Goal: Task Accomplishment & Management: Manage account settings

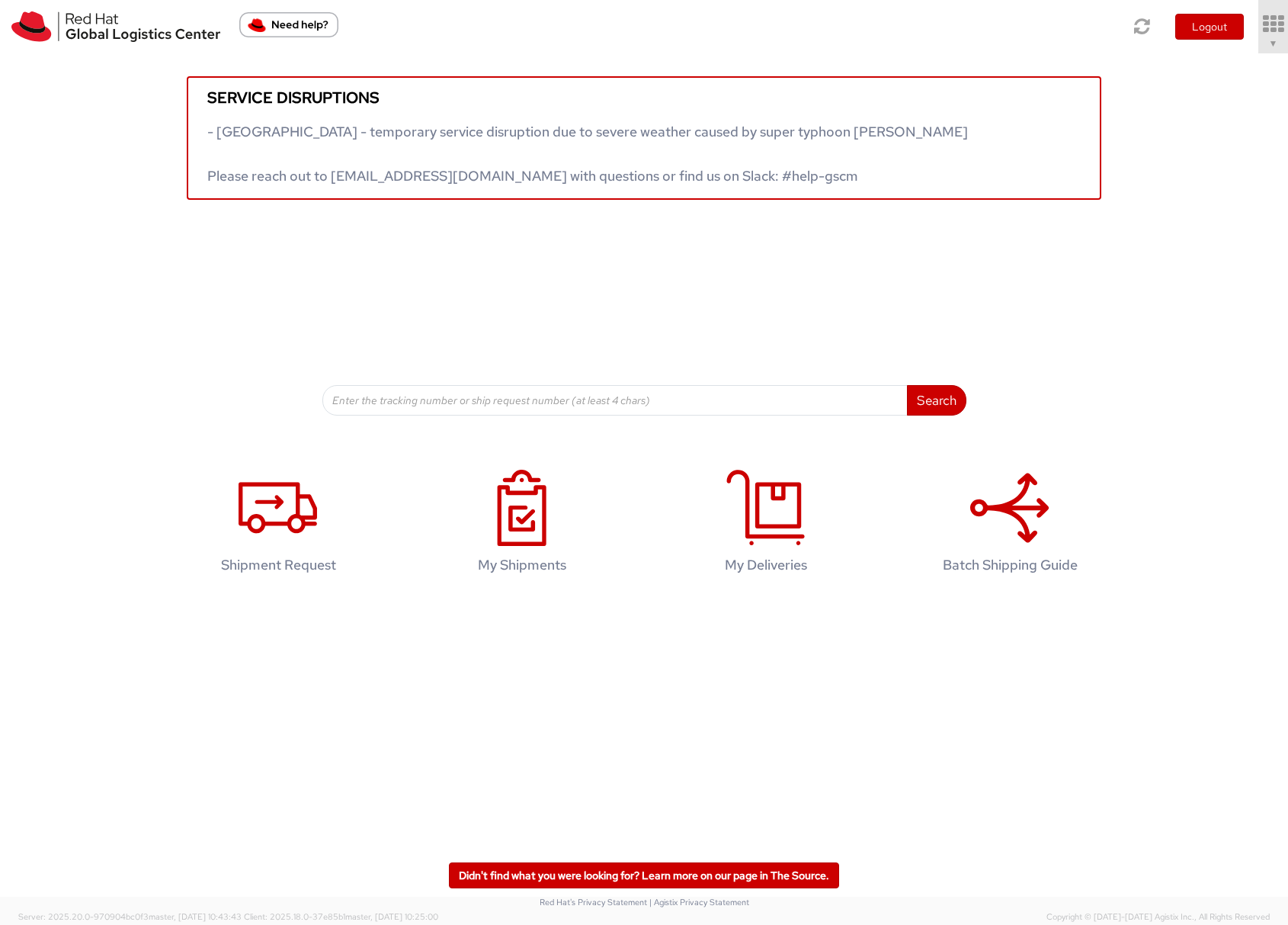
click at [1269, 45] on span "▼" at bounding box center [1274, 43] width 10 height 12
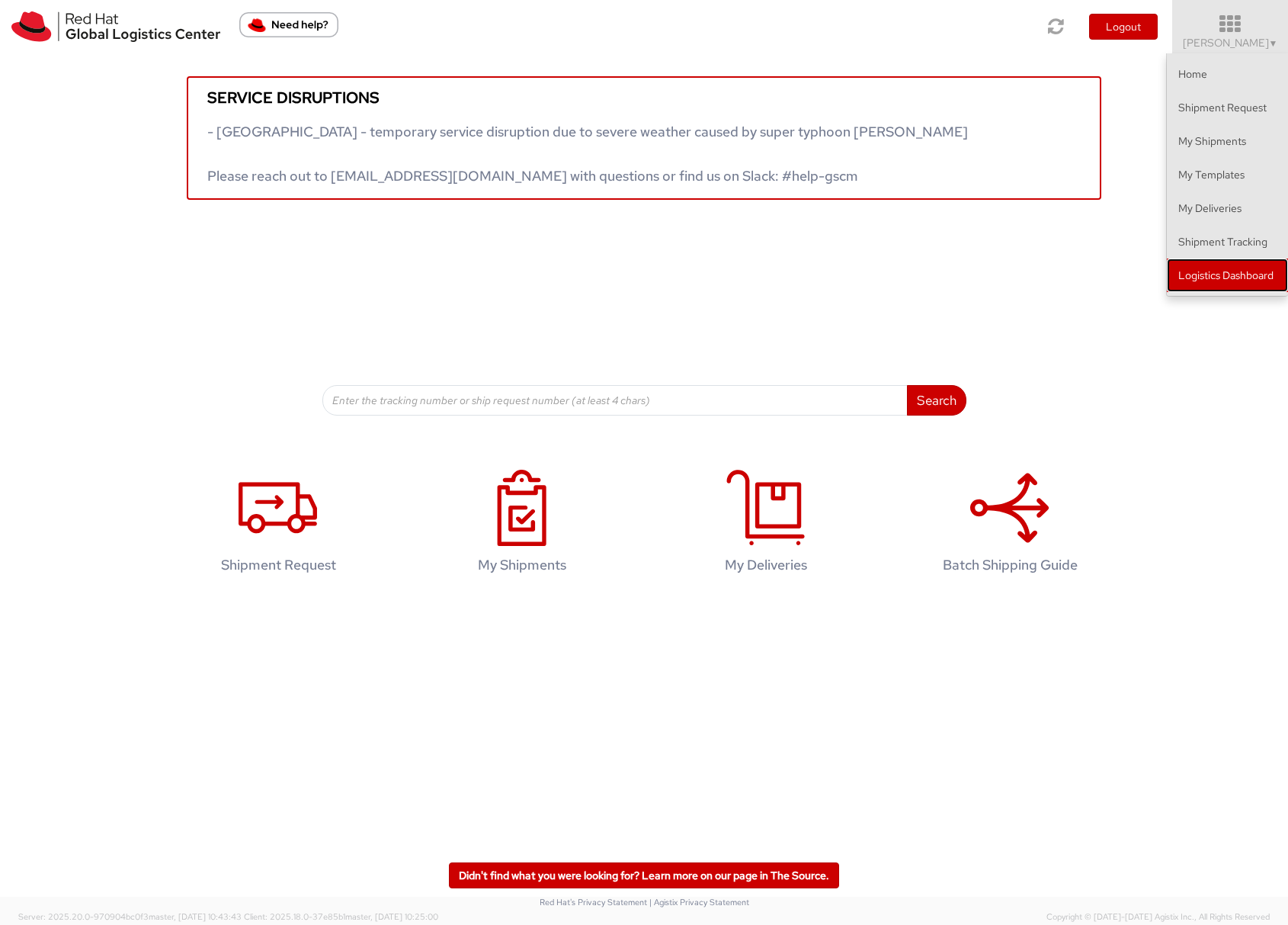
click at [1208, 275] on link "Logistics Dashboard" at bounding box center [1227, 274] width 121 height 34
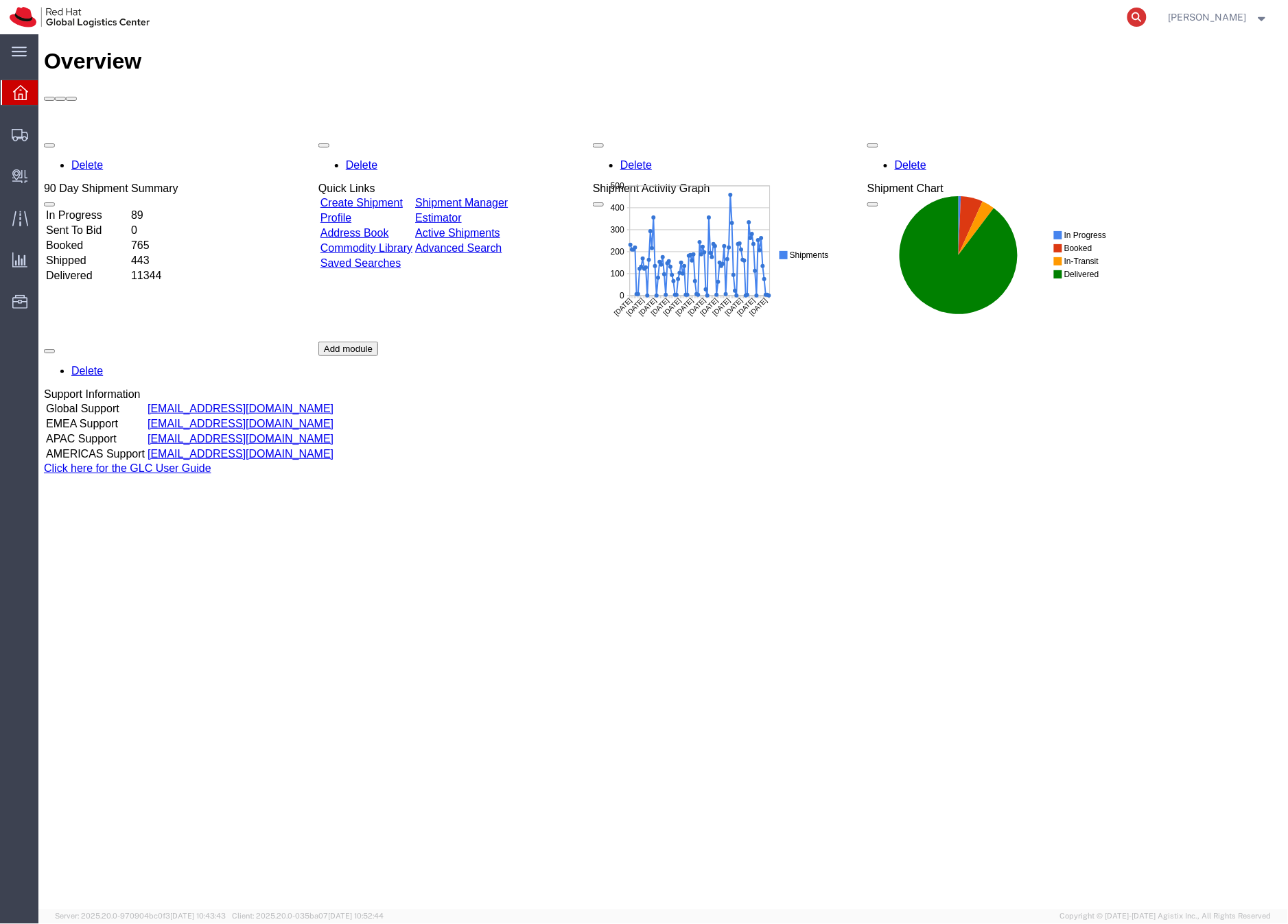
click at [1147, 16] on icon at bounding box center [1137, 17] width 19 height 19
click at [898, 12] on input "search" at bounding box center [918, 17] width 417 height 33
paste input "393444503053"
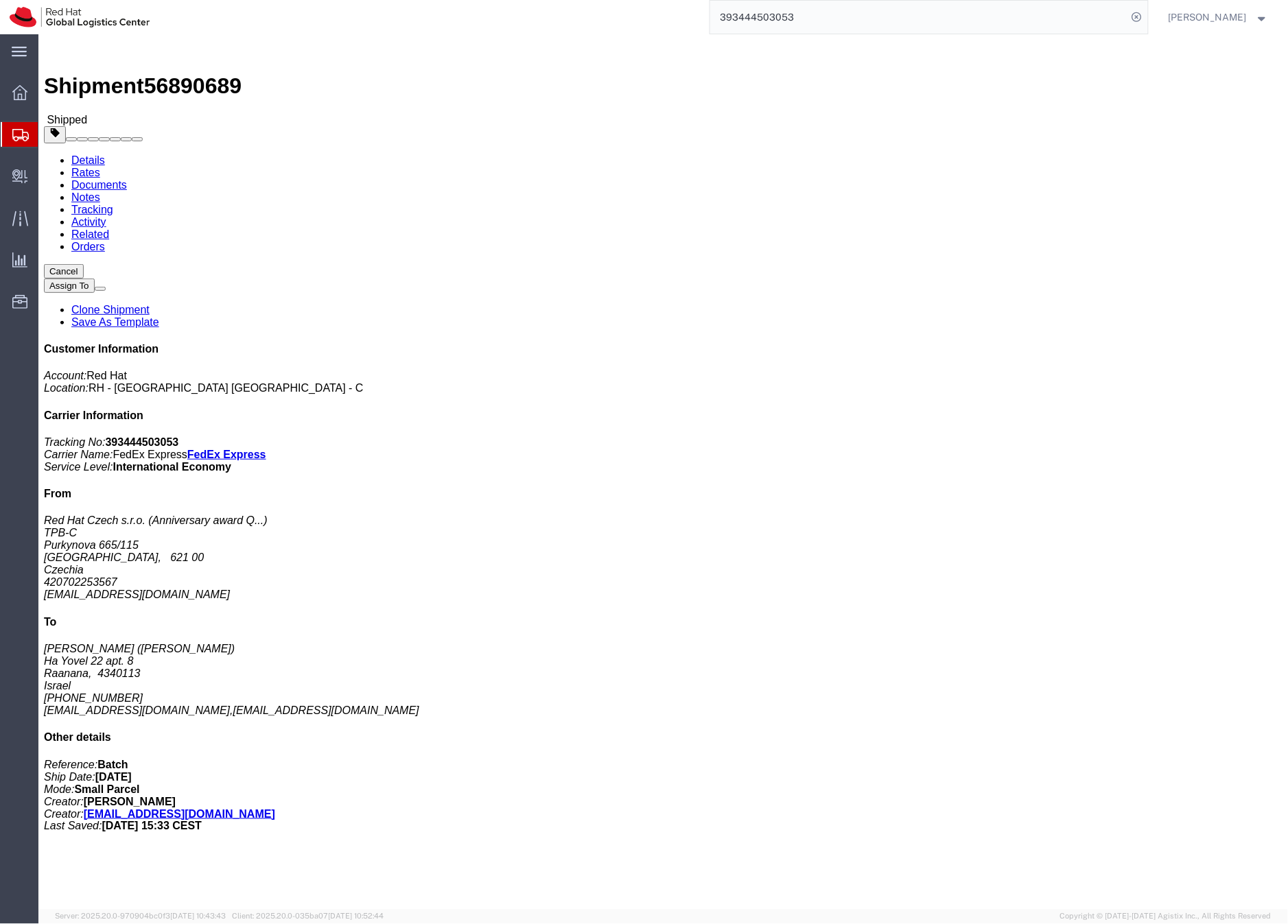
click link "Documents"
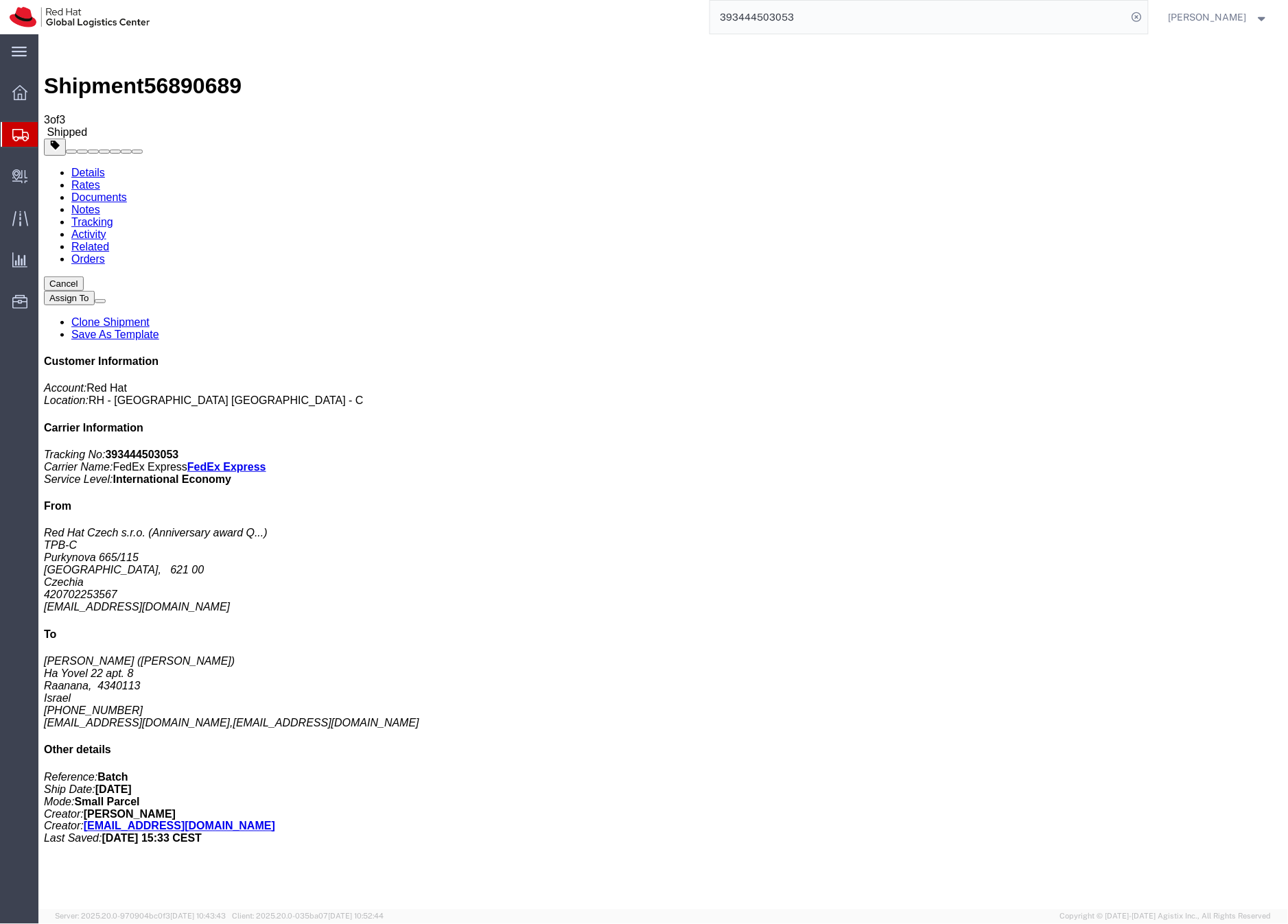
click at [773, 20] on input "393444503053" at bounding box center [918, 17] width 417 height 33
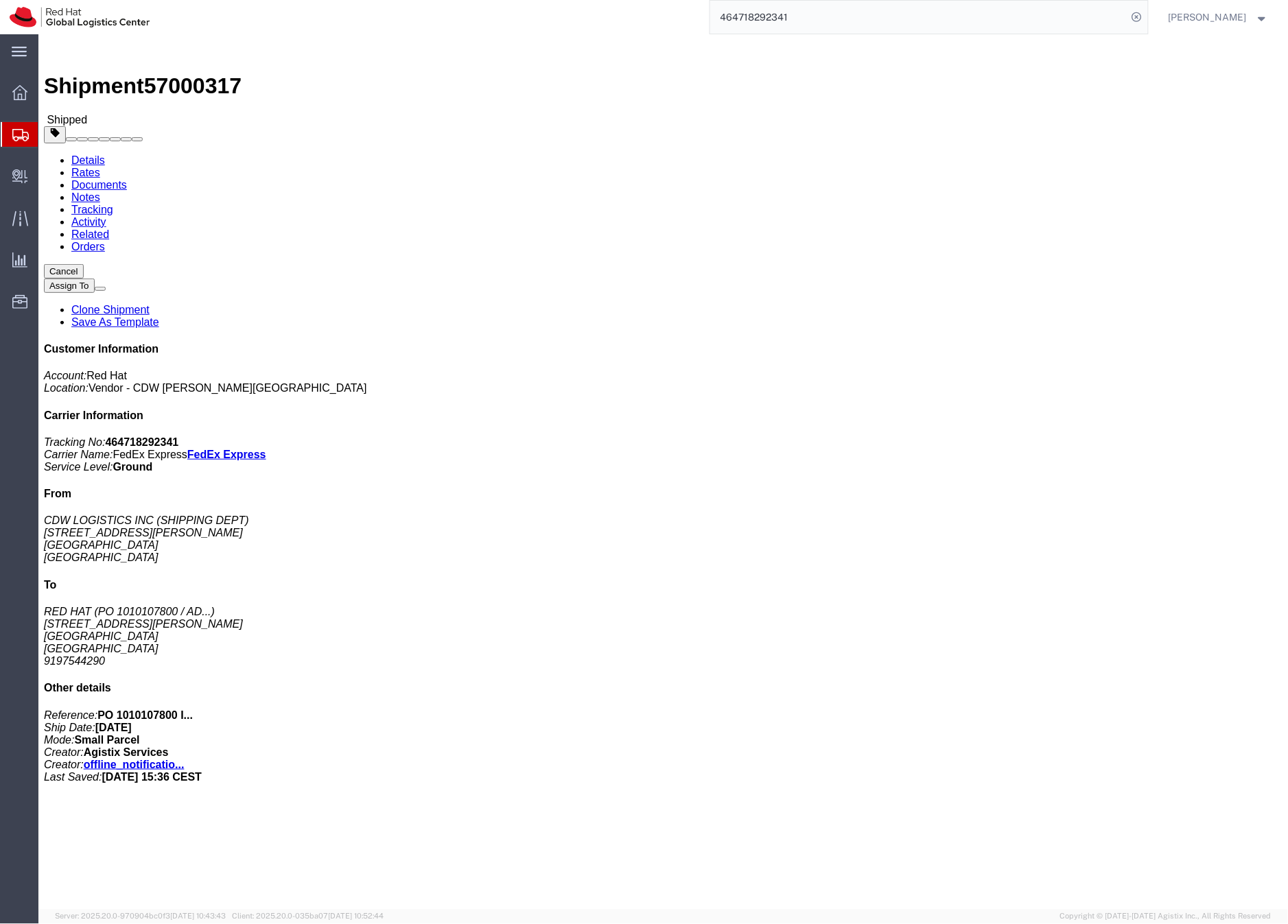
click at [796, 12] on input "464718292341" at bounding box center [918, 17] width 417 height 33
paste input "56623144"
type input "56623144"
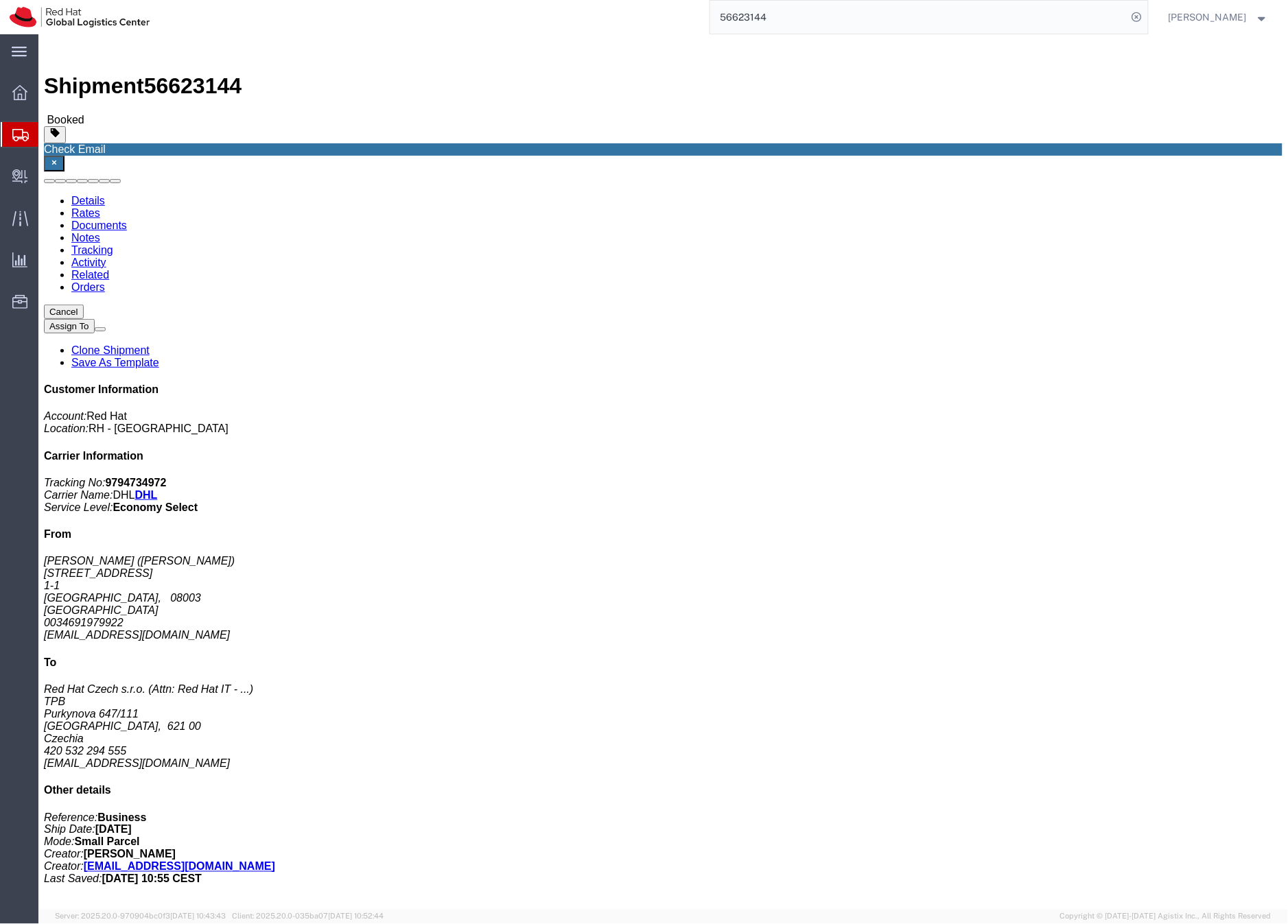
click span "button"
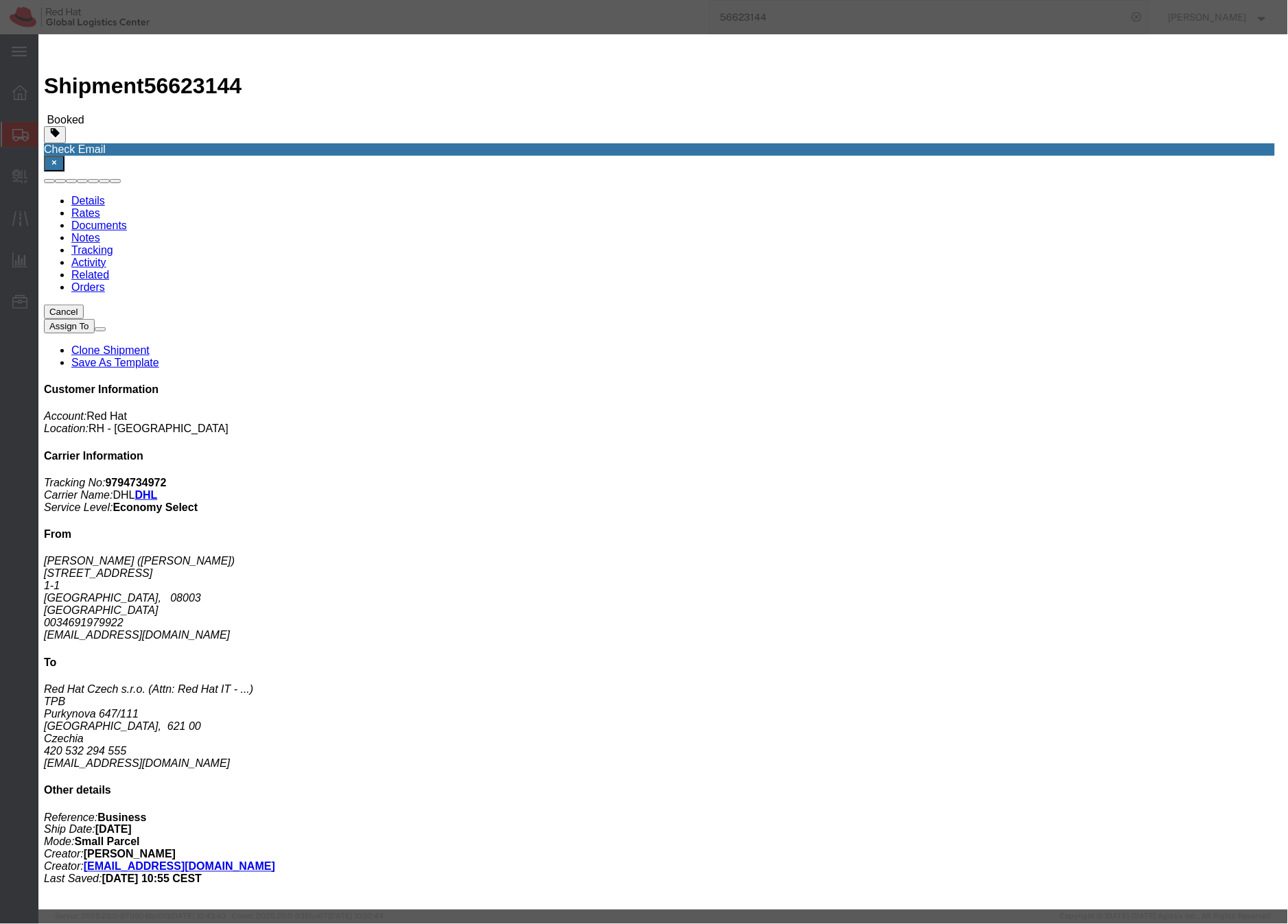
click div "Sep 03 2025 12:00 PM"
click button "Apply"
click div "Sep 10 2025 1:00 PM"
drag, startPoint x: 489, startPoint y: 379, endPoint x: 500, endPoint y: 372, distance: 13.0
click input "1:00 PM"
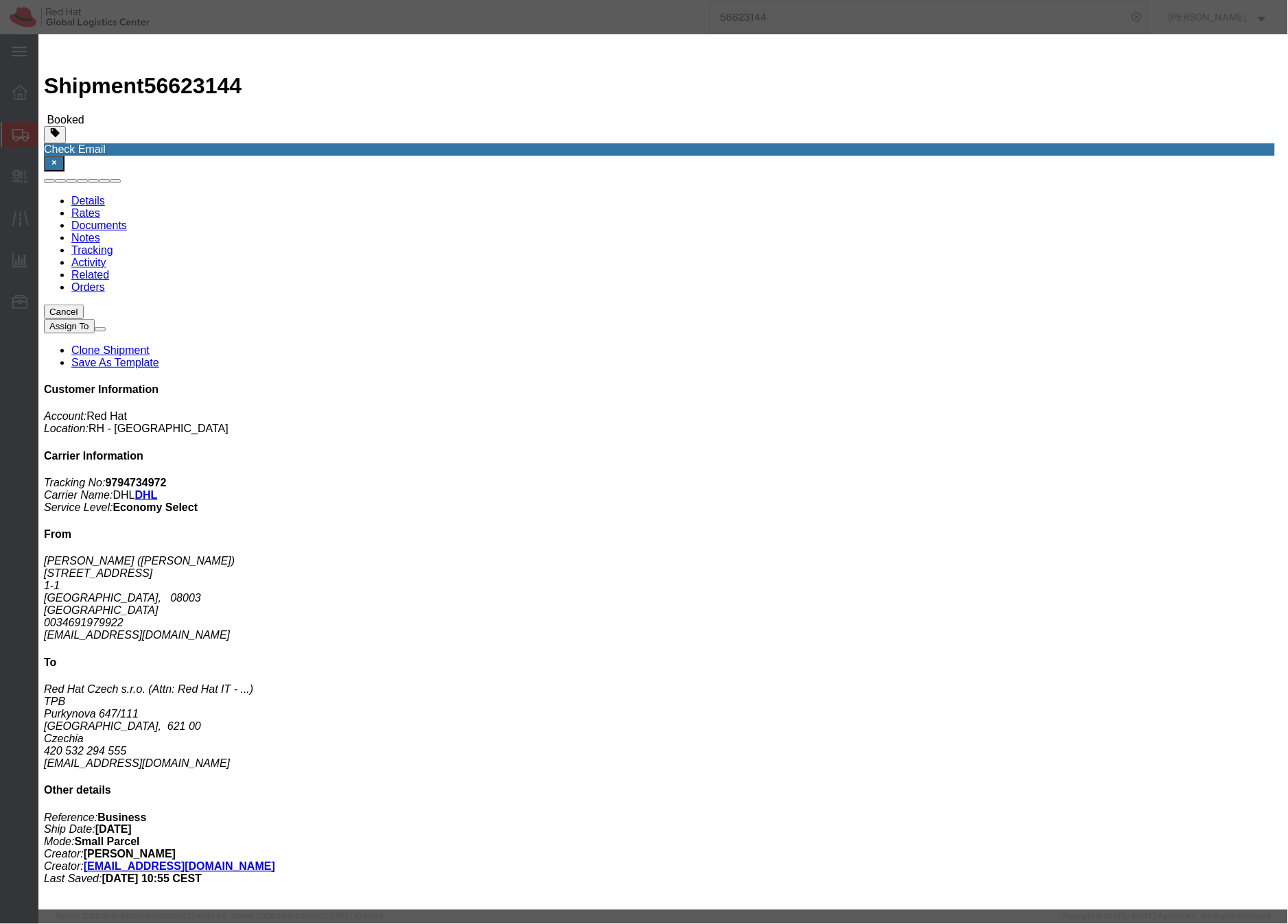
type input "4:00 PM"
click button "Apply"
click button "Save"
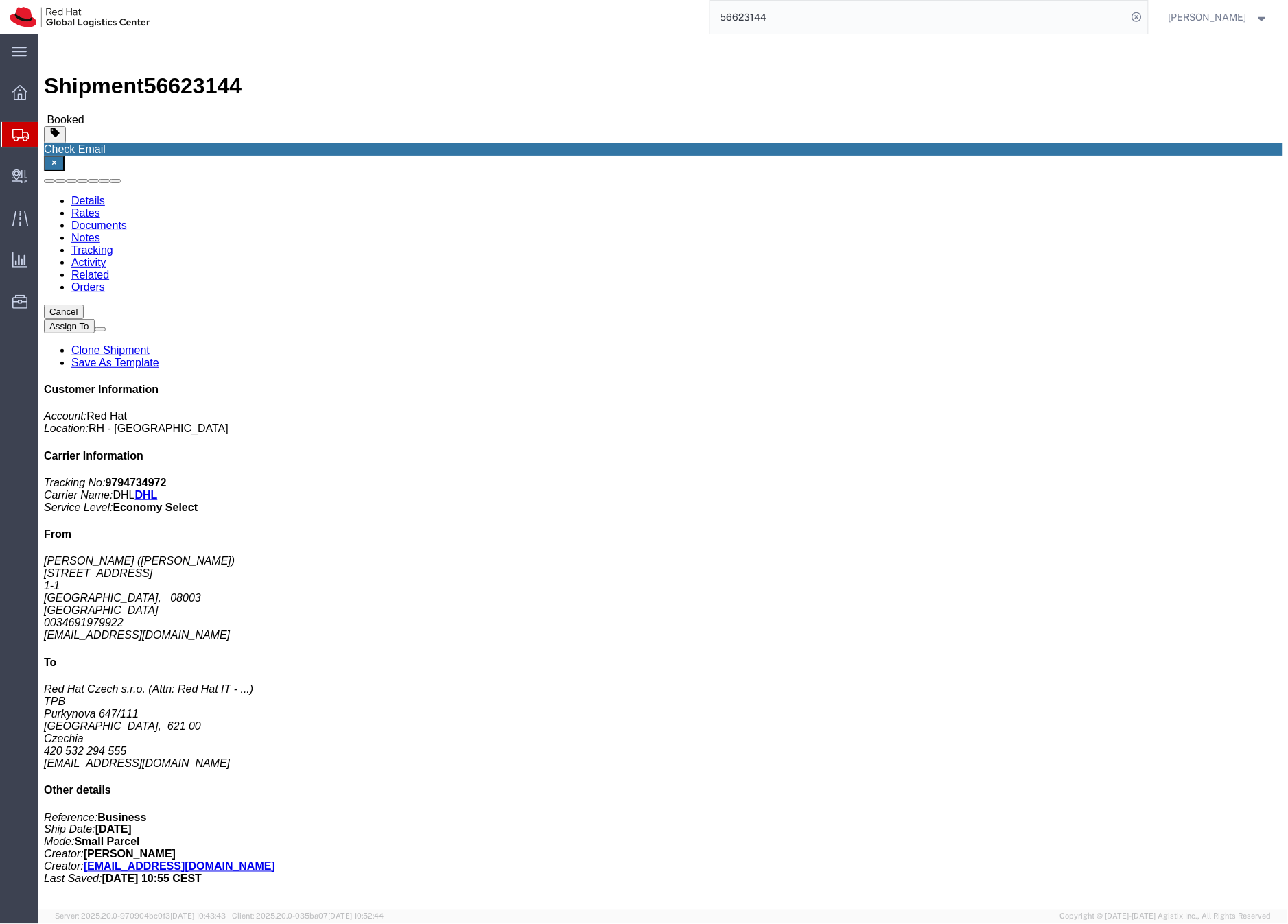
click icon "button"
click span "button"
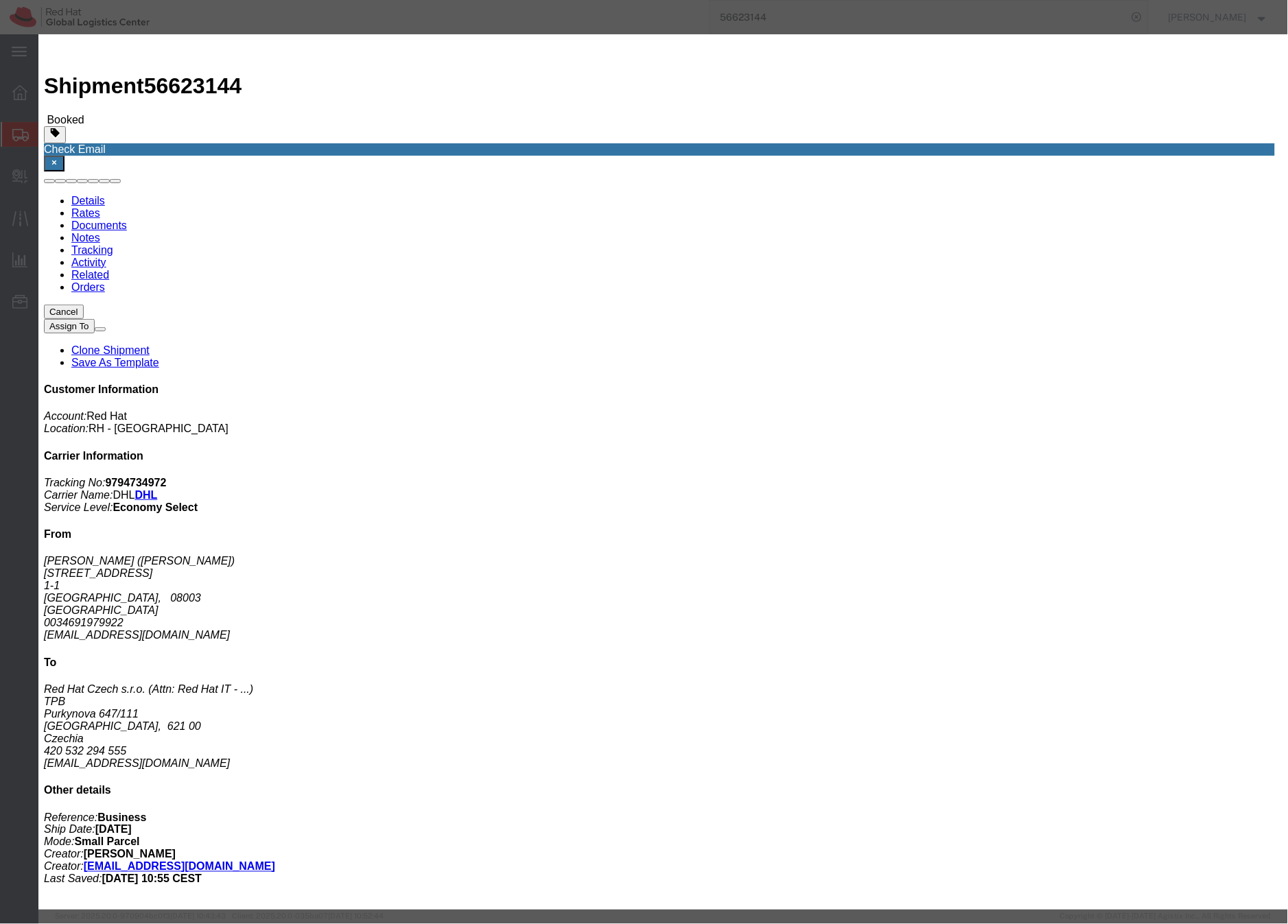
click button "Cancel pick-up request"
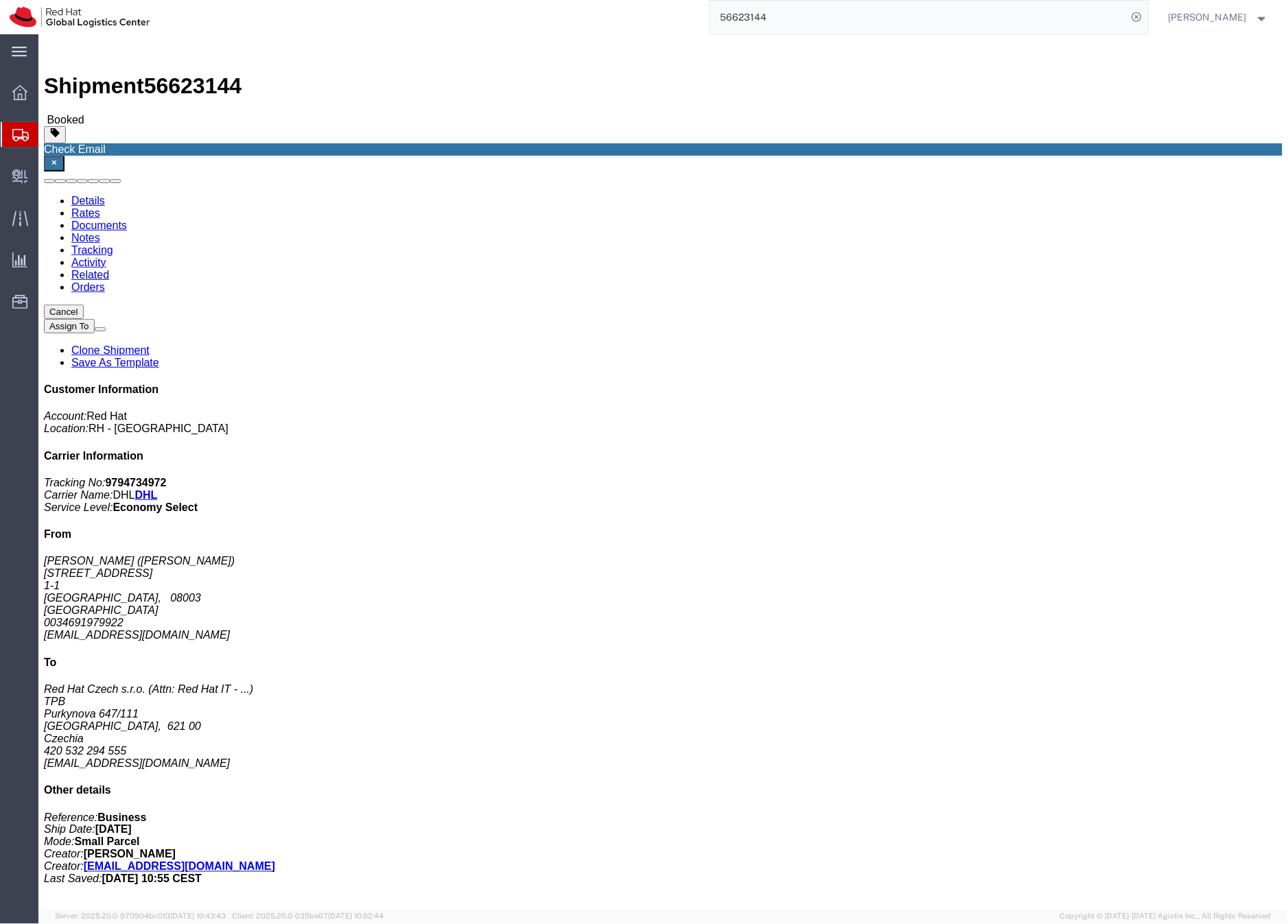
click span "button"
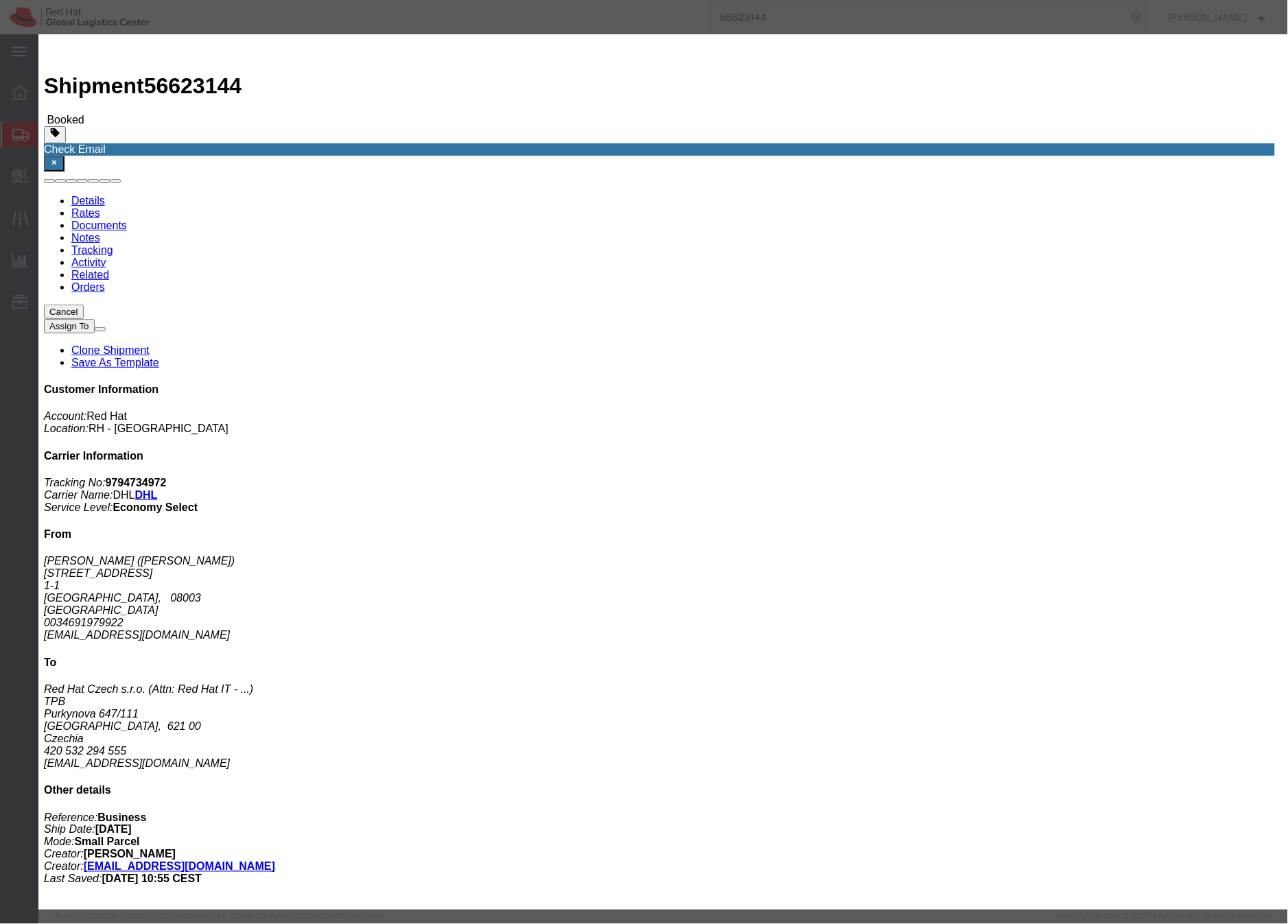
click div "Sep 03 2025 12:00 PM"
click span
click button "Apply"
click div "Oct 08 2025 1:00 PM"
type input "4:00 PM"
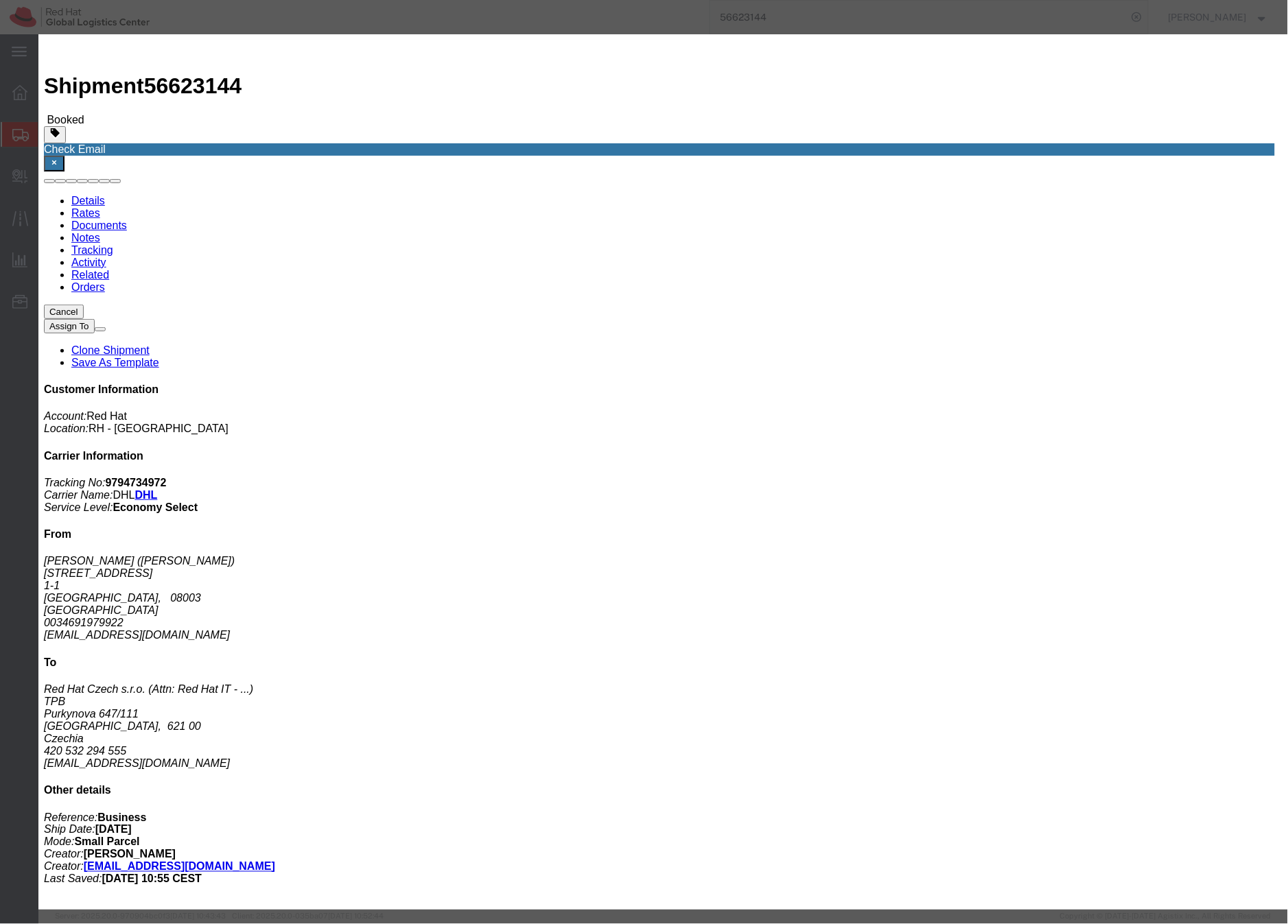
click button "Apply"
click button "Save"
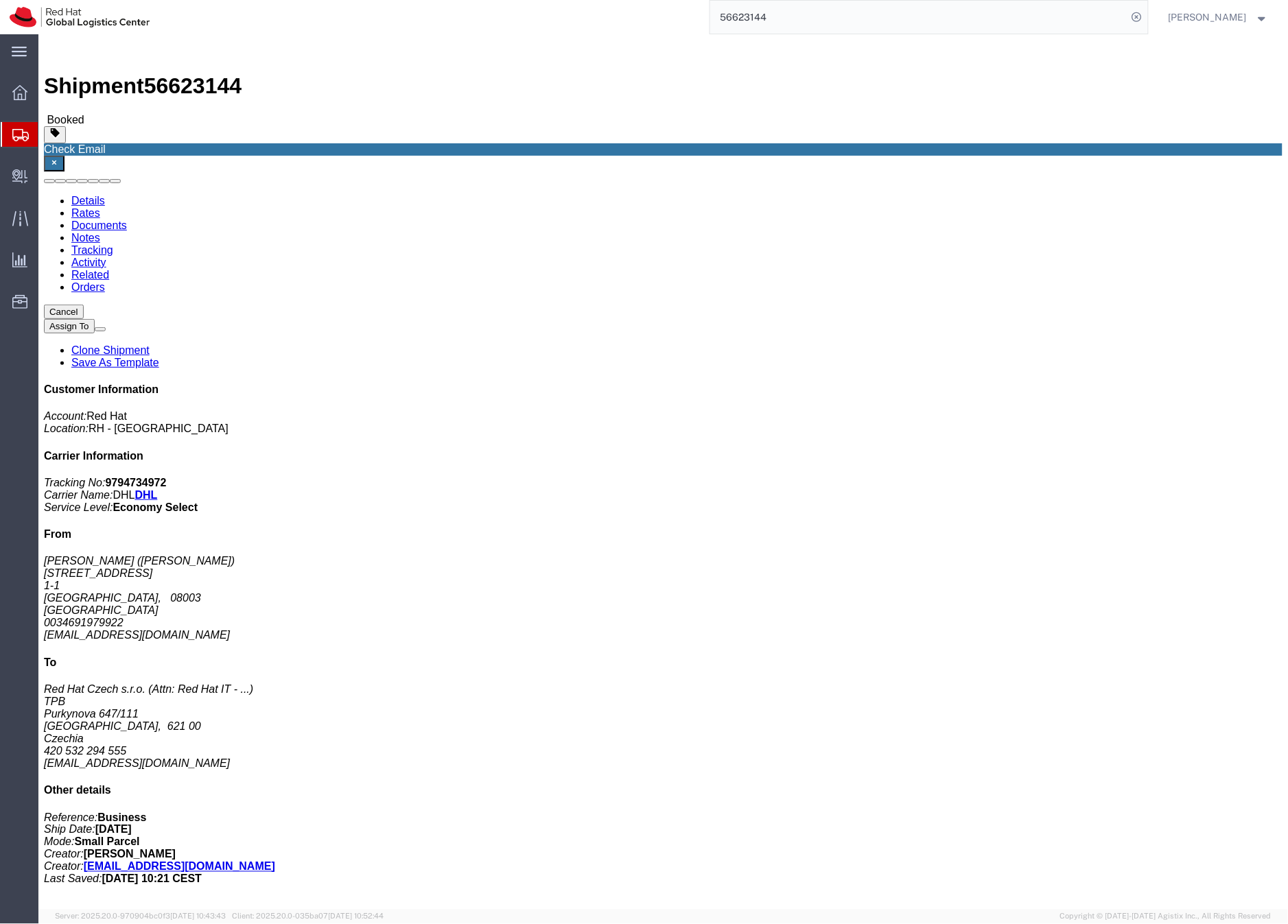
click button "Close"
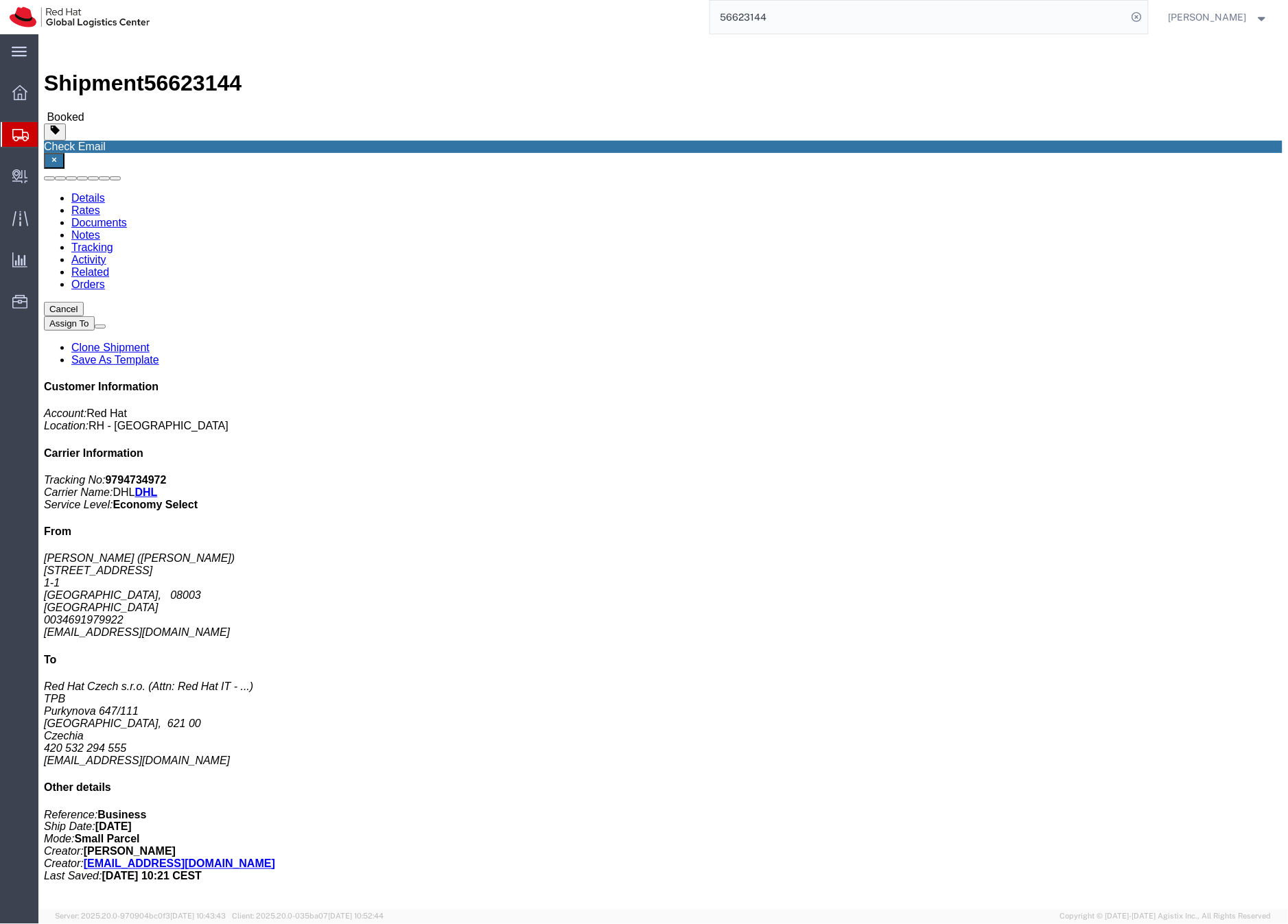
click at [18, 130] on icon at bounding box center [20, 135] width 16 height 12
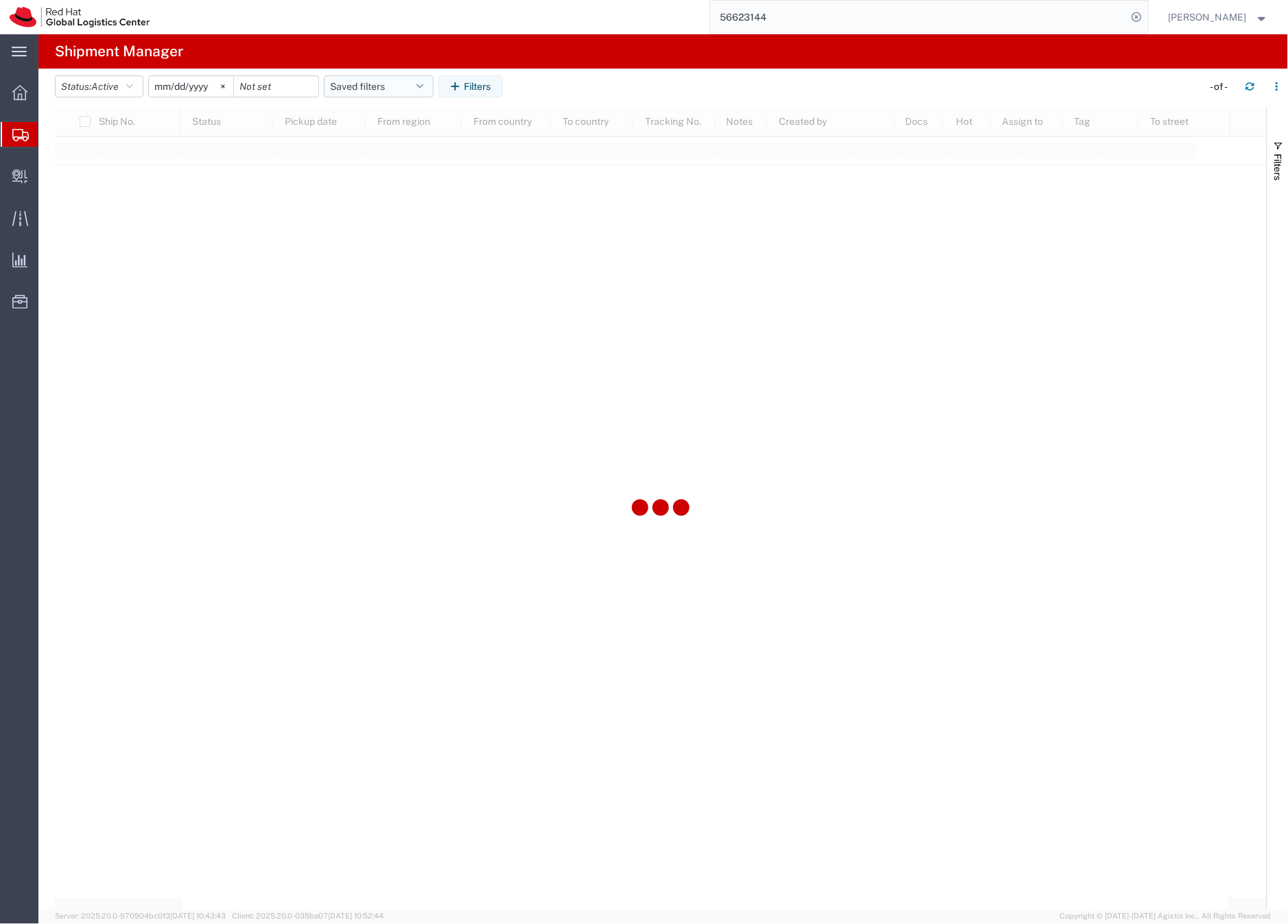
click at [349, 85] on button "Saved filters" at bounding box center [378, 85] width 110 height 22
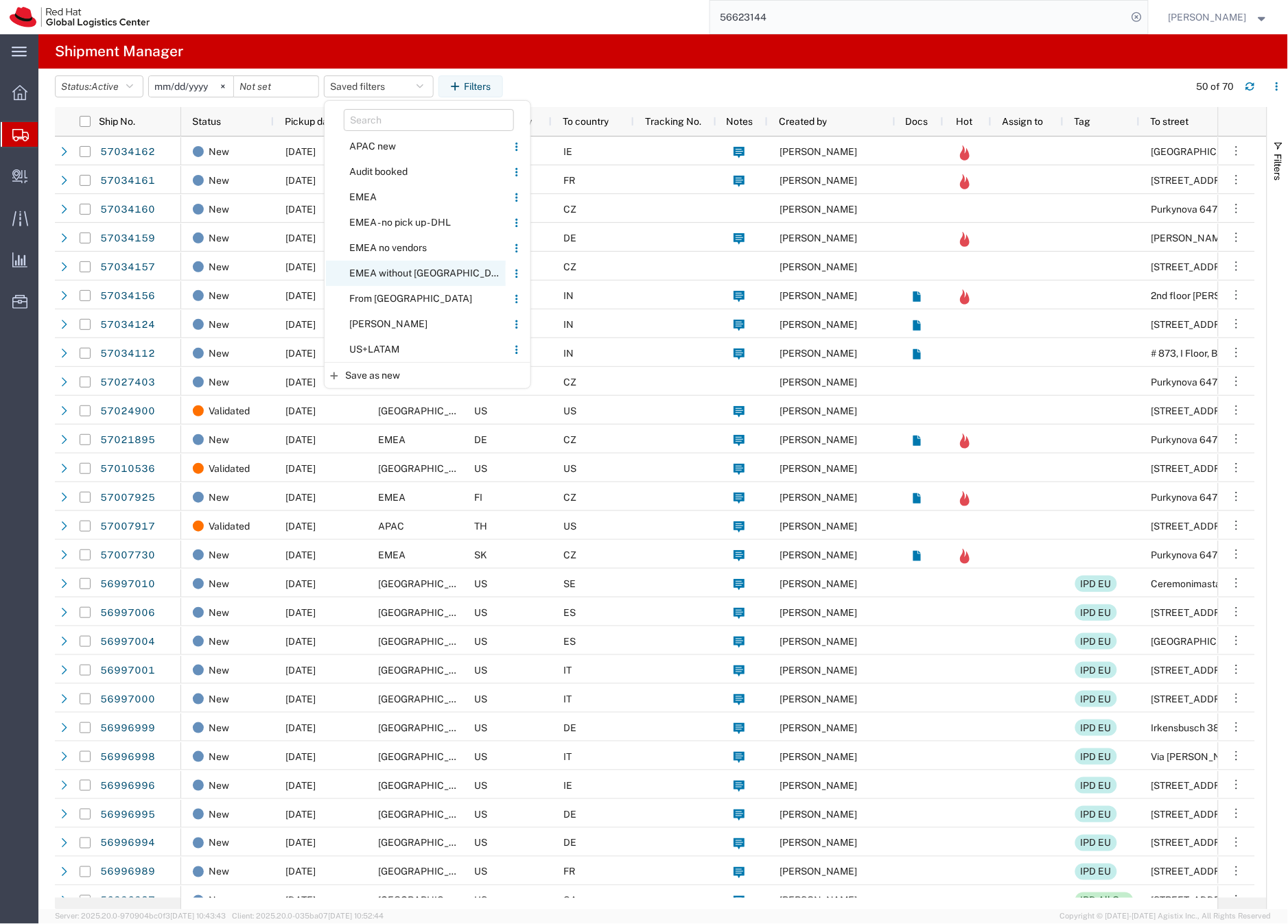
click at [383, 273] on span "EMEA without [GEOGRAPHIC_DATA]" at bounding box center [416, 273] width 180 height 25
type input "[DATE]"
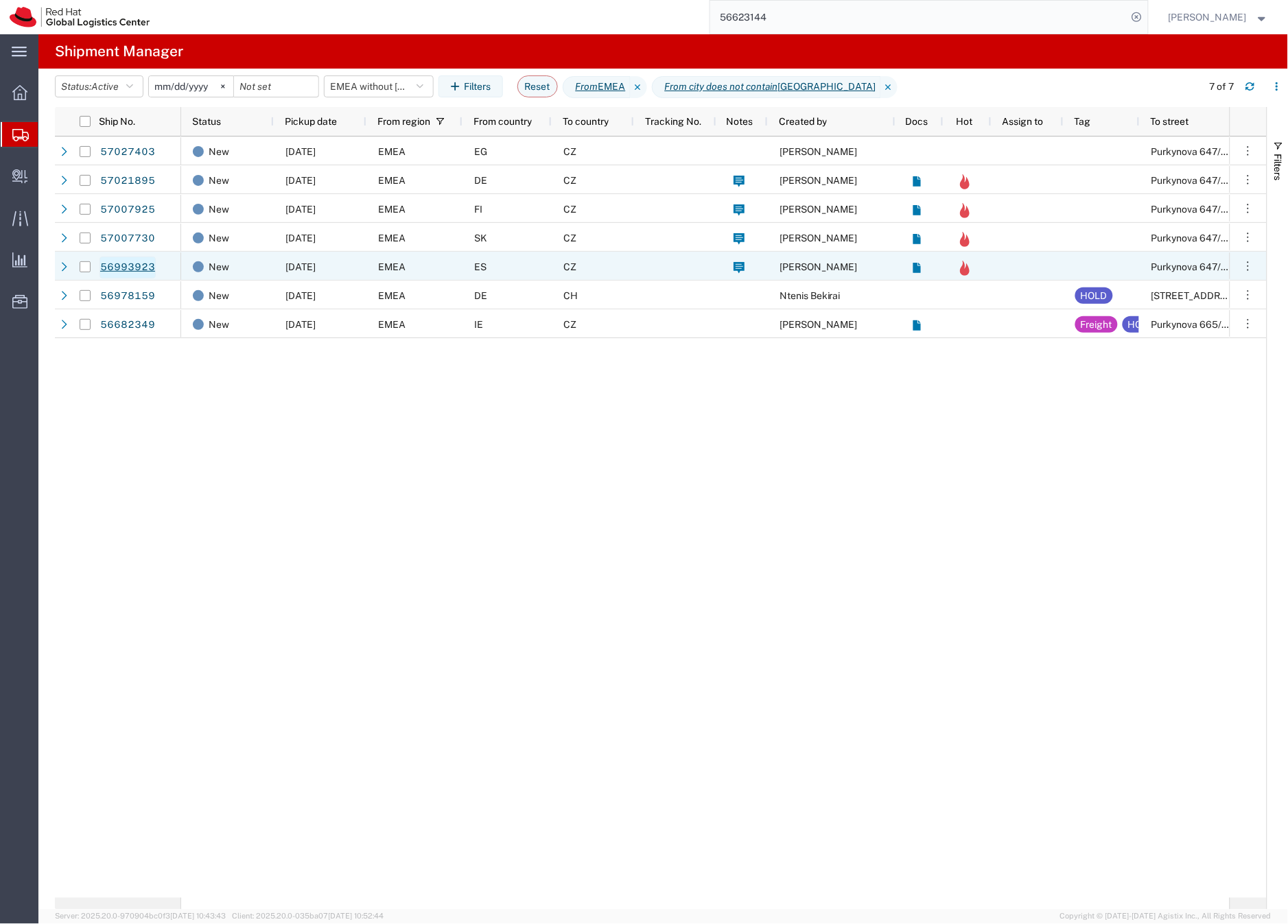
click at [139, 269] on link "56993923" at bounding box center [127, 267] width 56 height 22
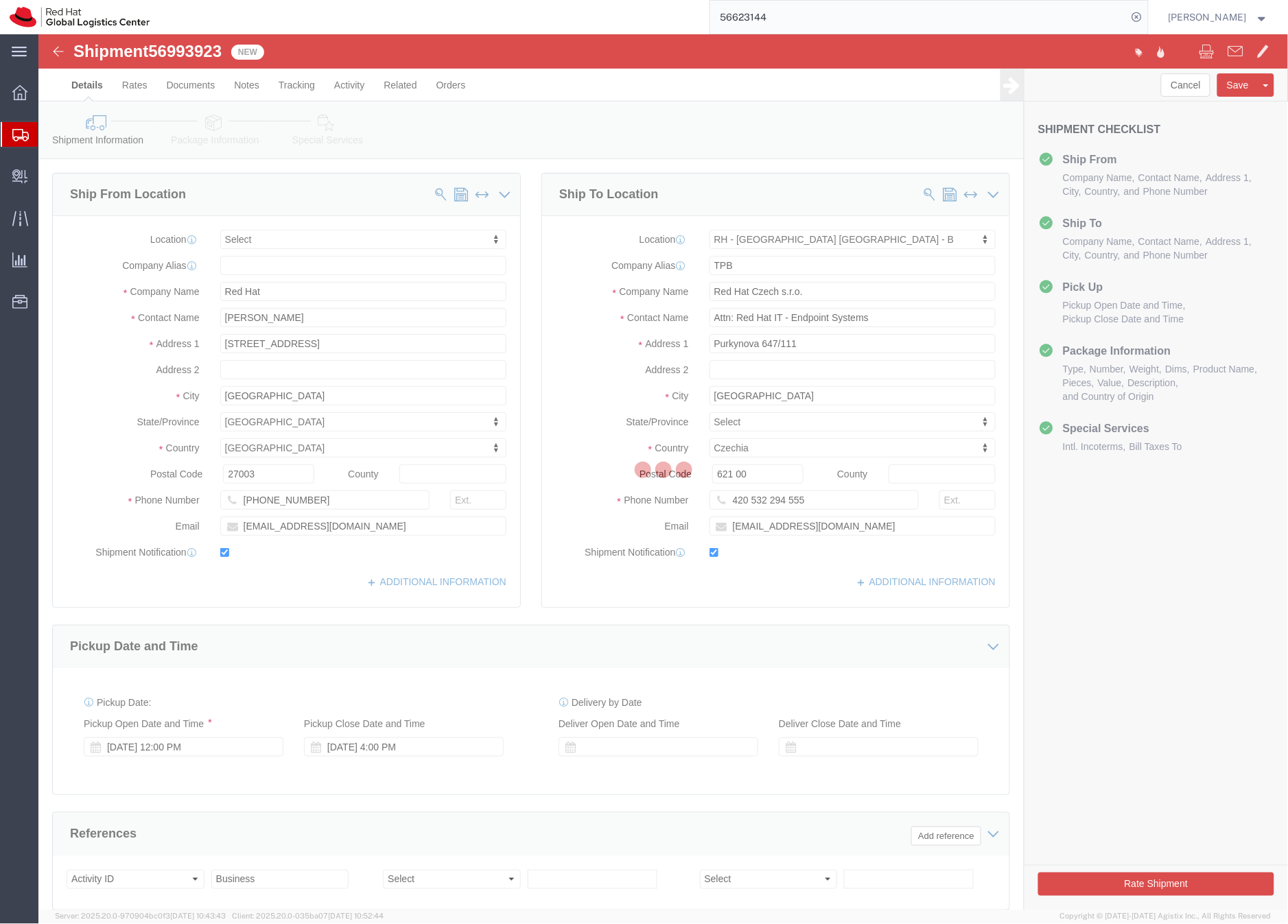
select select
select select "38036"
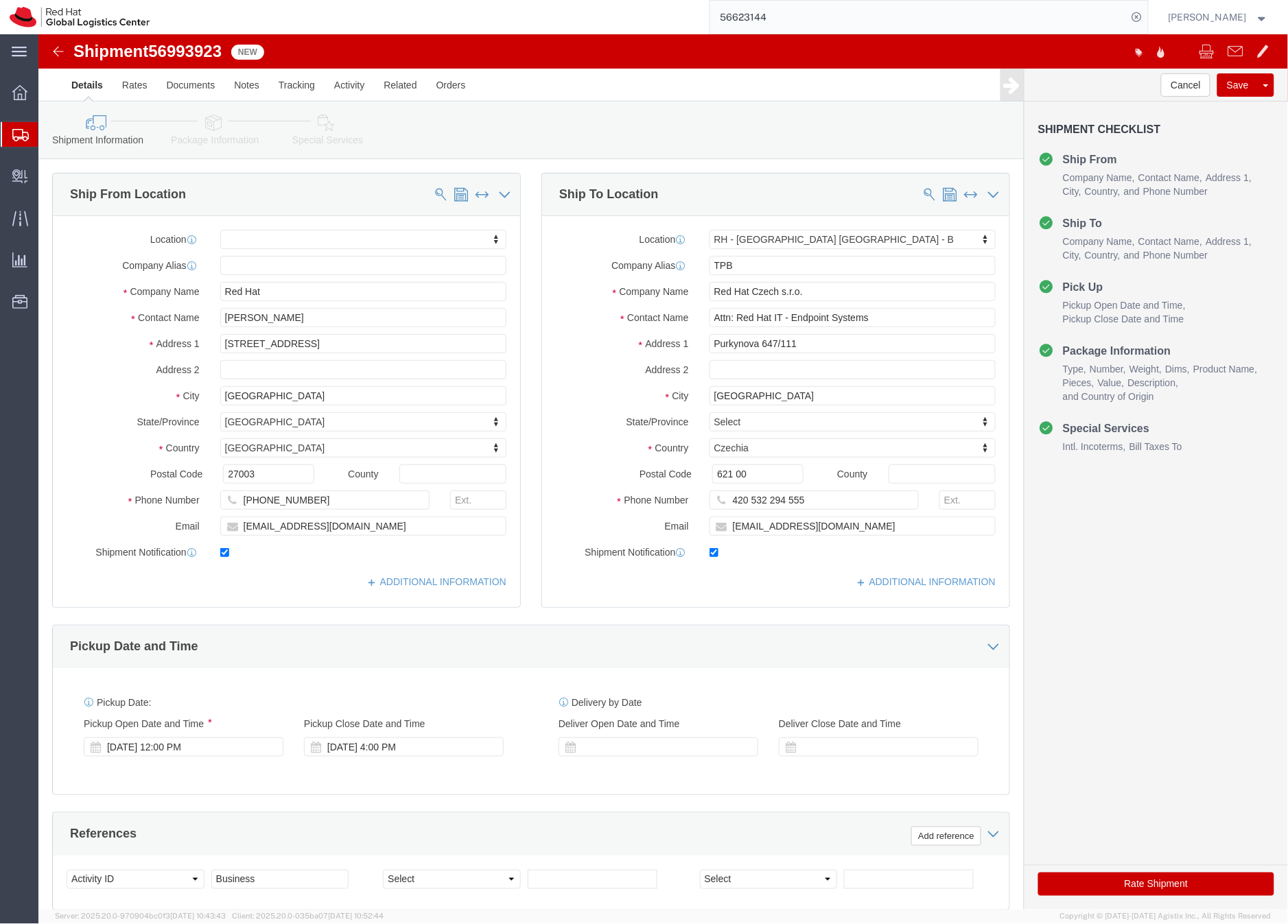
scroll to position [3, 0]
drag, startPoint x: 292, startPoint y: 282, endPoint x: 184, endPoint y: 278, distance: 108.1
click input "Roberto Majadas"
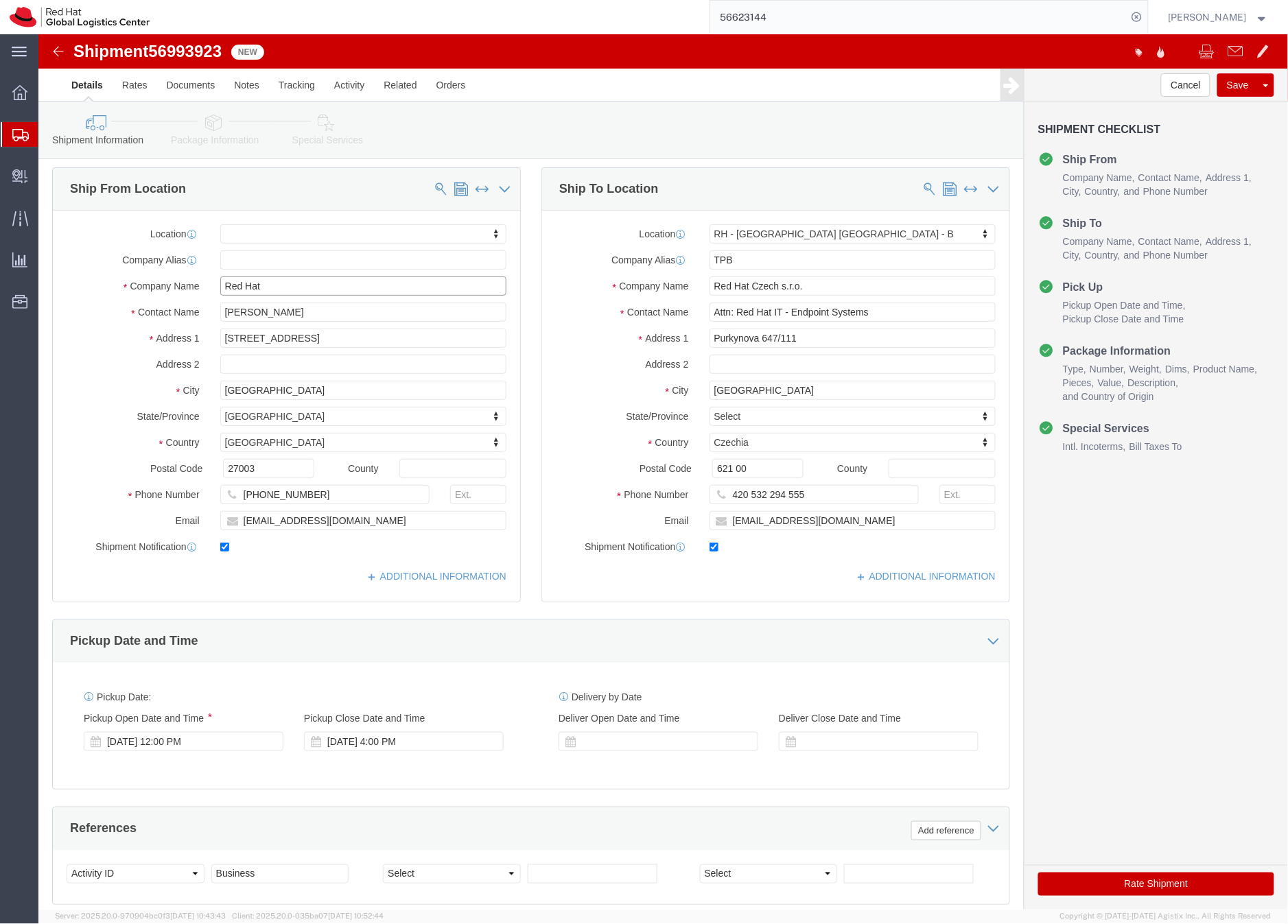
drag, startPoint x: 244, startPoint y: 249, endPoint x: 184, endPoint y: 250, distance: 60.0
click input "Red Hat"
paste input "oberto Majadas"
type input "Roberto Majadas"
click icon
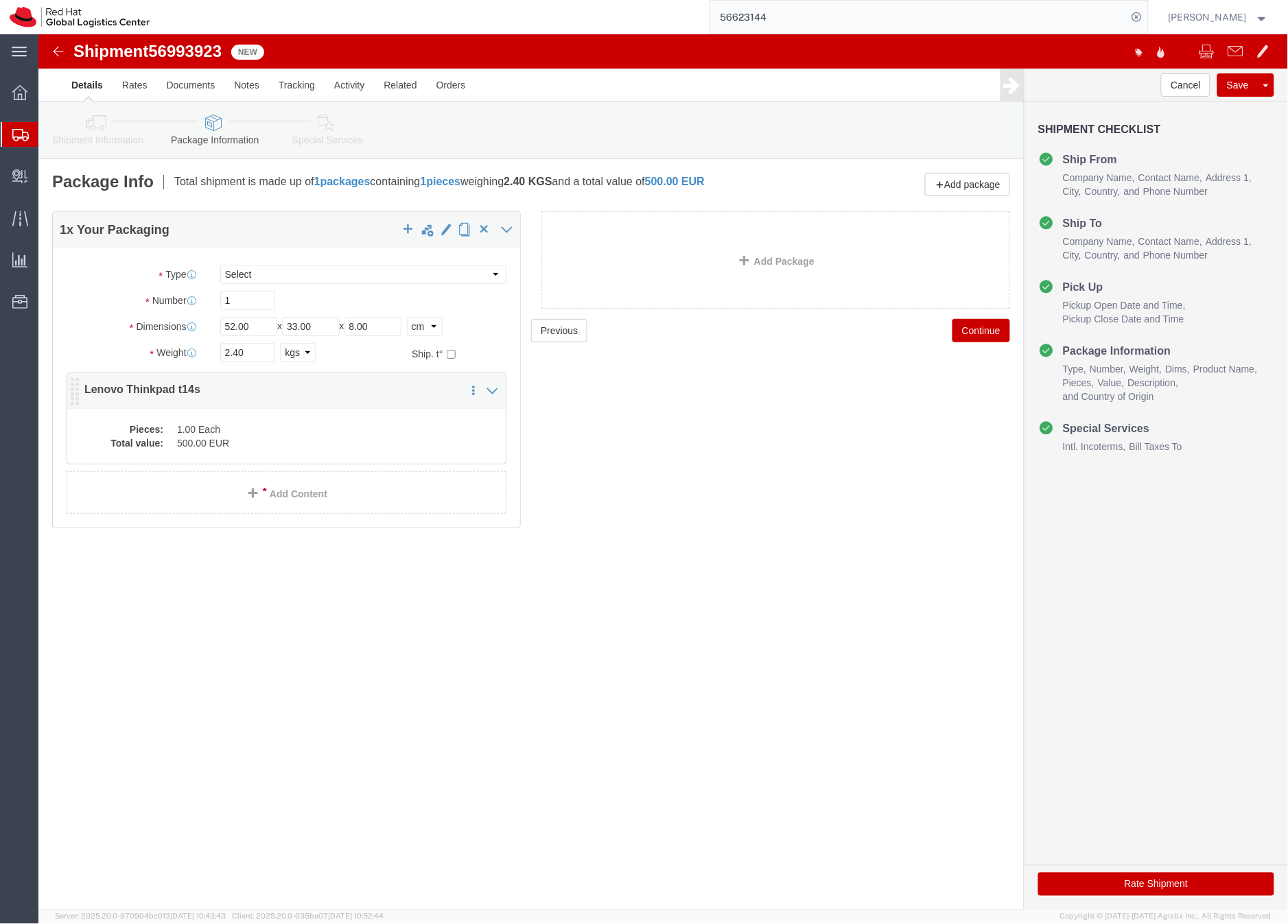
click dd "1.00 Each"
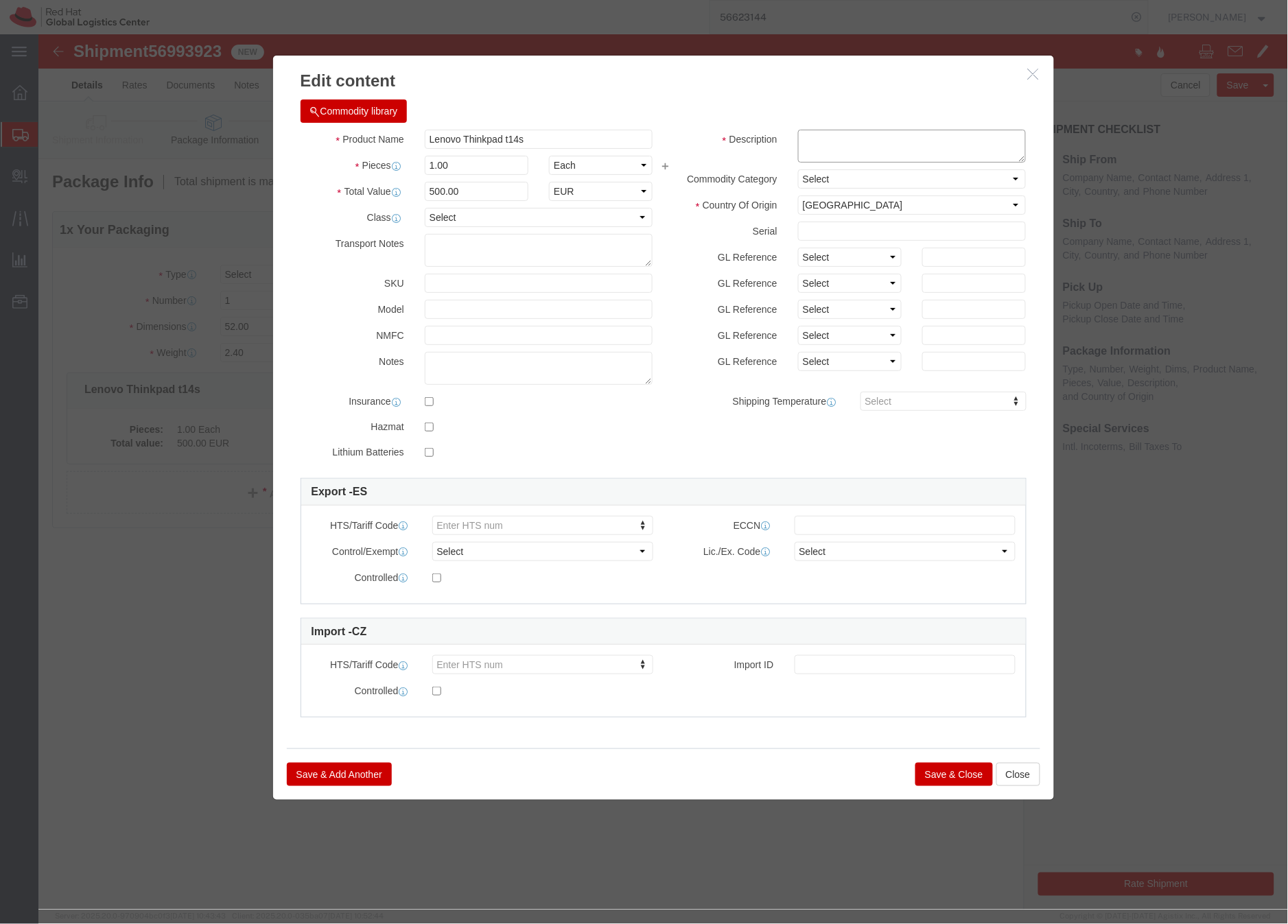
click textarea
type textarea "Laptop"
click button "Save & Close"
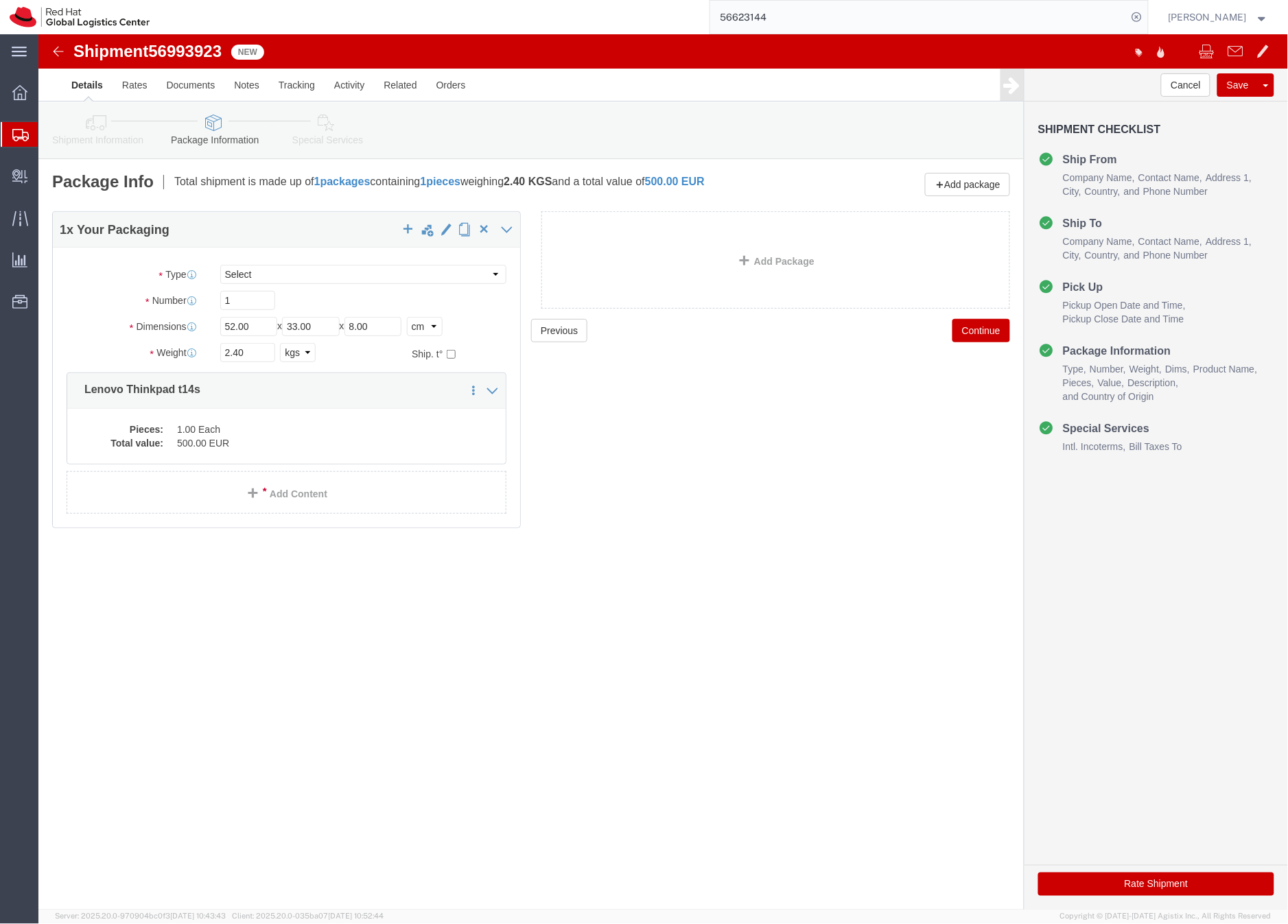
click icon
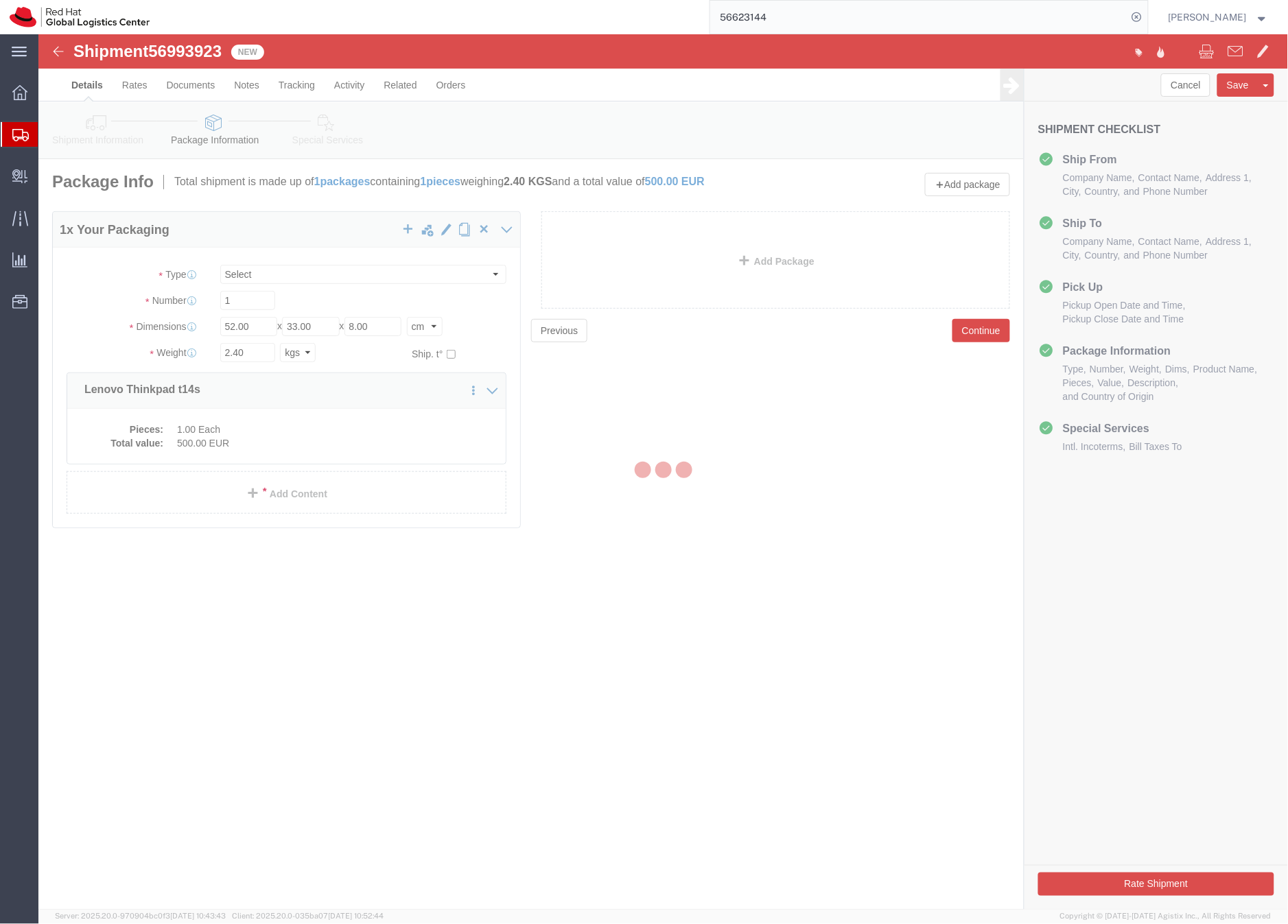
select select
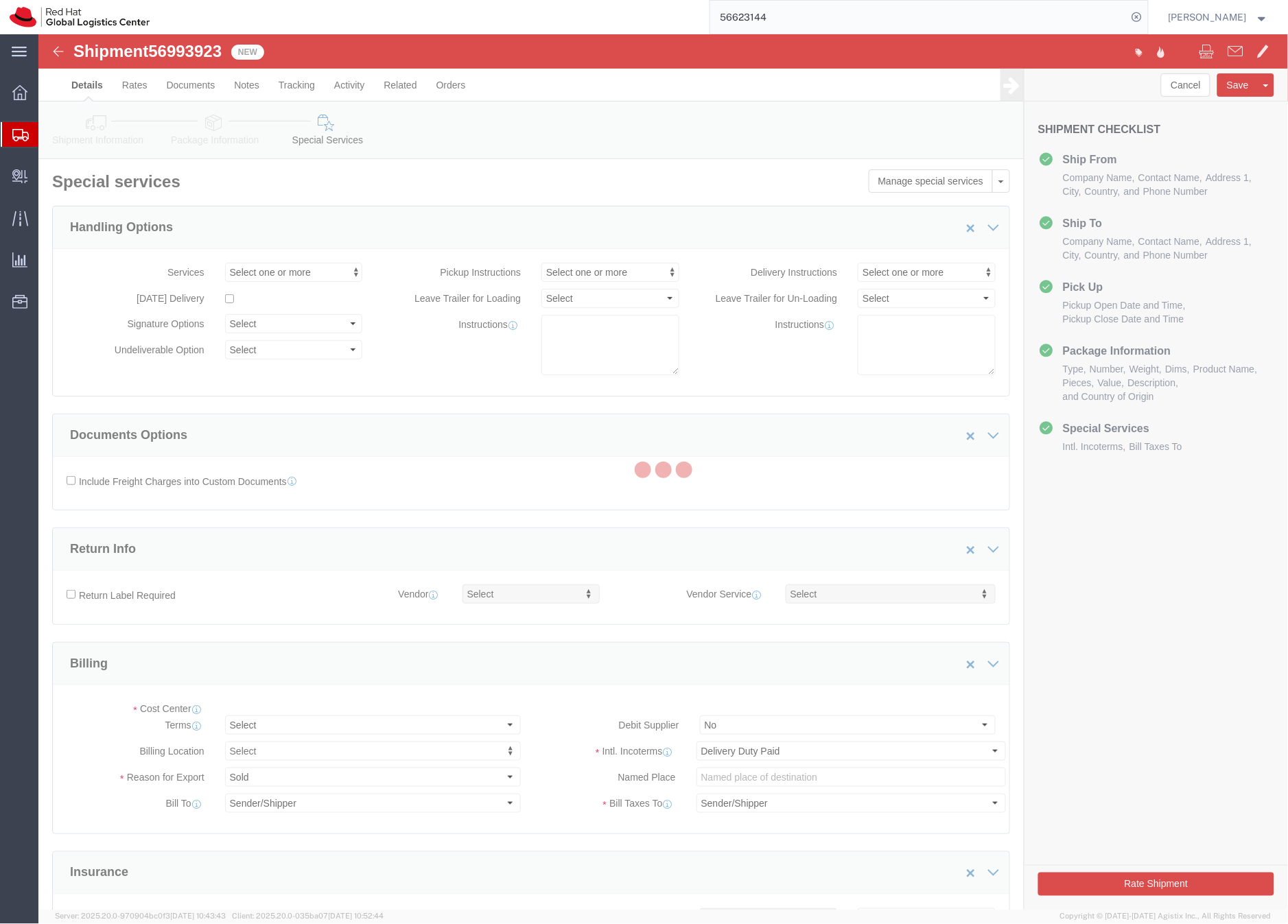
select select "COSTCENTER"
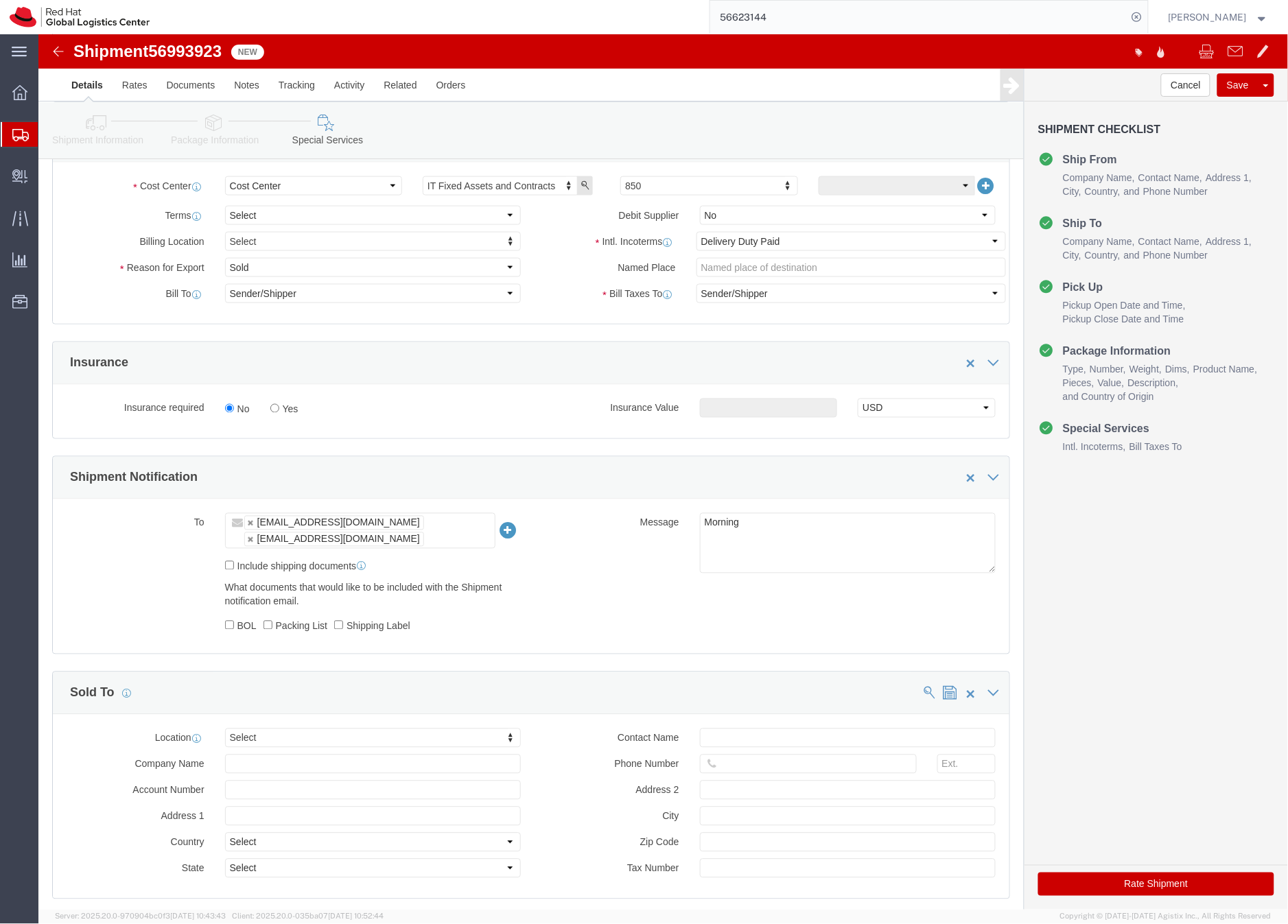
scroll to position [611, 0]
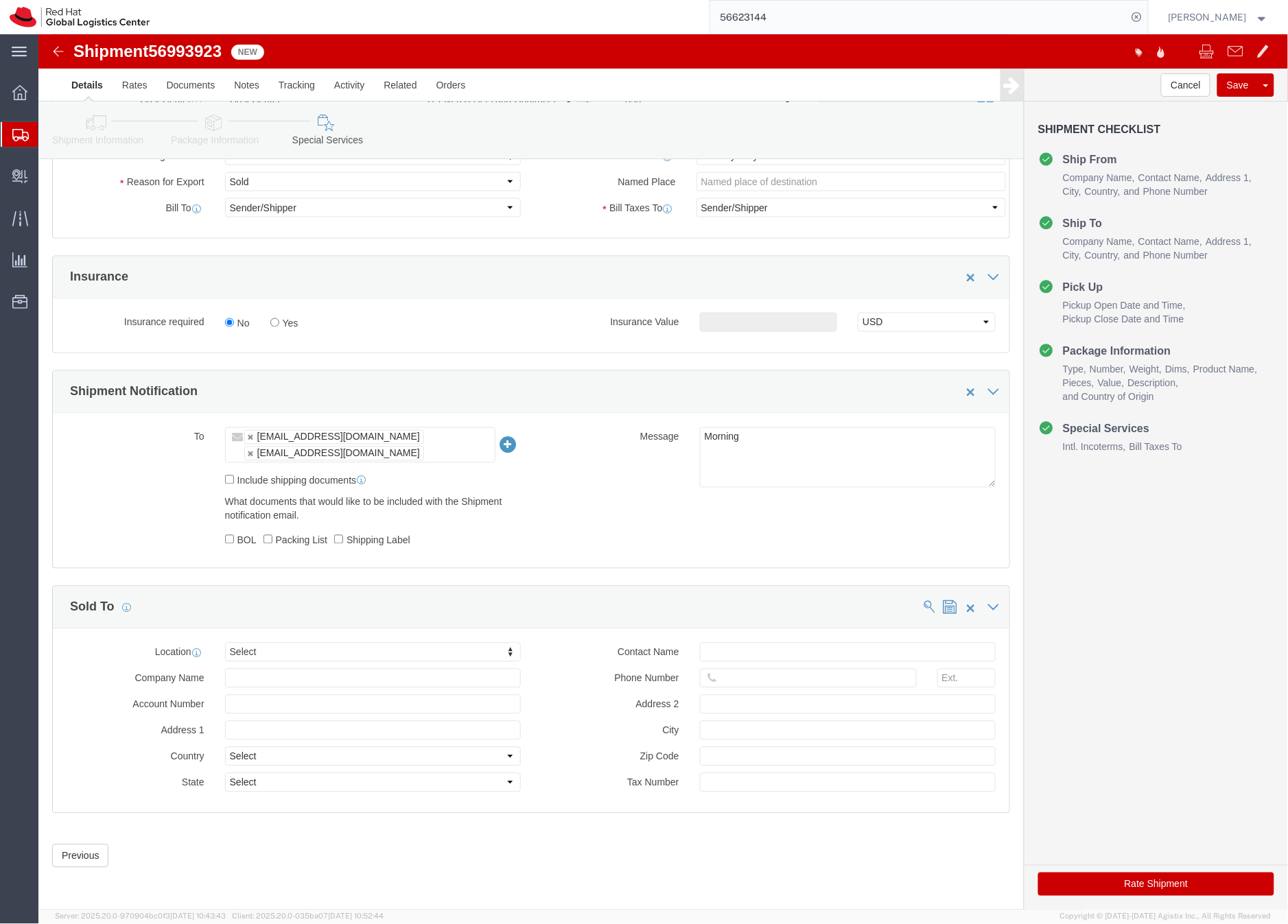
click button "Rate Shipment"
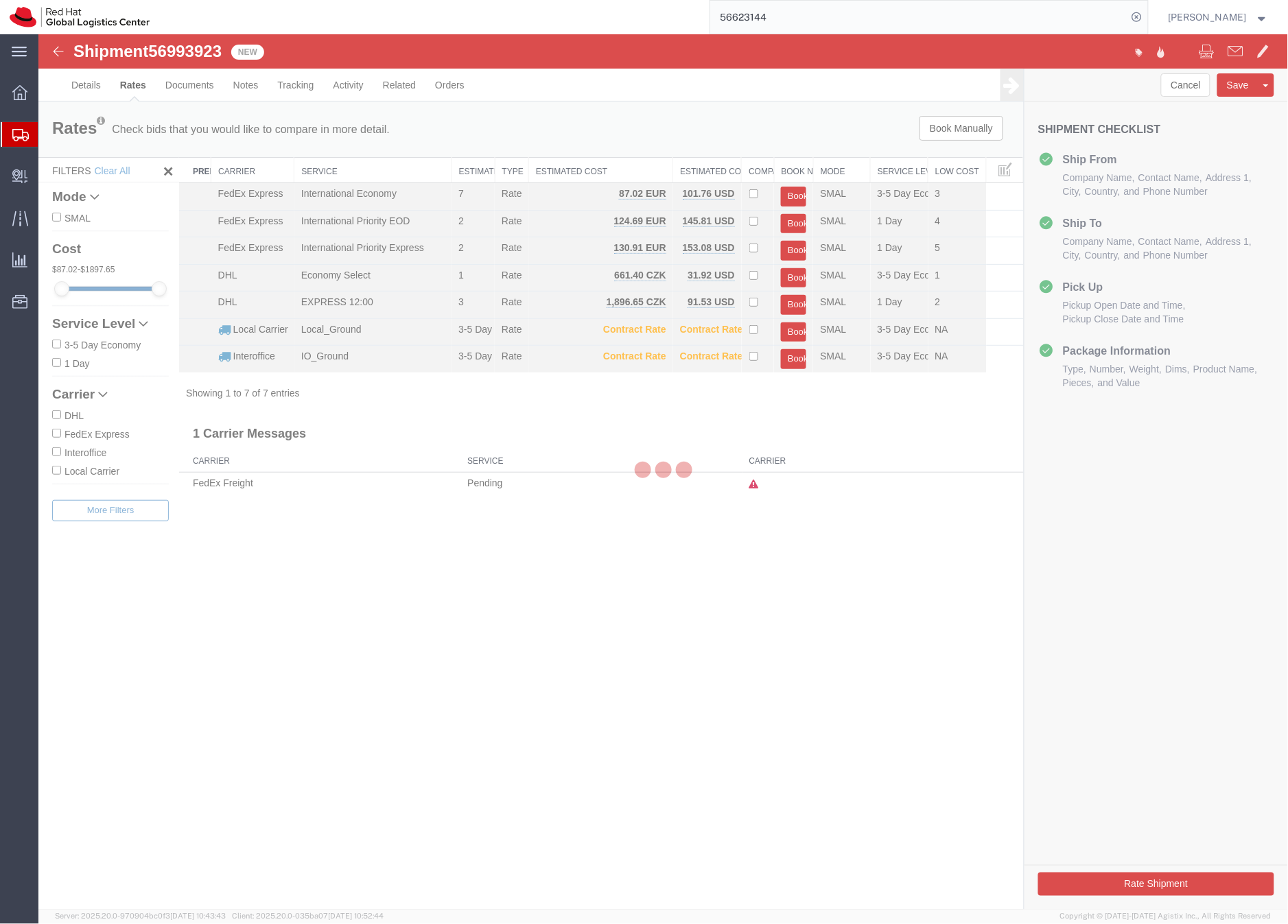
scroll to position [0, 0]
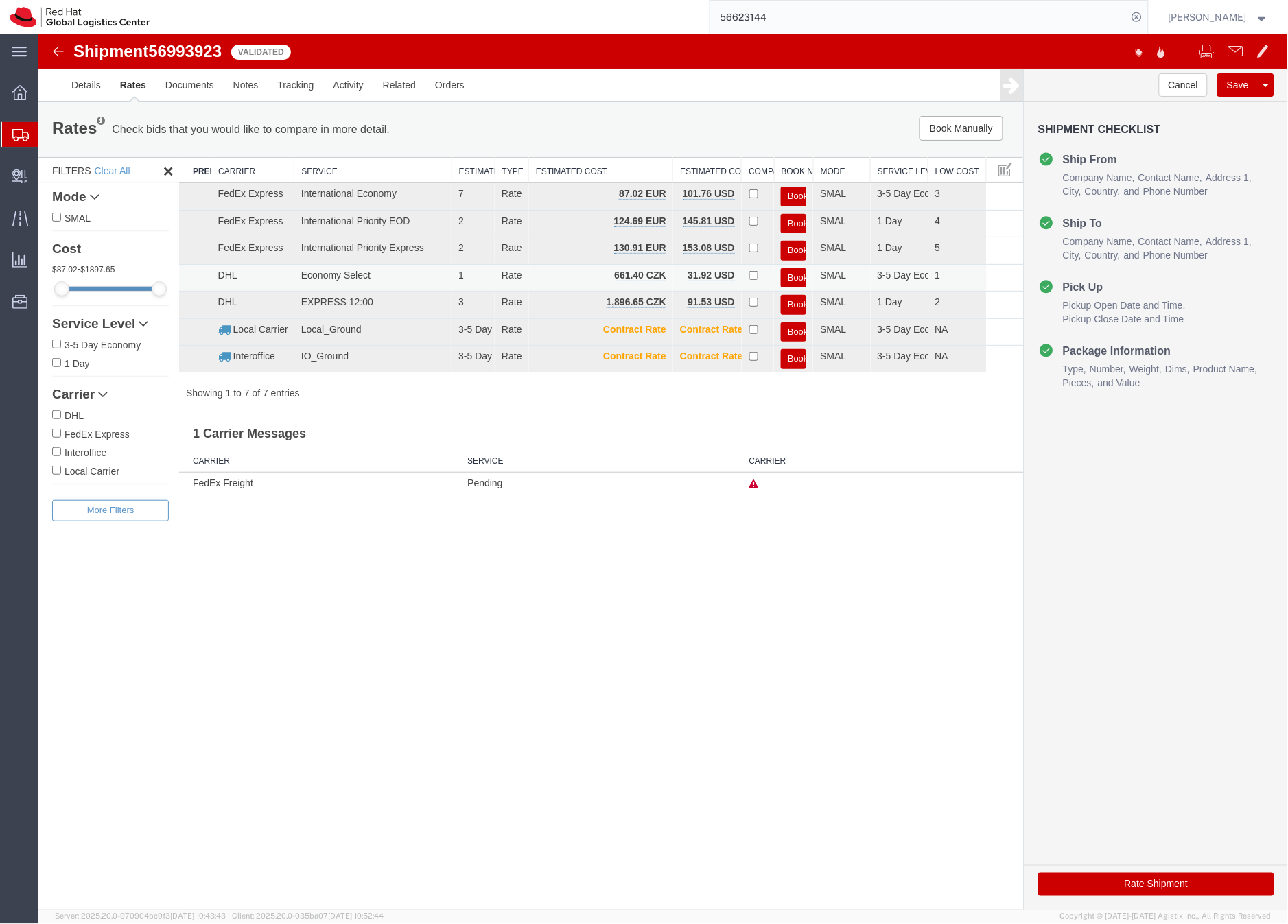
click at [789, 276] on button "Book" at bounding box center [792, 277] width 25 height 20
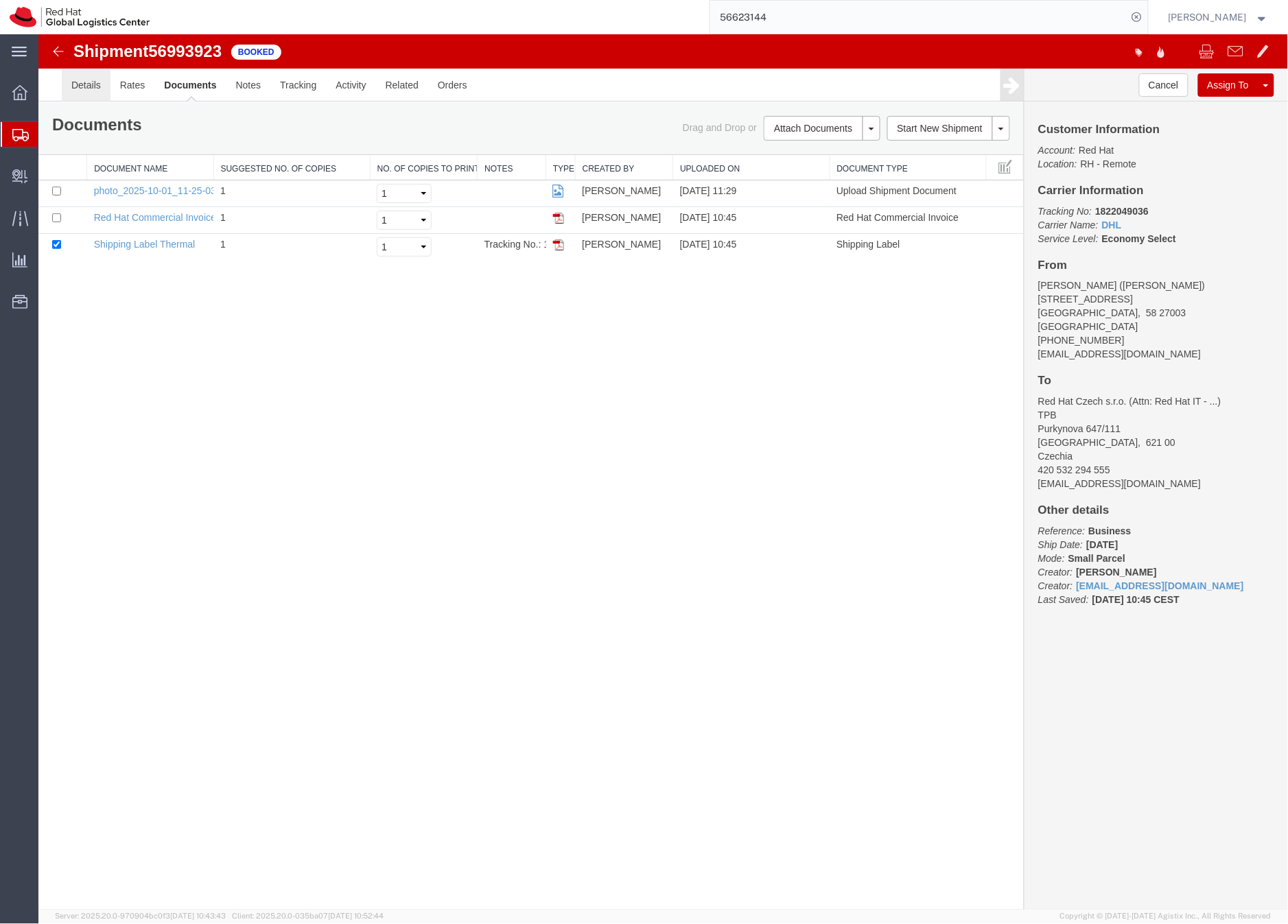
click at [92, 82] on link "Details" at bounding box center [86, 85] width 48 height 33
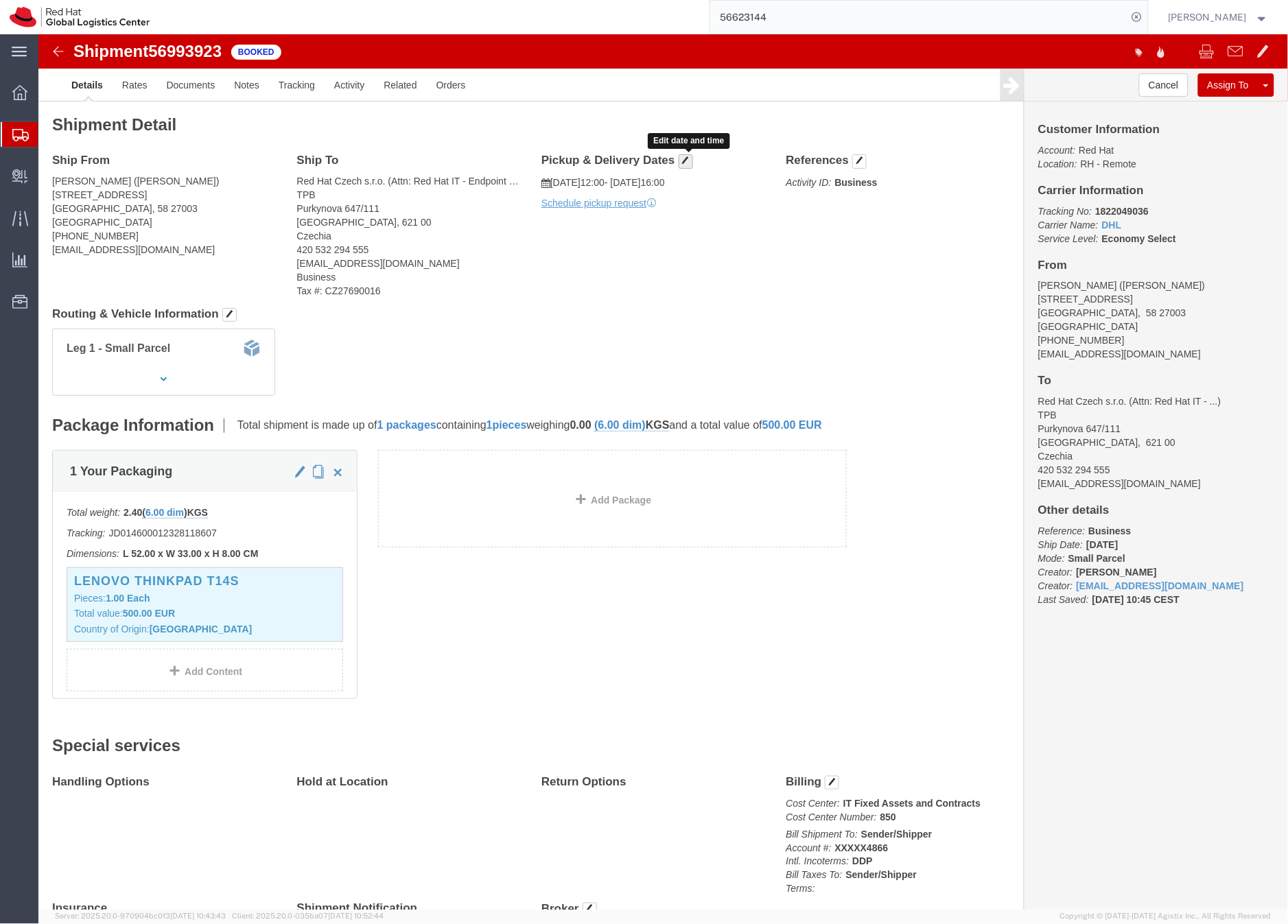
click span "button"
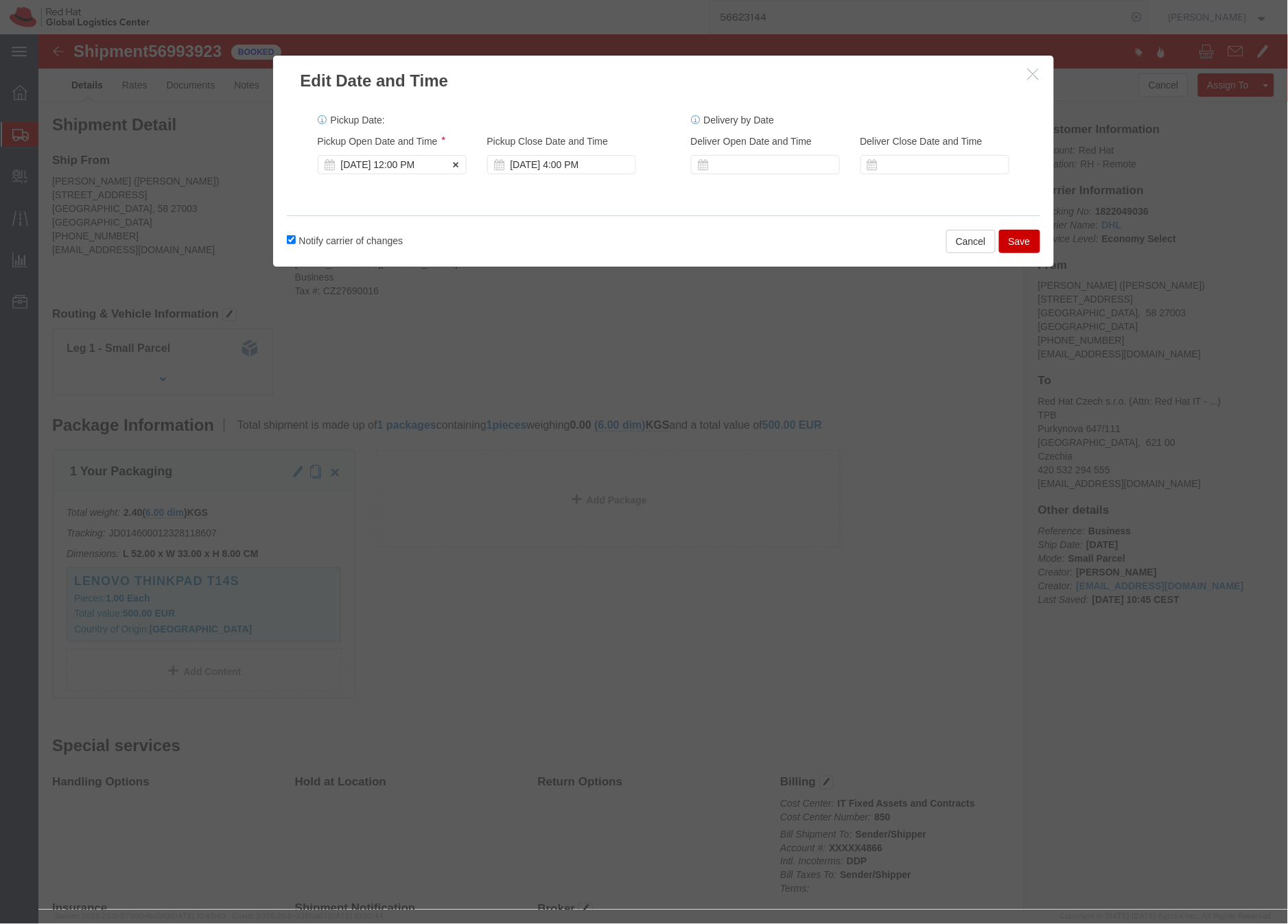
click div "Oct 07 2025 12:00 PM"
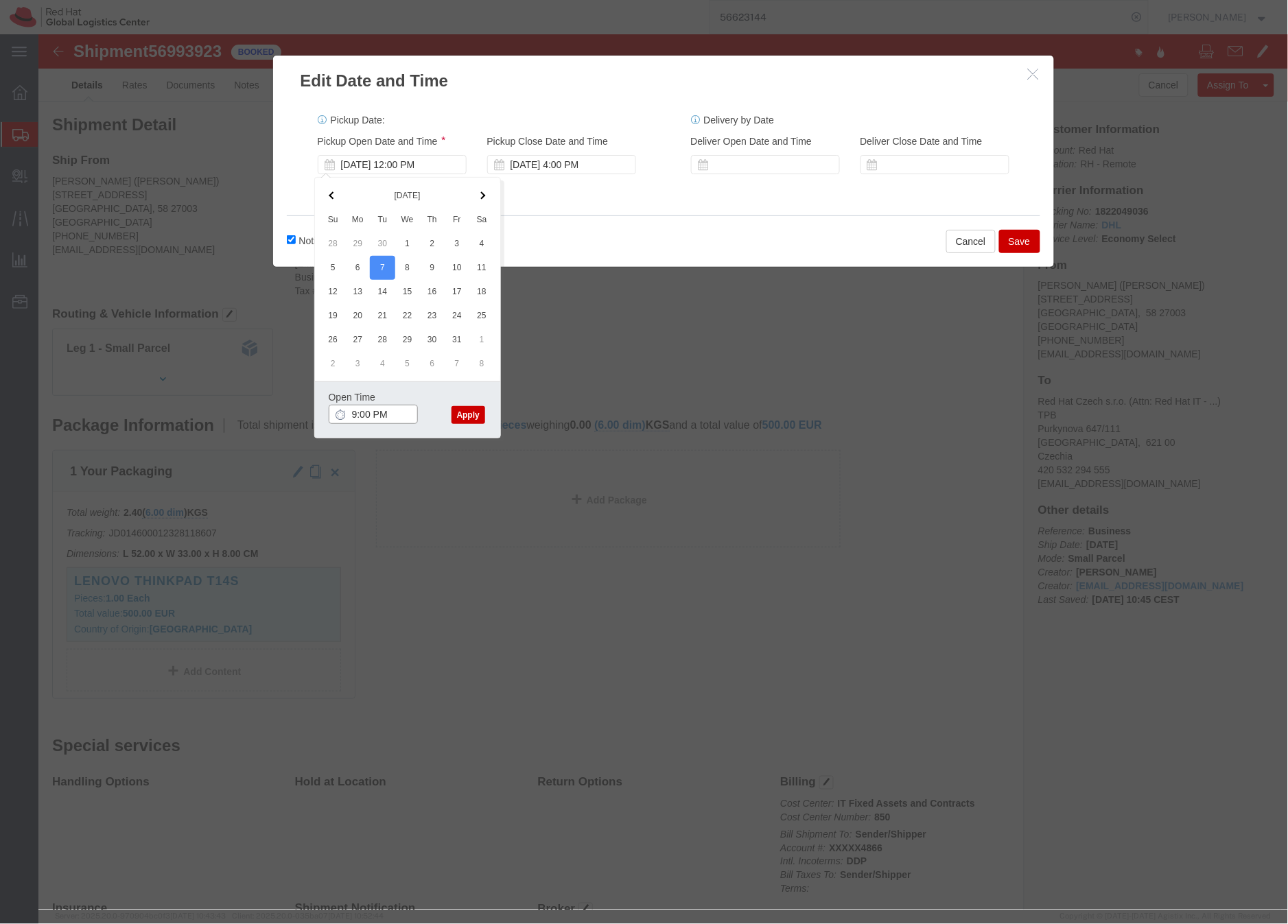
drag, startPoint x: 342, startPoint y: 377, endPoint x: 355, endPoint y: 380, distance: 13.3
click input "9:00 PM"
type input "9:00 AM"
click button "Apply"
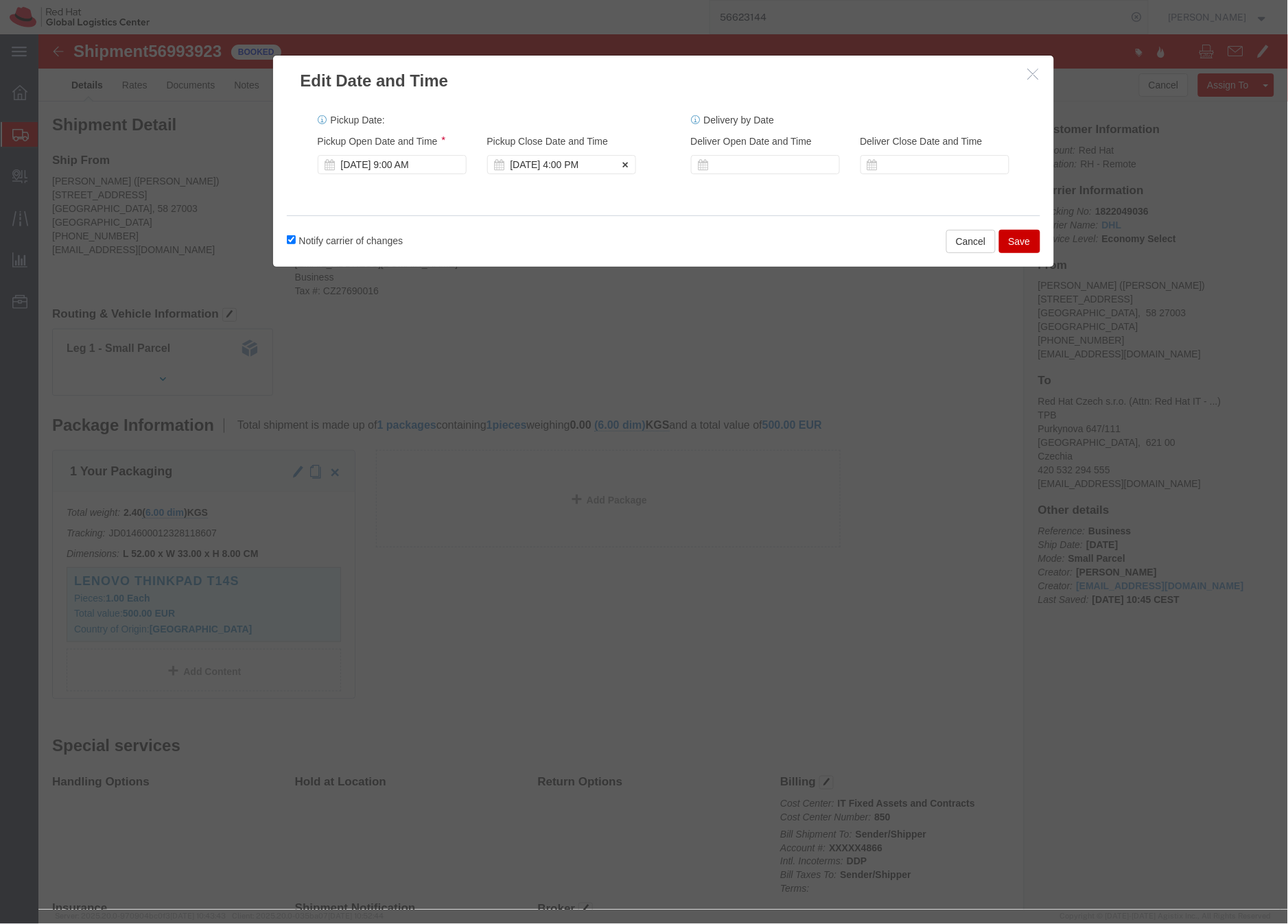
click div "Oct 07 2025 4:00 PM"
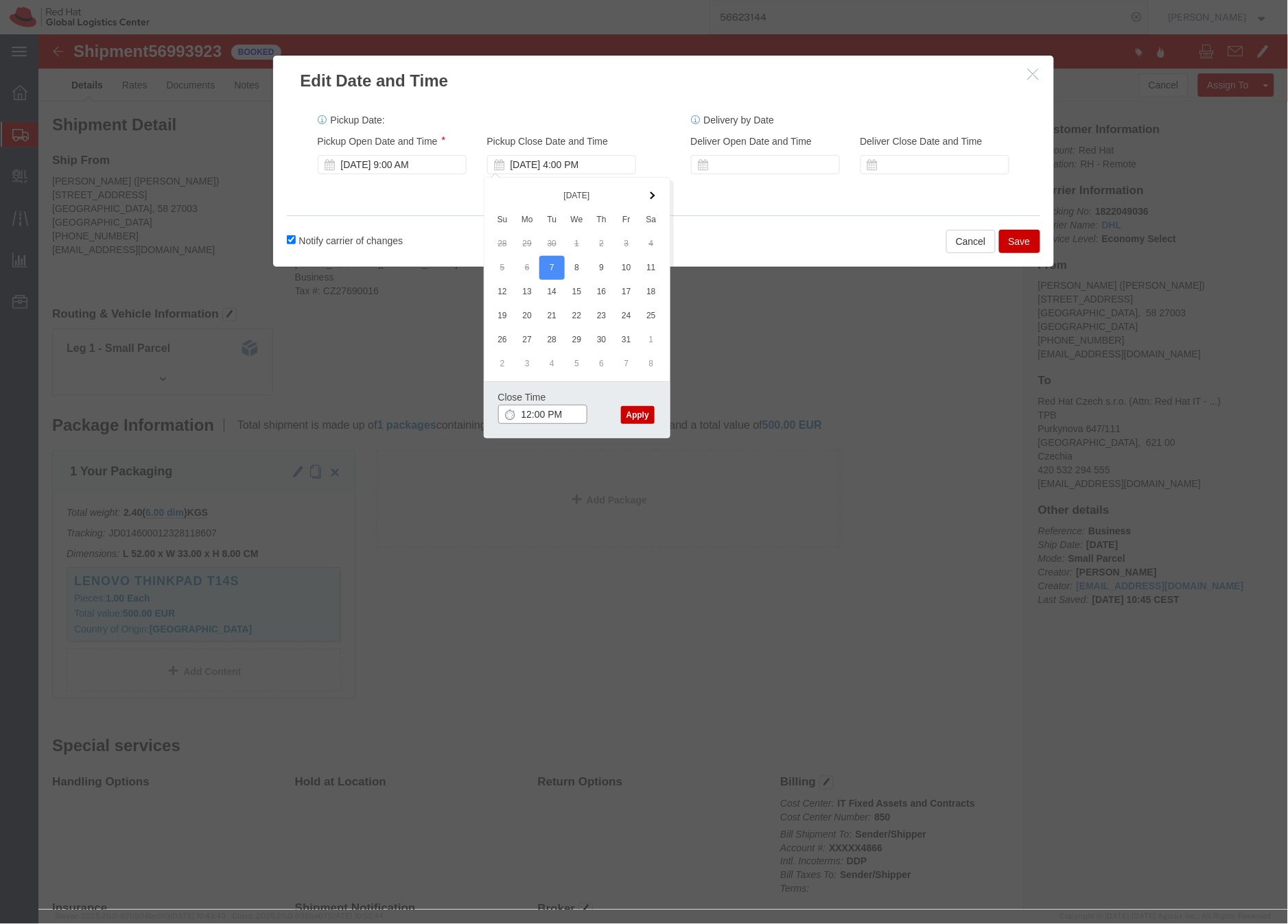
type input "12:00 PM"
click button "Apply"
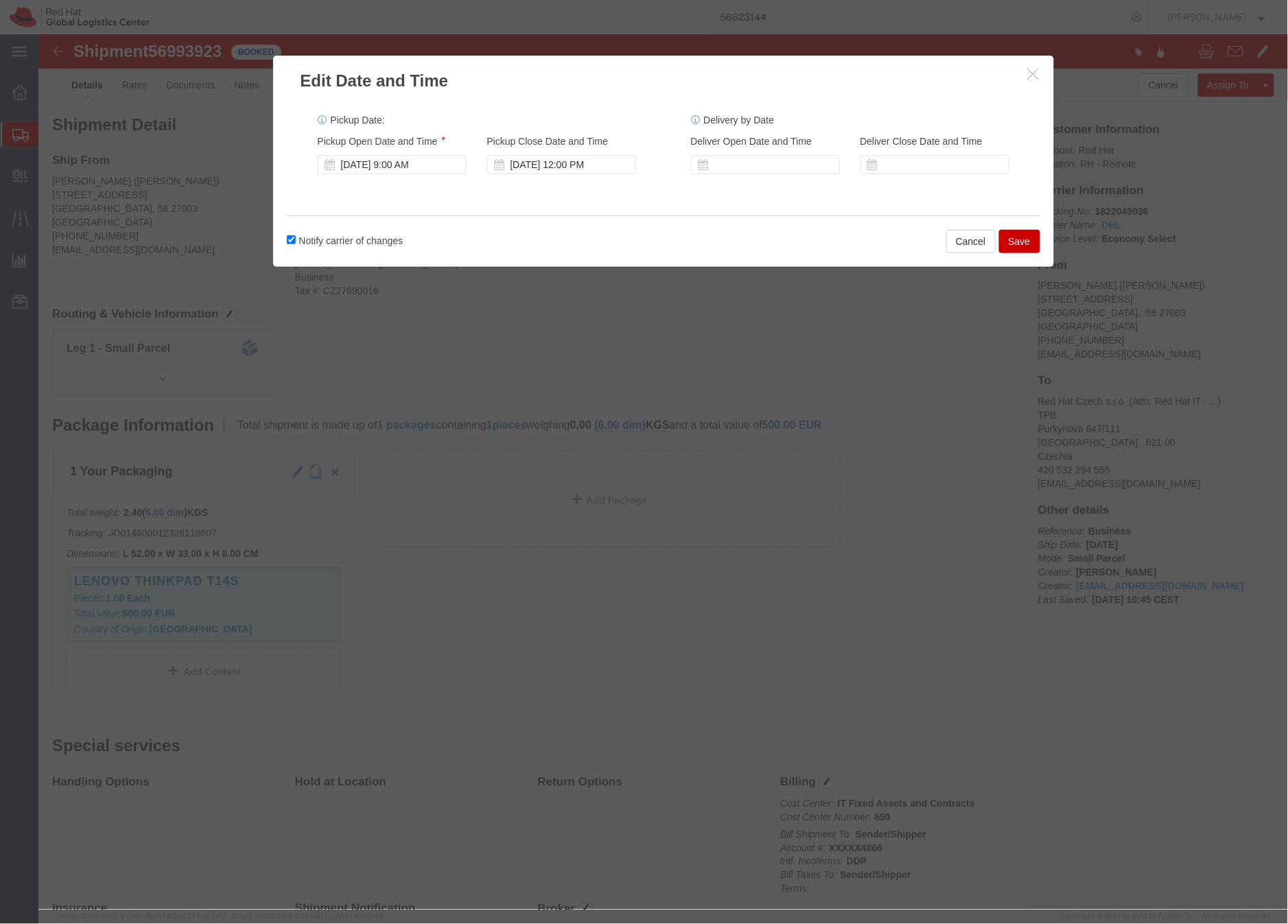
click button "Save"
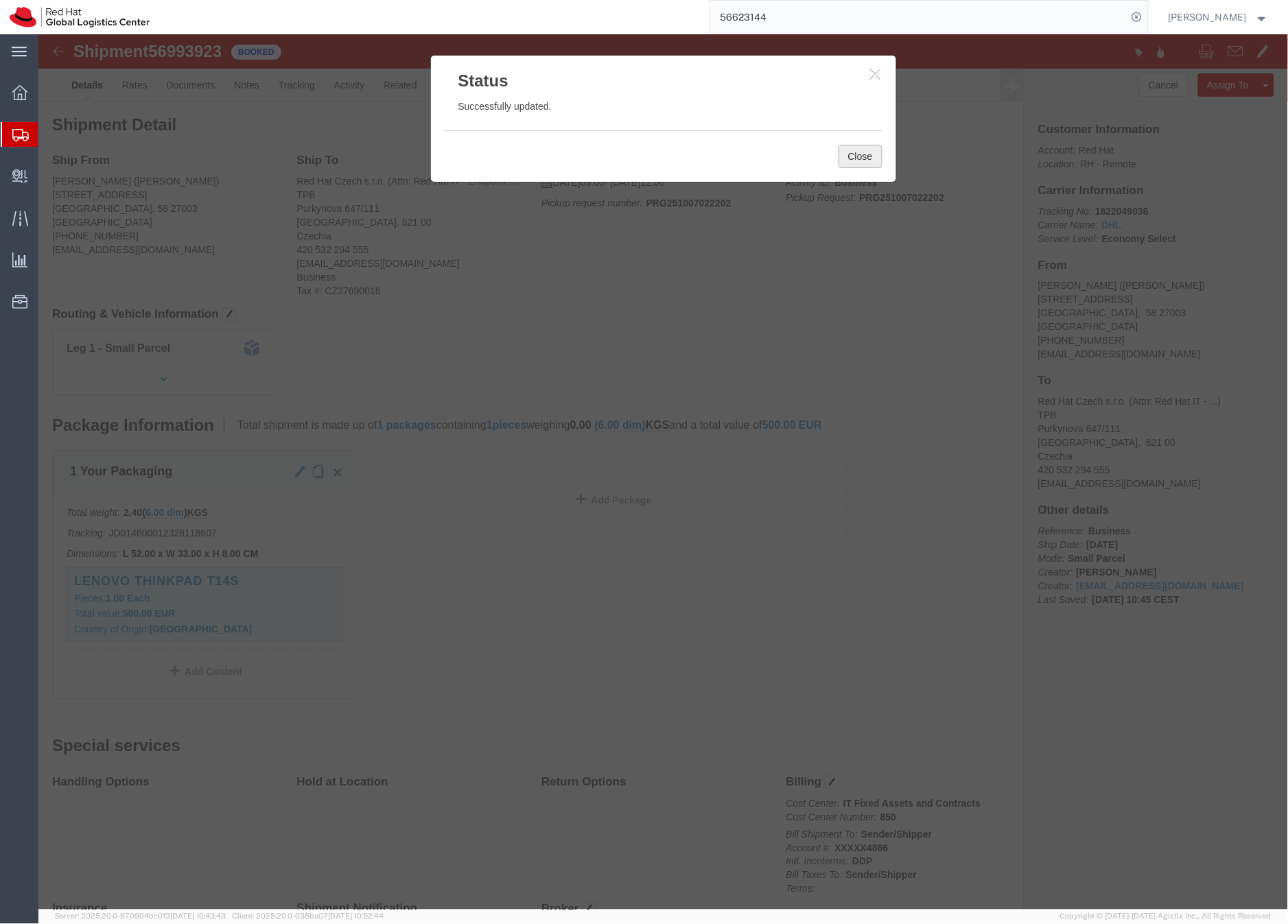
click button "Close"
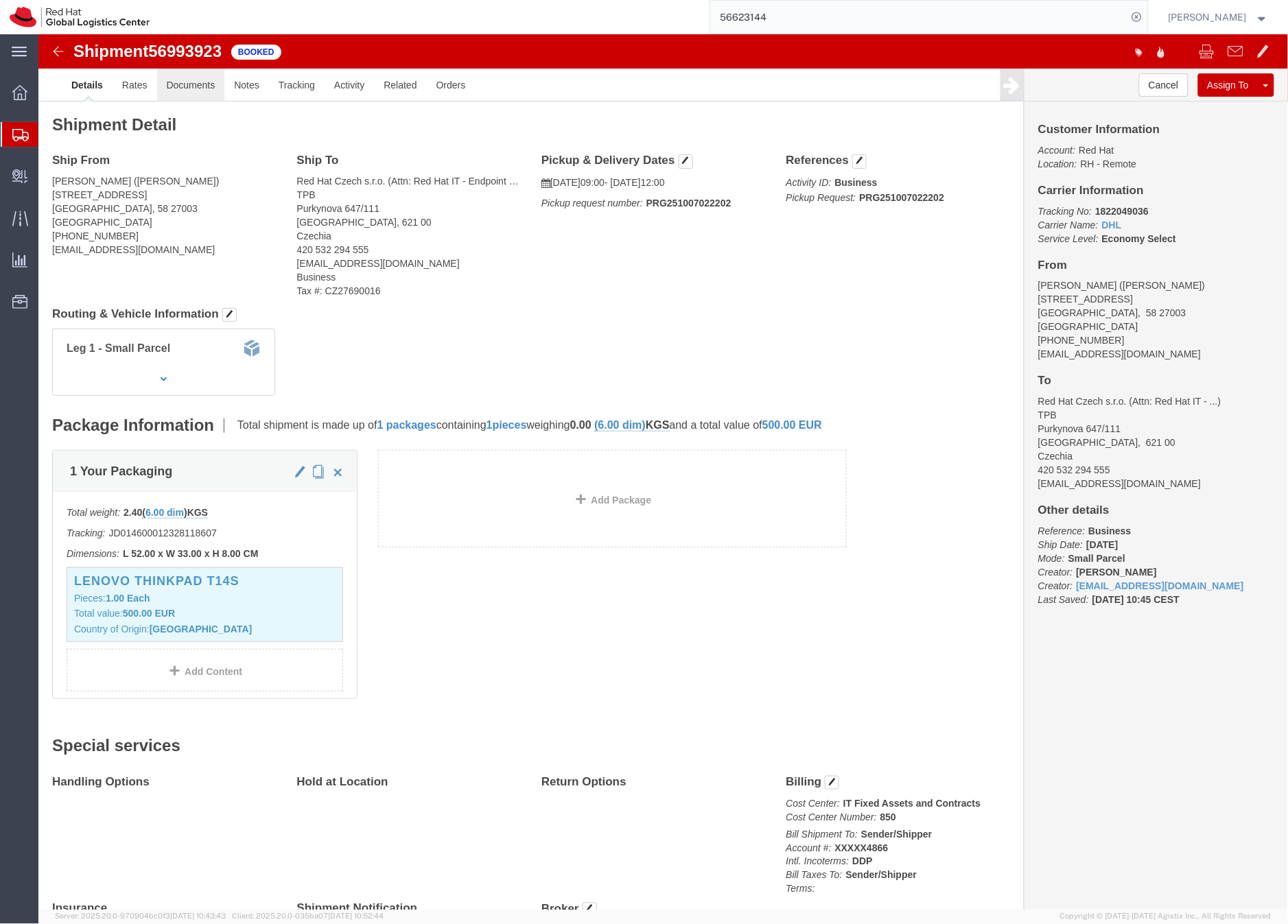
click link "Documents"
click div
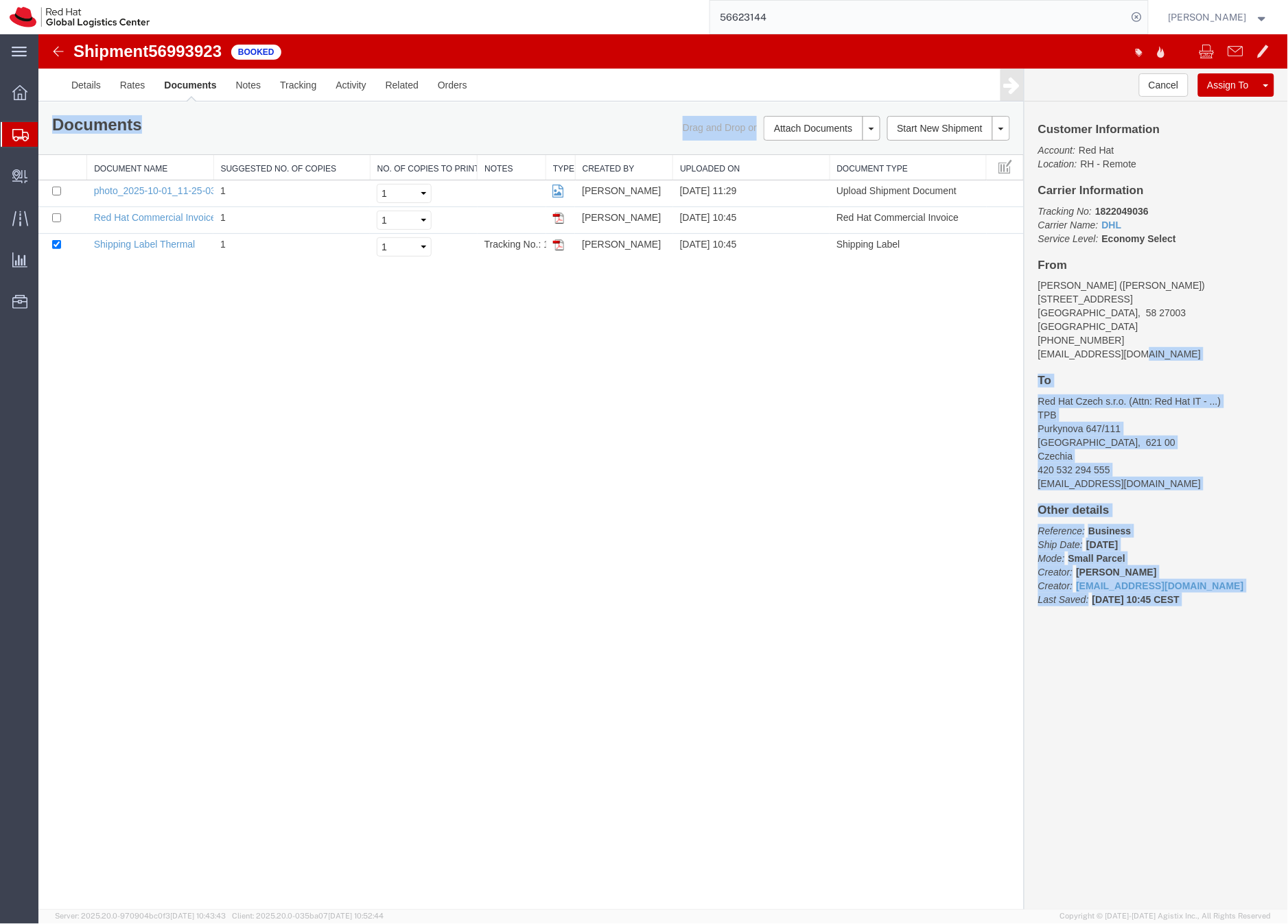
drag, startPoint x: 1161, startPoint y: 356, endPoint x: 1013, endPoint y: 339, distance: 149.0
click at [1013, 339] on div "Shipment 56993923 3 of 3 Booked Details Rates Documents Notes Tracking Activity…" at bounding box center [663, 471] width 1250 height 876
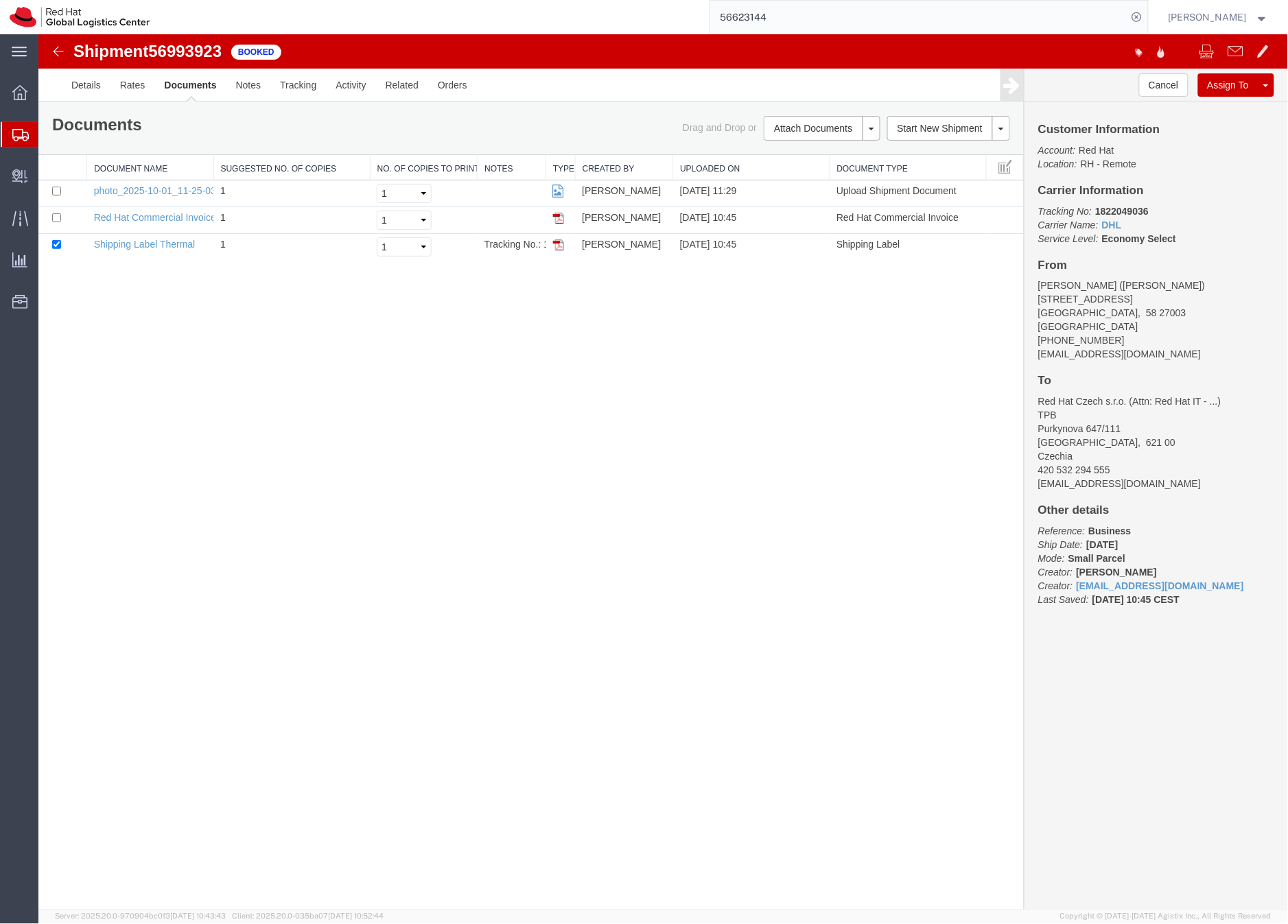
click at [1171, 364] on div "Customer Information Account: Red Hat Location: RH - Remote Carrier Information…" at bounding box center [1155, 370] width 263 height 540
drag, startPoint x: 1152, startPoint y: 350, endPoint x: 1037, endPoint y: 347, distance: 115.0
click at [1037, 347] on div "Customer Information Account: Red Hat Location: RH - Remote Carrier Information…" at bounding box center [1155, 370] width 263 height 540
copy address "rmajadas@redhat.com"
click at [797, 170] on link "Email Documents" at bounding box center [820, 172] width 119 height 21
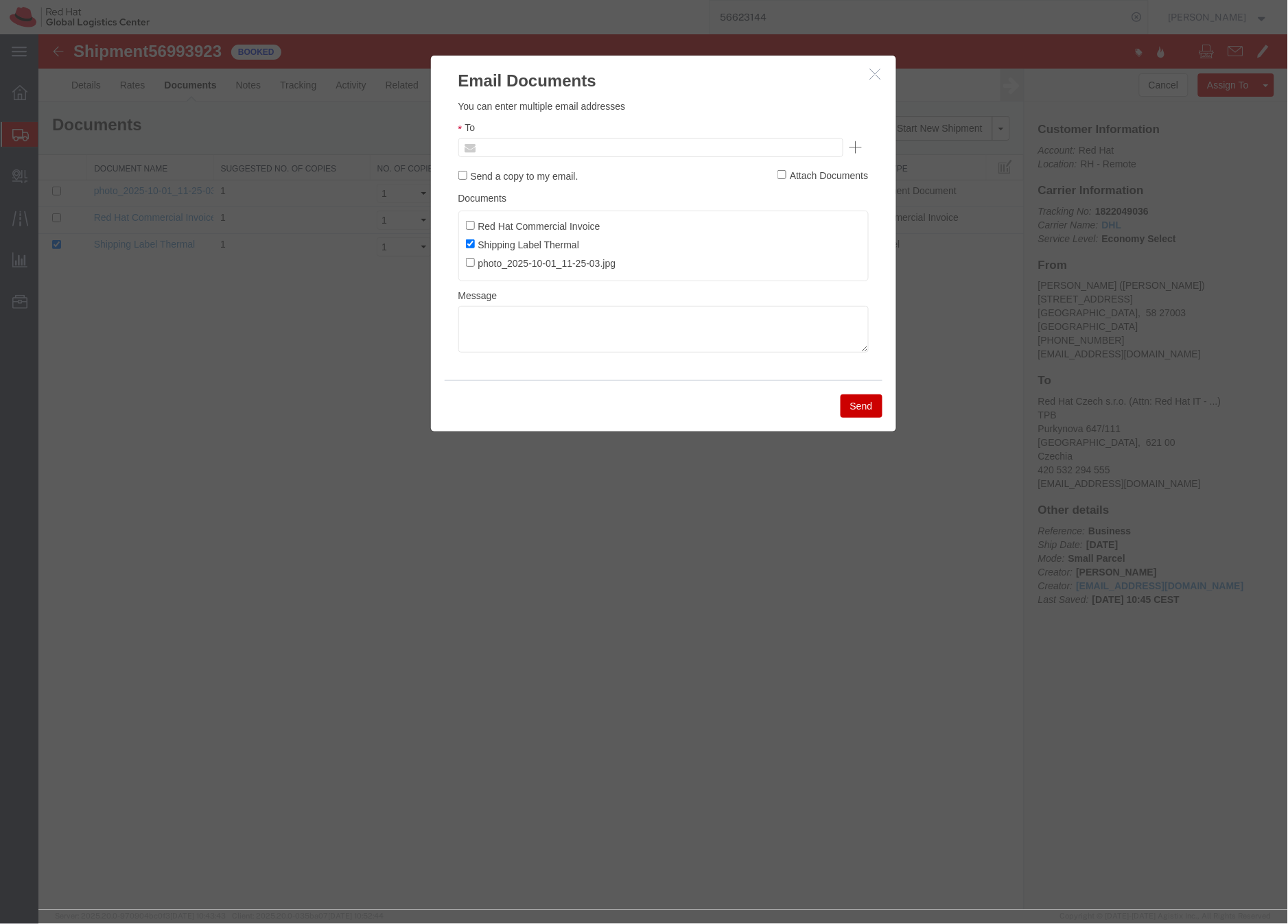
click at [563, 140] on input "text" at bounding box center [557, 147] width 161 height 18
paste input "rmajadas@redhat.com"
type input "rmajadas@redhat.com"
click at [498, 322] on textarea at bounding box center [663, 329] width 410 height 47
paste textarea "Hi A, please find the label for your shipment to B attached to this email. Plea…"
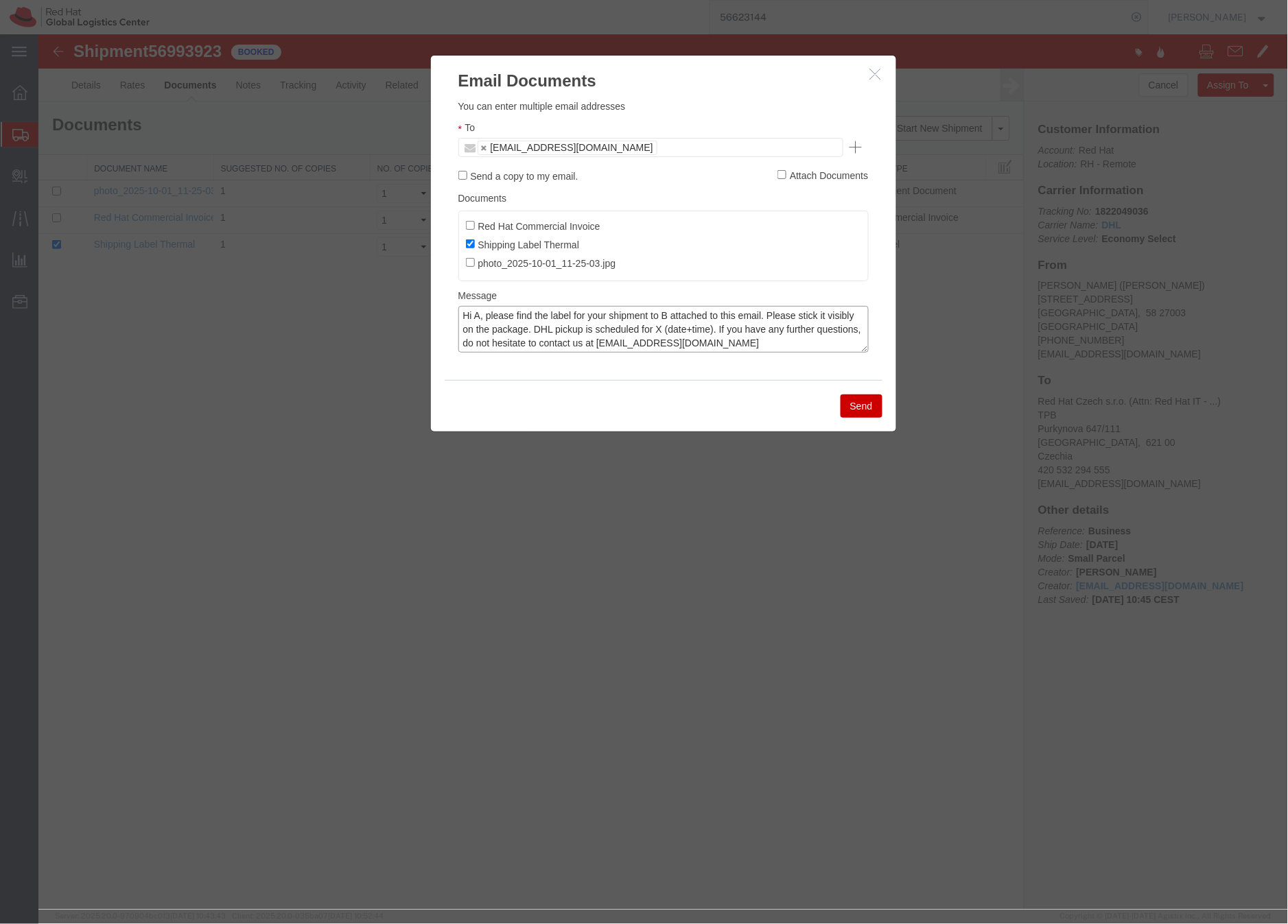
click at [479, 312] on textarea "Hi A, please find the label for your shipment to B attached to this email. Plea…" at bounding box center [663, 329] width 410 height 47
click at [695, 319] on textarea "Hi Roberto, please find the label for your shipment to B attached to this email…" at bounding box center [663, 329] width 410 height 47
drag, startPoint x: 720, startPoint y: 334, endPoint x: 803, endPoint y: 315, distance: 85.1
click at [720, 333] on textarea "Hi Roberto, please find the label for your shipment to Brno,CZ attached to this…" at bounding box center [663, 329] width 410 height 47
click at [802, 331] on textarea "Hi Roberto, please find the label for your shipment to Brno,CZ attached to this…" at bounding box center [663, 329] width 410 height 47
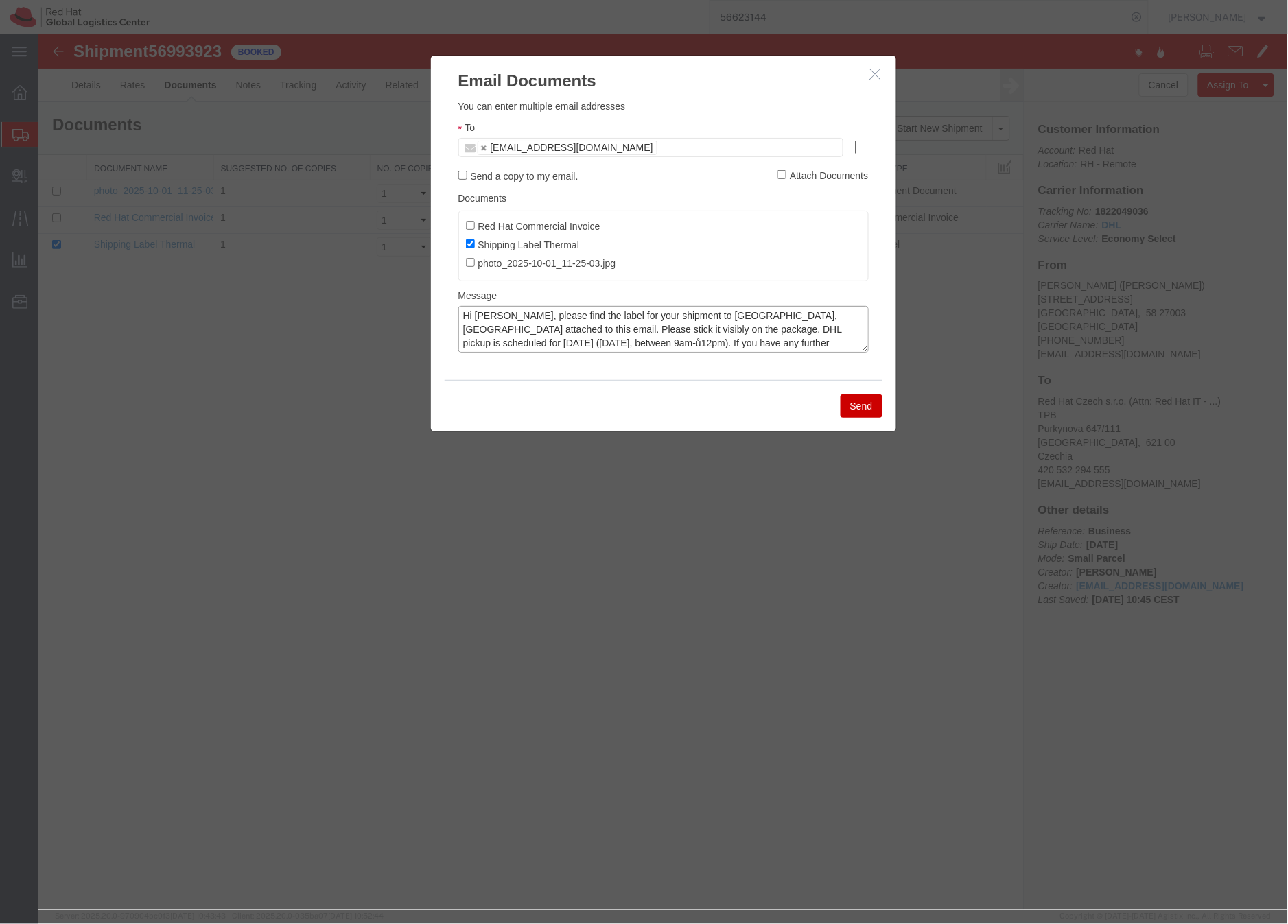
drag, startPoint x: 467, startPoint y: 343, endPoint x: 503, endPoint y: 339, distance: 36.2
click at [469, 341] on textarea "Hi Roberto, please find the label for your shipment to Brno,CZ attached to this…" at bounding box center [663, 329] width 410 height 47
type textarea "Hi Roberto, please find the label for your shipment to Brno,CZ attached to this…"
click at [866, 408] on button "Send" at bounding box center [861, 405] width 41 height 23
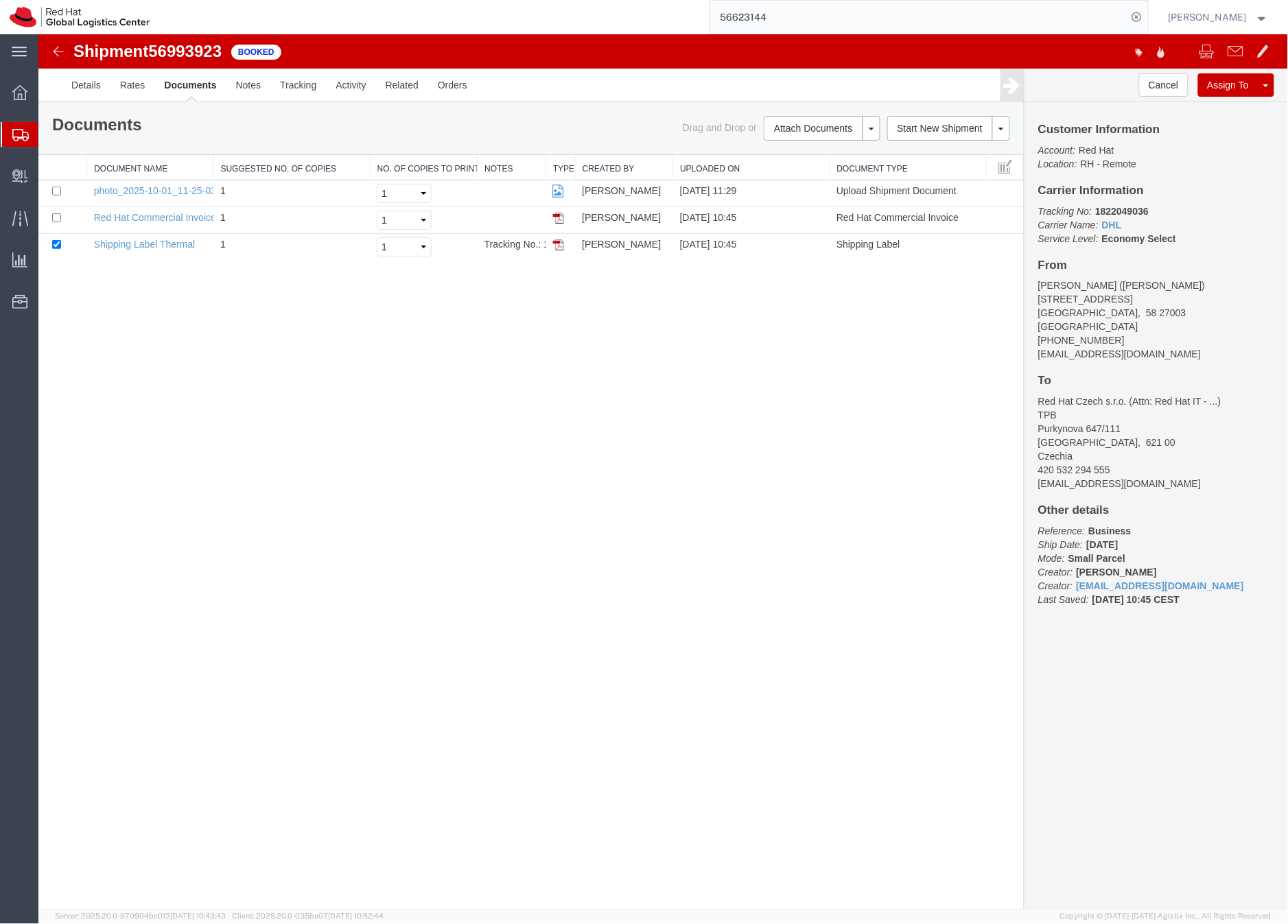
click at [15, 133] on icon at bounding box center [20, 135] width 16 height 12
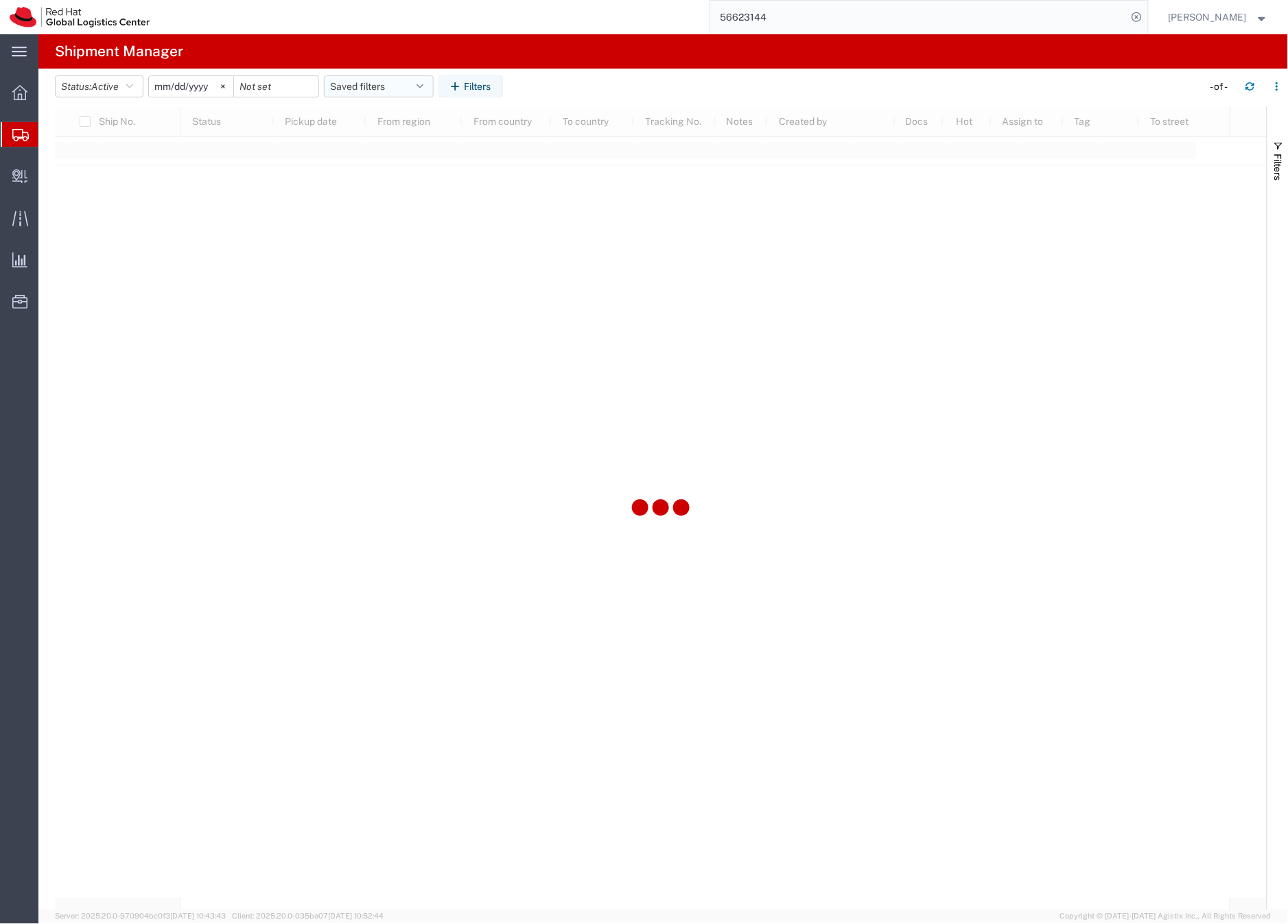
click at [350, 85] on button "Saved filters" at bounding box center [378, 85] width 110 height 22
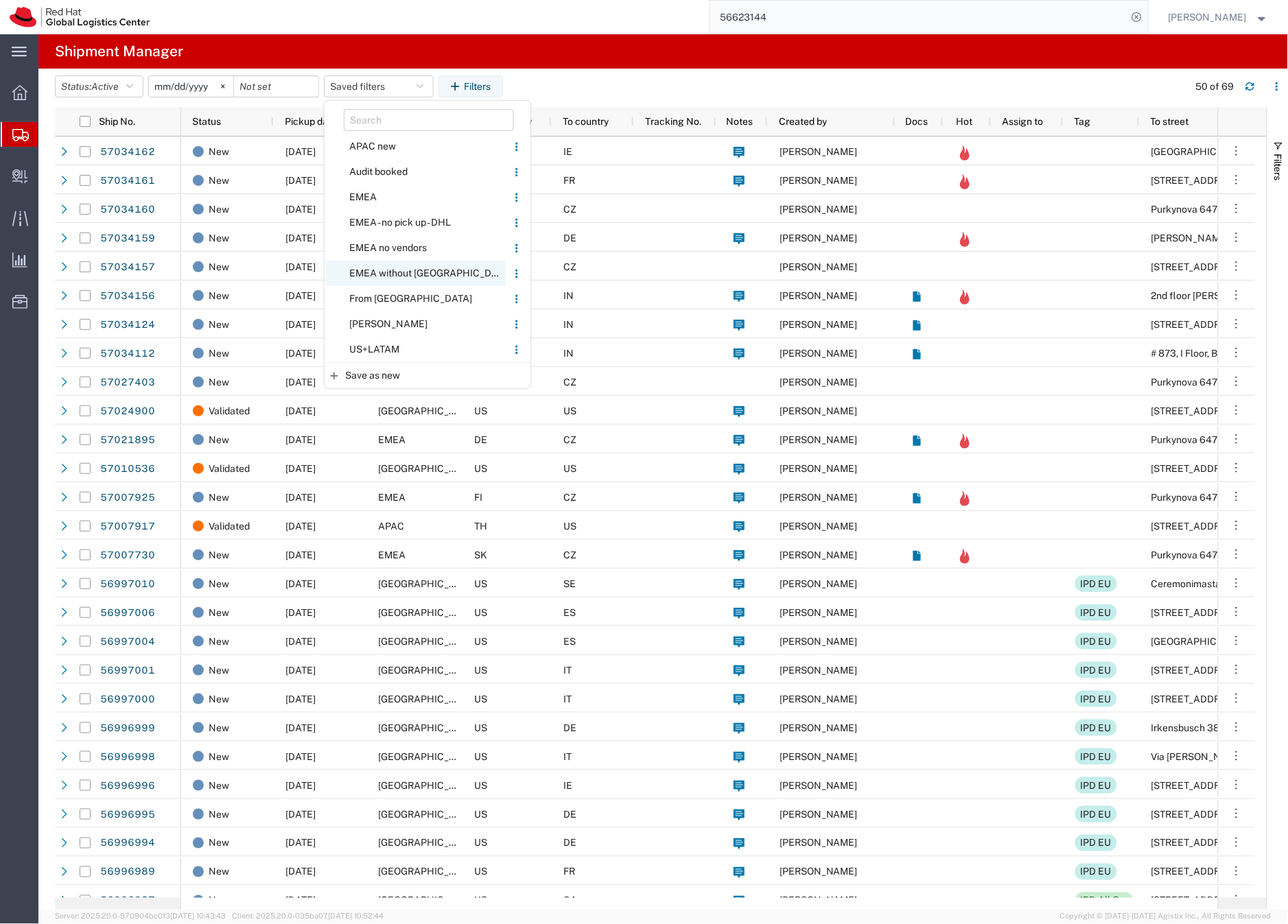
click at [383, 271] on span "EMEA without [GEOGRAPHIC_DATA]" at bounding box center [416, 273] width 180 height 25
type input "[DATE]"
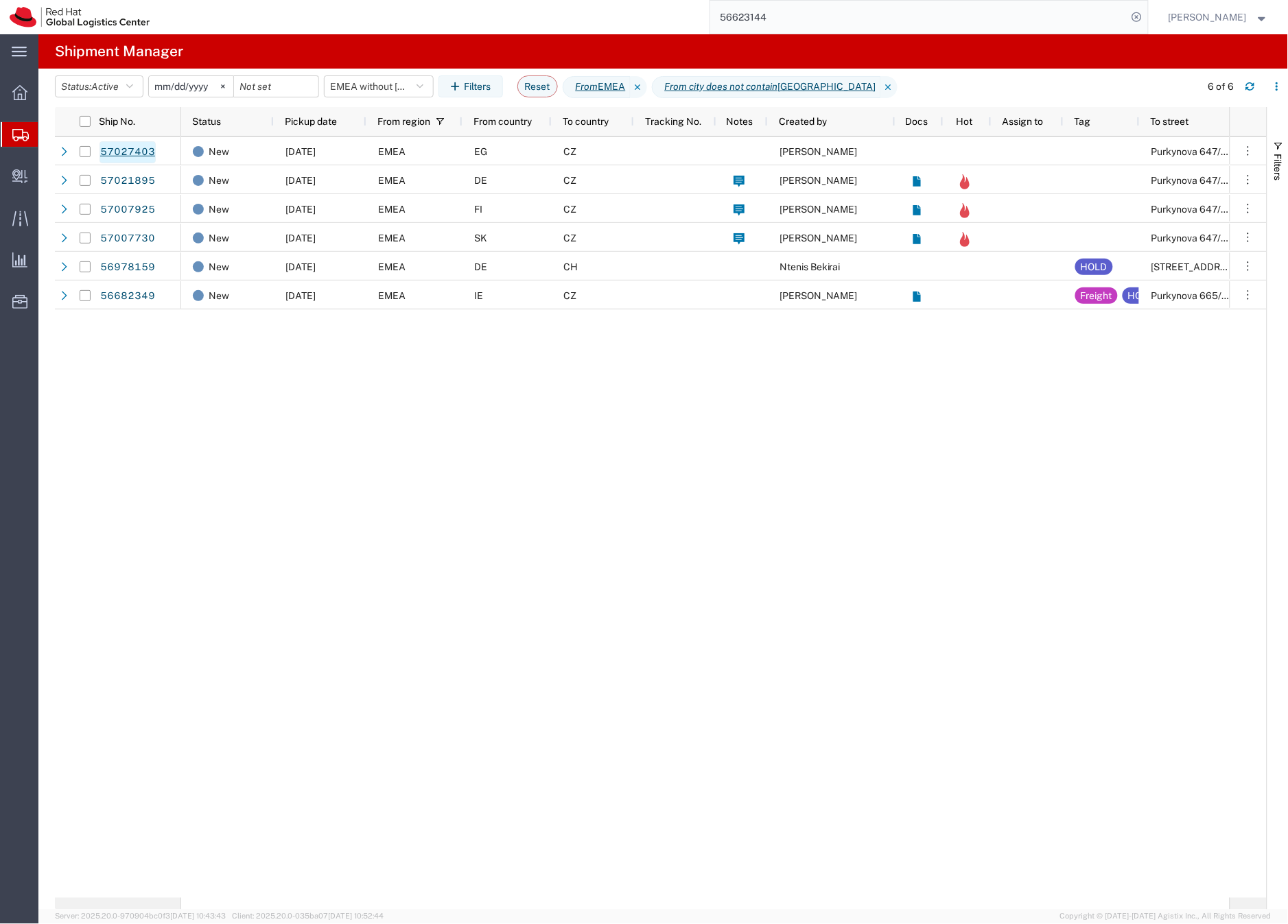
click at [136, 147] on link "57027403" at bounding box center [127, 152] width 56 height 22
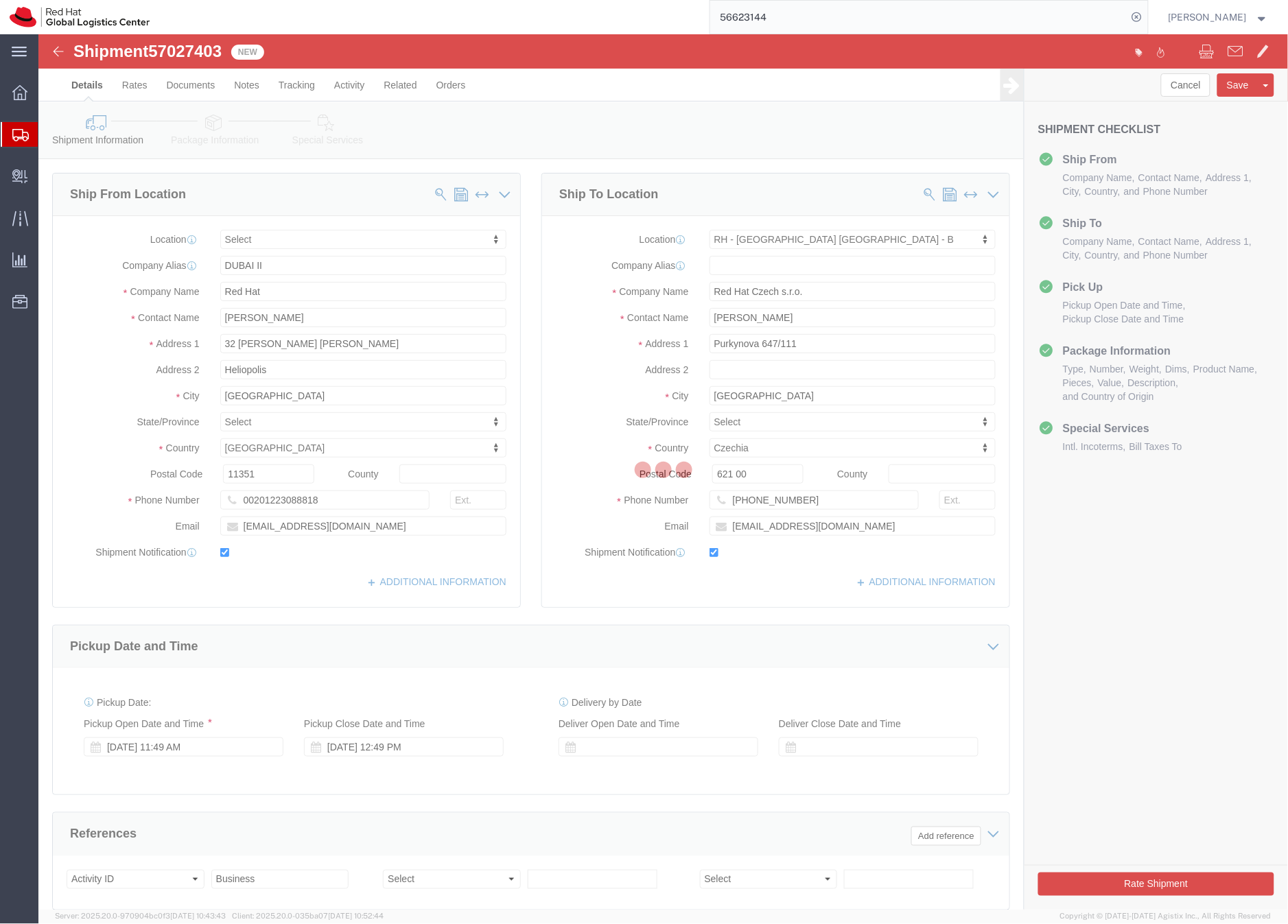
select select
select select "38036"
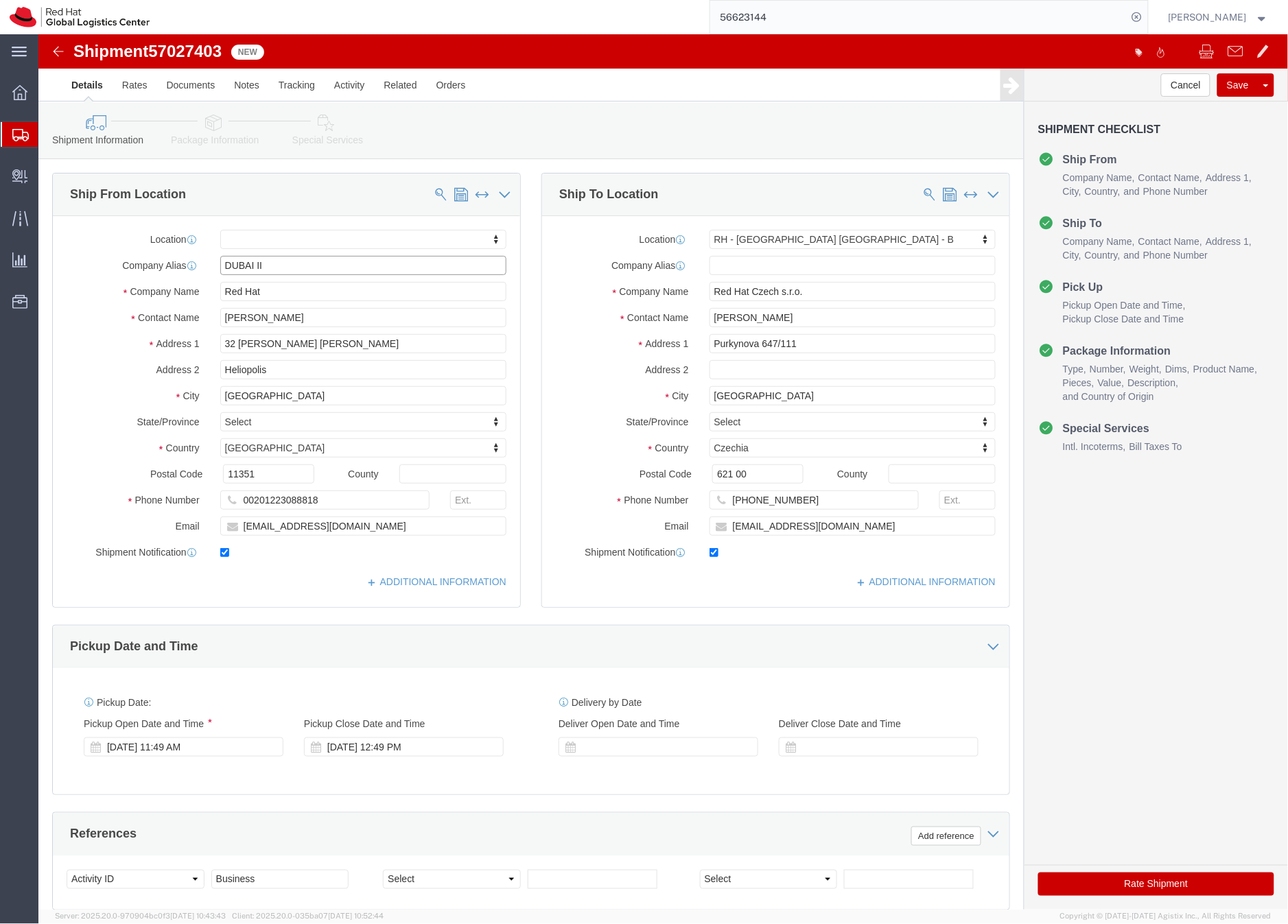
click input "DUBAI II"
drag, startPoint x: 250, startPoint y: 229, endPoint x: 184, endPoint y: 232, distance: 66.1
click input "DUBAI II"
click input "Nader Hany"
drag, startPoint x: 258, startPoint y: 283, endPoint x: 186, endPoint y: 277, distance: 72.2
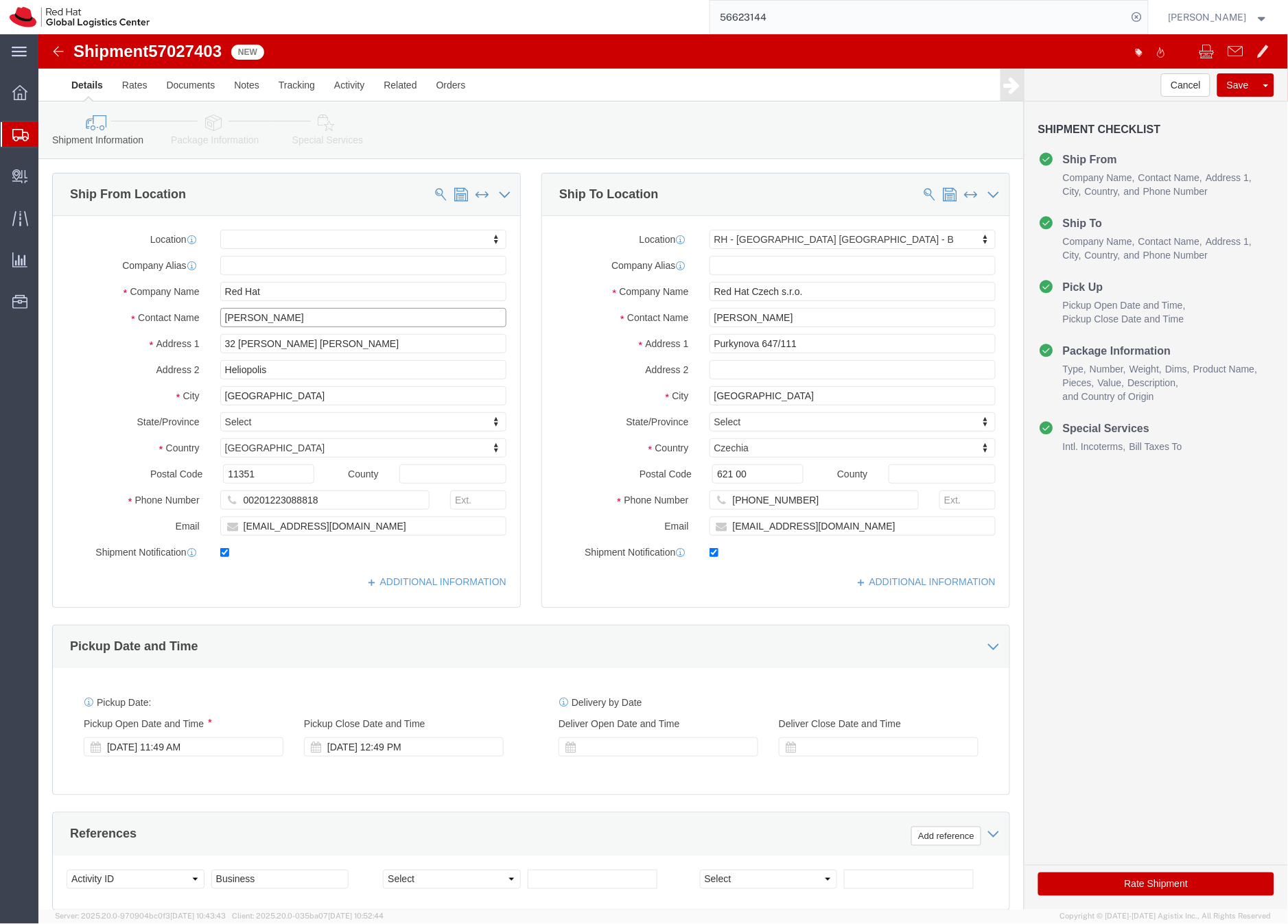
click input "Nader Hany"
drag, startPoint x: 257, startPoint y: 256, endPoint x: 185, endPoint y: 253, distance: 72.1
click input "Red Hat"
paste input "Nader Hany"
type input "Nader Hany"
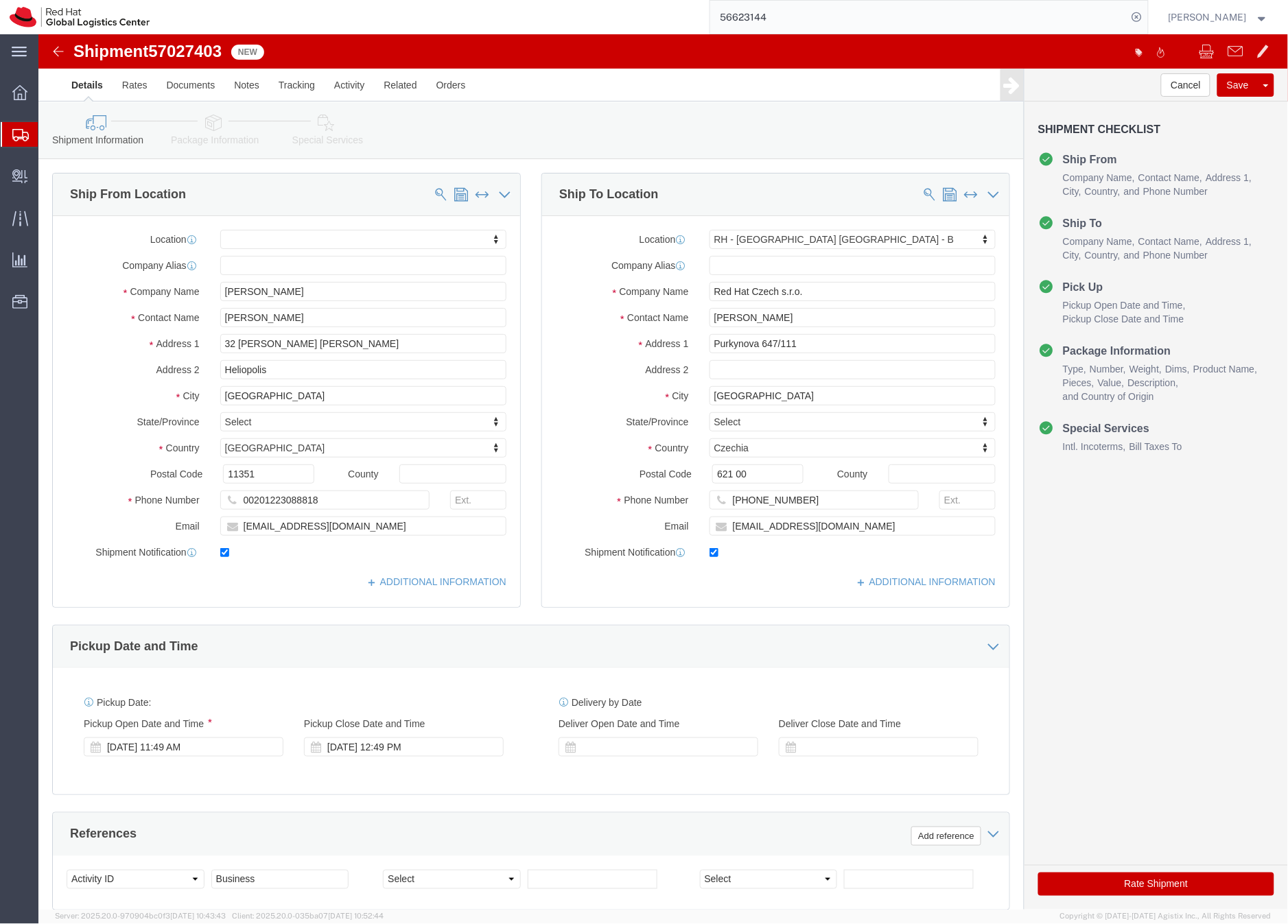
click icon
click div
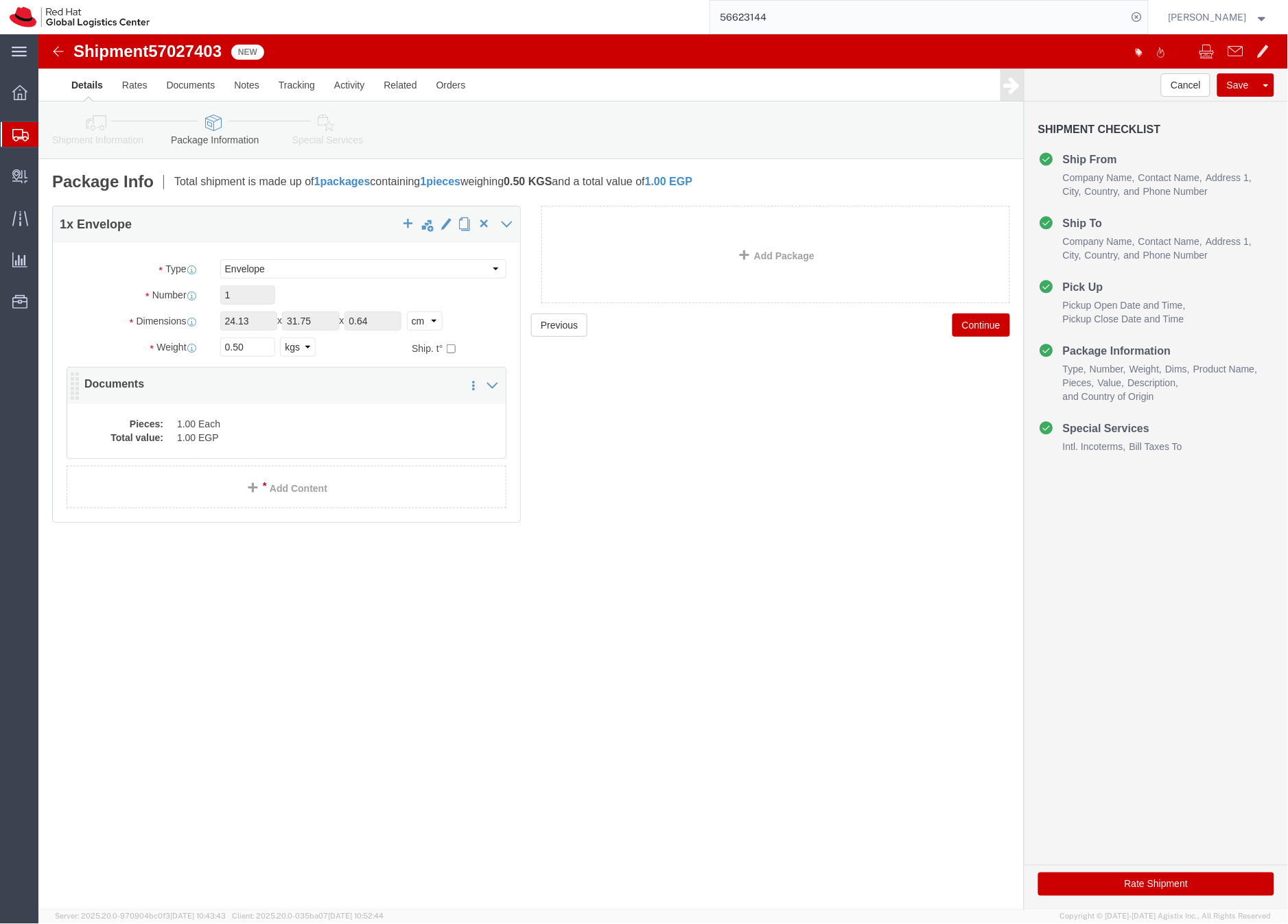
click dd "1.00 Each"
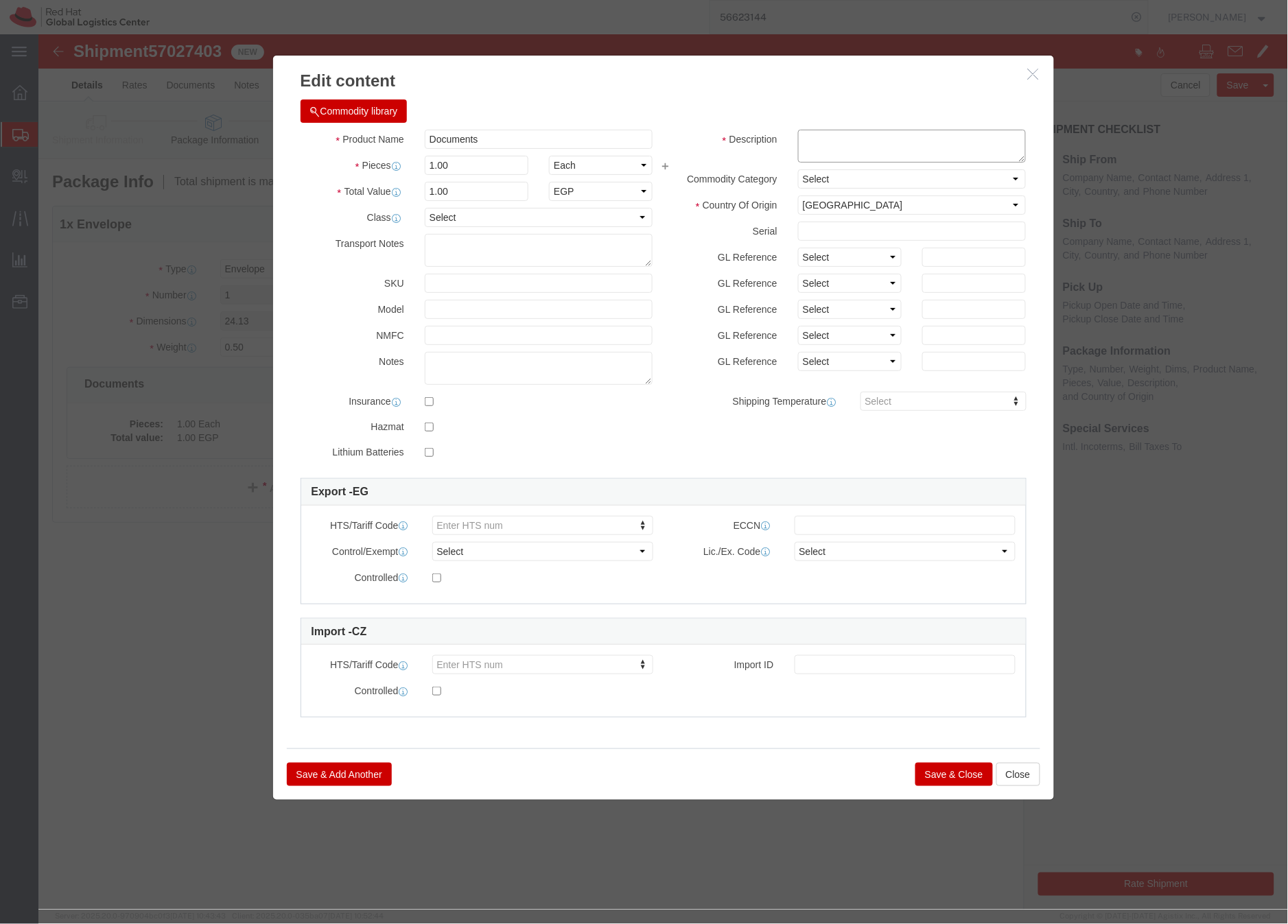
click textarea
type textarea "HR document"
click button "Save & Close"
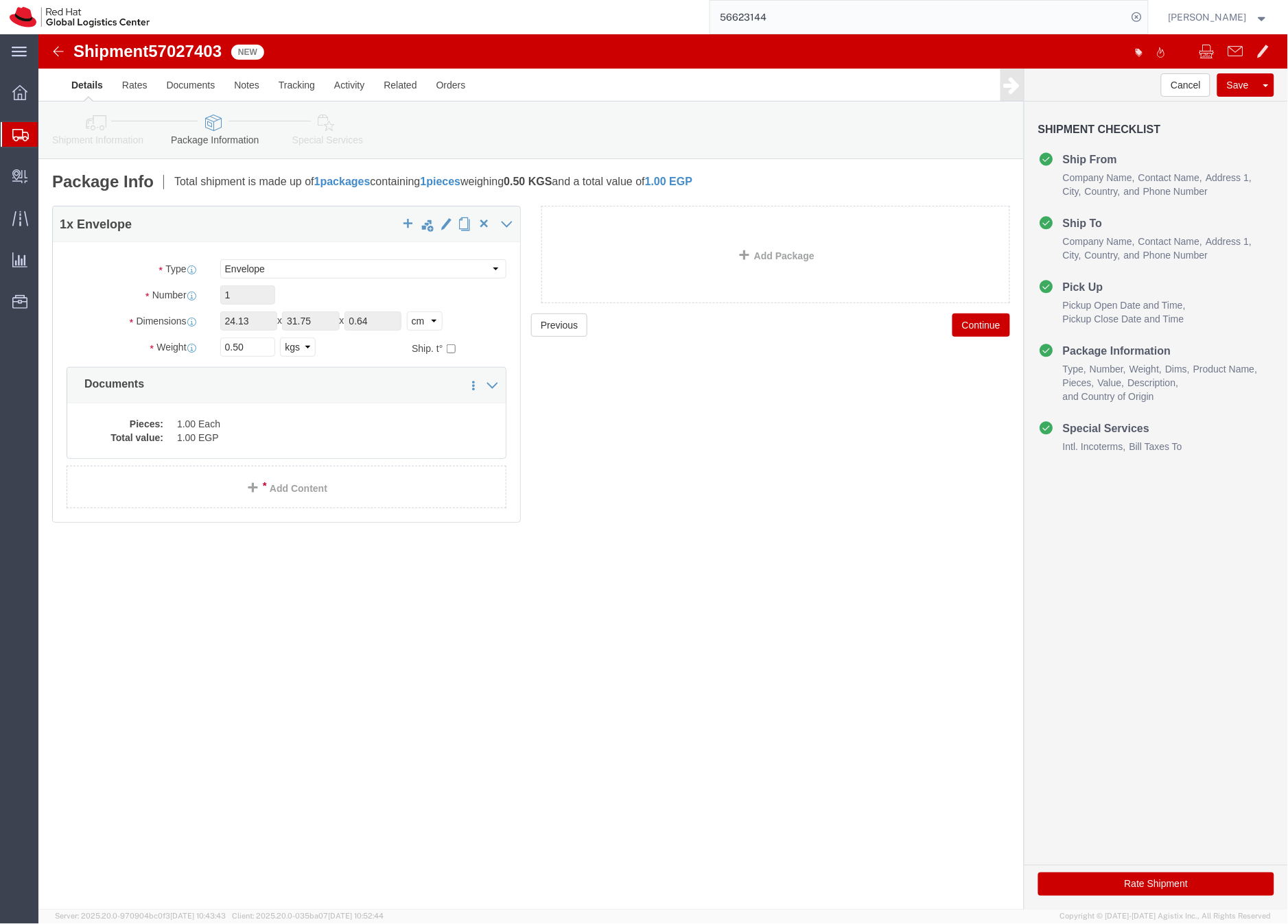
click icon
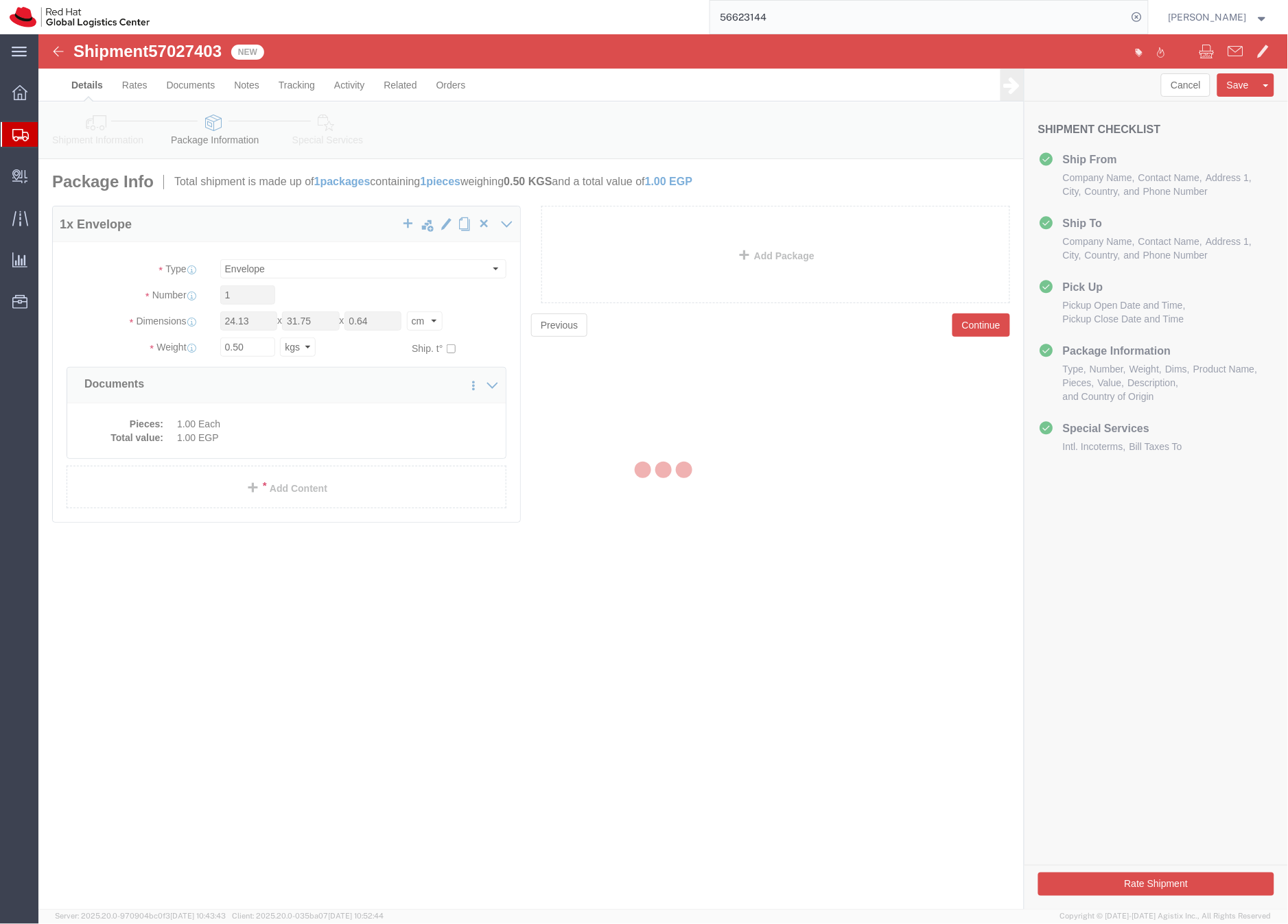
select select
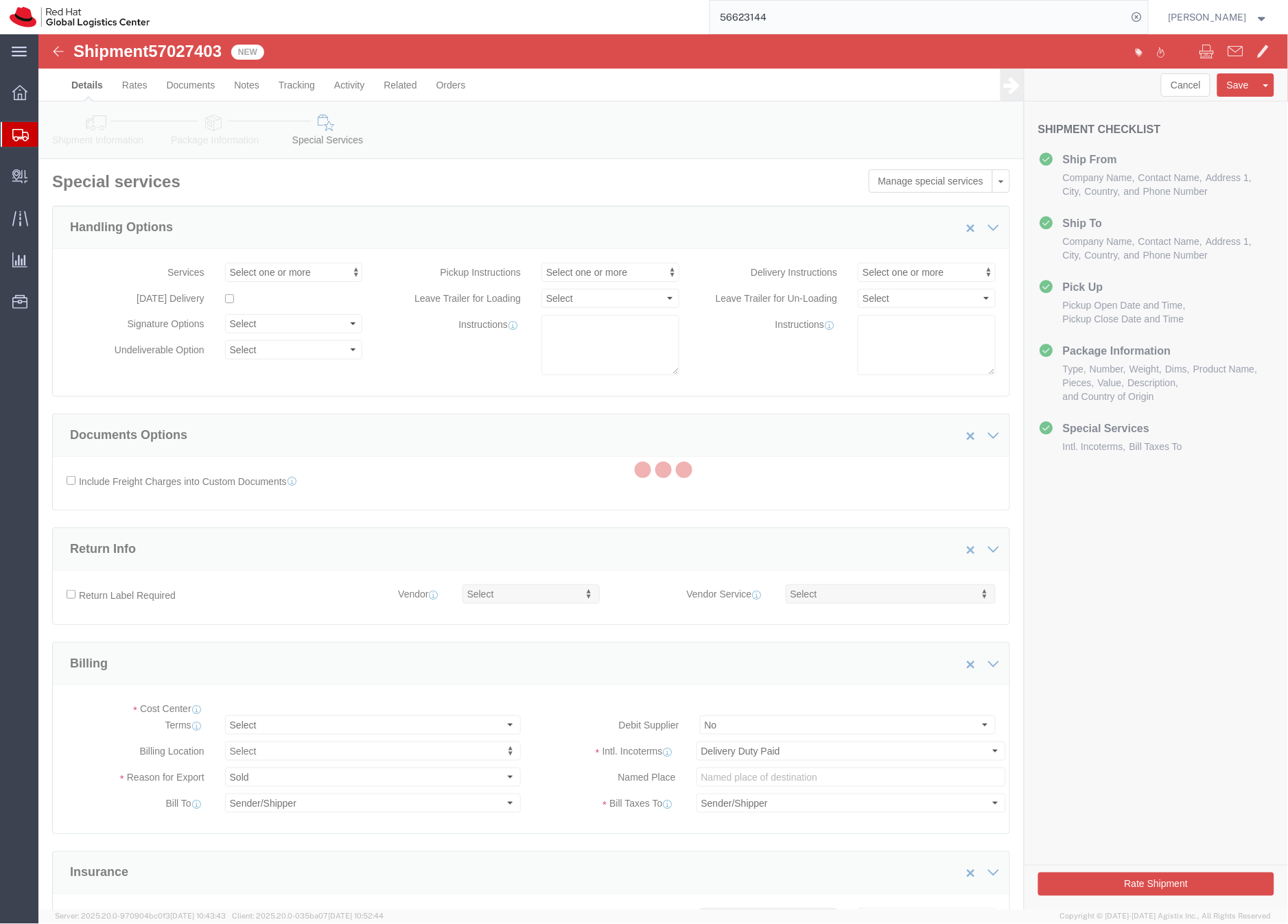
select select "COSTCENTER"
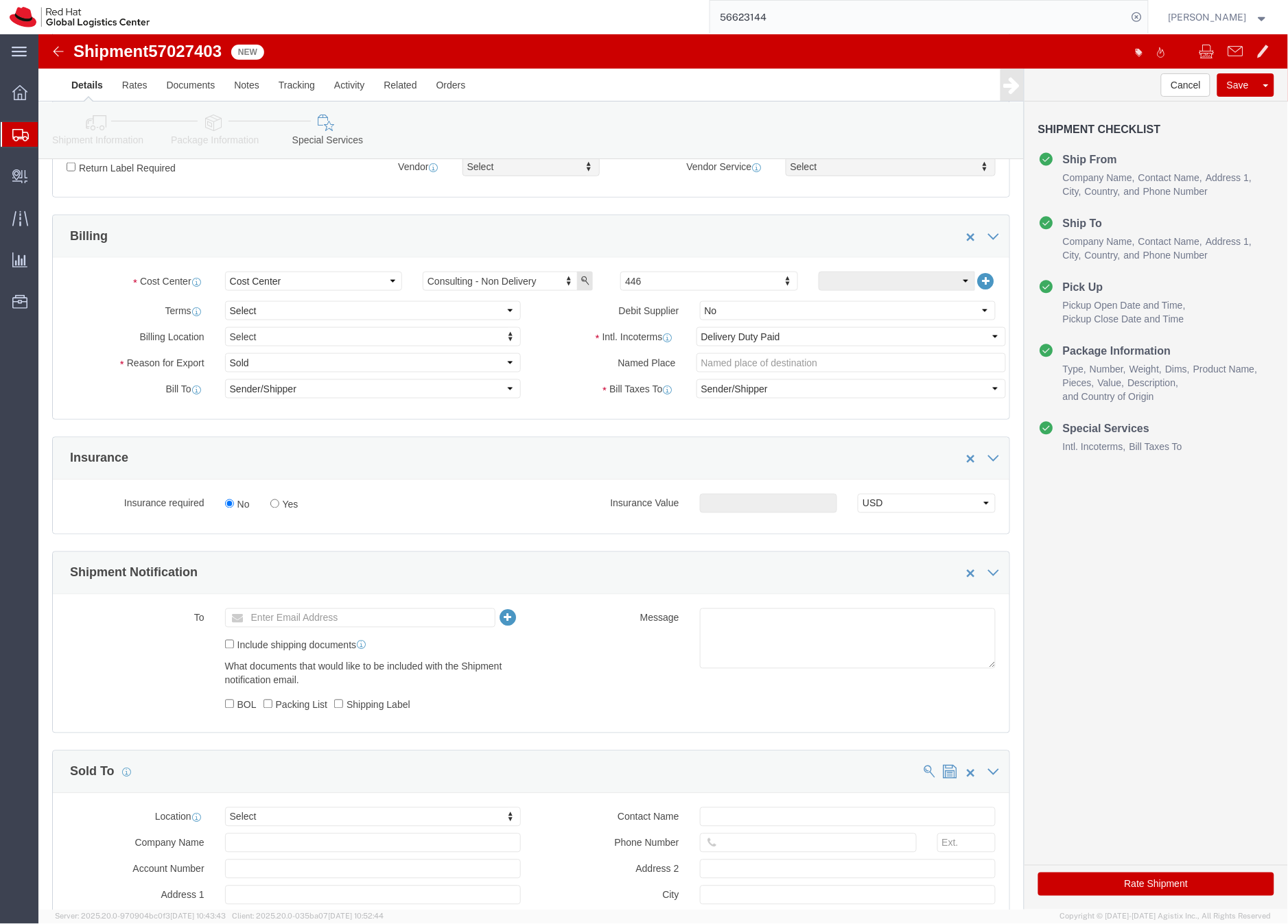
scroll to position [594, 0]
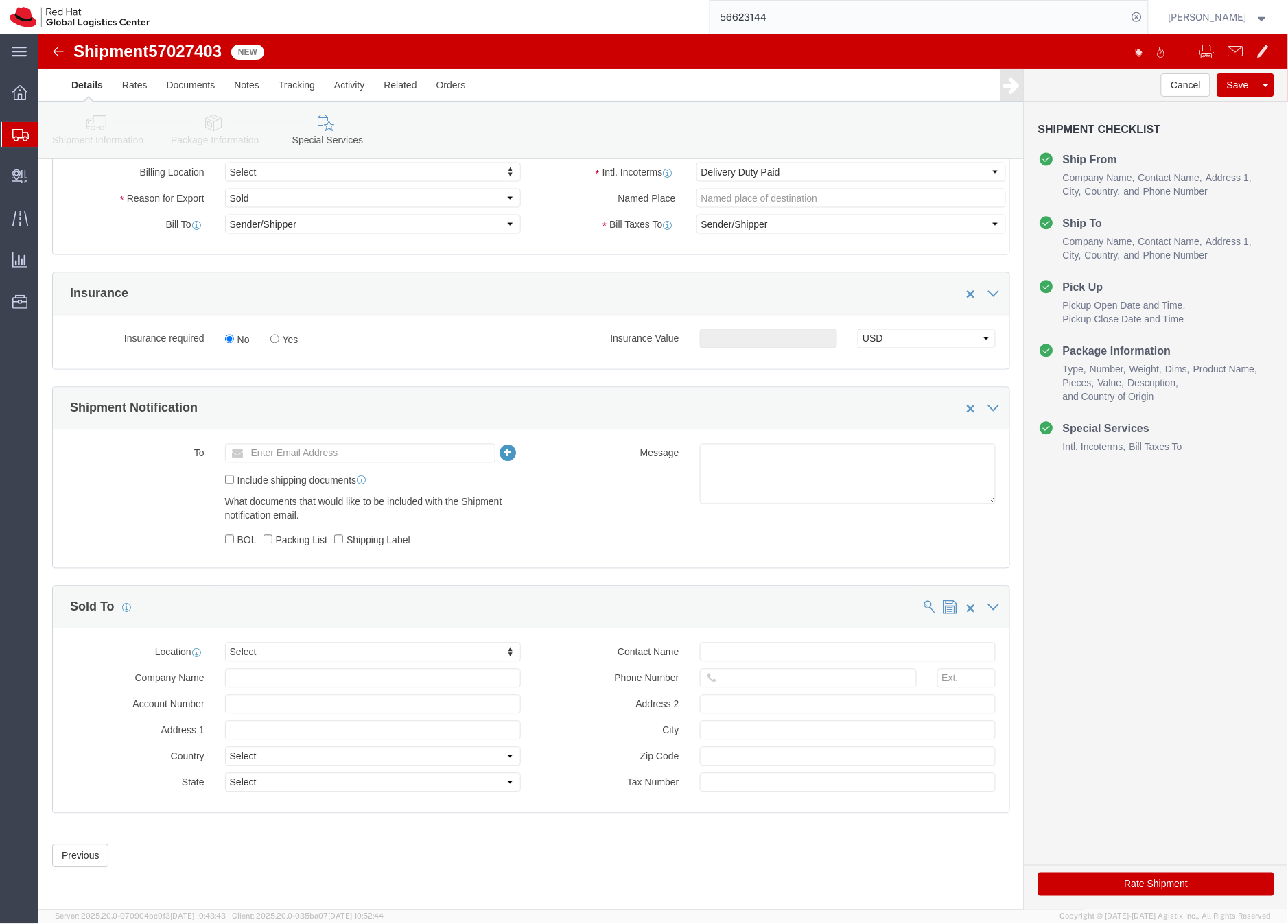
click button "Rate Shipment"
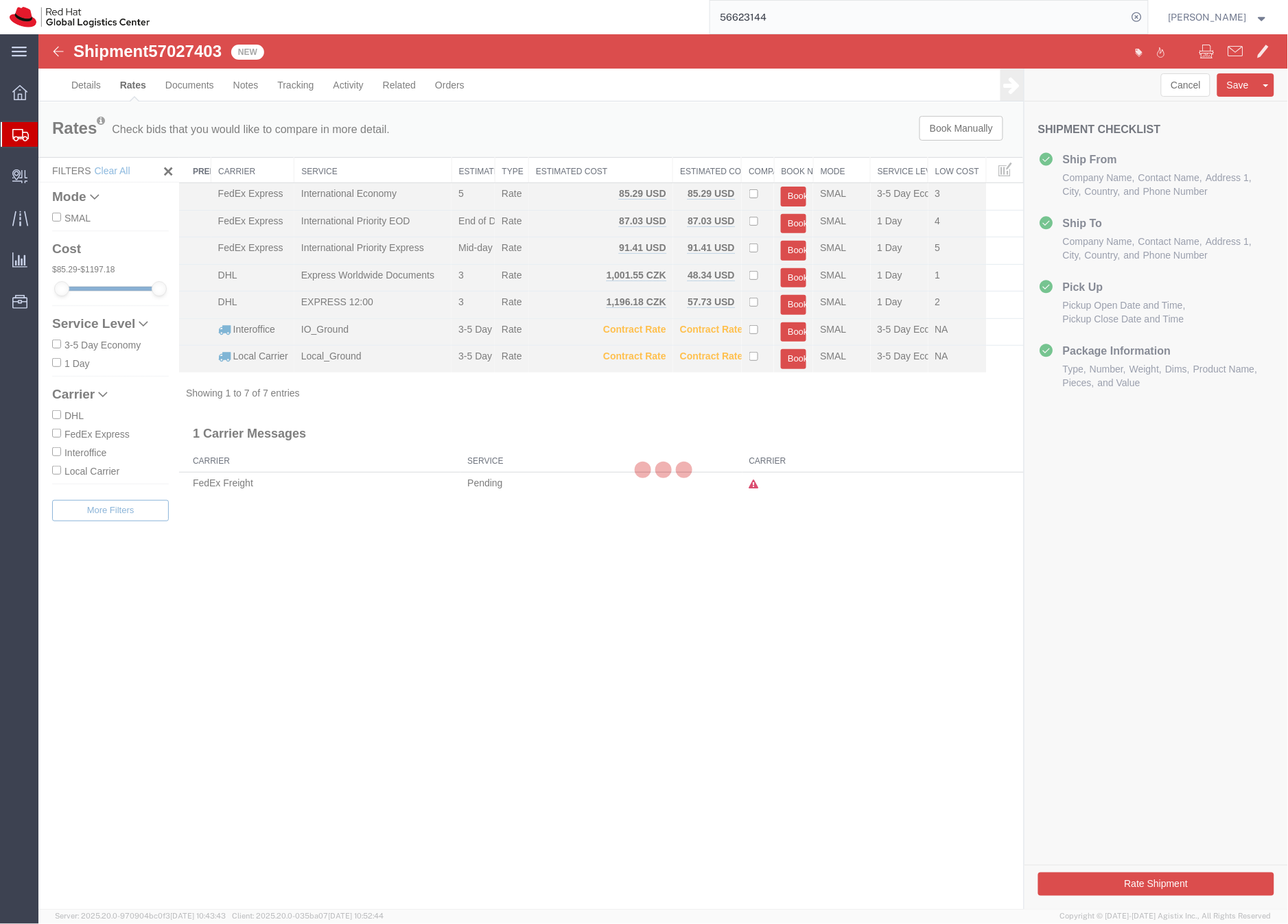
scroll to position [0, 0]
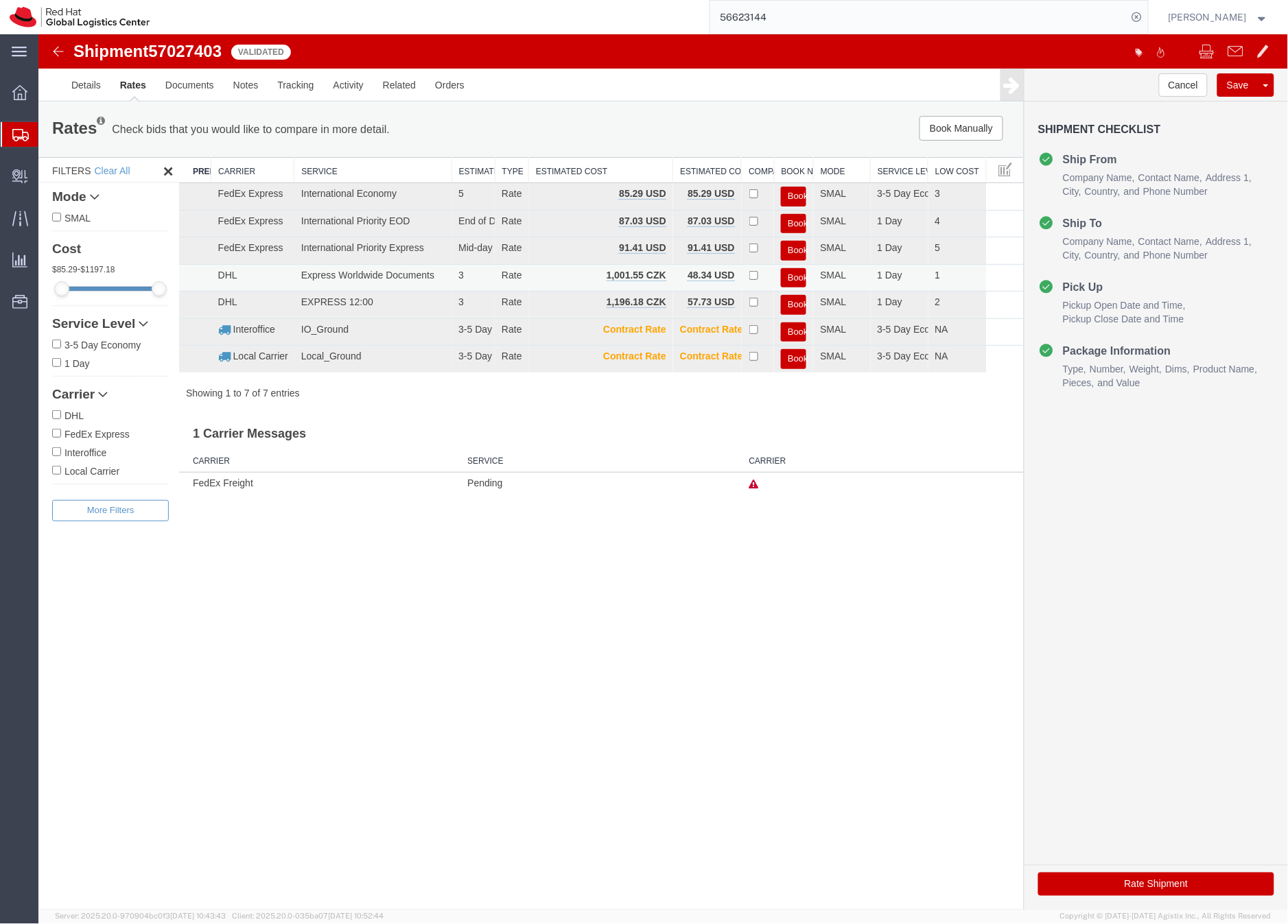
click at [793, 275] on button "Book" at bounding box center [792, 277] width 25 height 20
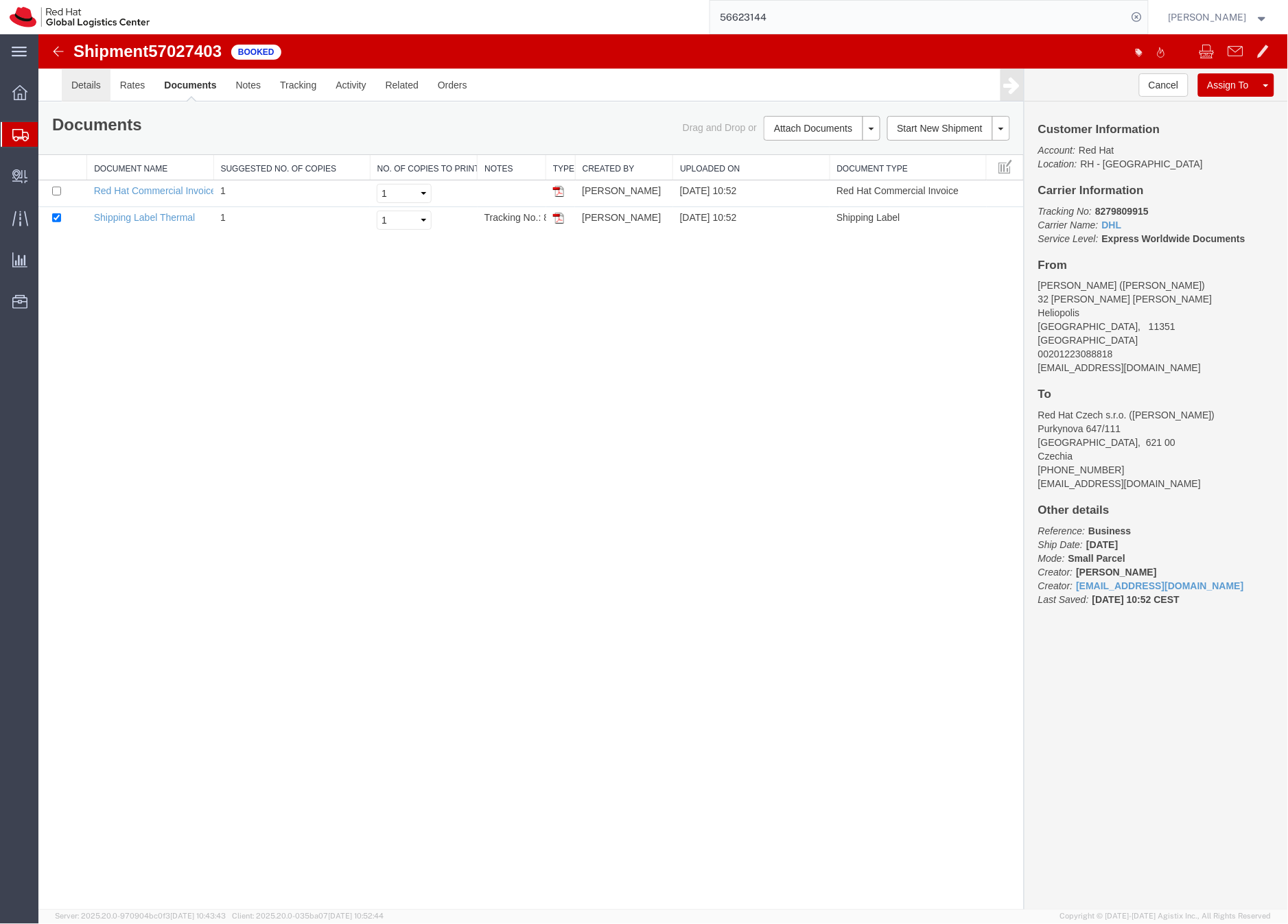
click at [82, 85] on link "Details" at bounding box center [86, 85] width 48 height 33
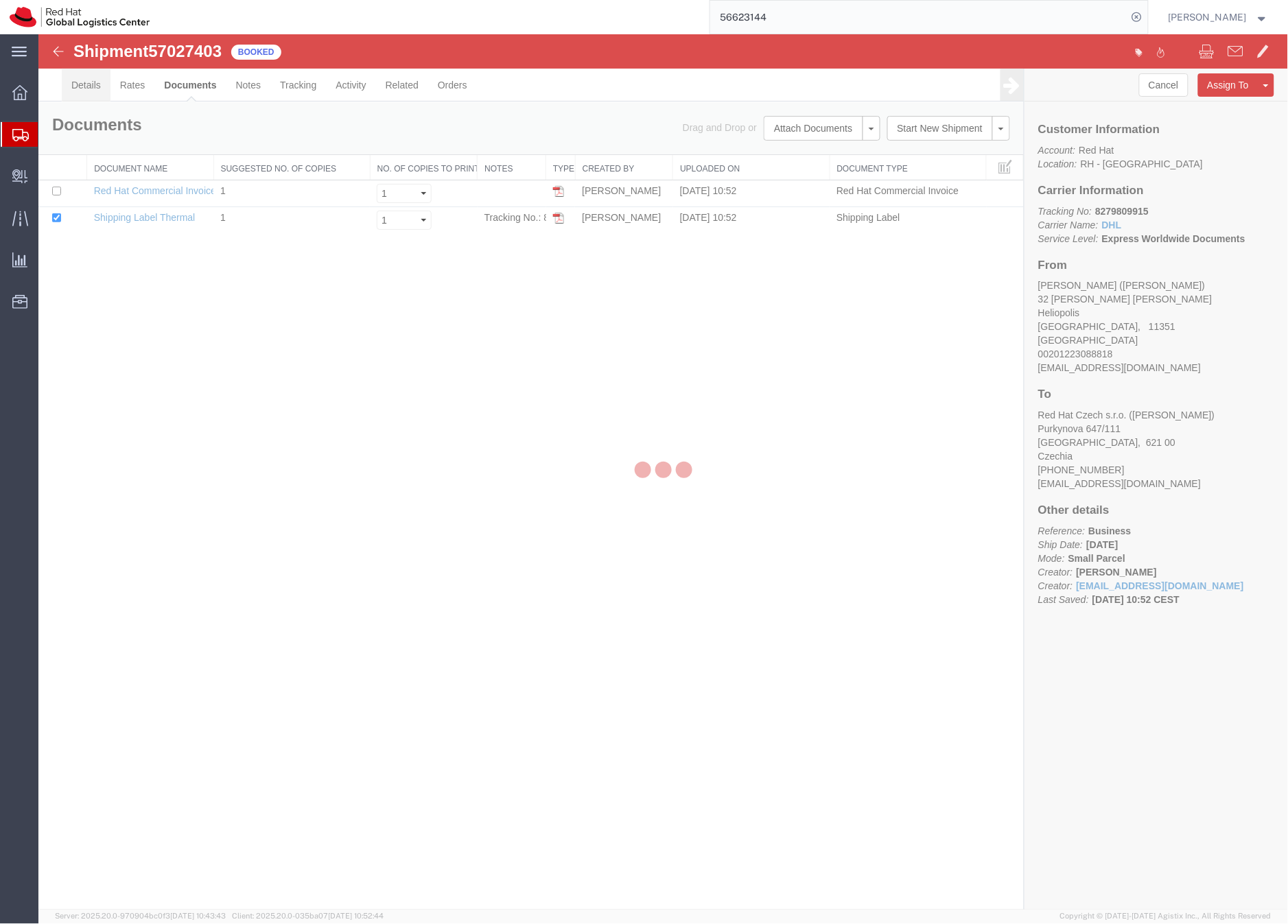
click at [38, 34] on div at bounding box center [38, 34] width 0 height 0
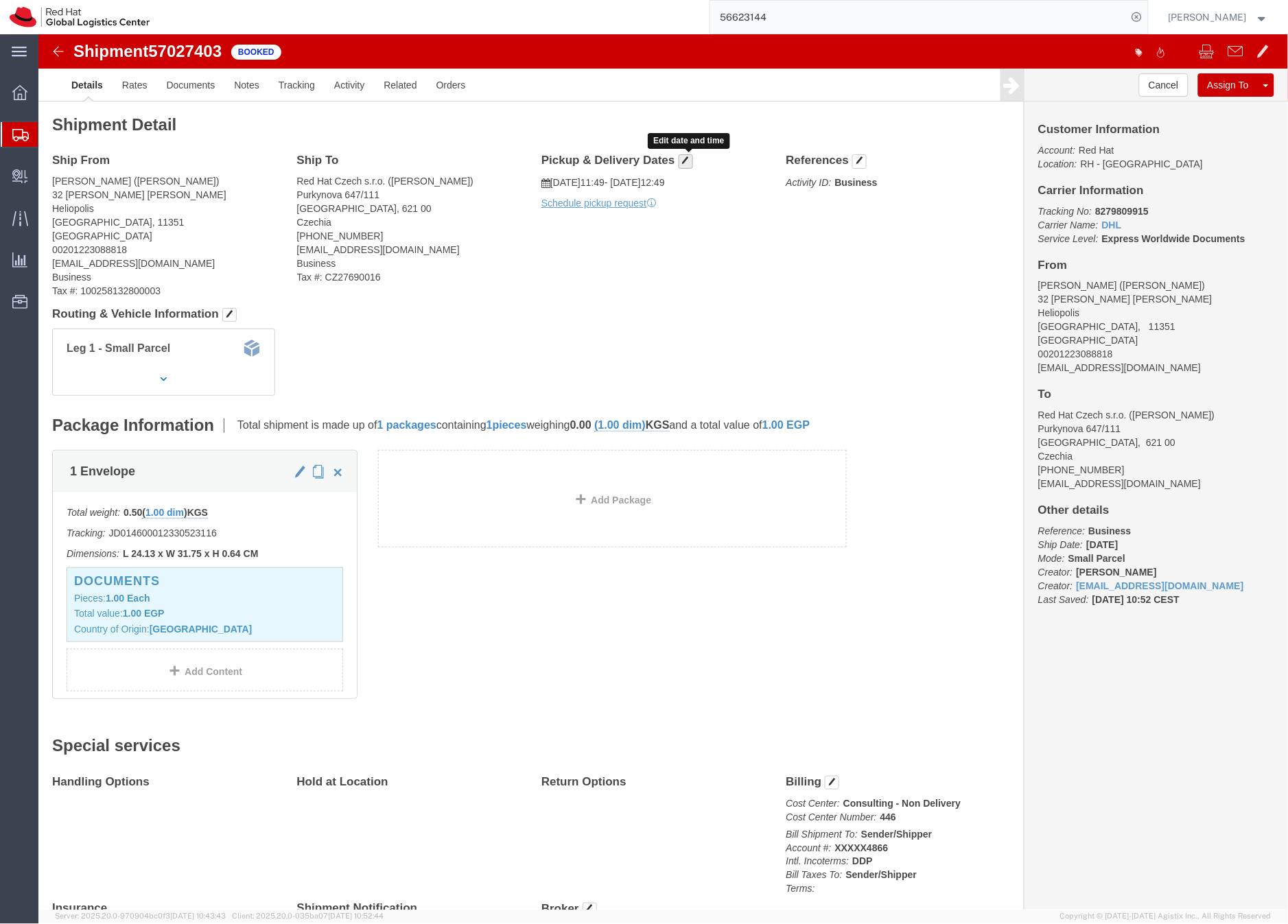
click span "button"
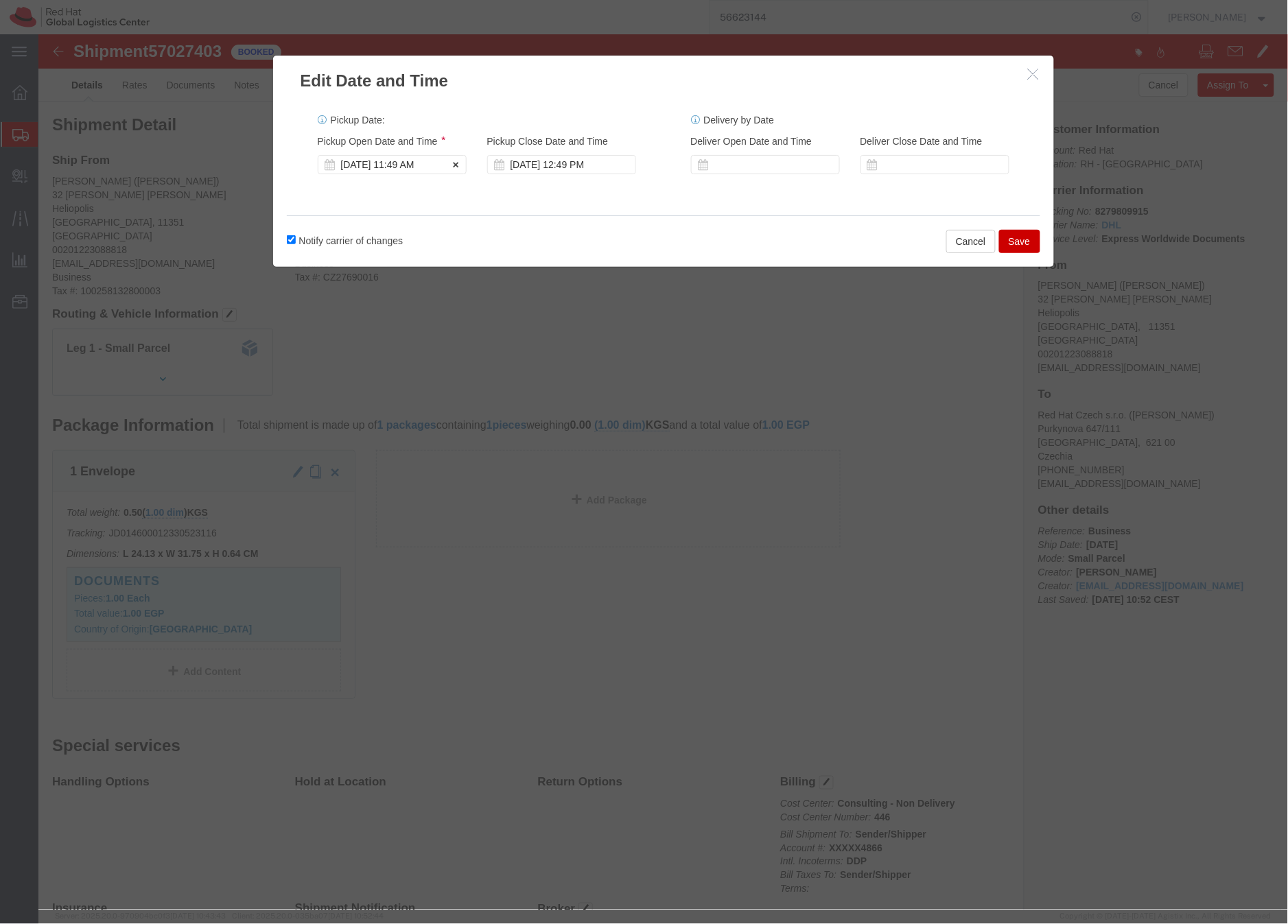
click div "Oct 06 2025 11:49 AM"
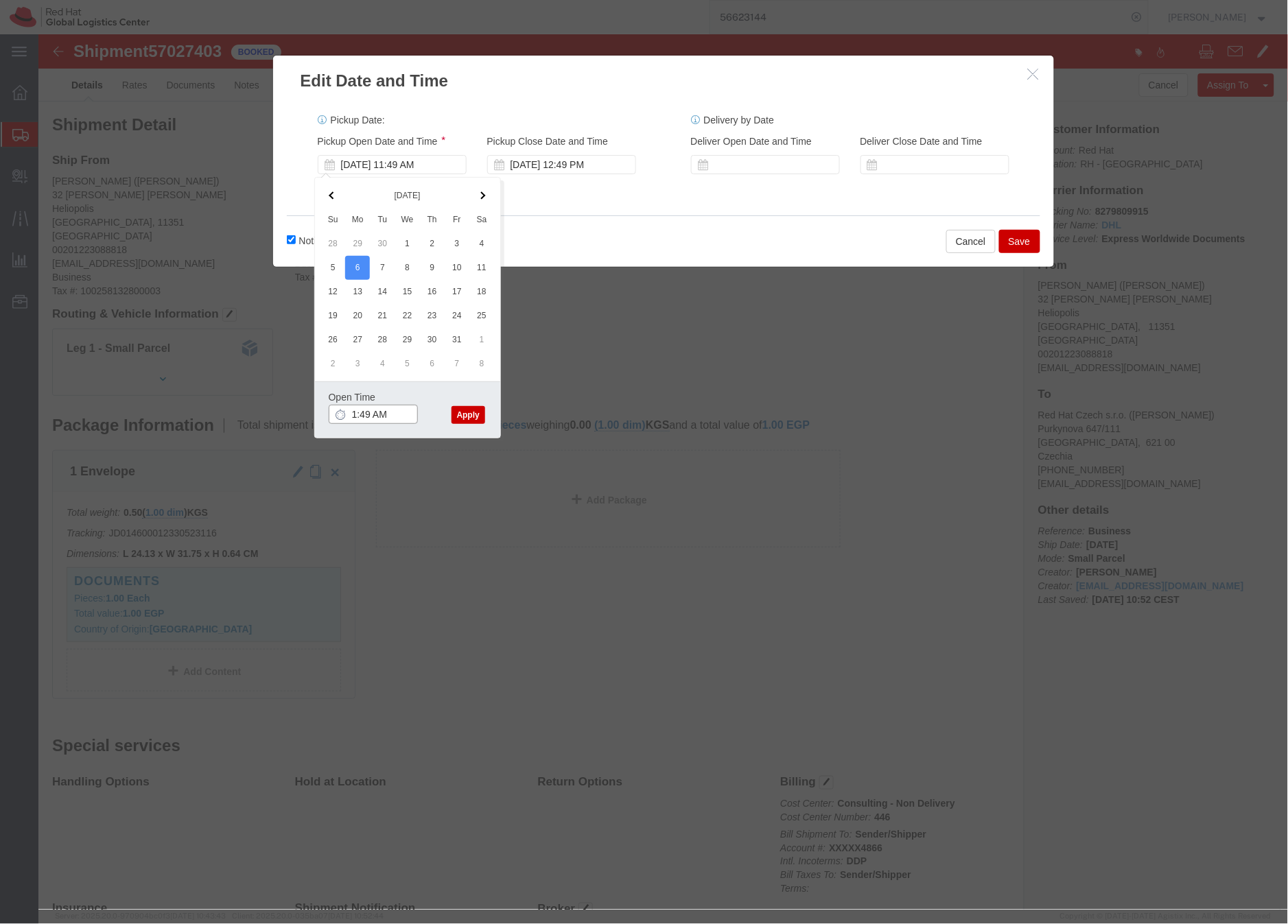
drag, startPoint x: 346, startPoint y: 379, endPoint x: 372, endPoint y: 372, distance: 26.9
click input "1:49 AM"
click input "1:00 PM"
type input "2:00 PM"
click button "Apply"
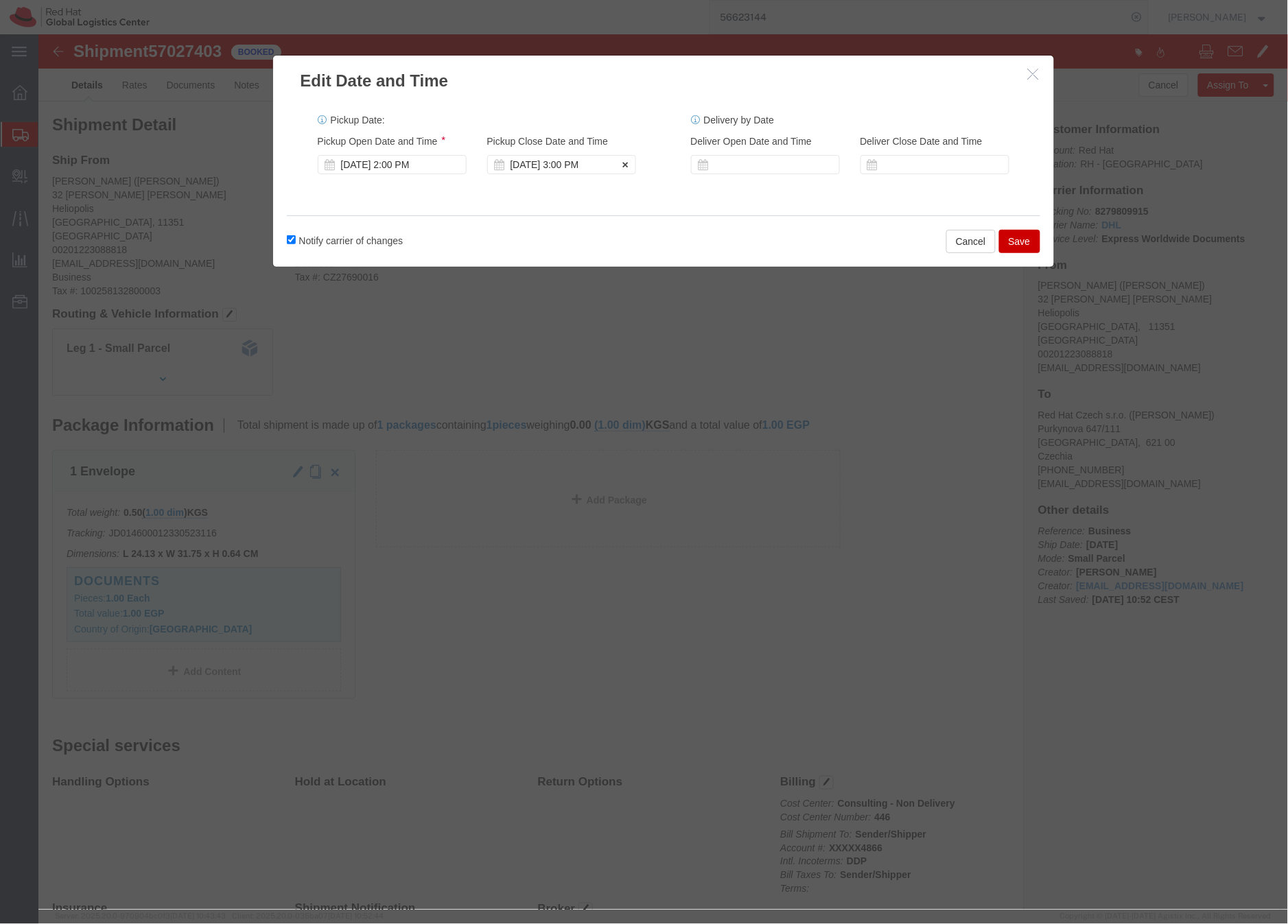
click div "Oct 06 2025 3:00 PM"
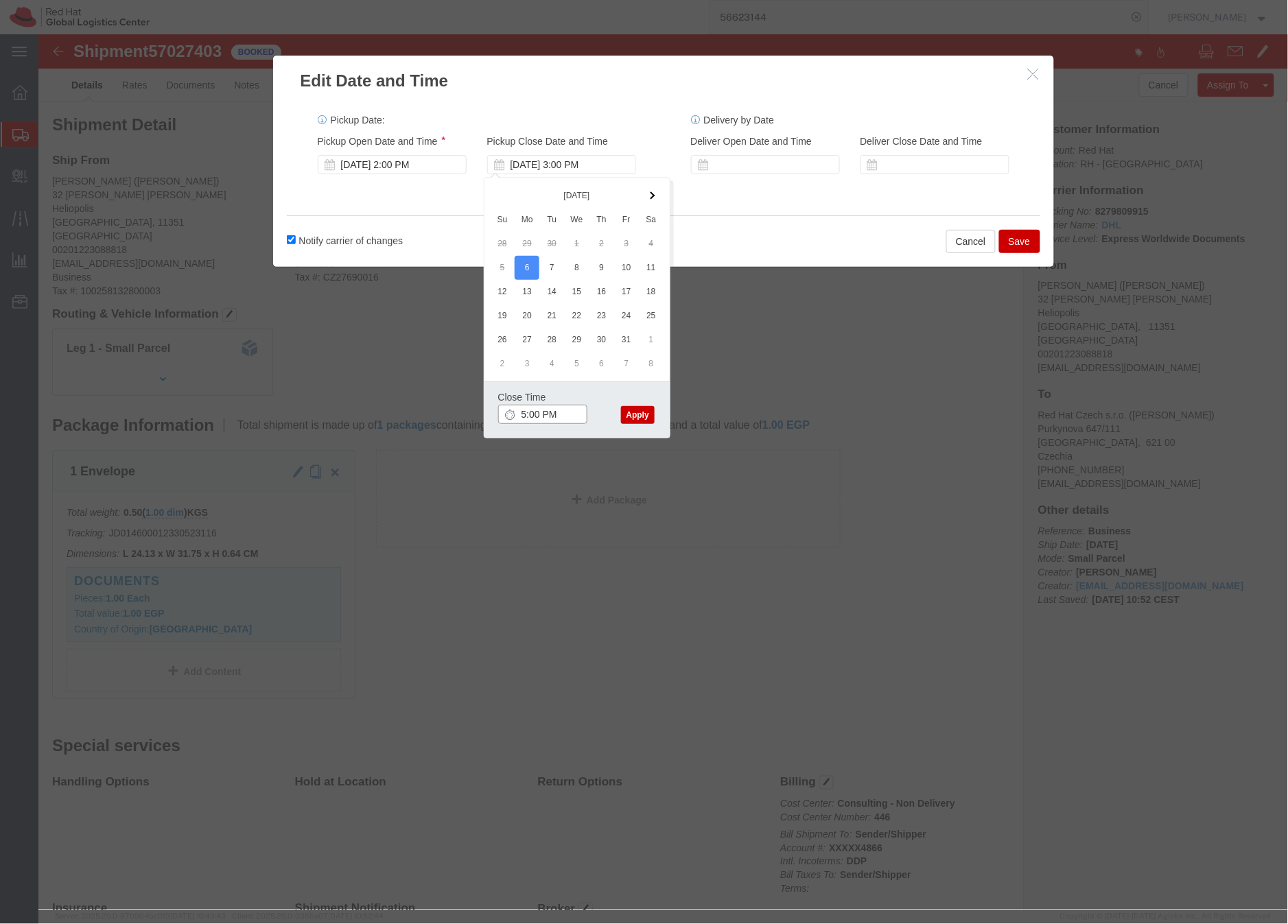
type input "5:00 PM"
click button "Apply"
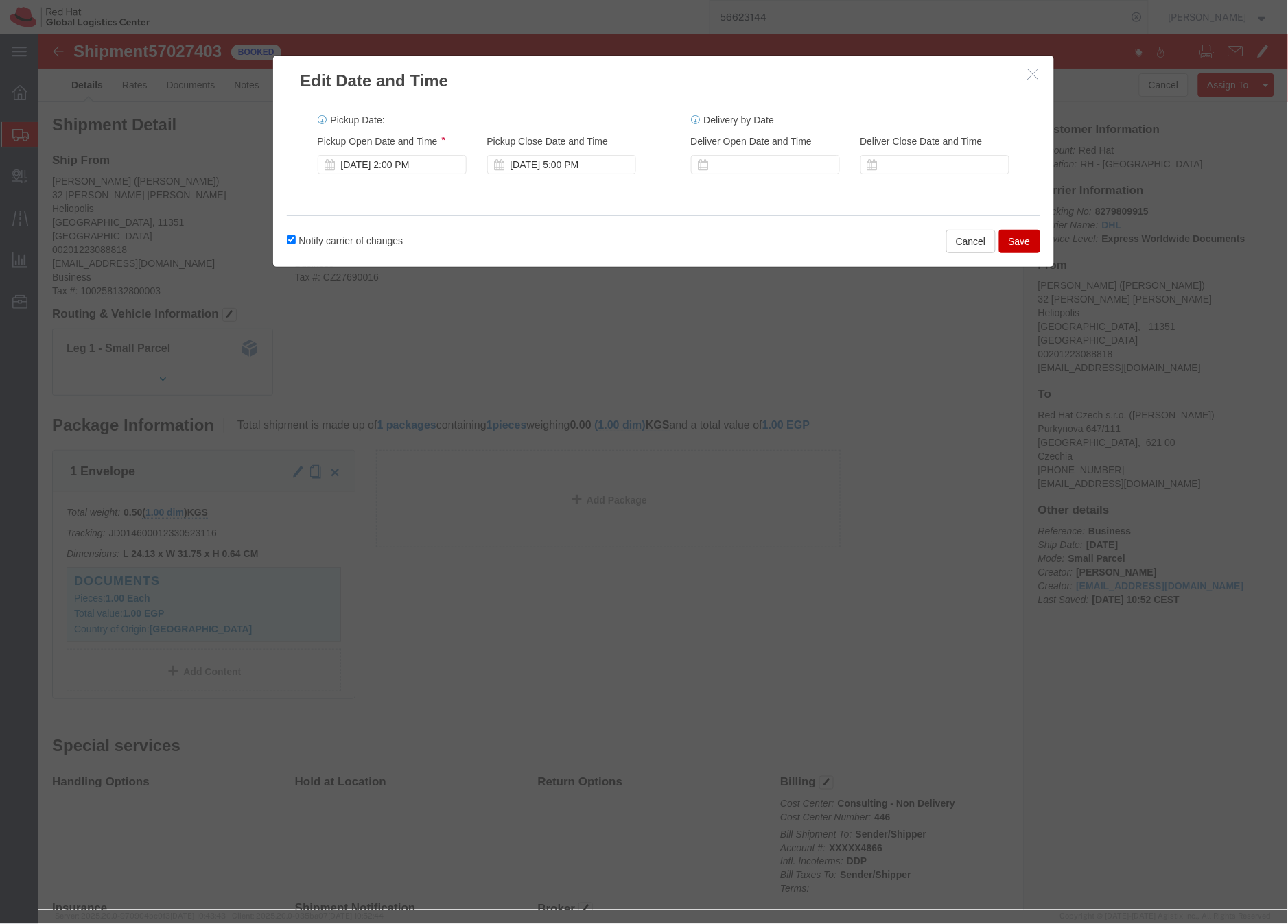
click button "Save"
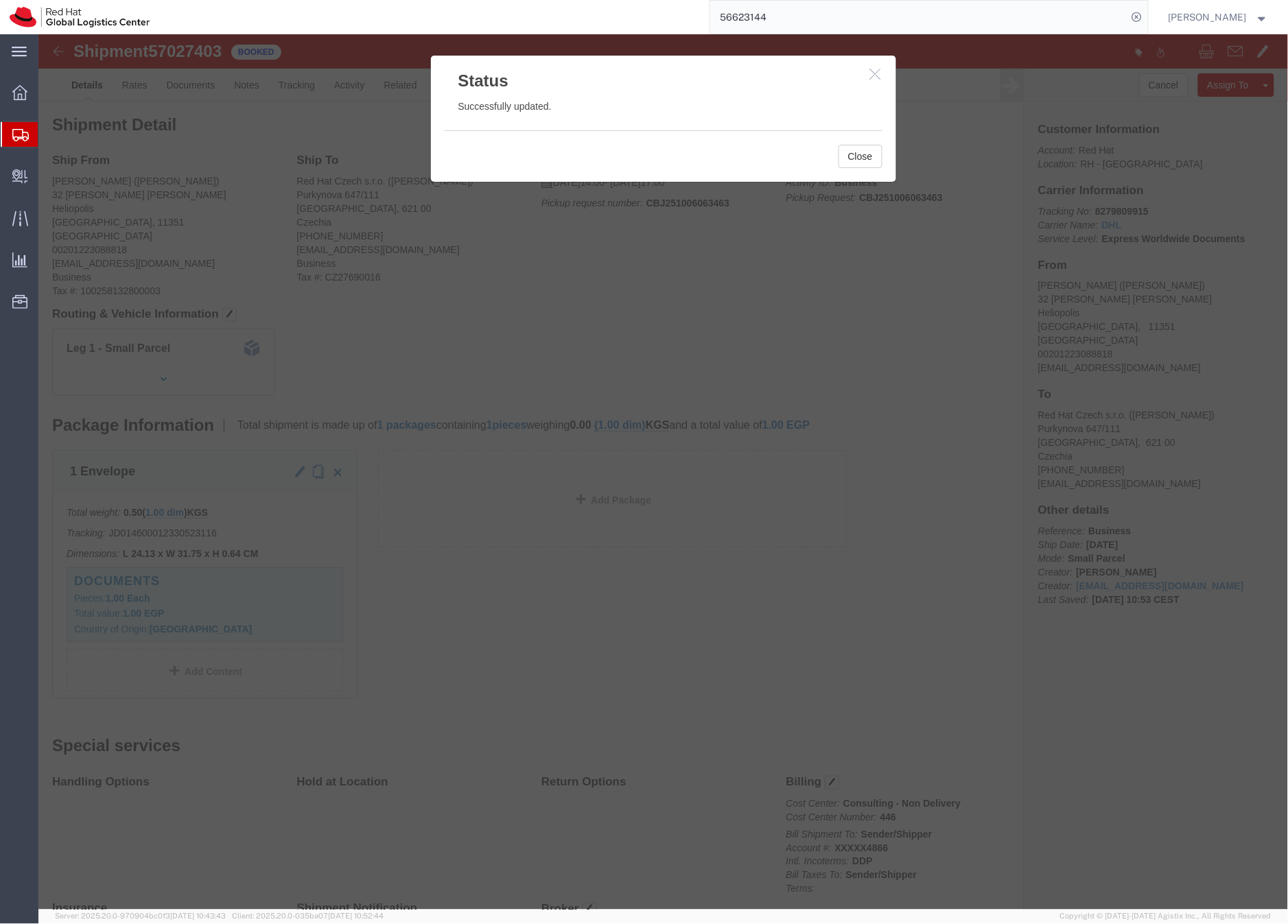
click icon "button"
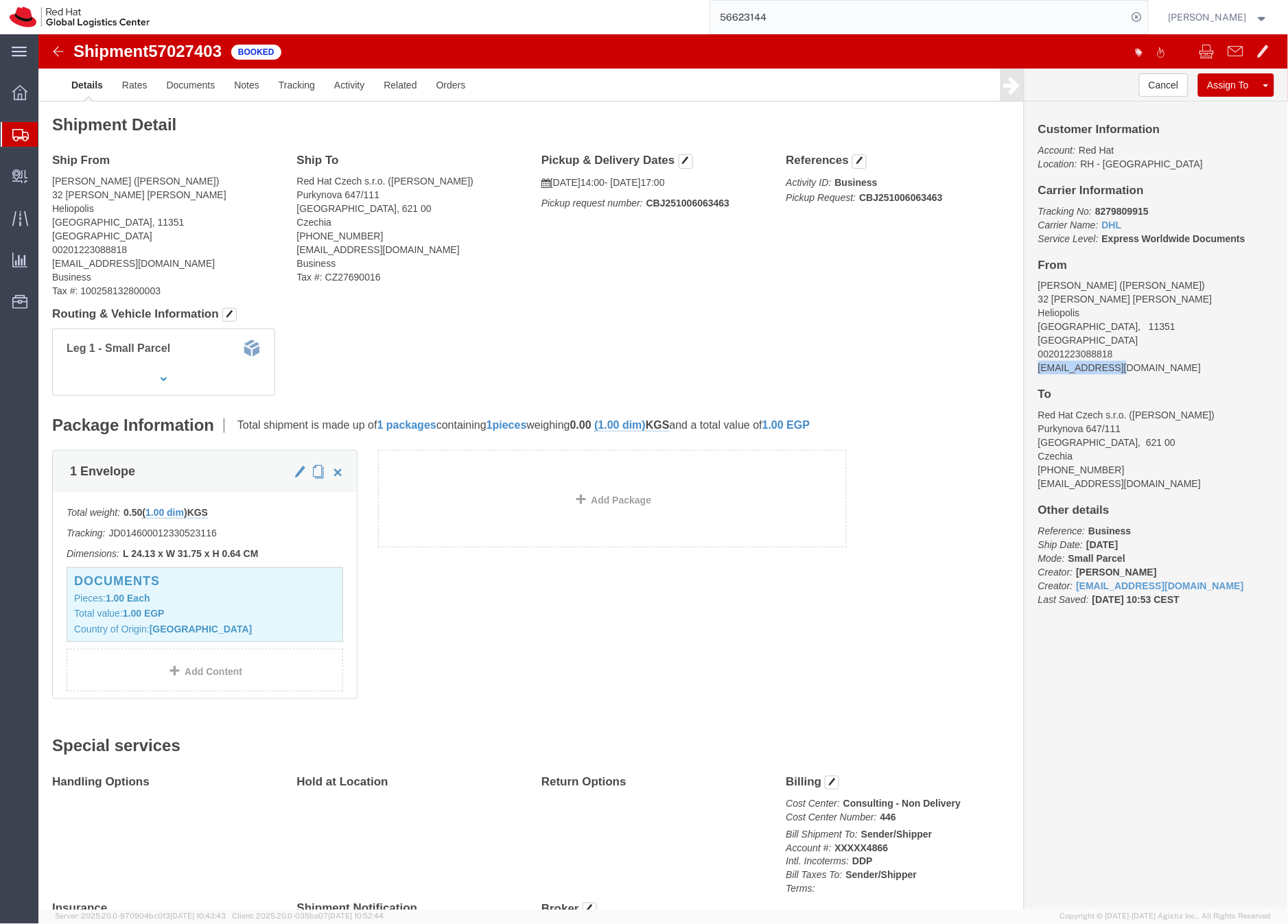
drag, startPoint x: 1094, startPoint y: 339, endPoint x: 987, endPoint y: 335, distance: 107.1
click div "Customer Information Account: Red Hat Location: RH - Dubai Carrier Information …"
copy address "nhany@redhat.com"
click link "Documents"
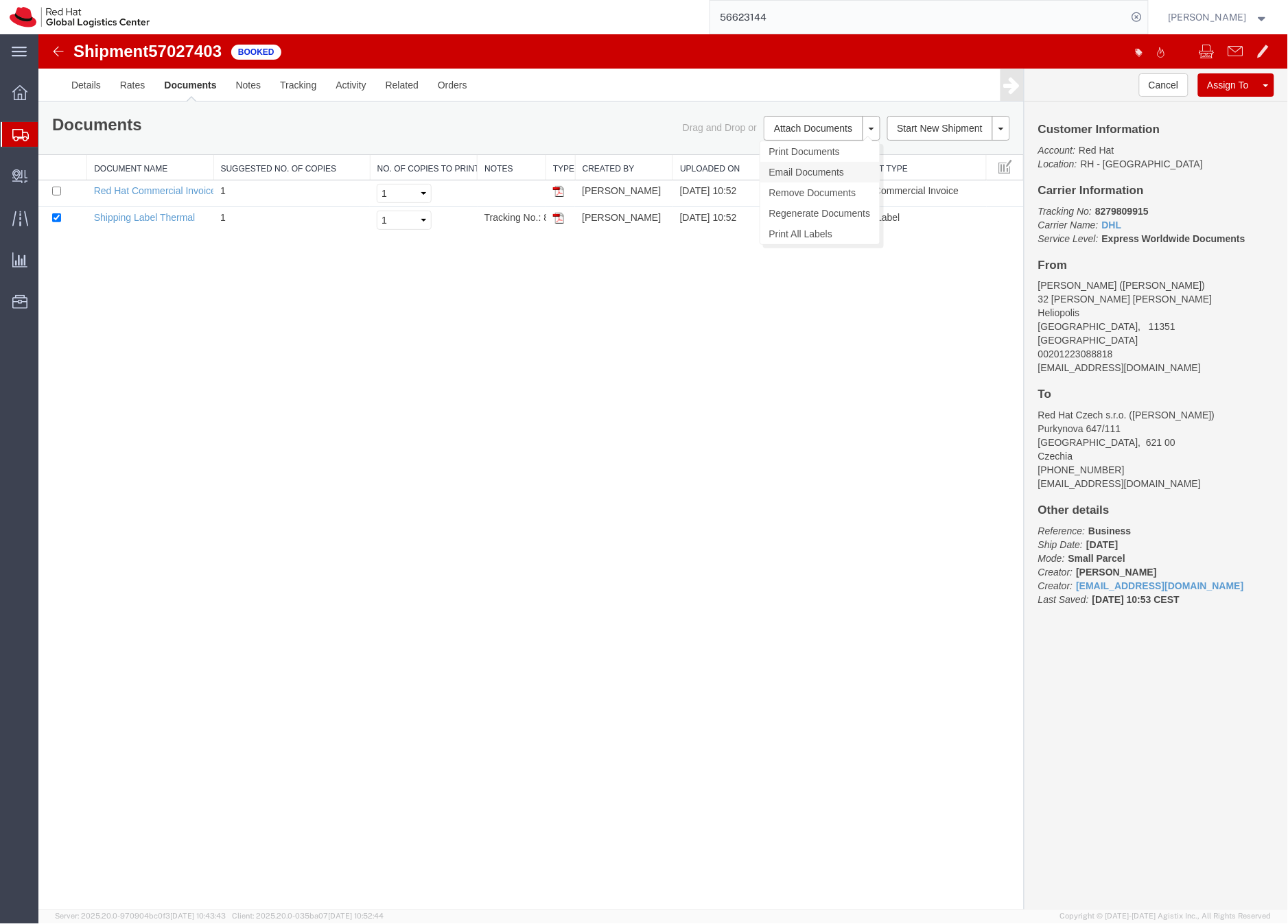
click at [817, 165] on link "Email Documents" at bounding box center [820, 172] width 119 height 21
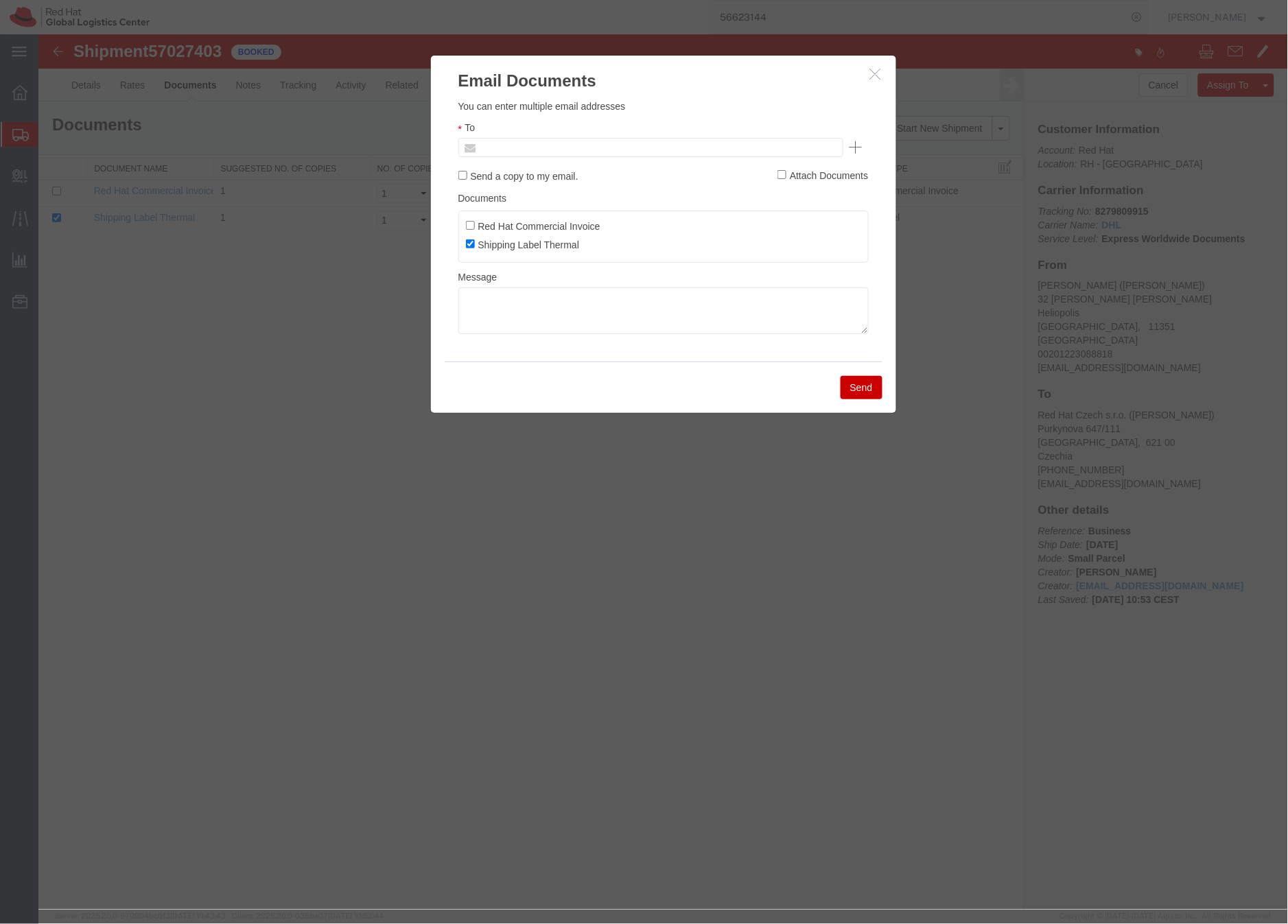
click at [495, 147] on input "text" at bounding box center [557, 147] width 161 height 18
paste input "nhany@redhat.com"
type input "nhany@redhat.com"
click at [492, 289] on textarea at bounding box center [663, 310] width 410 height 47
paste textarea "Hi A, please find the label for your shipment to B attached to this email. Plea…"
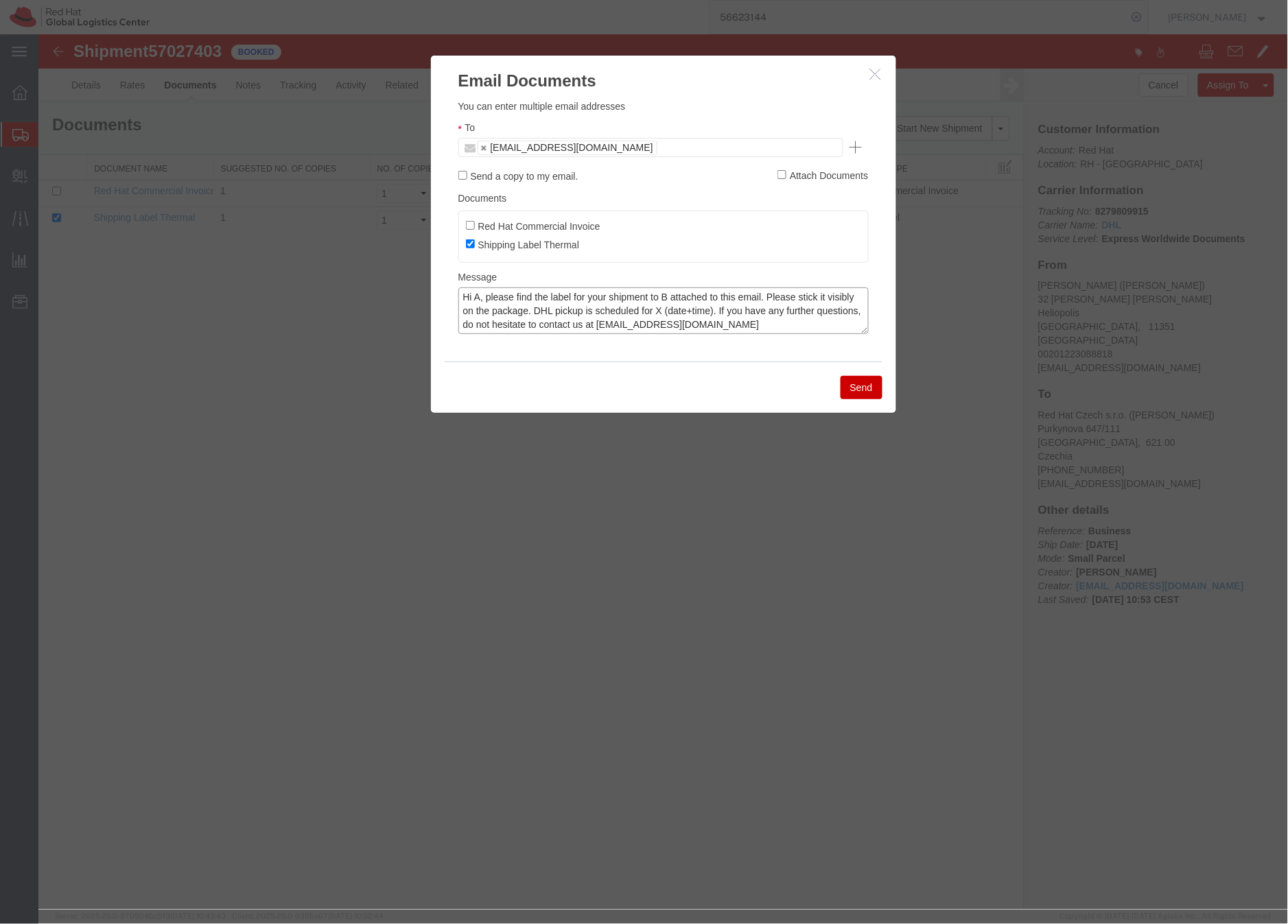
click at [481, 301] on textarea "Hi A, please find the label for your shipment to B attached to this email. Plea…" at bounding box center [663, 310] width 410 height 47
click at [688, 299] on textarea "Hi Nader, please find the label for your shipment to B attached to this email. …" at bounding box center [663, 310] width 410 height 47
click at [721, 305] on textarea "Hi Nader, please find the label for your shipment to Brno,CZ attached to this e…" at bounding box center [663, 310] width 410 height 47
click at [788, 310] on textarea "Hi Nader, please find the label for your shipment to Brno,CZ attached to this e…" at bounding box center [663, 310] width 410 height 47
click at [786, 317] on textarea "Hi Nader, please find the label for your shipment to Brno,CZ attached to this e…" at bounding box center [663, 310] width 410 height 47
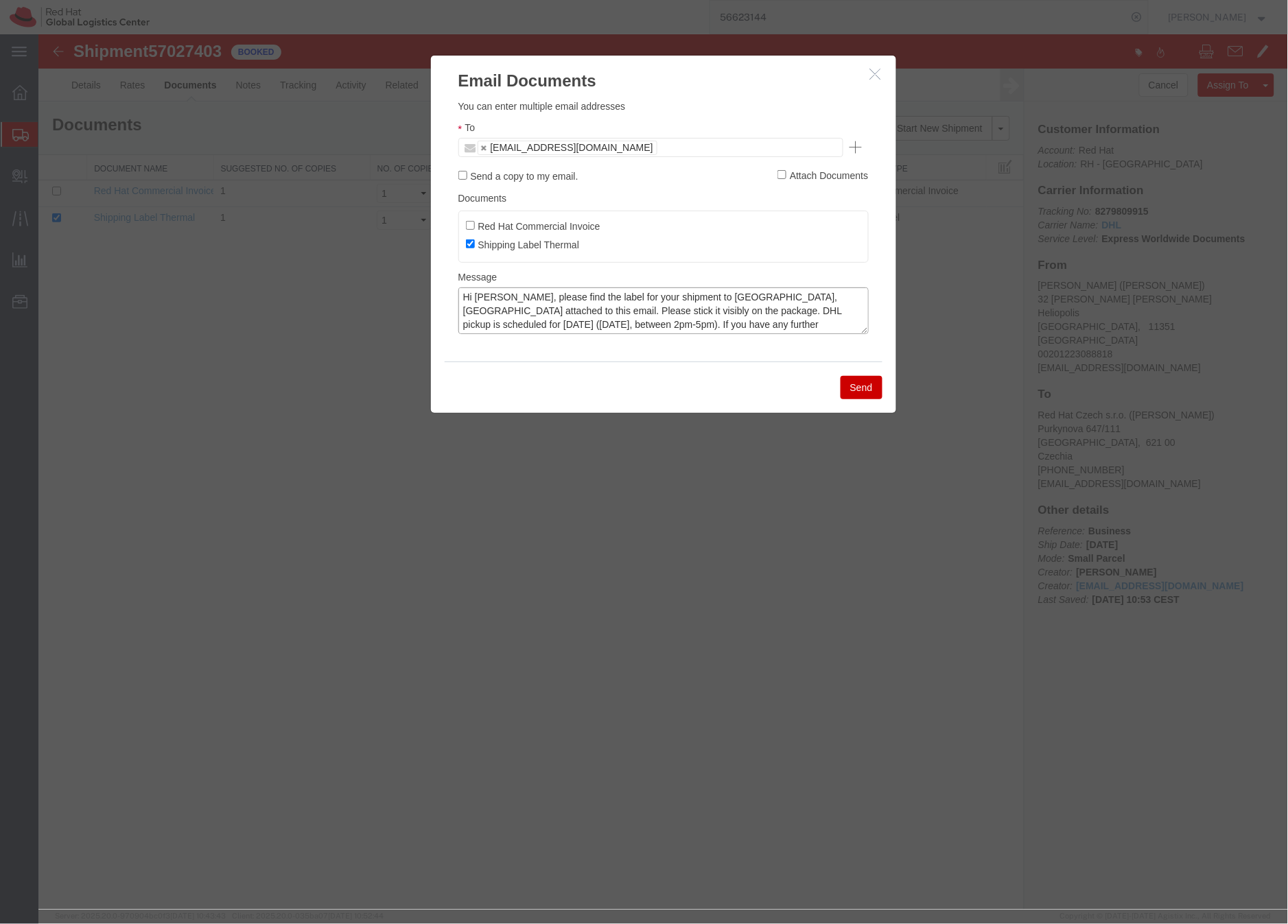
type textarea "Hi Nader, please find the label for your shipment to Brno,CZ attached to this e…"
click at [856, 387] on button "Send" at bounding box center [861, 387] width 41 height 23
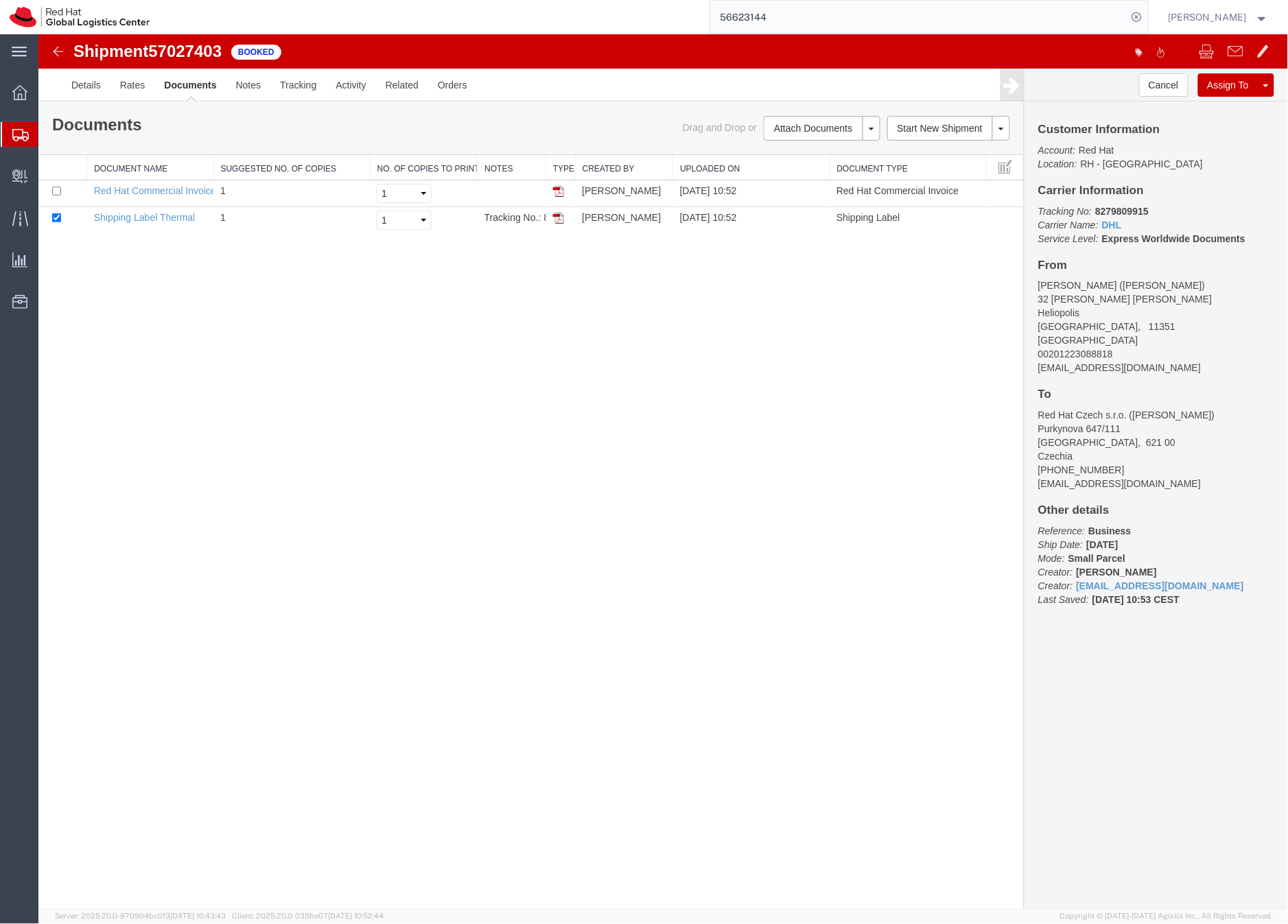
click at [15, 137] on icon at bounding box center [20, 135] width 16 height 12
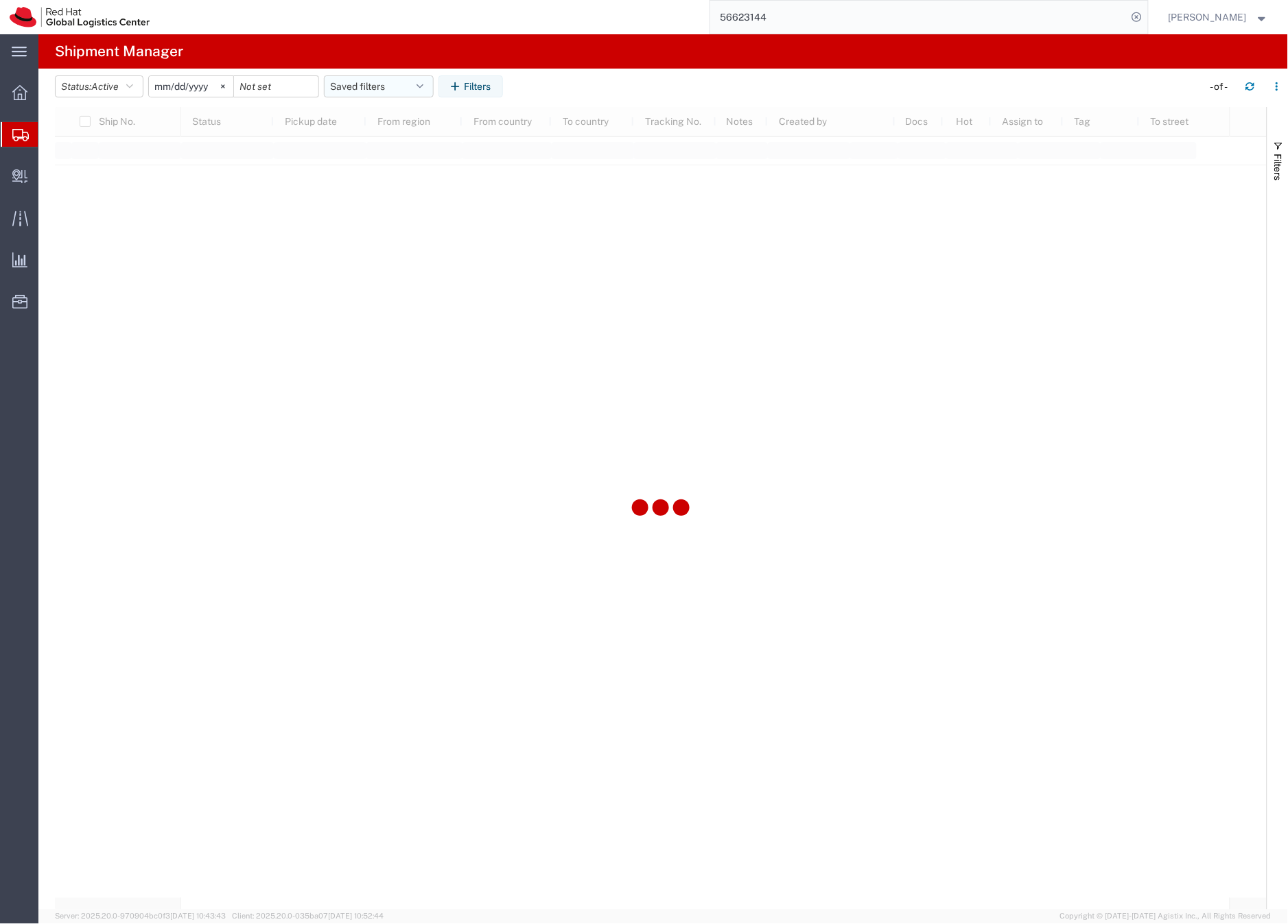
click at [359, 85] on button "Saved filters" at bounding box center [378, 85] width 110 height 22
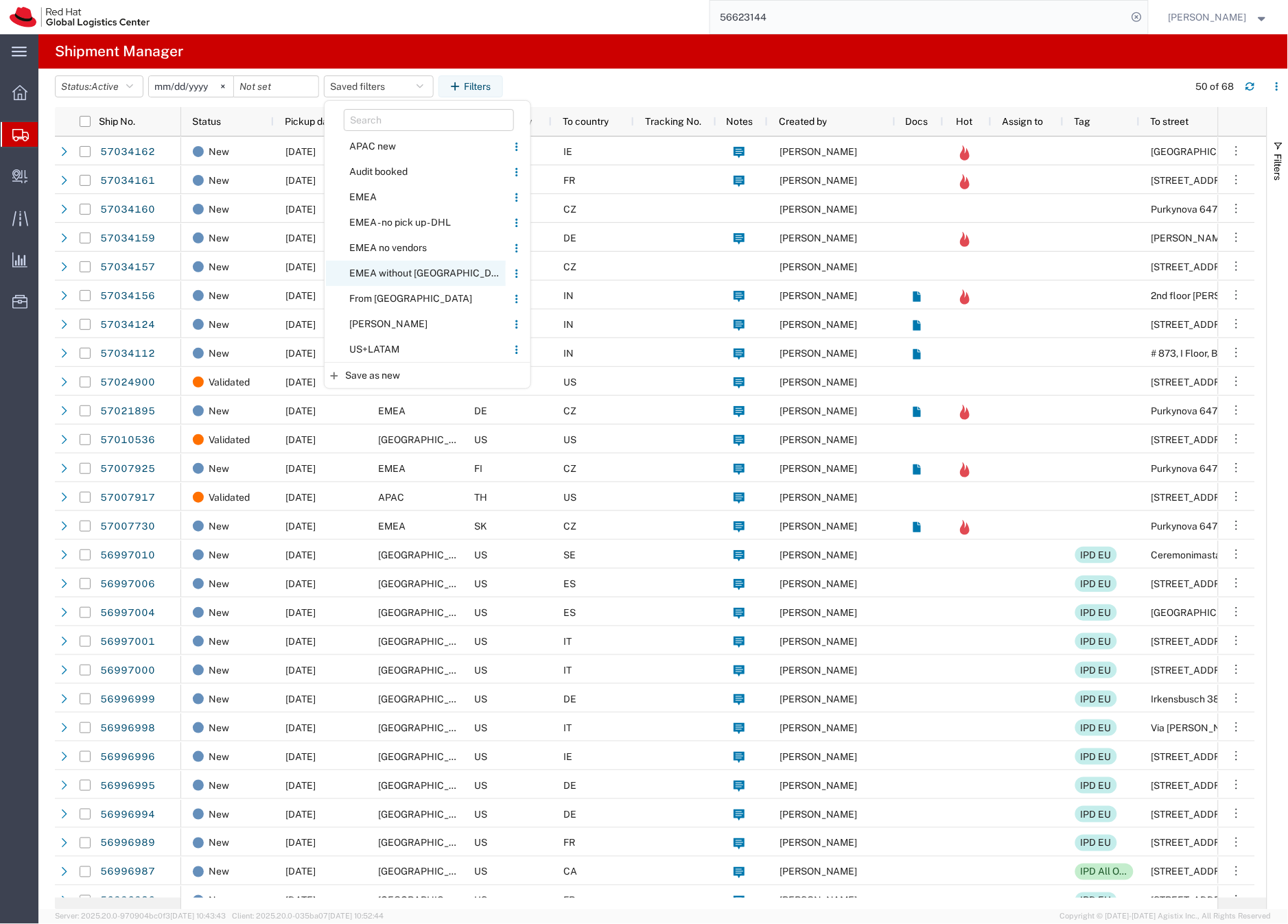
click at [388, 269] on span "EMEA without [GEOGRAPHIC_DATA]" at bounding box center [416, 273] width 180 height 25
type input "[DATE]"
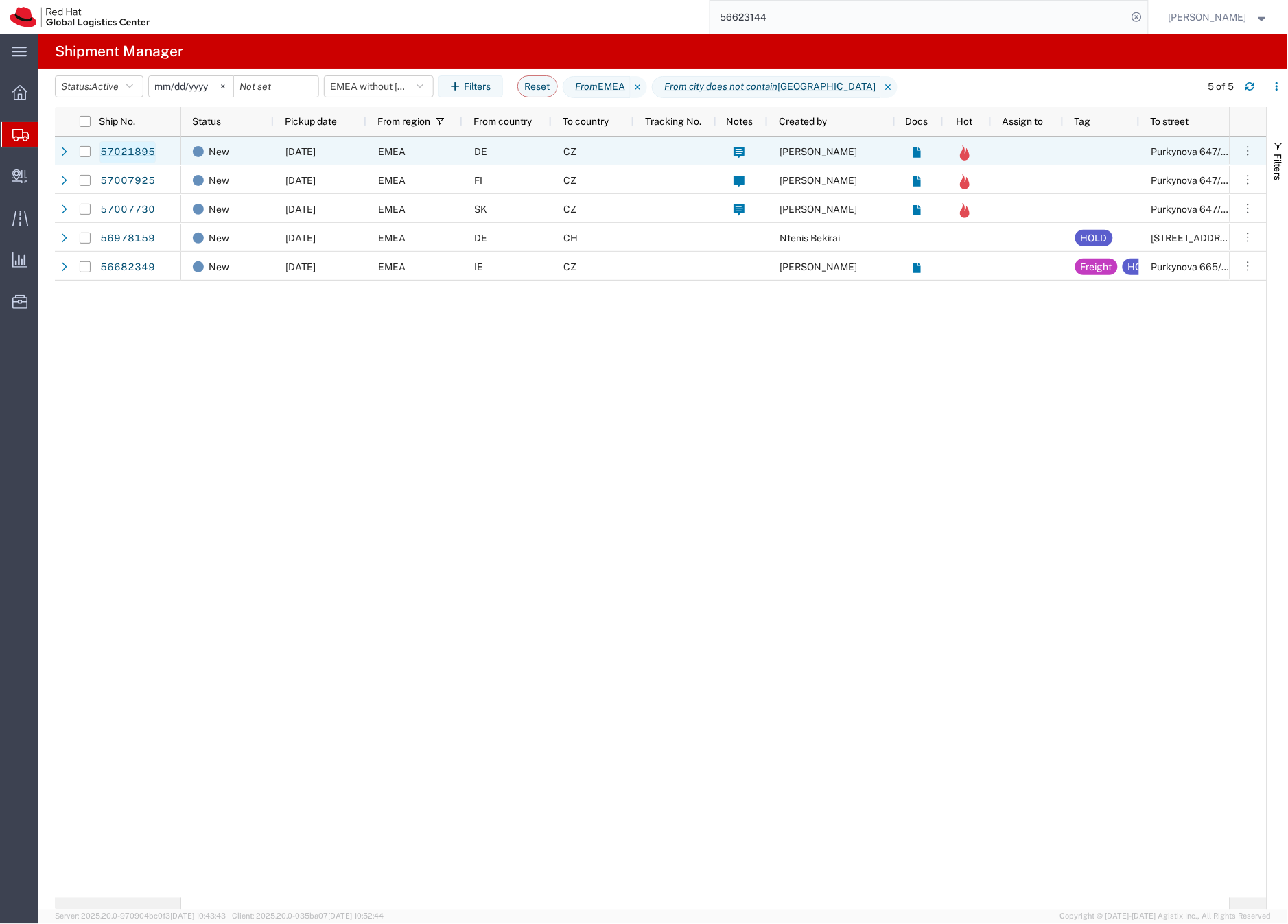
click at [137, 144] on link "57021895" at bounding box center [127, 152] width 56 height 22
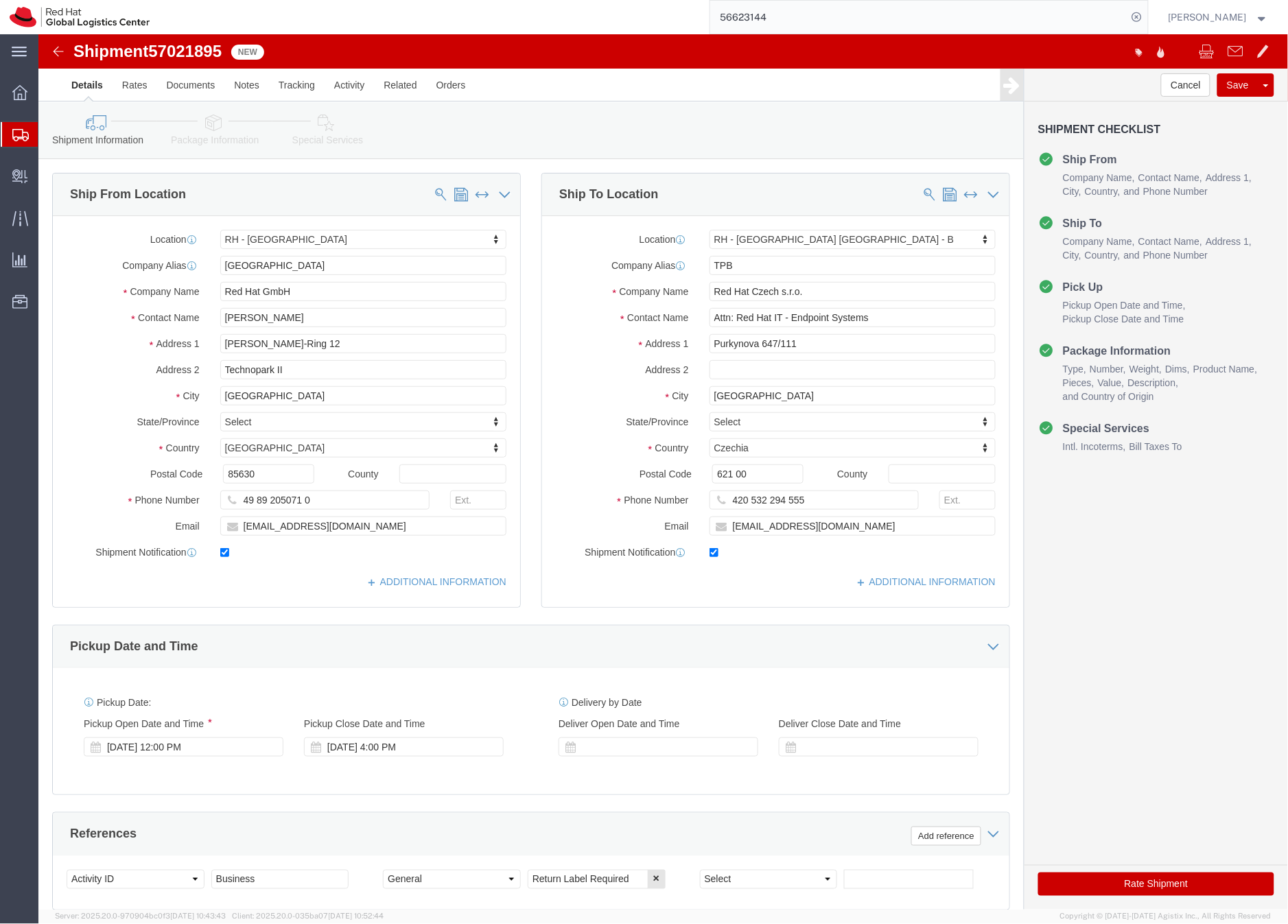
select select "37988"
select select "38036"
click link "Package Information"
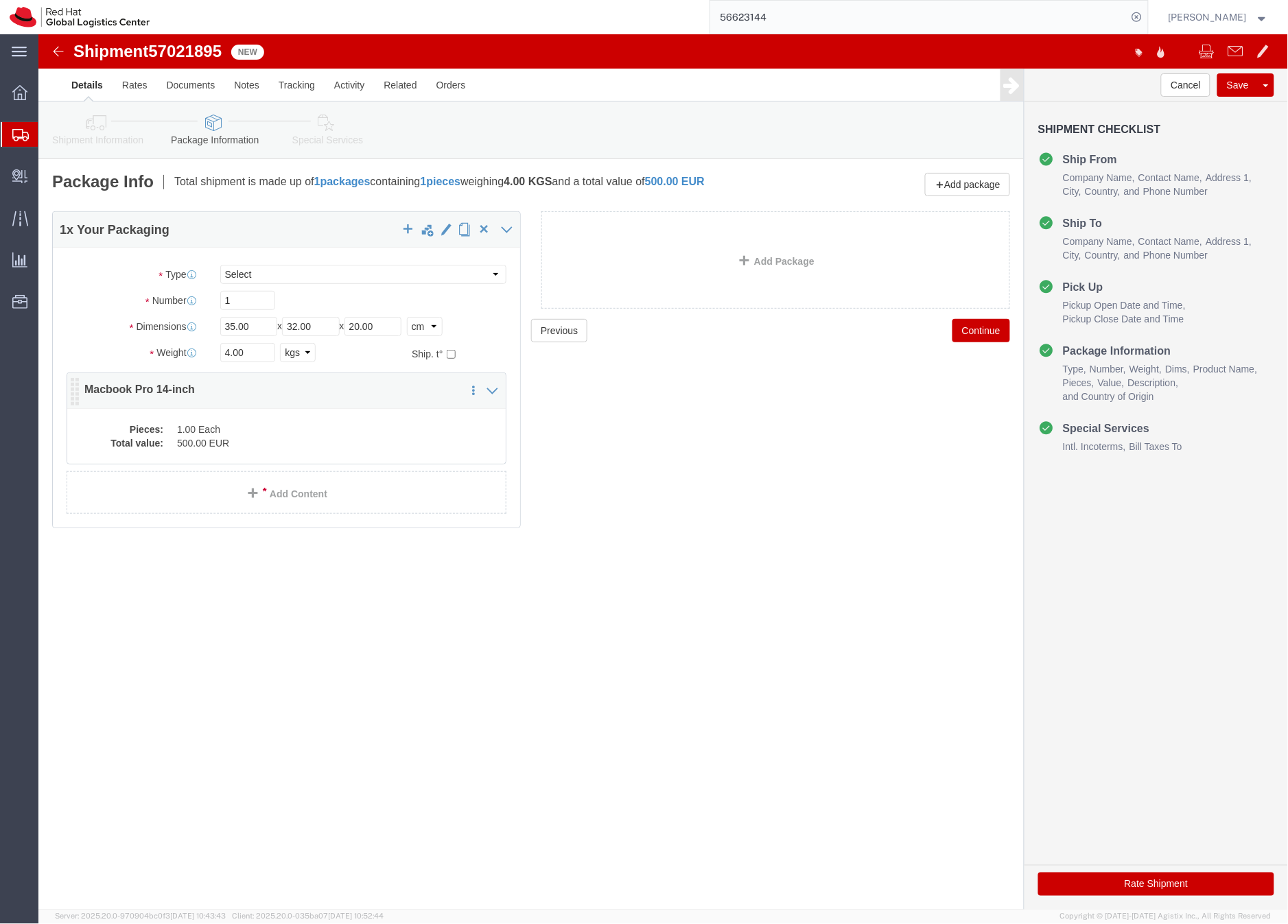
click dd "500.00 EUR"
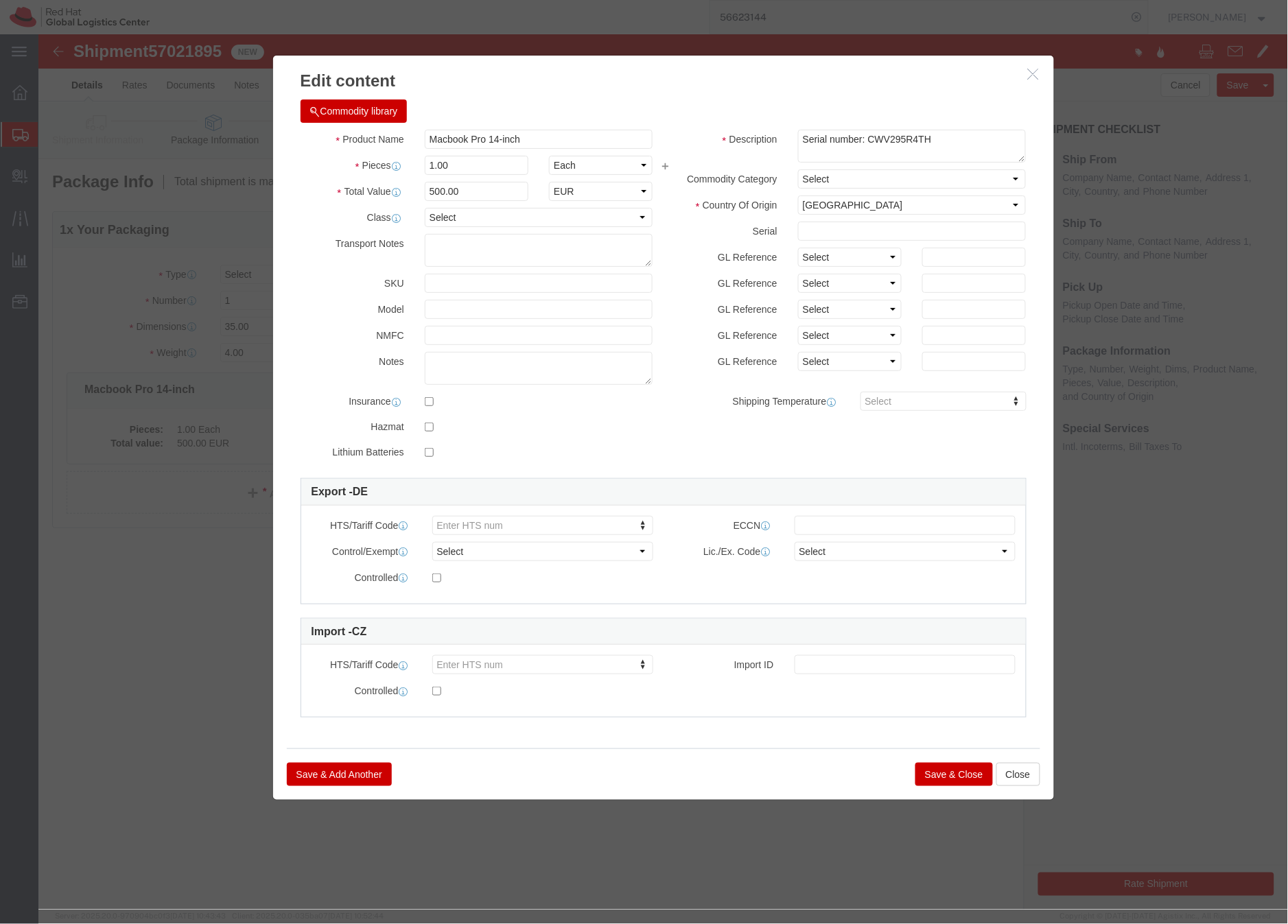
click button "Save & Close"
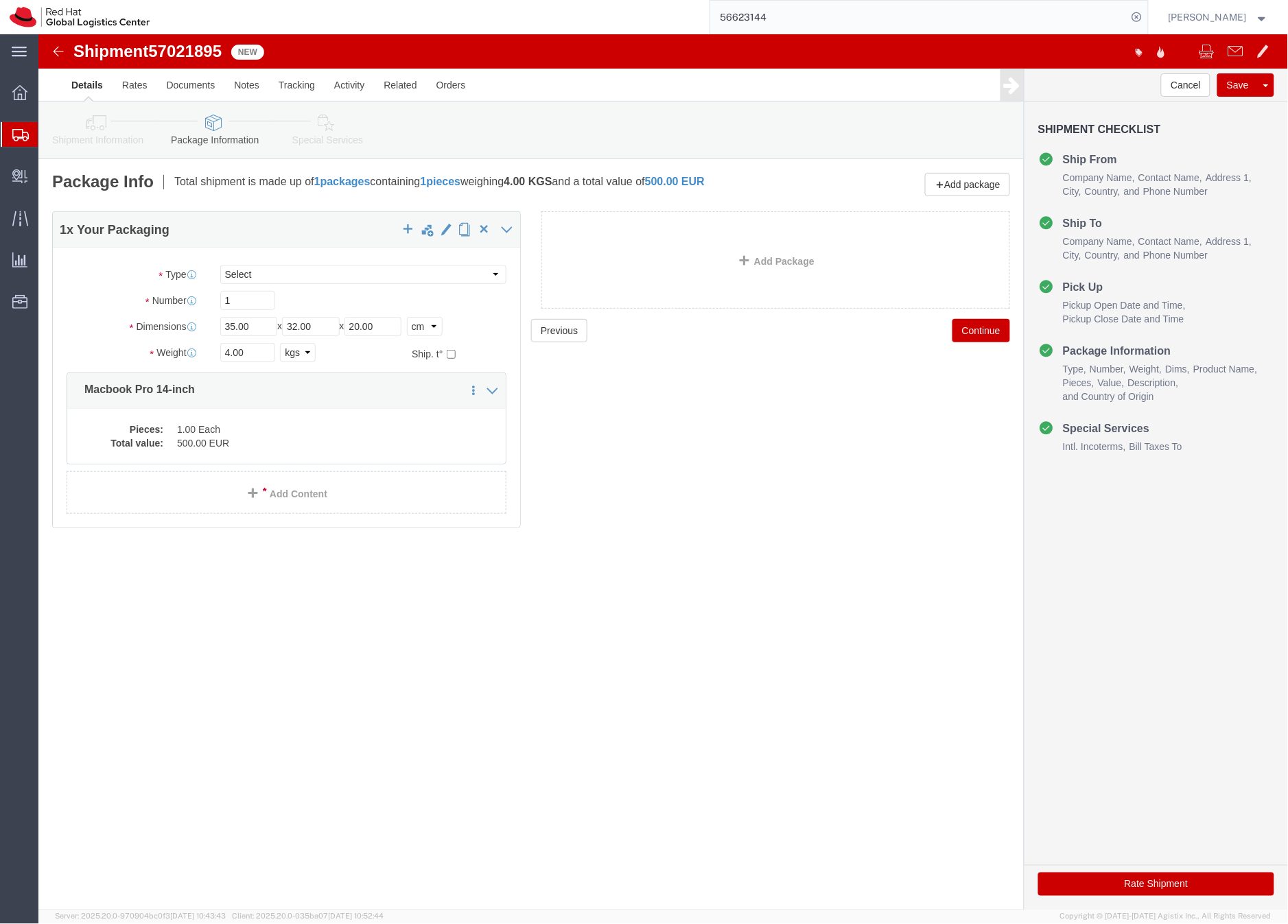
click icon
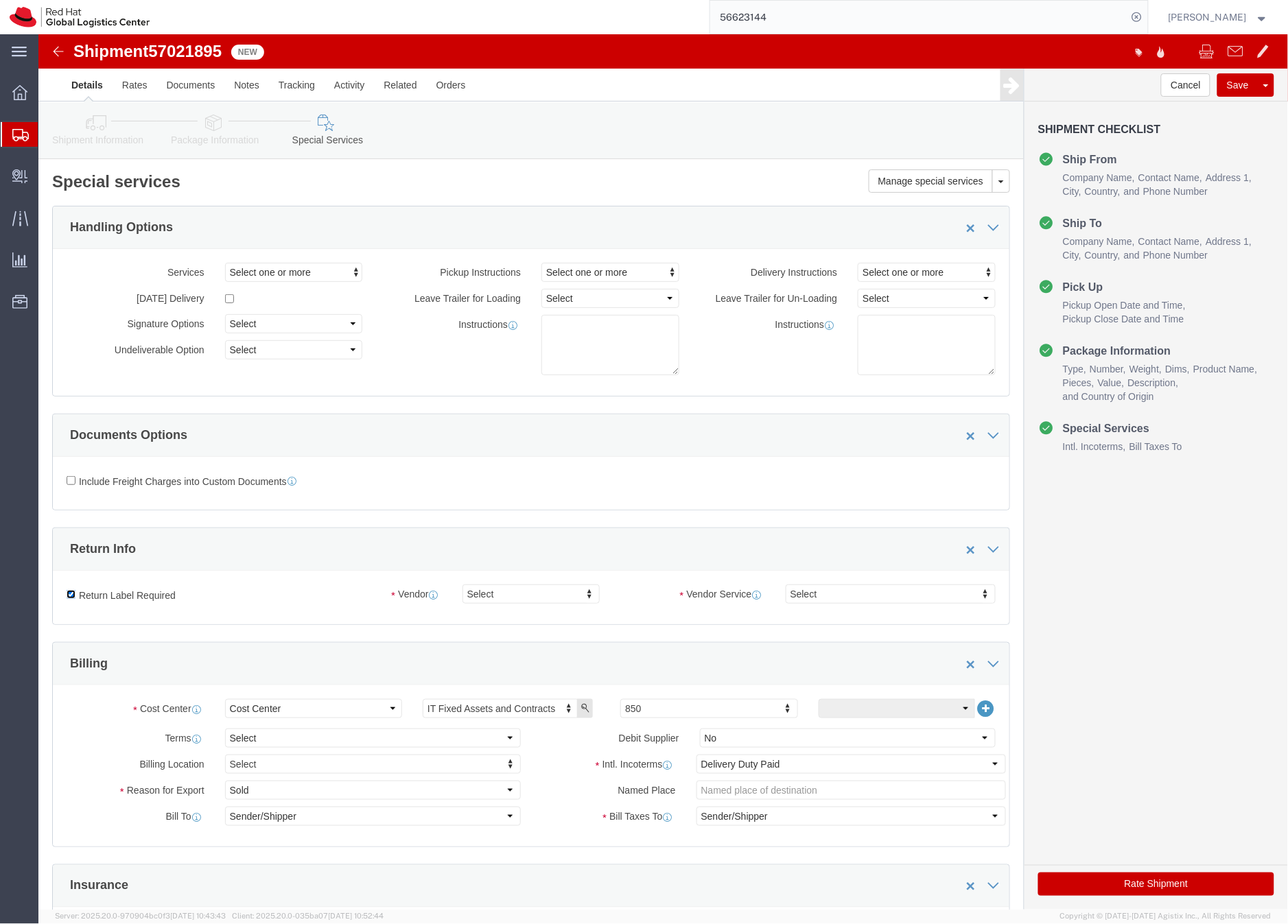
drag, startPoint x: 33, startPoint y: 563, endPoint x: 194, endPoint y: 552, distance: 161.4
click input "Return Label Required"
checkbox input "false"
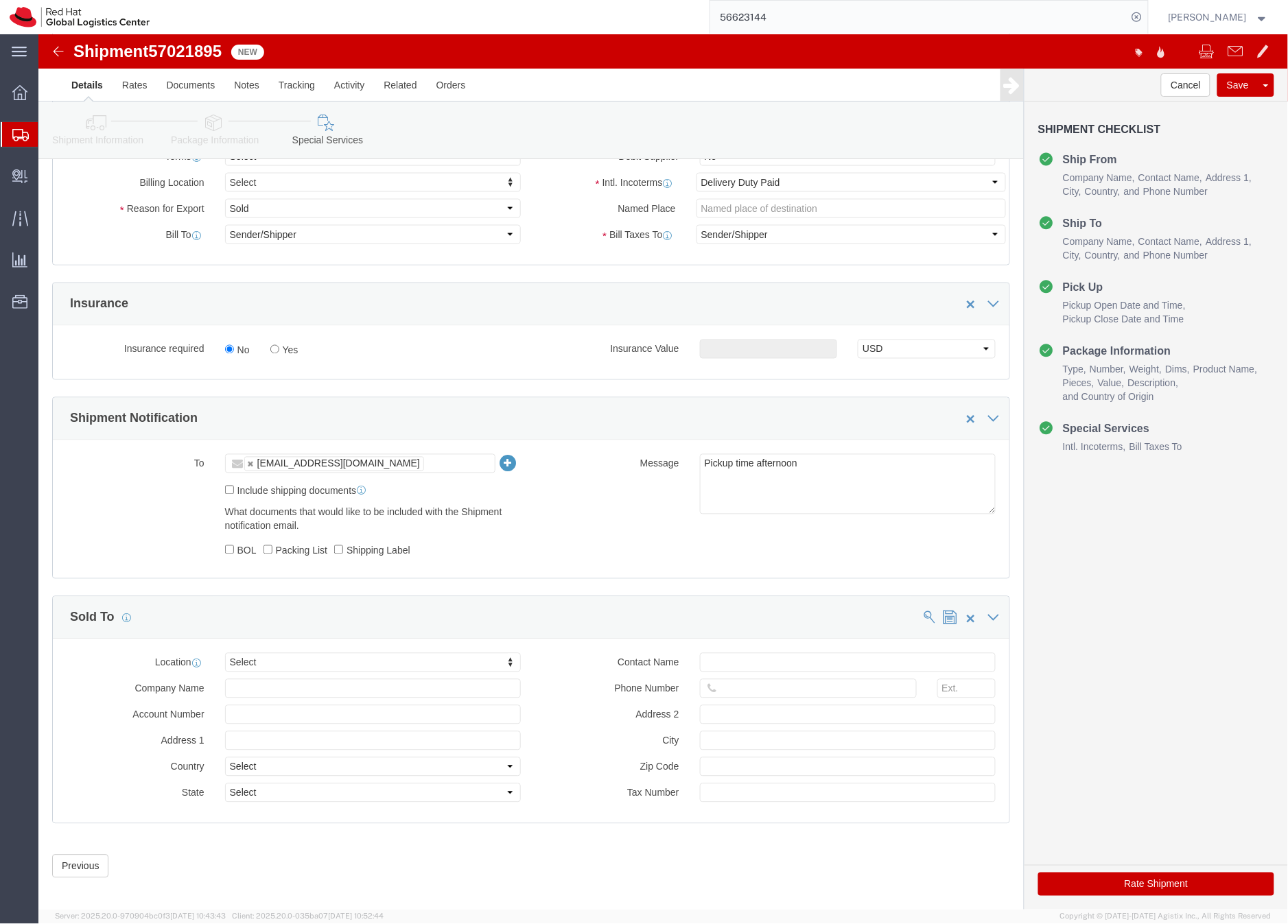
scroll to position [594, 0]
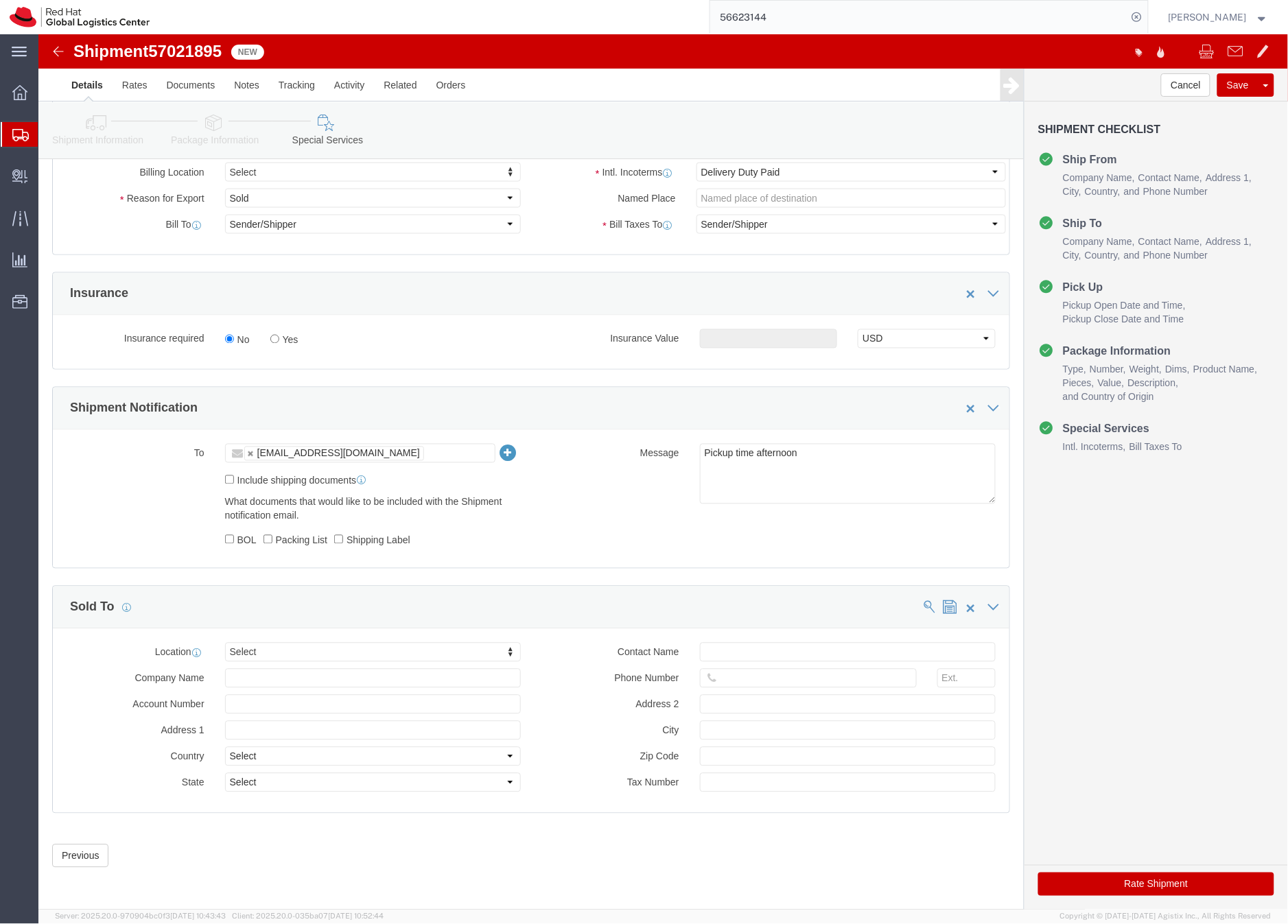
click button "Rate Shipment"
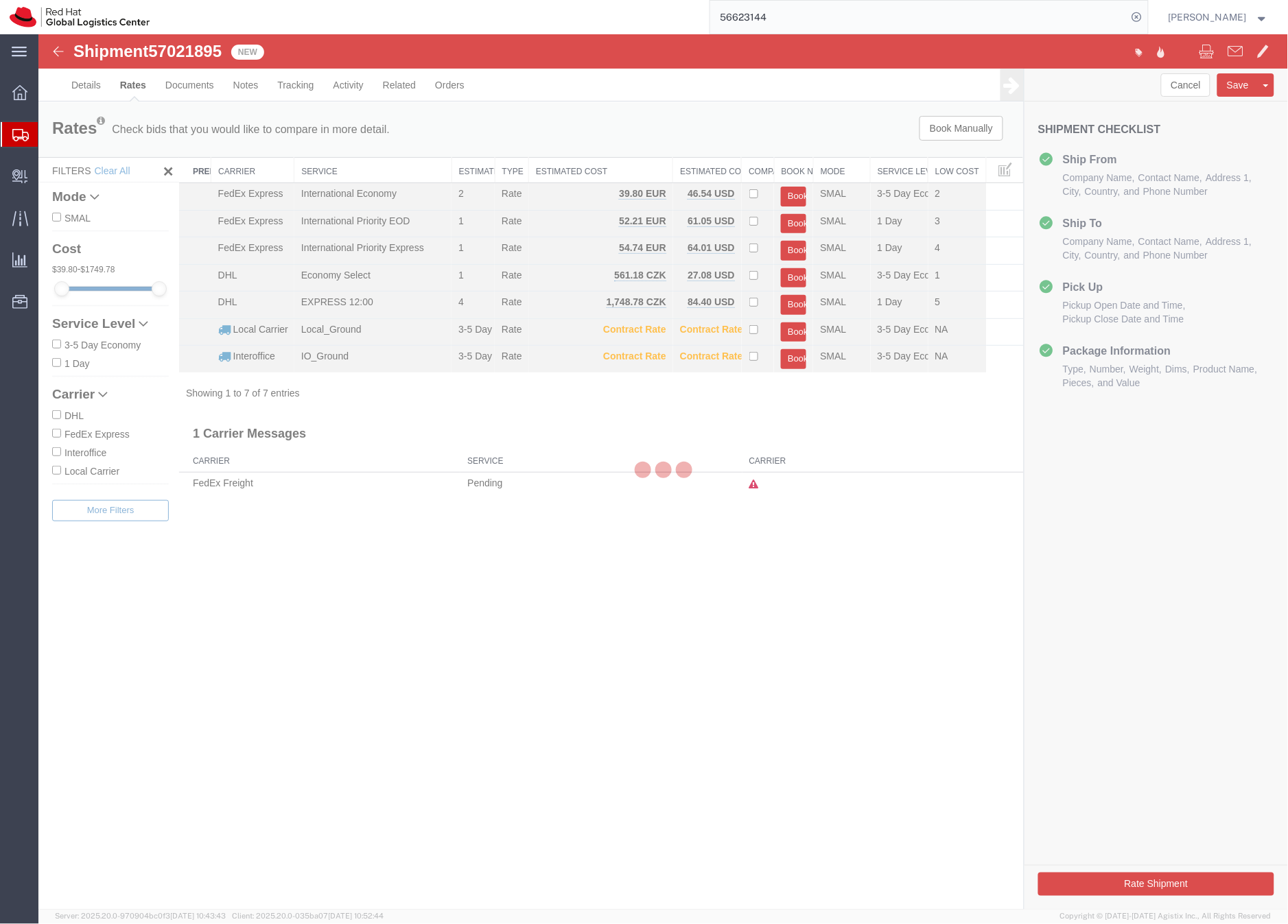
scroll to position [0, 0]
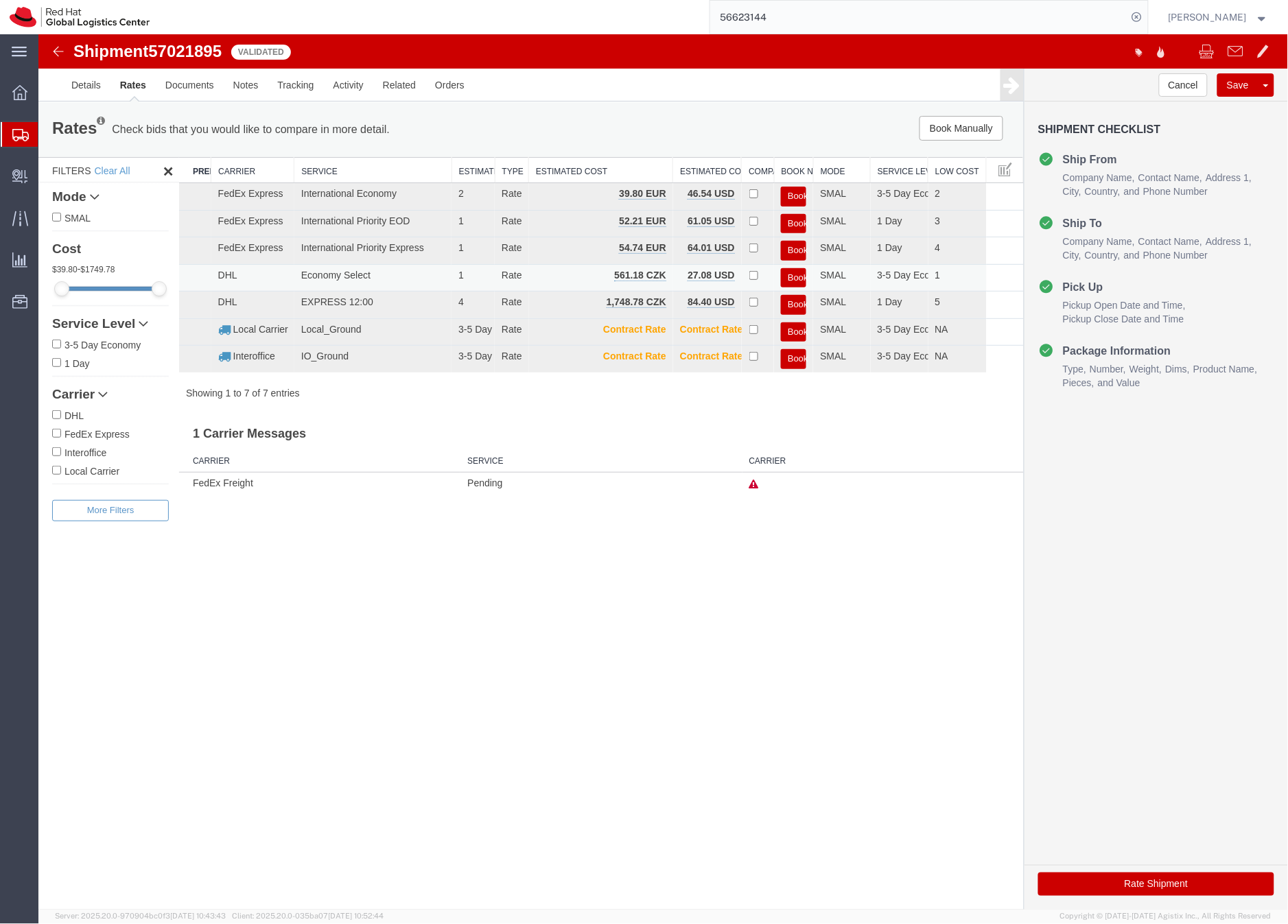
click at [790, 275] on button "Book" at bounding box center [792, 277] width 25 height 20
click at [790, 275] on div at bounding box center [663, 471] width 1250 height 876
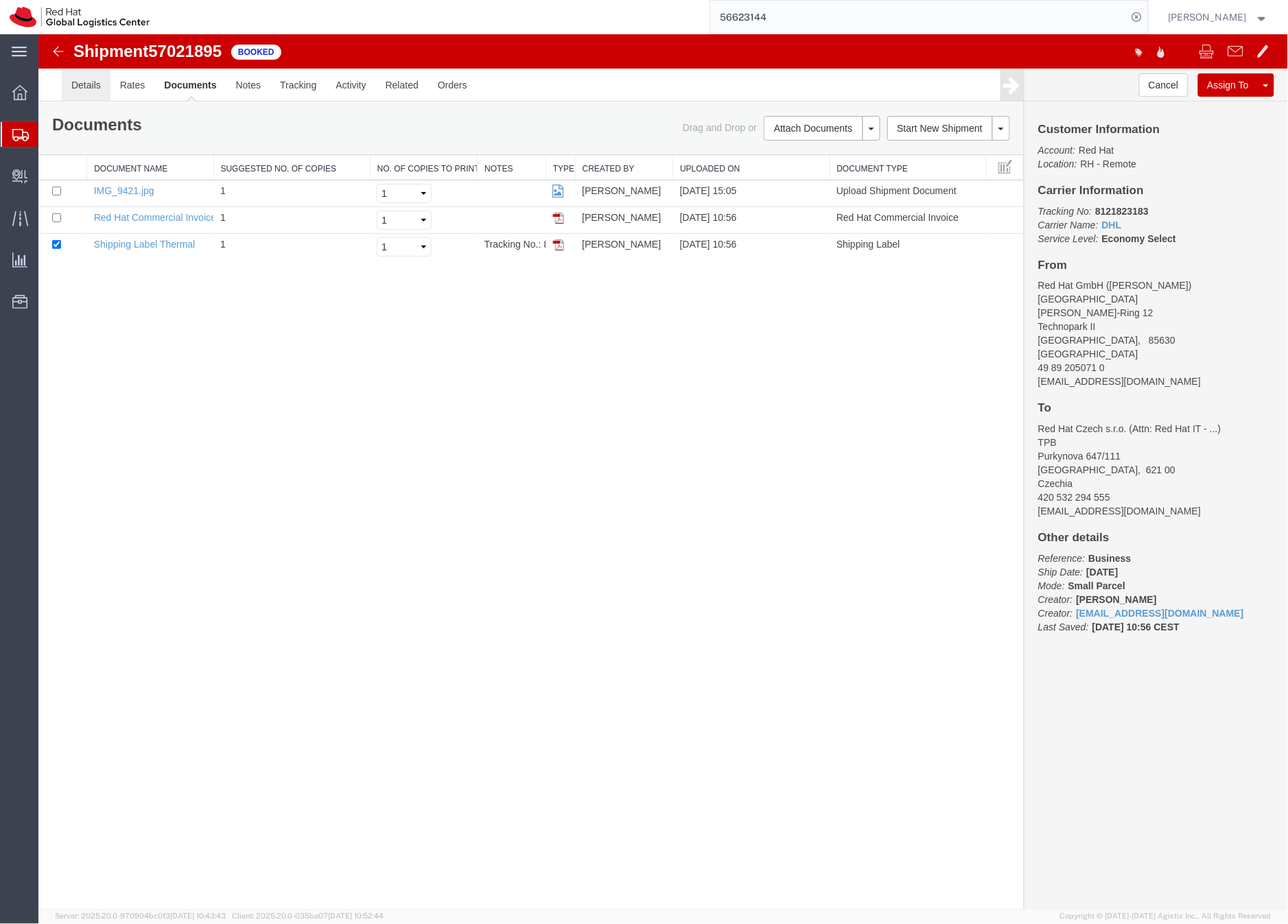
click at [82, 85] on link "Details" at bounding box center [86, 85] width 48 height 33
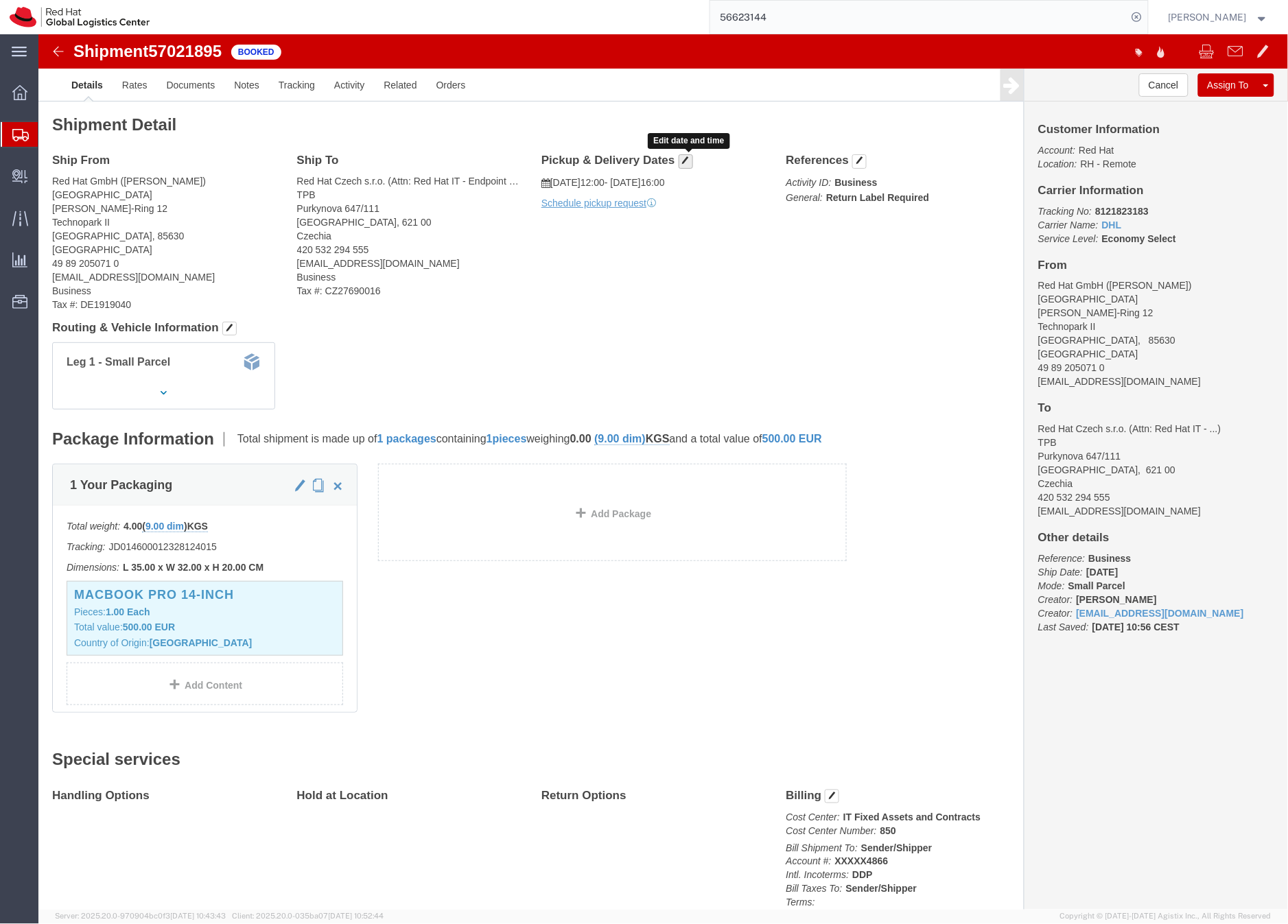
click span "button"
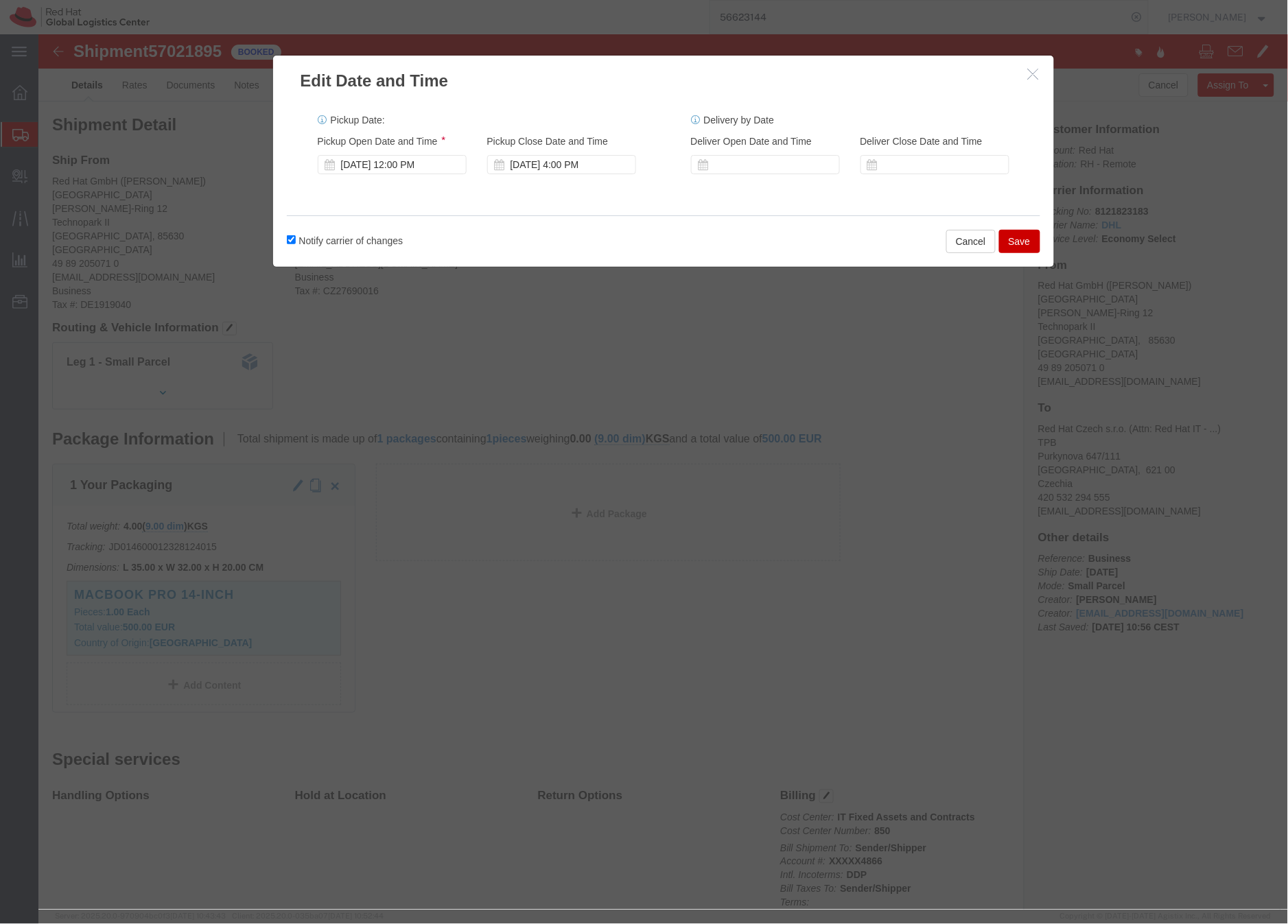
click button "Save"
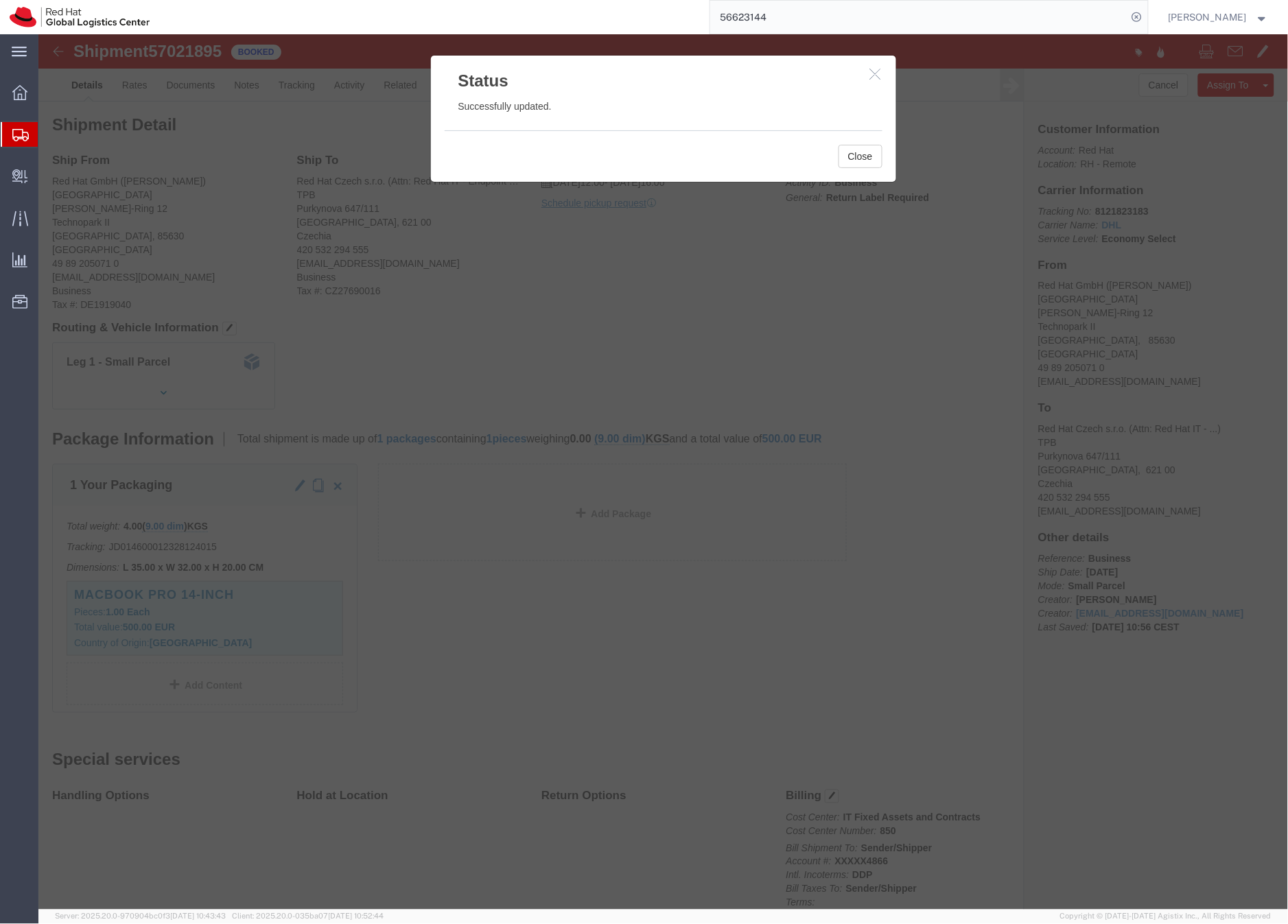
click icon "button"
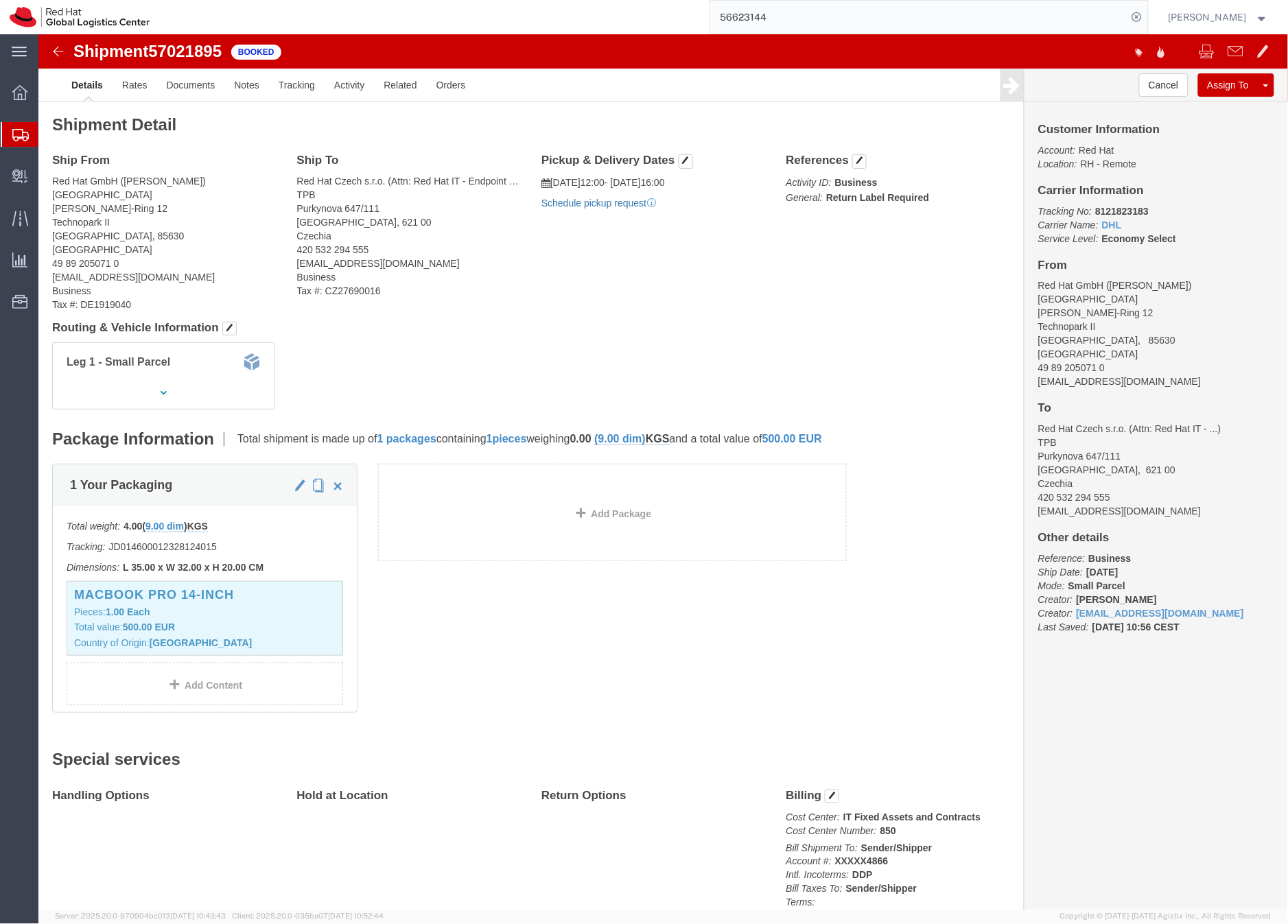
click link "Schedule pickup request"
drag, startPoint x: 1101, startPoint y: 348, endPoint x: 988, endPoint y: 351, distance: 113.0
click div "Customer Information Account: Red Hat Location: RH - Remote Carrier Information…"
copy address "tverdier@redhat.com"
click link "Documents"
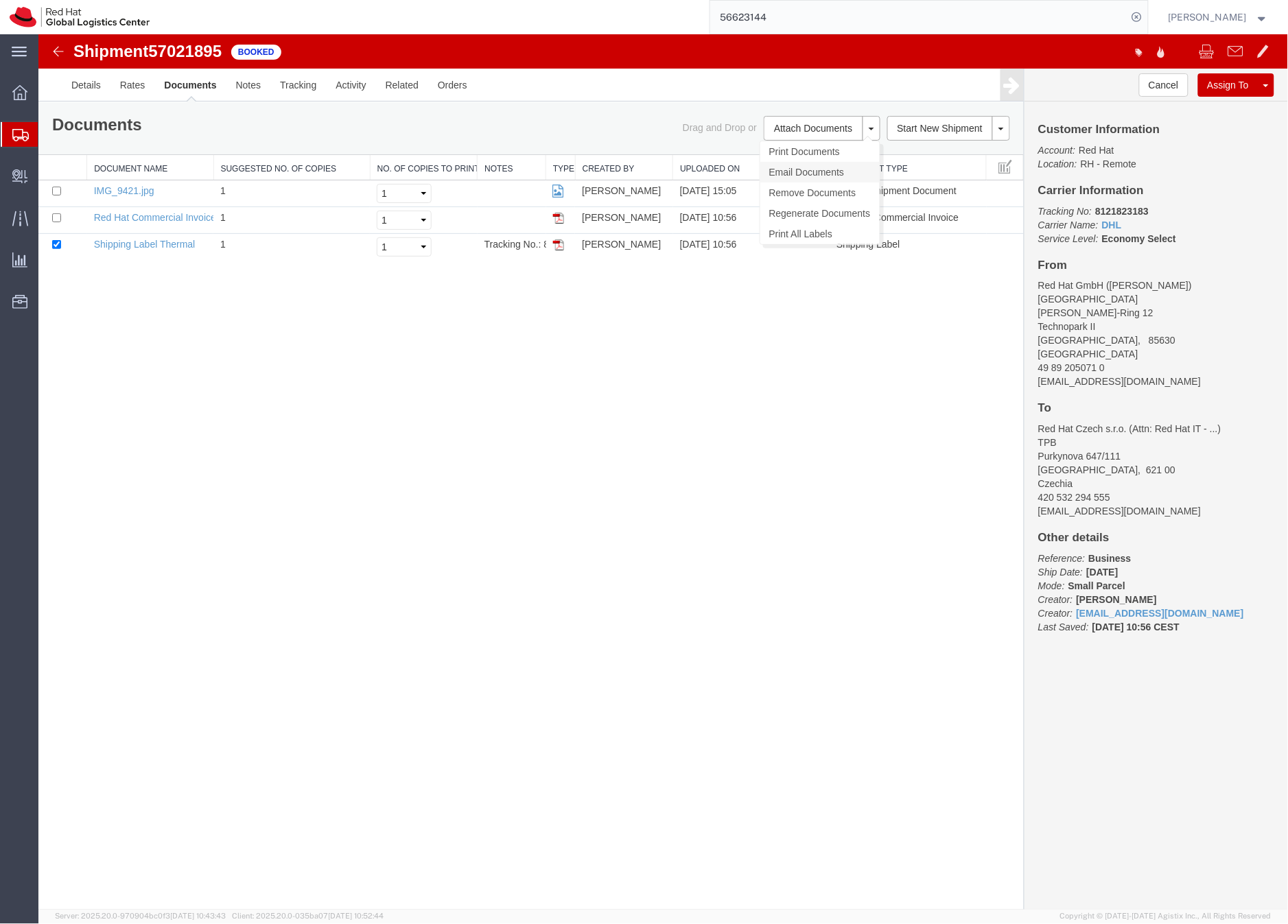
click at [798, 170] on link "Email Documents" at bounding box center [820, 172] width 119 height 21
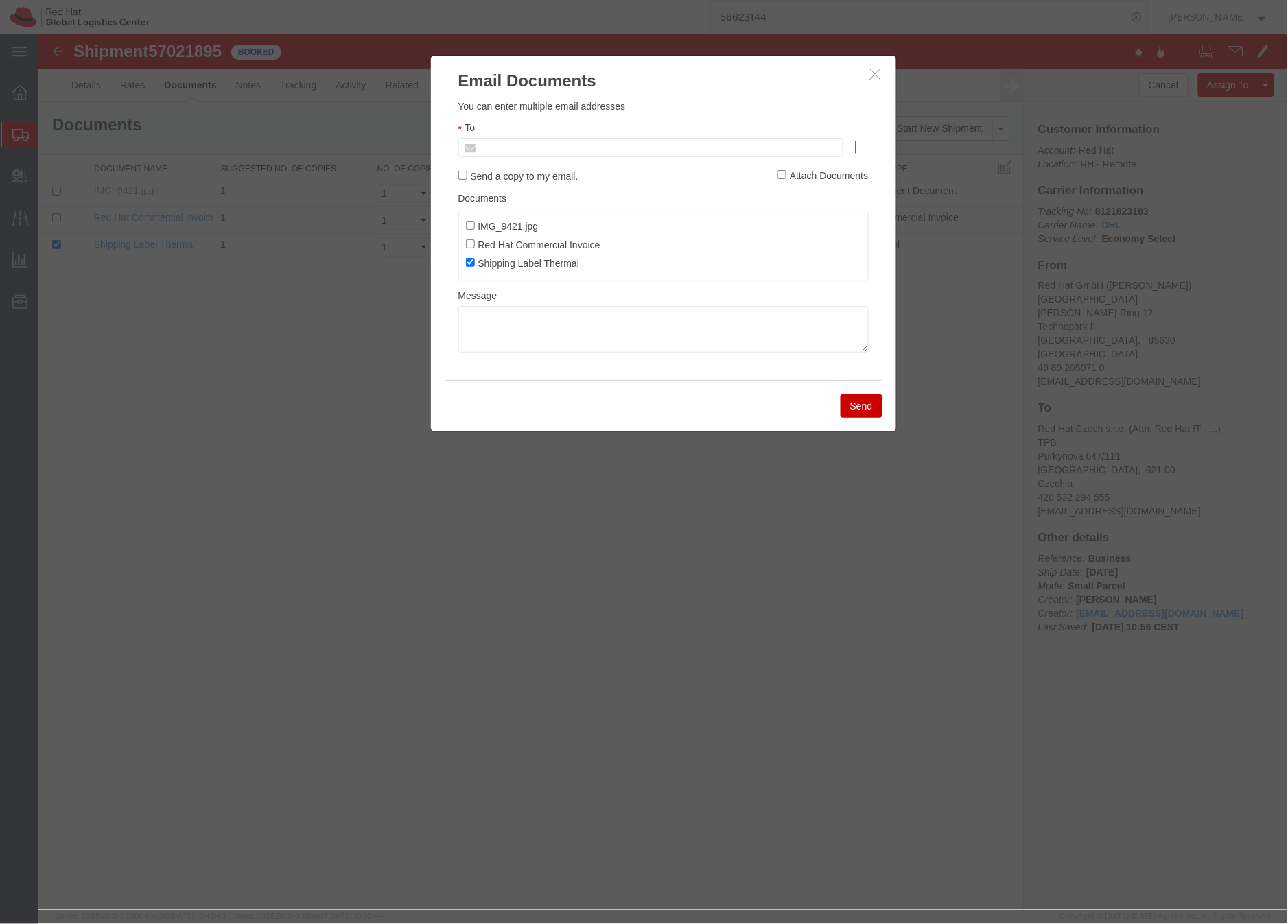
click at [555, 145] on input "text" at bounding box center [557, 147] width 161 height 18
paste input "tverdier@redhat.com"
type input "tverdier@redhat.com"
paste input "facilities-muc@redhat.com"
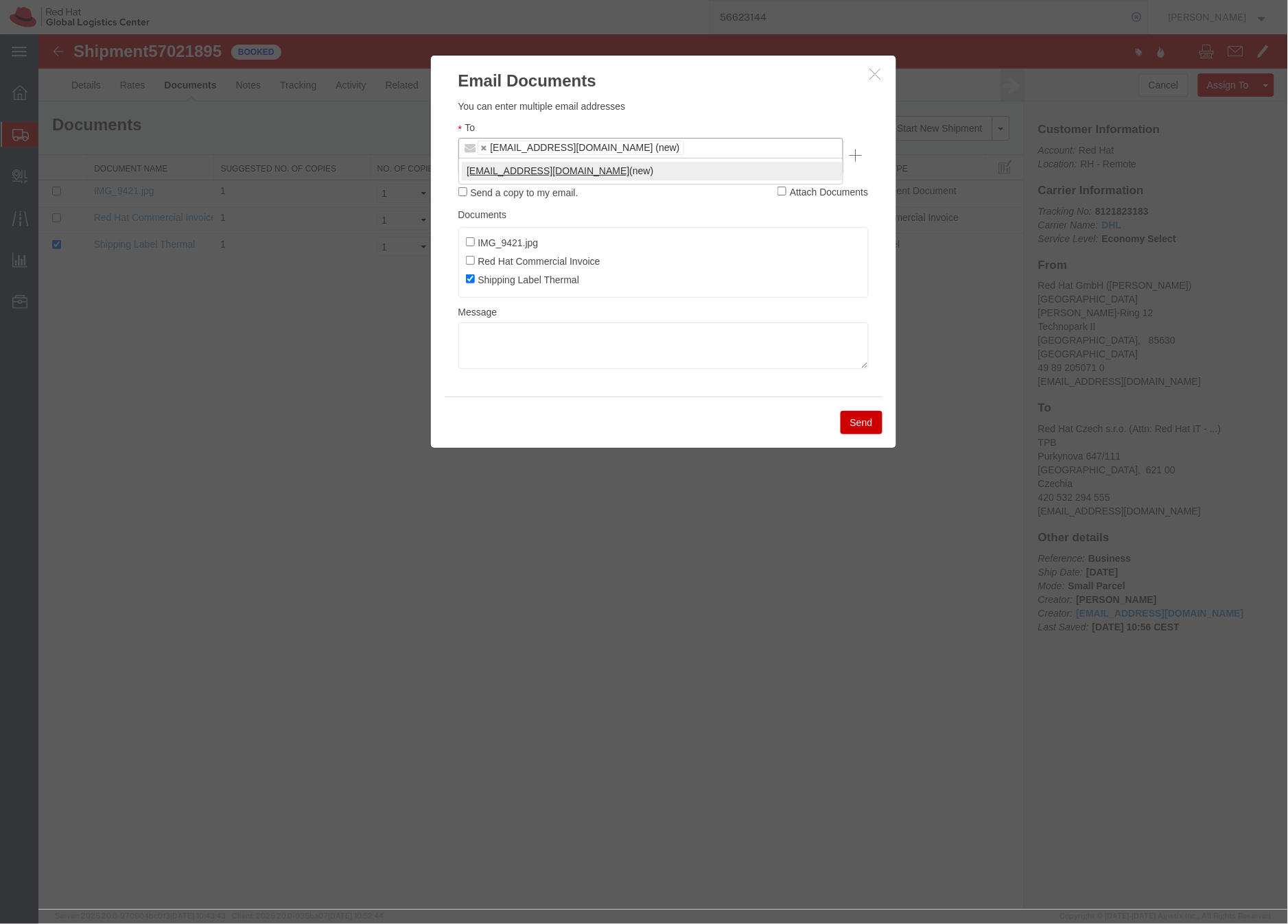
type input "facilities-muc@redhat.com"
click at [492, 322] on textarea at bounding box center [663, 345] width 410 height 47
paste textarea "Hi A, please find the label for your shipment to B attached to this email. Plea…"
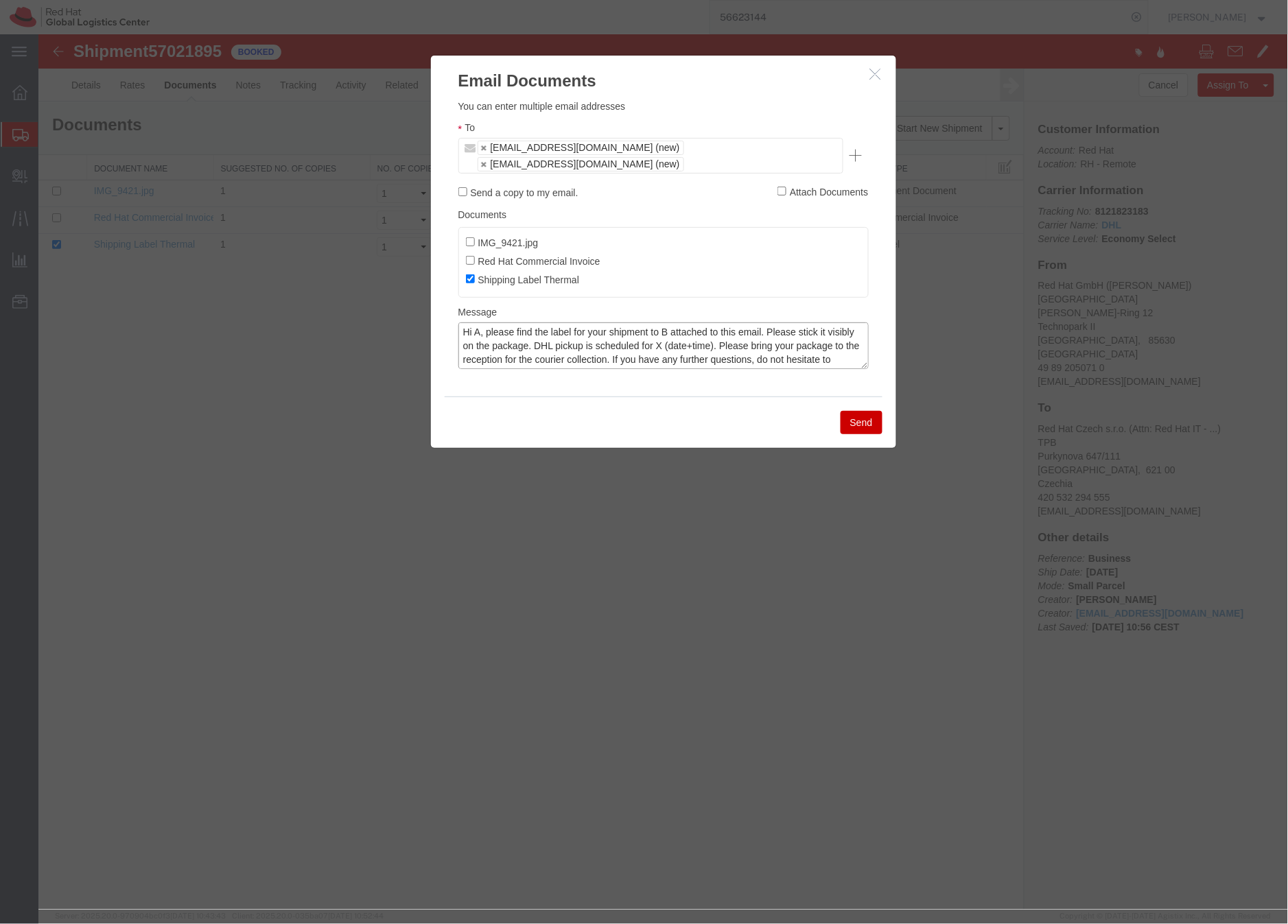
click at [480, 322] on textarea "Hi A, please find the label for your shipment to B attached to this email. Plea…" at bounding box center [663, 345] width 410 height 47
click at [679, 322] on textarea "Hi Terri, please find the label for your shipment to B attached to this email. …" at bounding box center [663, 345] width 410 height 47
drag, startPoint x: 720, startPoint y: 332, endPoint x: 751, endPoint y: 315, distance: 35.4
click at [720, 332] on textarea "Hi Terri, please find the label for your shipment to Brno,CZ attached to this e…" at bounding box center [663, 345] width 410 height 47
click at [810, 329] on textarea "Hi Terri, please find the label for your shipment to Brno,CZ attached to this e…" at bounding box center [663, 345] width 410 height 47
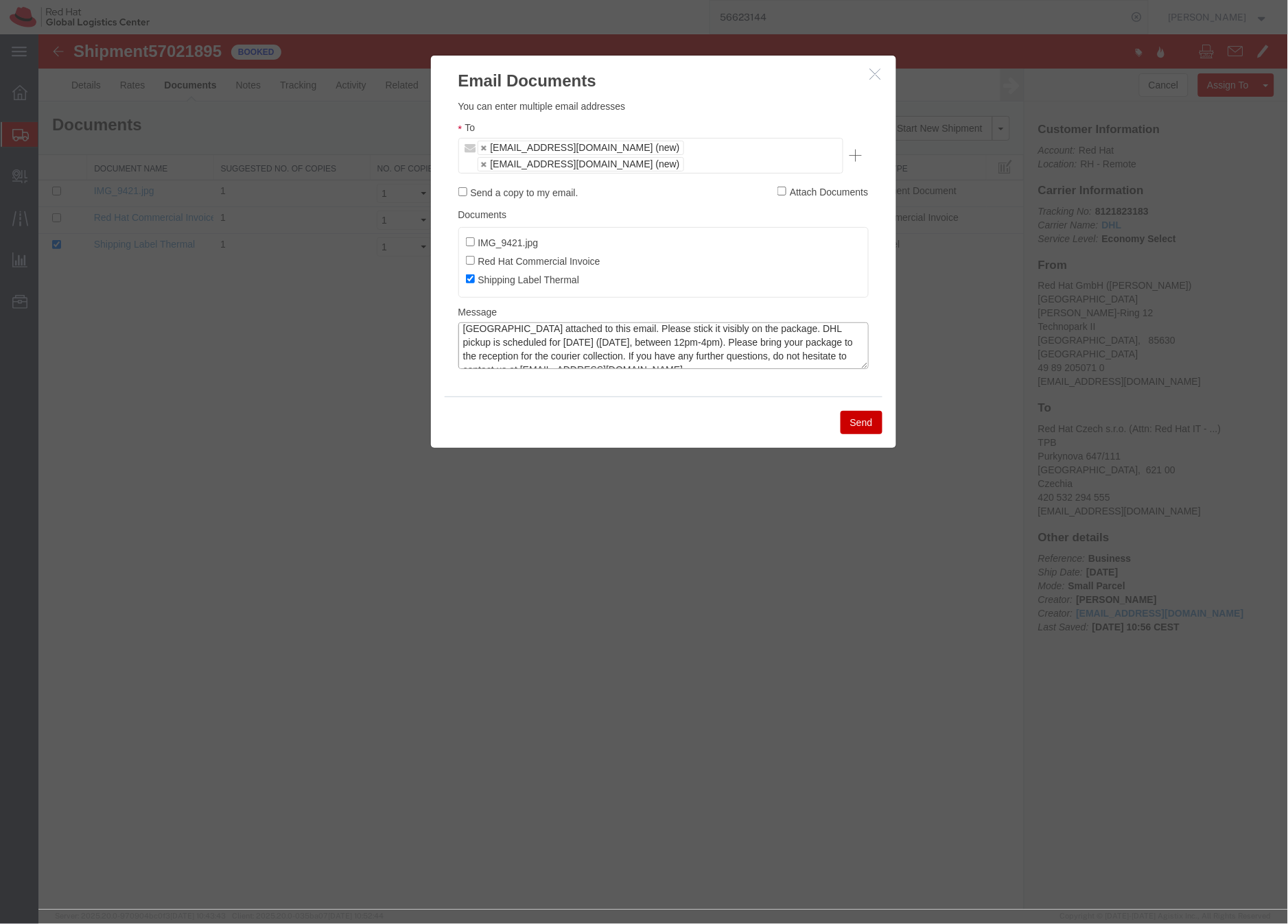
scroll to position [28, 0]
type textarea "Hi Terri, please find the label for your shipment to Brno,CZ attached to this e…"
click at [866, 410] on button "Send" at bounding box center [861, 421] width 41 height 23
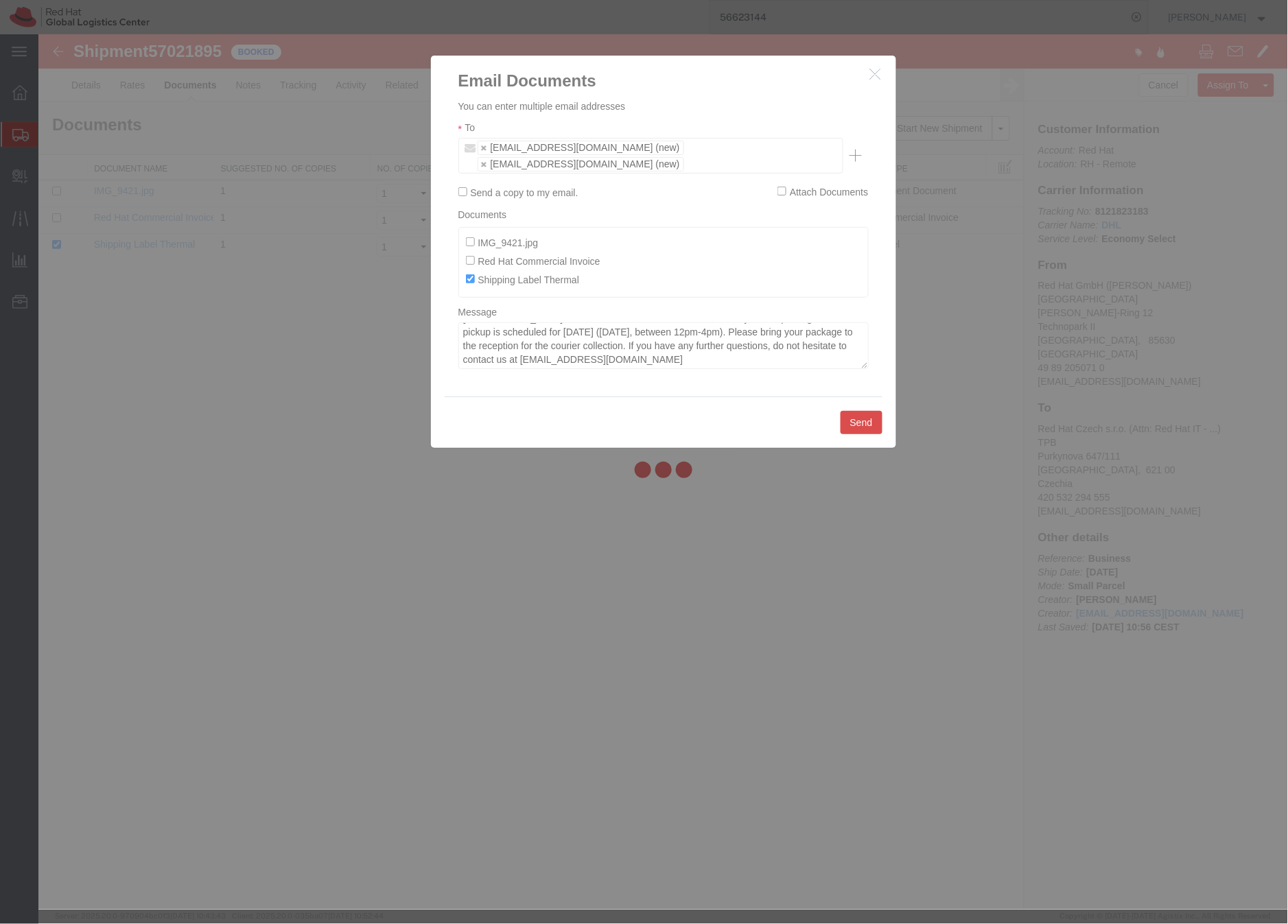
click at [867, 407] on div at bounding box center [663, 472] width 1250 height 876
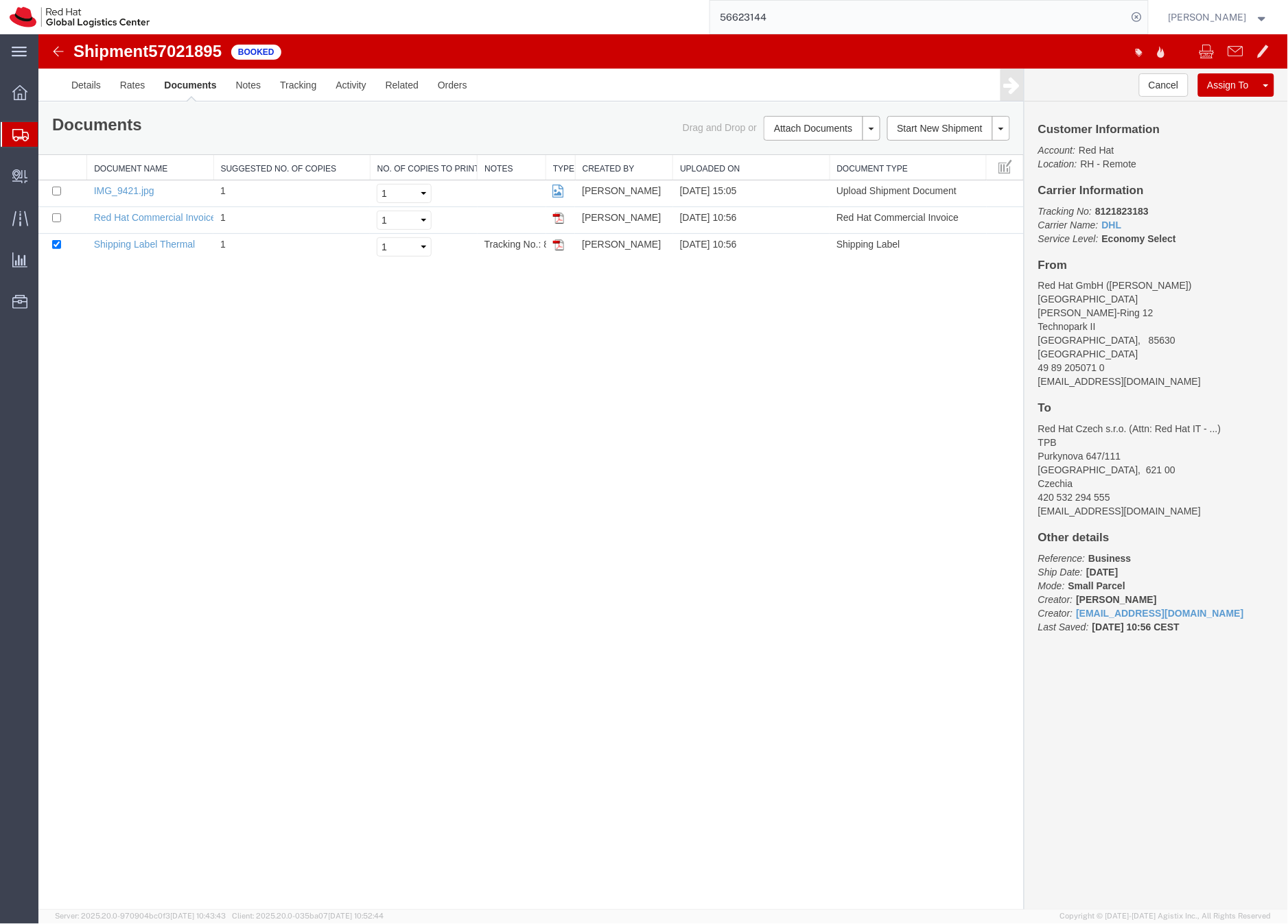
click at [17, 135] on icon at bounding box center [20, 135] width 16 height 12
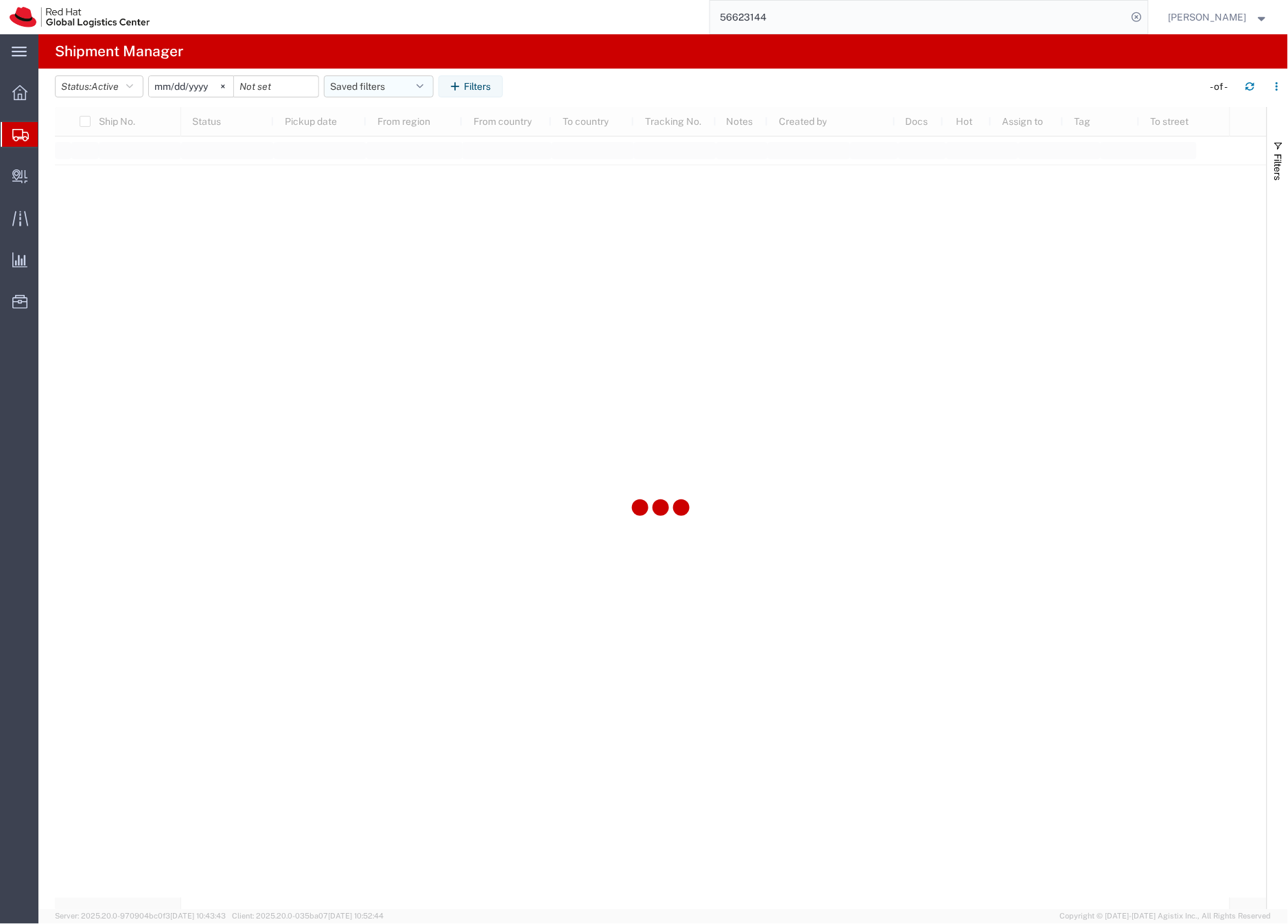
click at [353, 85] on button "Saved filters" at bounding box center [378, 85] width 110 height 22
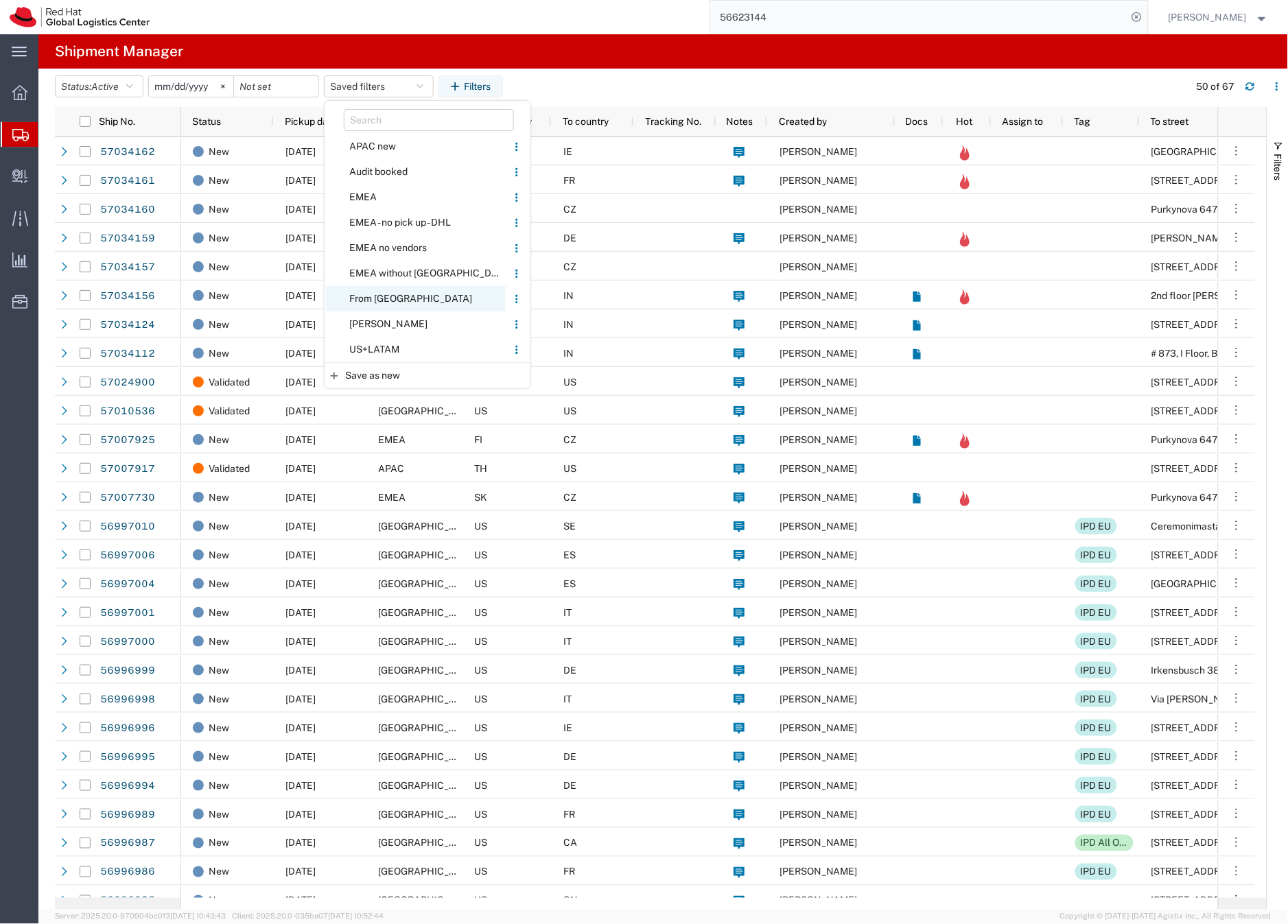
click at [373, 295] on span "From [GEOGRAPHIC_DATA]" at bounding box center [416, 298] width 180 height 25
type input "[DATE]"
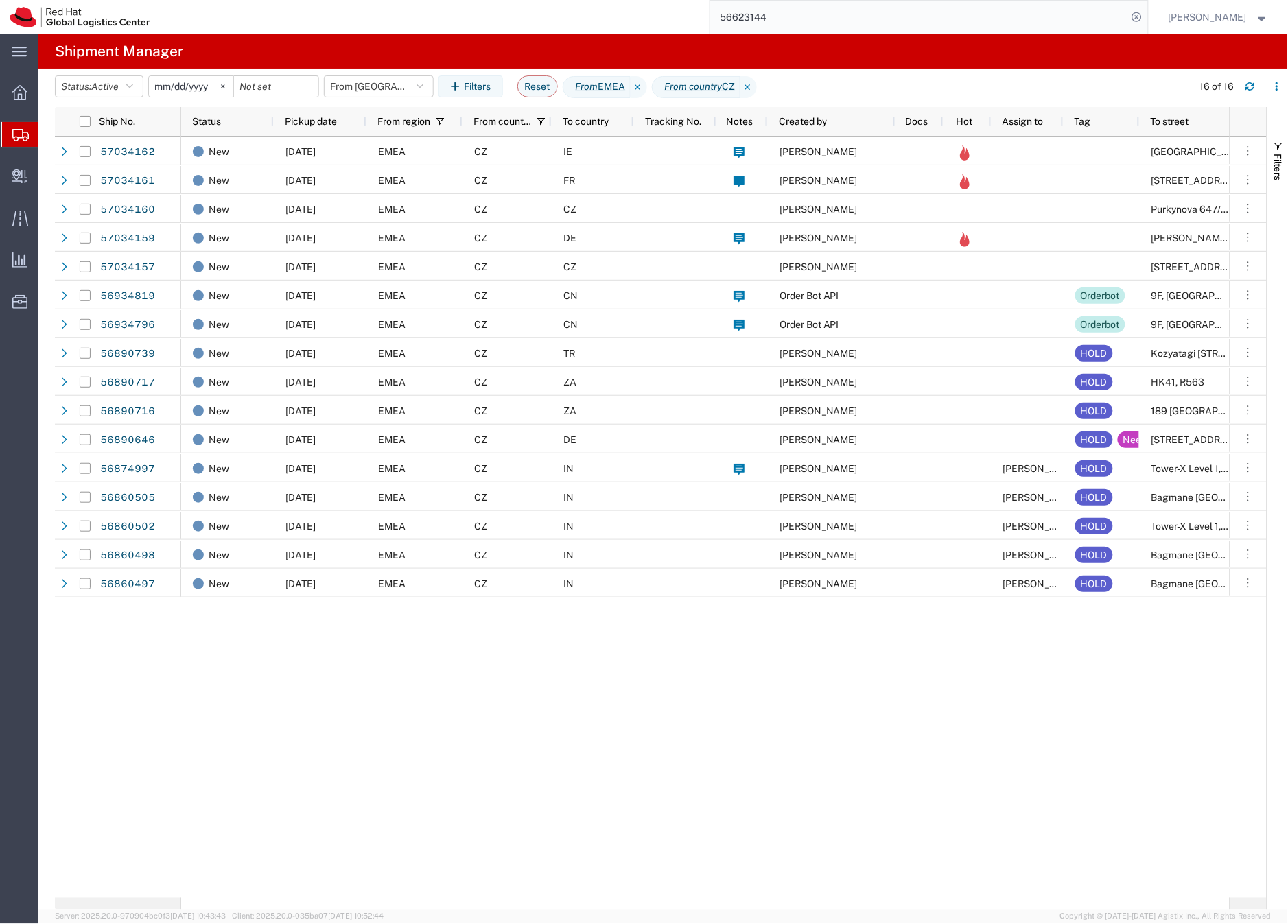
click at [773, 15] on input "56623144" at bounding box center [918, 17] width 417 height 33
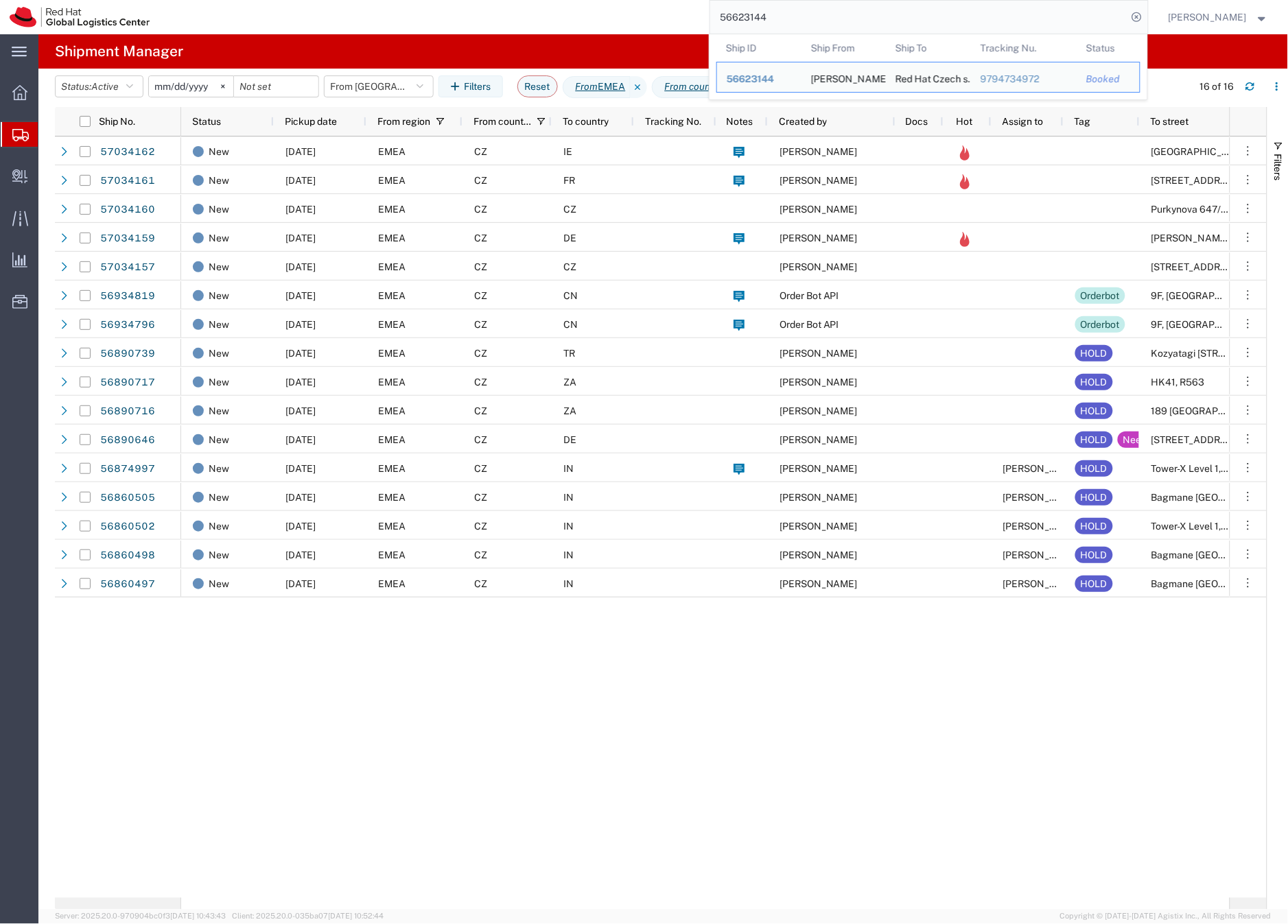
click at [773, 15] on input "56623144" at bounding box center [918, 17] width 417 height 33
paste input "393684795688"
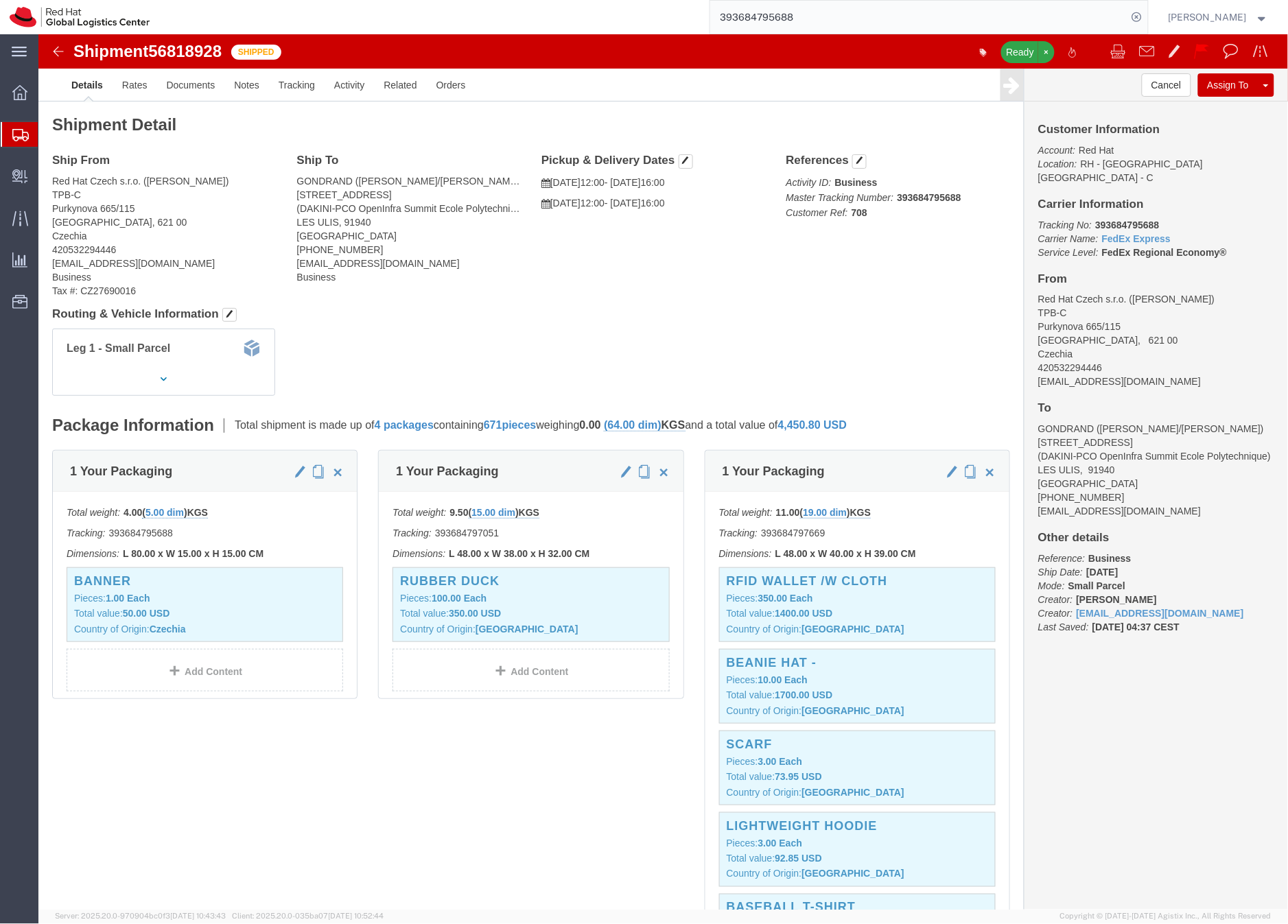
click b "393684795688"
copy b "393684795688"
click at [782, 22] on input "393684795688" at bounding box center [918, 17] width 417 height 33
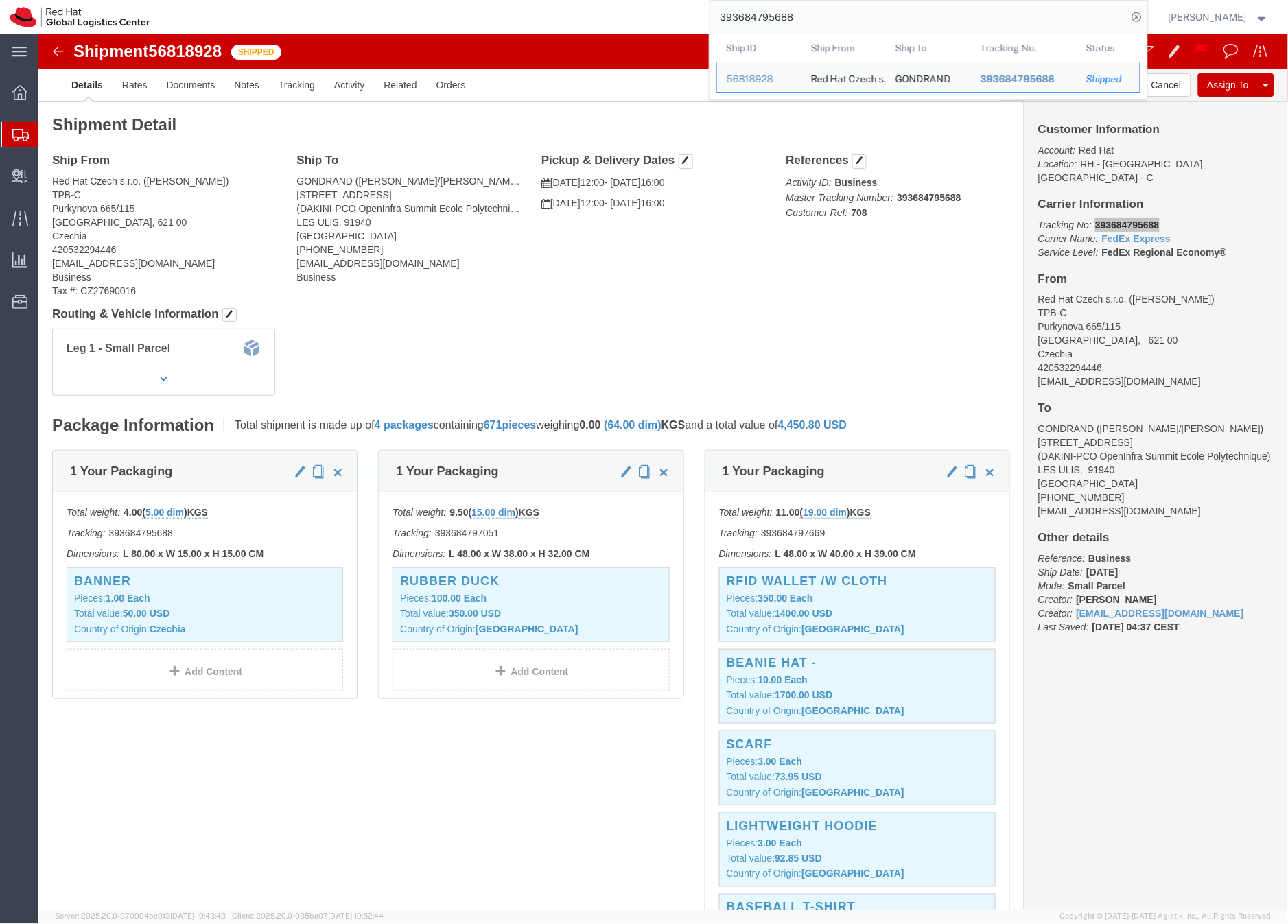
click at [782, 22] on input "393684795688" at bounding box center [918, 17] width 417 height 33
paste input "824989725"
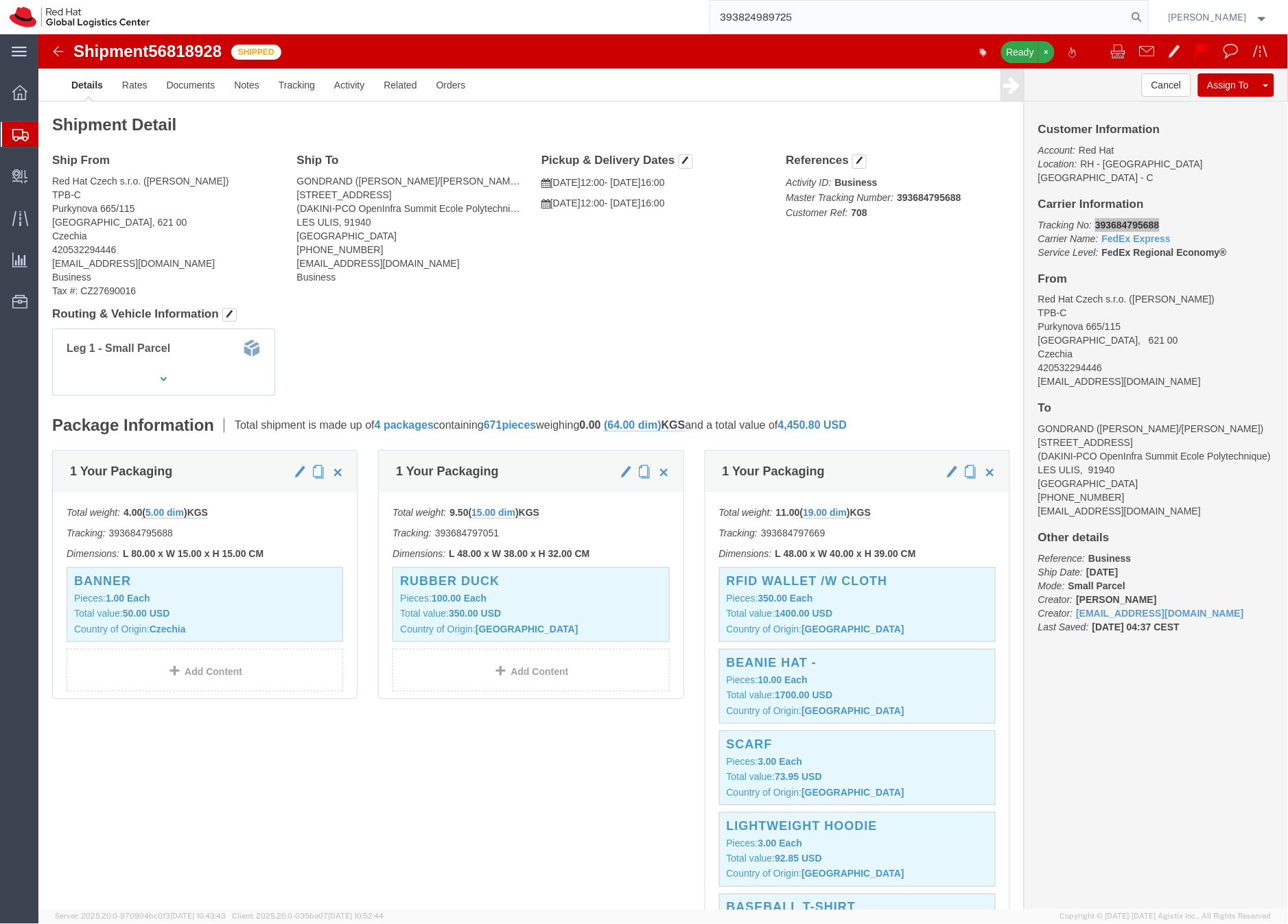
type input "393824989725"
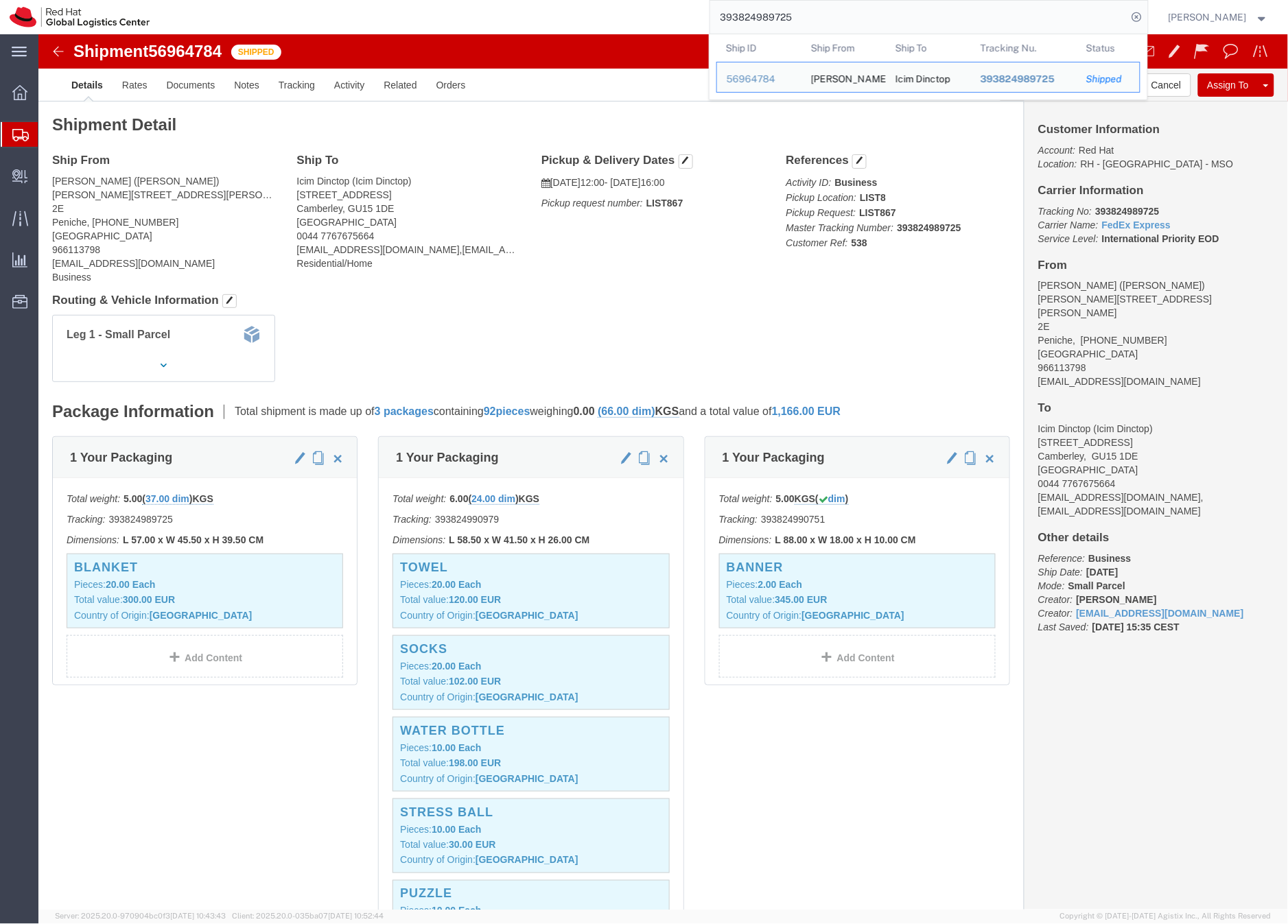
click at [12, 135] on icon at bounding box center [20, 135] width 16 height 12
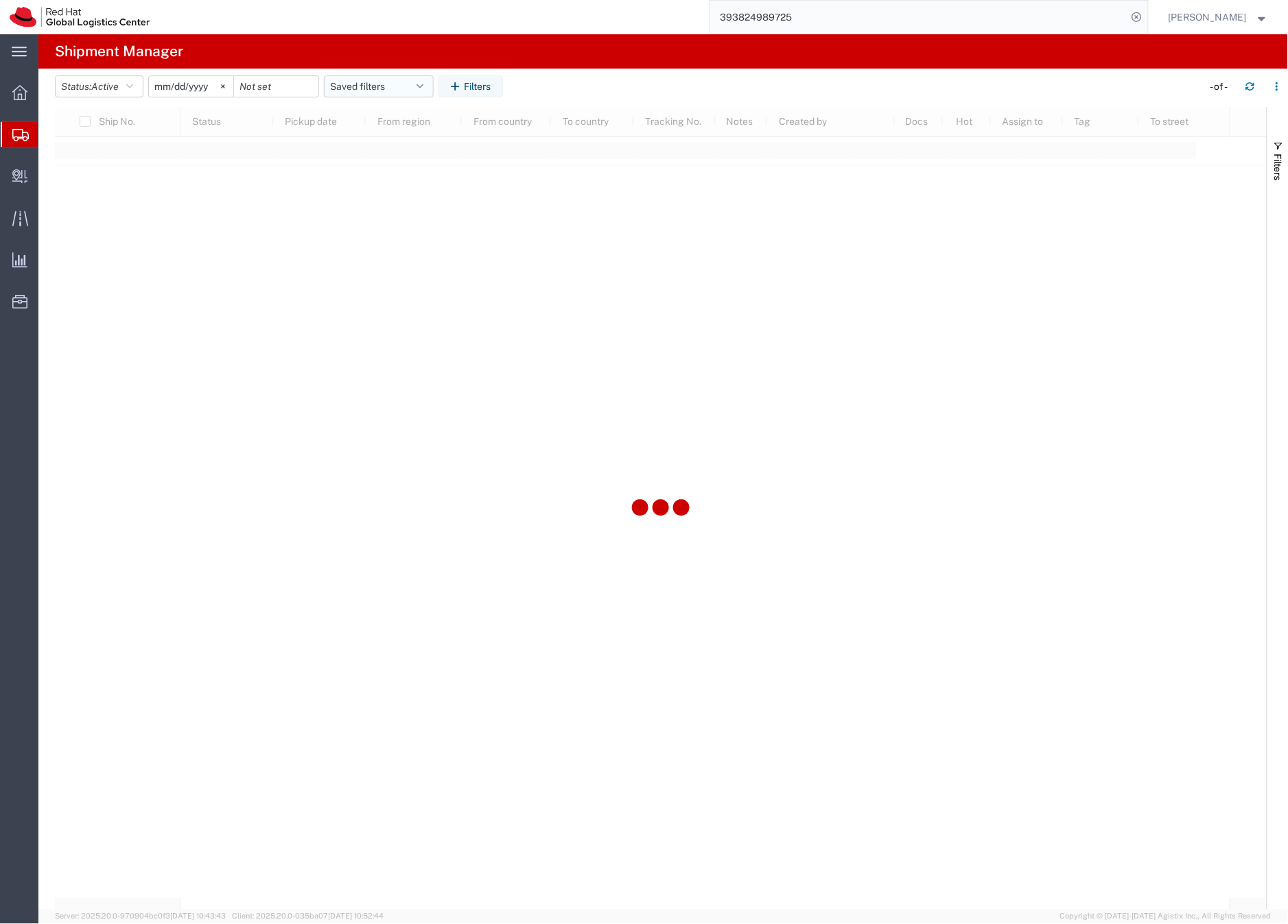
click at [349, 79] on button "Saved filters" at bounding box center [378, 85] width 110 height 22
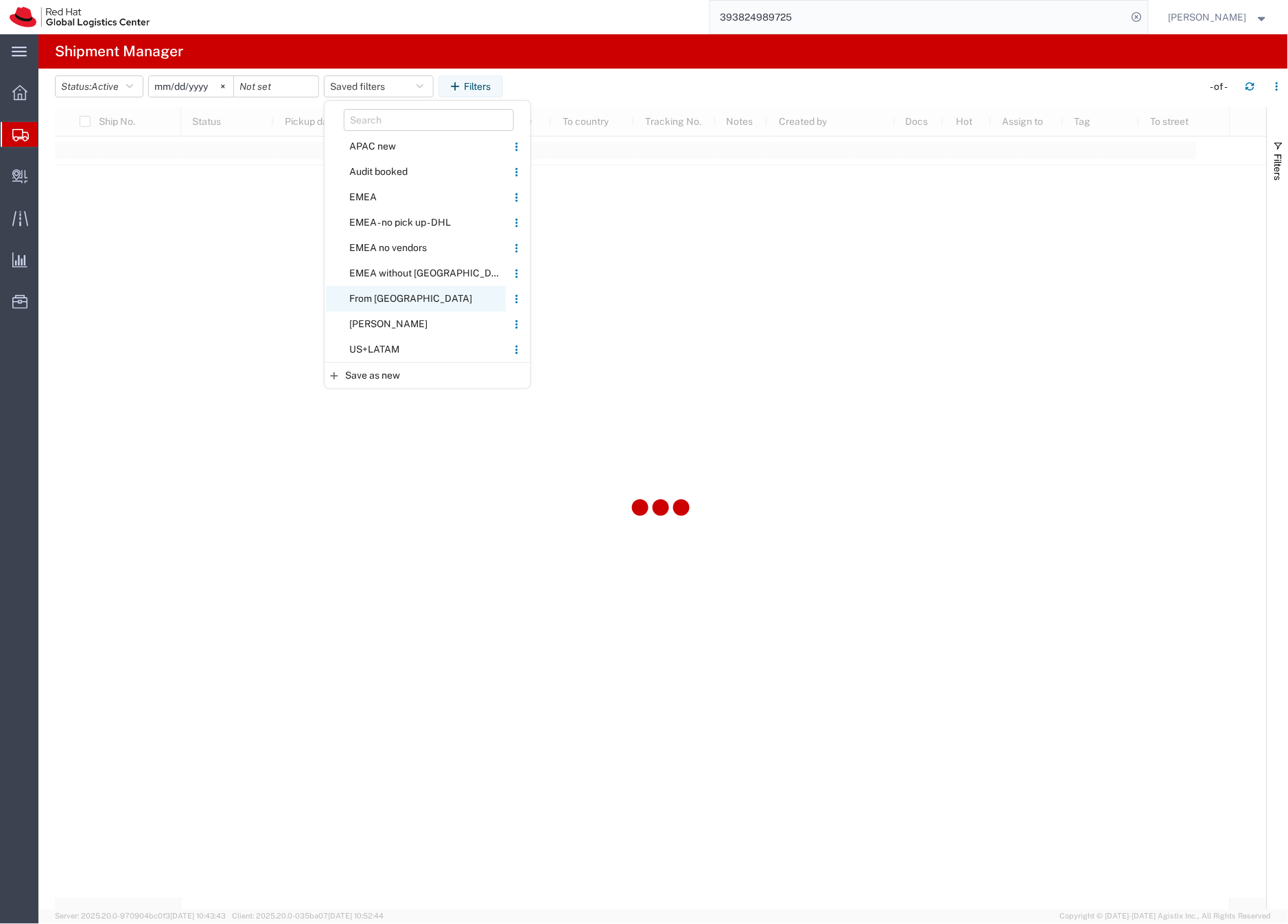
click at [359, 299] on span "From [GEOGRAPHIC_DATA]" at bounding box center [416, 298] width 180 height 25
type input "[DATE]"
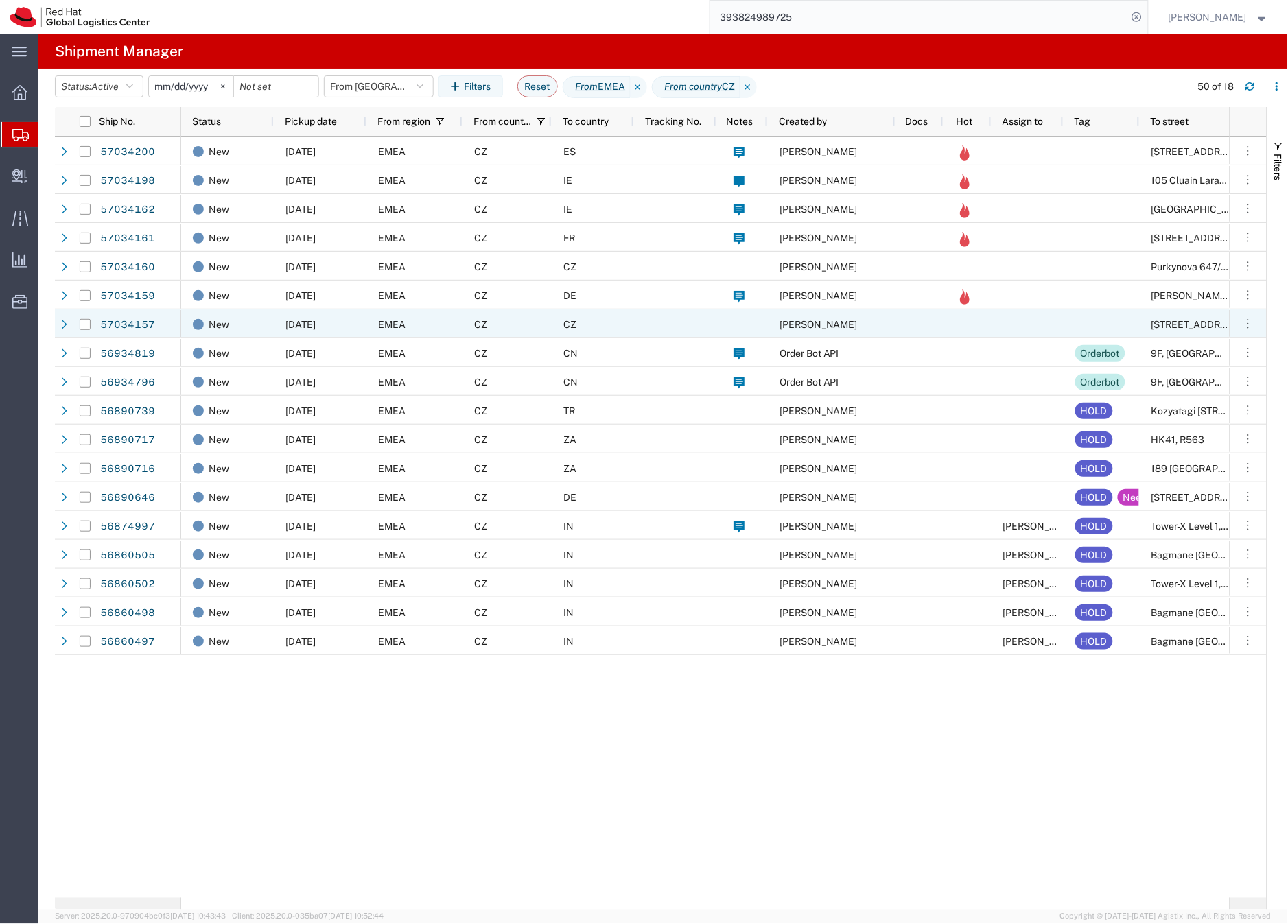
click at [631, 326] on div "CZ" at bounding box center [593, 323] width 82 height 28
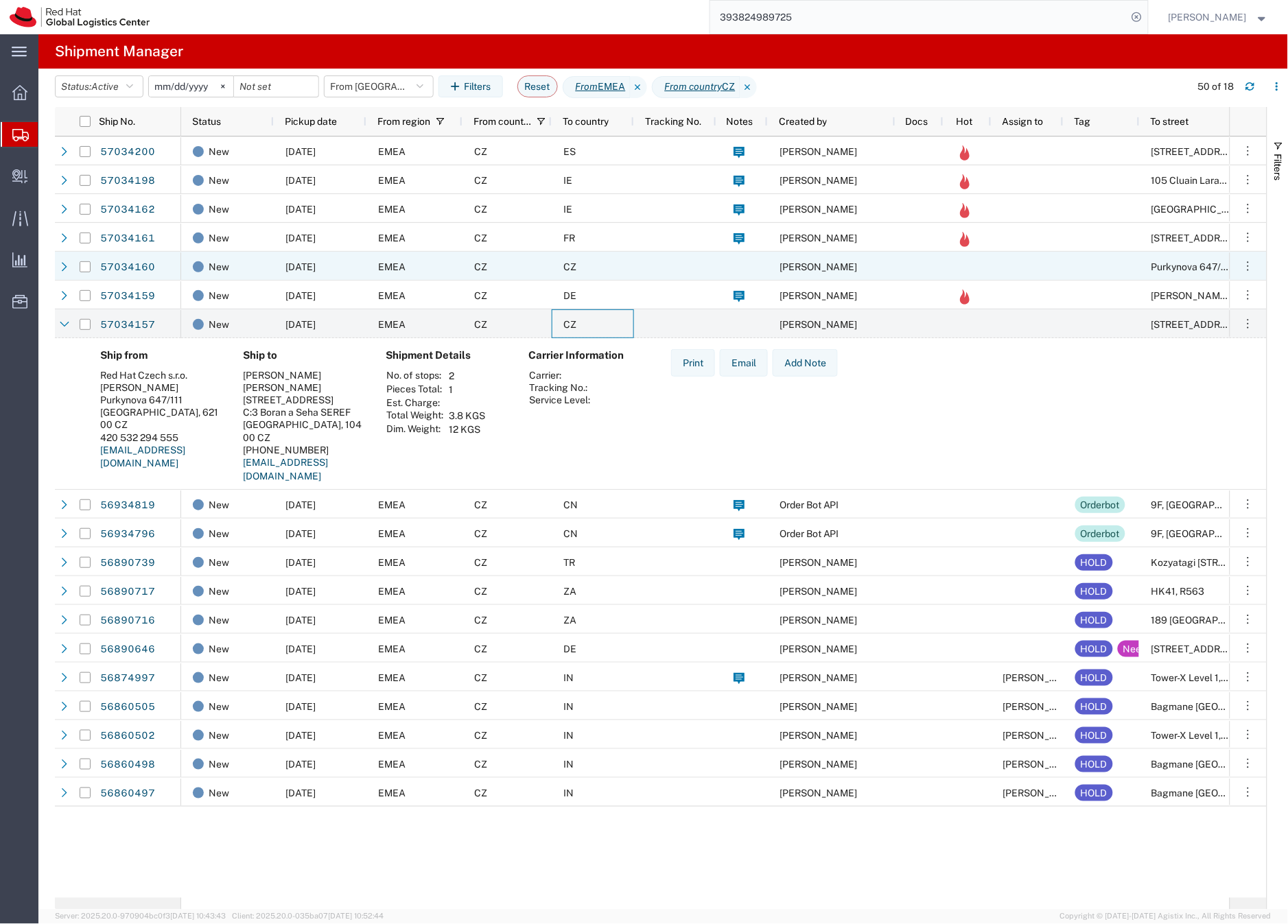
click at [591, 262] on div "CZ" at bounding box center [593, 266] width 82 height 28
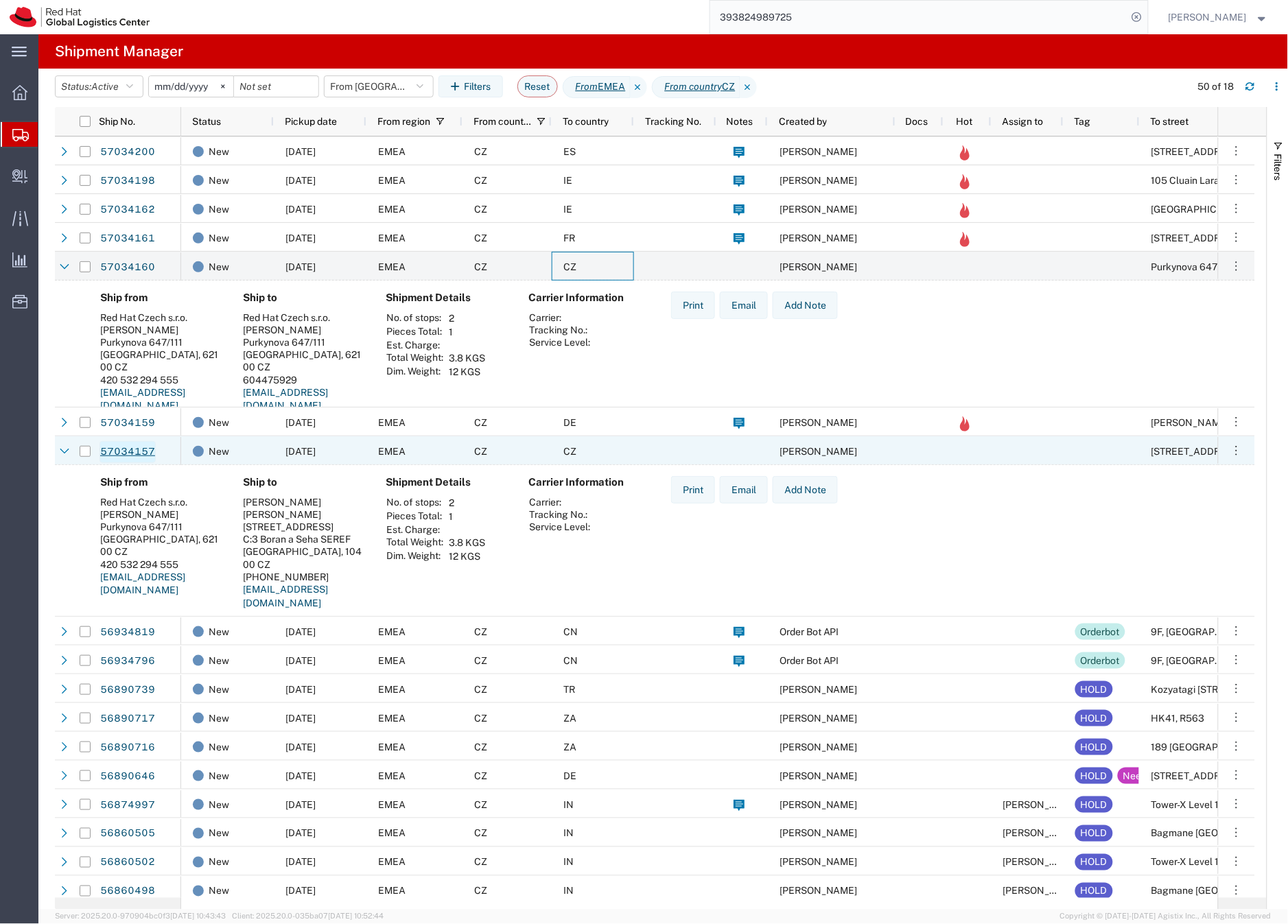
click at [138, 453] on link "57034157" at bounding box center [127, 452] width 56 height 22
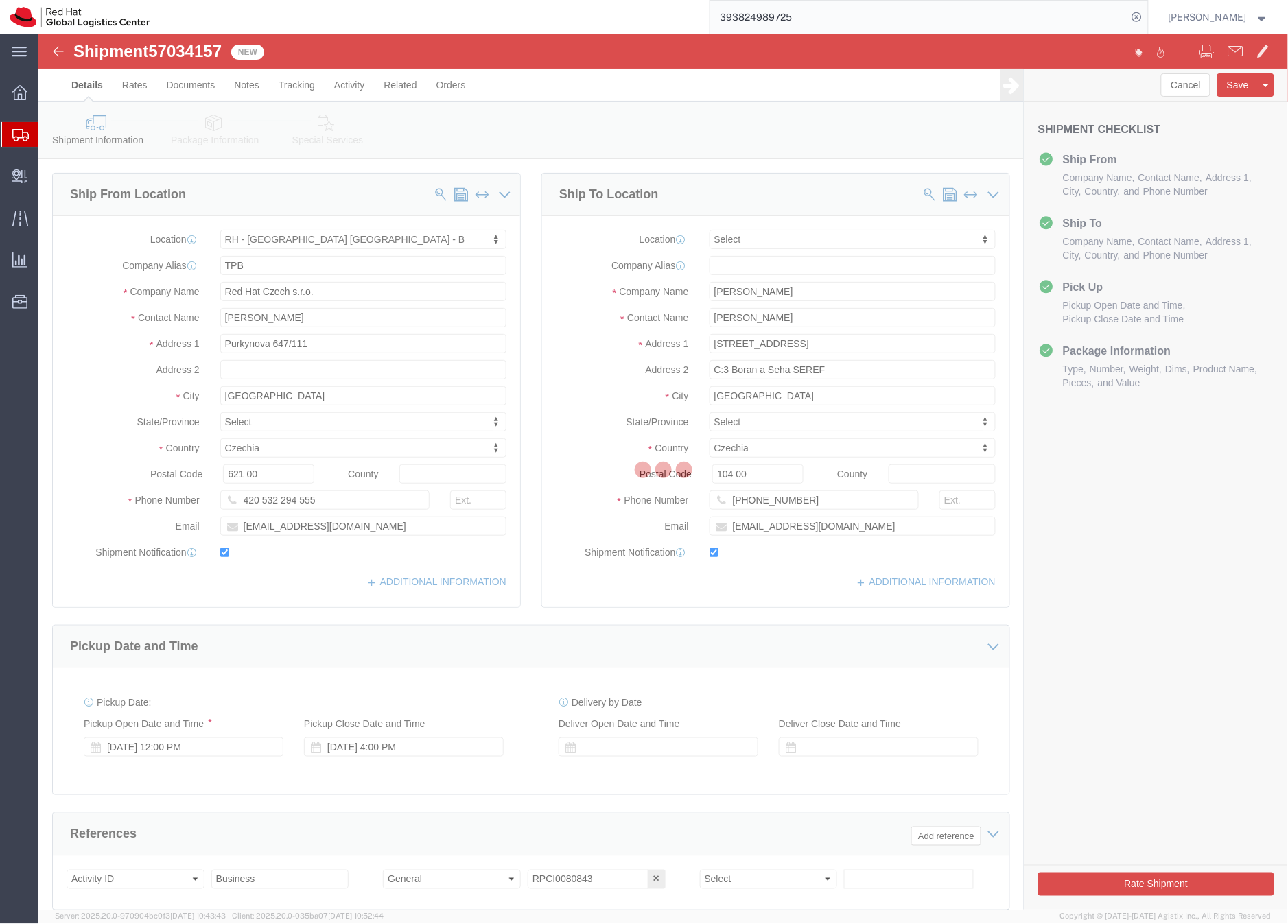
select select "38036"
select select
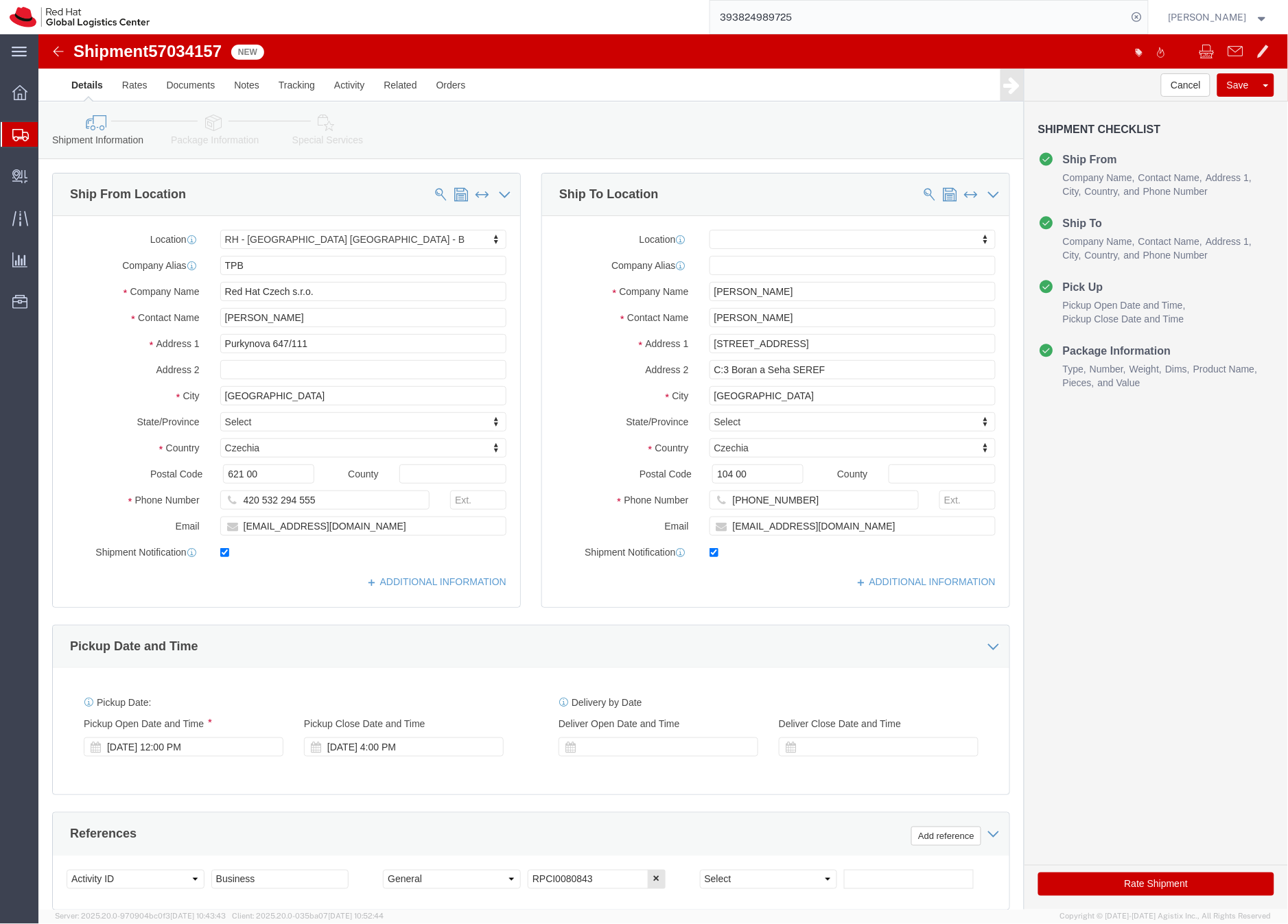
click icon
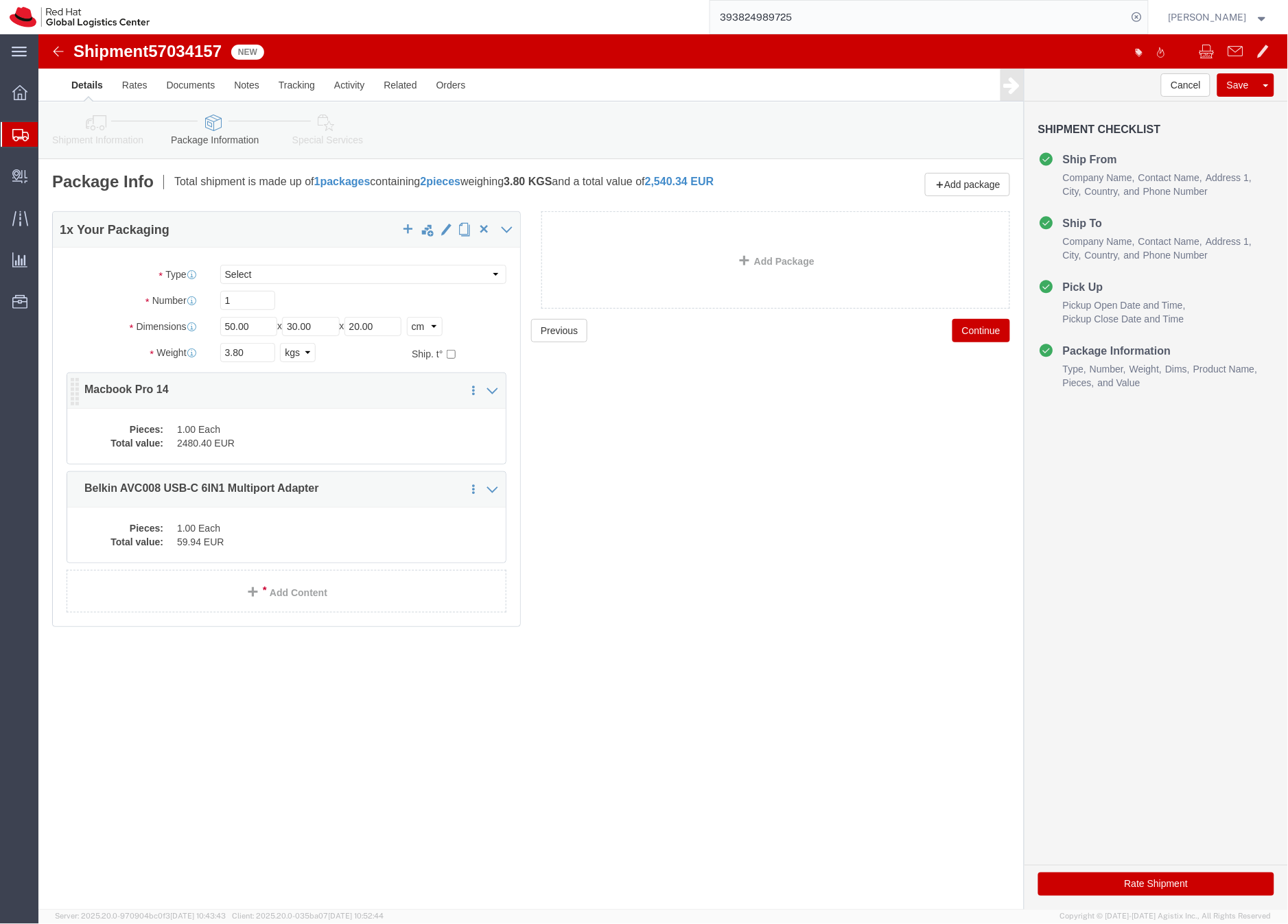
click dd "2480.40 EUR"
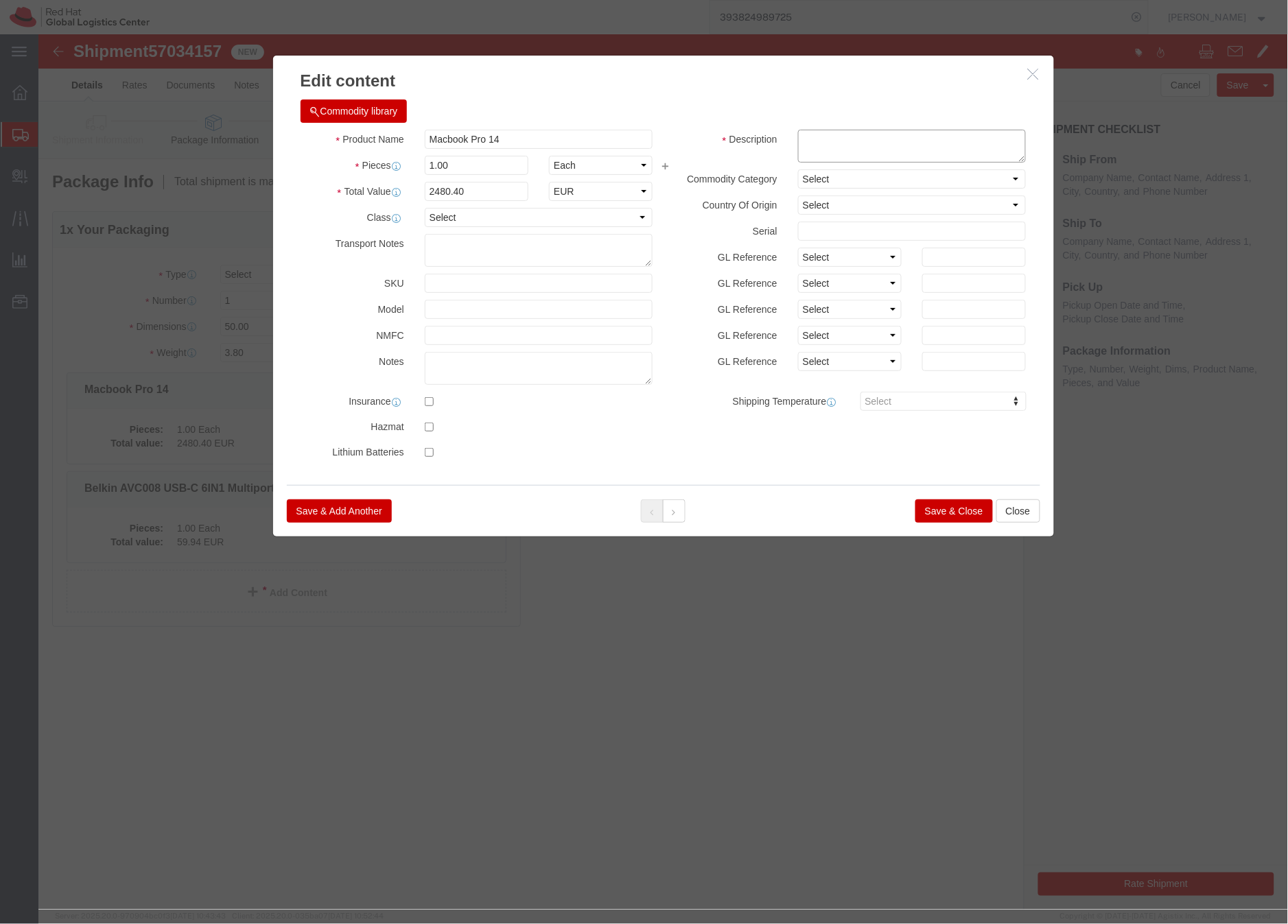
click textarea
type textarea "Laoptop"
click button "Save & Close"
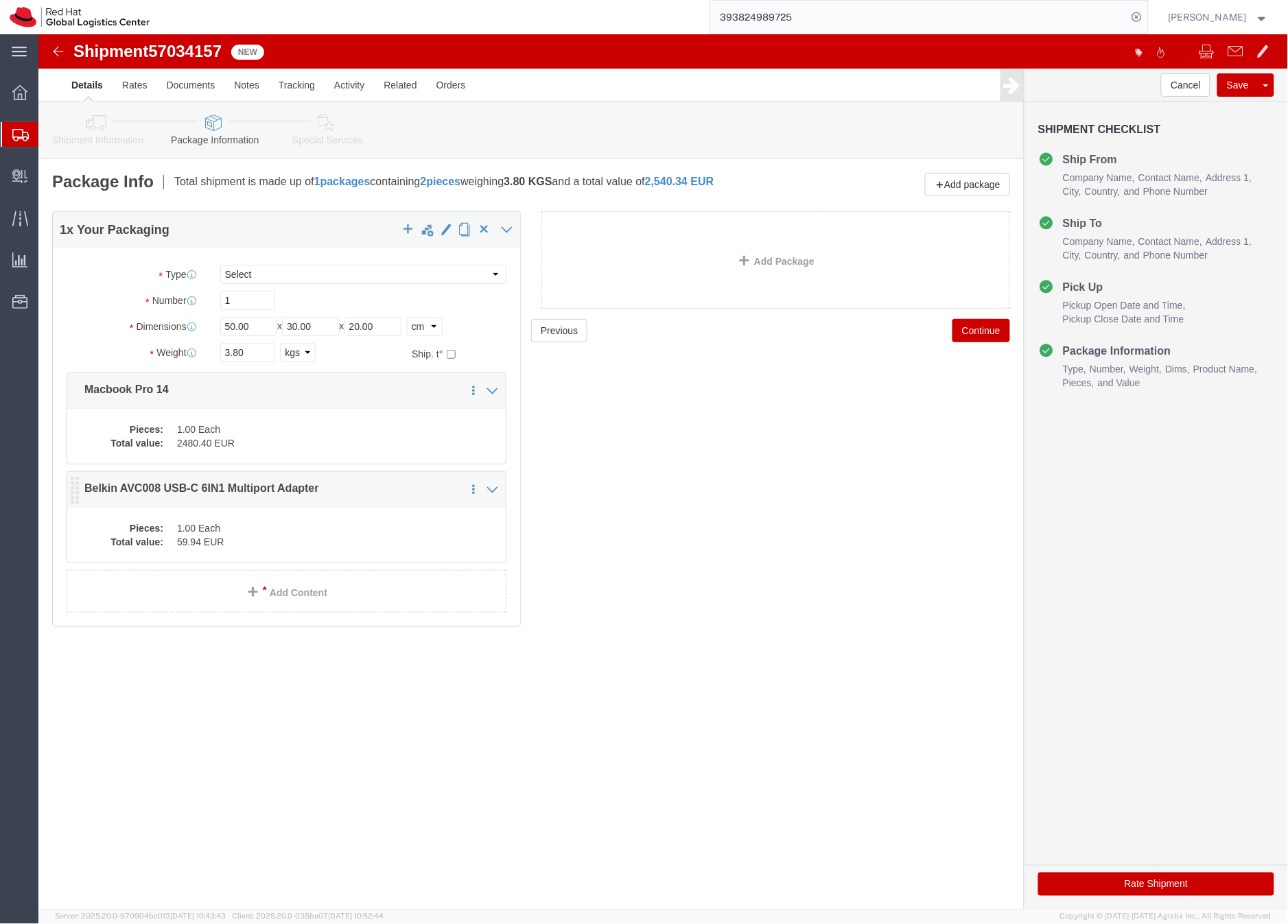
click dd "1.00 Each"
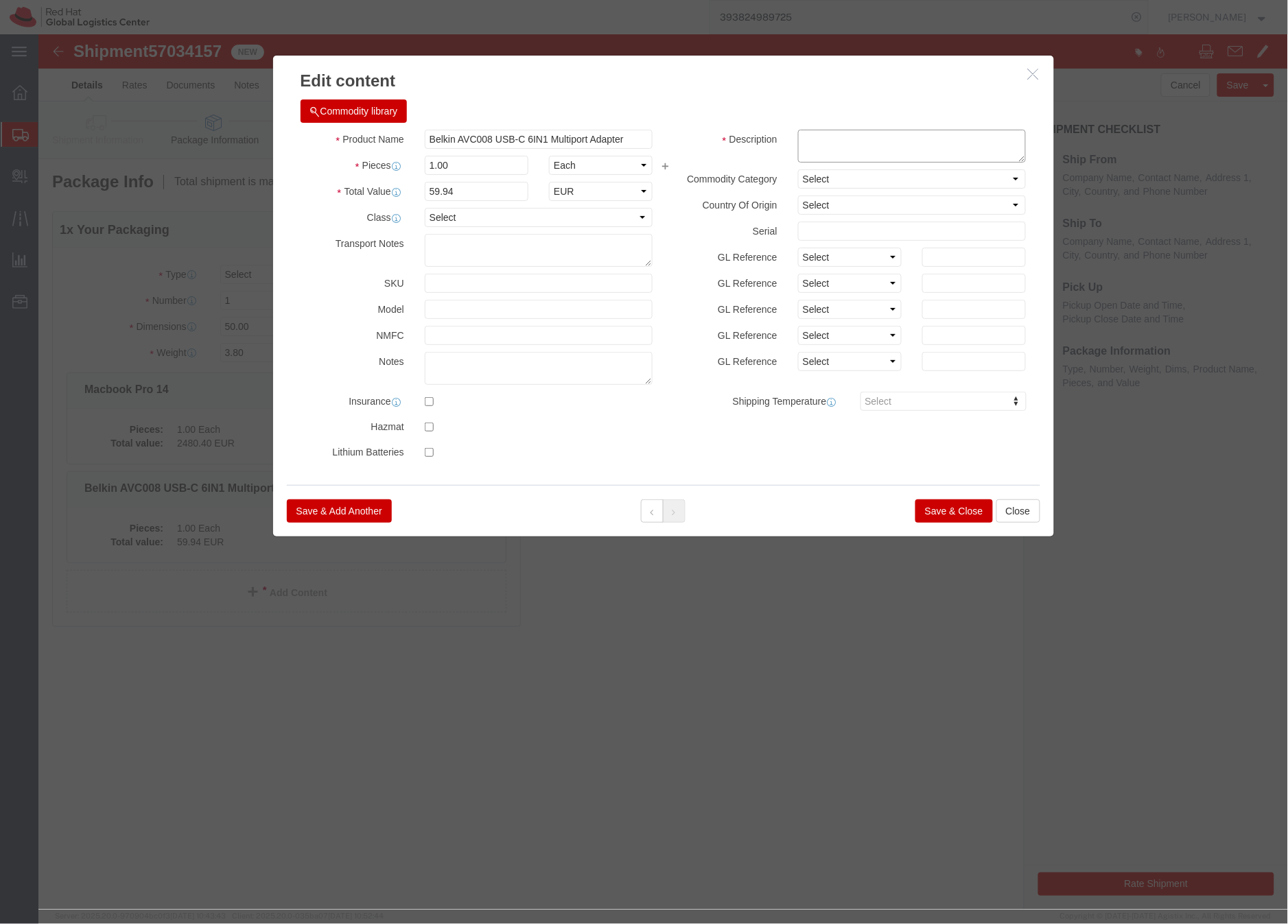
click textarea
type textarea "dock"
click button "Save & Close"
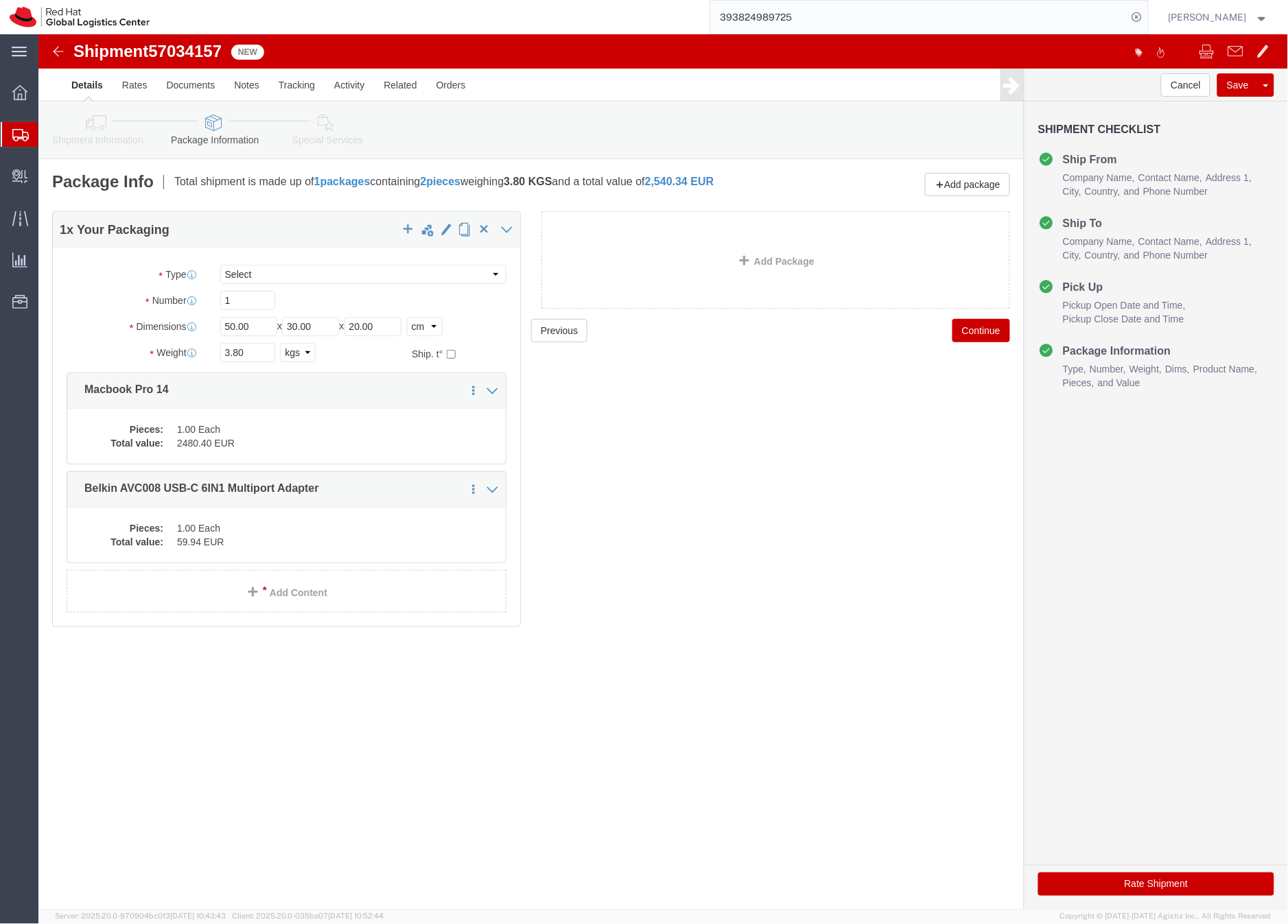
click link "Special Services"
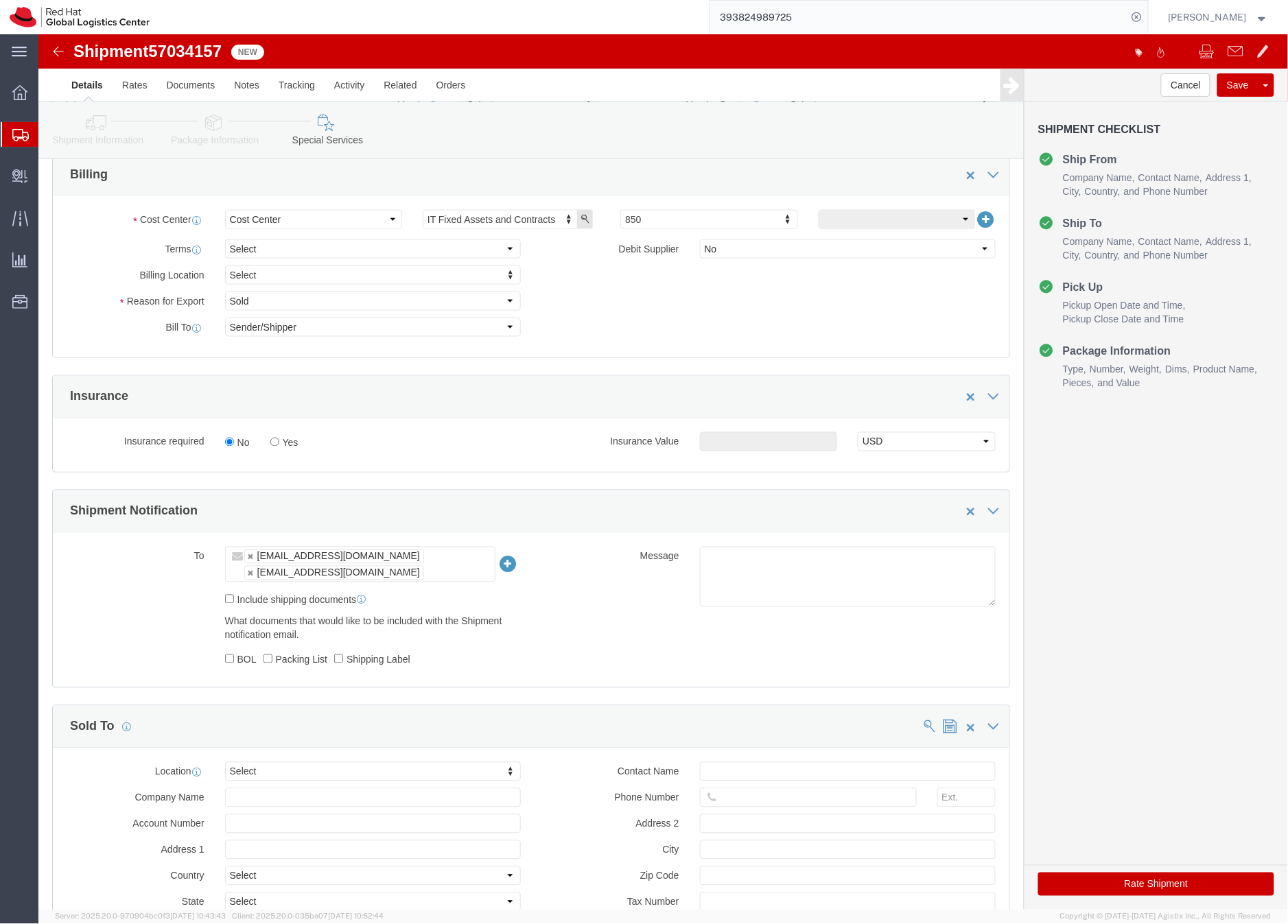
scroll to position [594, 0]
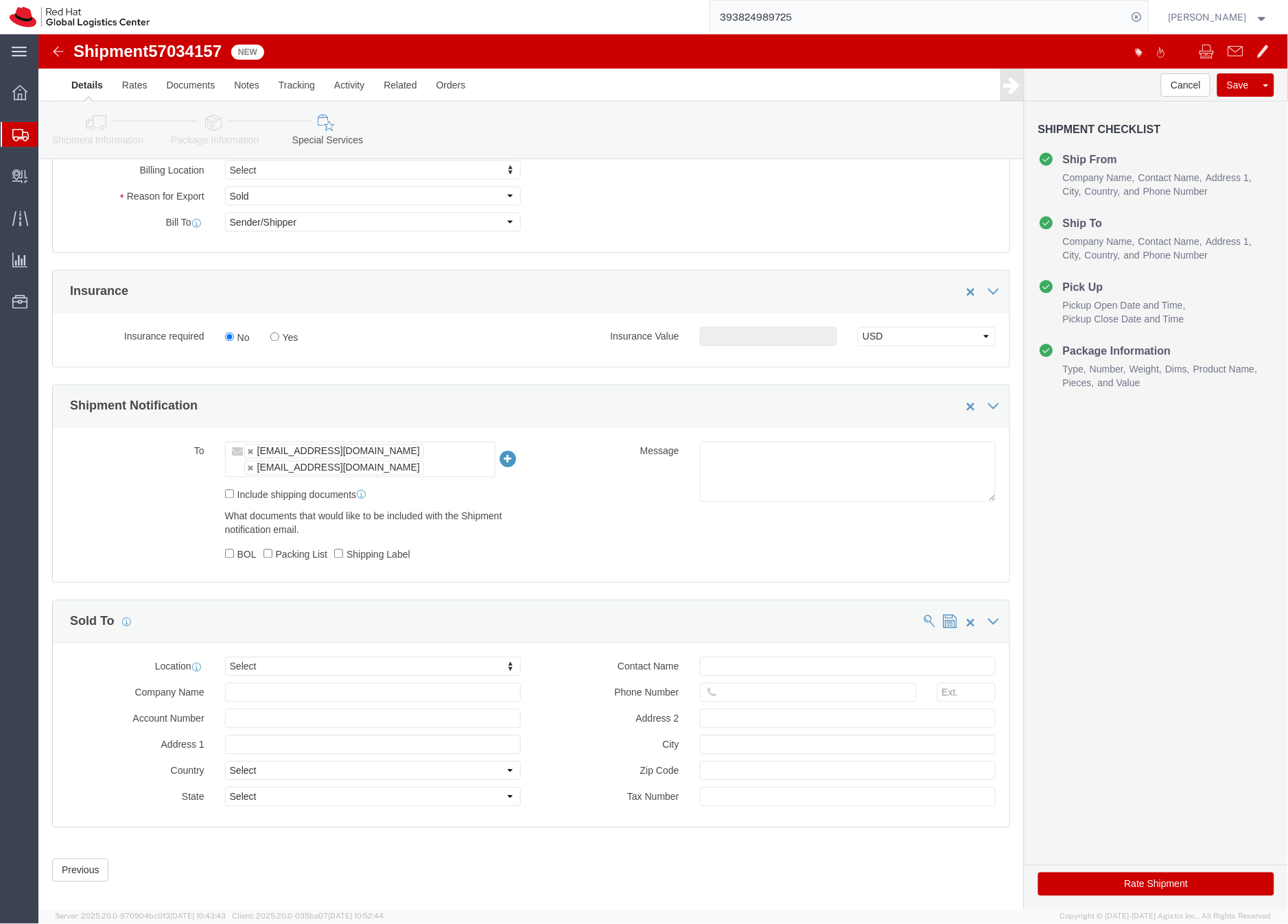
click button "Rate Shipment"
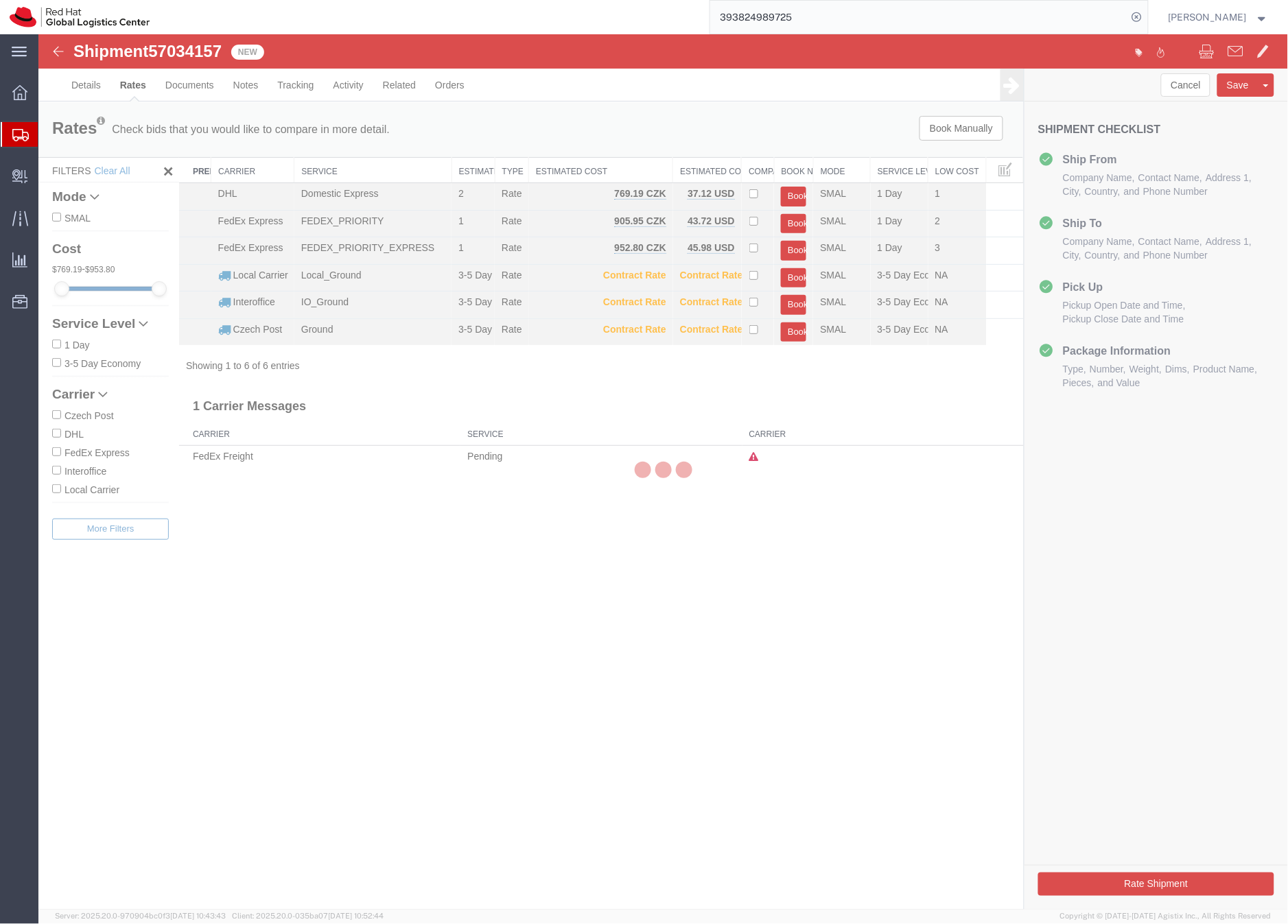
scroll to position [0, 0]
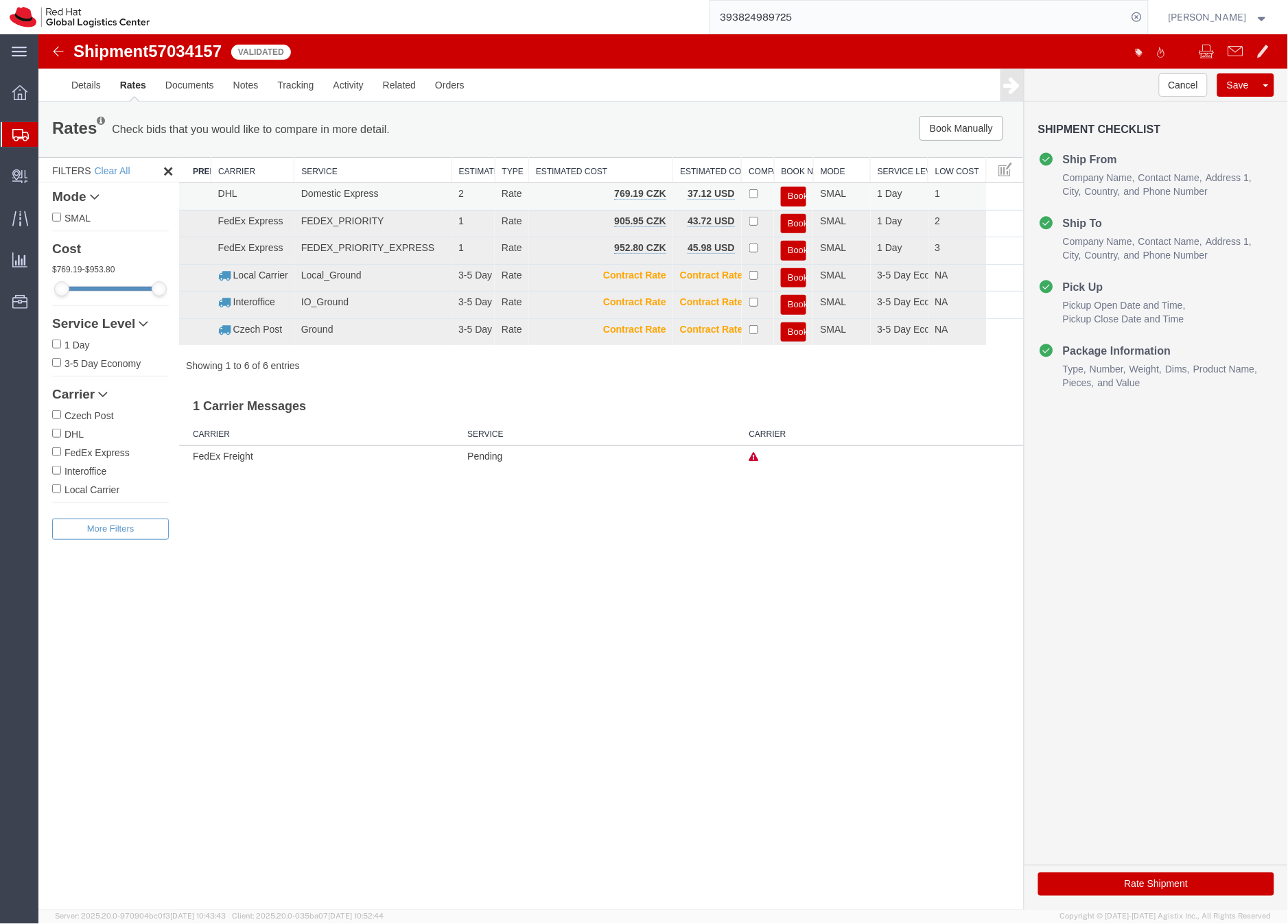
click at [794, 192] on button "Book" at bounding box center [792, 195] width 25 height 20
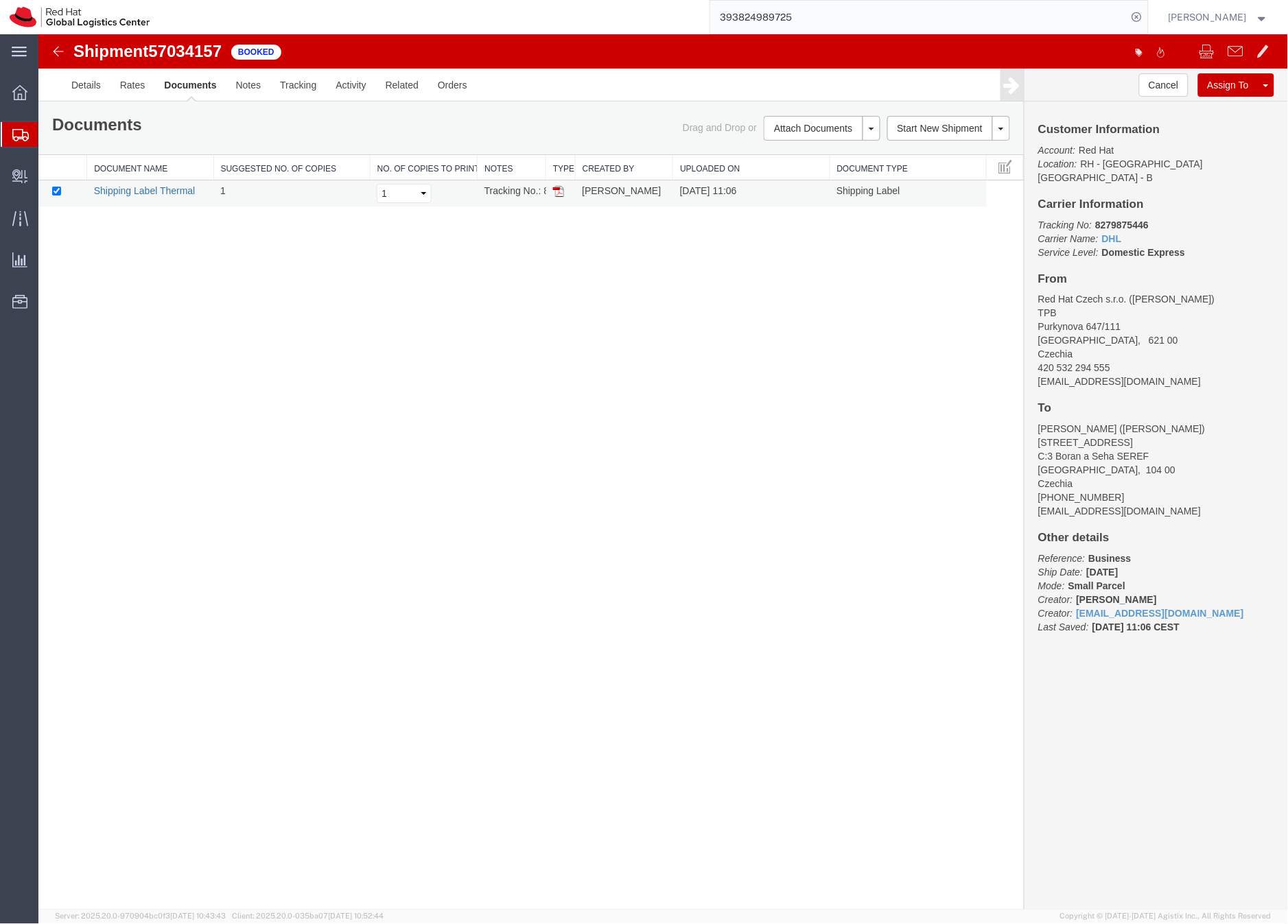
click at [175, 193] on link "Shipping Label Thermal" at bounding box center [144, 190] width 102 height 11
click at [16, 136] on icon at bounding box center [20, 135] width 16 height 12
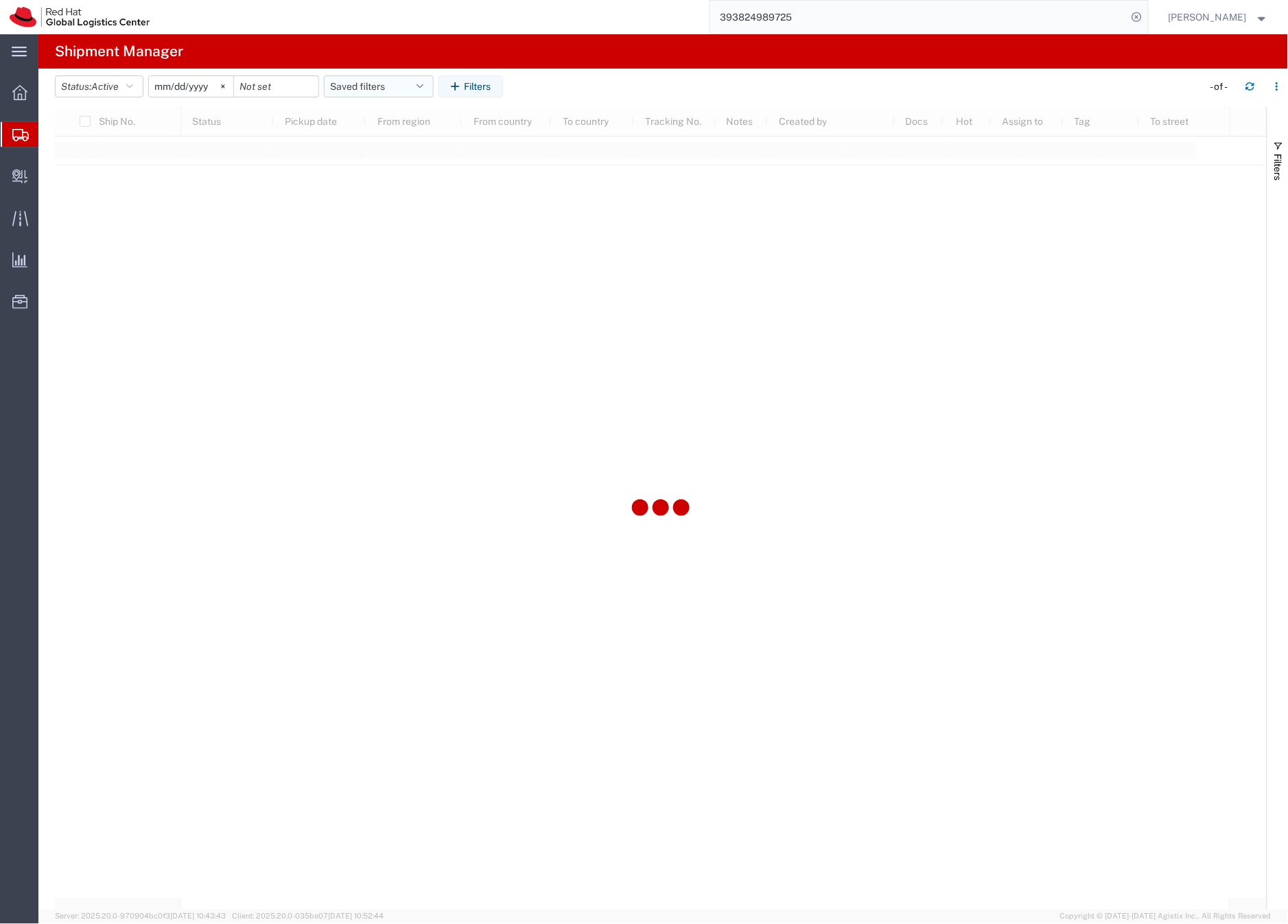
click at [364, 86] on button "Saved filters" at bounding box center [378, 85] width 110 height 22
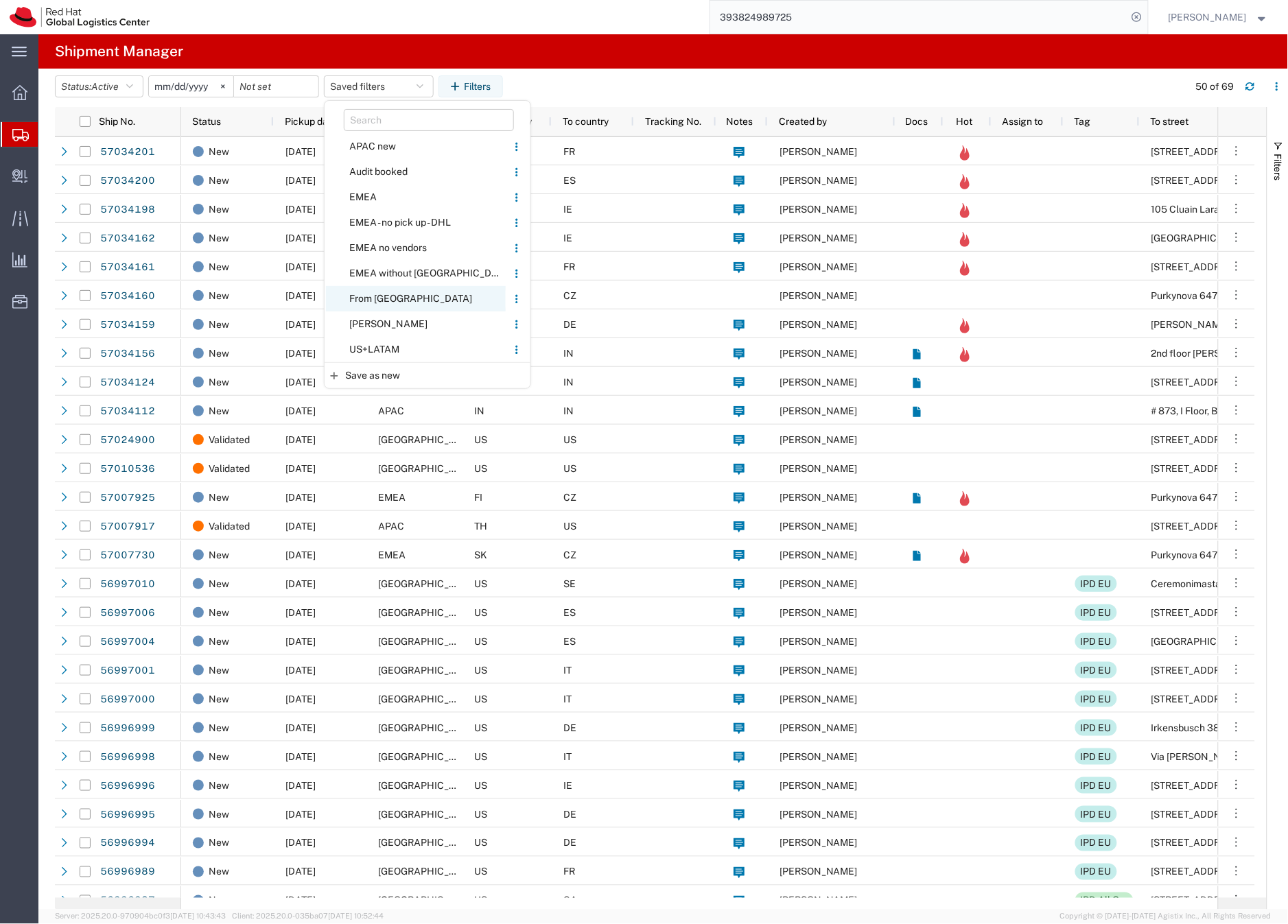
click at [370, 297] on span "From [GEOGRAPHIC_DATA]" at bounding box center [416, 298] width 180 height 25
type input "[DATE]"
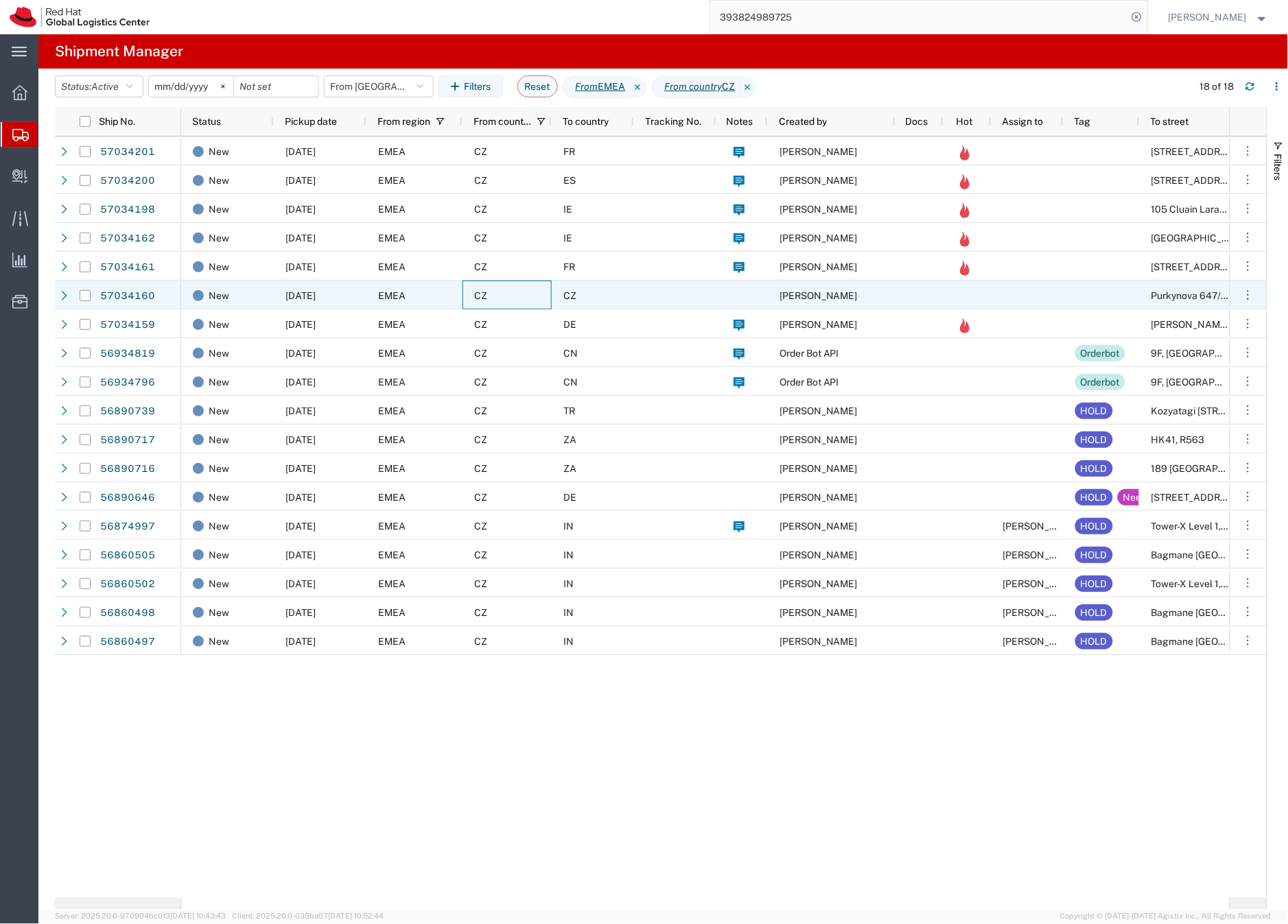
click at [517, 297] on div "CZ" at bounding box center [507, 294] width 89 height 28
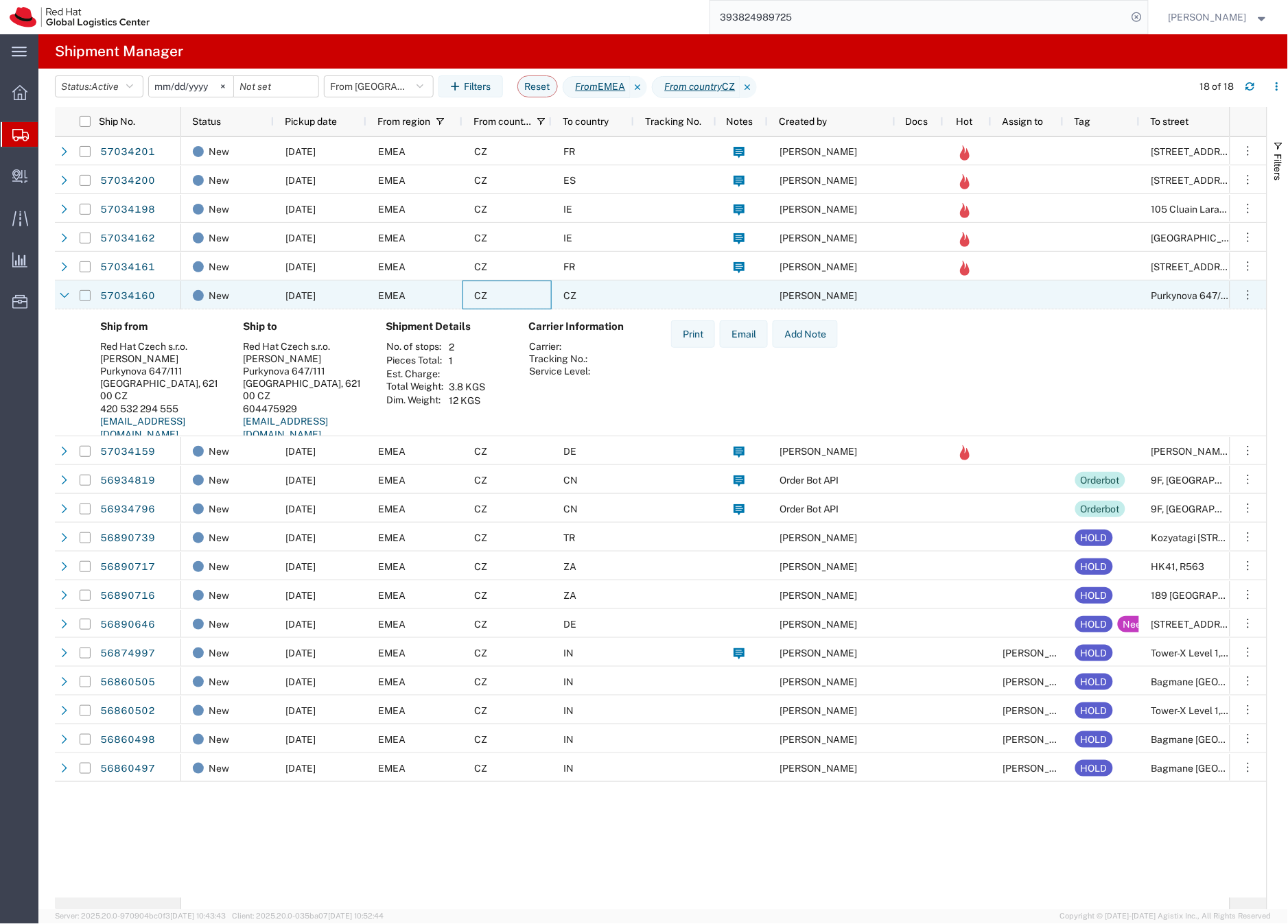
click at [86, 295] on input "Press Space to toggle row selection (unchecked)" at bounding box center [85, 295] width 11 height 11
checkbox input "true"
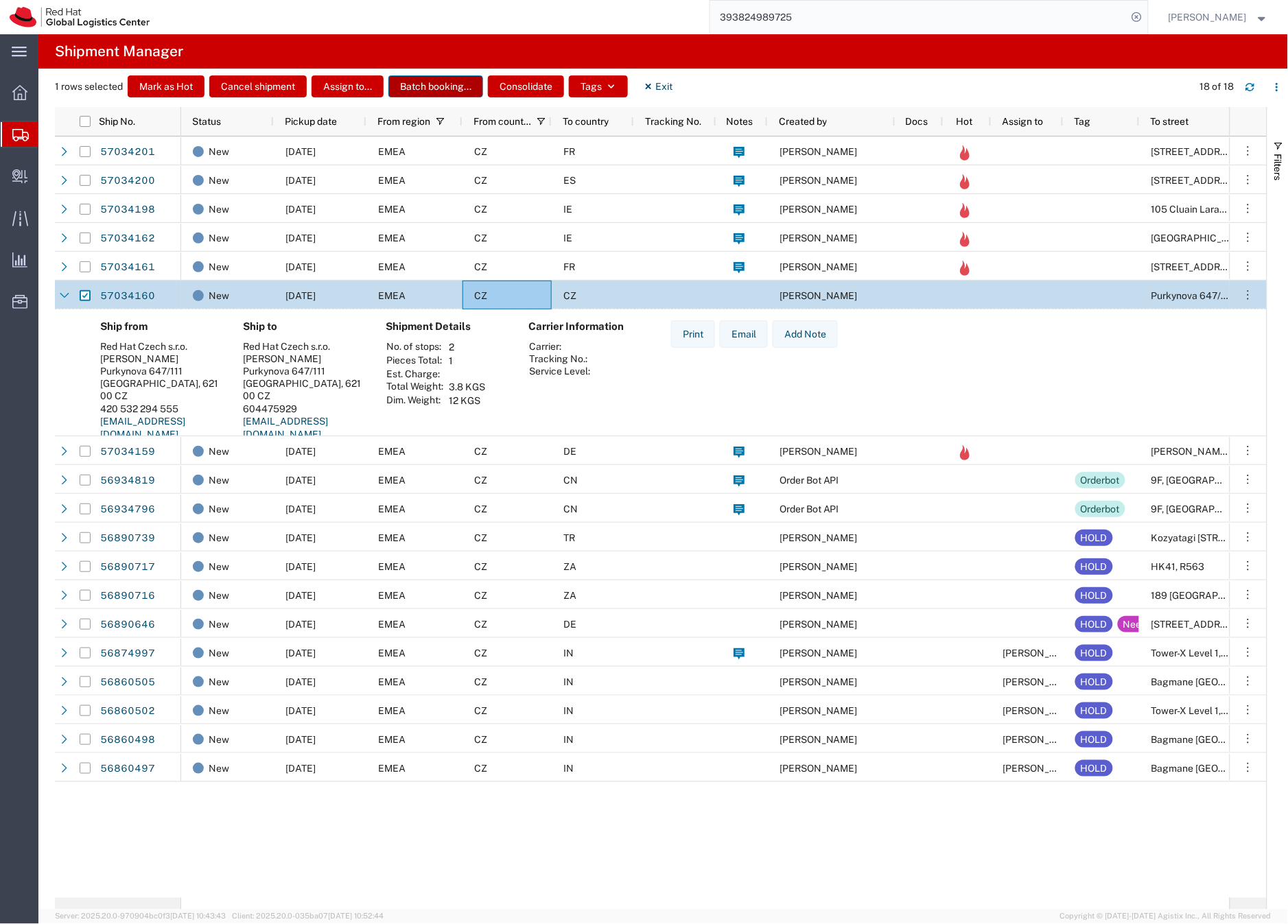
click at [439, 84] on button "Batch booking..." at bounding box center [436, 85] width 95 height 22
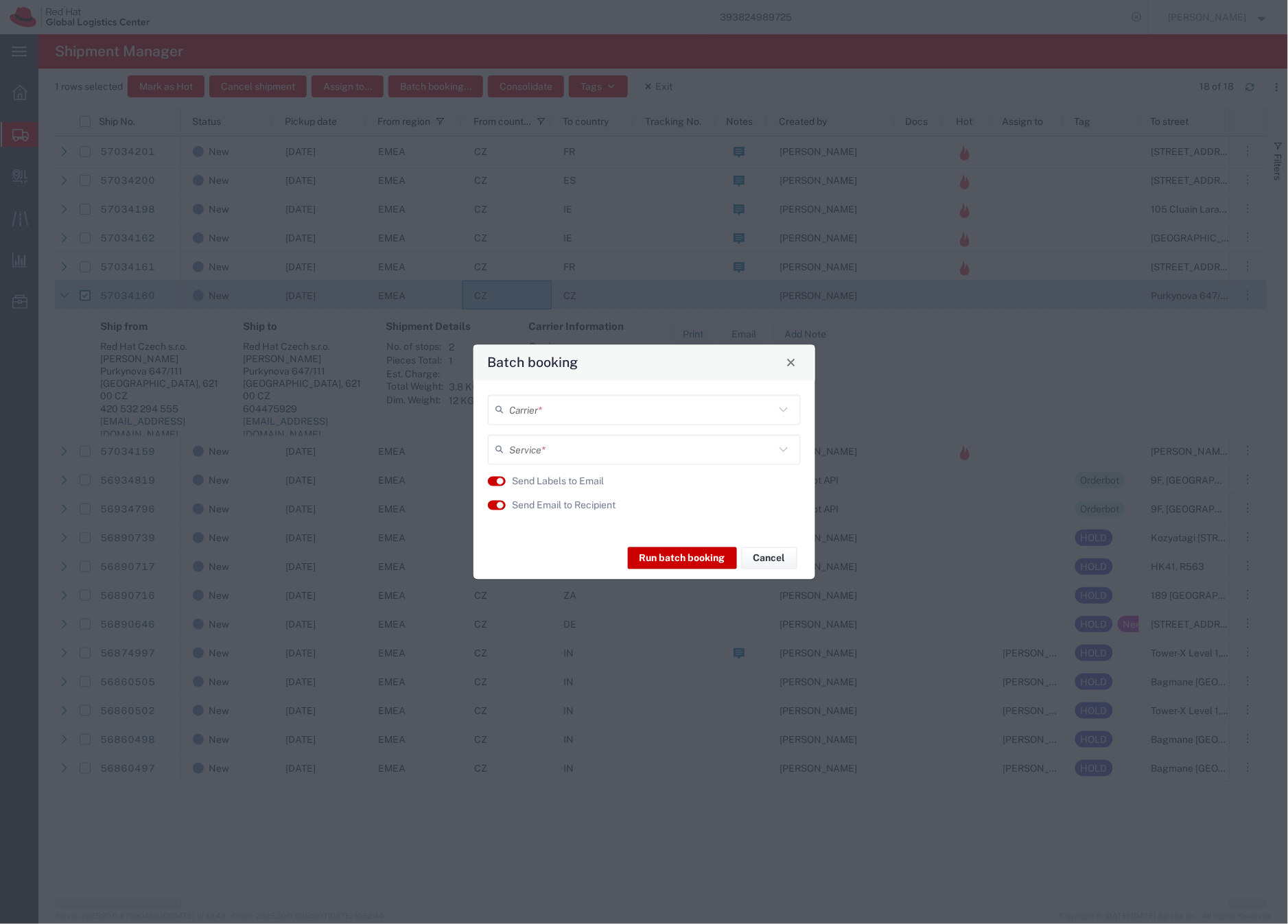
click at [522, 408] on input "text" at bounding box center [642, 410] width 265 height 24
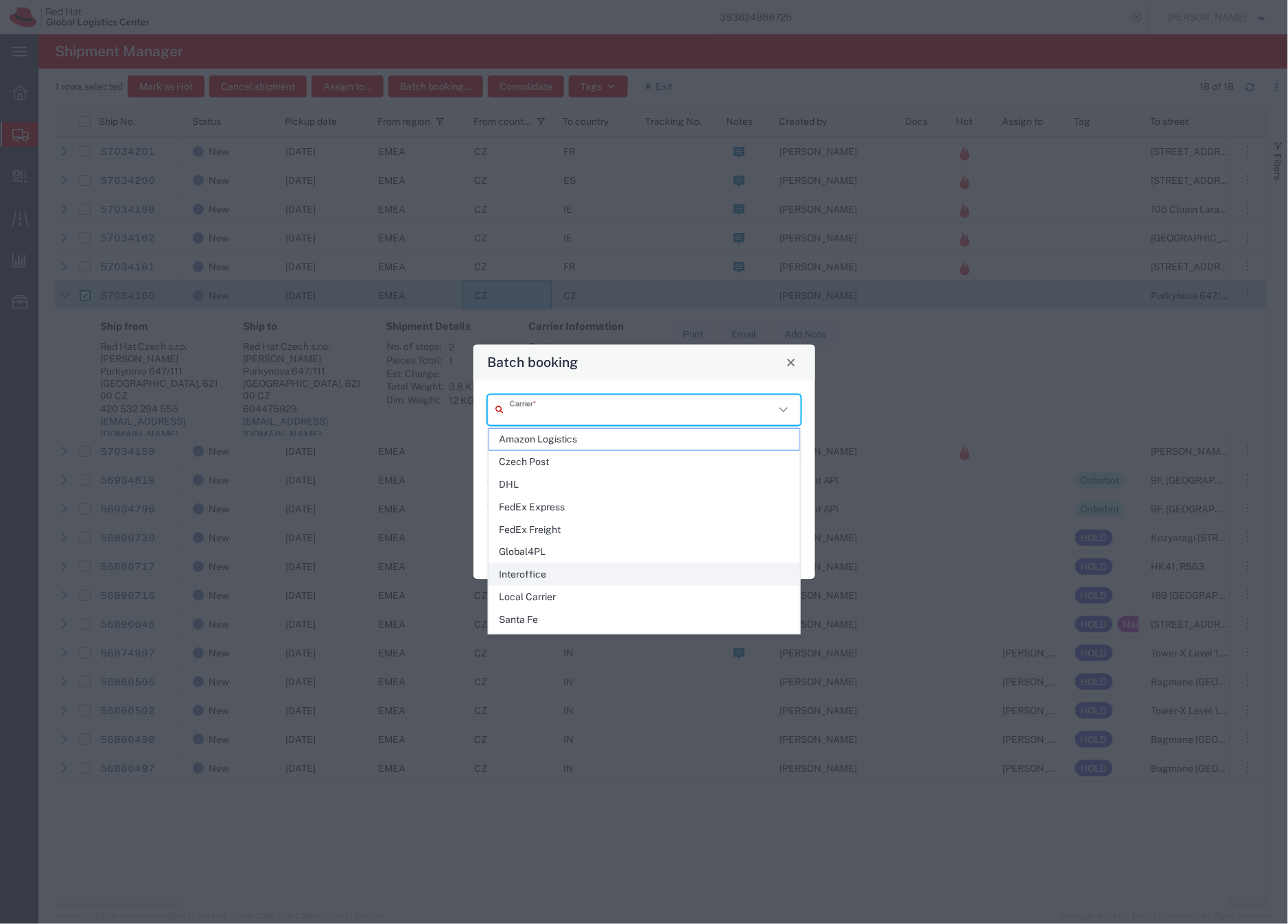
click at [537, 579] on span "Interoffice" at bounding box center [644, 574] width 310 height 22
type input "Interoffice"
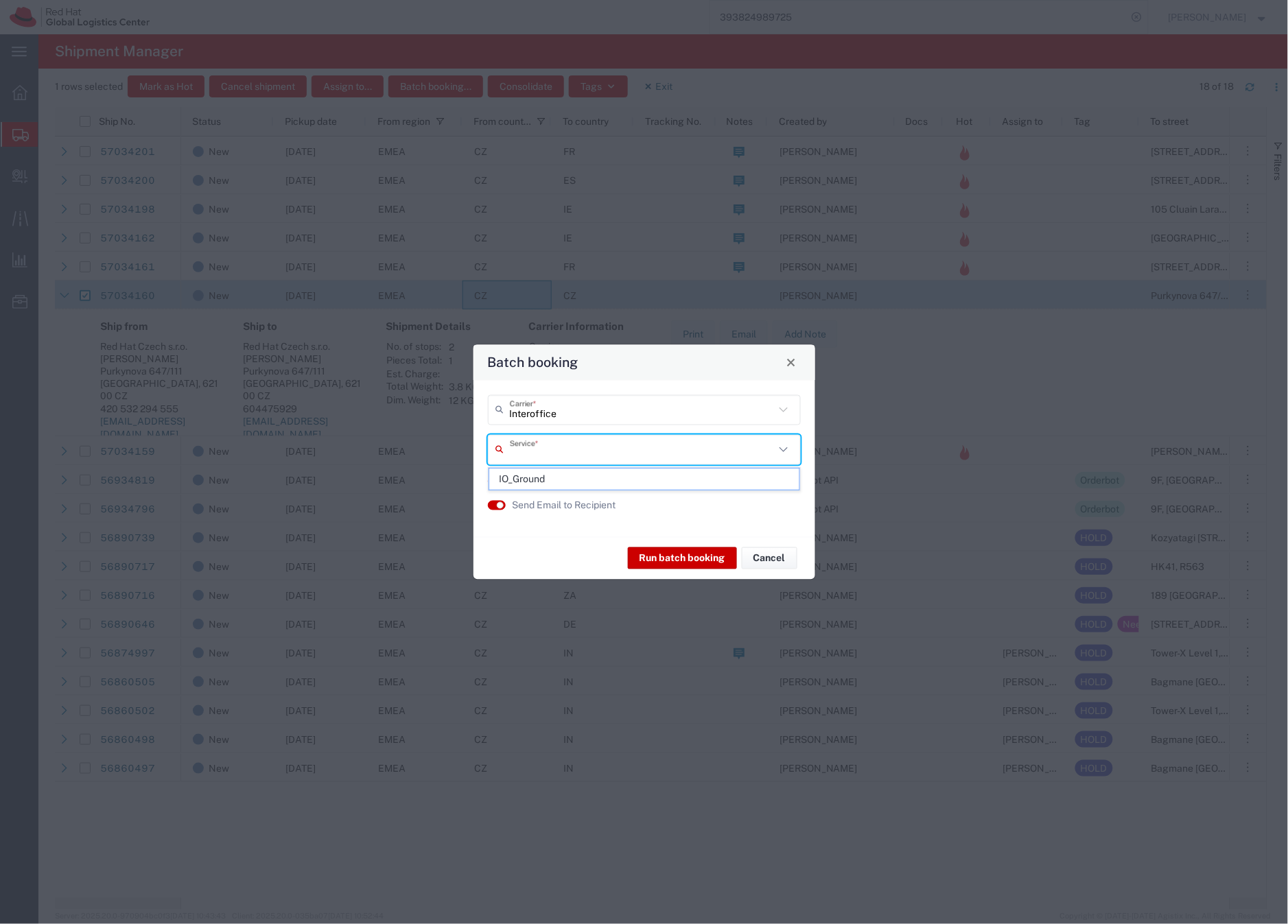
click at [541, 449] on input "text" at bounding box center [642, 450] width 265 height 24
click at [511, 480] on span "IO_Ground" at bounding box center [644, 479] width 310 height 22
type input "IO_Ground"
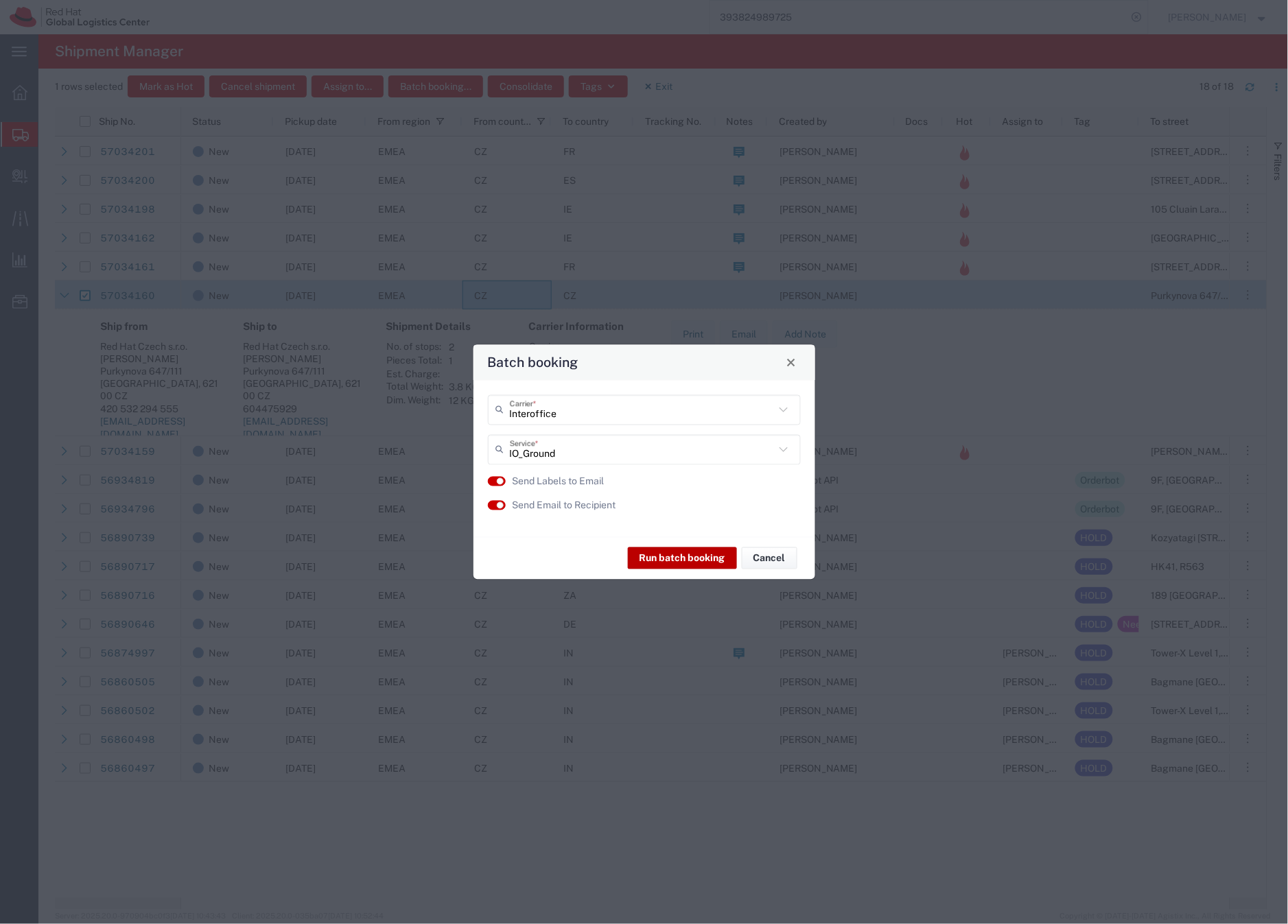
click at [673, 558] on button "Run batch booking" at bounding box center [682, 558] width 109 height 22
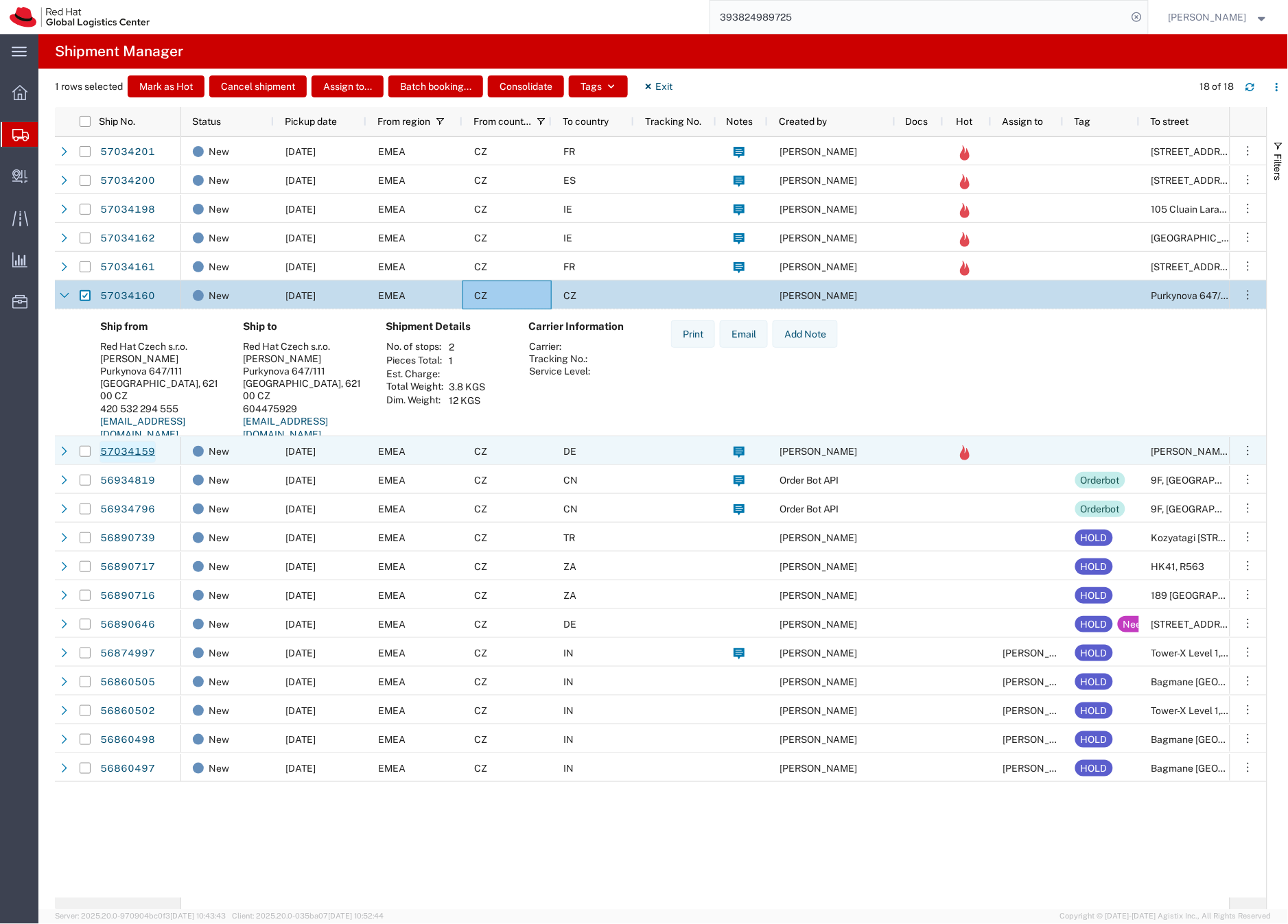
click at [137, 453] on link "57034159" at bounding box center [127, 452] width 56 height 22
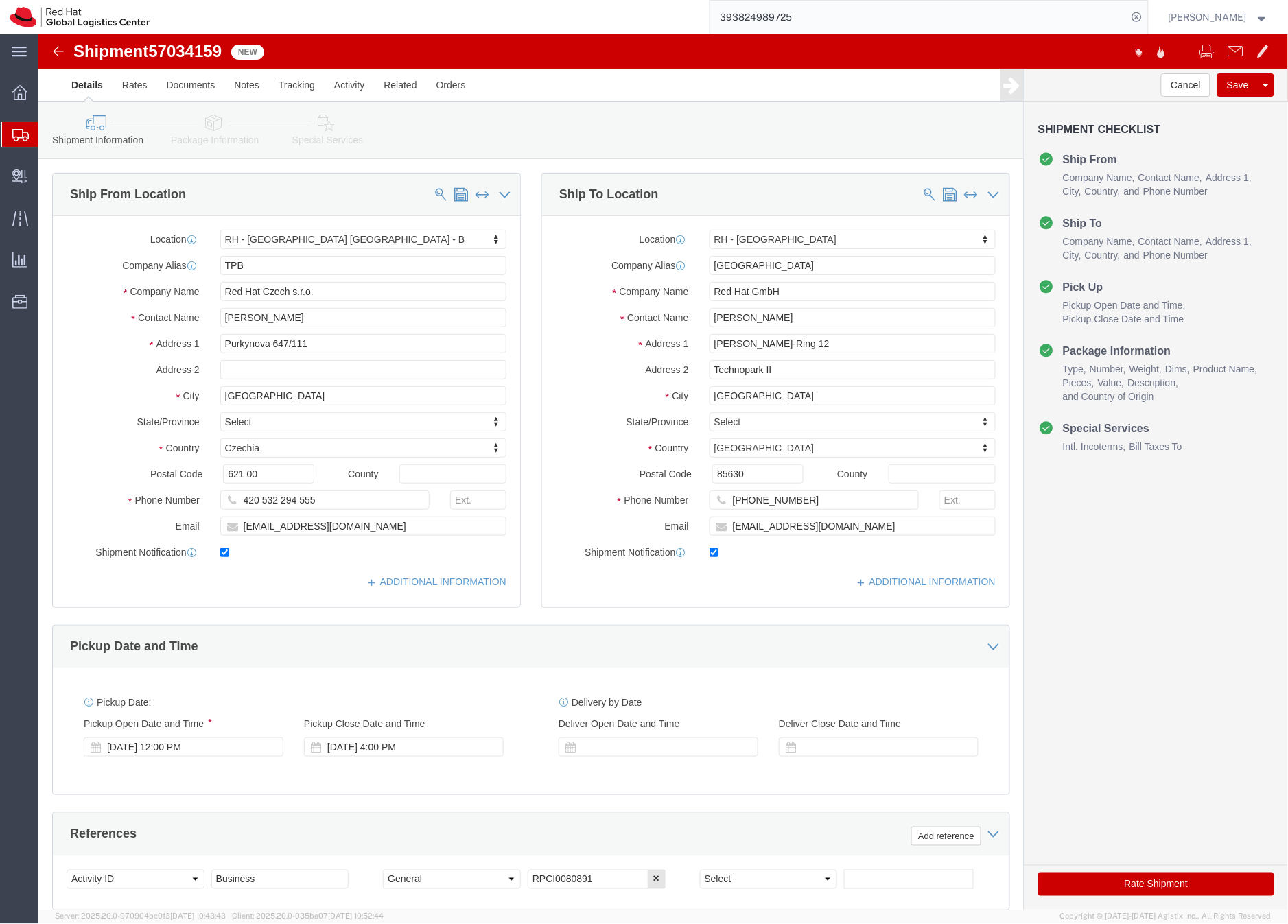
select select "38036"
select select "37988"
click icon
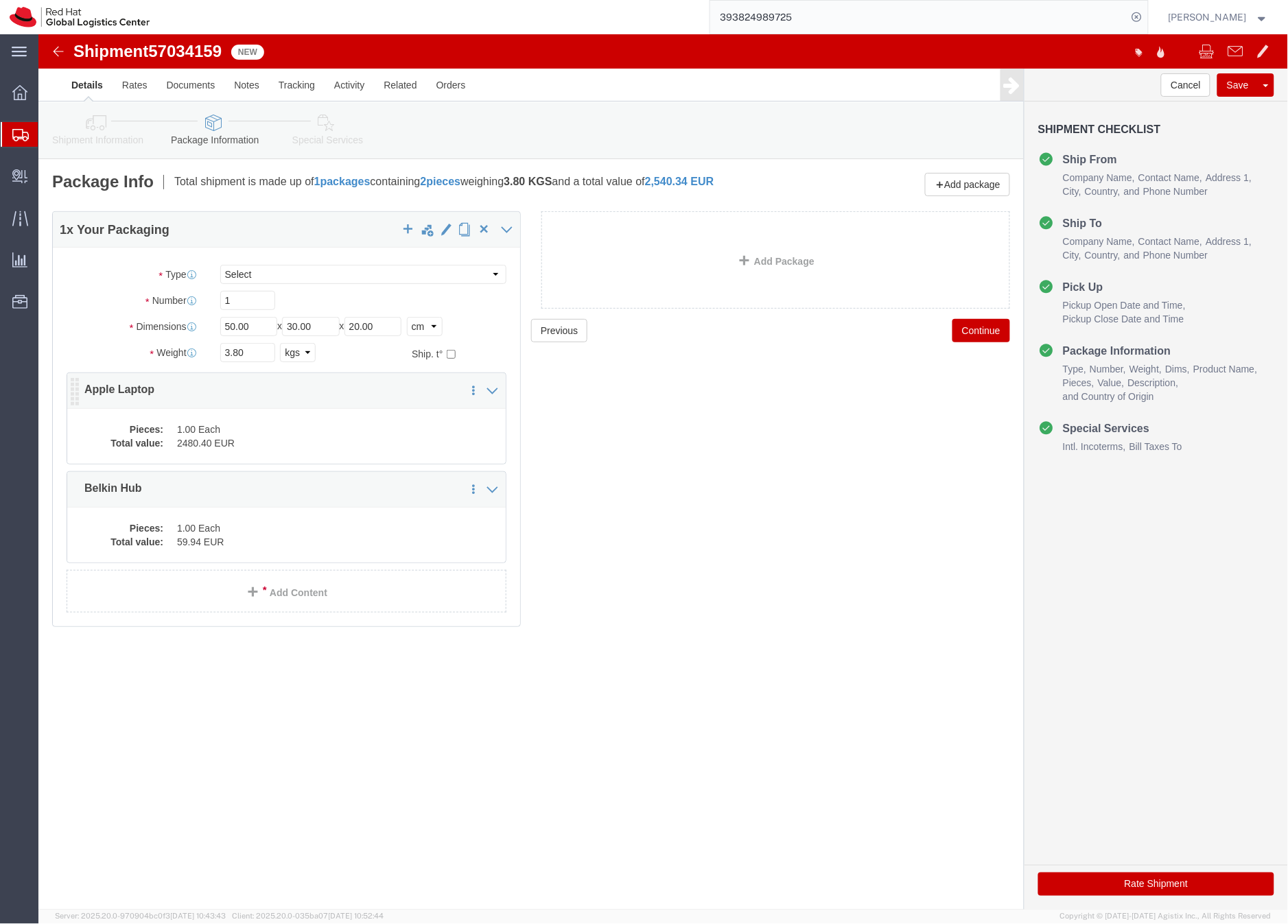
click dd "2480.40 EUR"
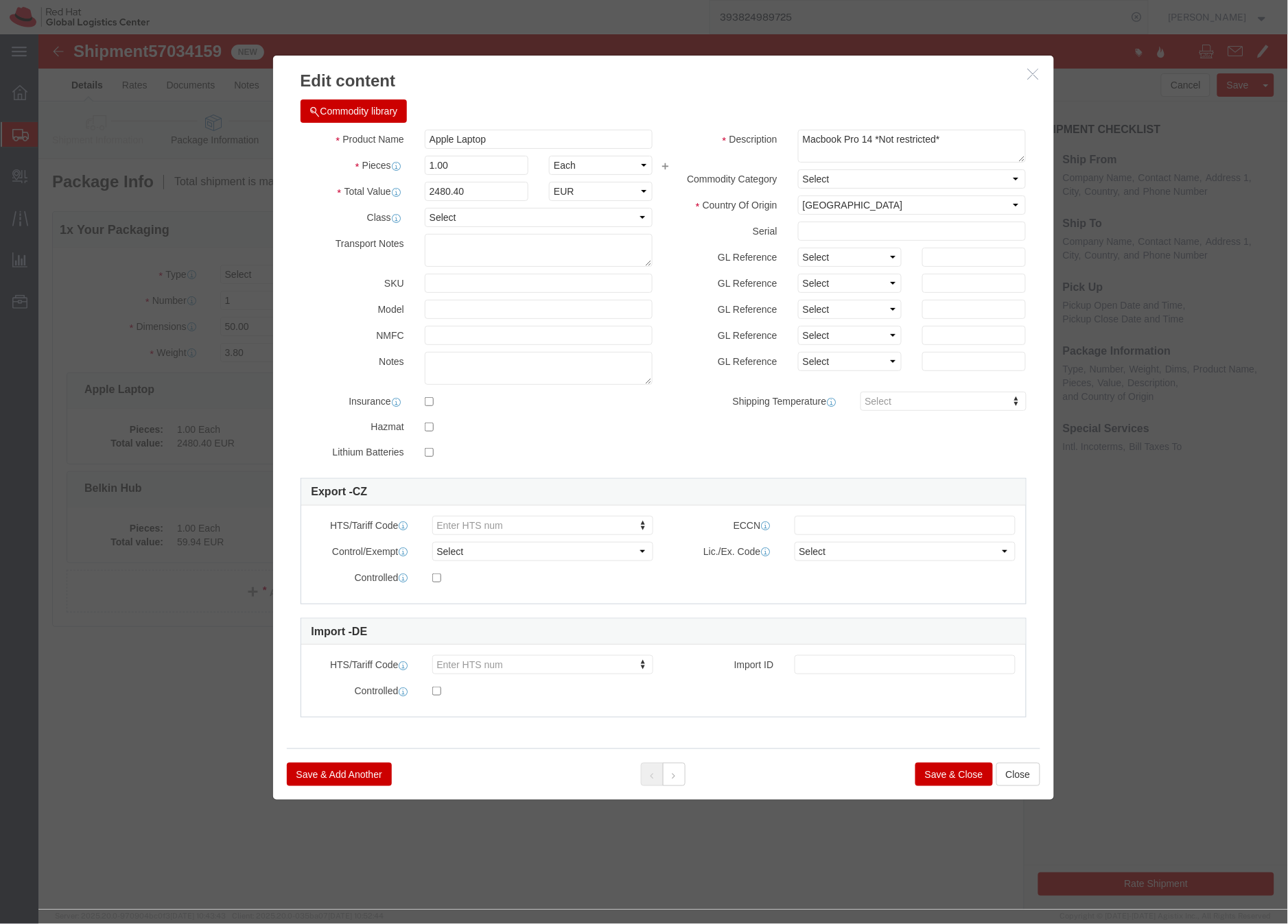
click button "Save & Close"
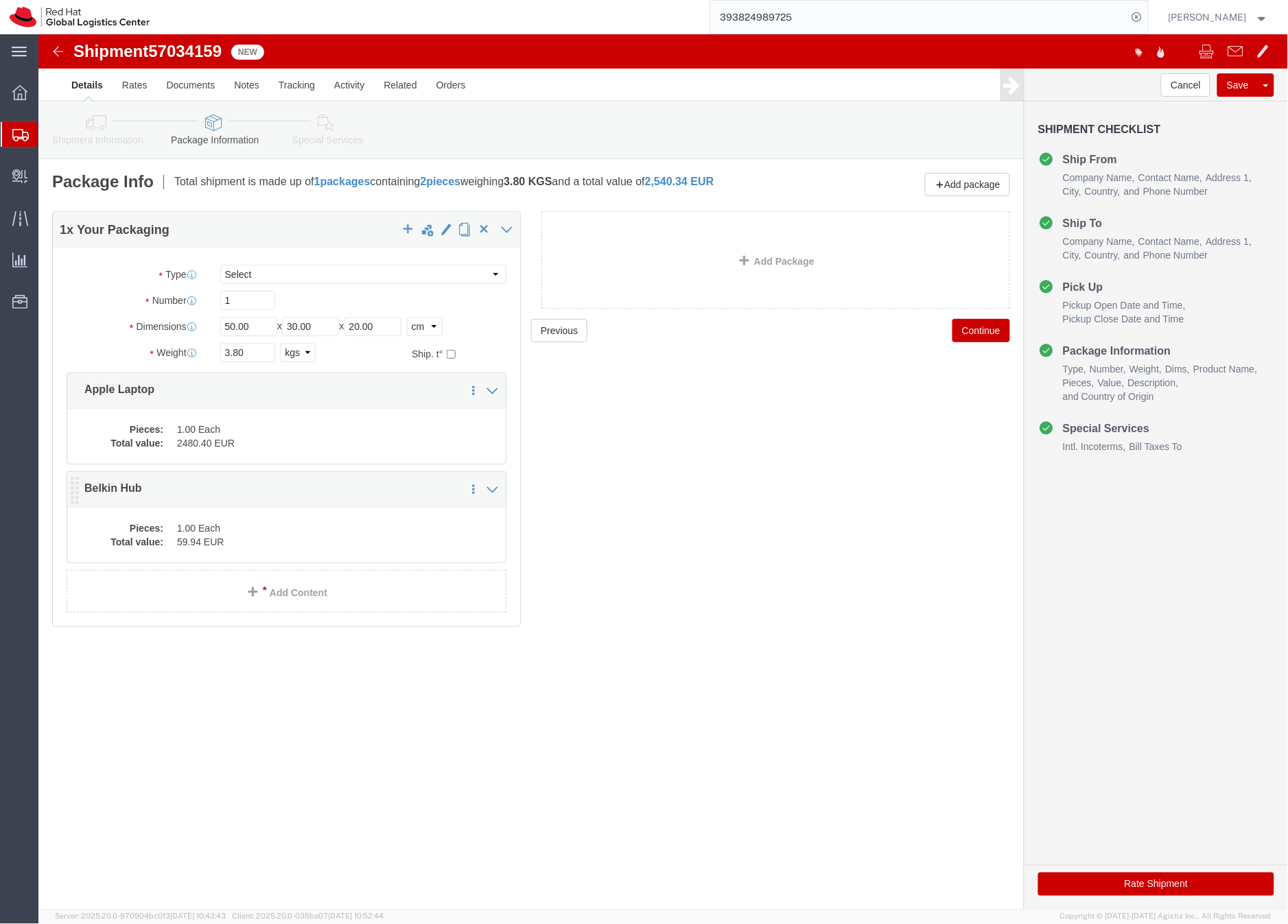
click dd "59.94 EUR"
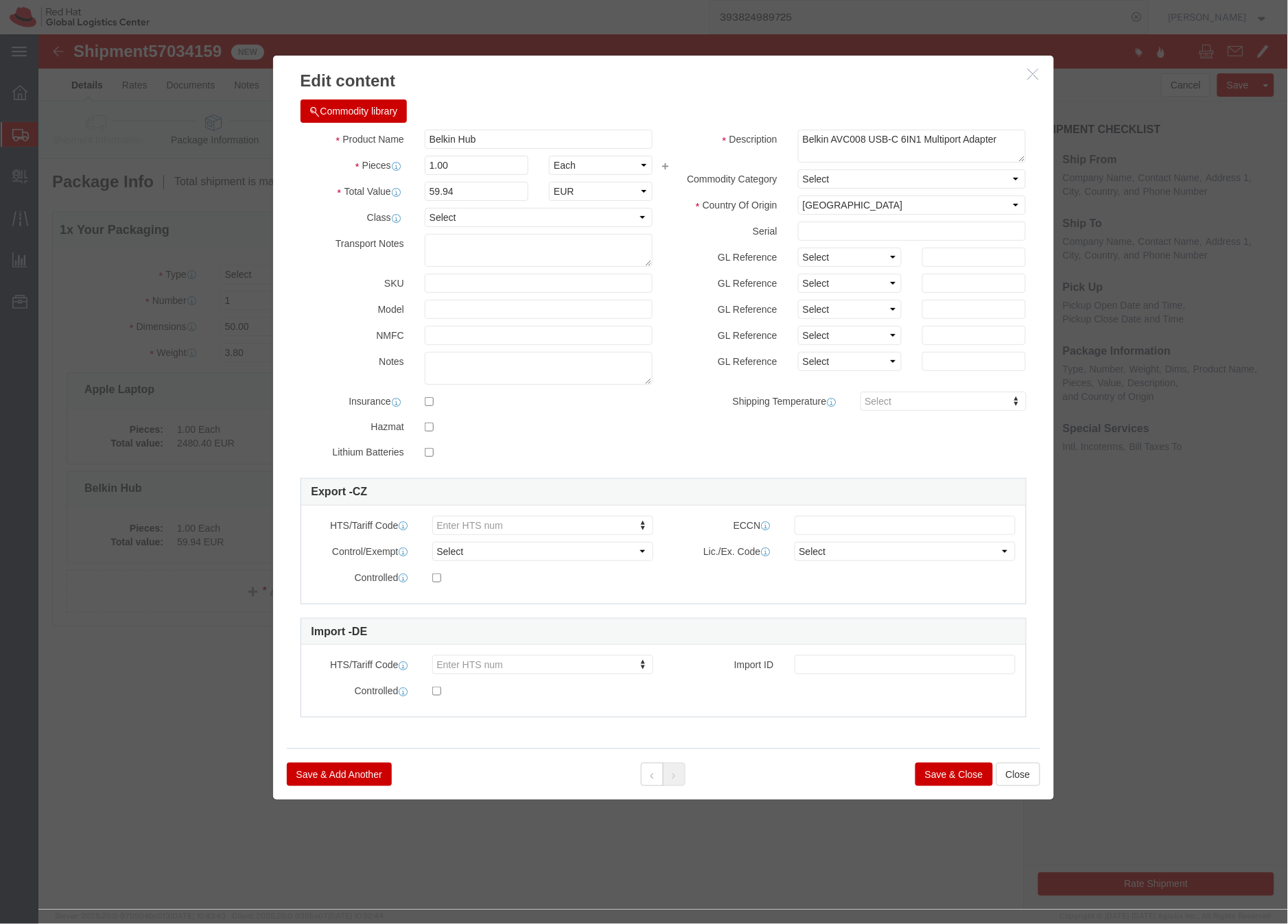
click button "Save & Close"
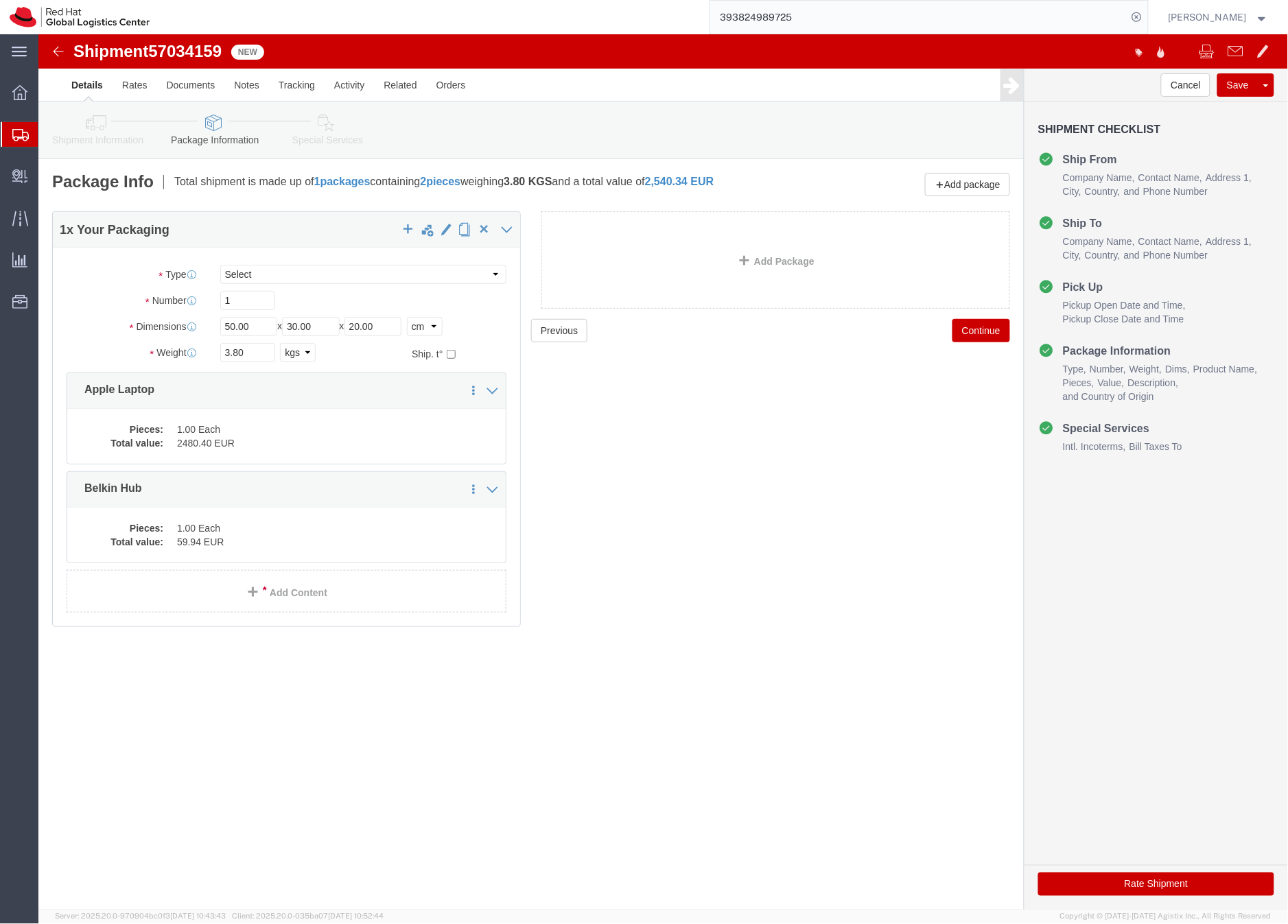
click icon
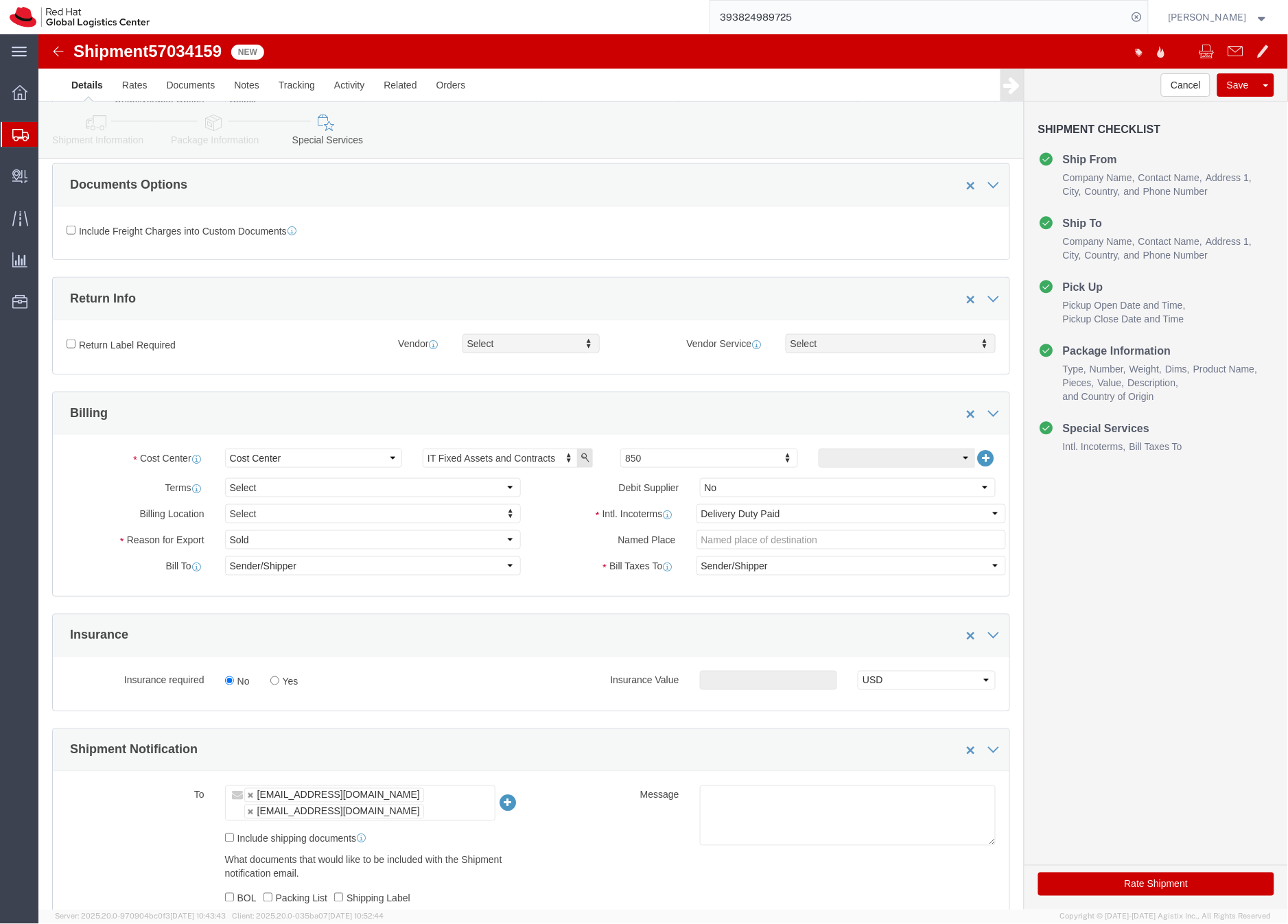
scroll to position [252, 0]
click button "Rate Shipment"
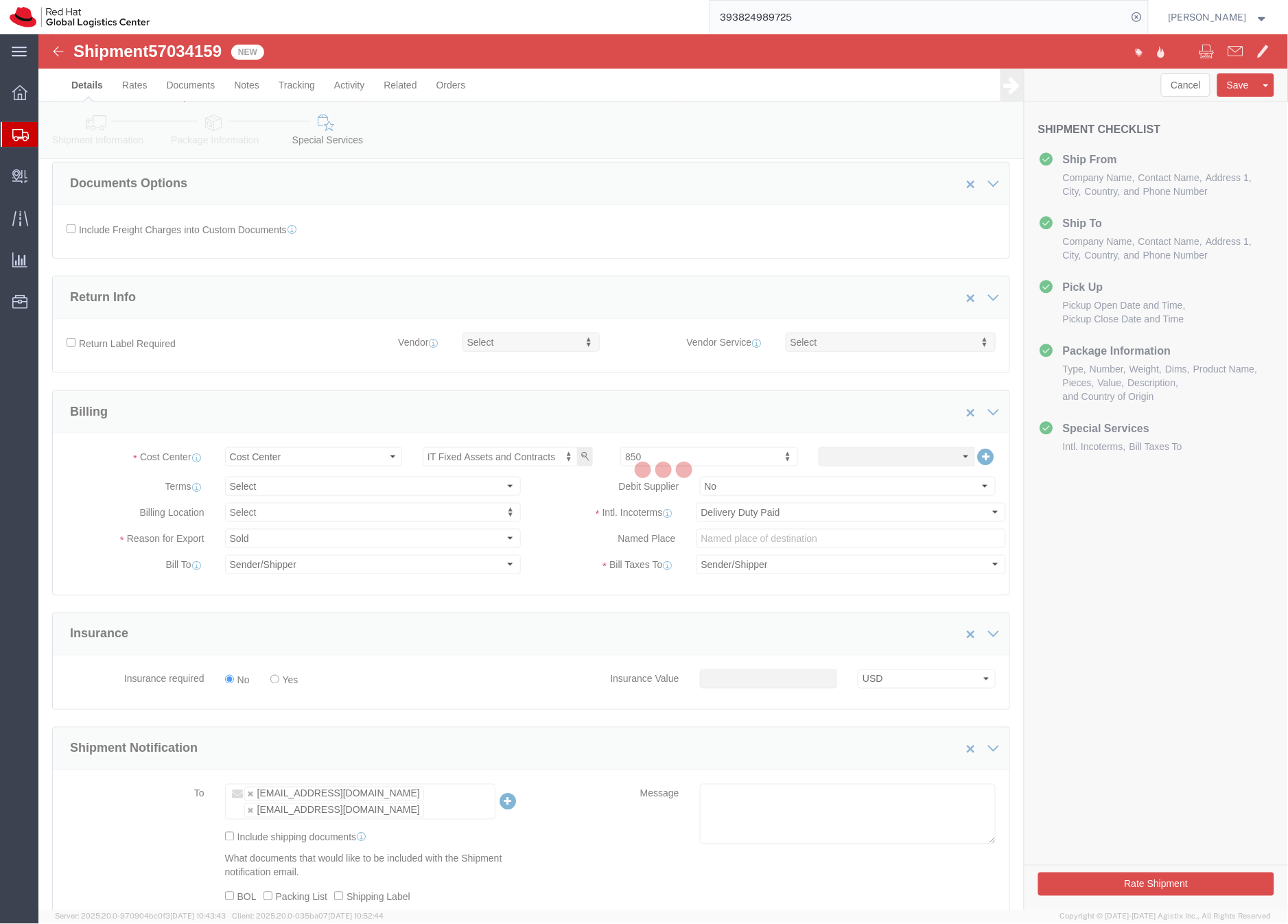
scroll to position [0, 0]
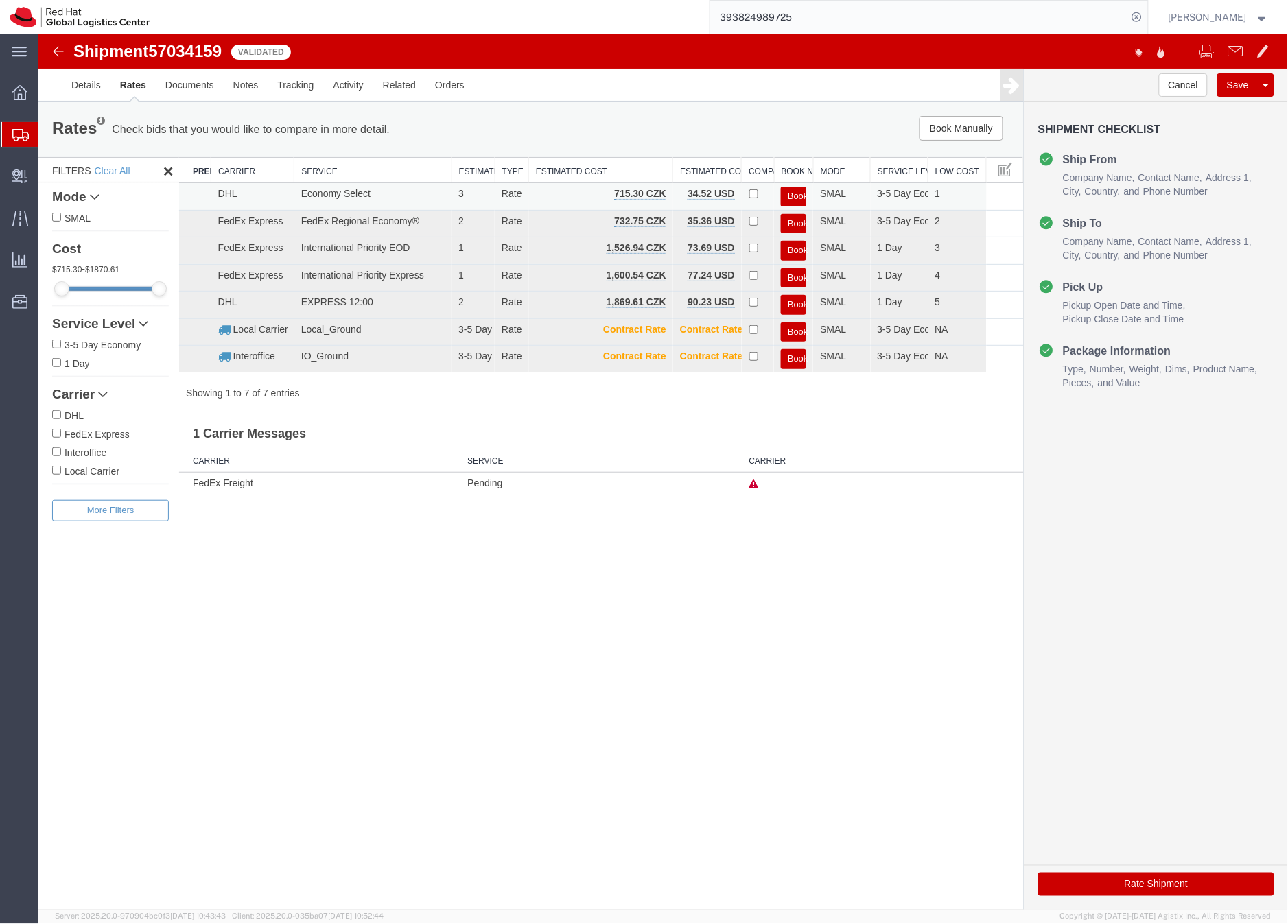
click at [797, 194] on button "Book" at bounding box center [792, 195] width 25 height 20
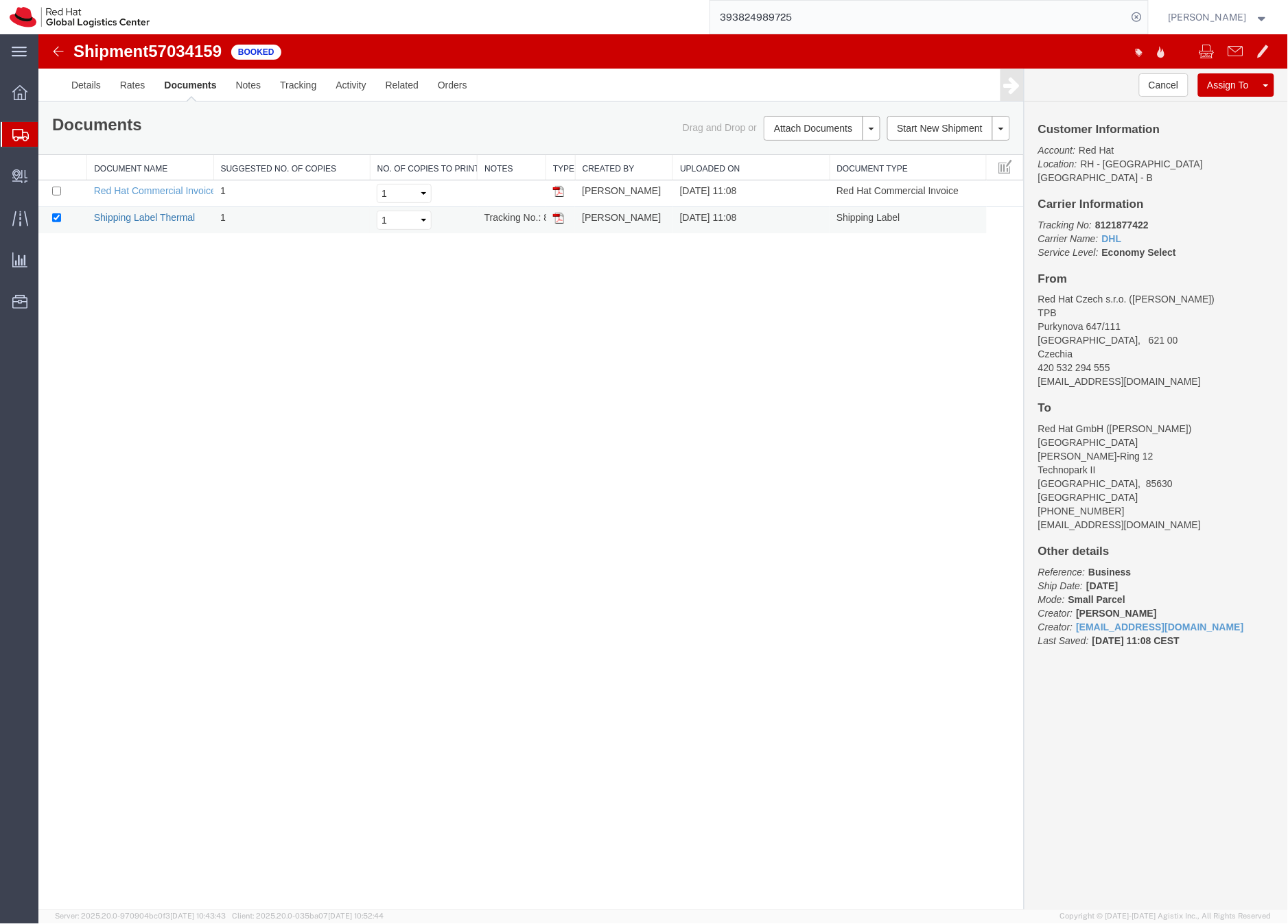
click at [156, 217] on link "Shipping Label Thermal" at bounding box center [144, 217] width 102 height 11
click at [16, 134] on icon at bounding box center [20, 135] width 16 height 12
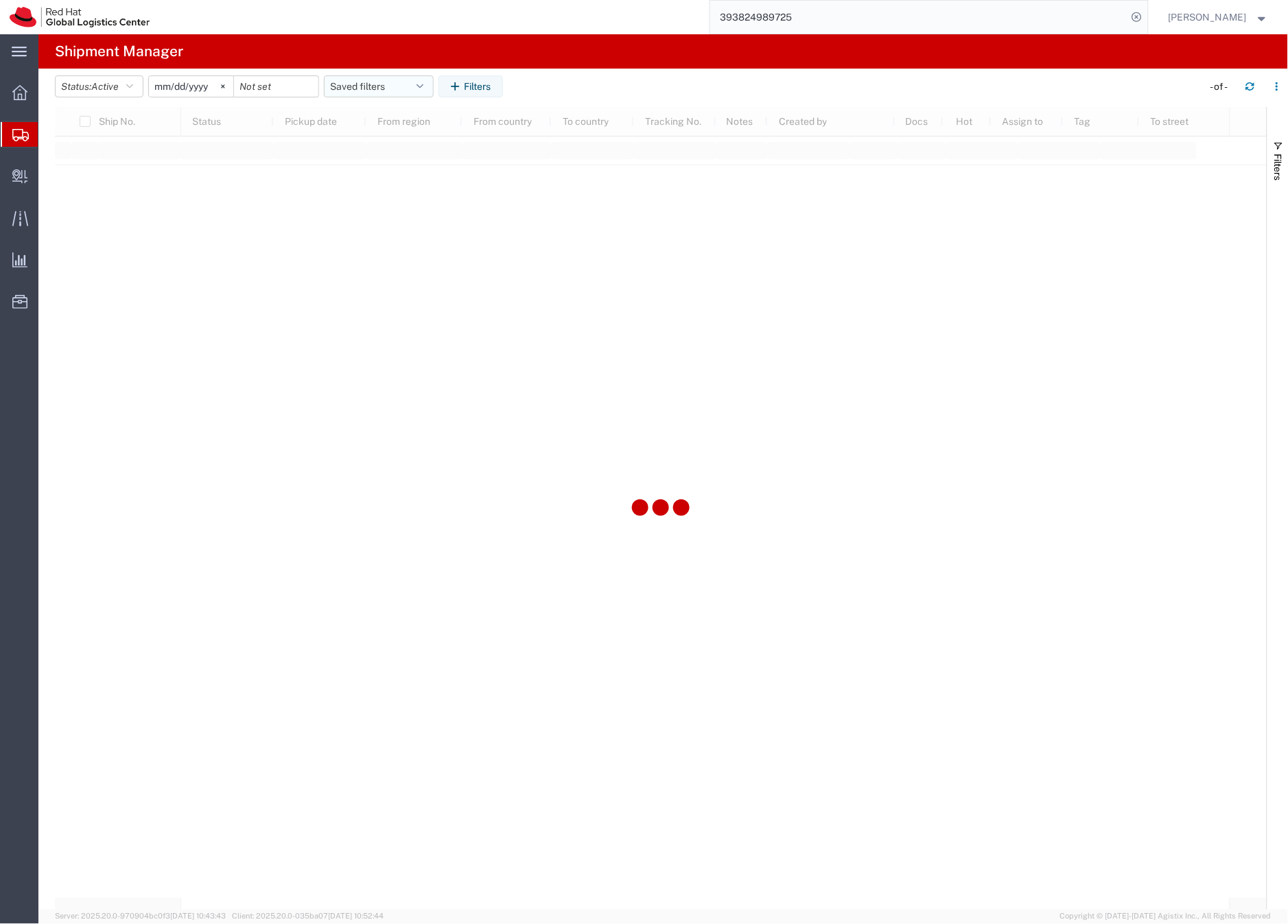
click at [392, 87] on button "Saved filters" at bounding box center [378, 85] width 110 height 22
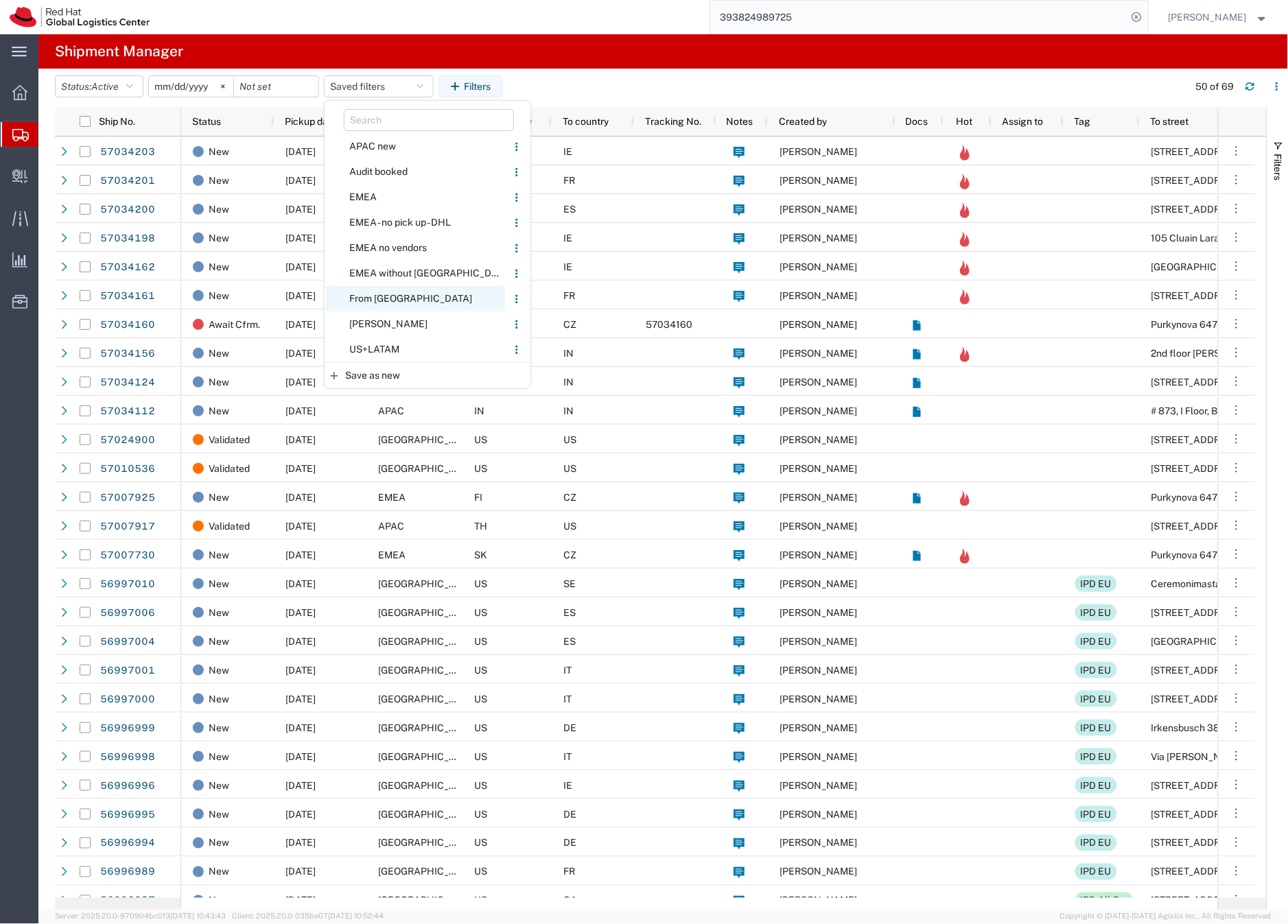
click at [380, 297] on span "From [GEOGRAPHIC_DATA]" at bounding box center [416, 298] width 180 height 25
type input "[DATE]"
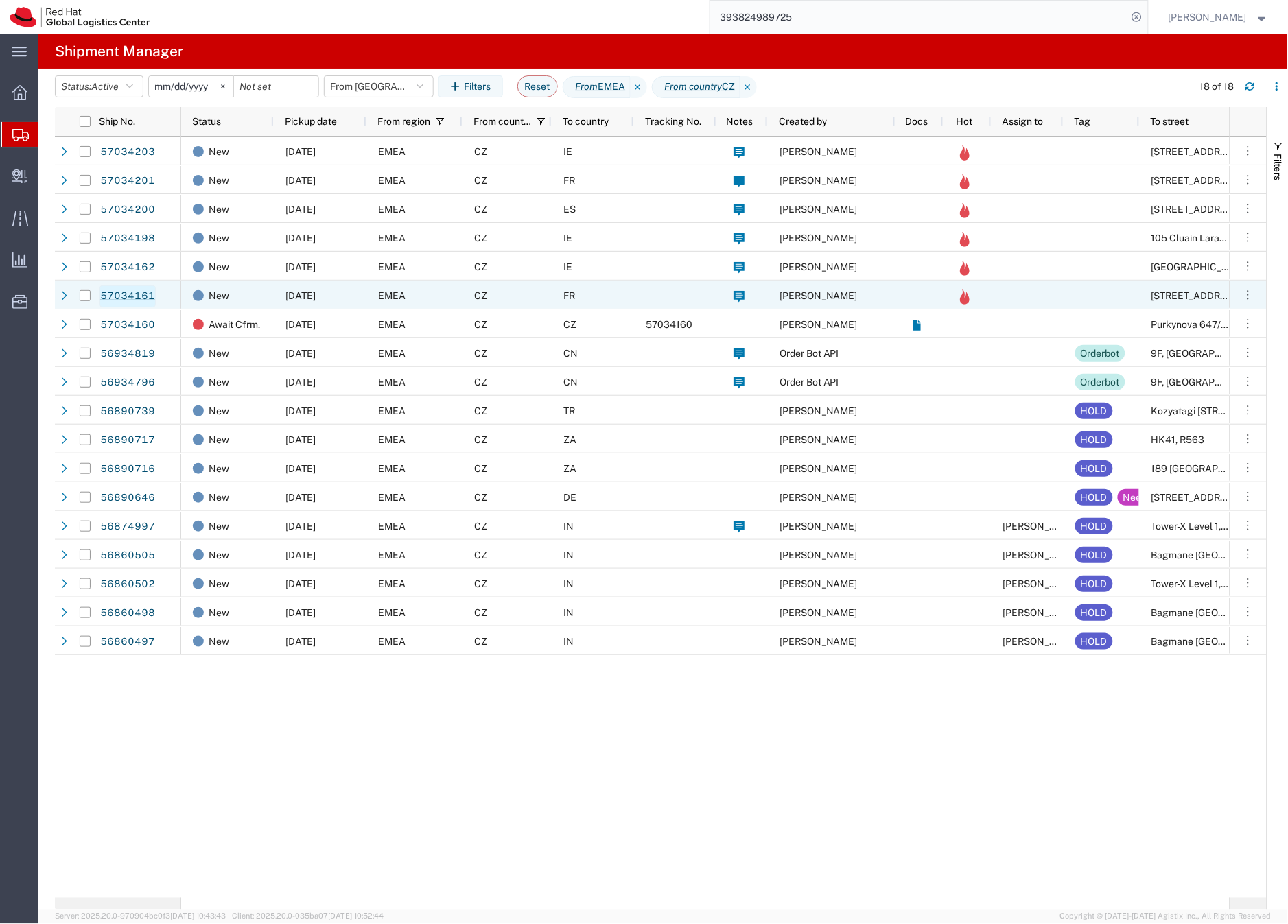
click at [118, 295] on link "57034161" at bounding box center [127, 296] width 56 height 22
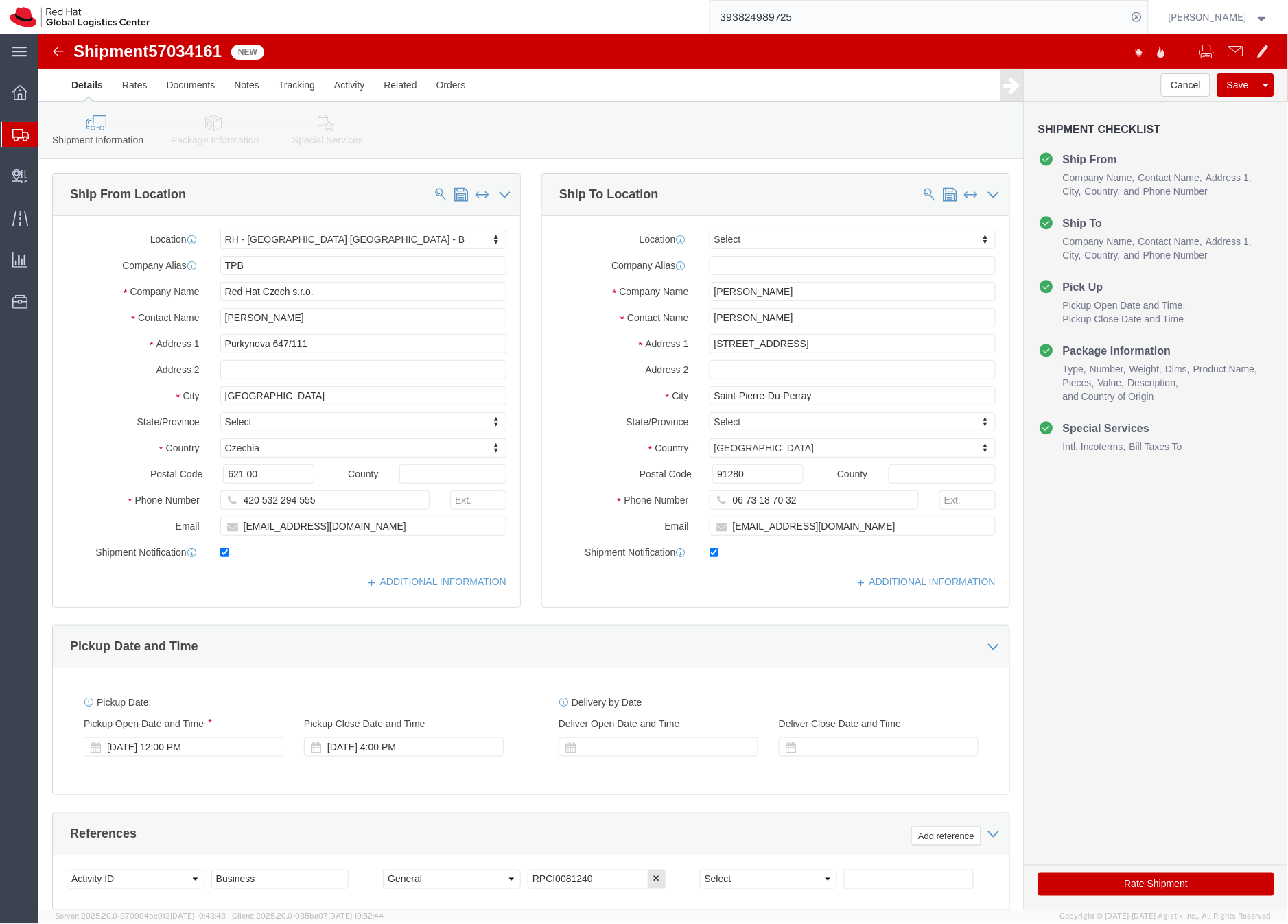
select select "38036"
select select
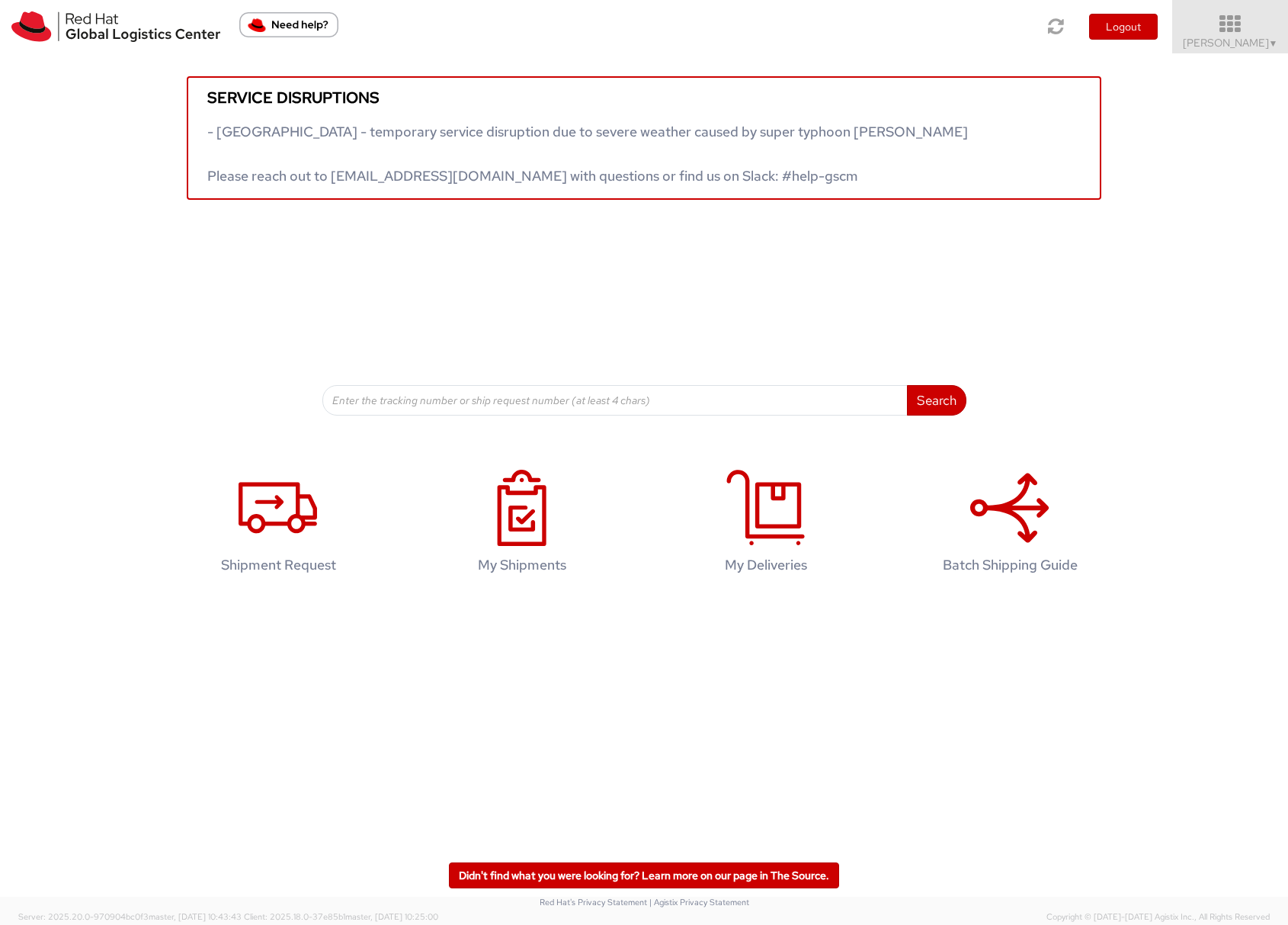
click at [1229, 40] on span "Sona Mala ▼" at bounding box center [1229, 42] width 95 height 13
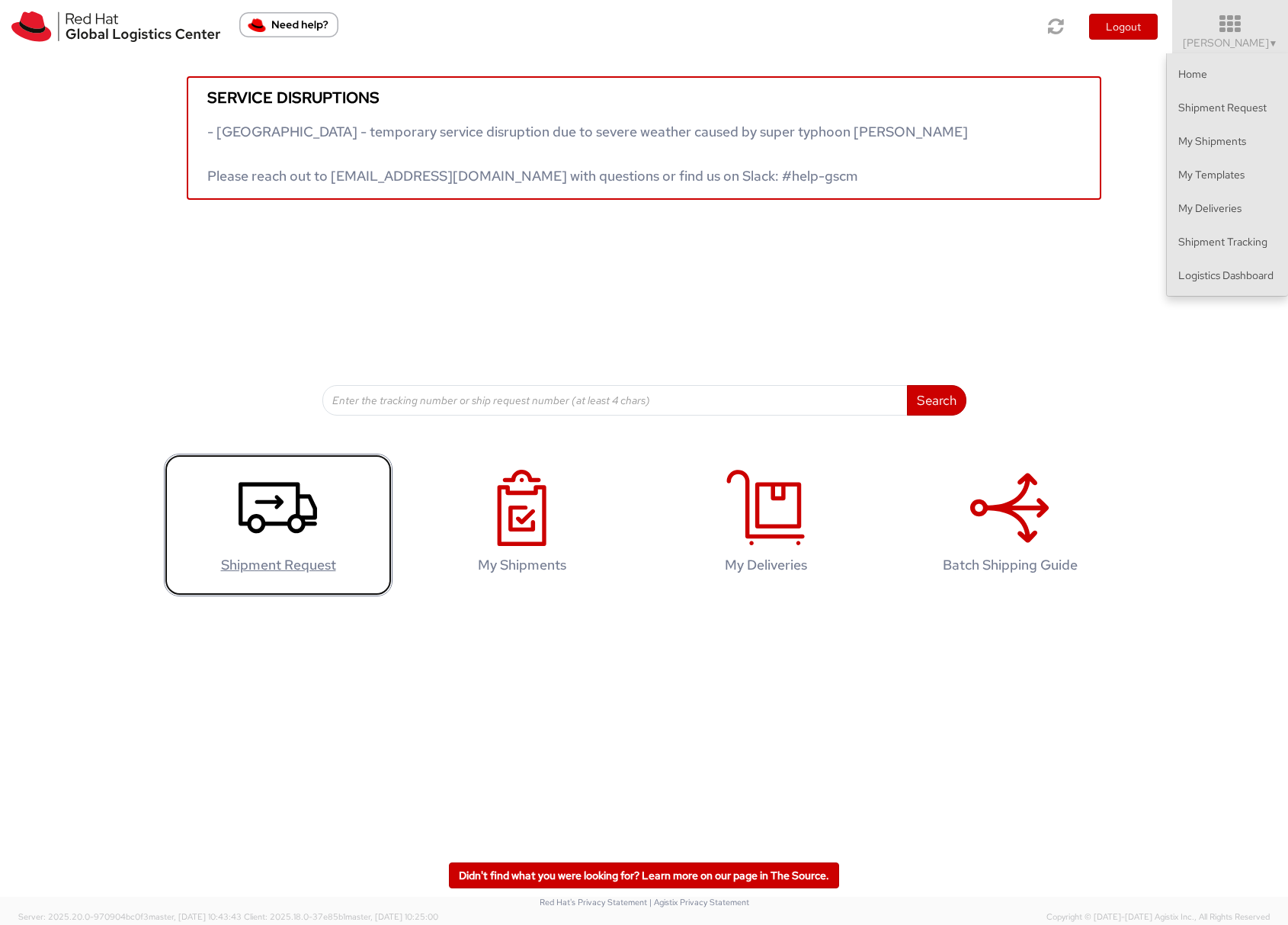
click at [274, 512] on icon at bounding box center [278, 507] width 79 height 76
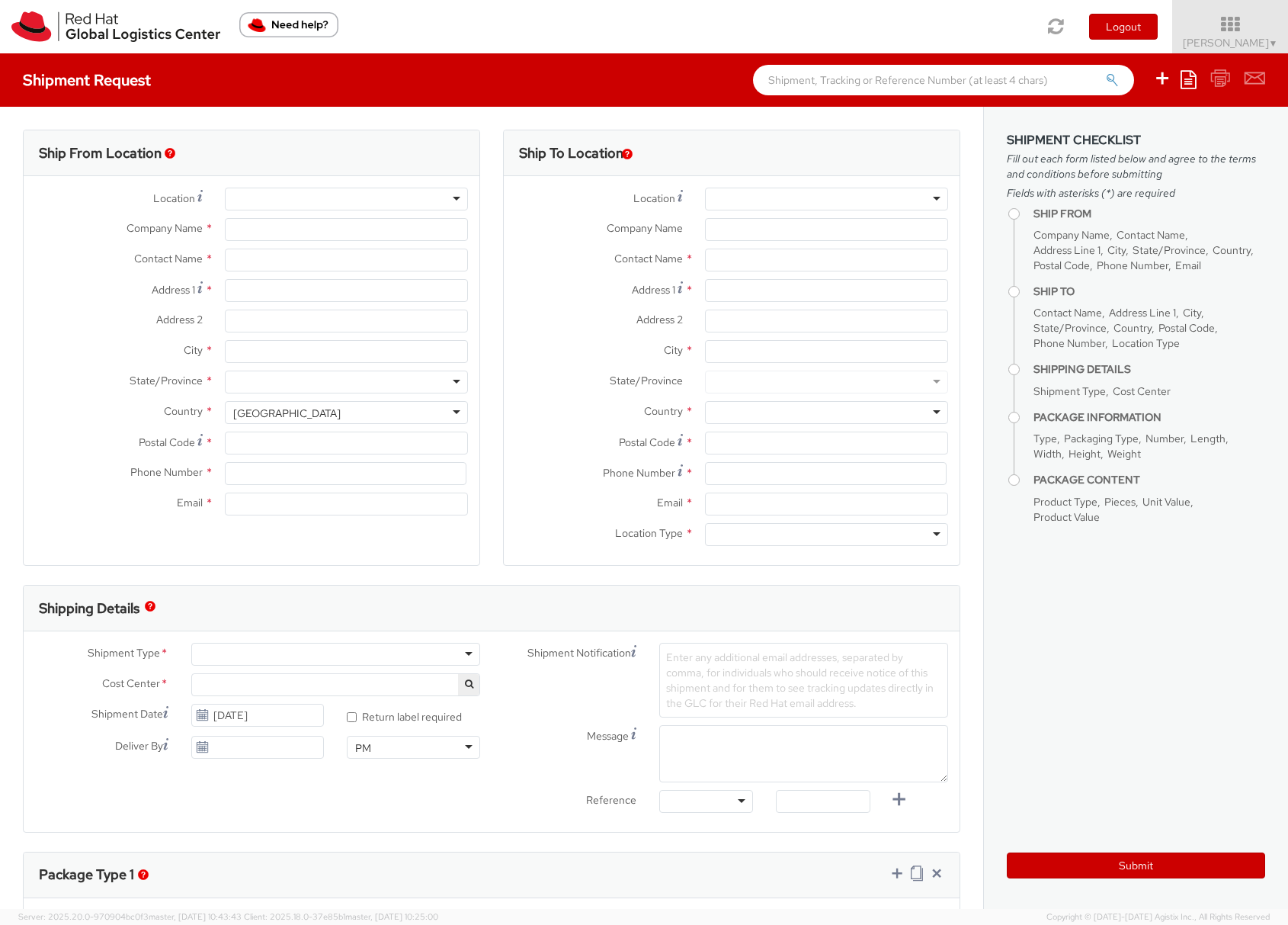
select select "901"
select select
click at [709, 195] on div at bounding box center [826, 199] width 243 height 23
type input "c"
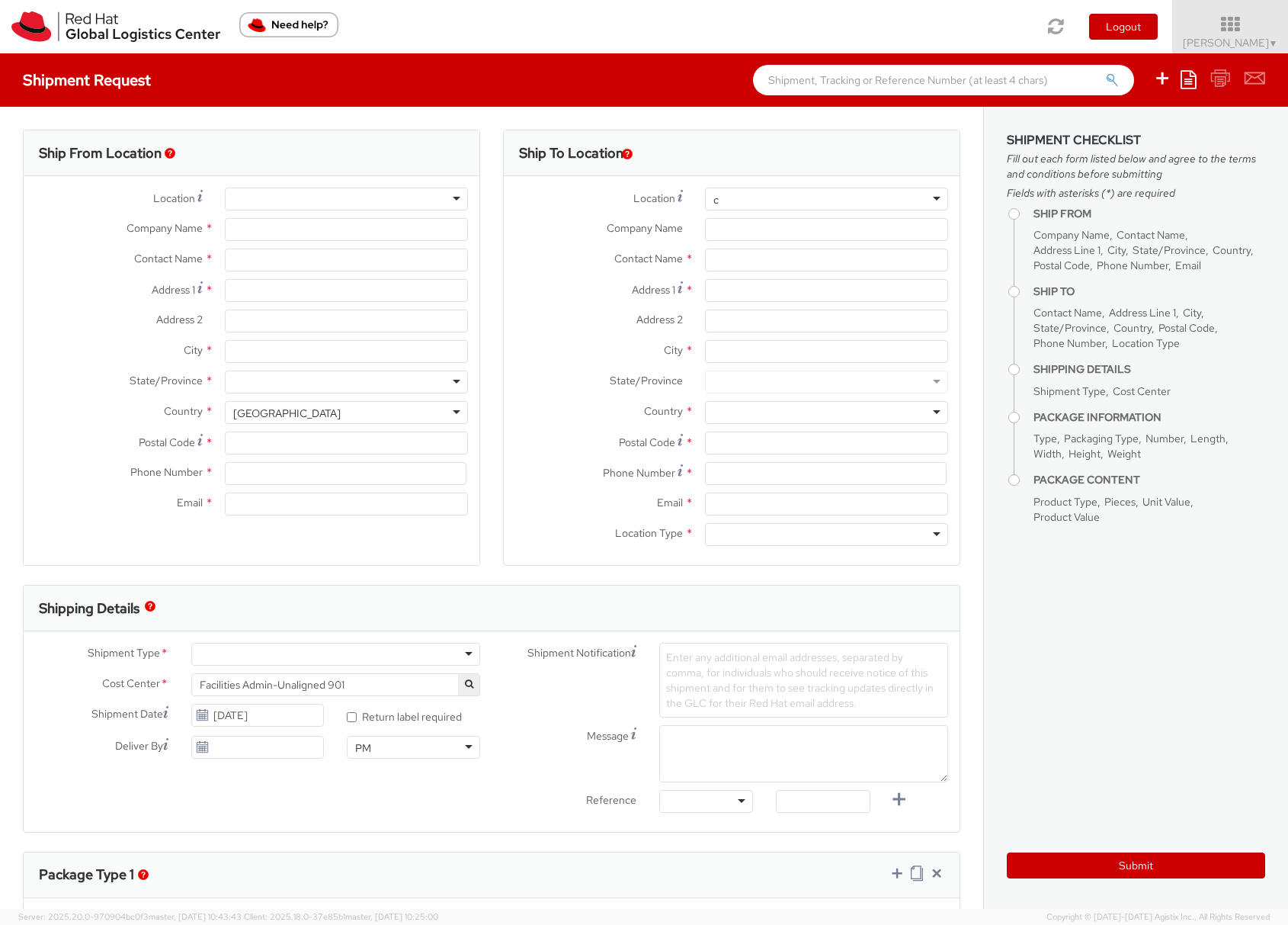
type input "Red Hat Czech s.r.o."
type input "[PERSON_NAME]"
type input "Purkynova 665/115"
type input "[GEOGRAPHIC_DATA]"
type input "621 00"
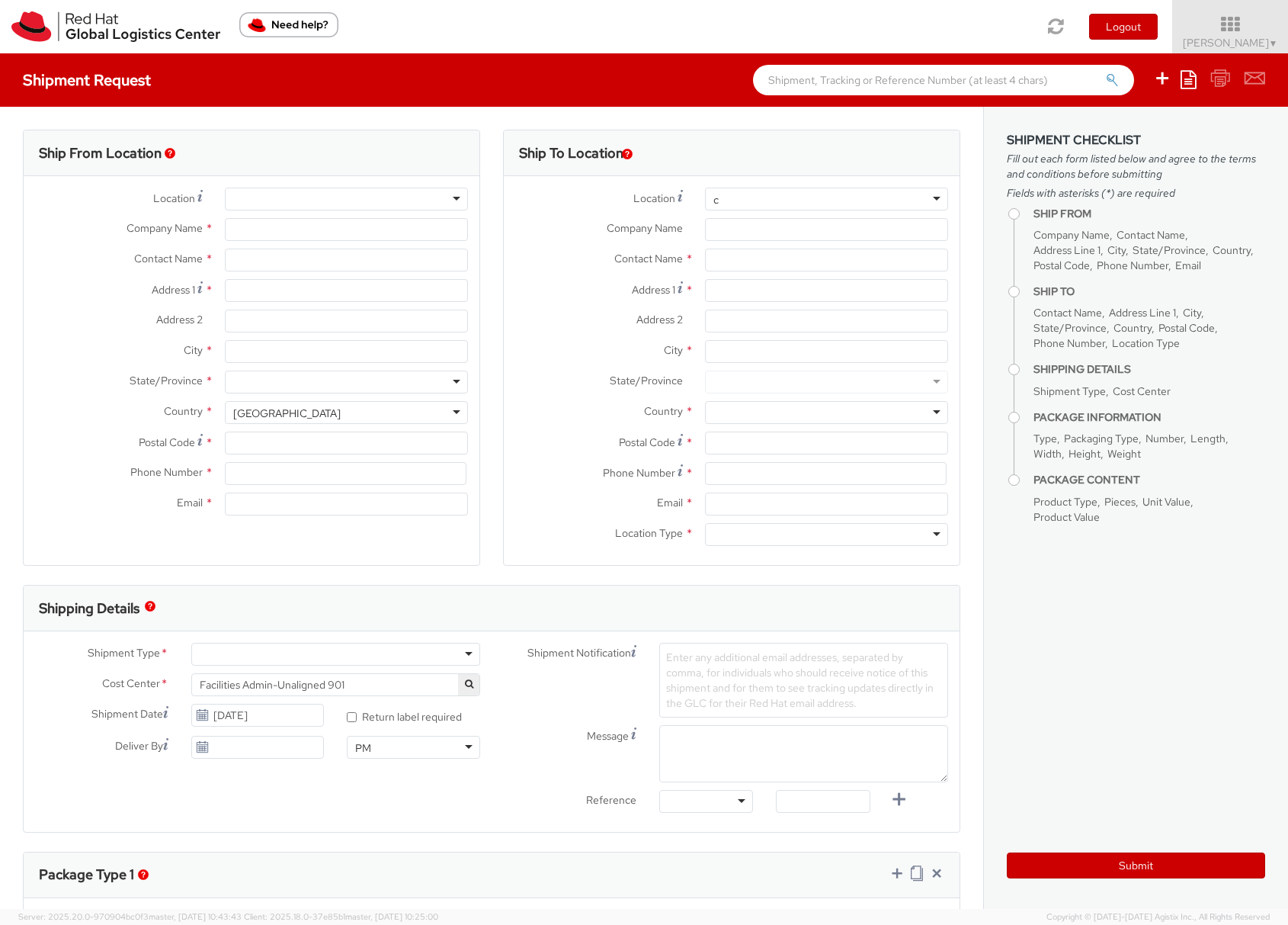
type input "420532294446"
type input "somala@redhat.com"
select select "CM"
select select "KGS"
click at [792, 202] on div at bounding box center [826, 199] width 243 height 23
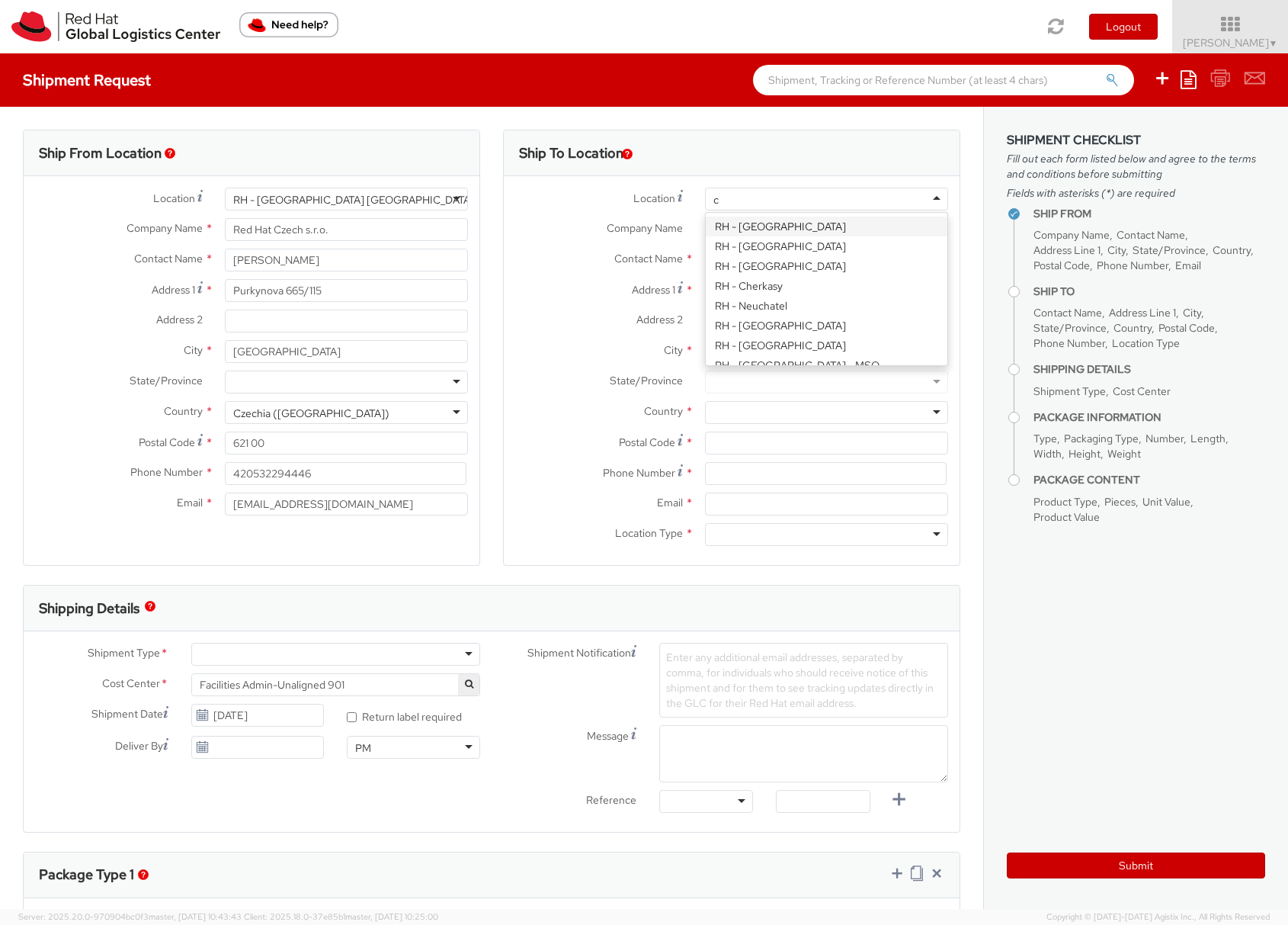
type input "ca"
type input "Red Hat Egypt"
type input "The 47 Office Building, Street 90"
type input "CAIRO"
type input "11835"
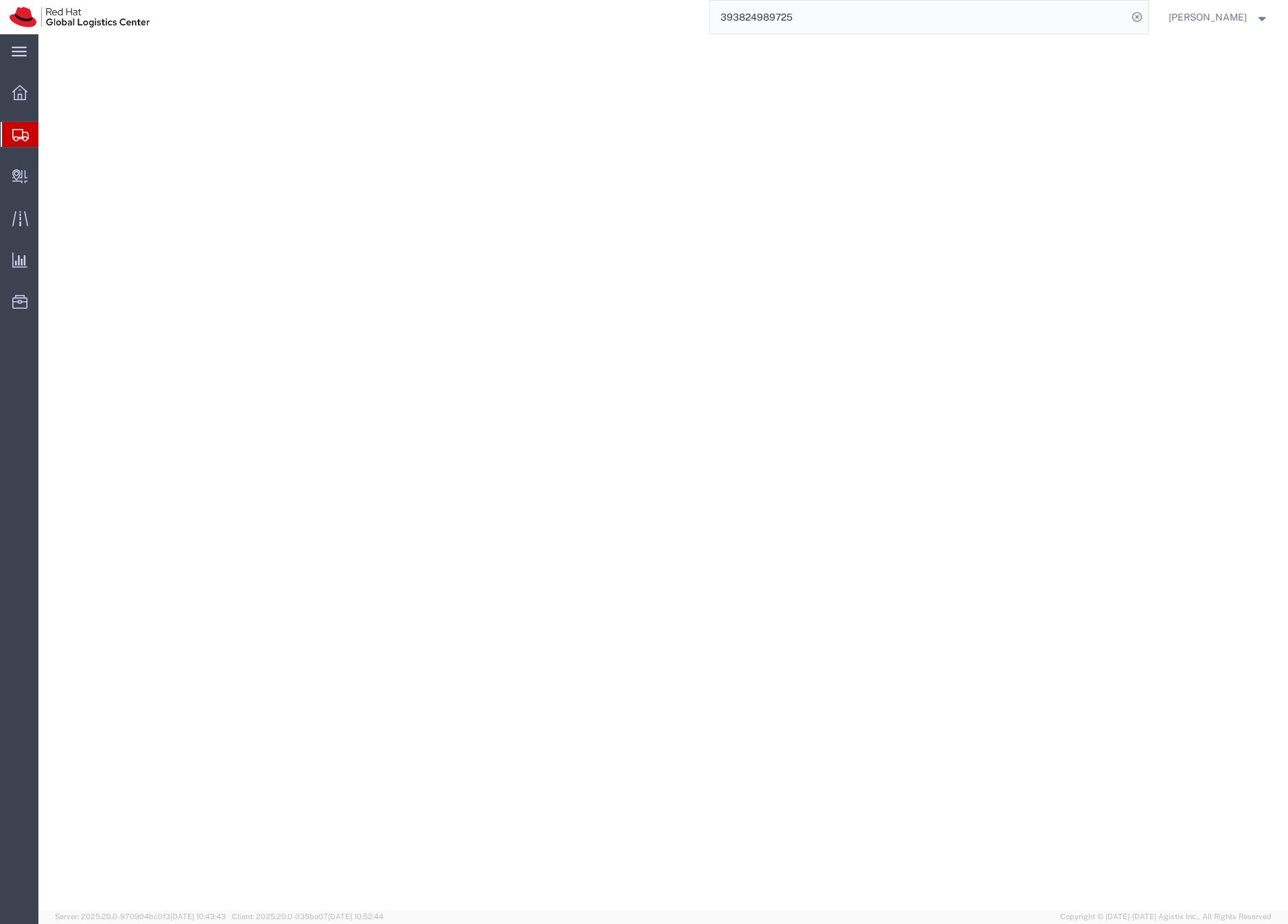
select select "38036"
select select
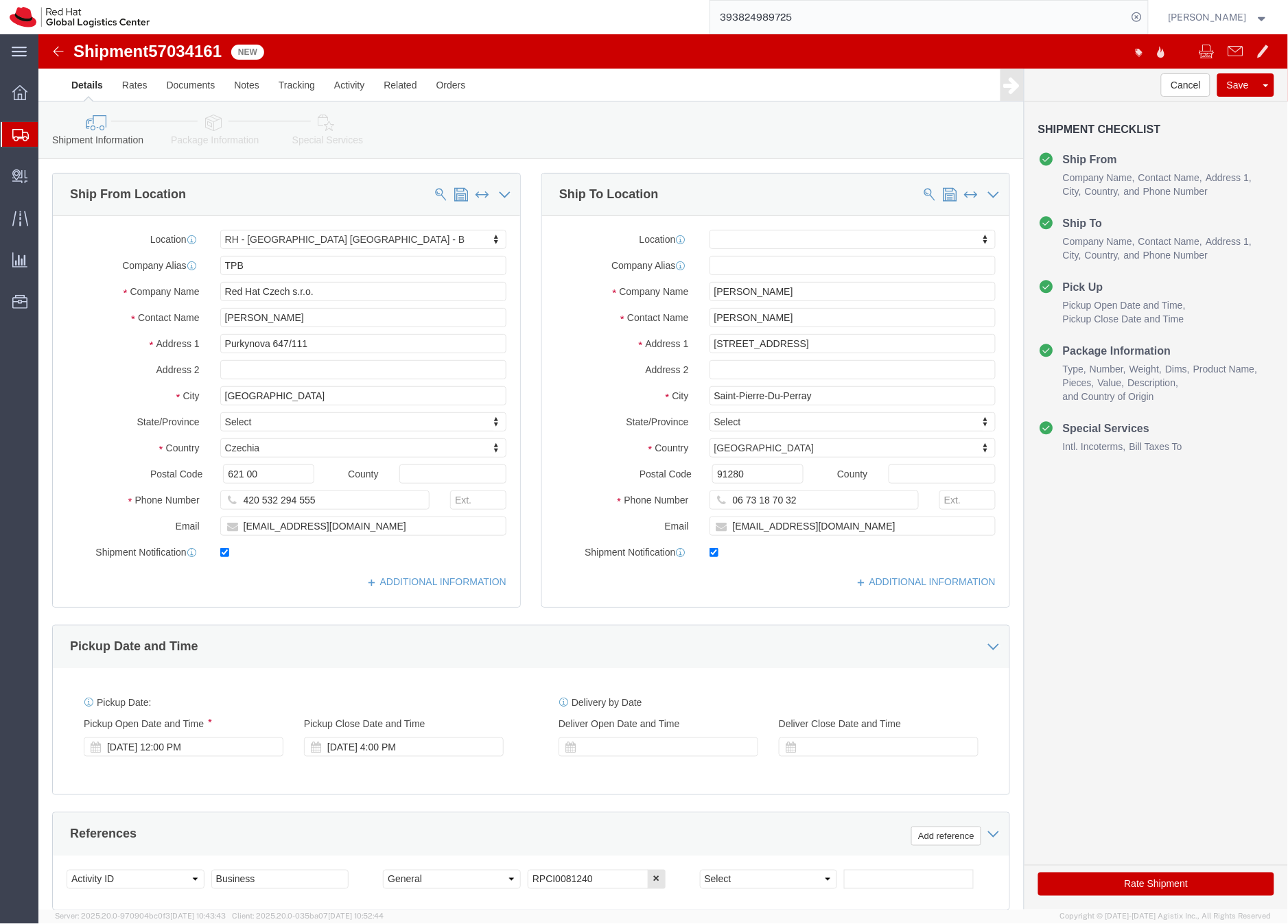
click icon
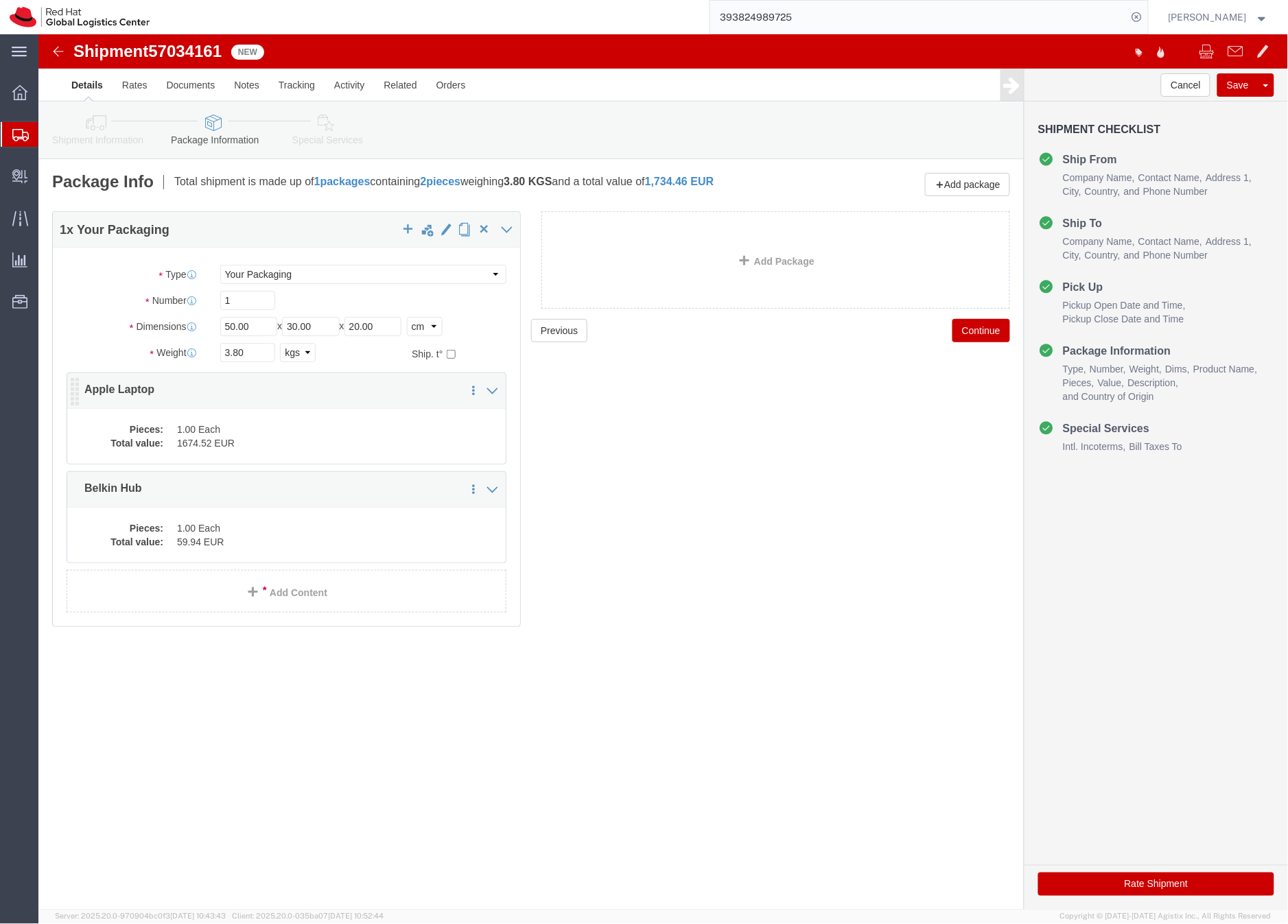
click dd "1674.52 EUR"
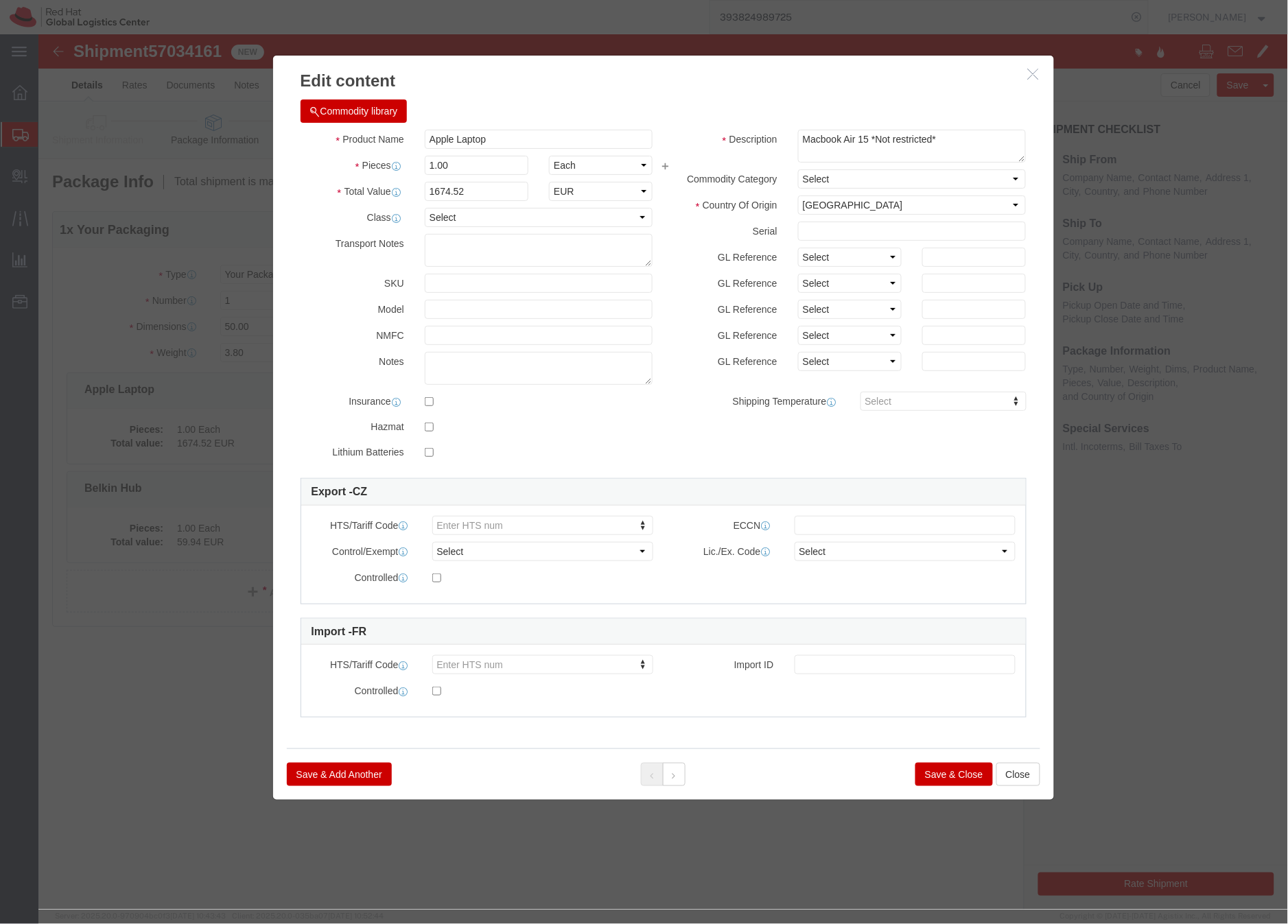
click button "Save & Close"
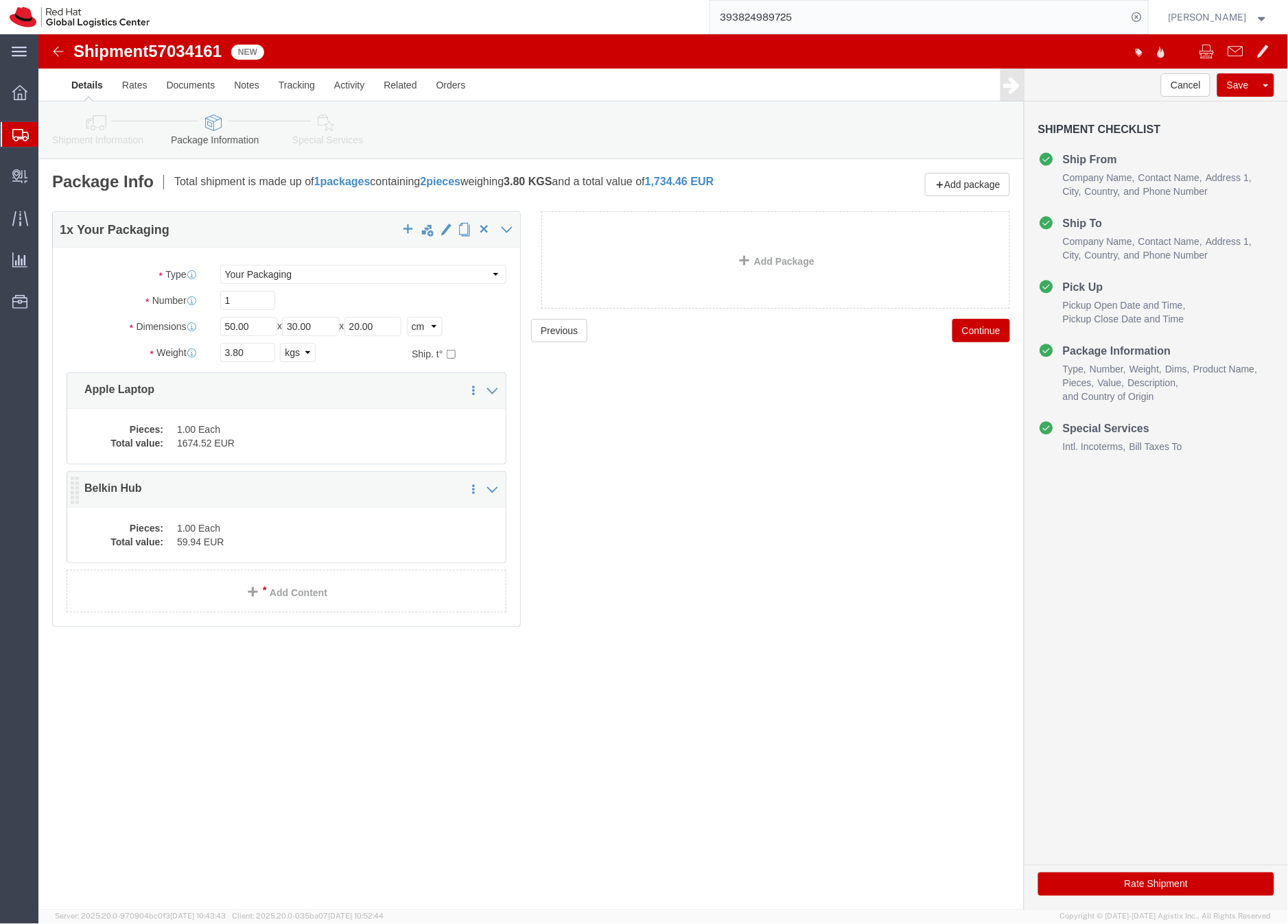
click dd "59.94 EUR"
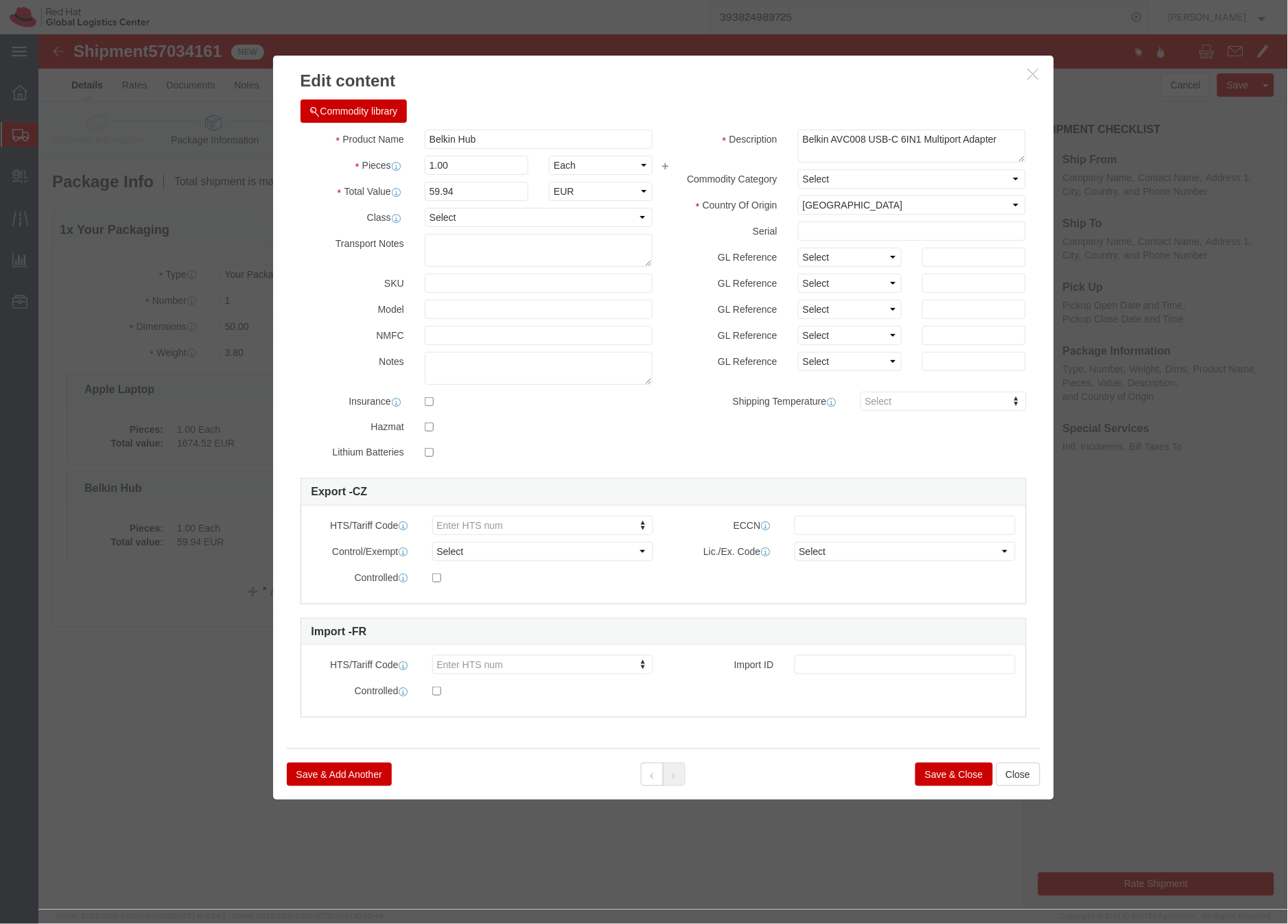
click button "Save & Close"
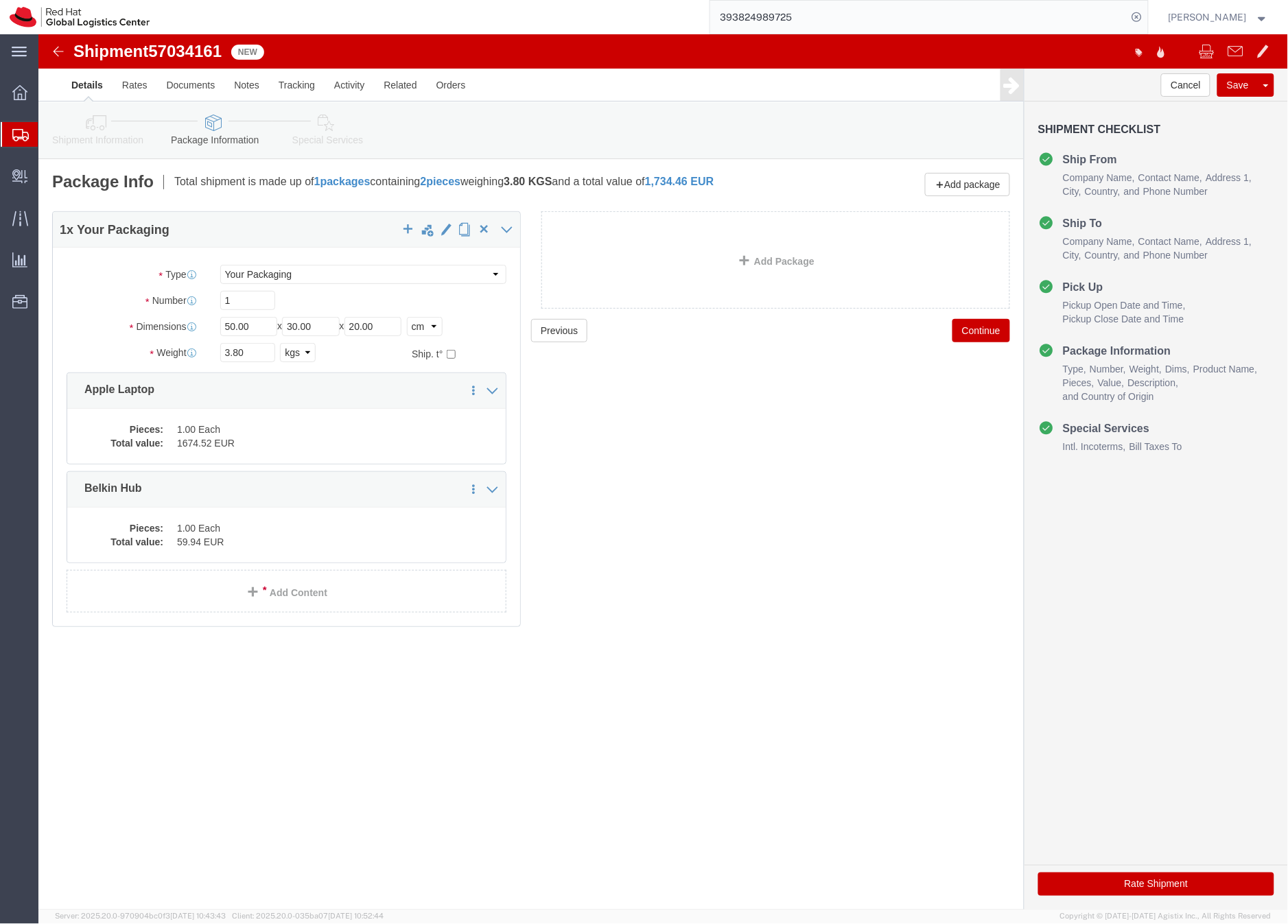
click icon
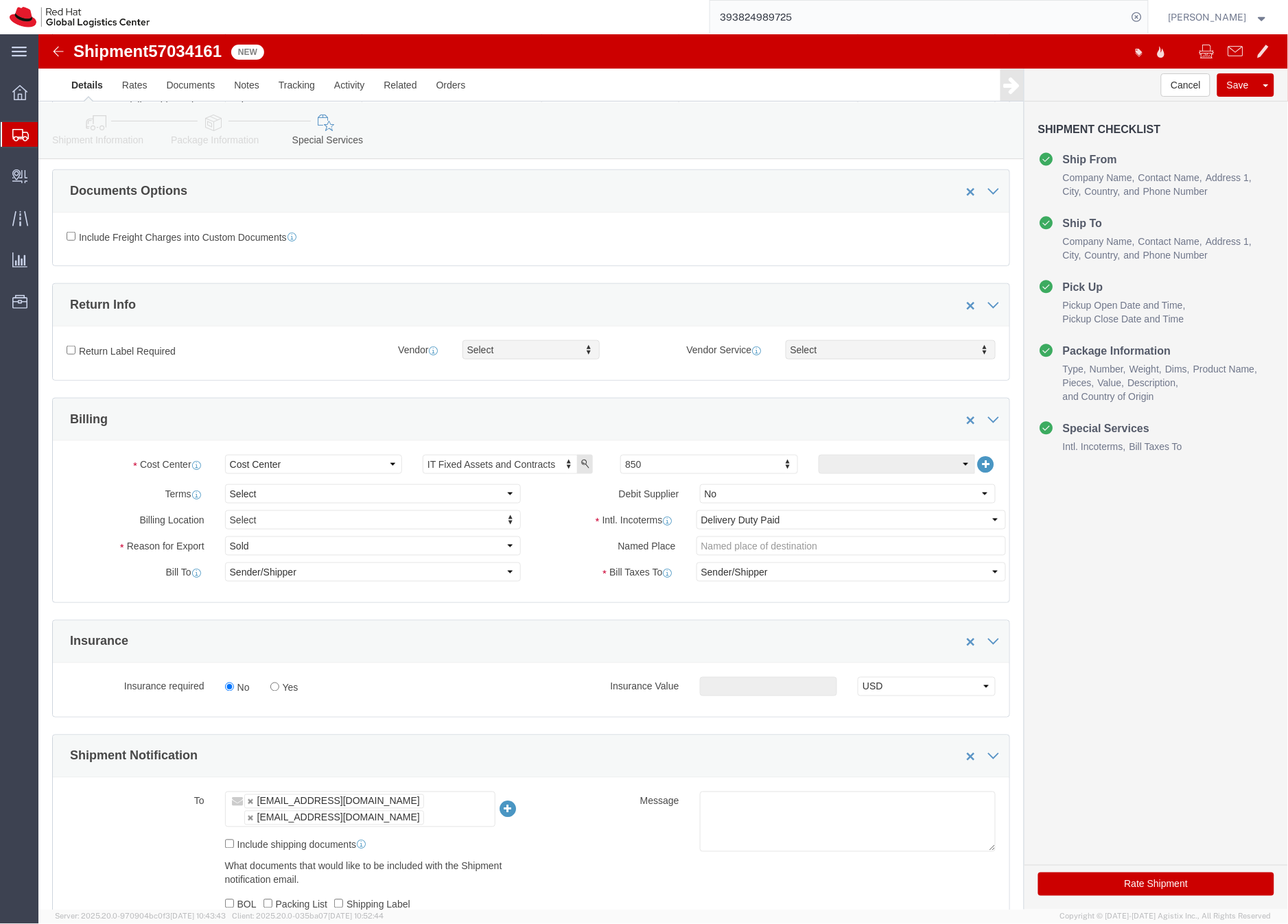
scroll to position [369, 0]
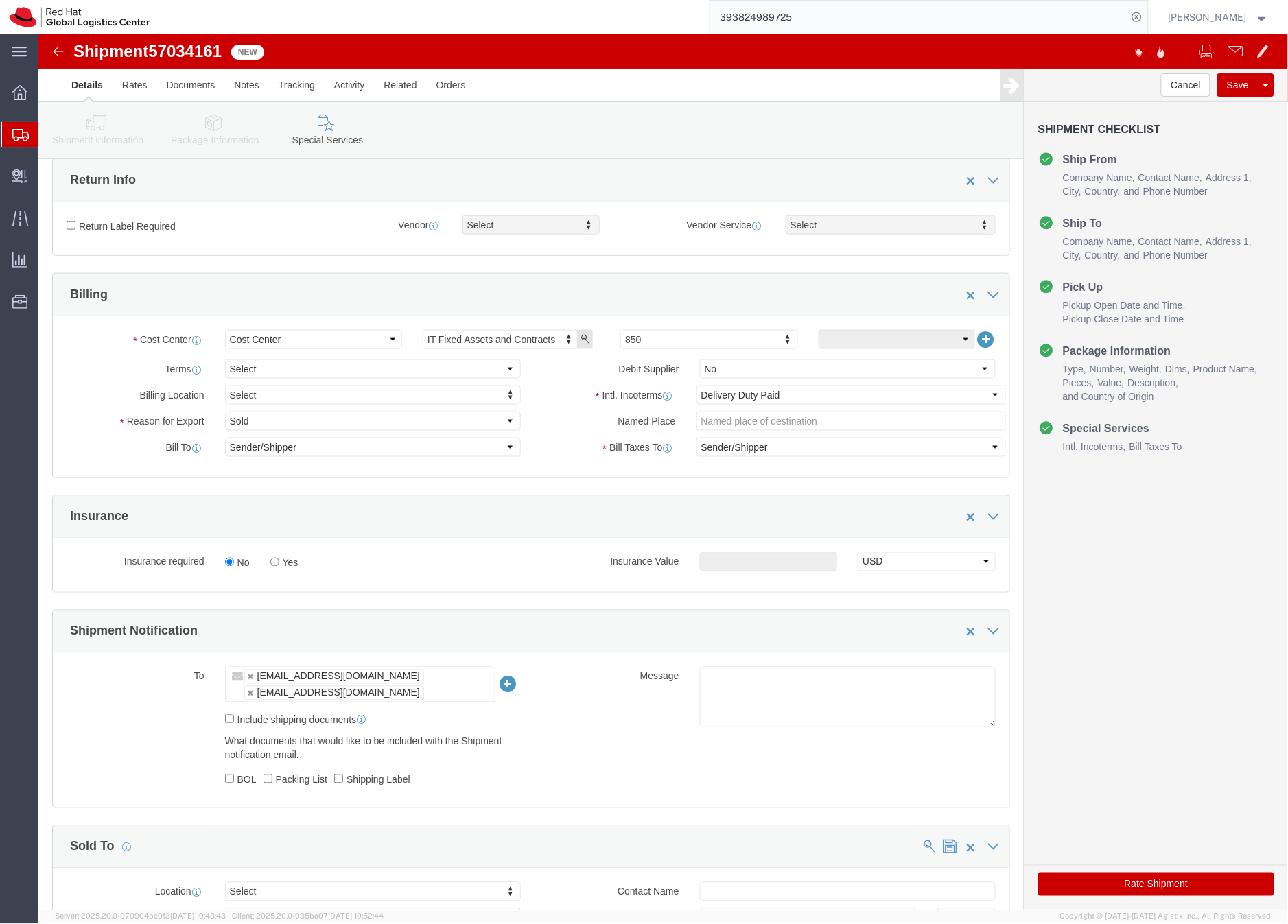
click button "Rate Shipment"
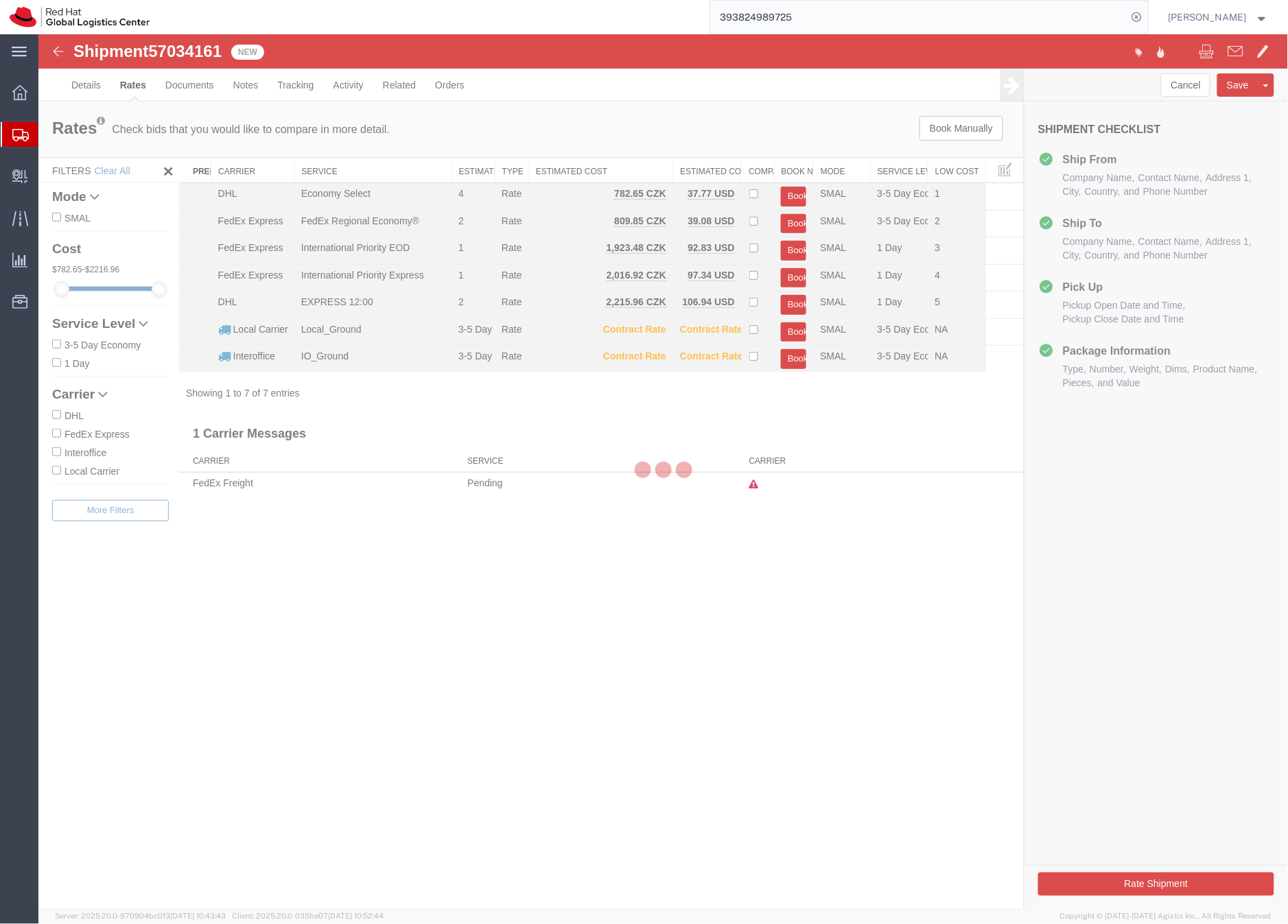
scroll to position [0, 0]
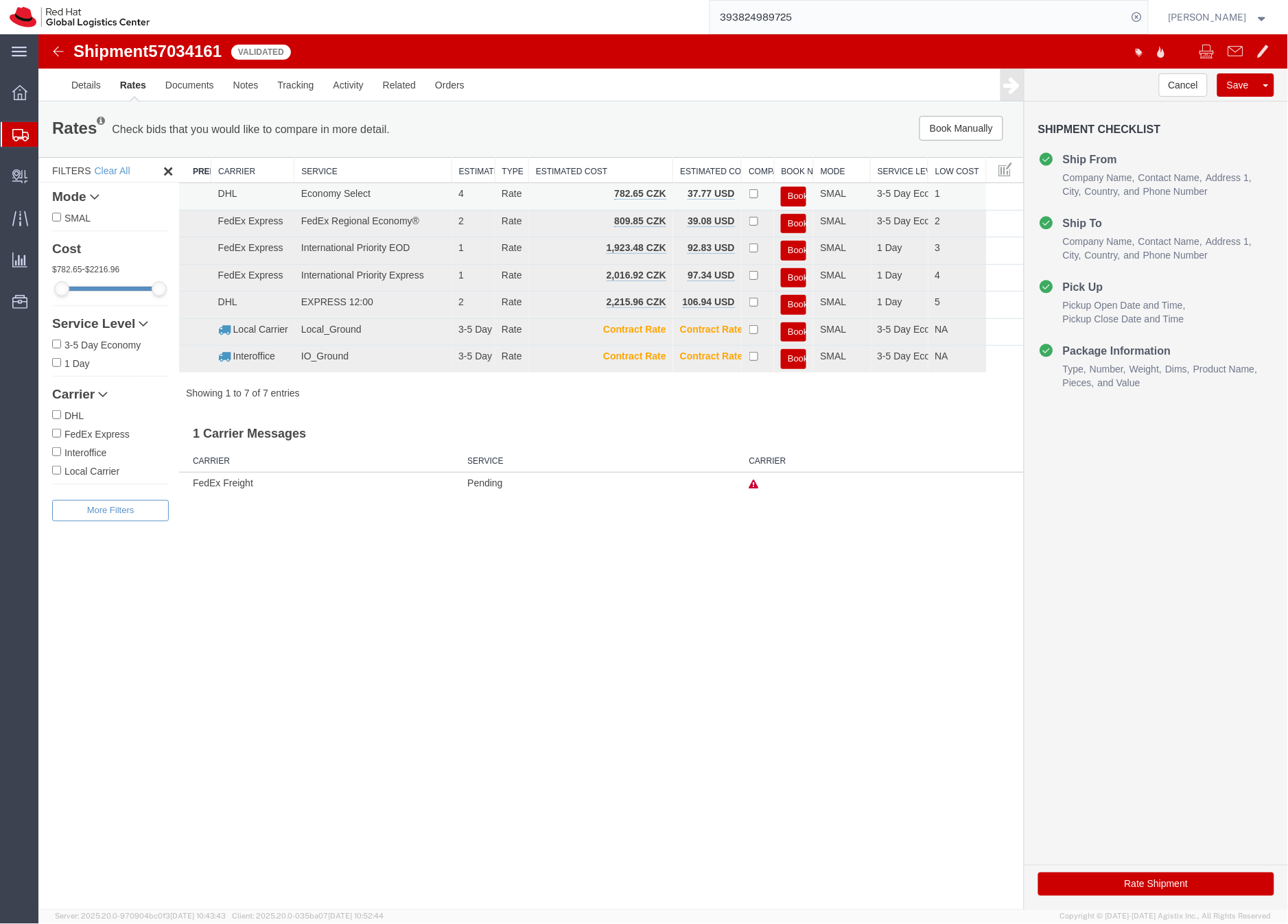
click at [795, 192] on button "Book" at bounding box center [792, 195] width 25 height 20
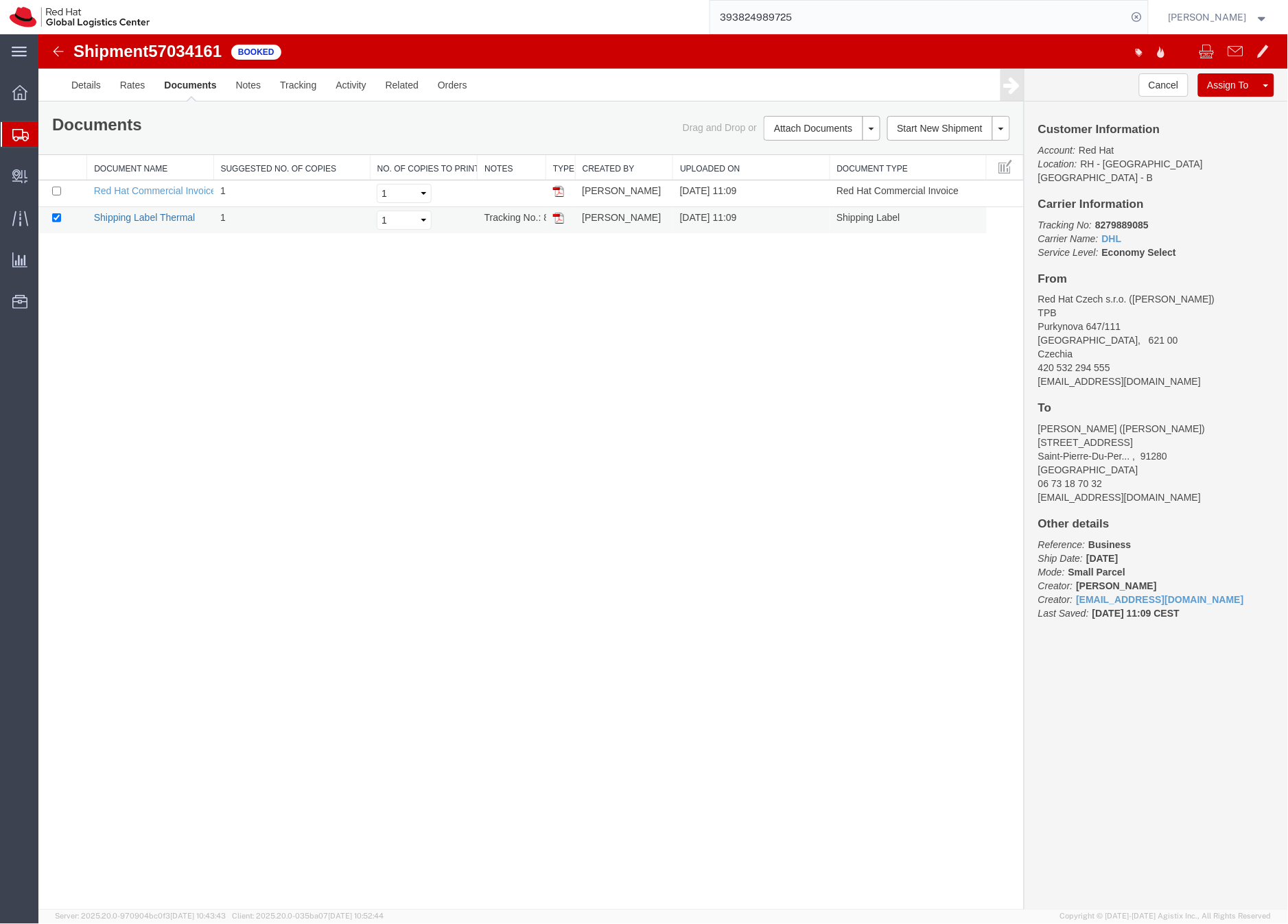
click at [173, 220] on link "Shipping Label Thermal" at bounding box center [144, 217] width 102 height 11
click at [163, 216] on link "Shipping Label Thermal" at bounding box center [144, 217] width 102 height 11
click at [18, 132] on icon at bounding box center [20, 135] width 16 height 12
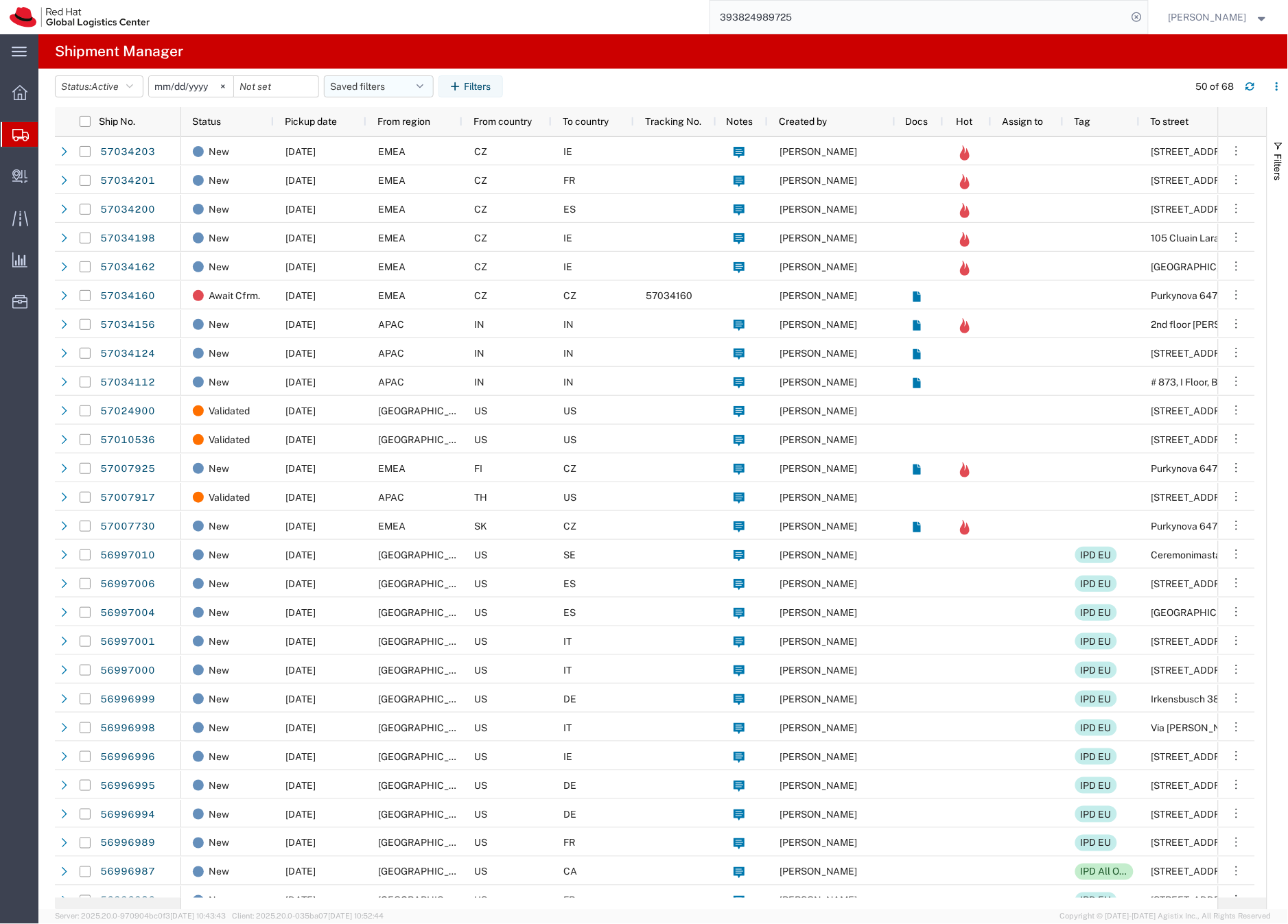
click at [378, 85] on button "Saved filters" at bounding box center [378, 85] width 110 height 22
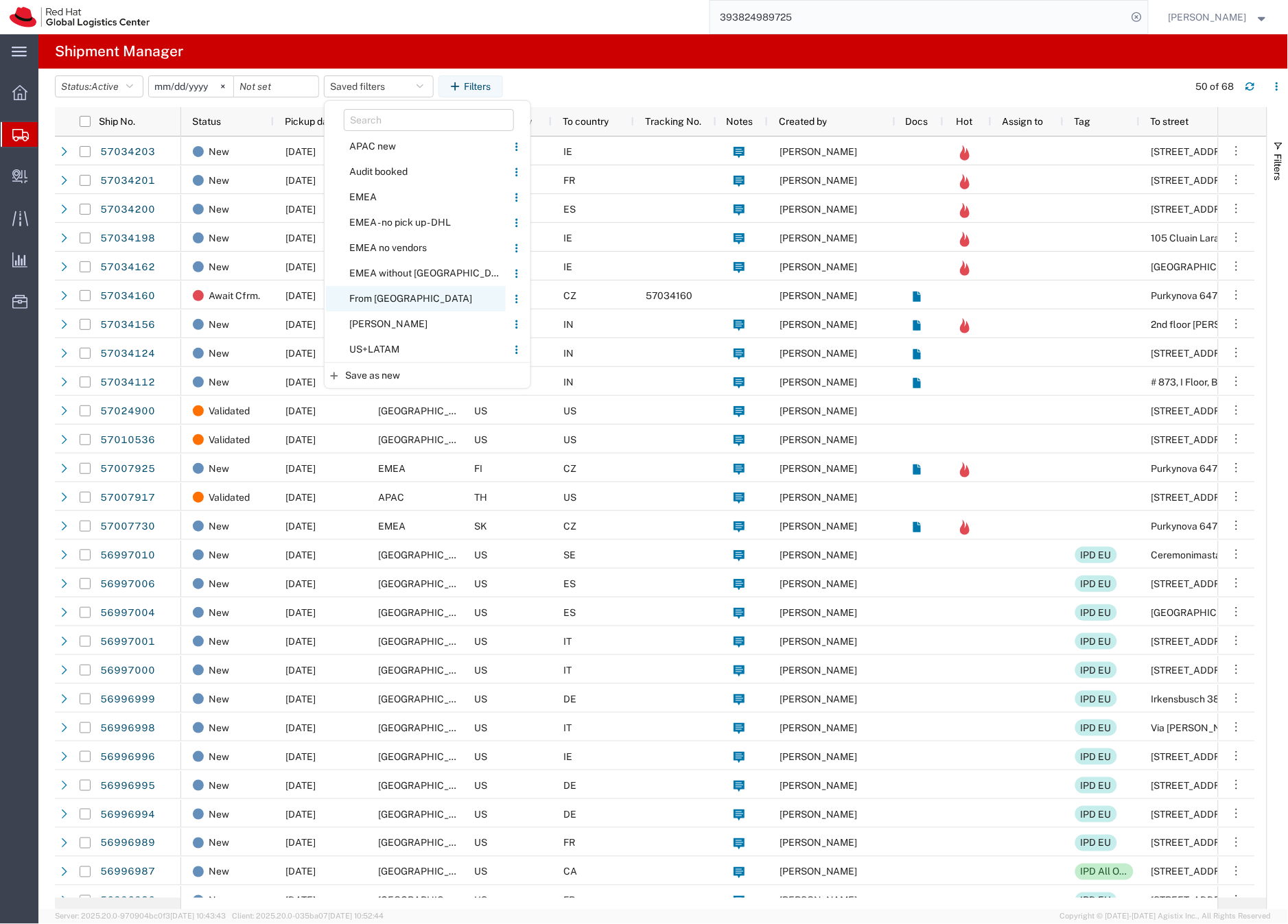
click at [378, 297] on span "From [GEOGRAPHIC_DATA]" at bounding box center [416, 298] width 180 height 25
type input "[DATE]"
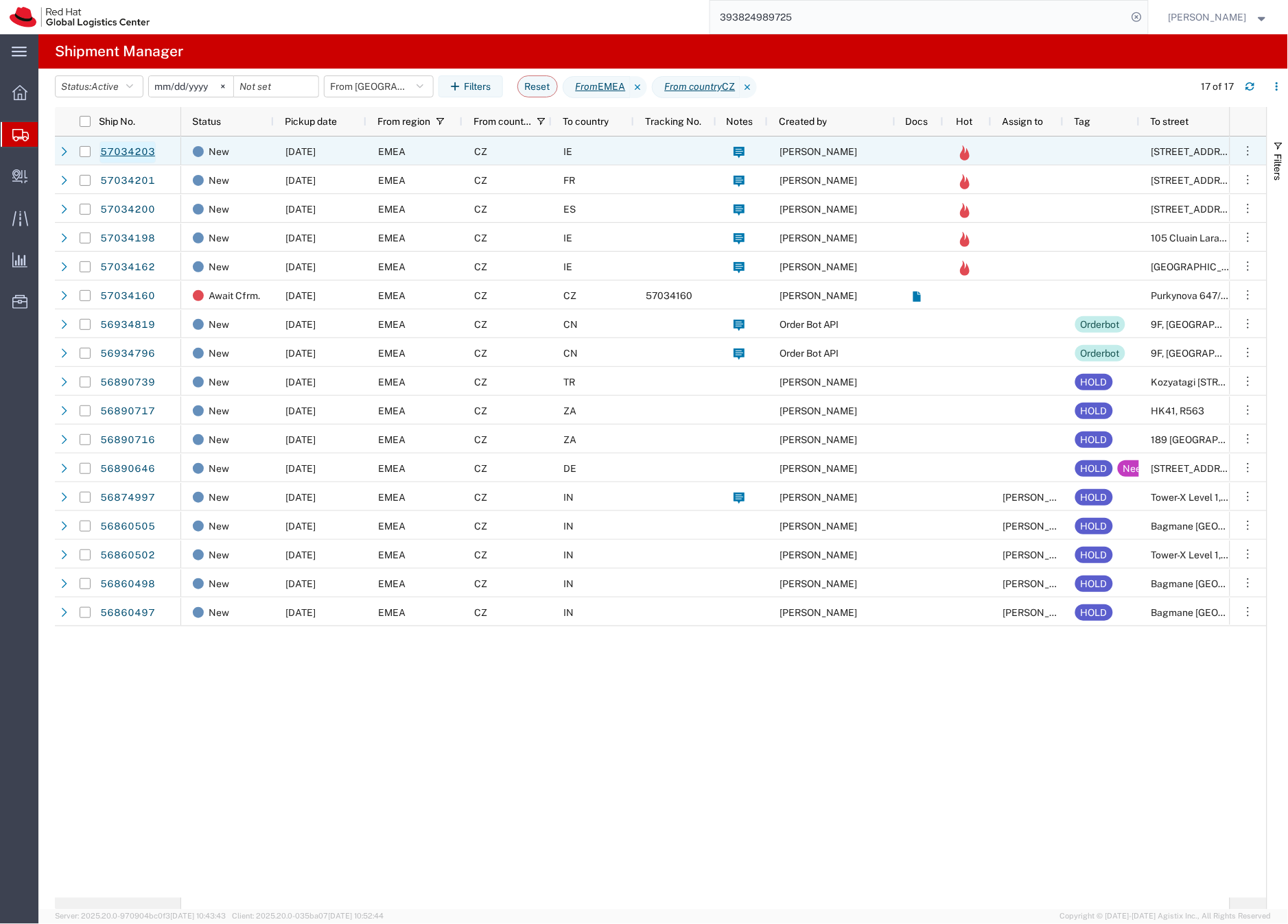
click at [125, 151] on link "57034203" at bounding box center [127, 152] width 56 height 22
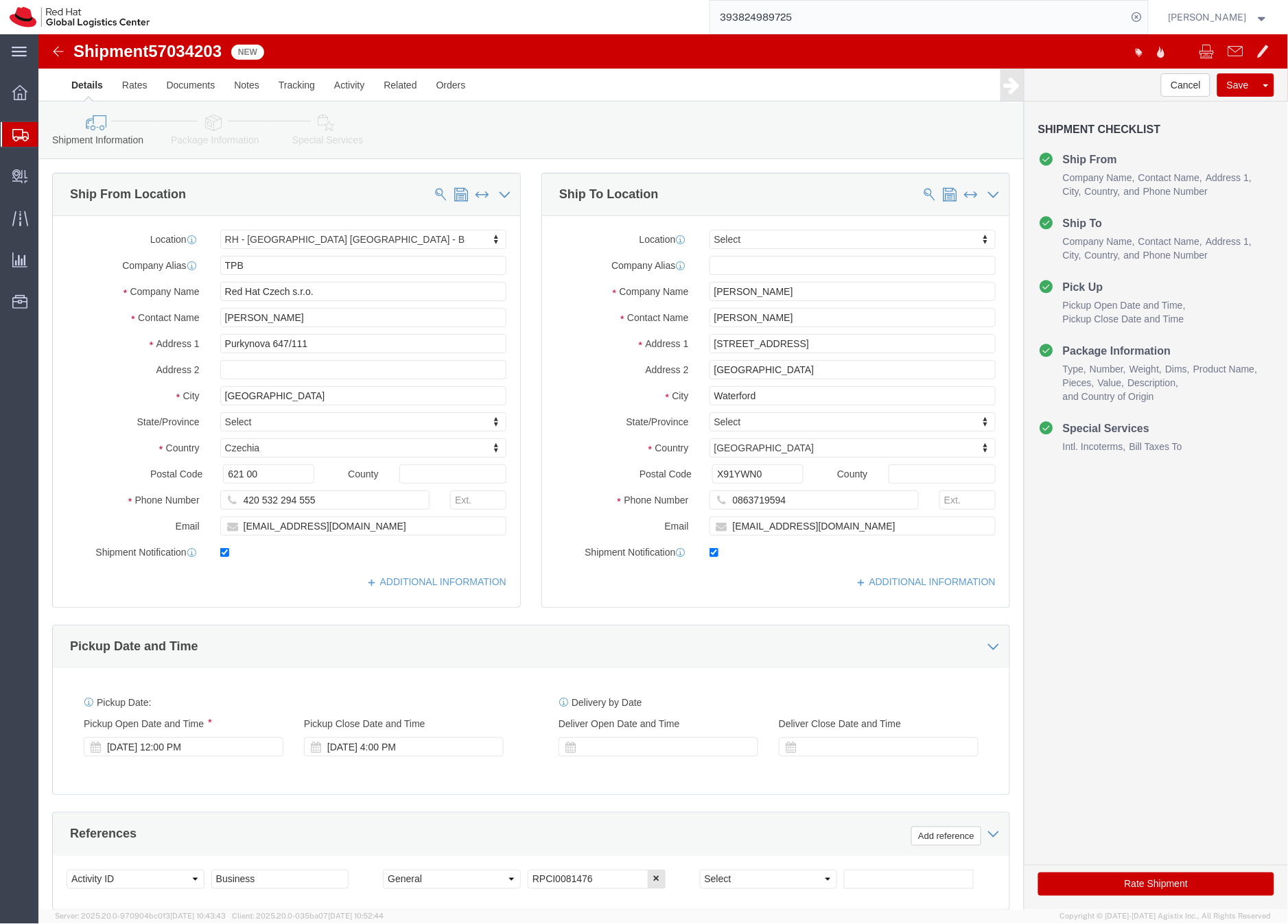
select select "38036"
select select
click icon
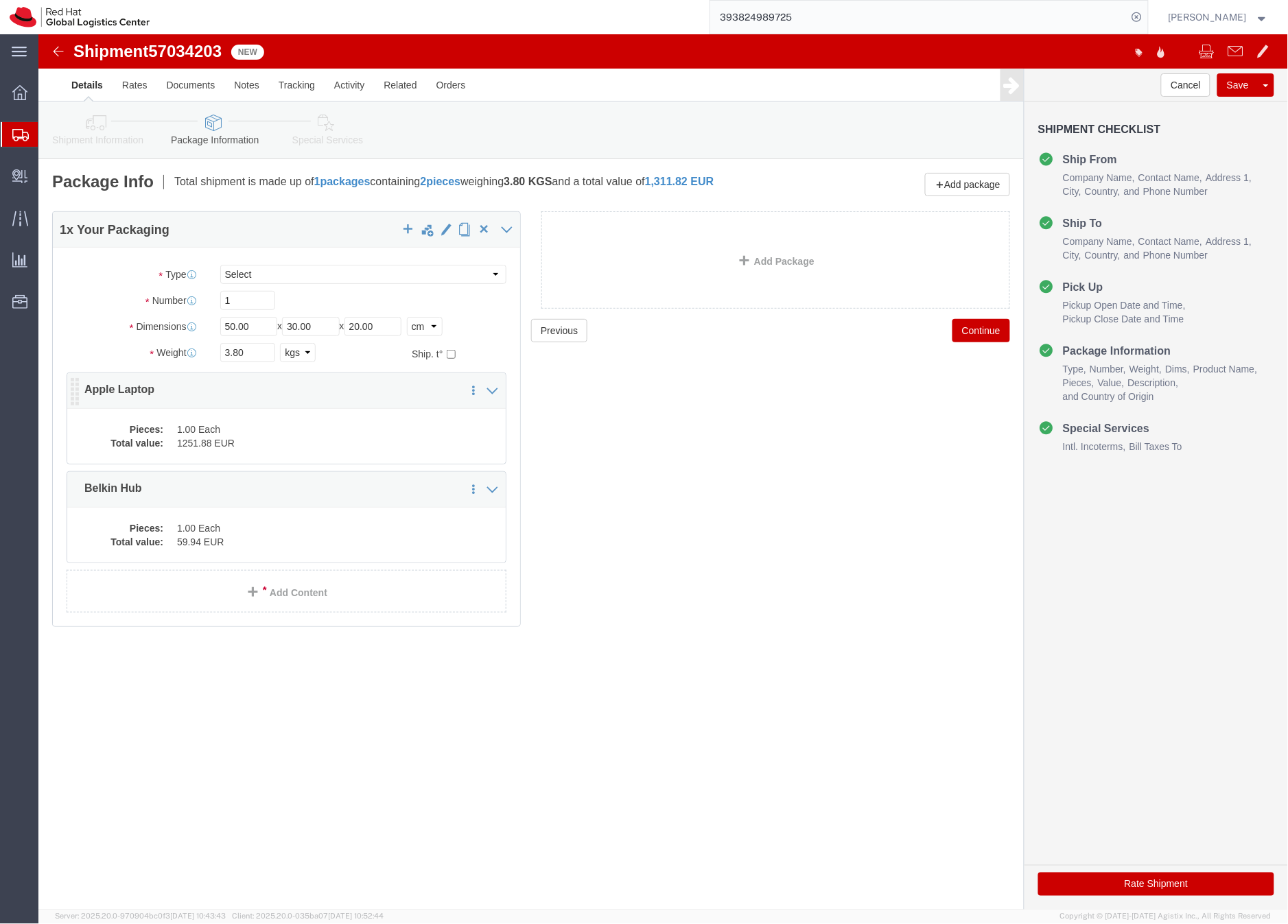
click dd "1.00 Each"
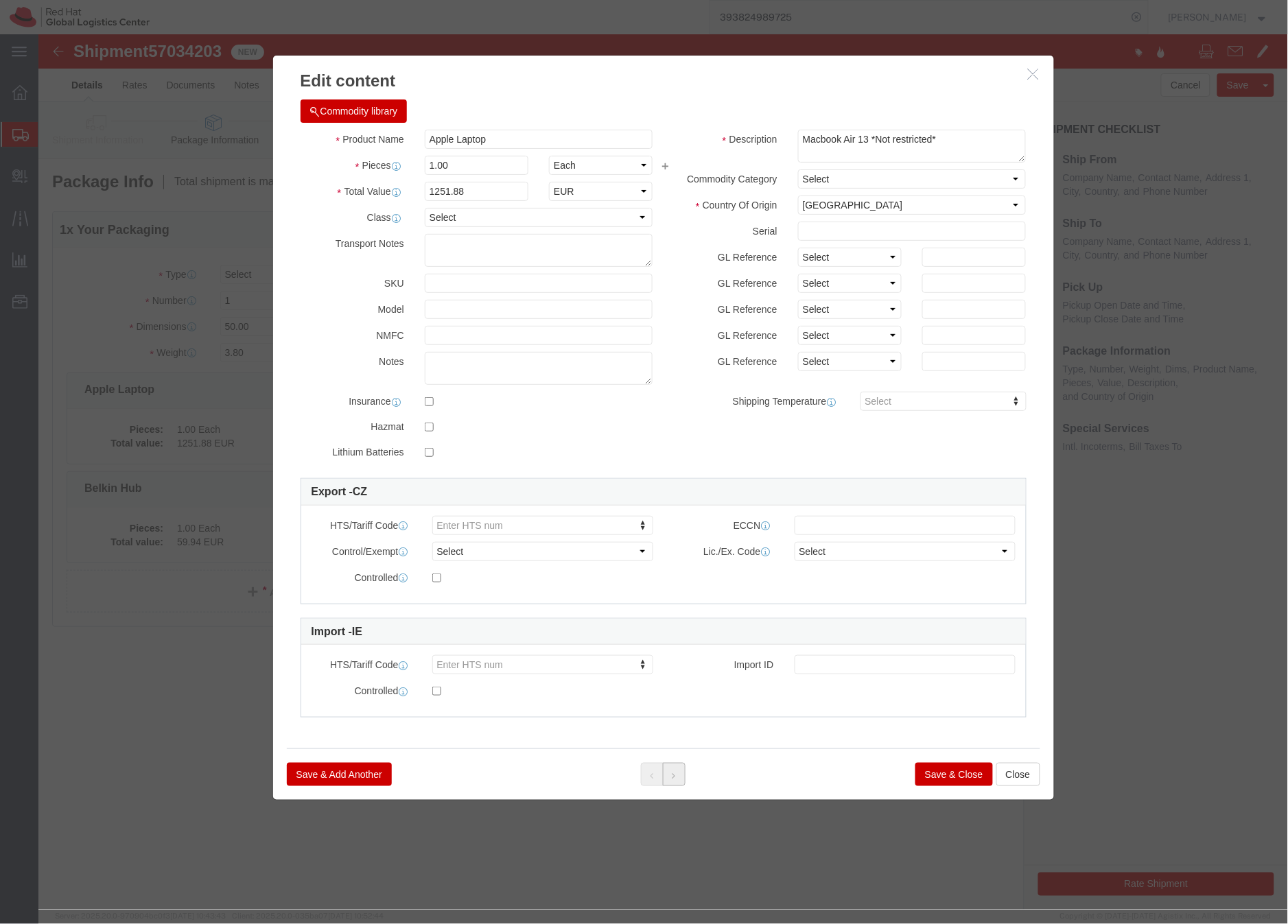
click button
click button "Save & Close"
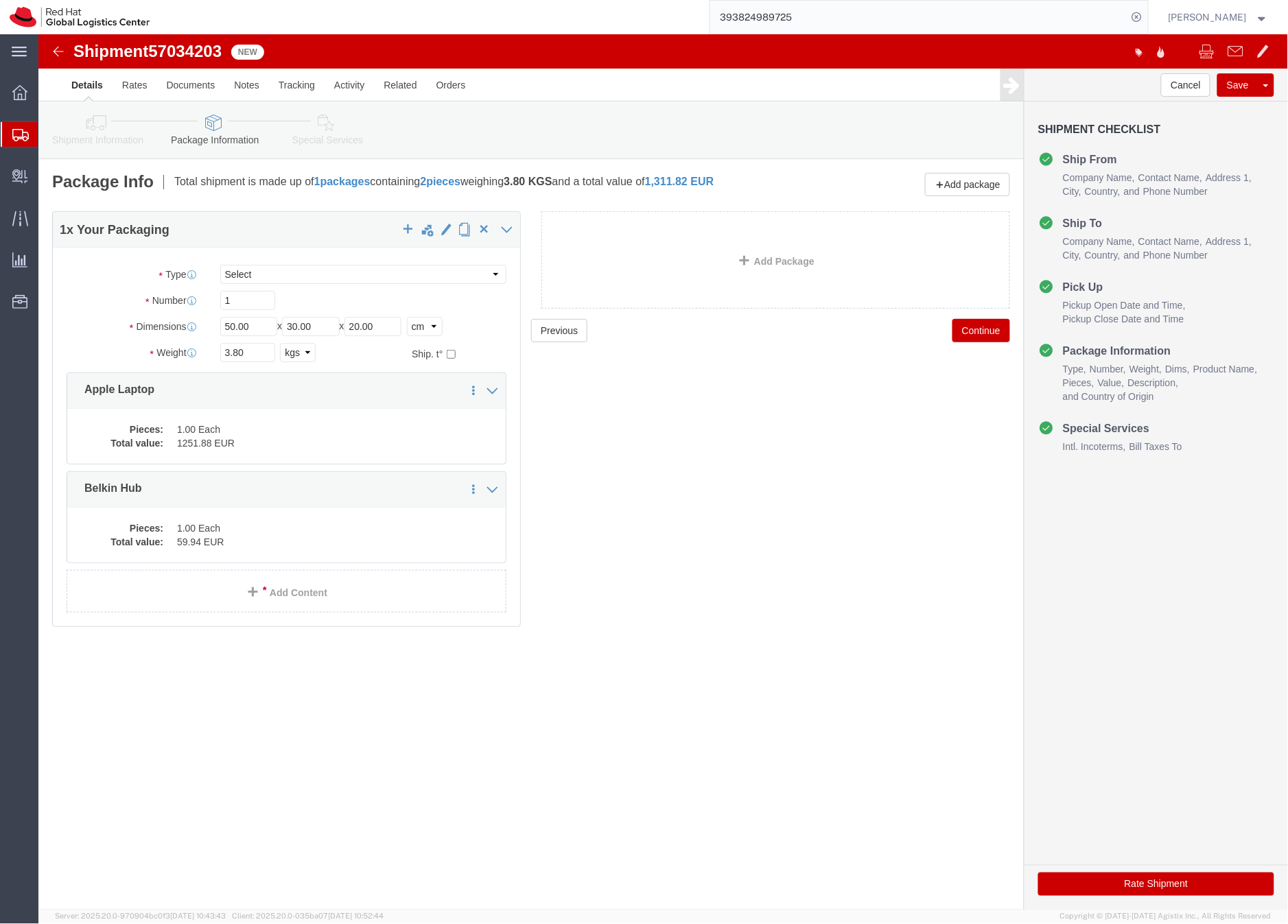
click icon
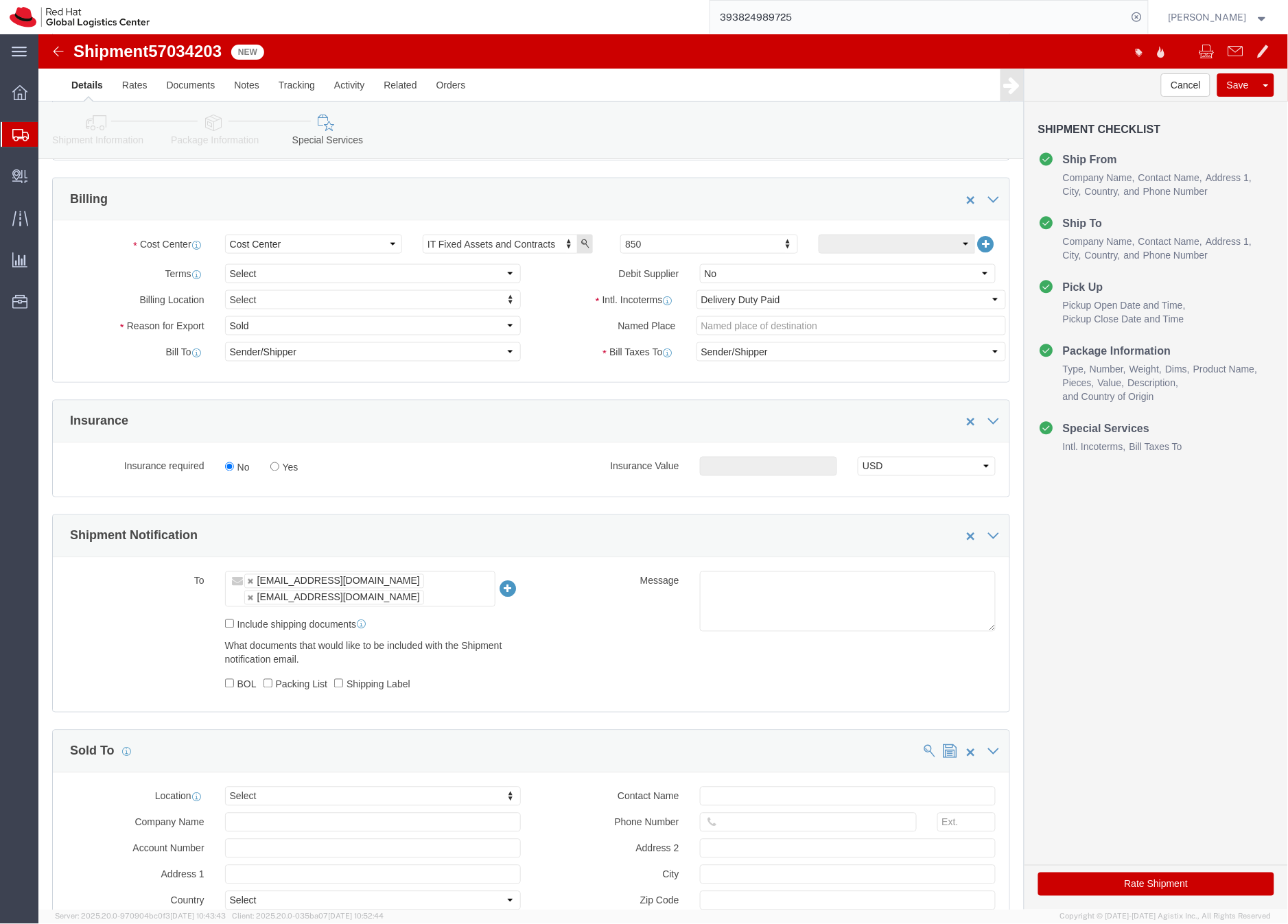
scroll to position [456, 0]
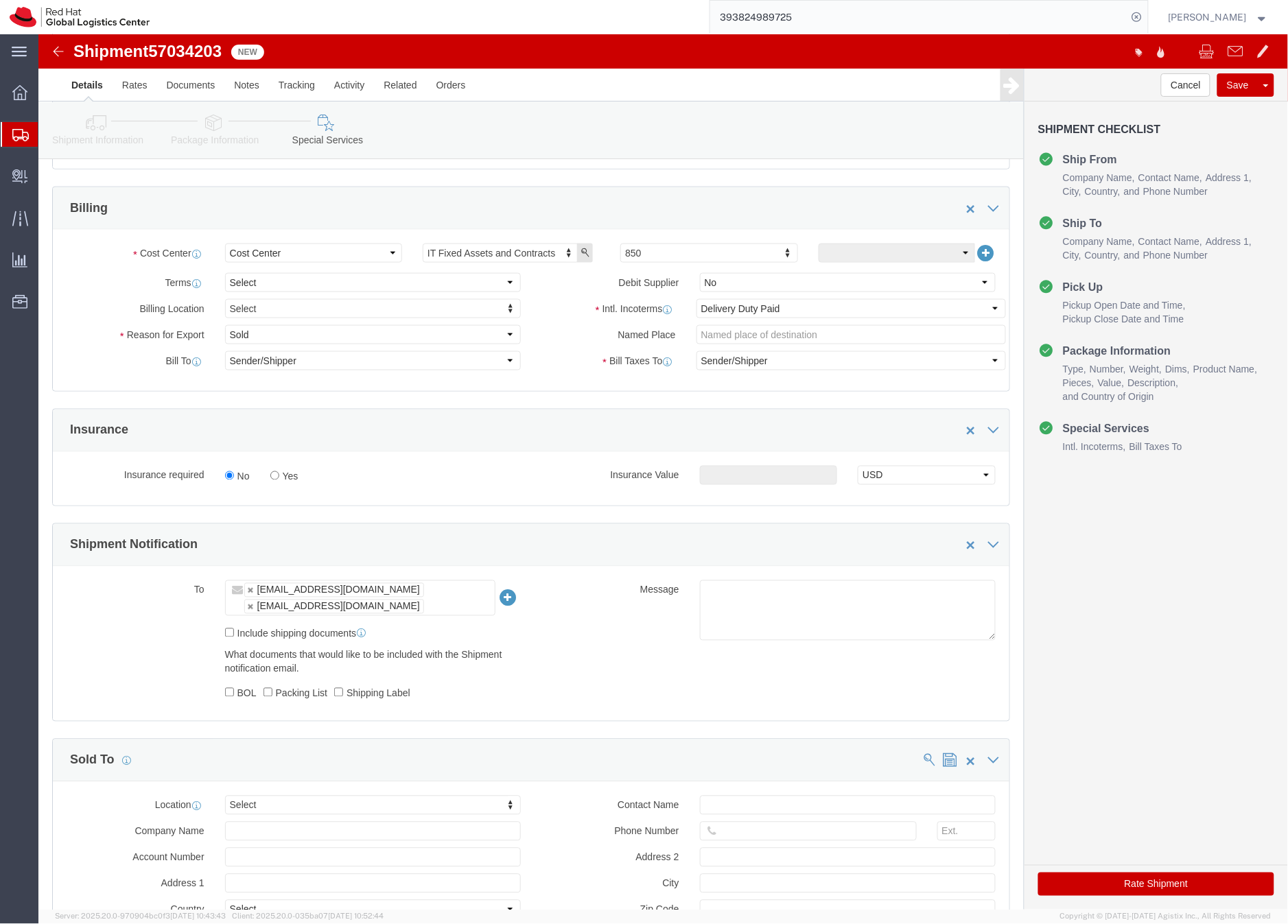
click button "Rate Shipment"
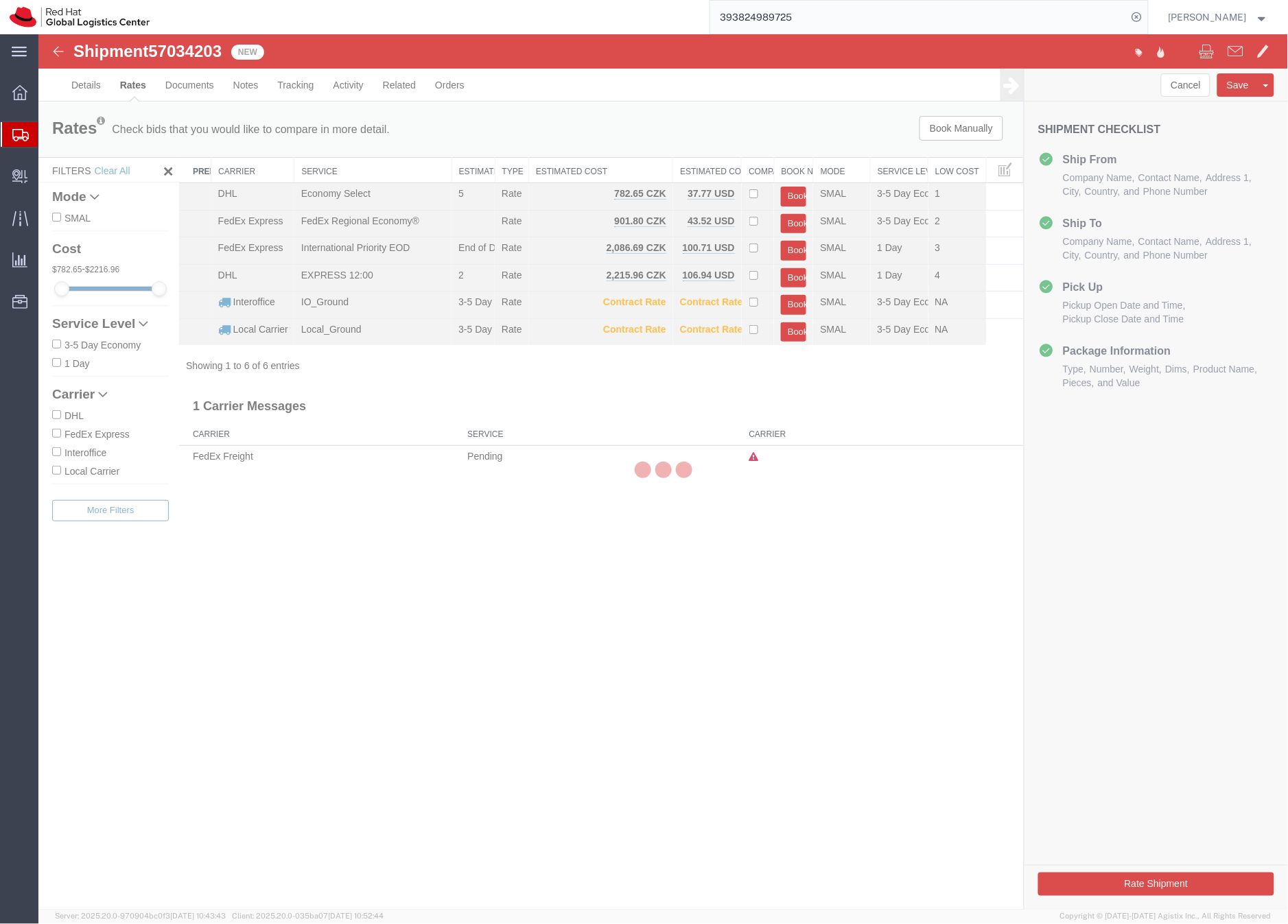
scroll to position [0, 0]
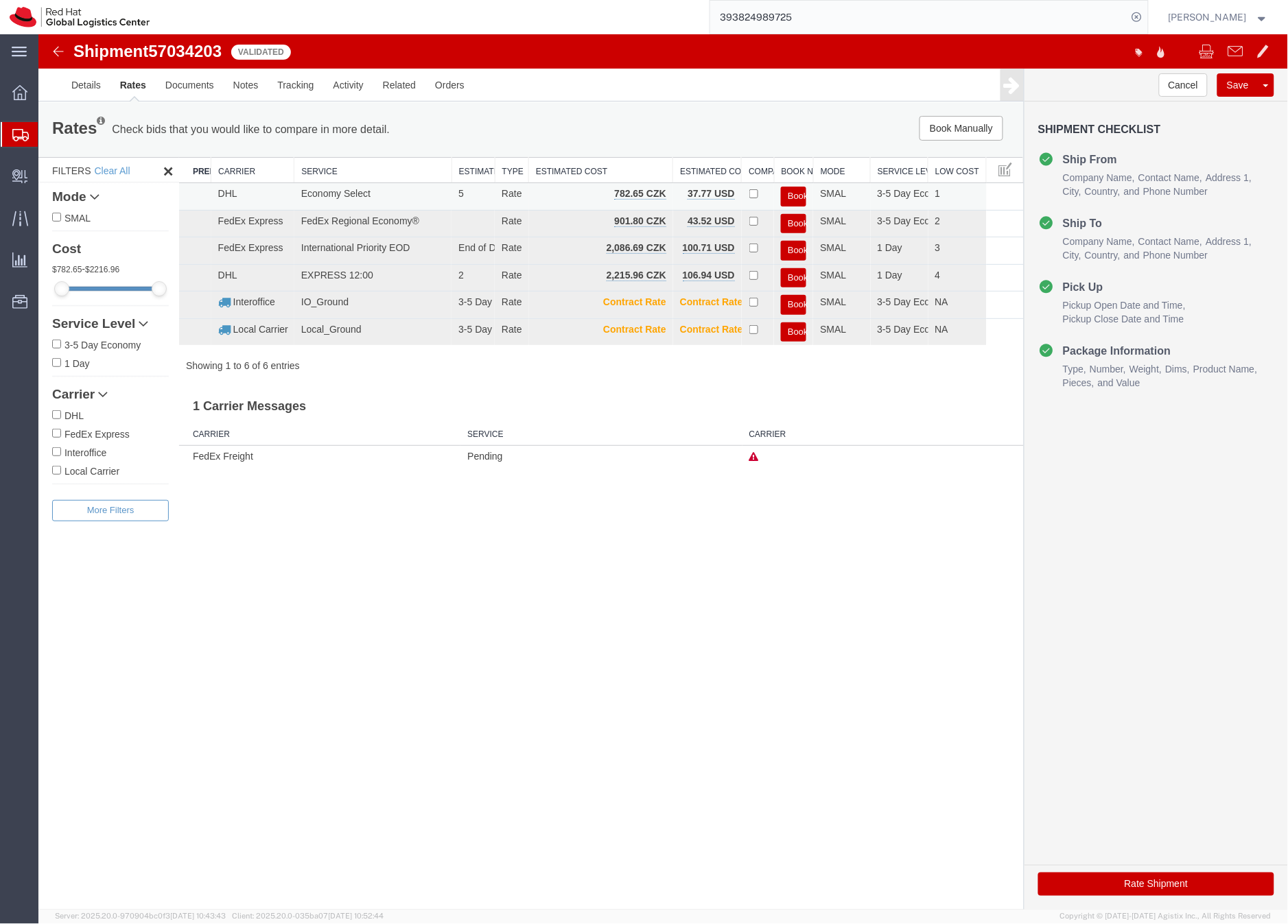
click at [788, 192] on button "Book" at bounding box center [792, 195] width 25 height 20
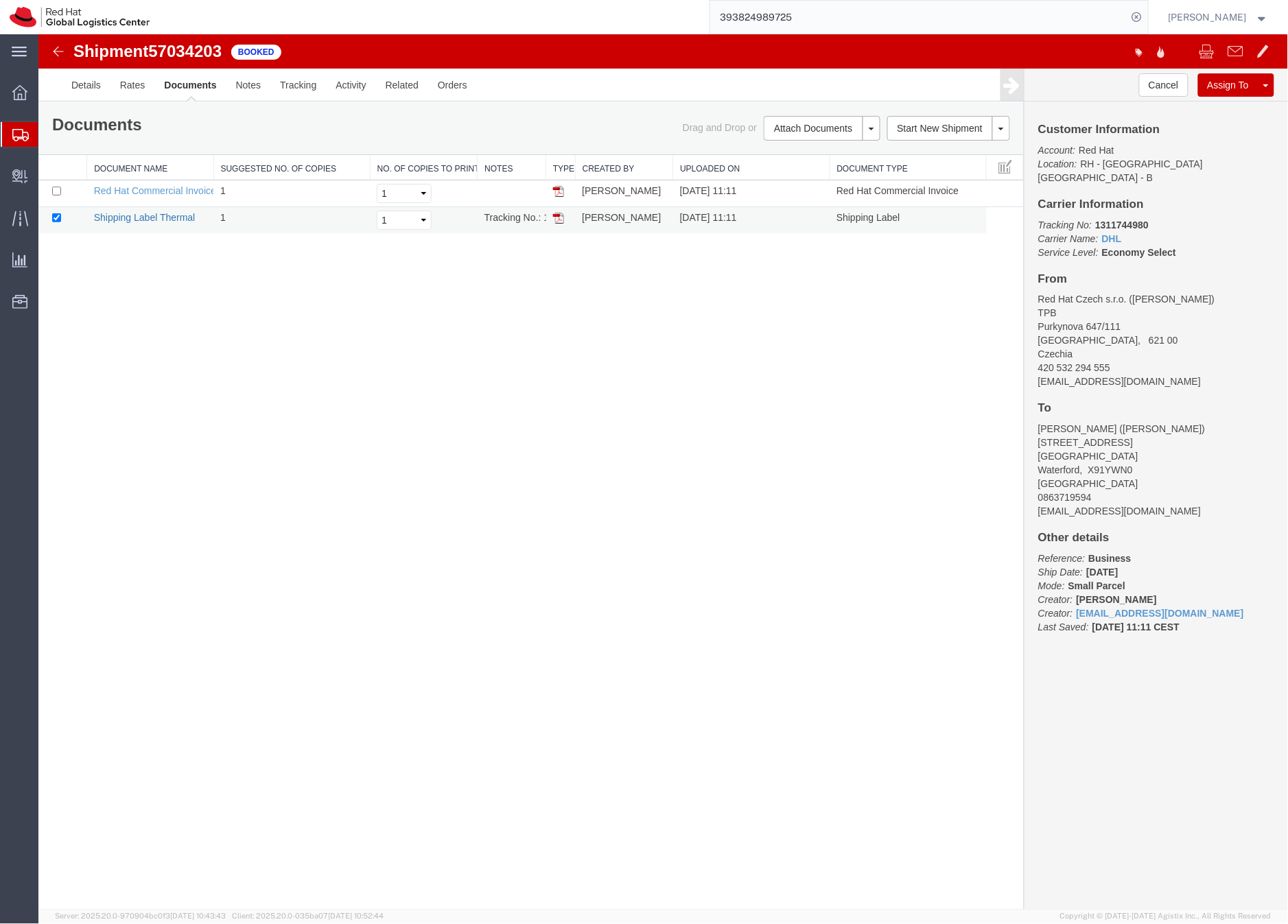
click at [181, 217] on link "Shipping Label Thermal" at bounding box center [144, 217] width 102 height 11
click at [22, 129] on icon at bounding box center [20, 135] width 16 height 12
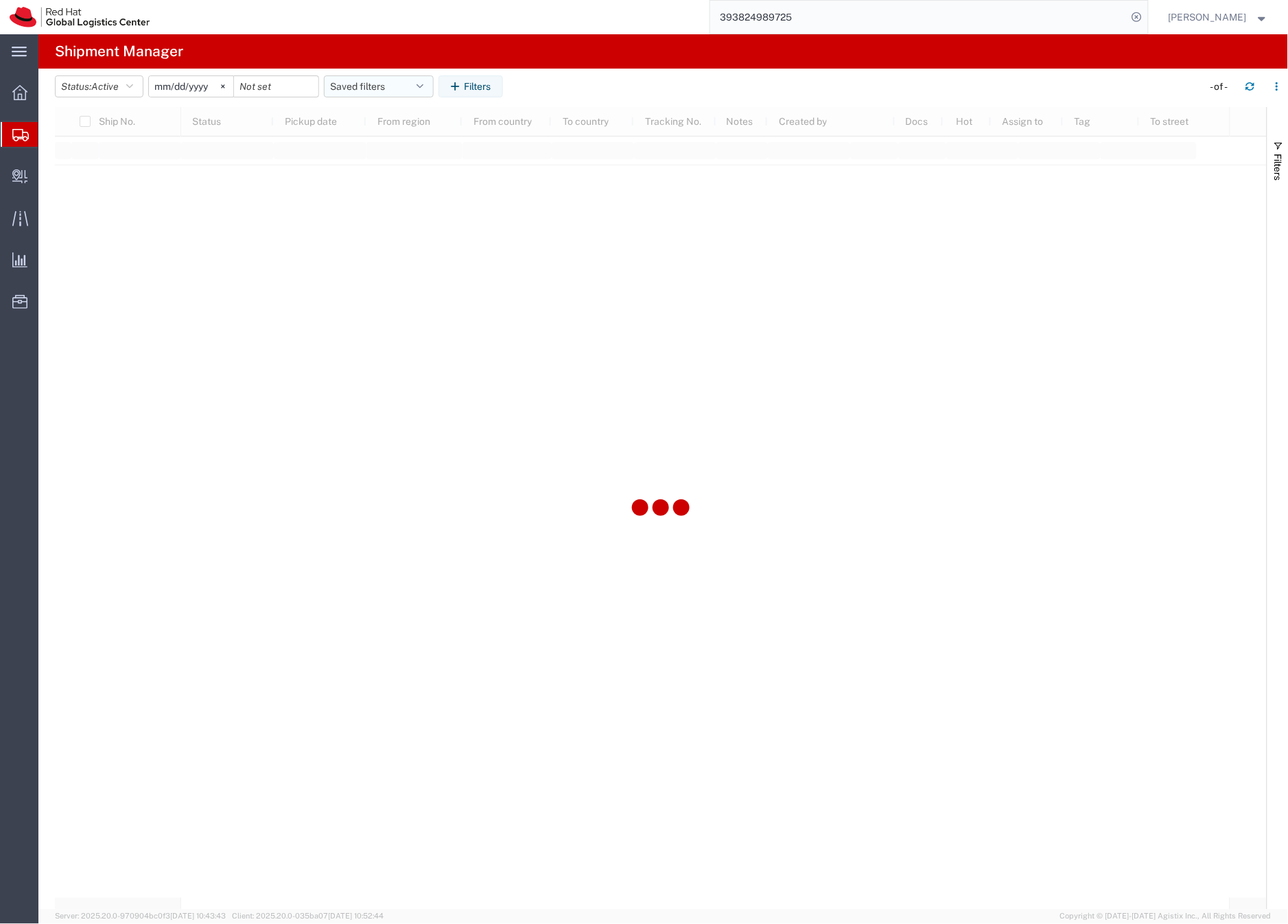
click at [381, 79] on button "Saved filters" at bounding box center [378, 85] width 110 height 22
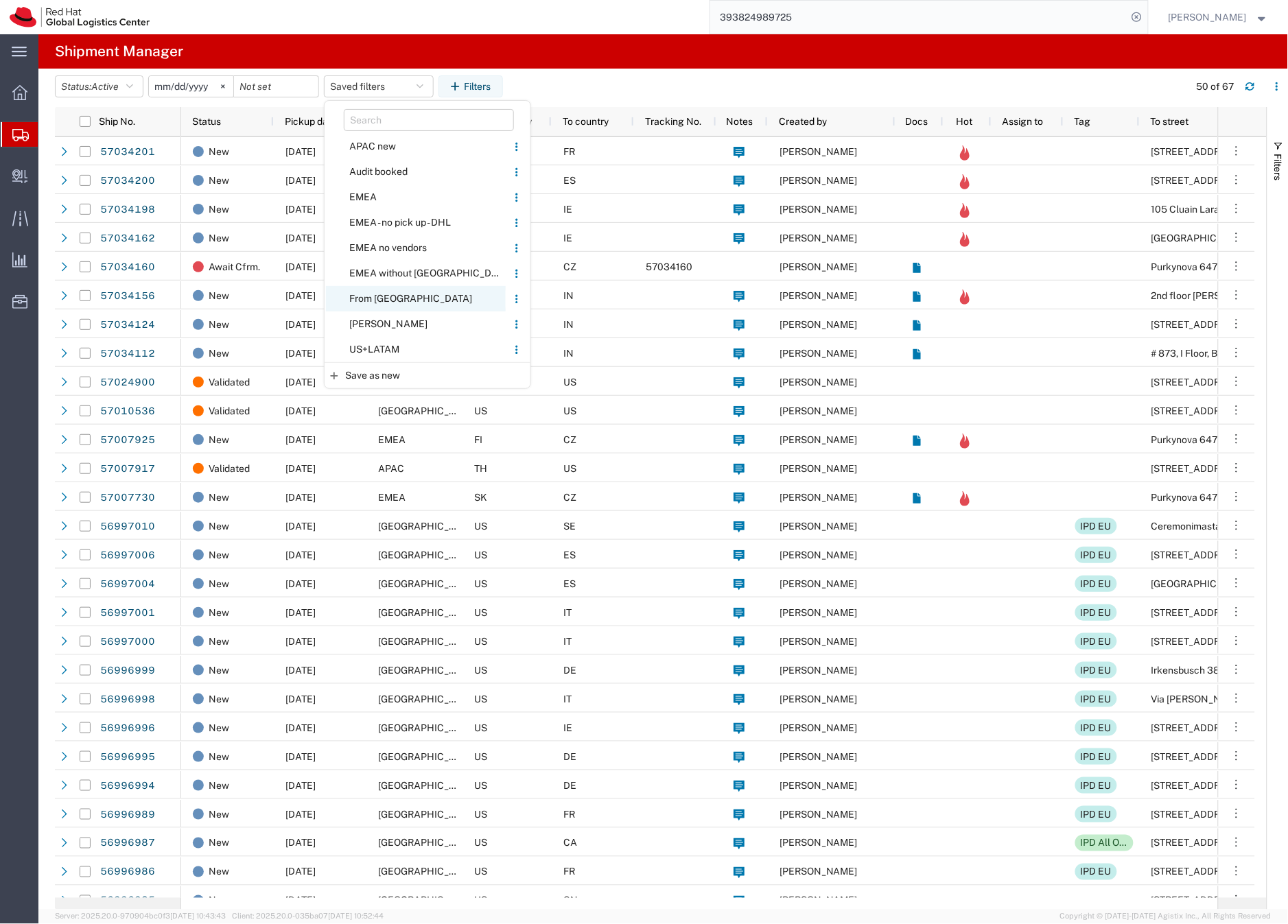
click at [379, 295] on span "From [GEOGRAPHIC_DATA]" at bounding box center [416, 298] width 180 height 25
type input "[DATE]"
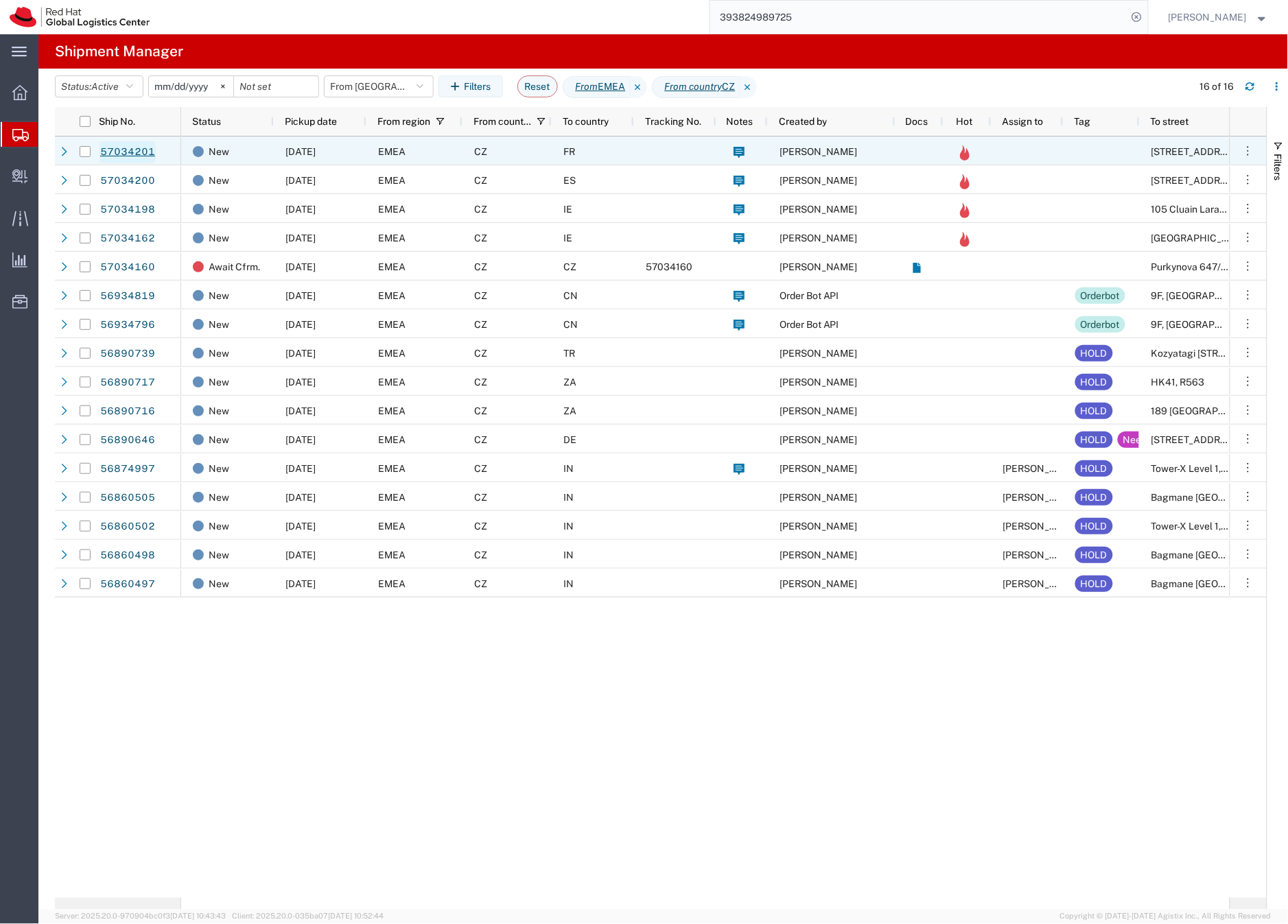
click at [131, 149] on link "57034201" at bounding box center [127, 152] width 56 height 22
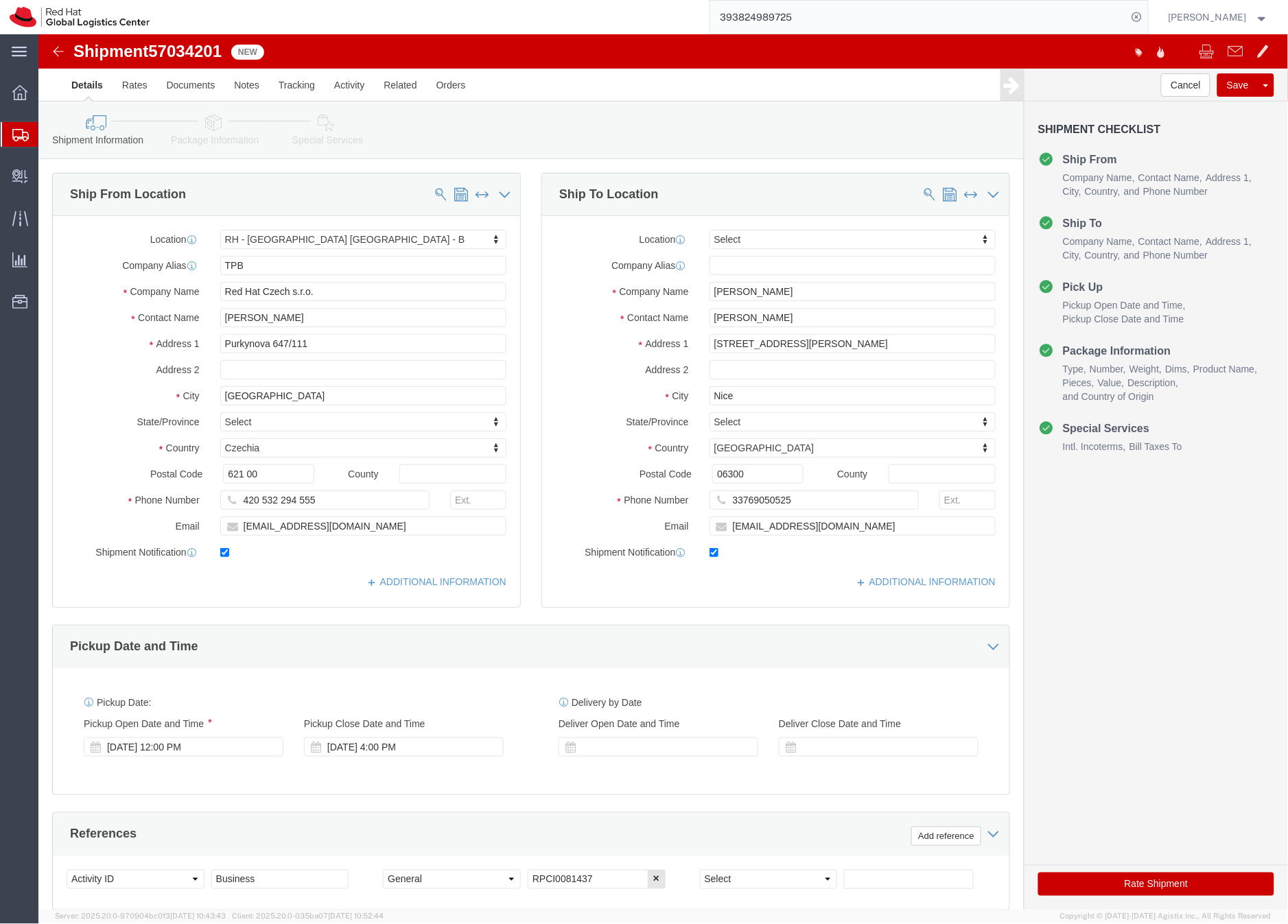
select select "38036"
select select
click icon
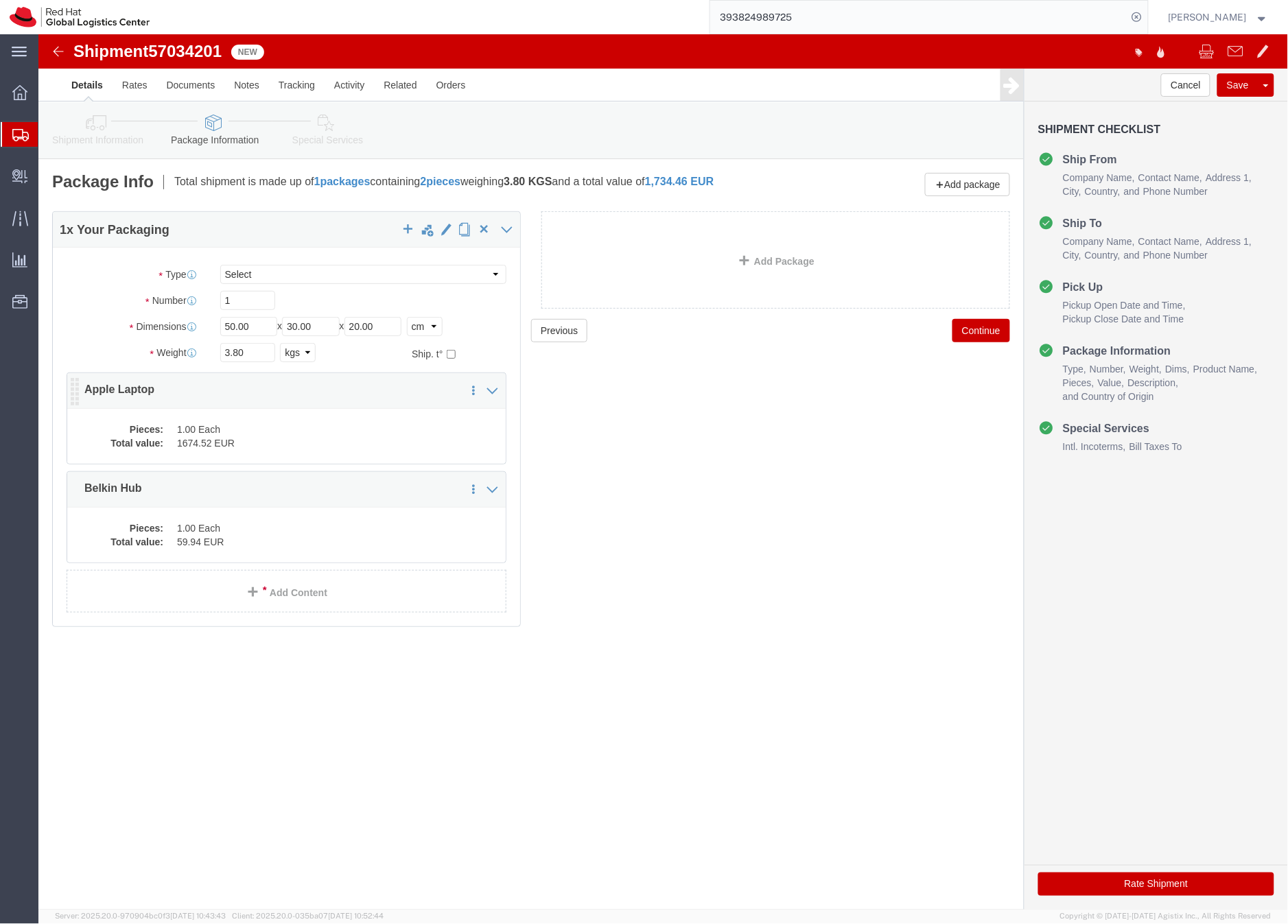
click dd "1.00 Each"
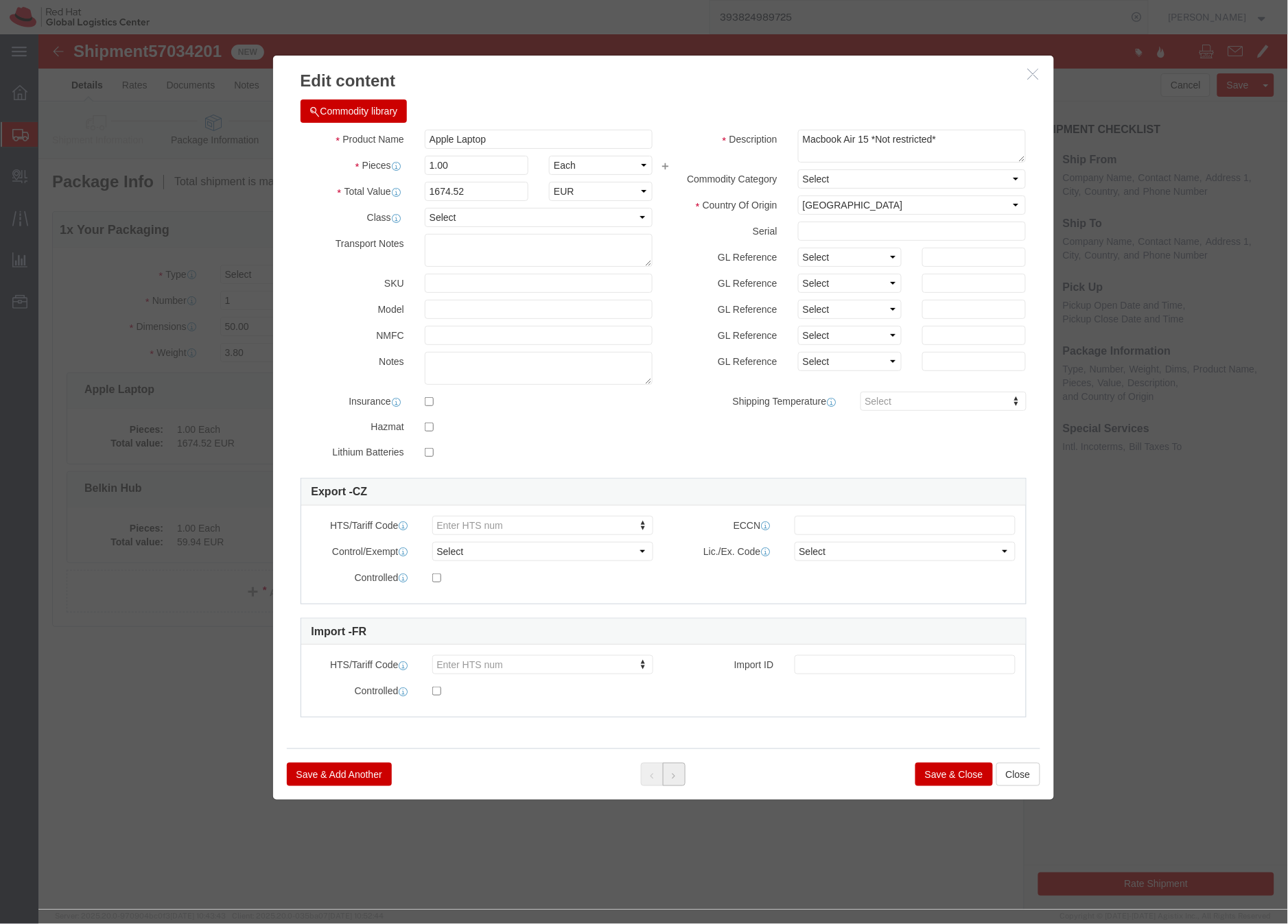
click icon
click button "Save & Close"
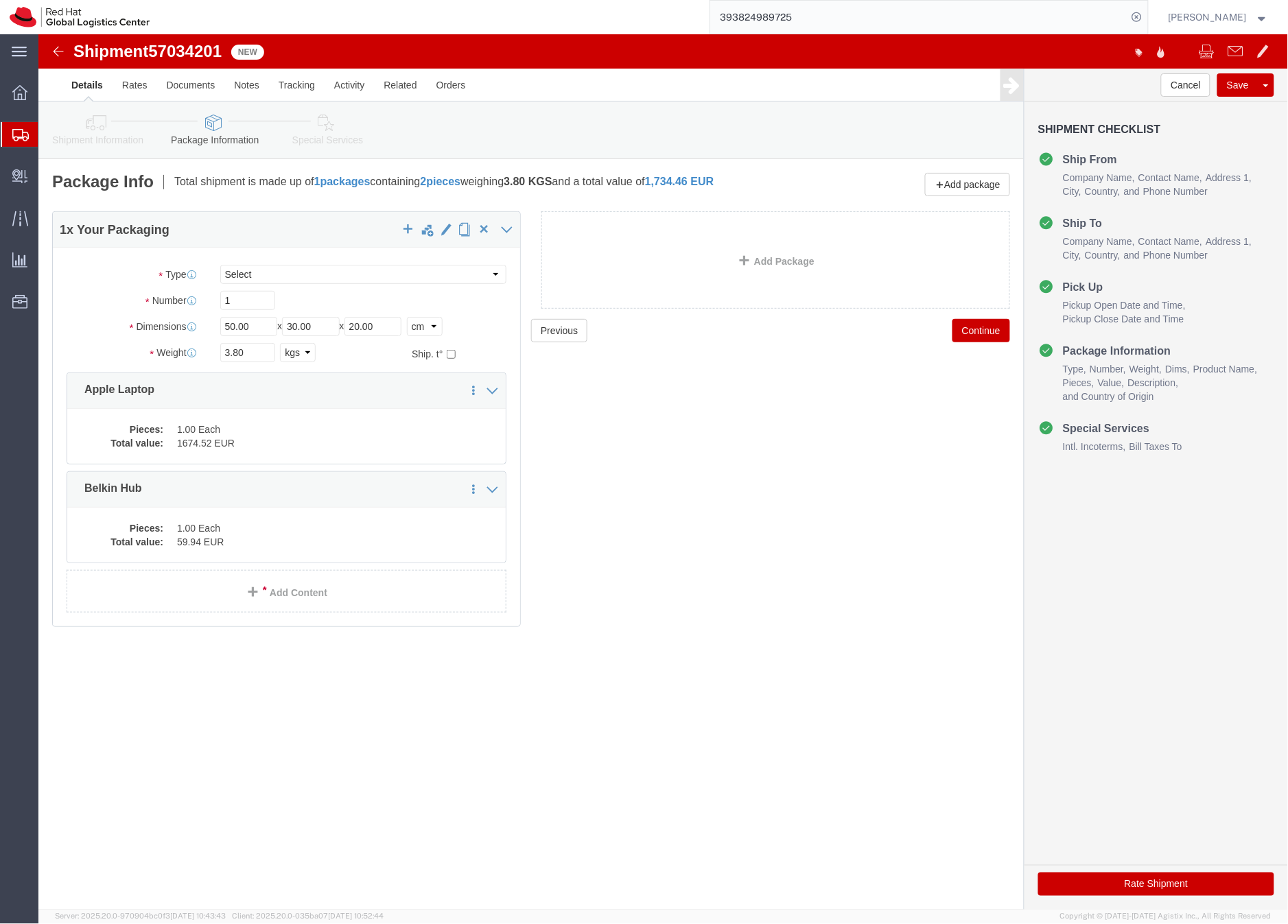
click link "Special Services"
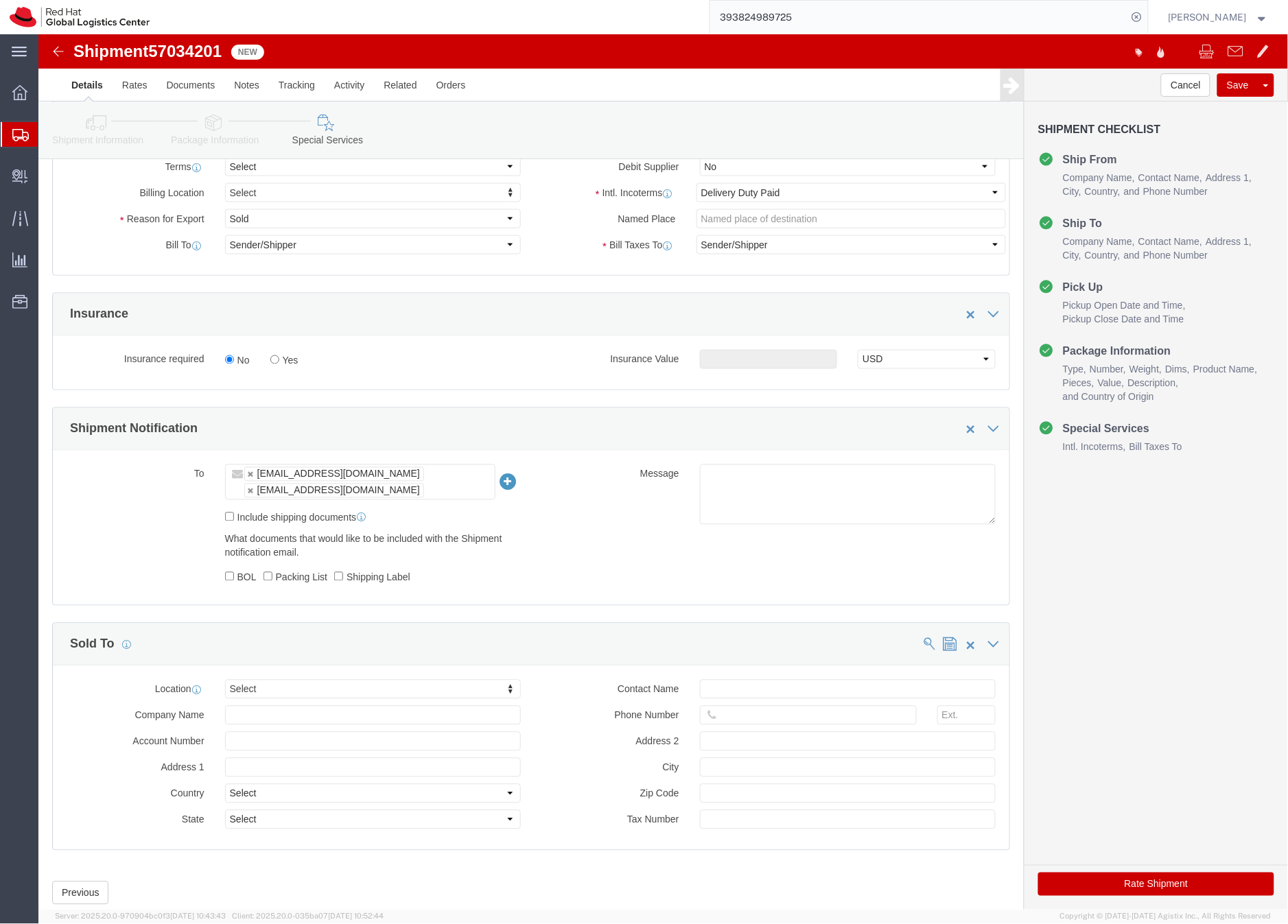
scroll to position [594, 0]
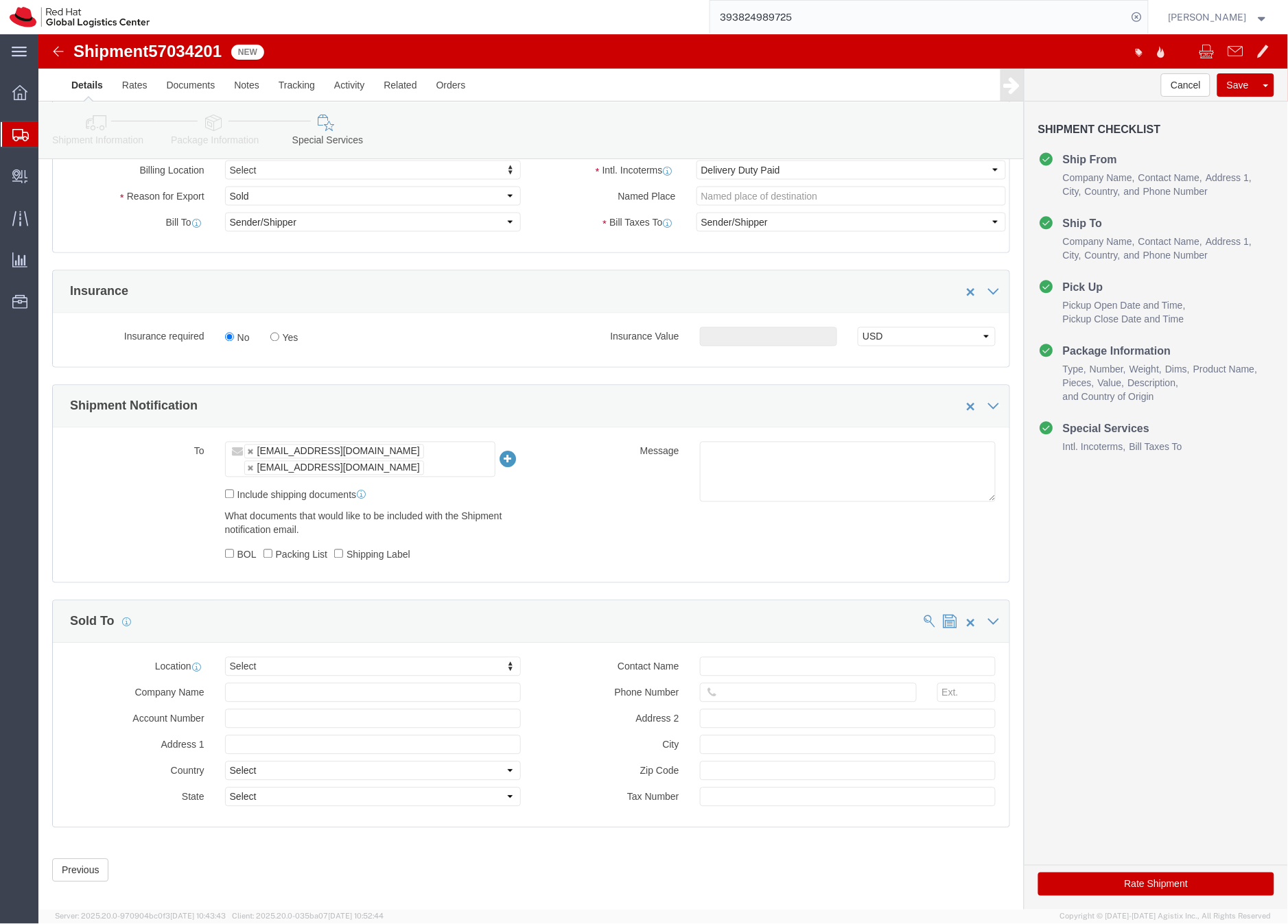
click button "Rate Shipment"
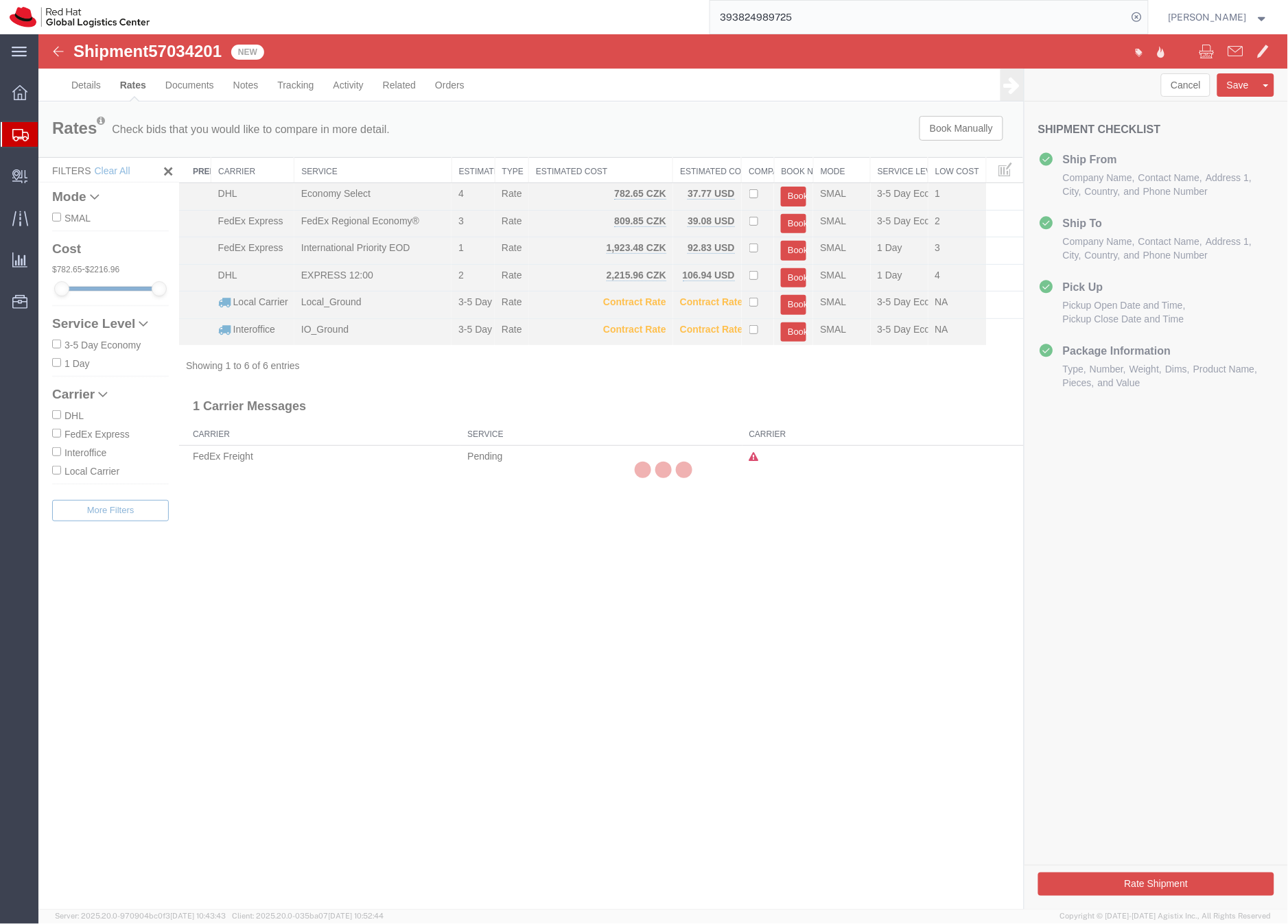
scroll to position [0, 0]
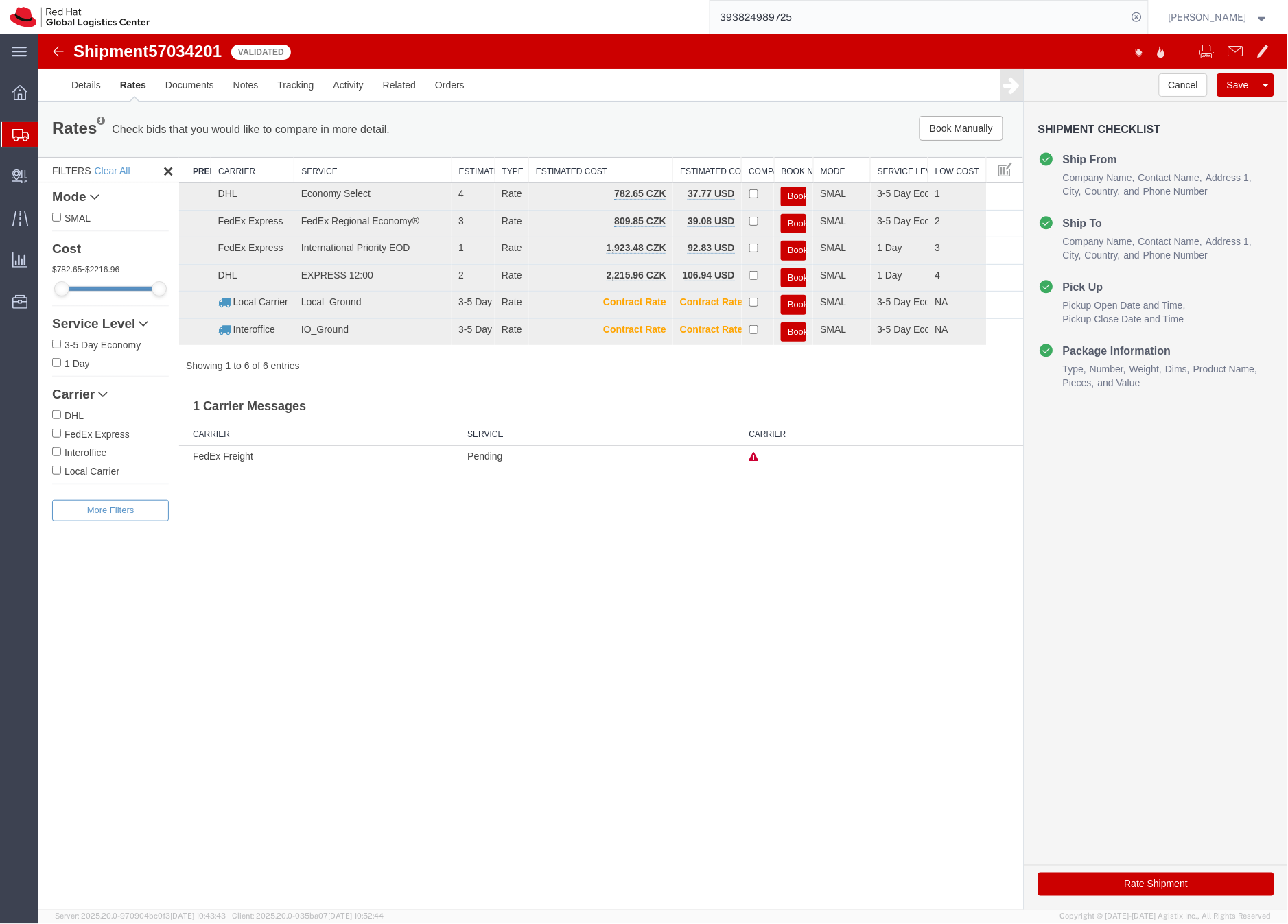
click at [796, 194] on button "Book" at bounding box center [792, 195] width 25 height 20
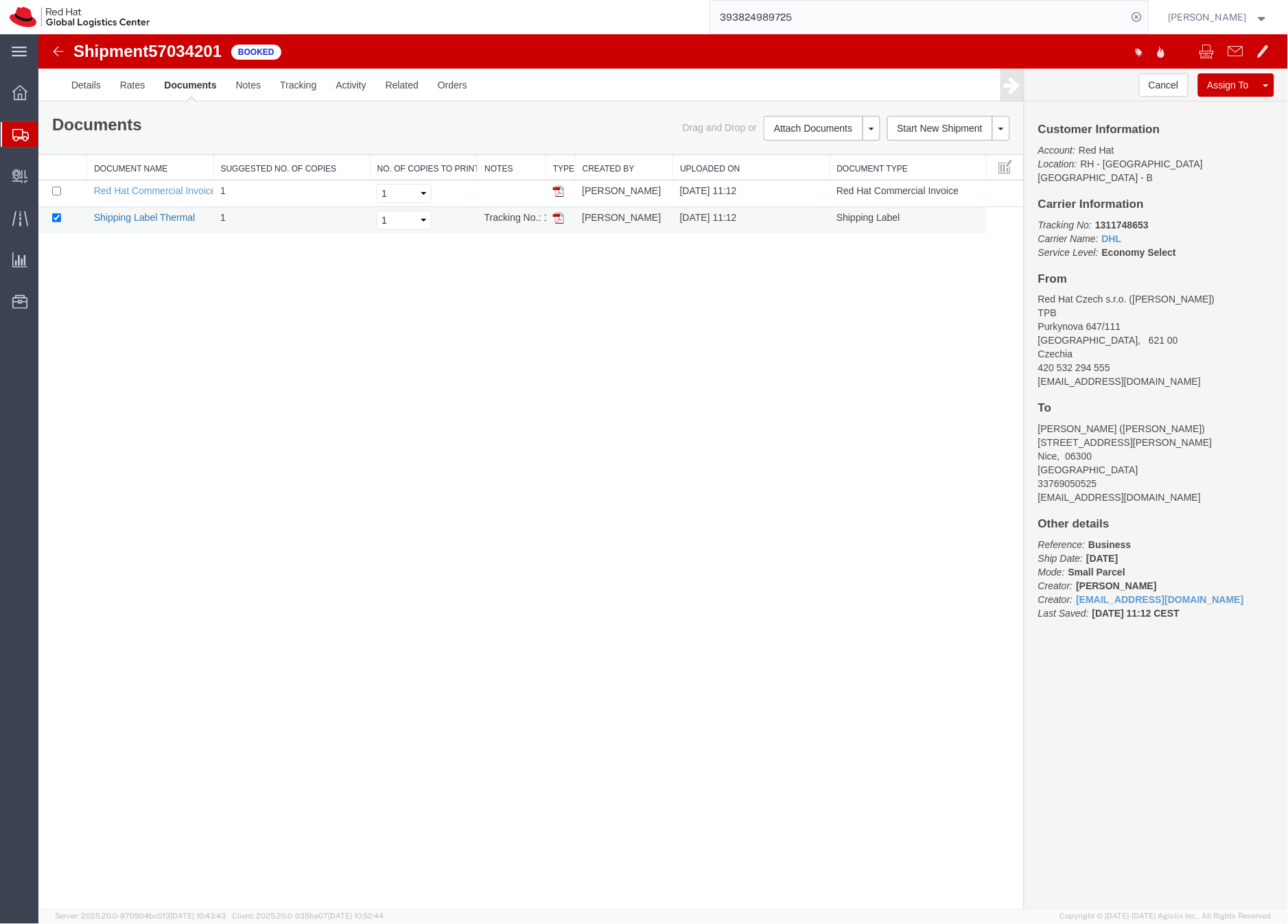
click at [161, 217] on link "Shipping Label Thermal" at bounding box center [144, 217] width 102 height 11
click at [16, 136] on icon at bounding box center [20, 135] width 16 height 12
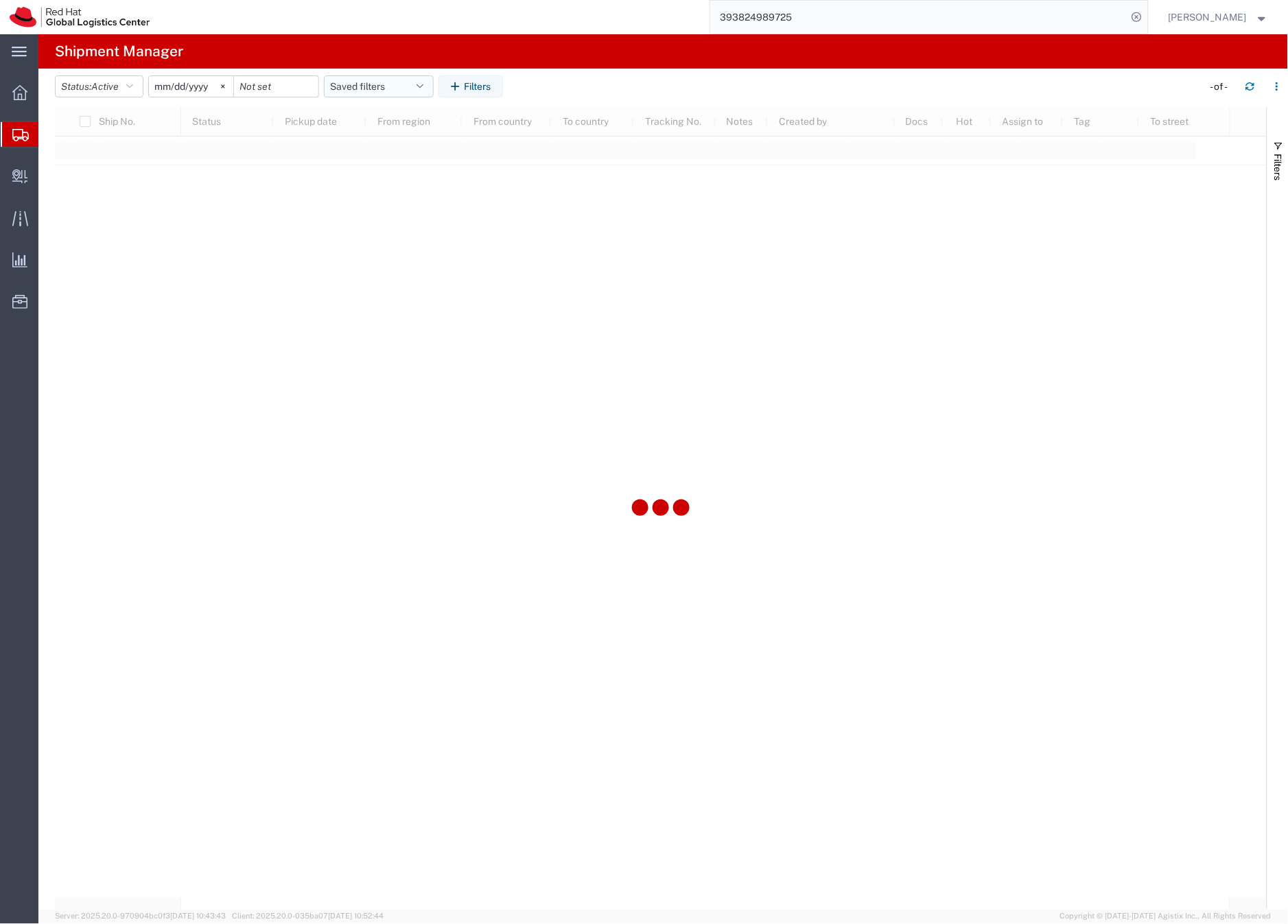
click at [358, 85] on button "Saved filters" at bounding box center [378, 85] width 110 height 22
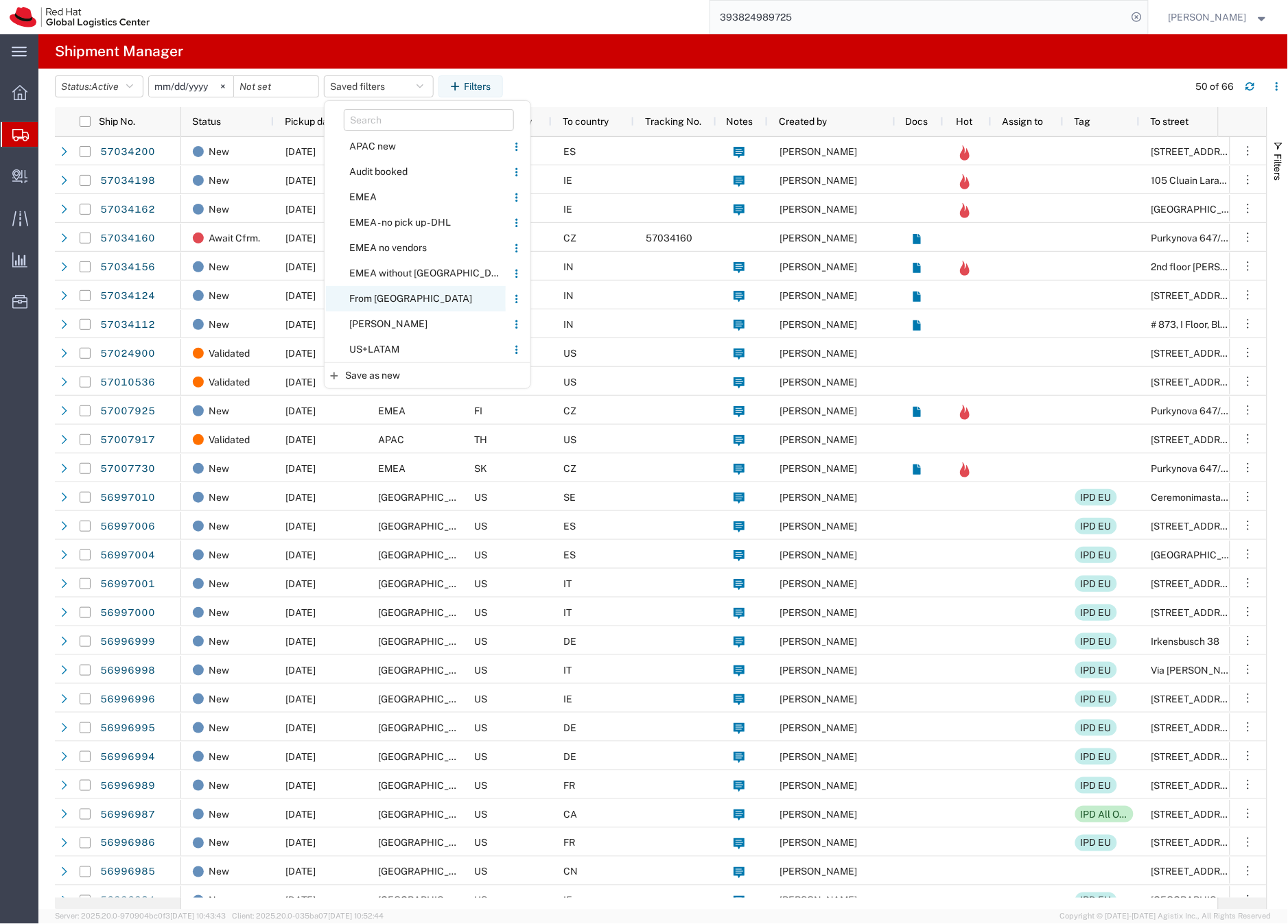
click at [365, 299] on span "From [GEOGRAPHIC_DATA]" at bounding box center [416, 298] width 180 height 25
type input "[DATE]"
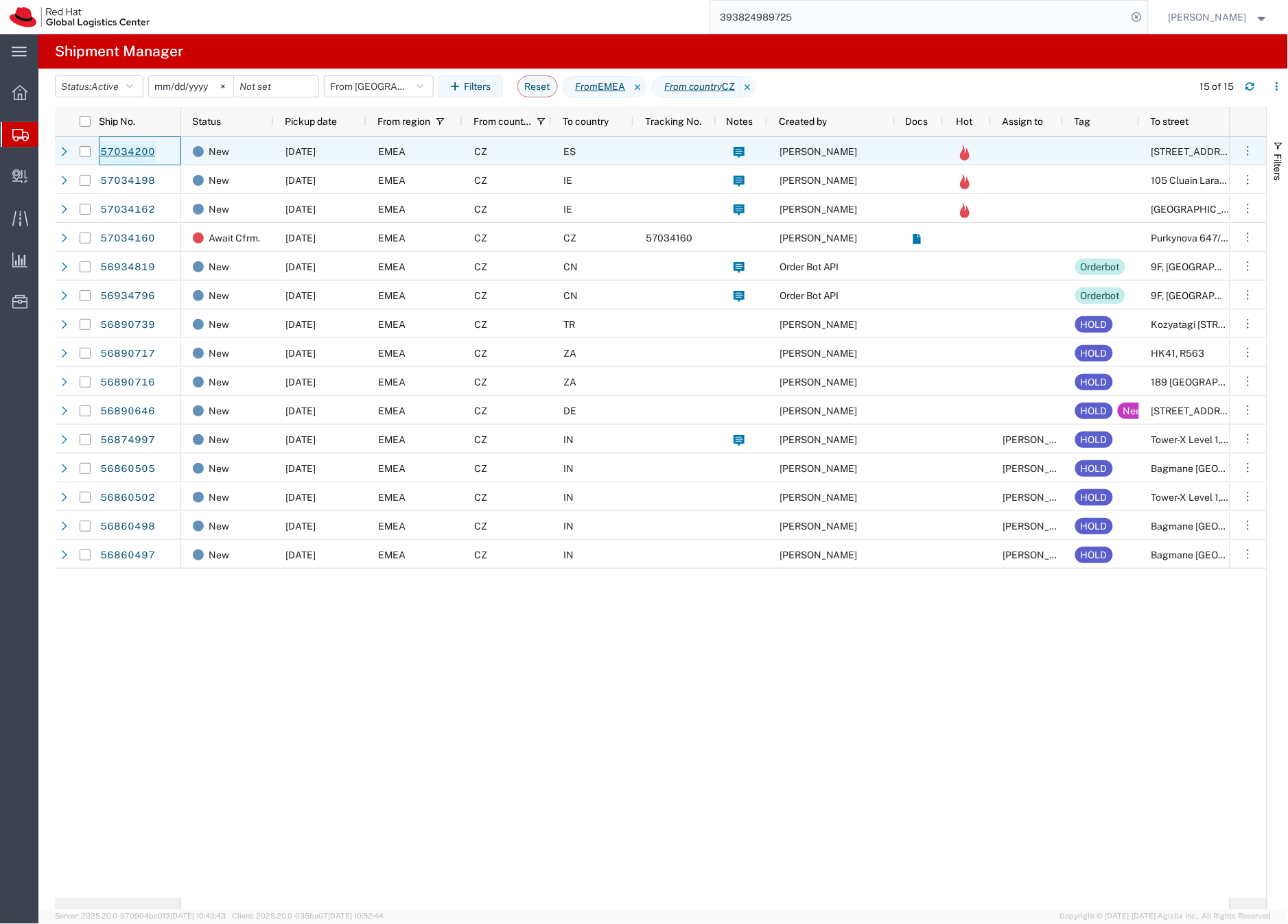
click at [111, 149] on link "57034200" at bounding box center [127, 152] width 56 height 22
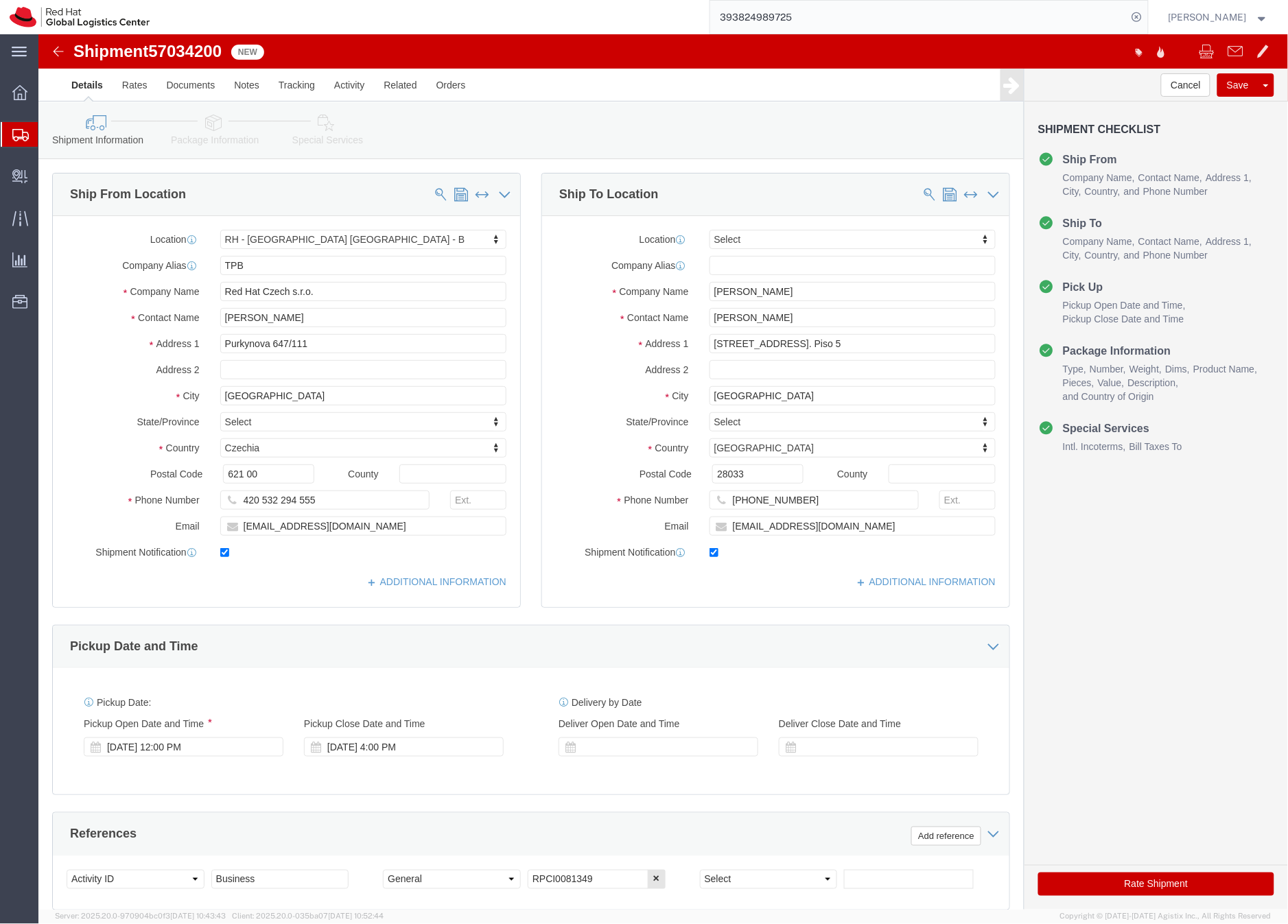
select select "38036"
select select
click icon
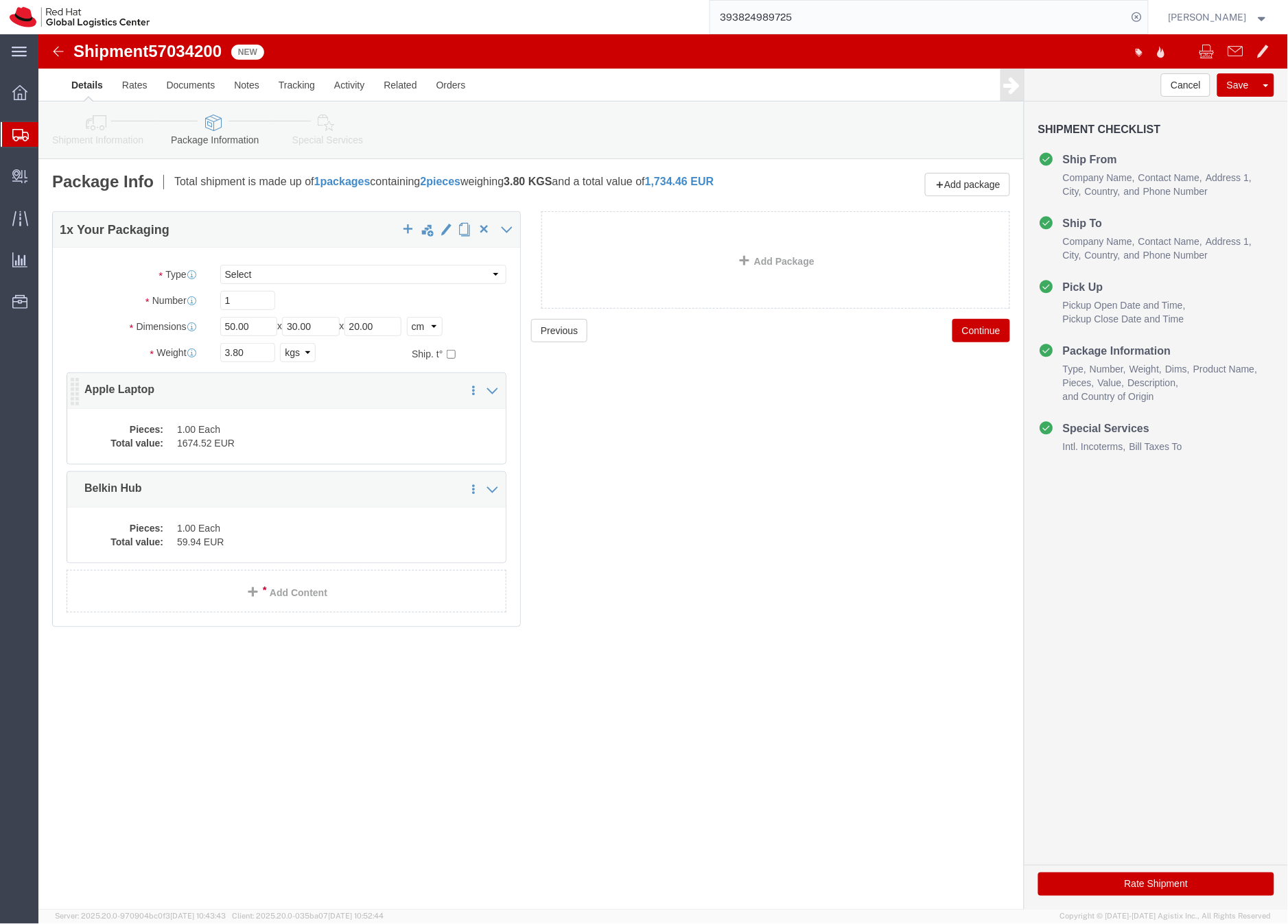
click dd "1.00 Each"
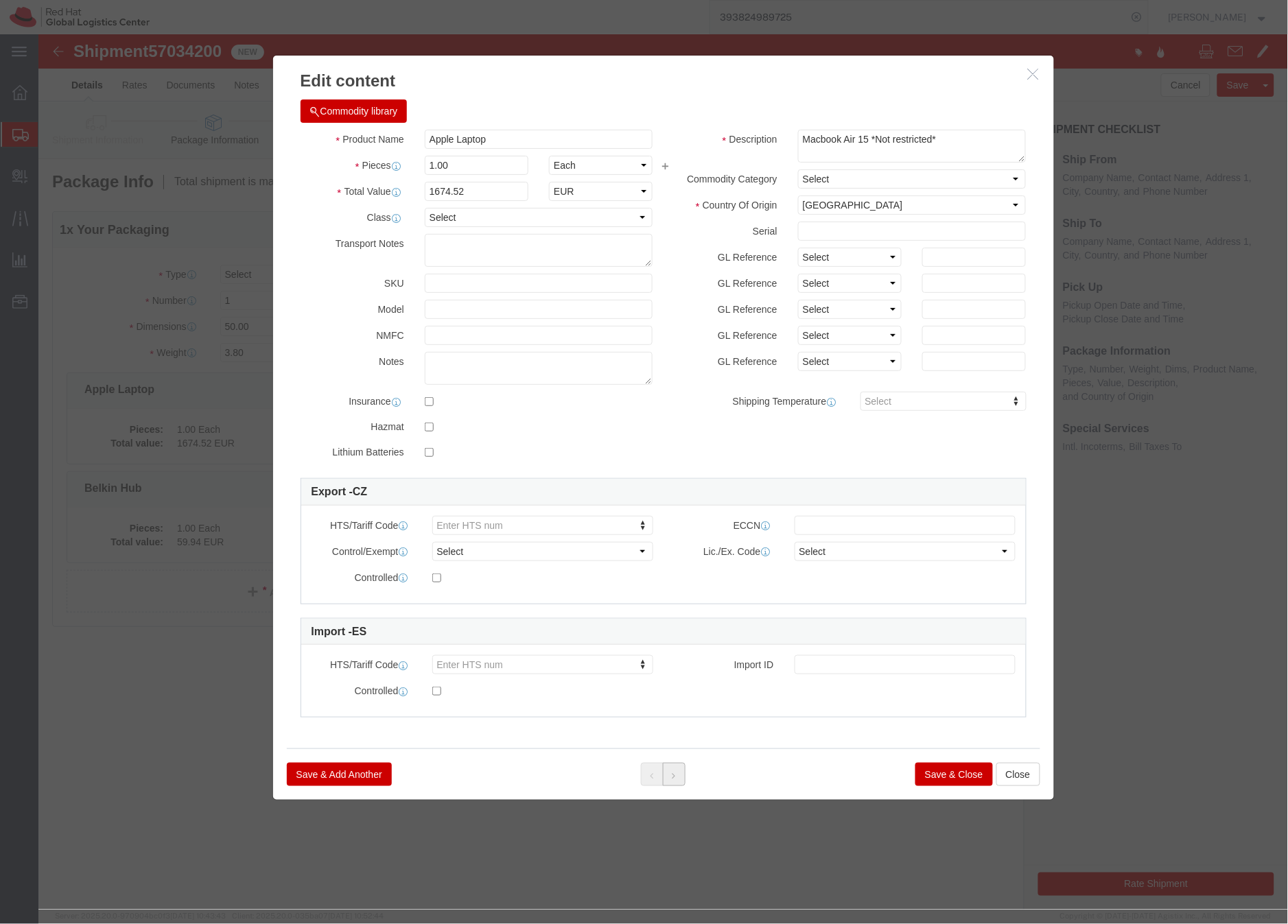
click button
click button "Save & Close"
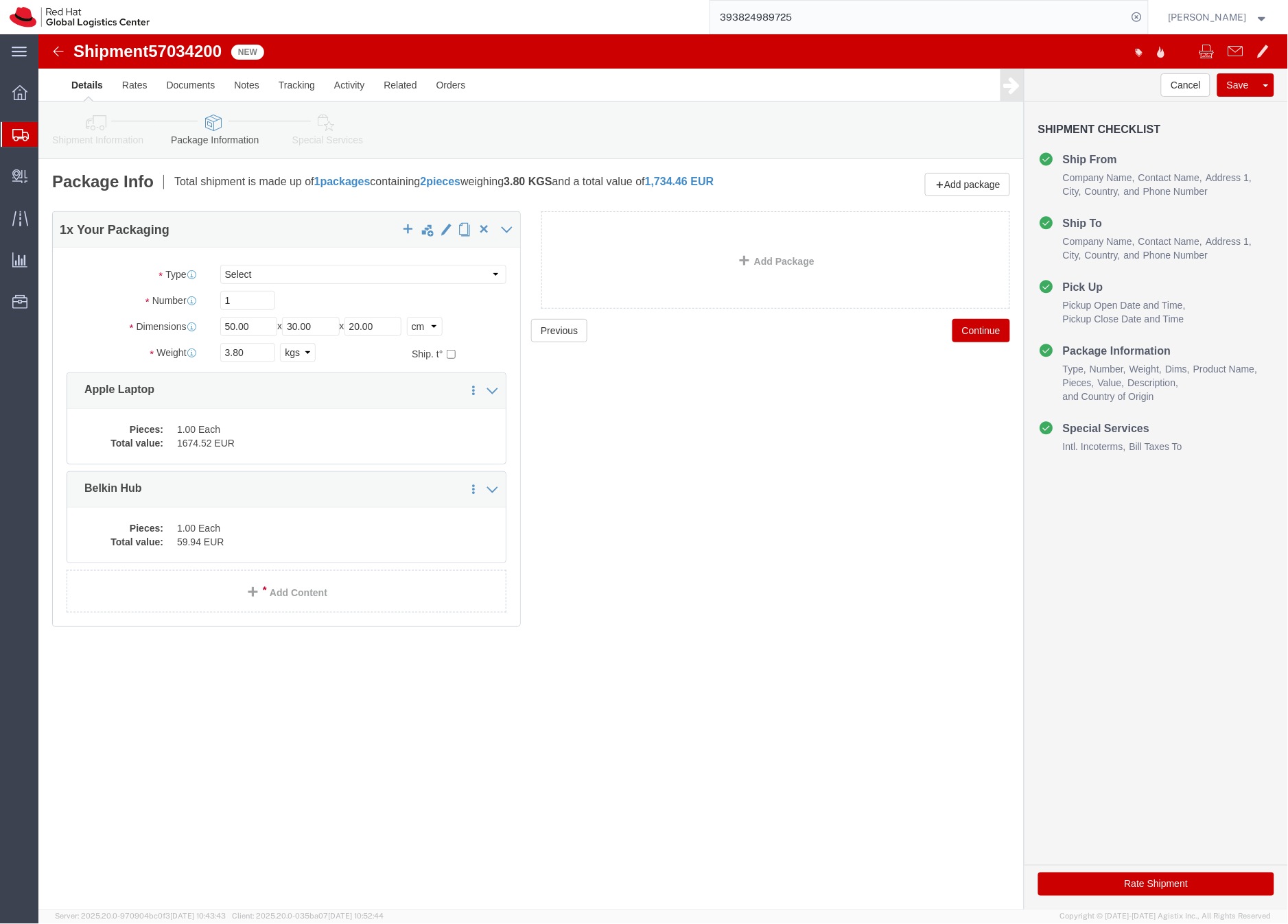
click link "Special Services"
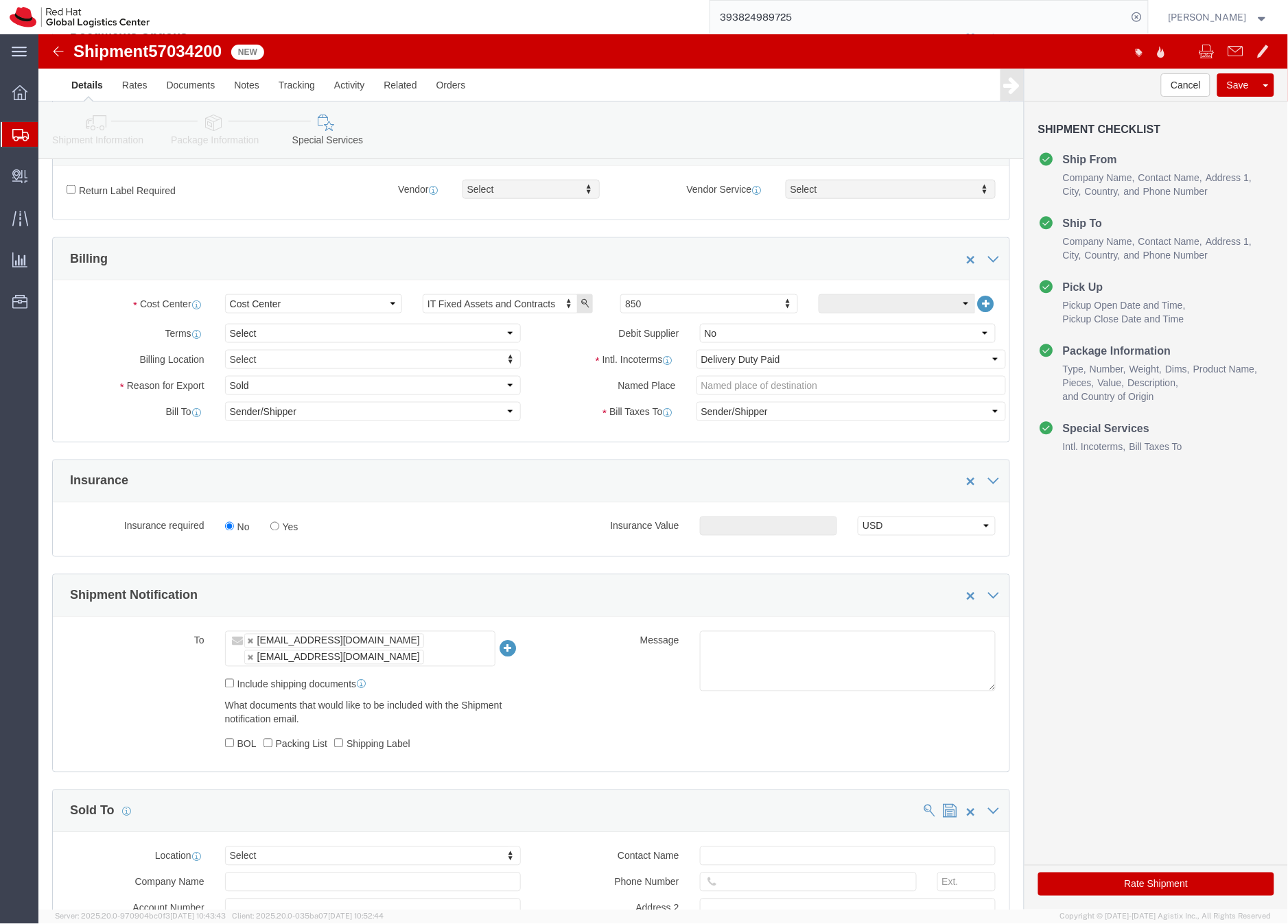
scroll to position [522, 0]
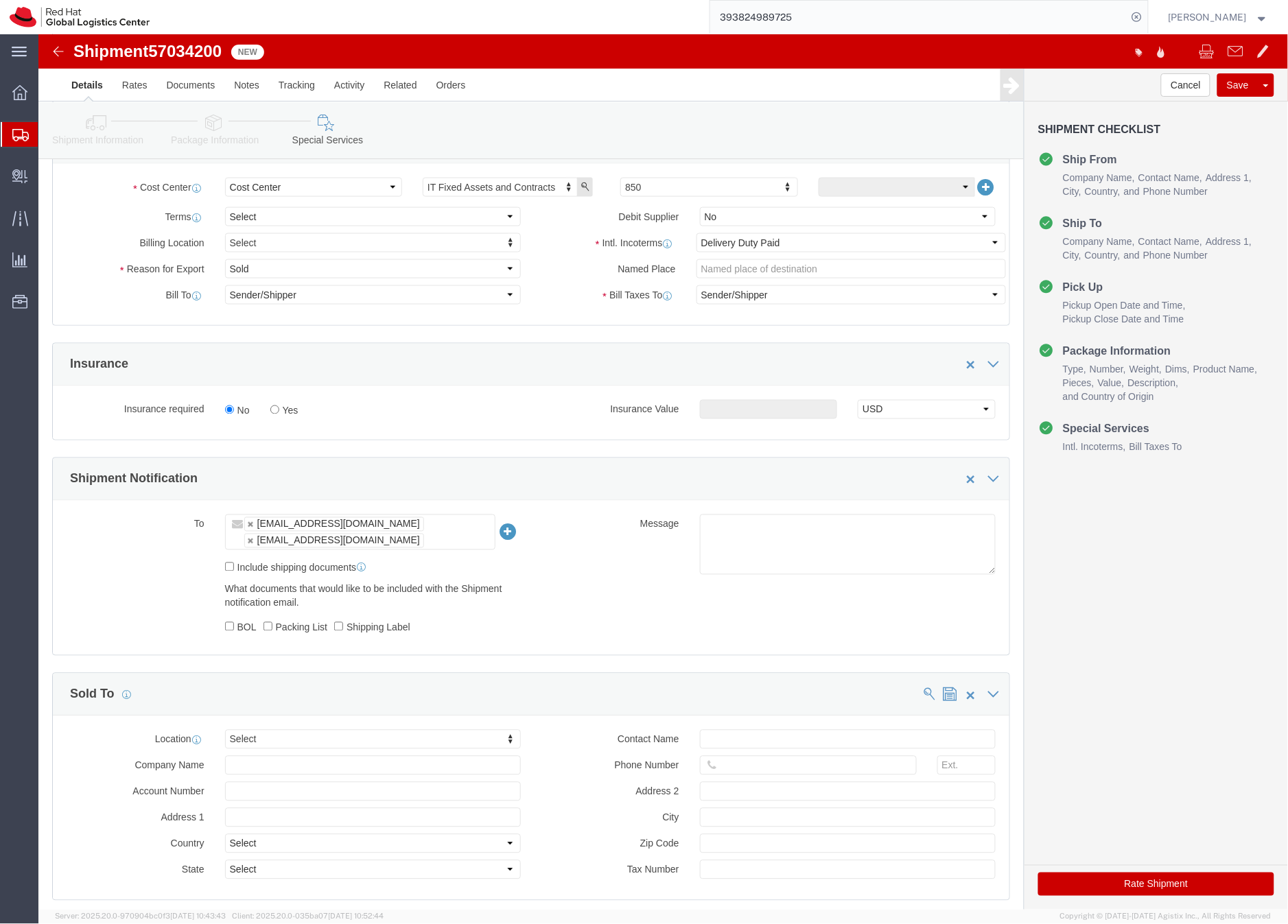
click button "Rate Shipment"
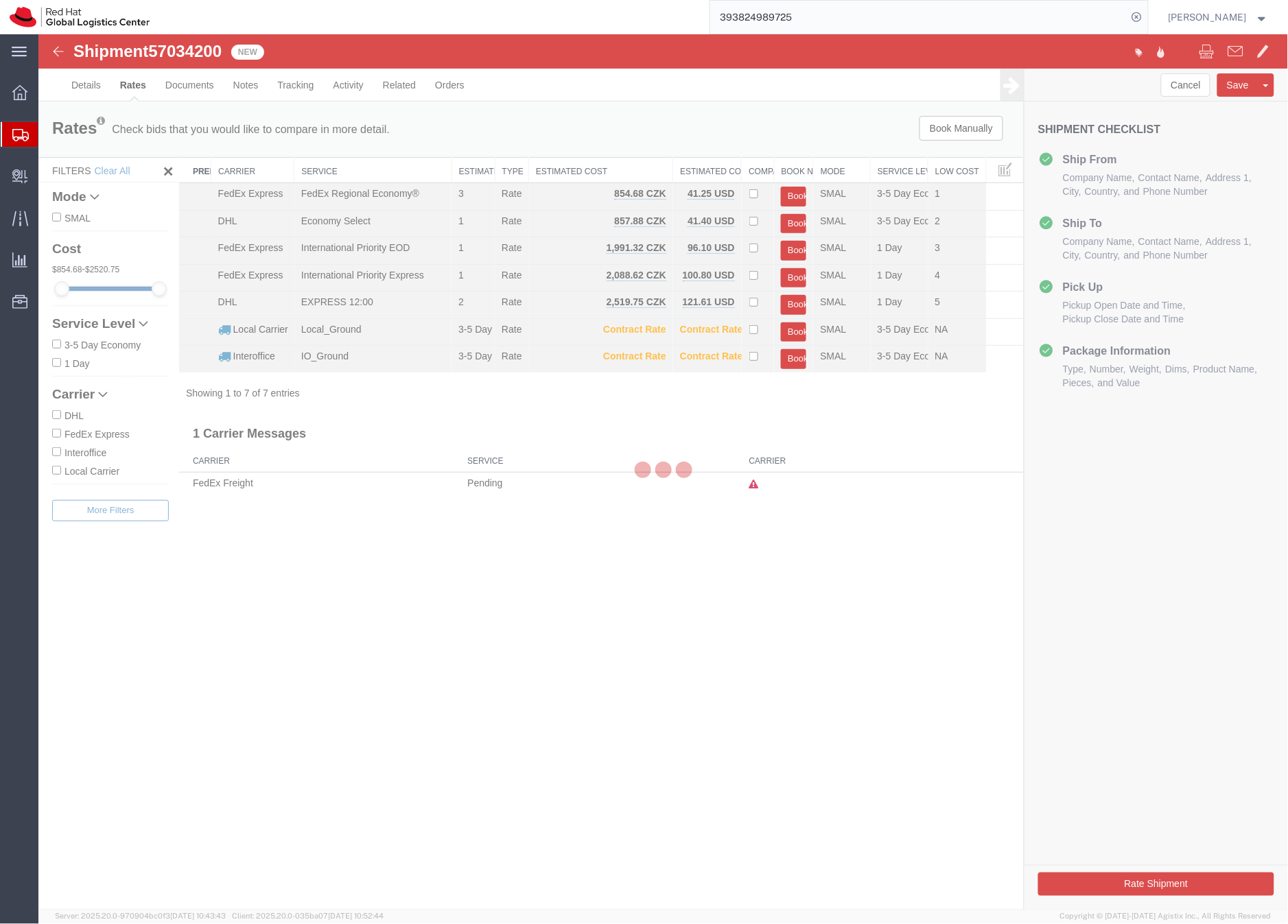
scroll to position [0, 0]
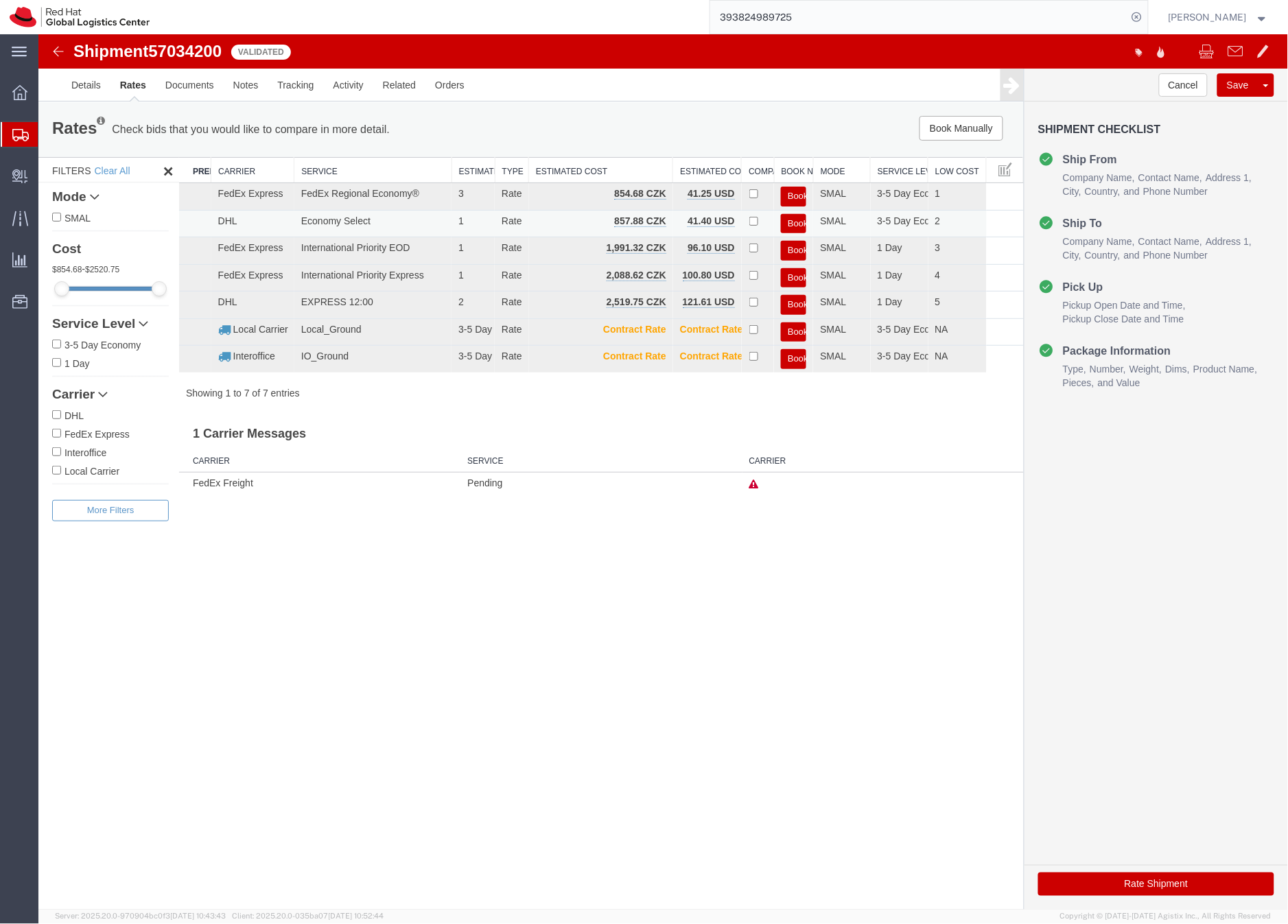
click at [792, 218] on button "Book" at bounding box center [792, 223] width 25 height 20
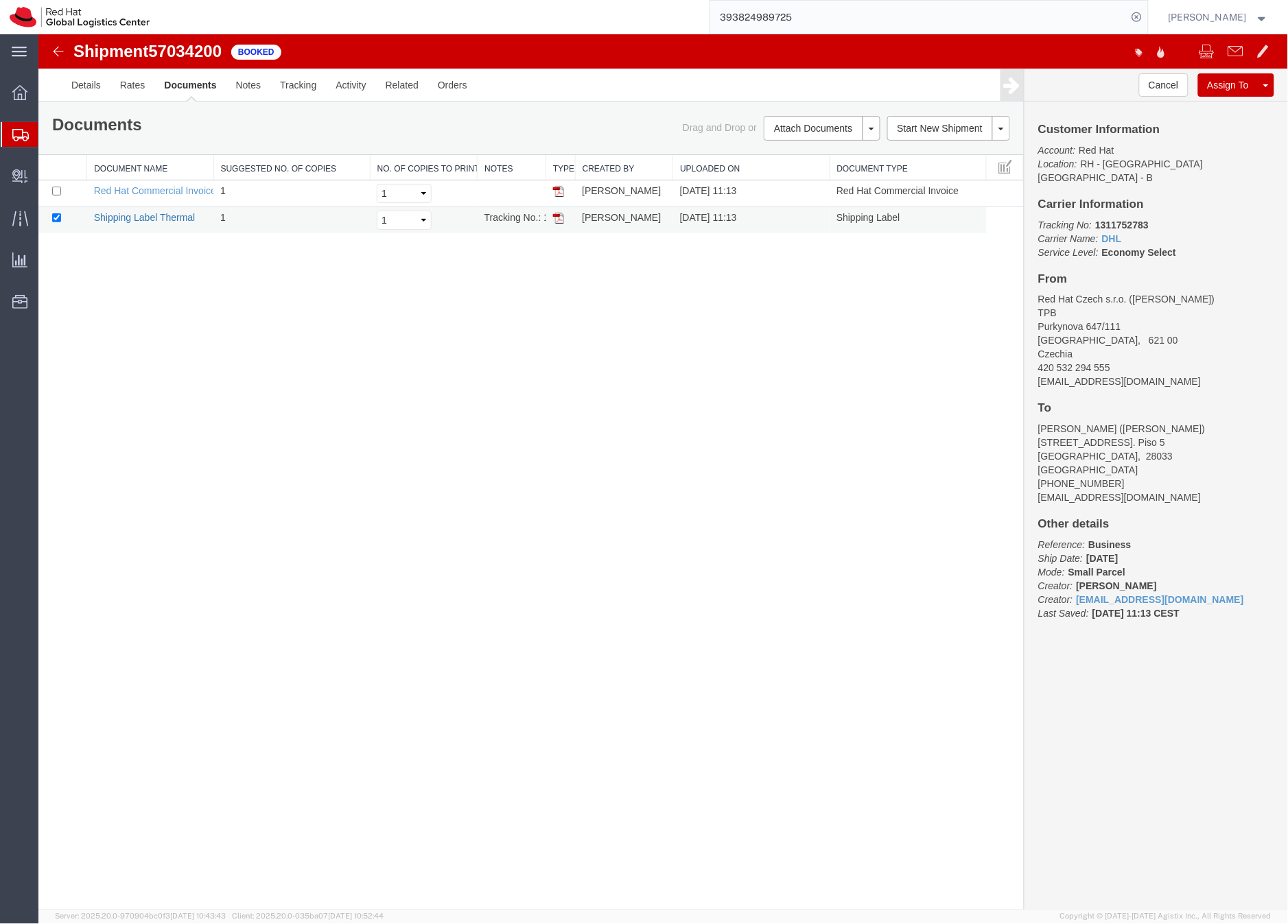
click at [174, 218] on link "Shipping Label Thermal" at bounding box center [144, 217] width 102 height 11
click at [20, 134] on icon at bounding box center [20, 135] width 16 height 12
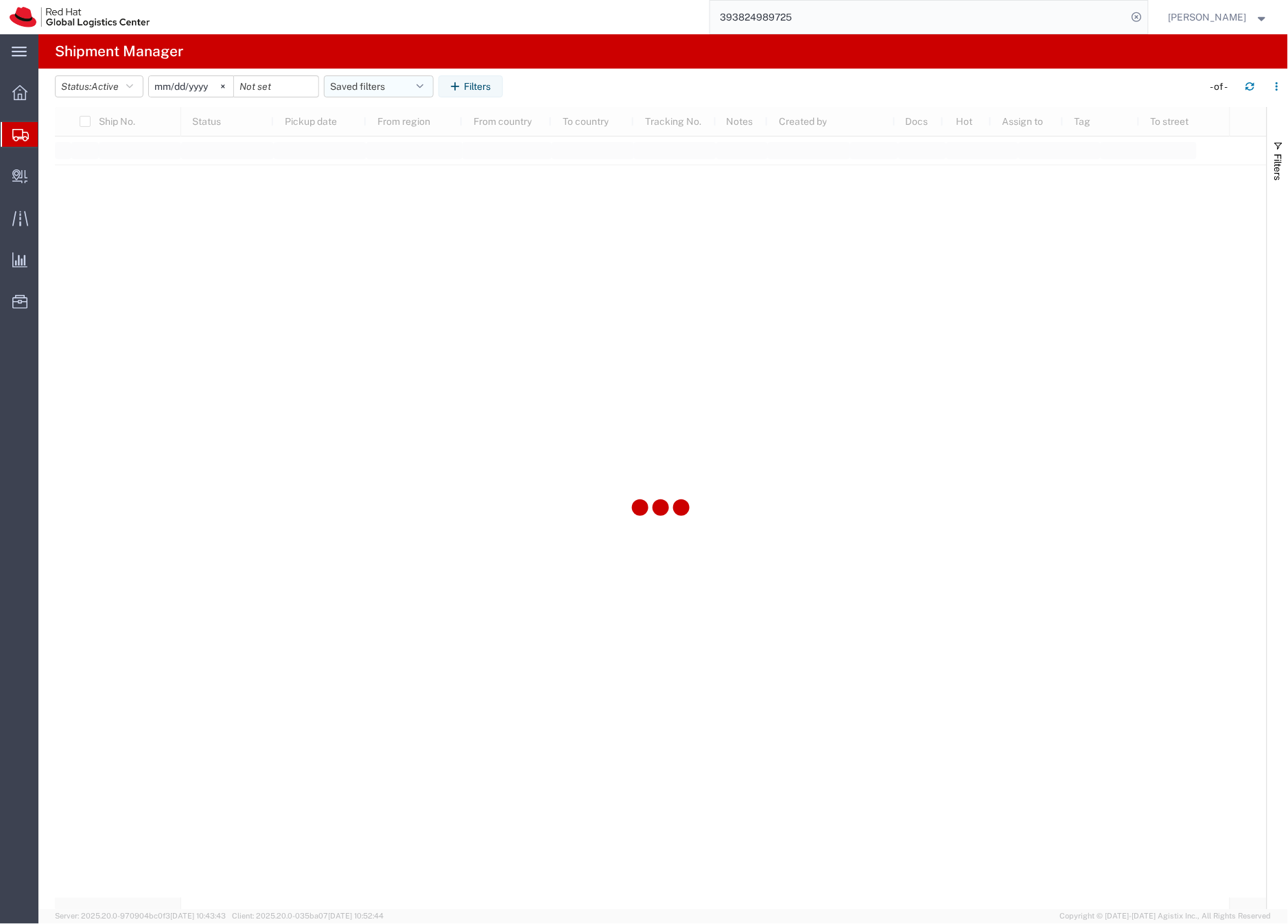
click at [373, 86] on button "Saved filters" at bounding box center [378, 85] width 110 height 22
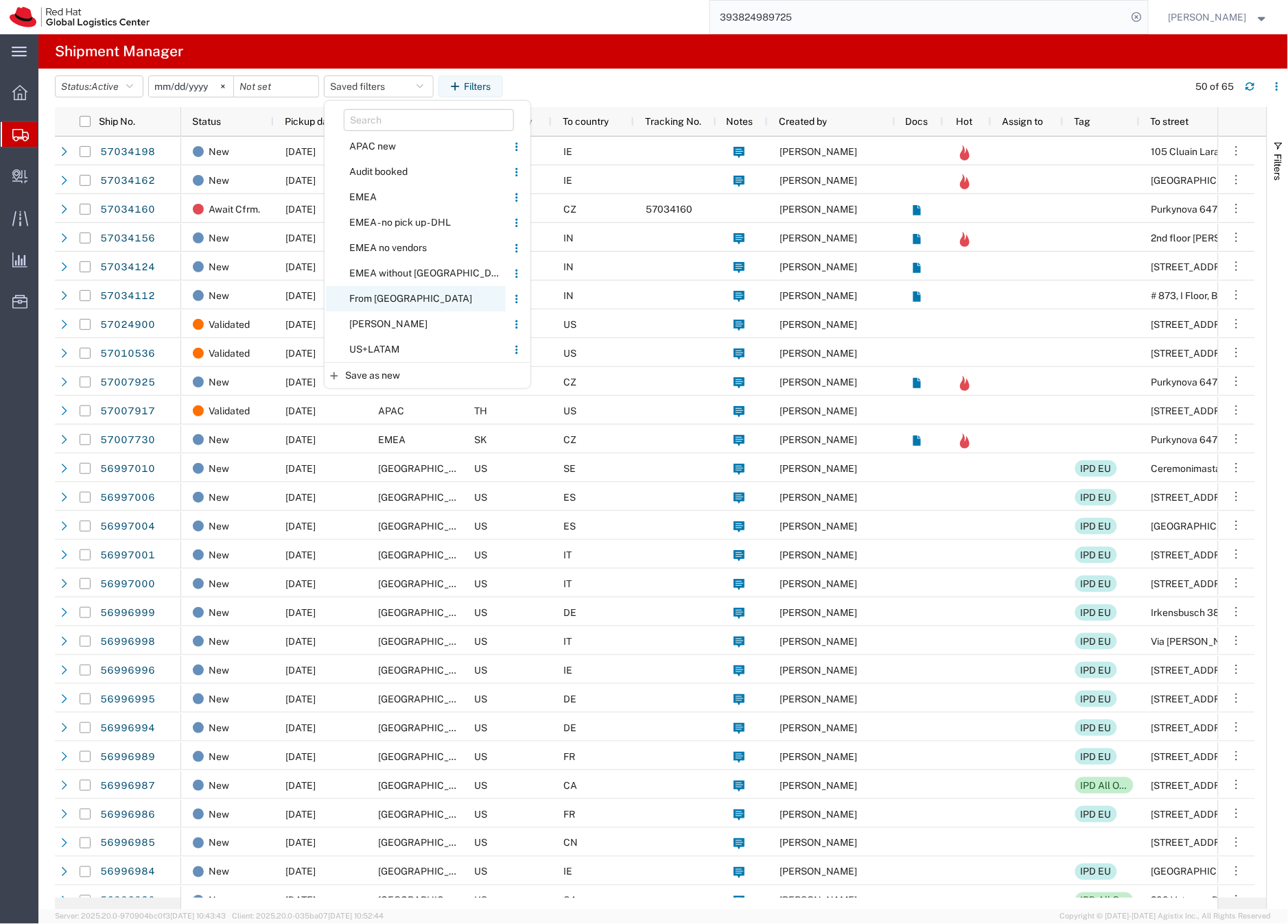
click at [367, 297] on span "From [GEOGRAPHIC_DATA]" at bounding box center [416, 298] width 180 height 25
type input "[DATE]"
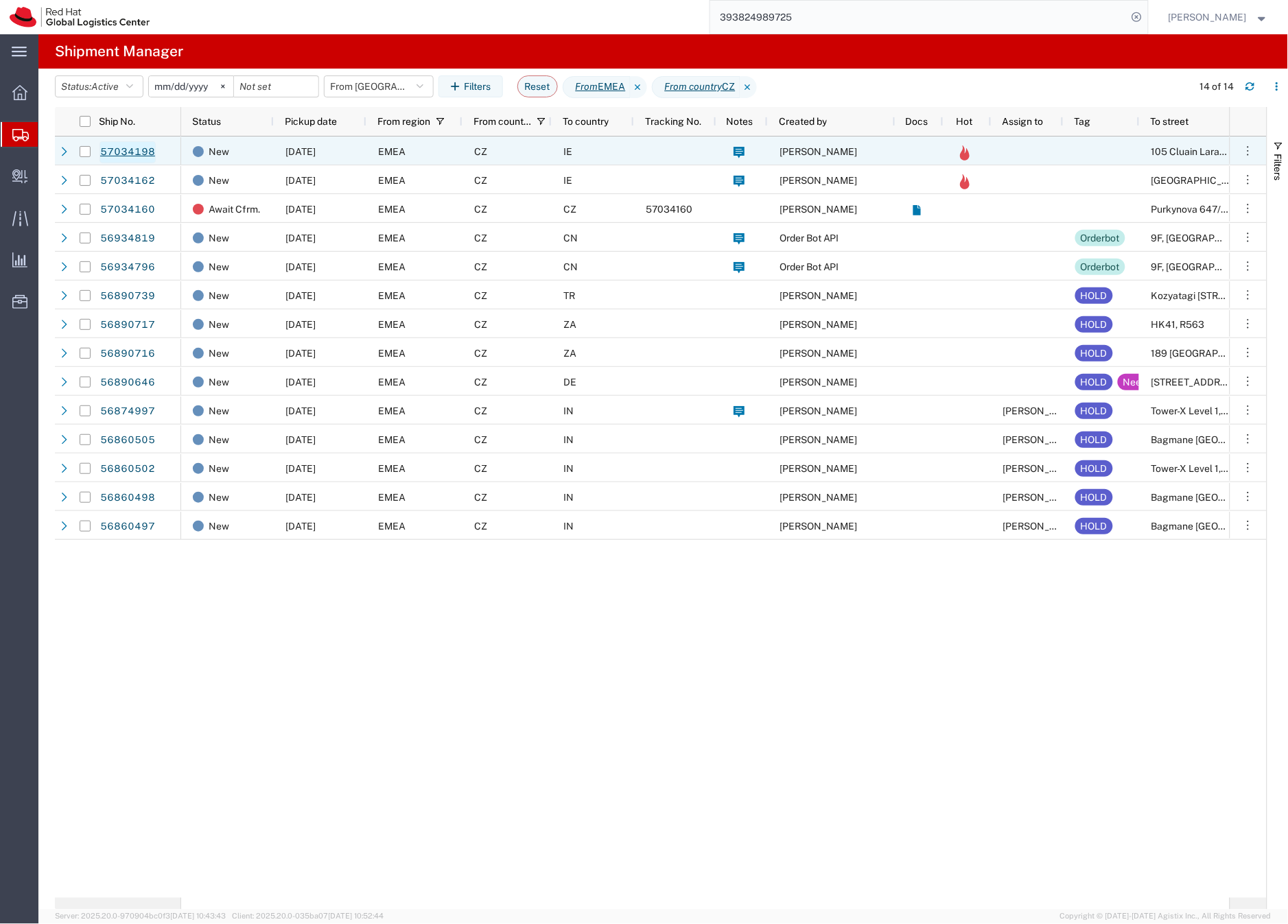
click at [138, 150] on link "57034198" at bounding box center [127, 152] width 56 height 22
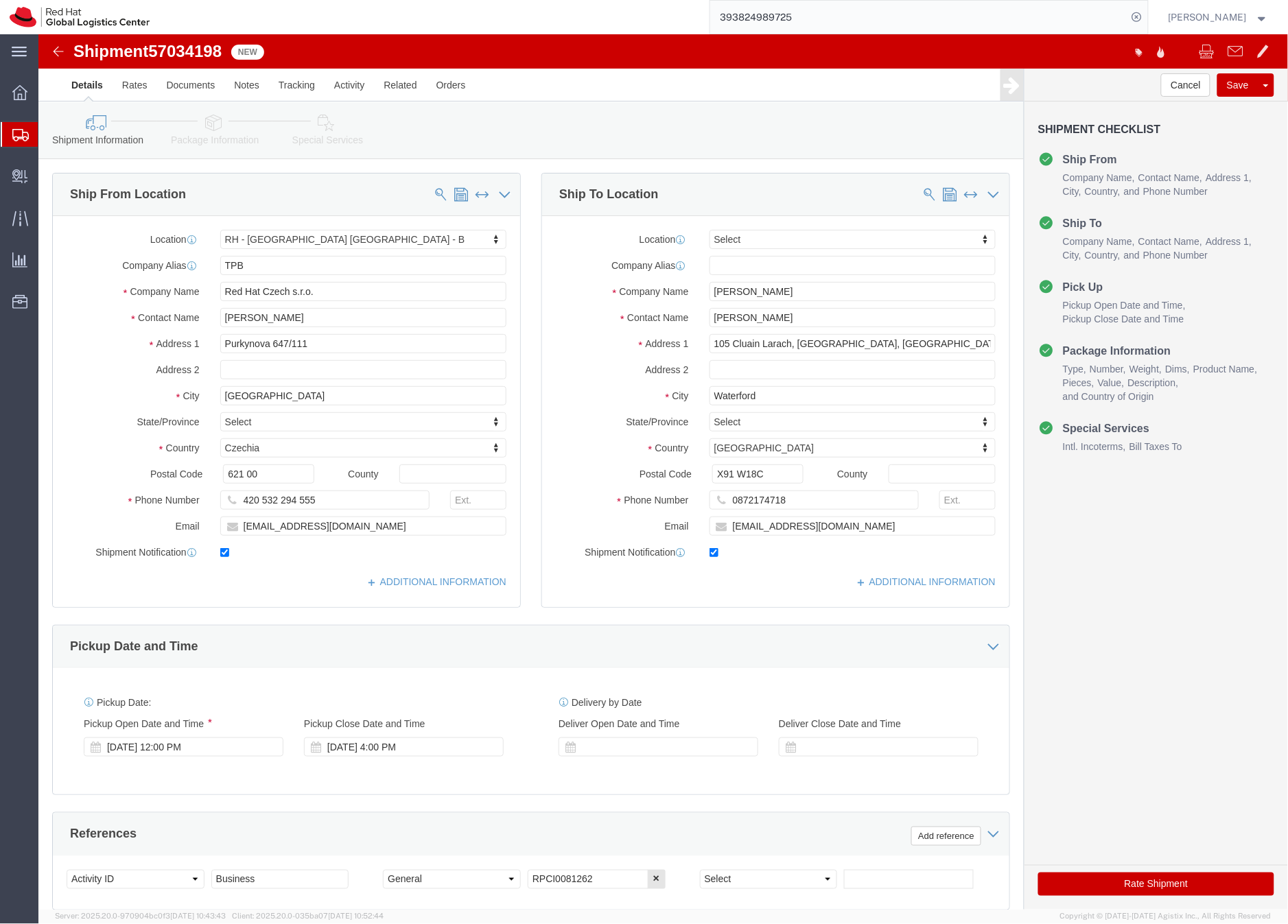
select select "38036"
select select
click icon
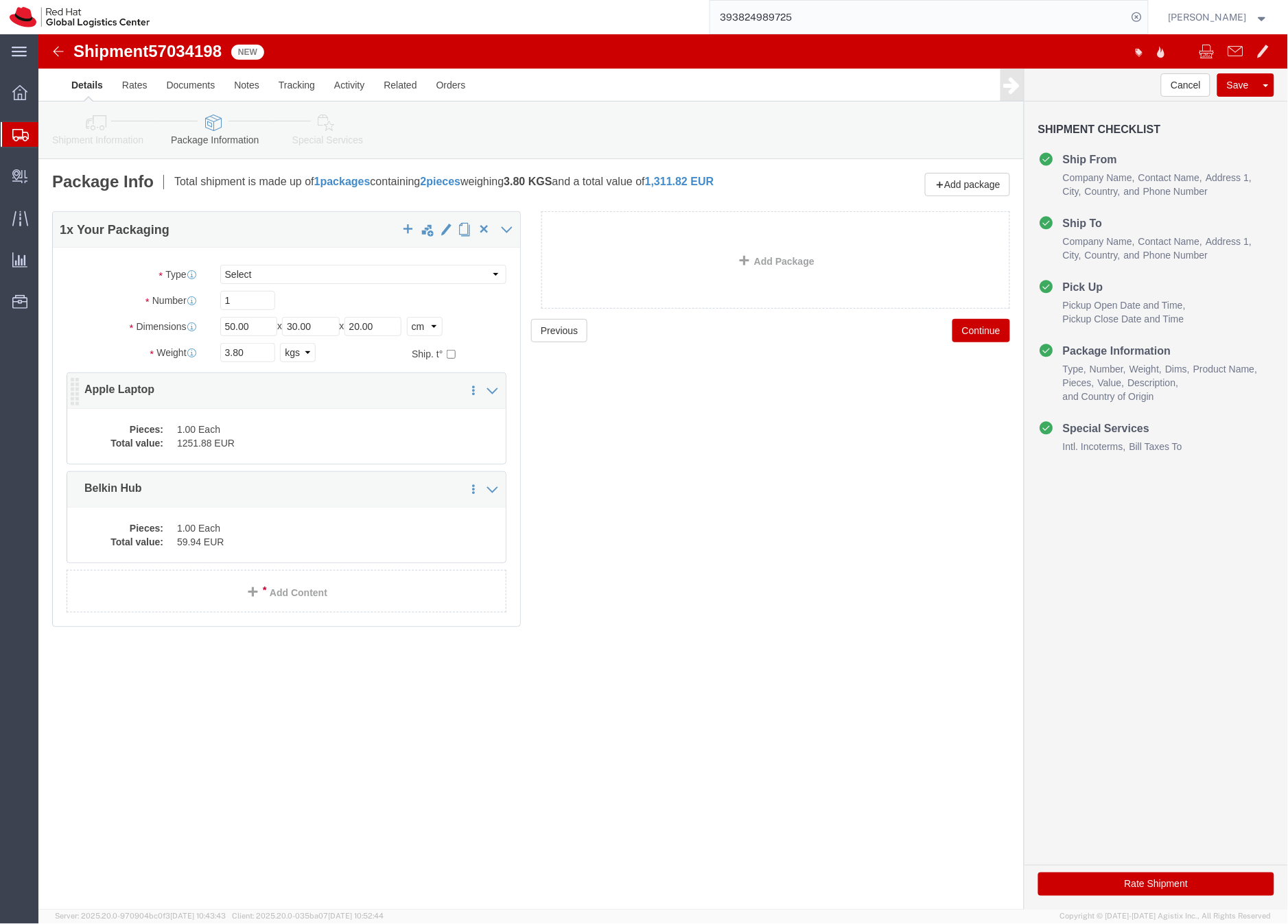
click dd "1.00 Each"
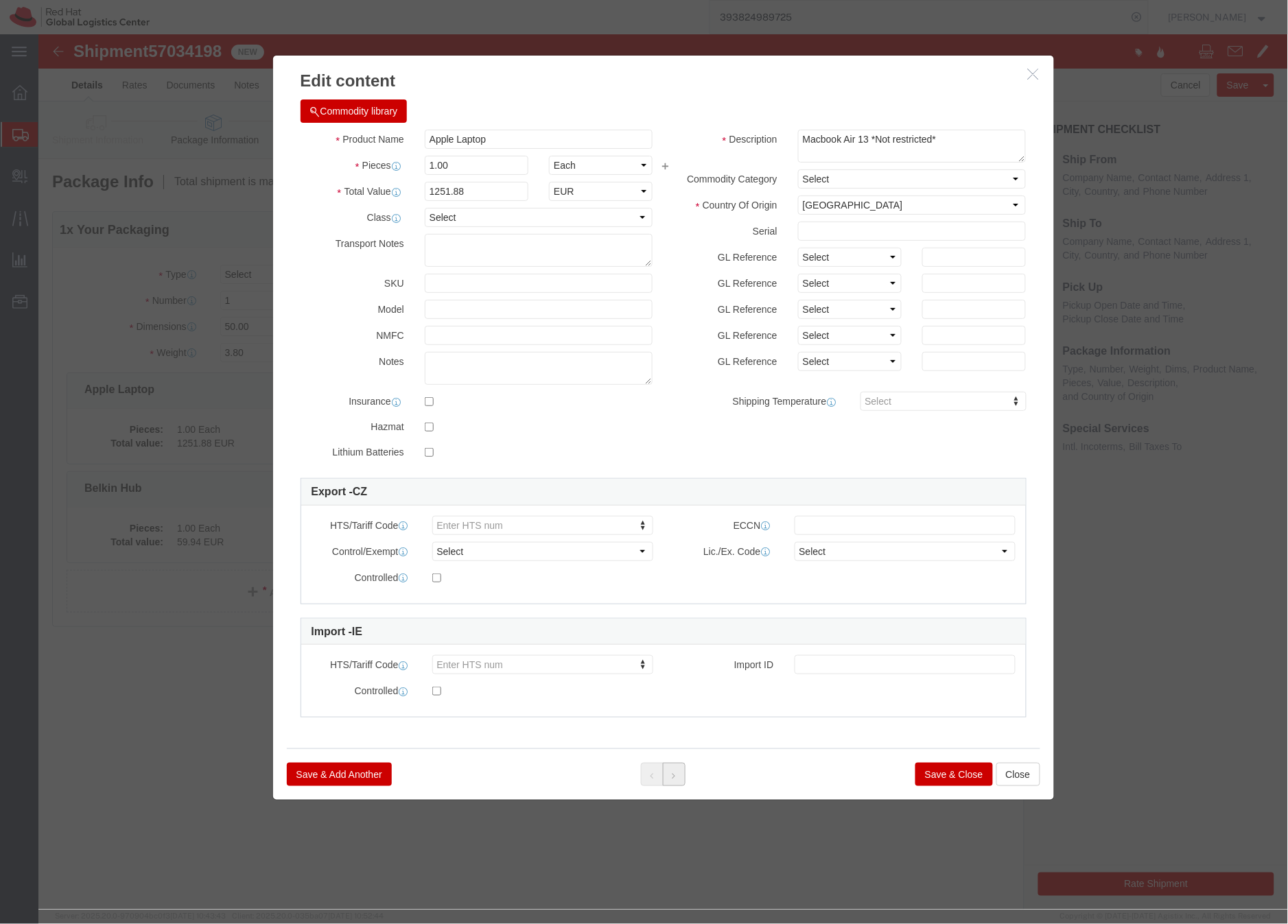
click button
click button "Save & Close"
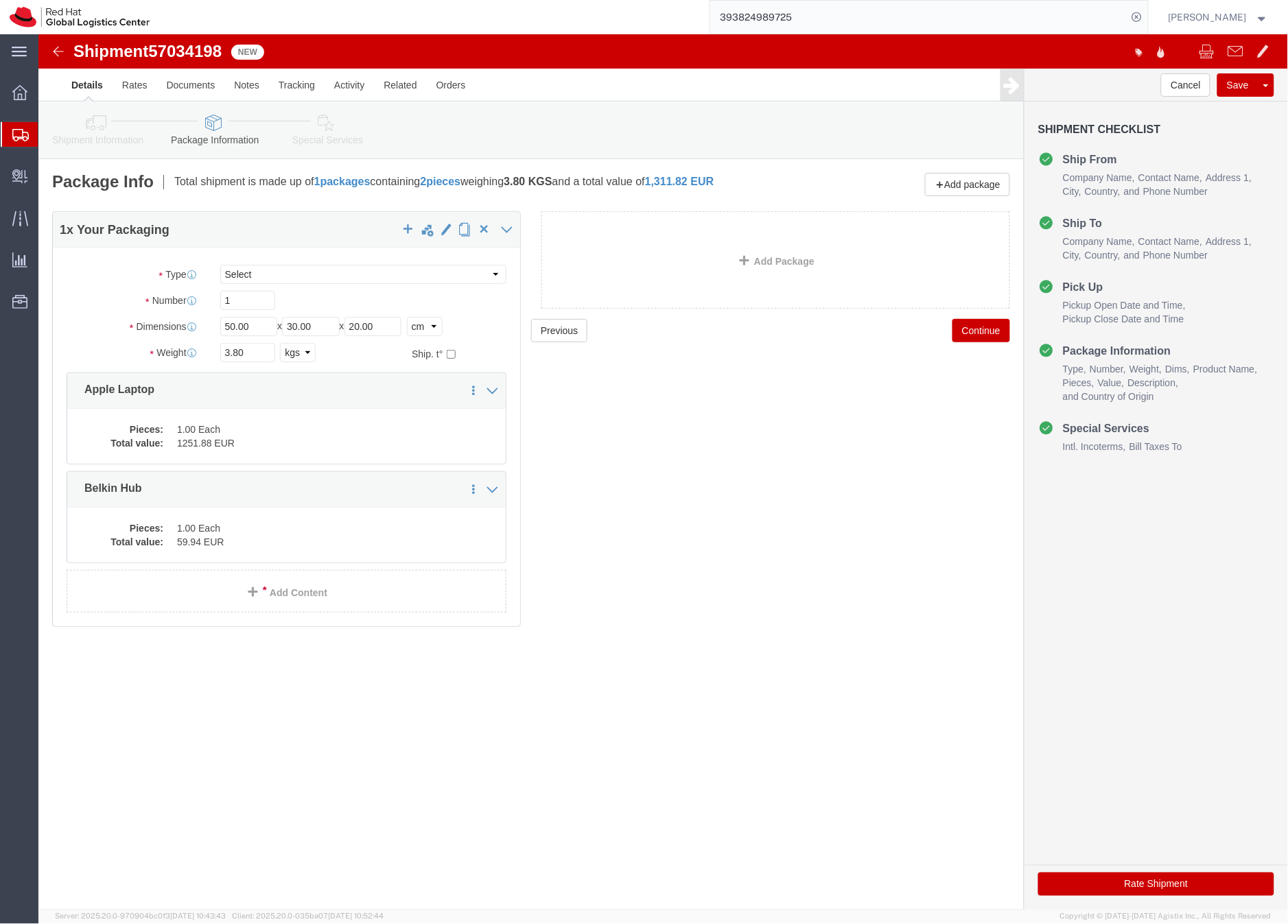
click link "Special Services"
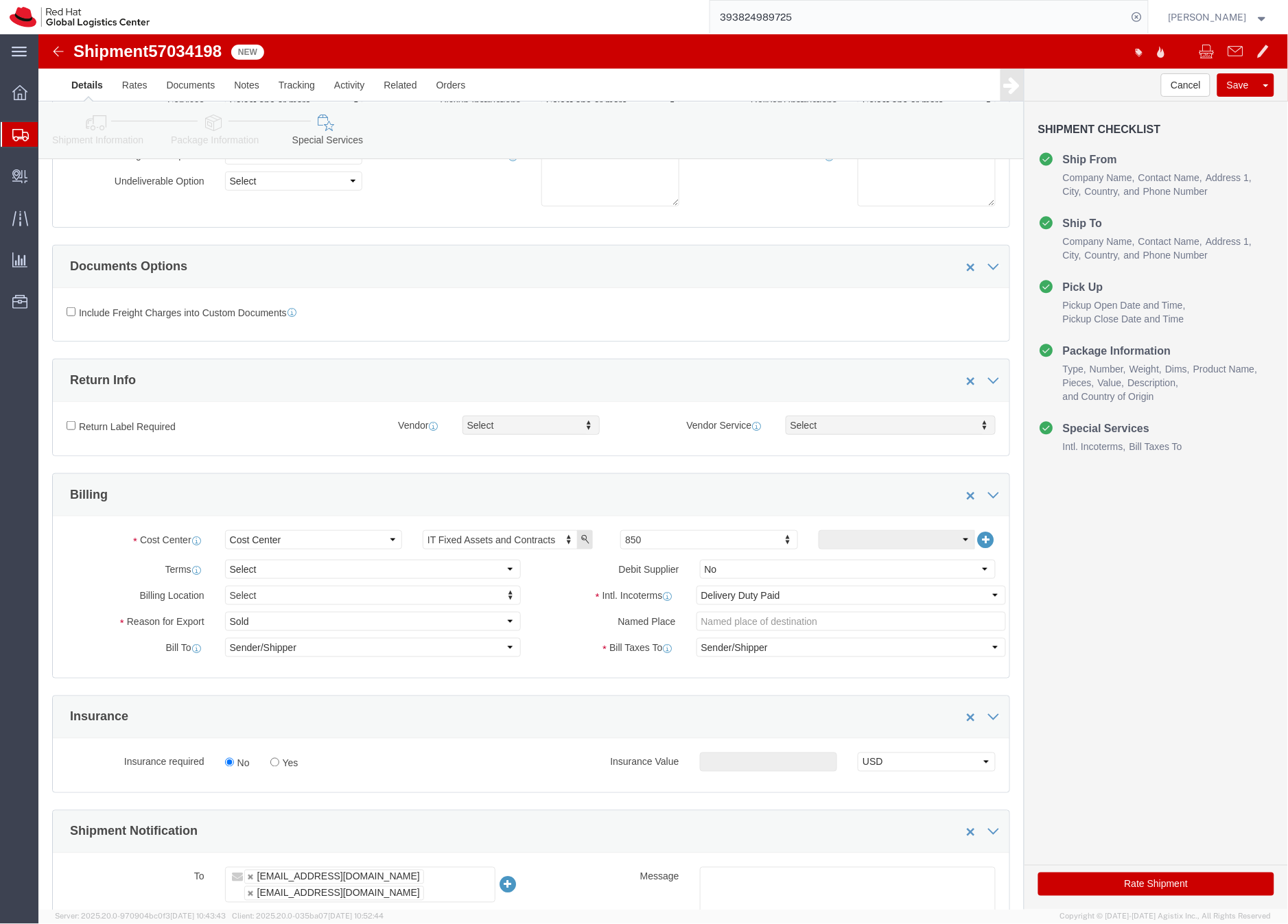
scroll to position [306, 0]
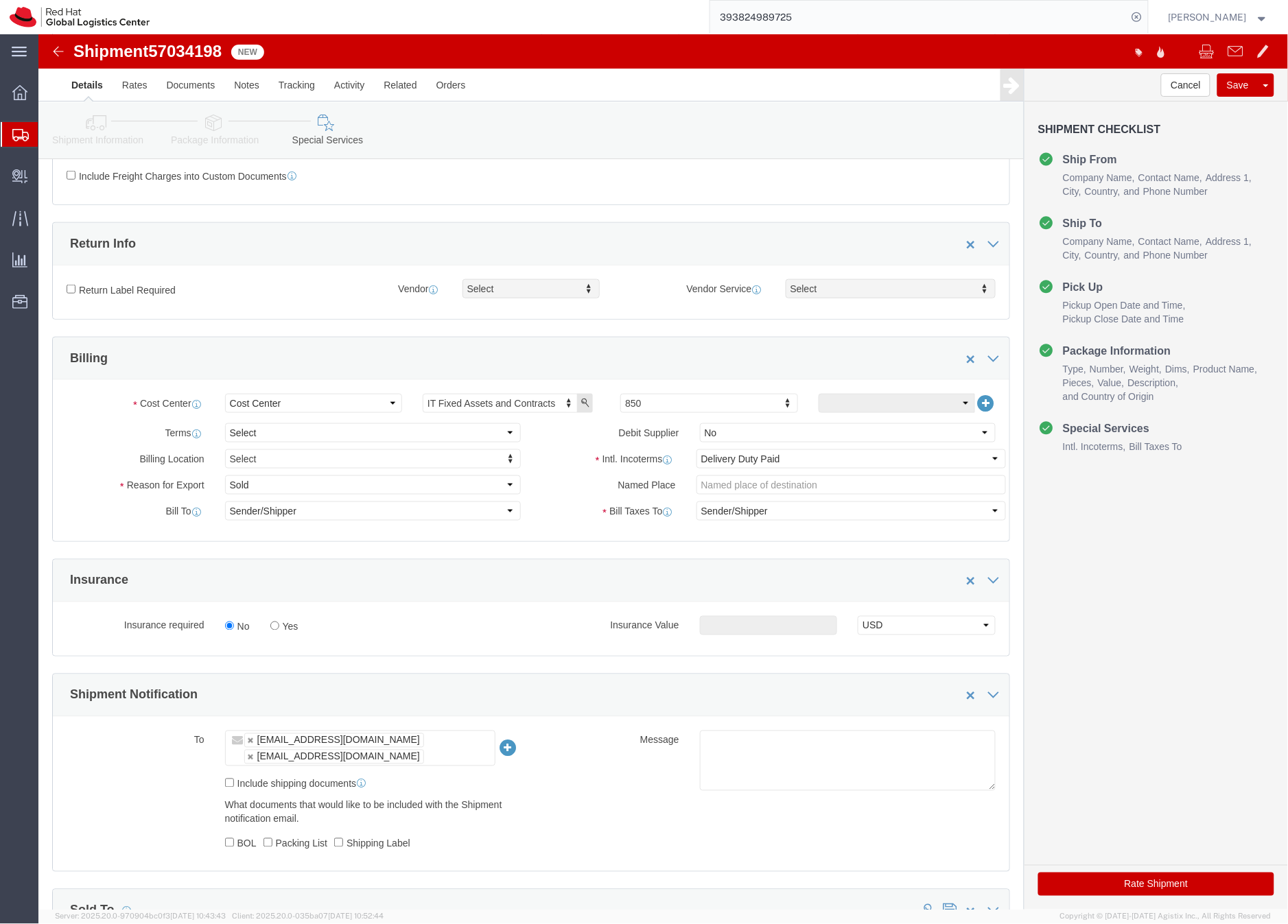
click button "Rate Shipment"
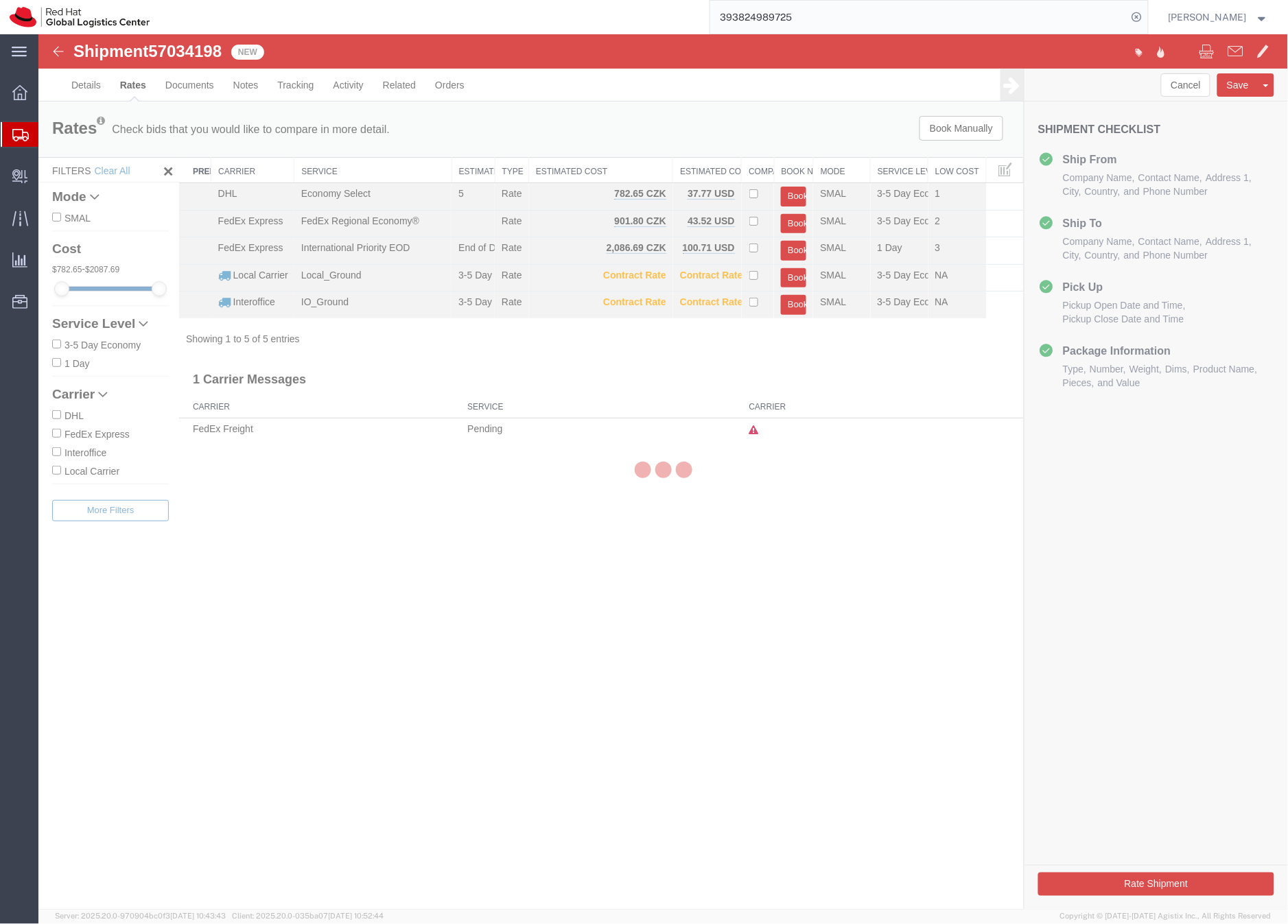
scroll to position [0, 0]
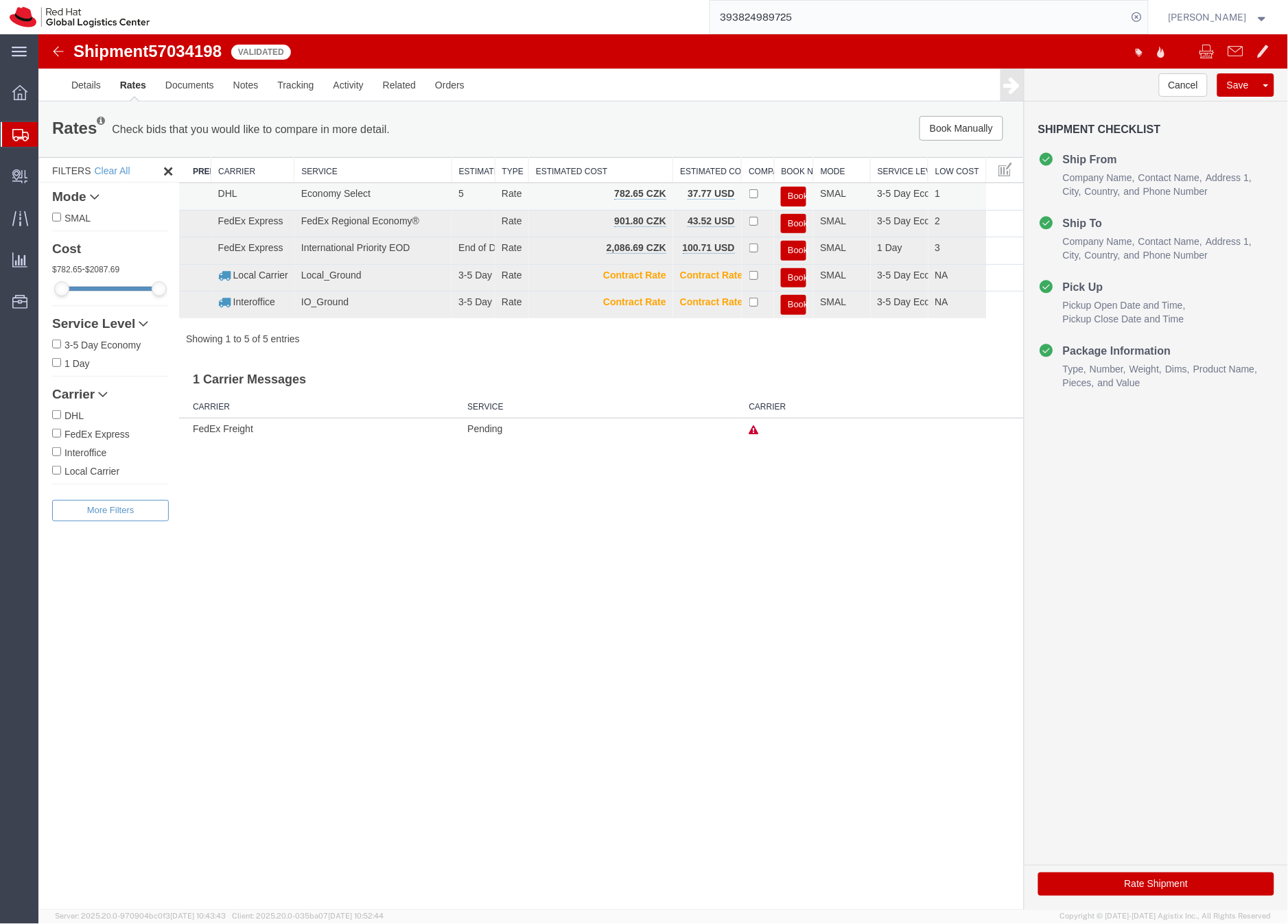
click at [795, 195] on button "Book" at bounding box center [792, 195] width 25 height 20
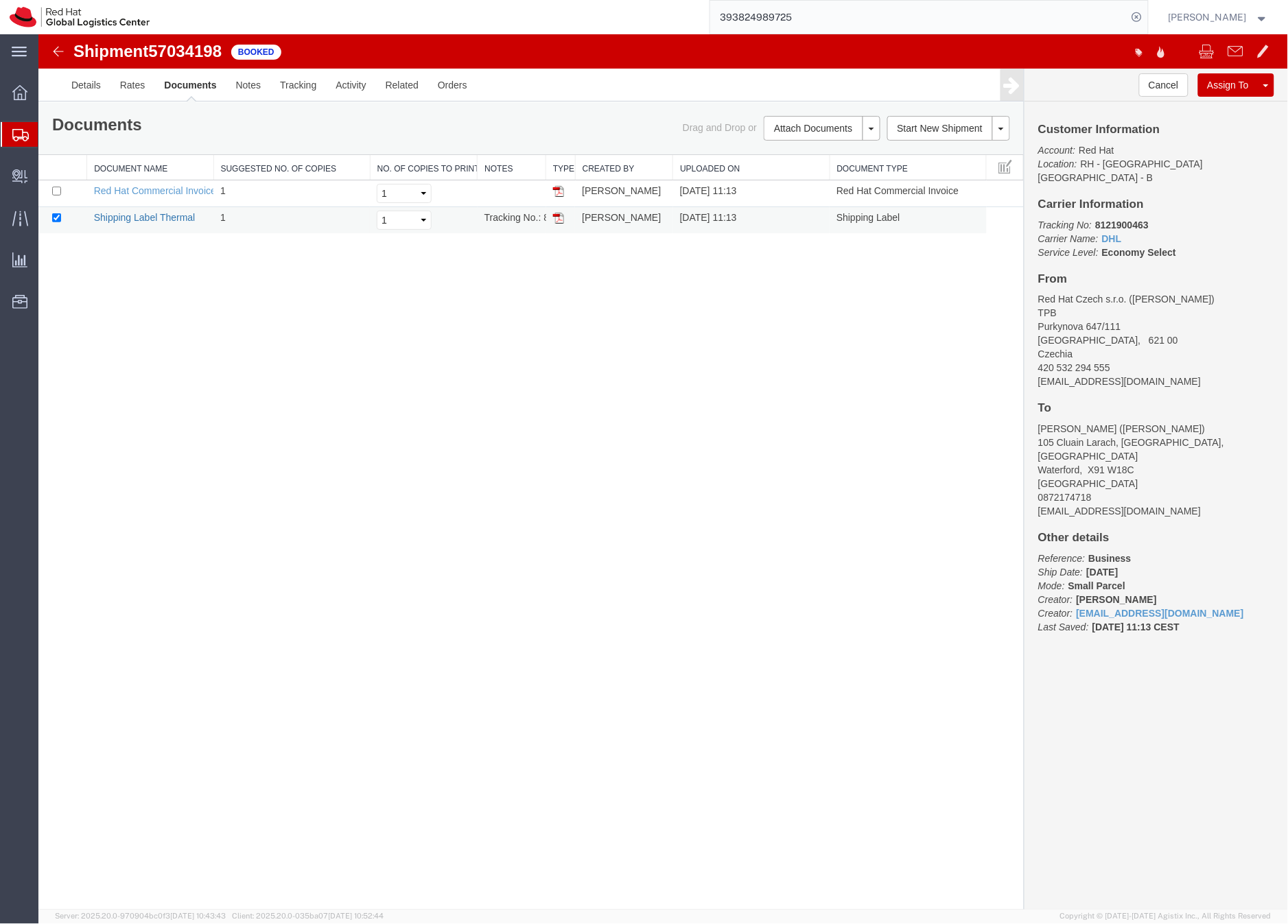
click at [186, 212] on link "Shipping Label Thermal" at bounding box center [144, 217] width 102 height 11
click at [86, 82] on link "Details" at bounding box center [86, 85] width 48 height 33
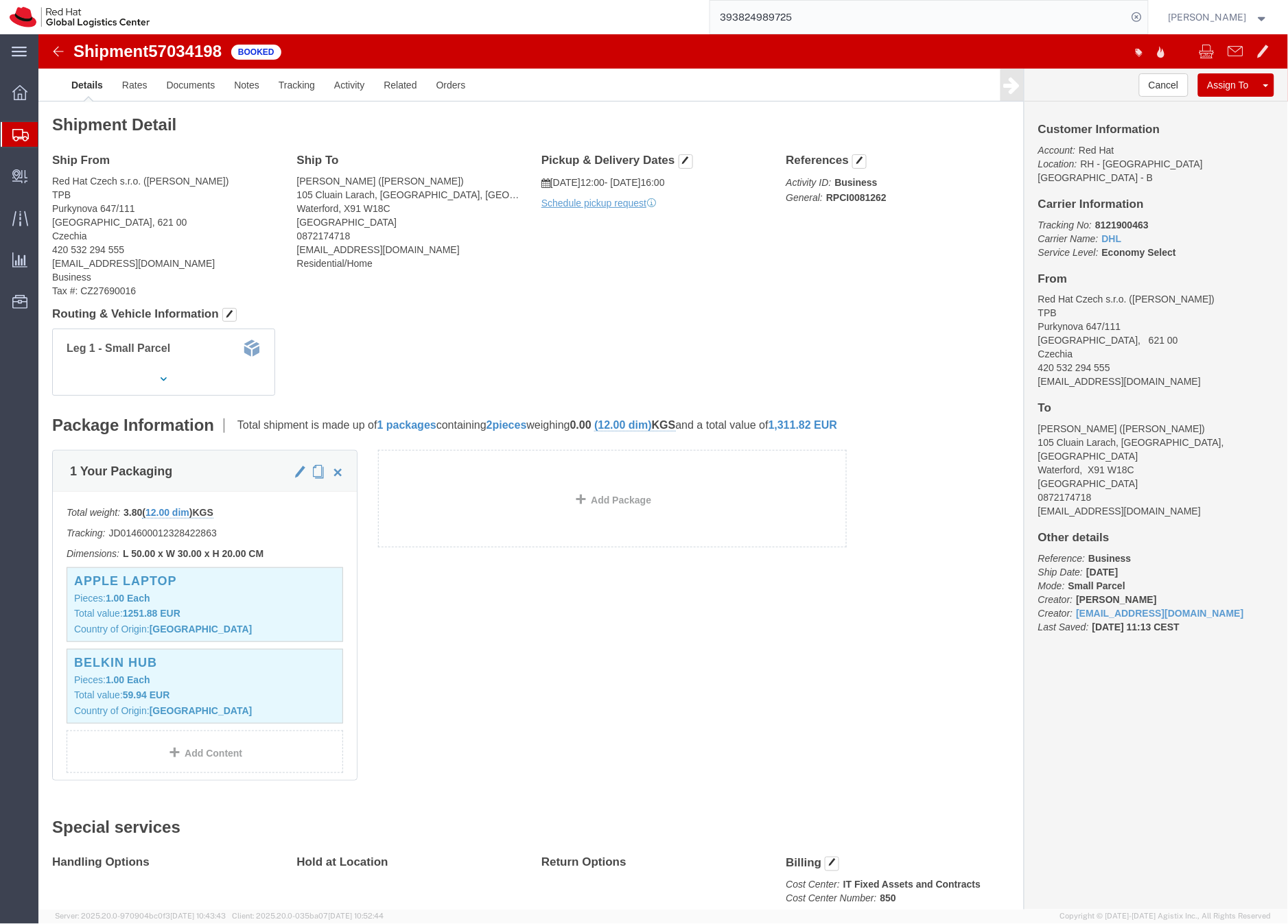
click at [18, 133] on icon at bounding box center [20, 135] width 16 height 12
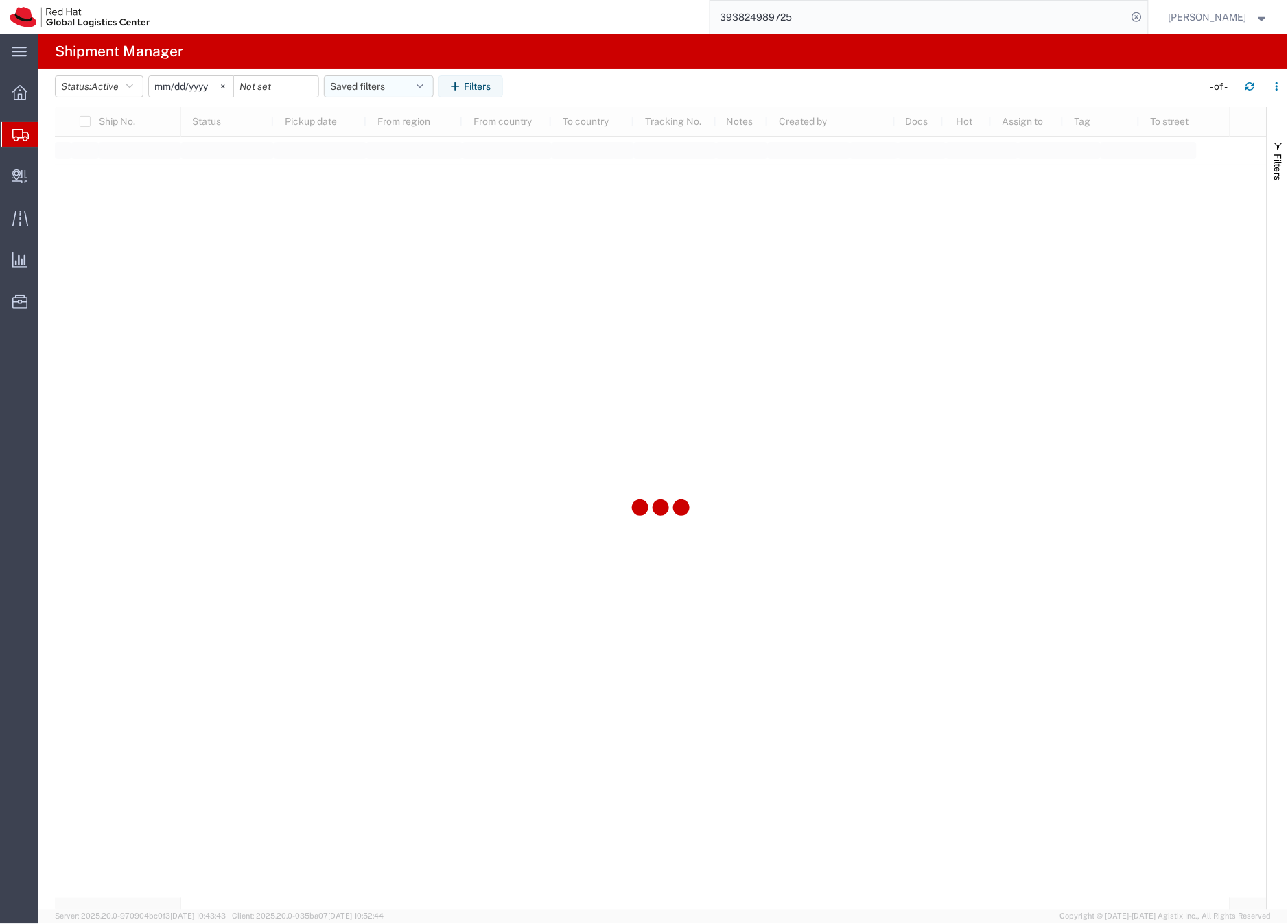
click at [346, 86] on button "Saved filters" at bounding box center [378, 85] width 110 height 22
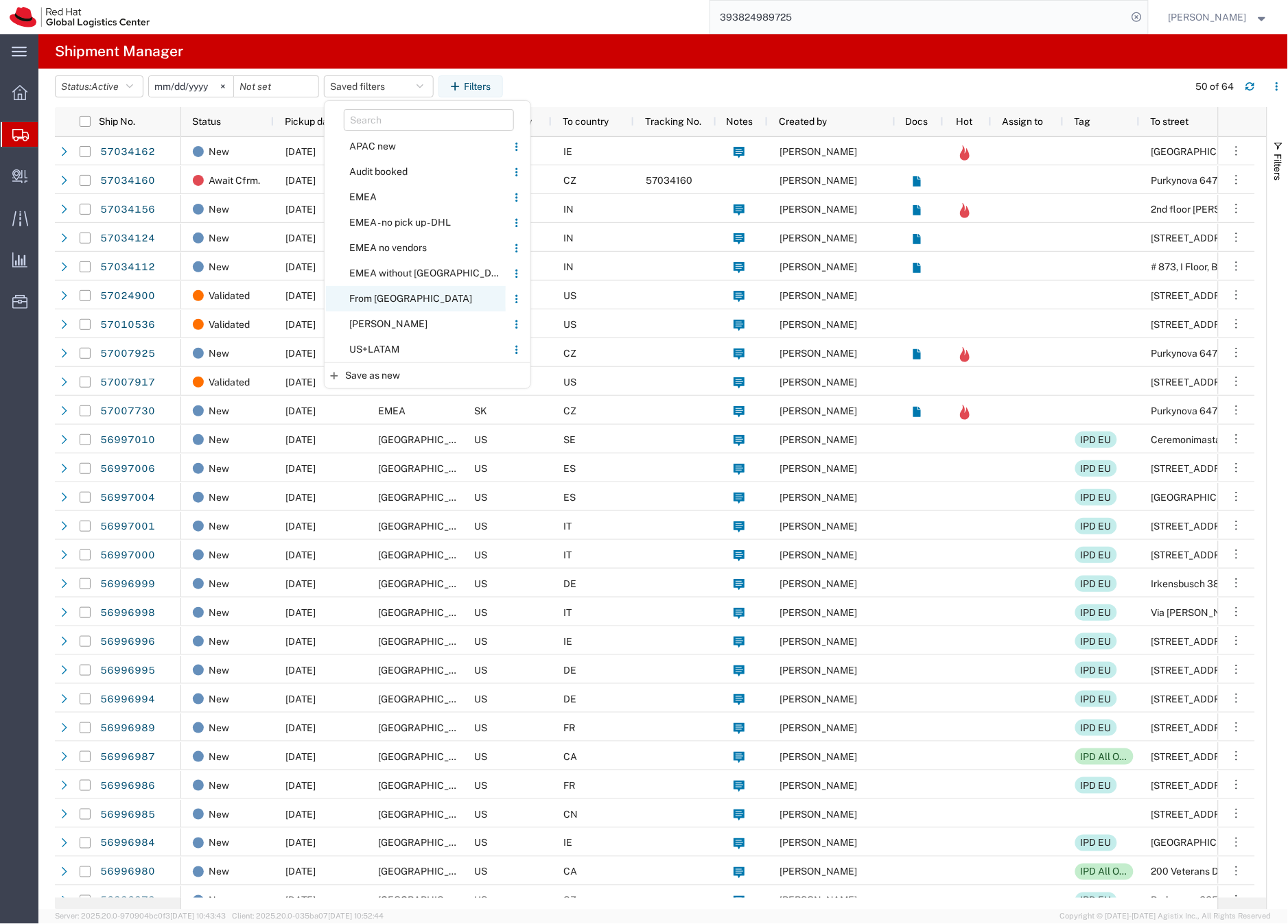
click at [390, 298] on span "From [GEOGRAPHIC_DATA]" at bounding box center [416, 298] width 180 height 25
type input "[DATE]"
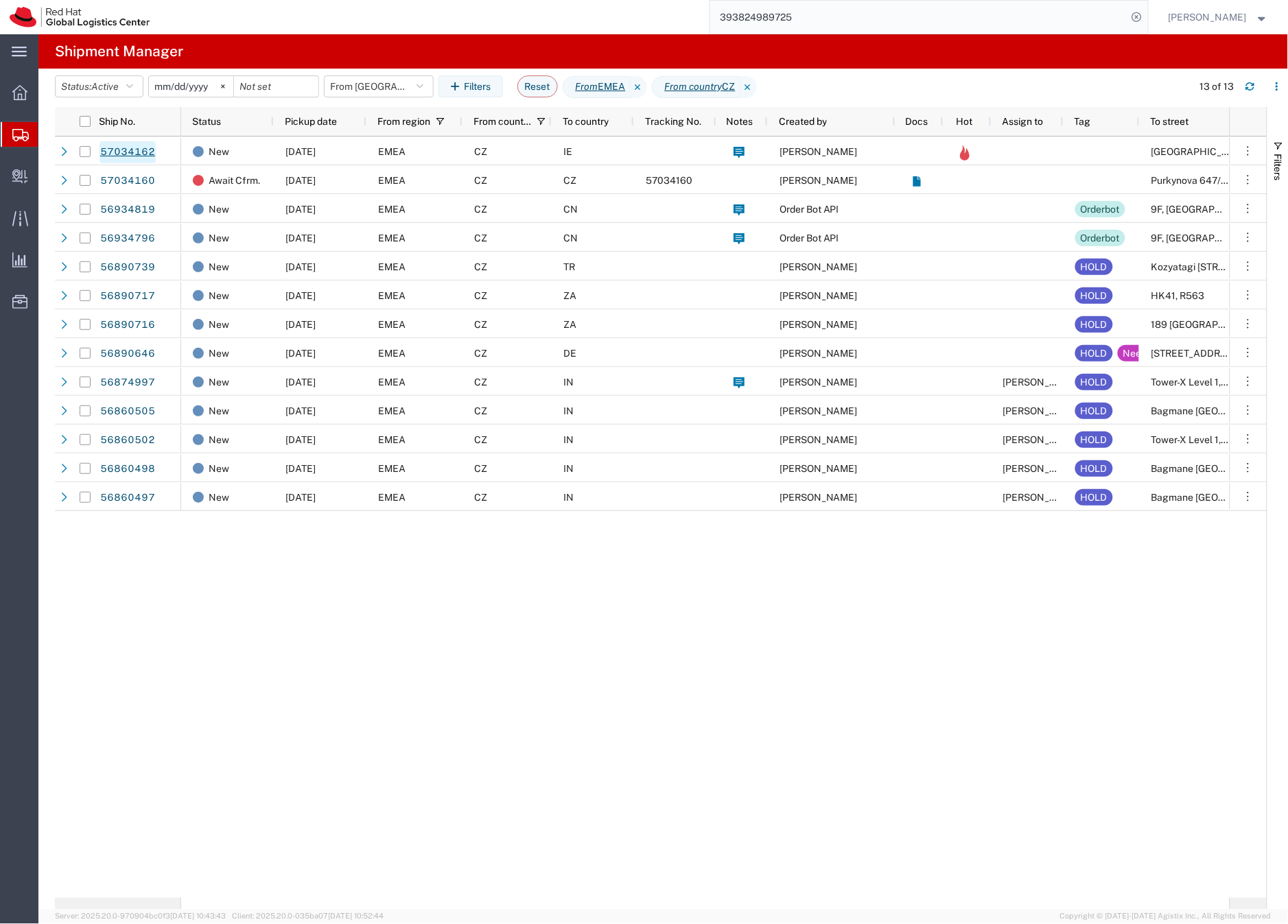
click at [145, 152] on link "57034162" at bounding box center [127, 152] width 56 height 22
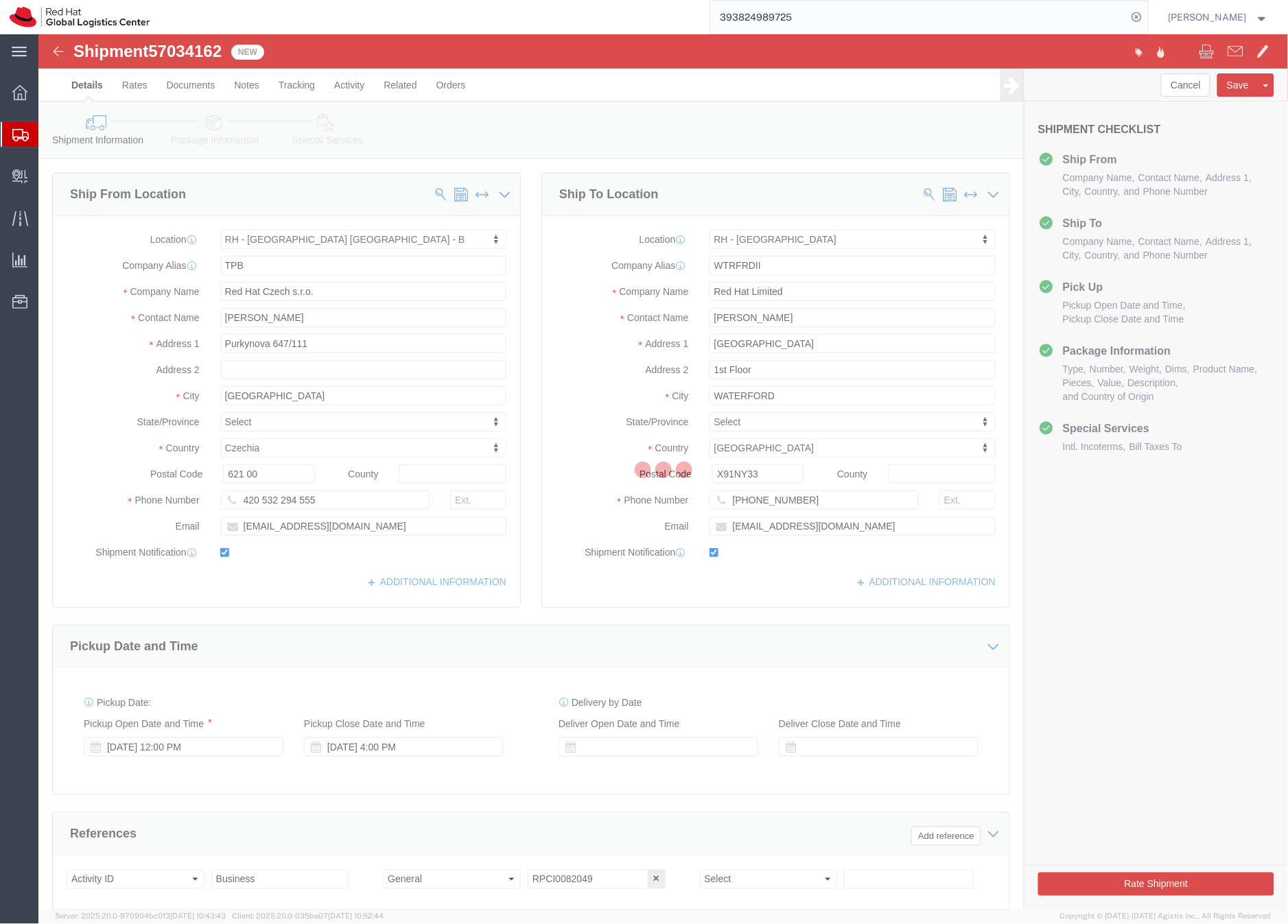
select select "38036"
select select "38045"
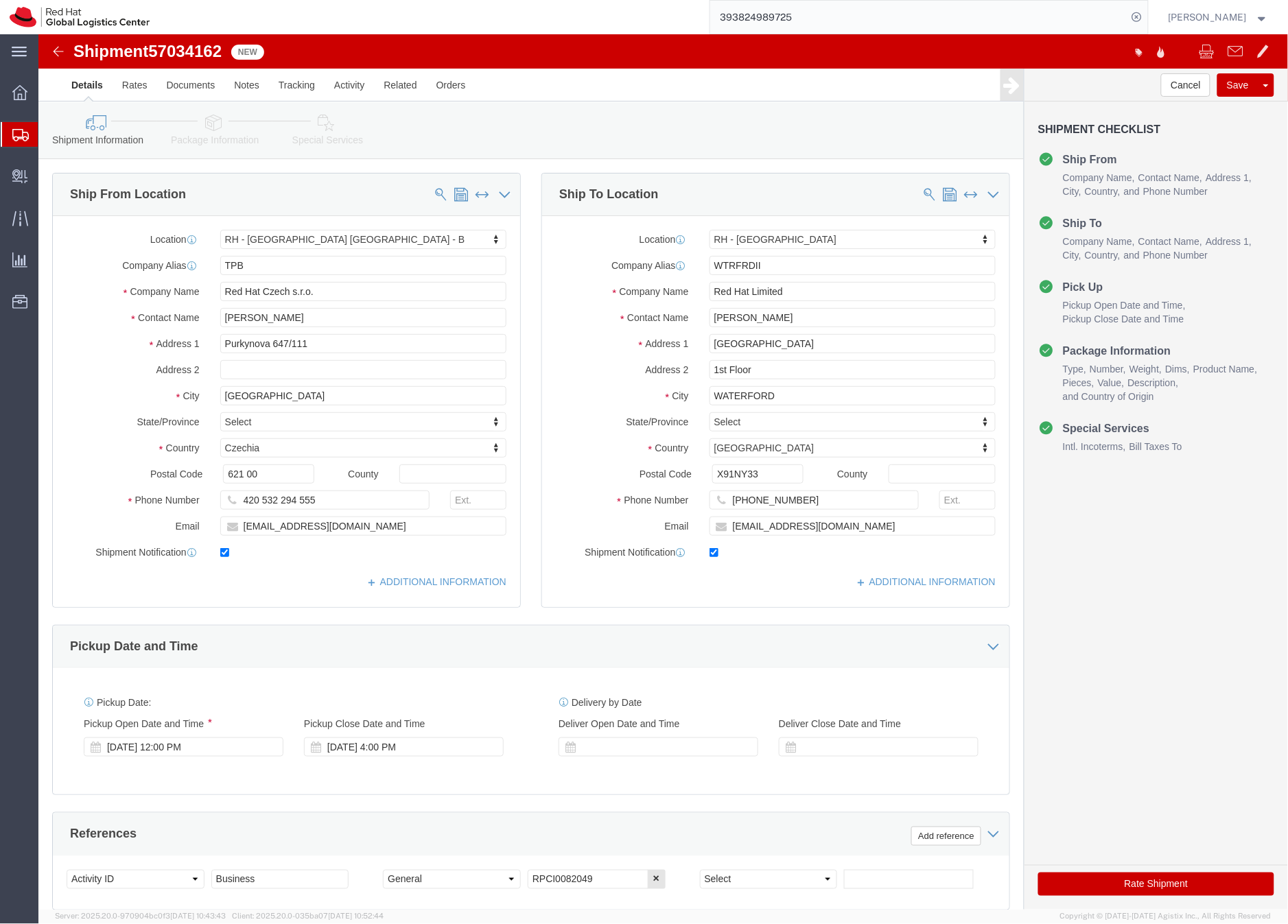
click link "Package Information"
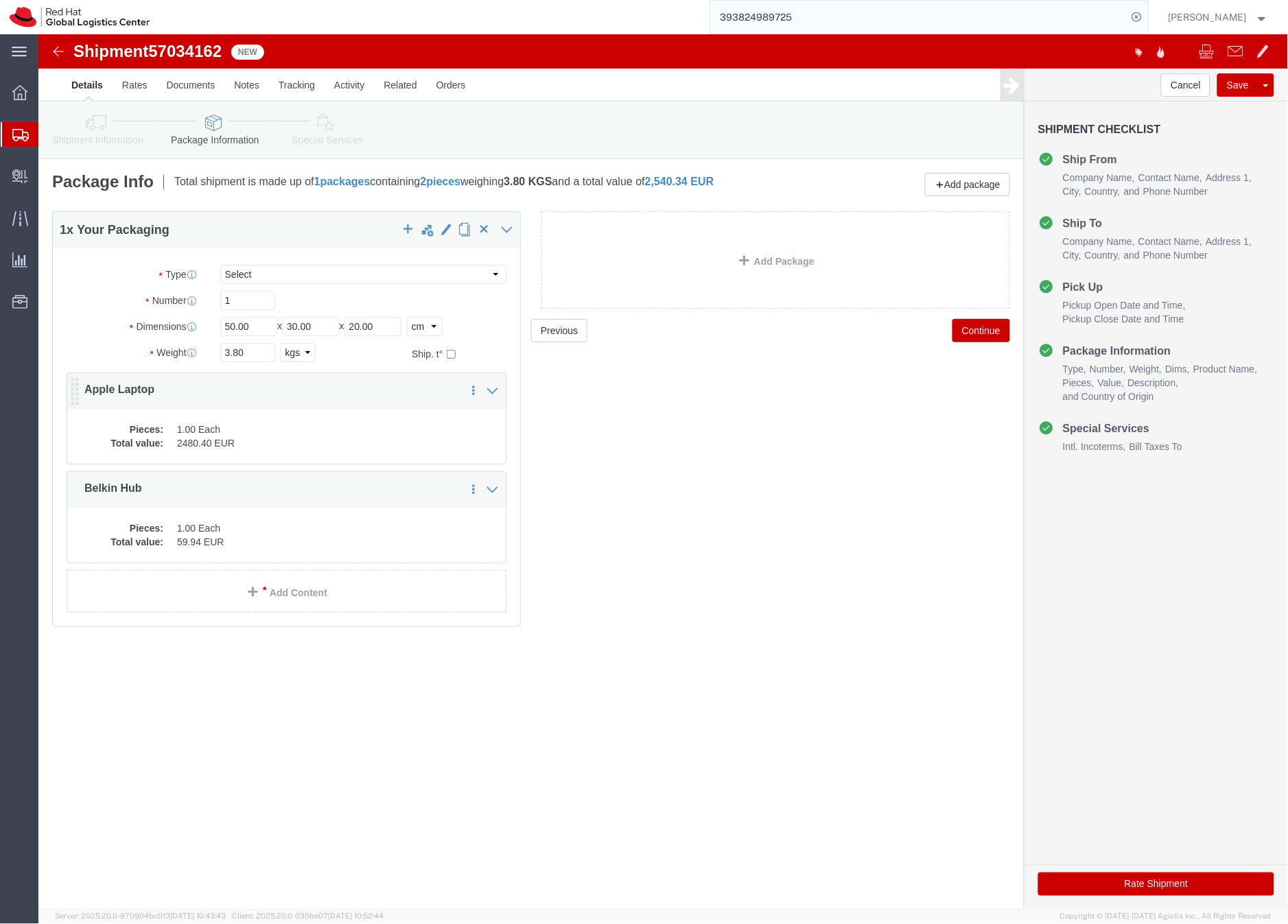
click dd "1.00 Each"
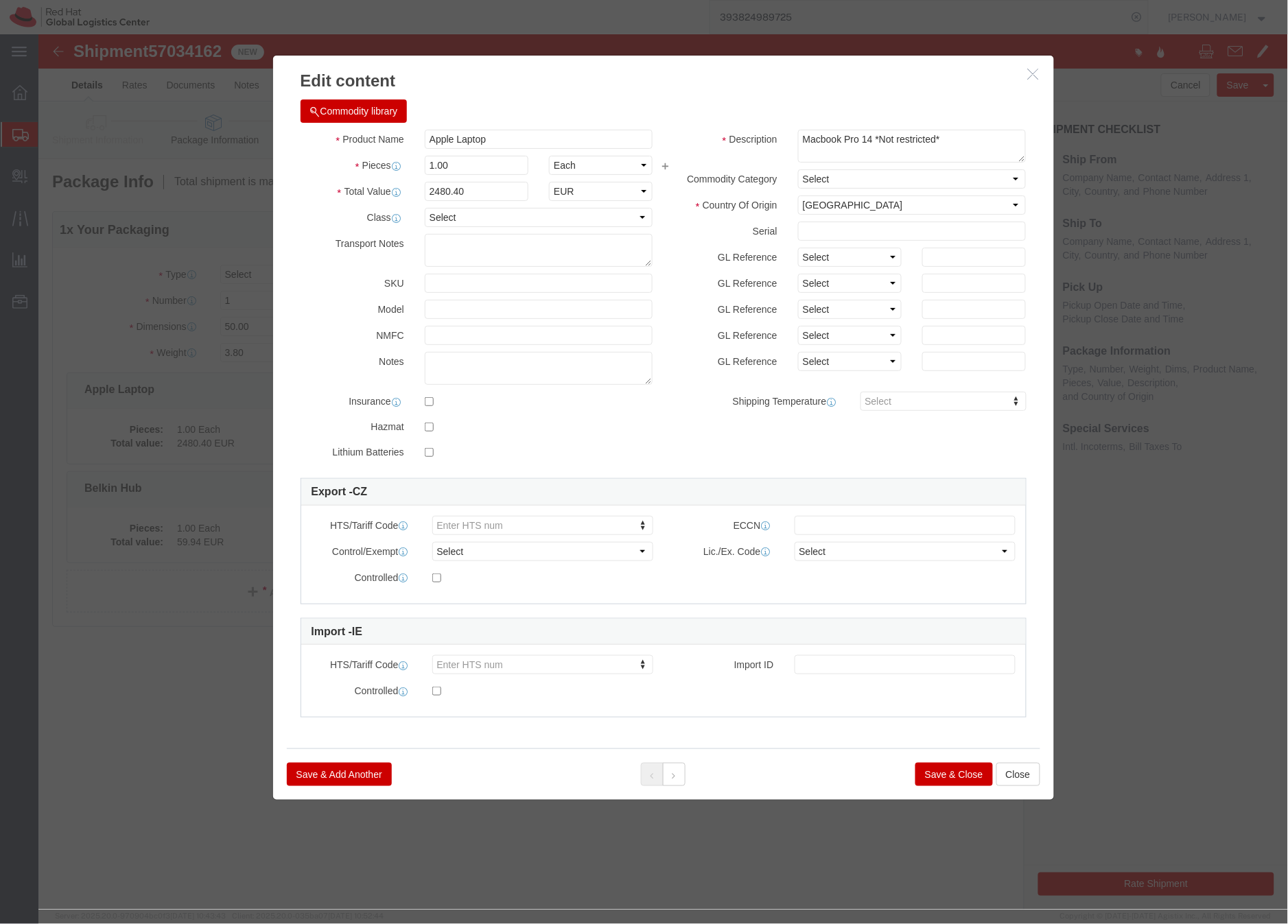
click button "Save & Close"
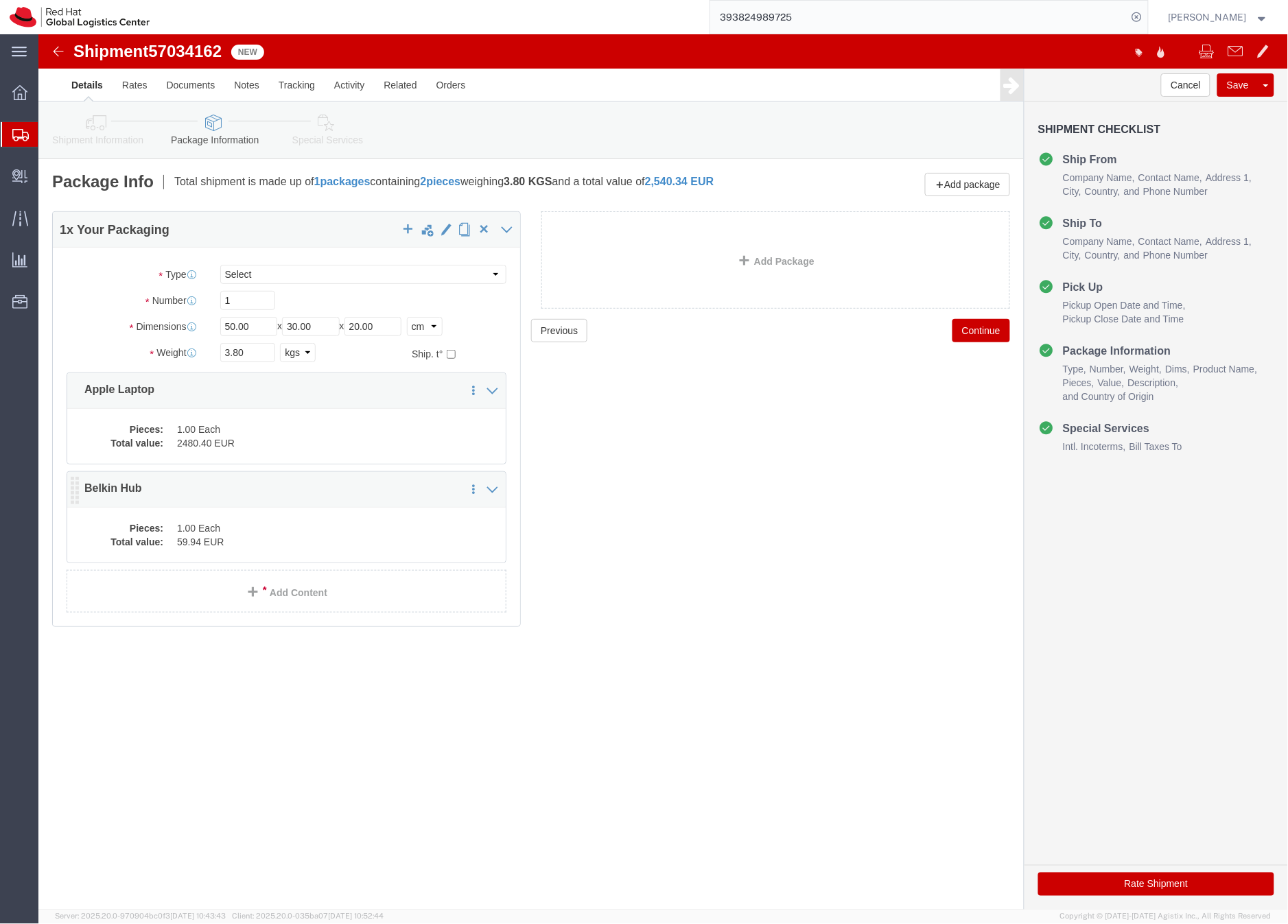
click dd "1.00 Each"
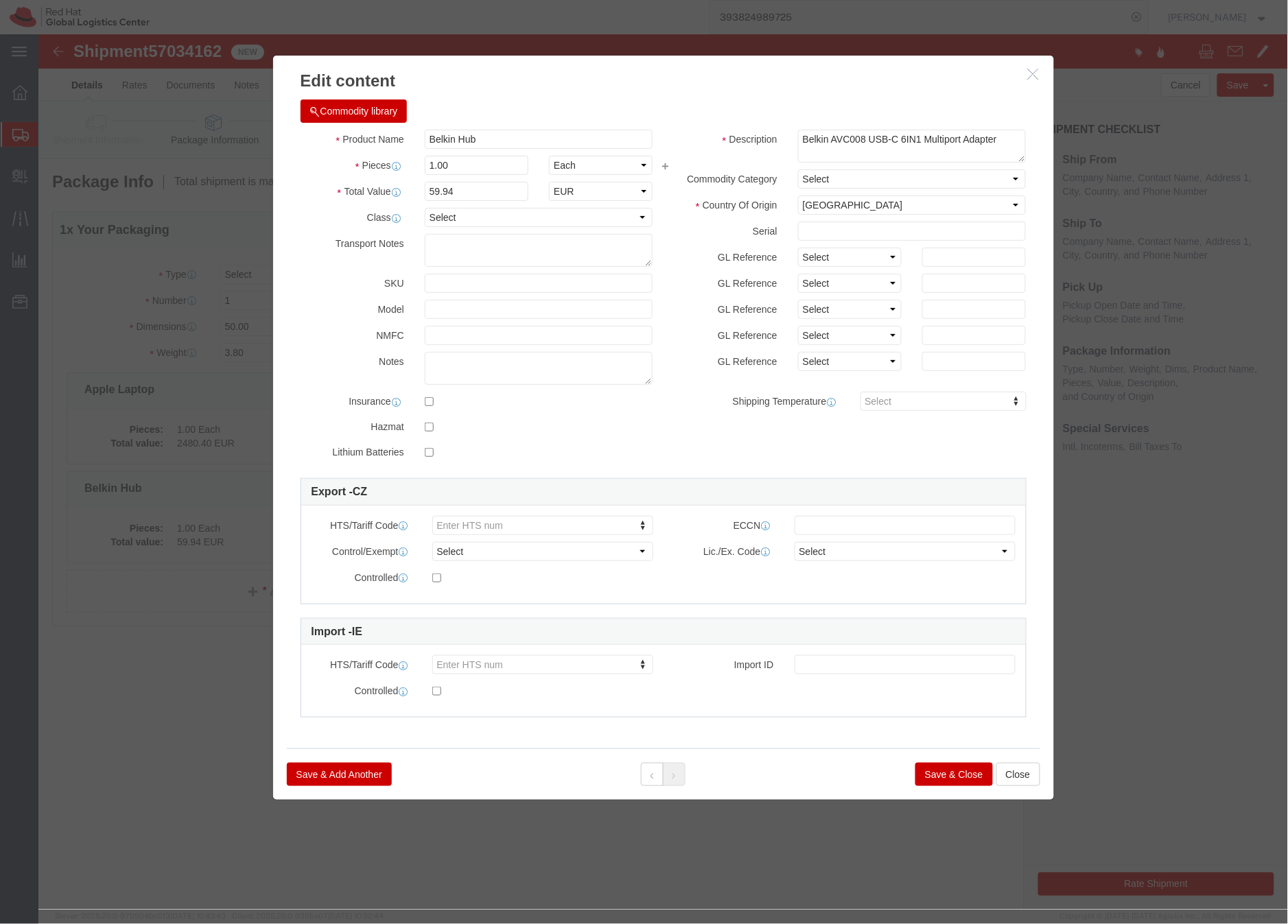
click button "Save & Close"
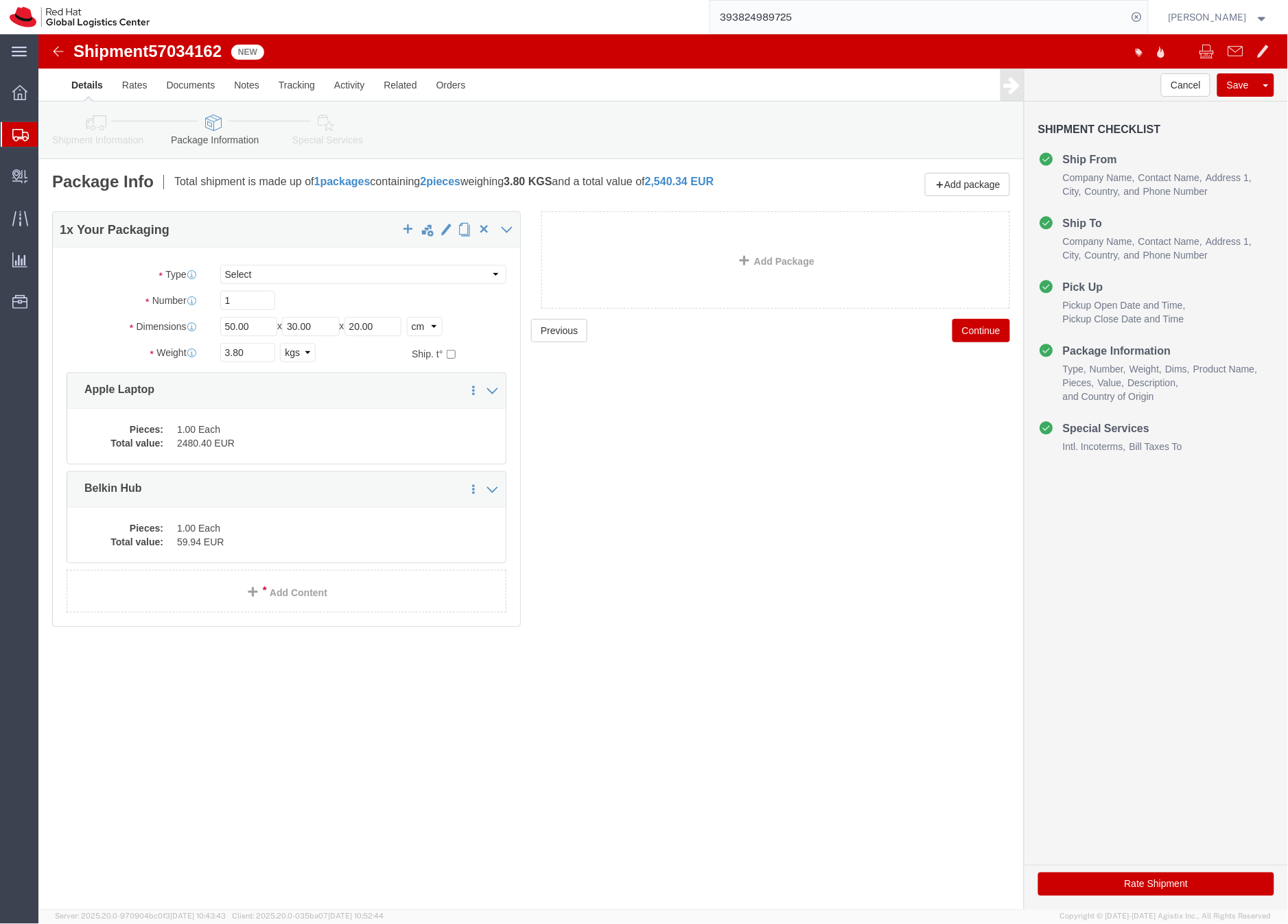
click icon
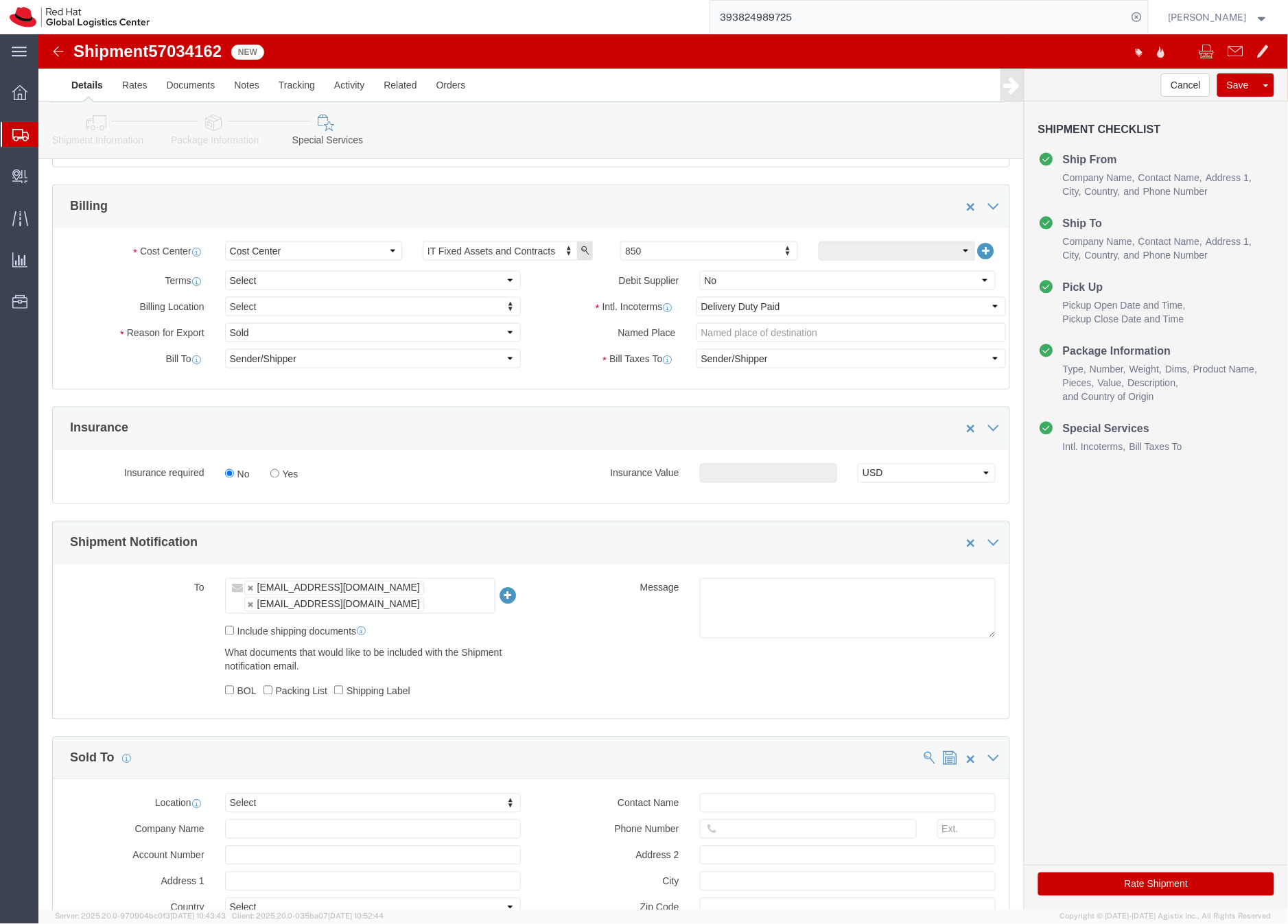
scroll to position [594, 0]
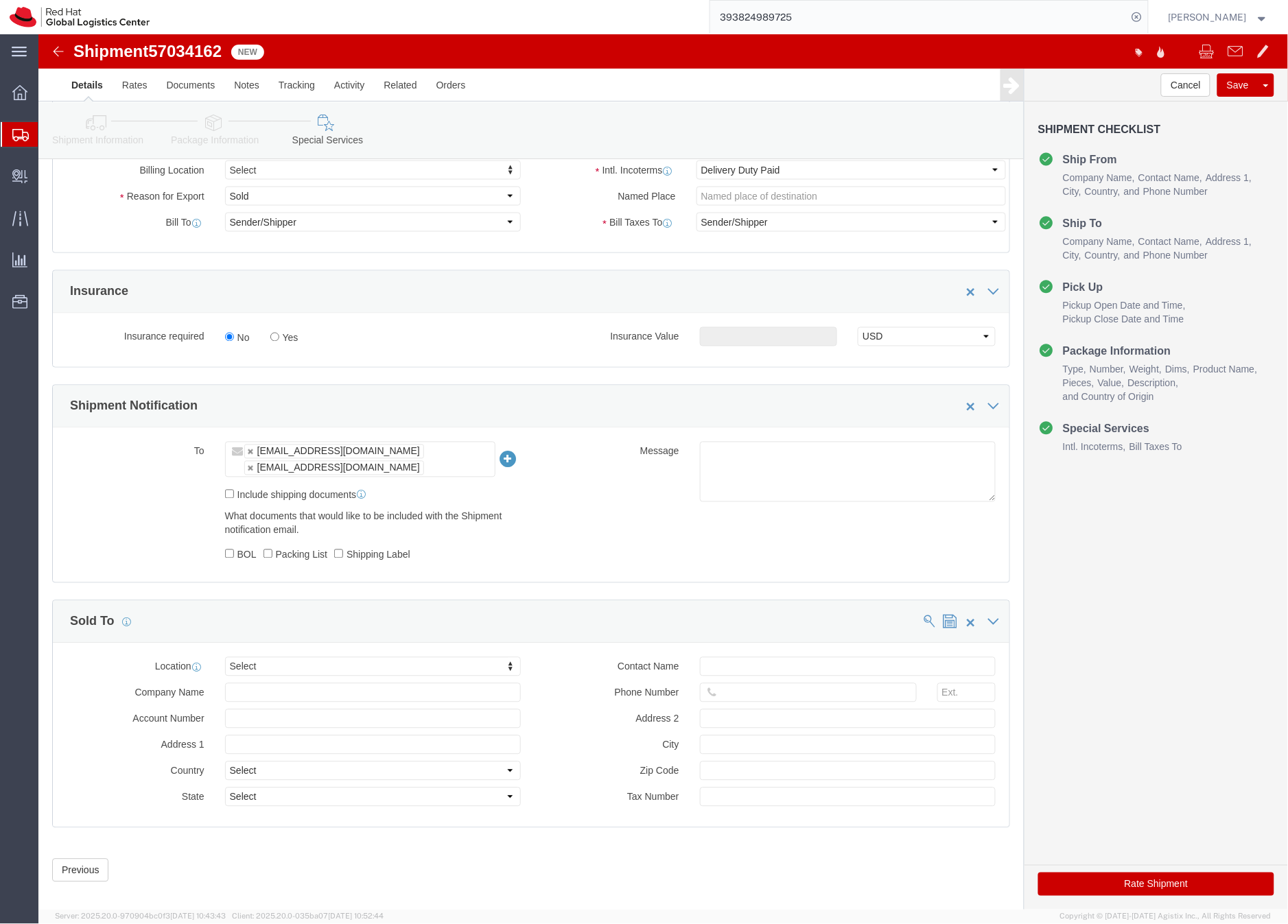
click button "Rate Shipment"
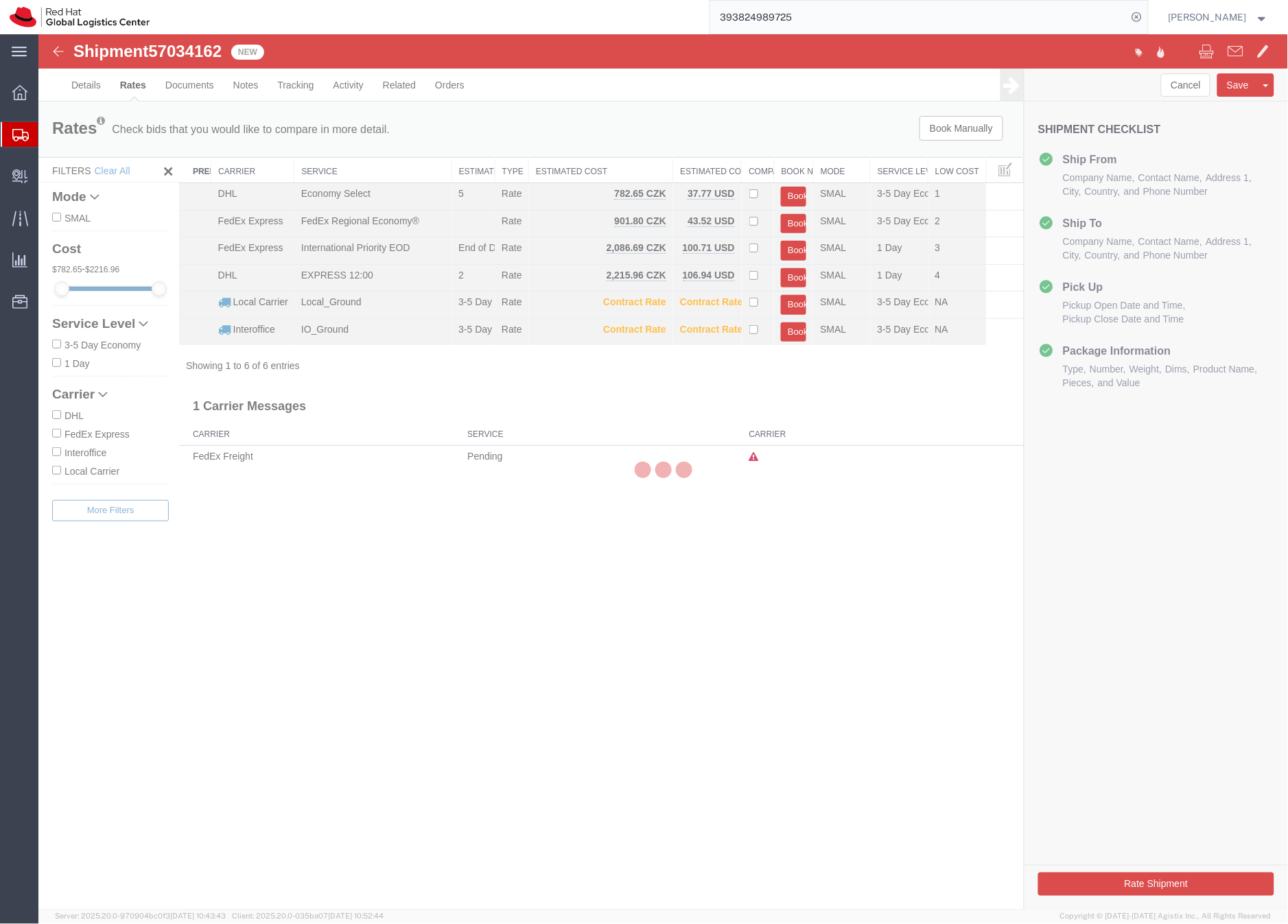
scroll to position [0, 0]
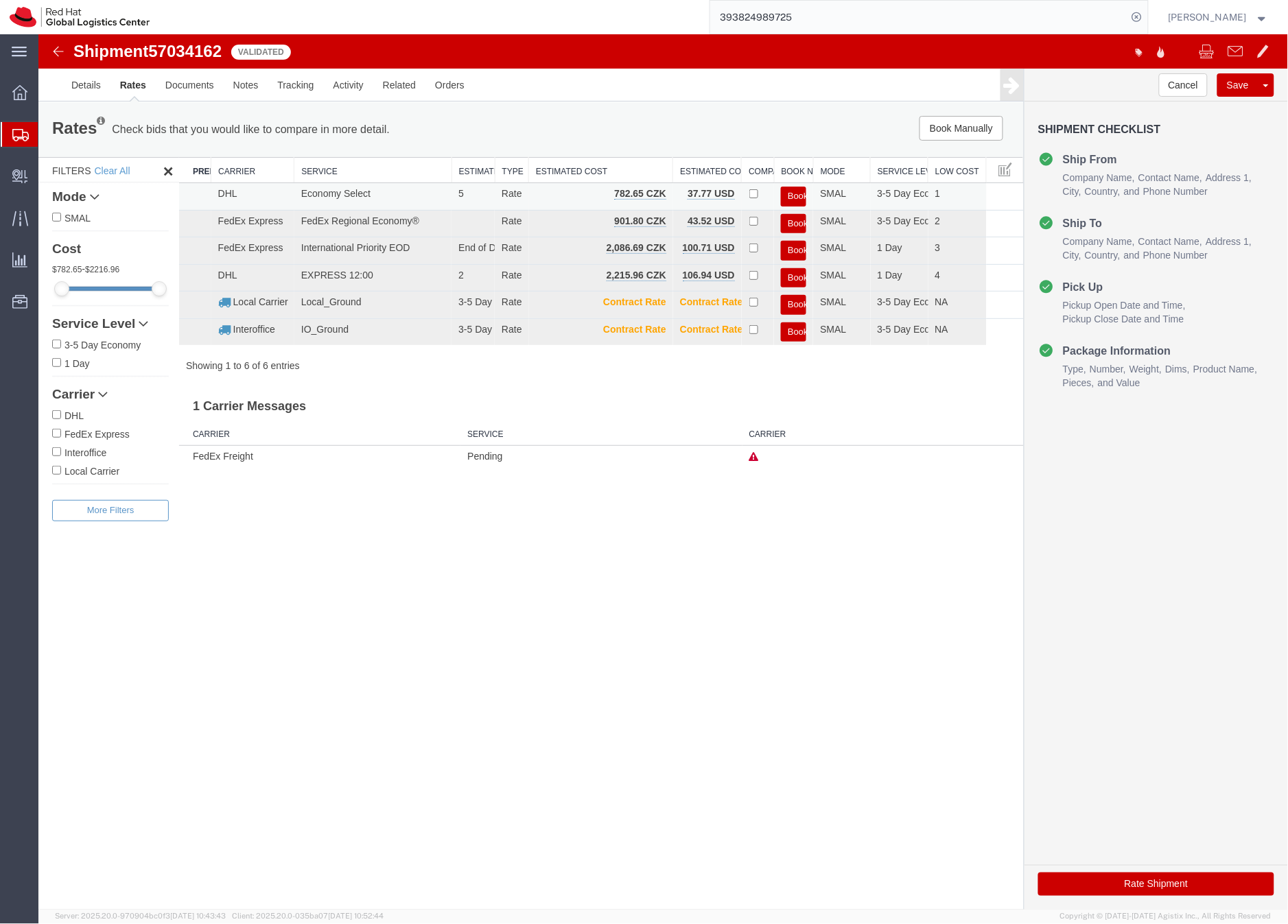
click at [789, 193] on button "Book" at bounding box center [792, 195] width 25 height 20
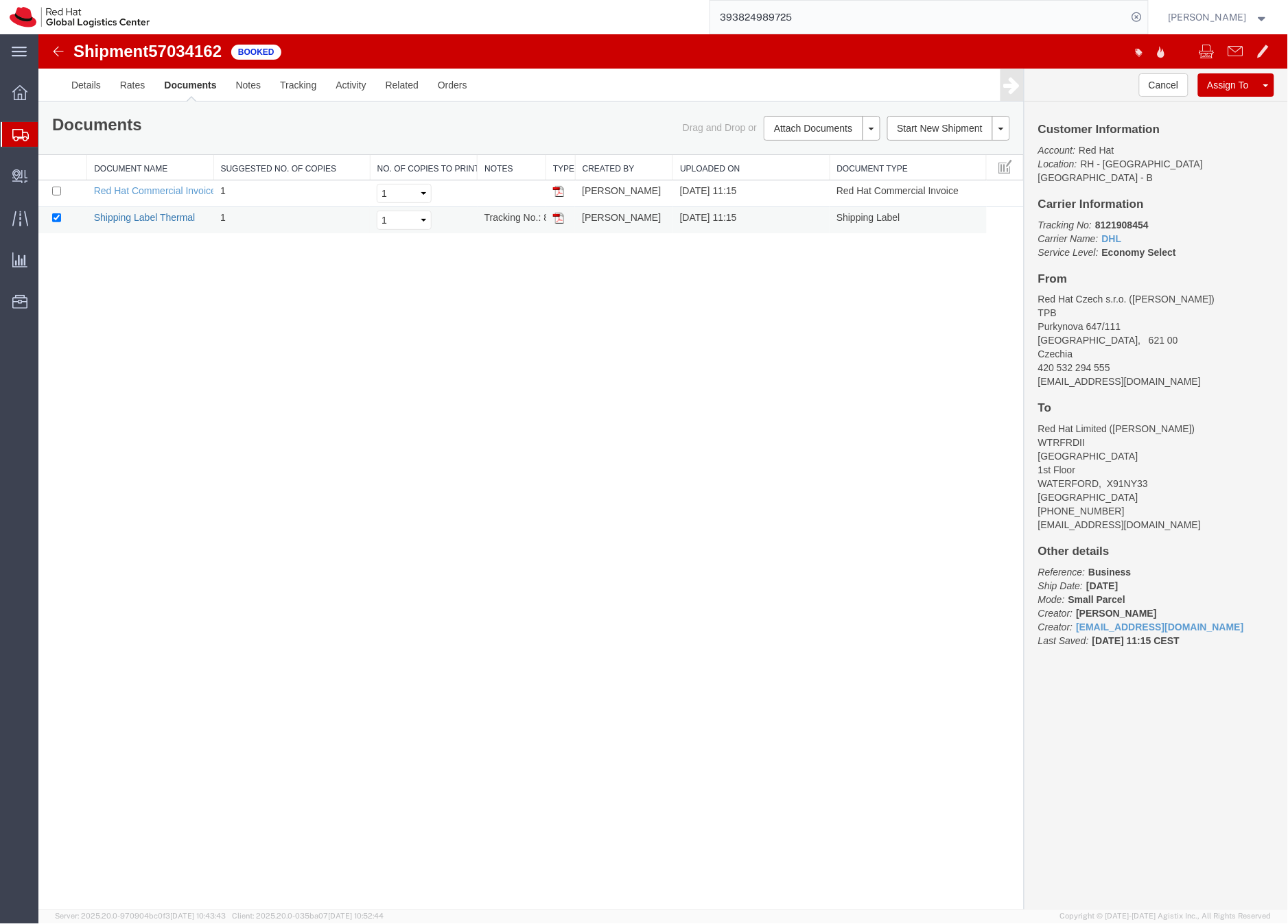
click at [170, 216] on link "Shipping Label Thermal" at bounding box center [144, 217] width 102 height 11
click at [18, 131] on icon at bounding box center [20, 135] width 16 height 12
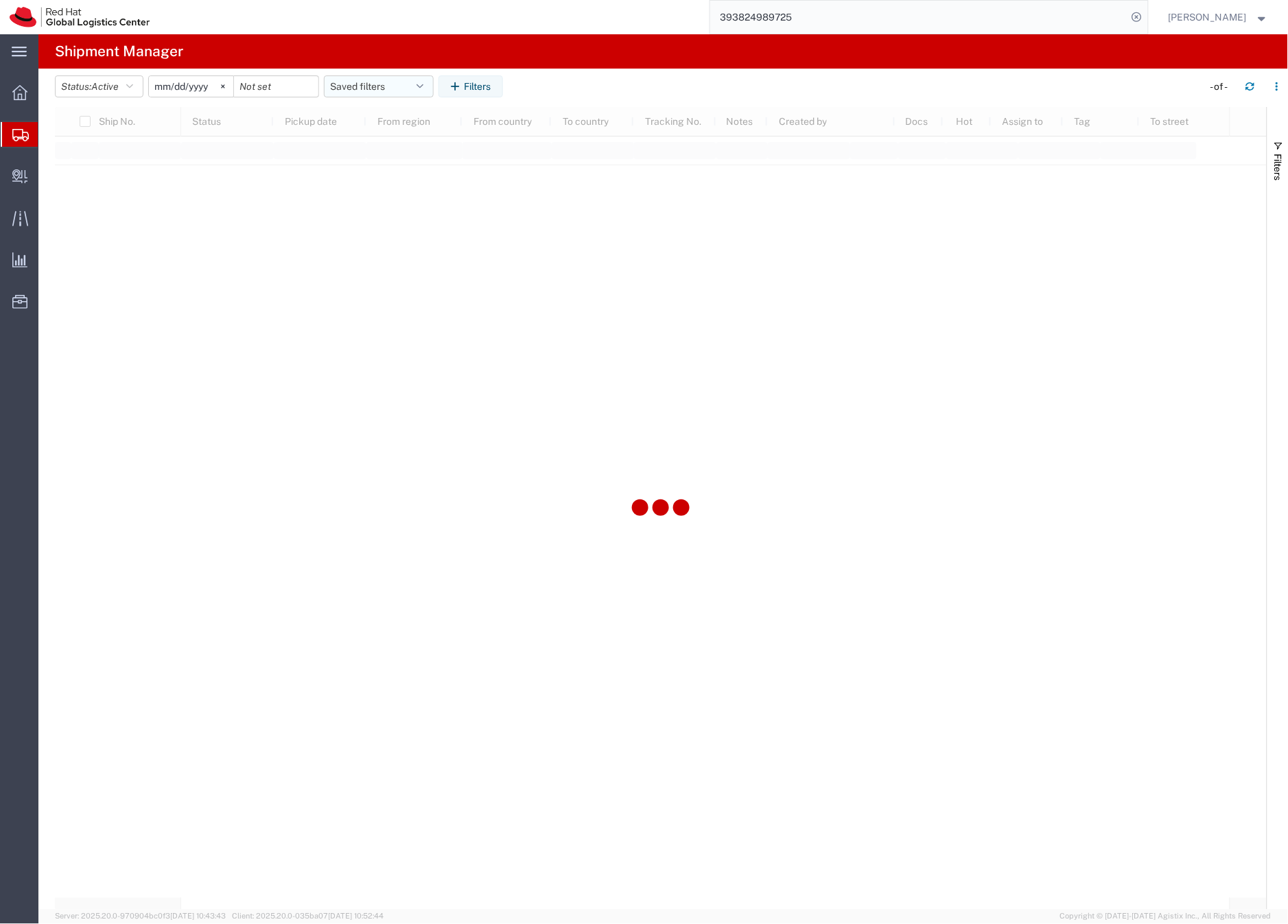
click at [351, 87] on button "Saved filters" at bounding box center [378, 85] width 110 height 22
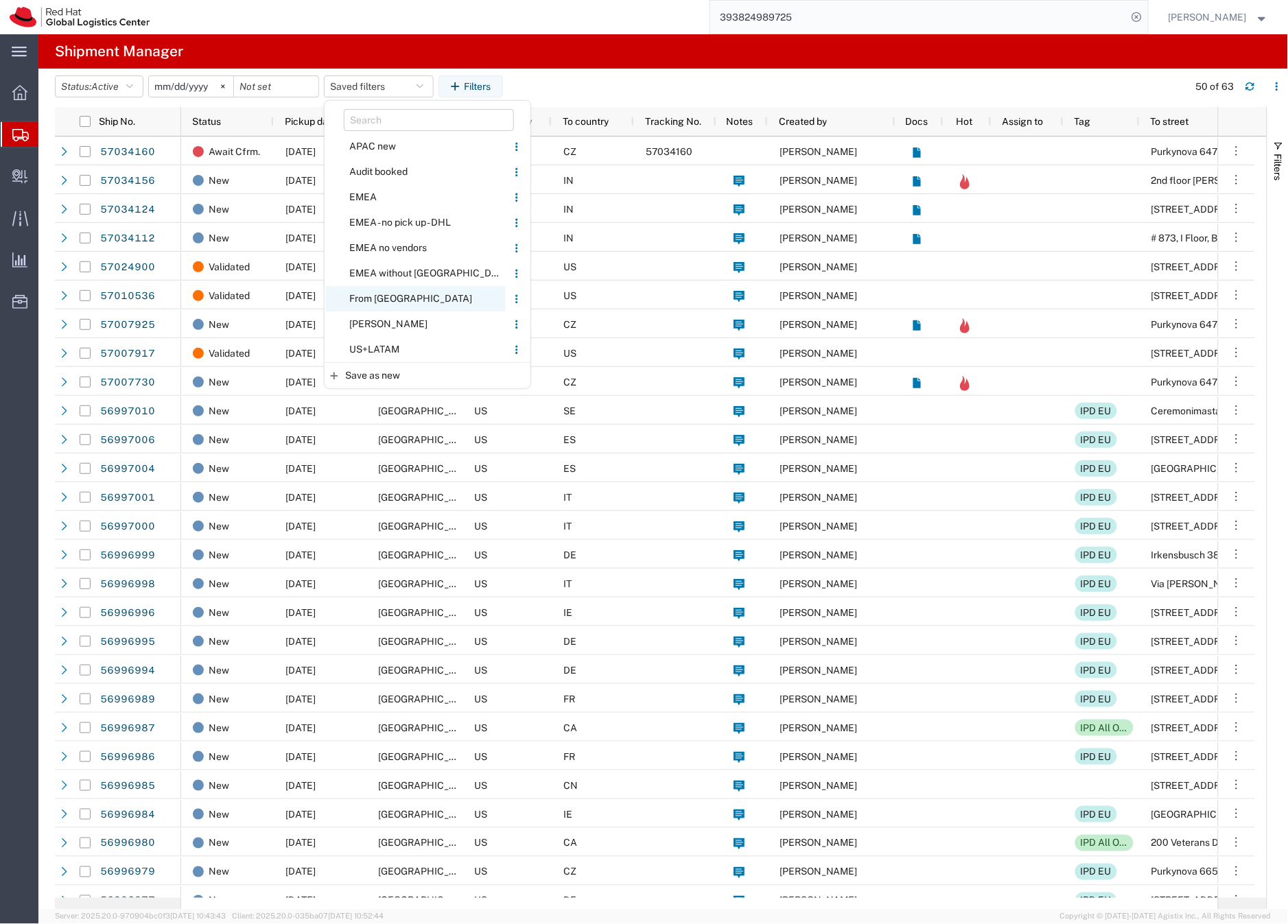
click at [379, 297] on span "From [GEOGRAPHIC_DATA]" at bounding box center [416, 298] width 180 height 25
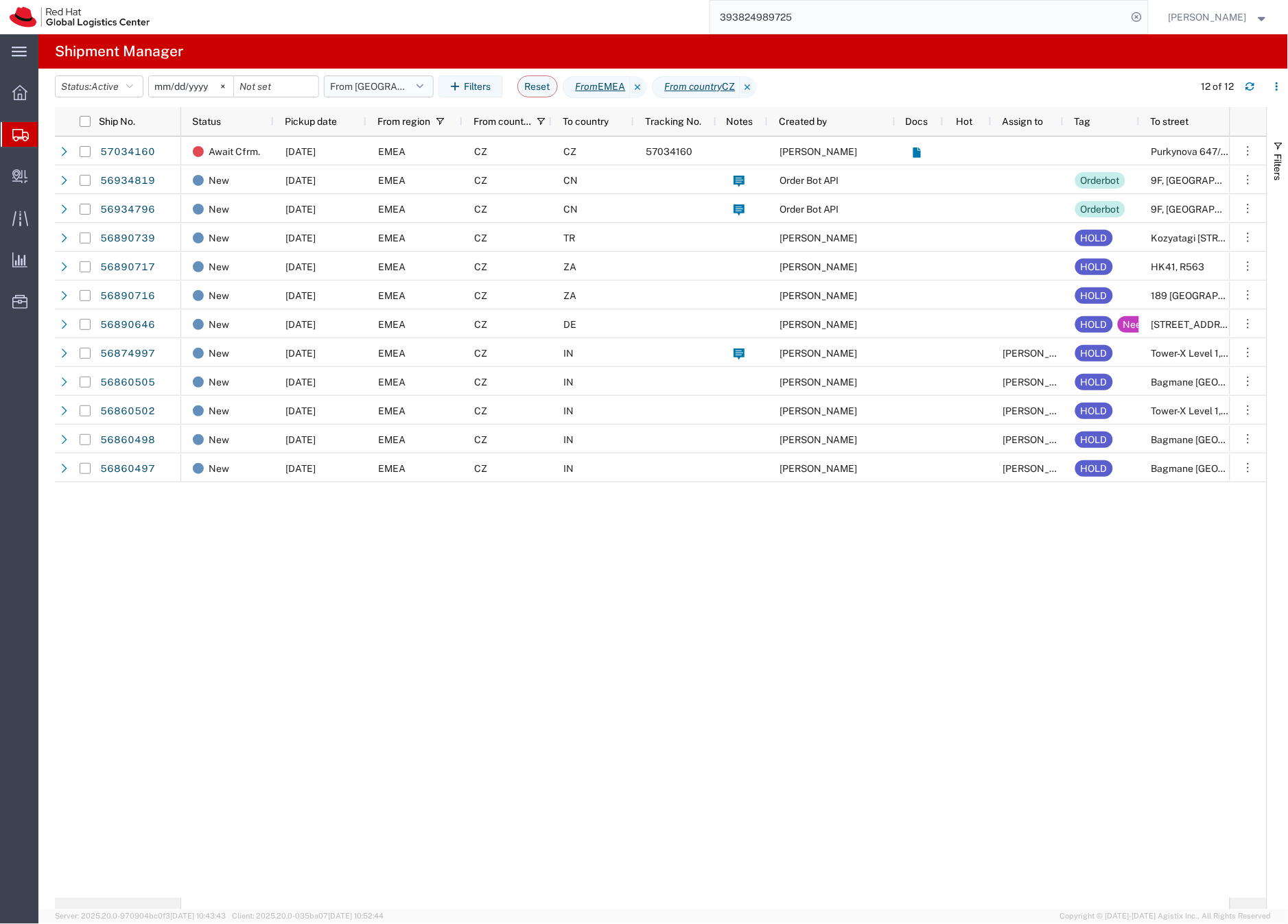
click at [359, 87] on button "From [GEOGRAPHIC_DATA]" at bounding box center [378, 85] width 110 height 22
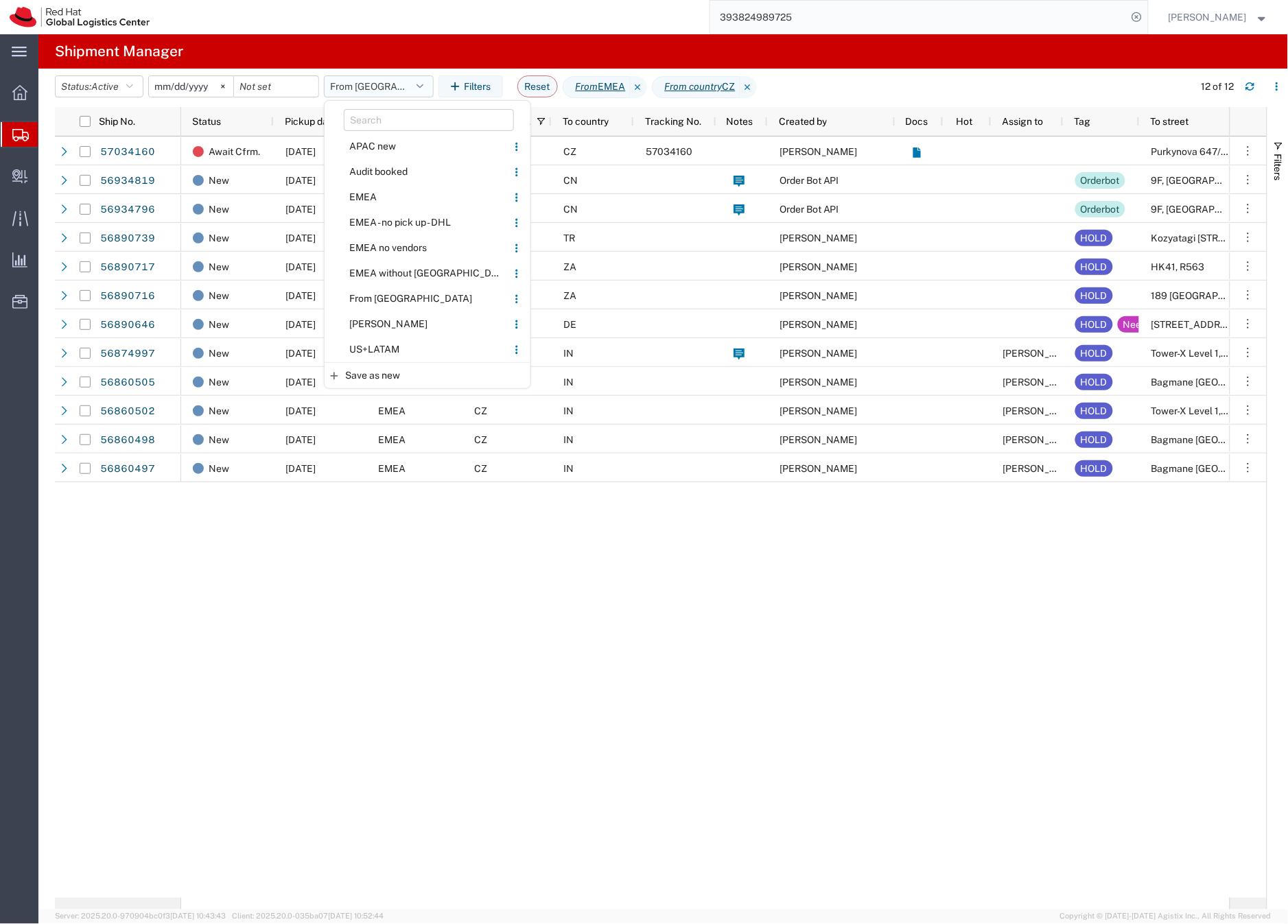
click at [359, 87] on button "From [GEOGRAPHIC_DATA]" at bounding box center [378, 85] width 110 height 22
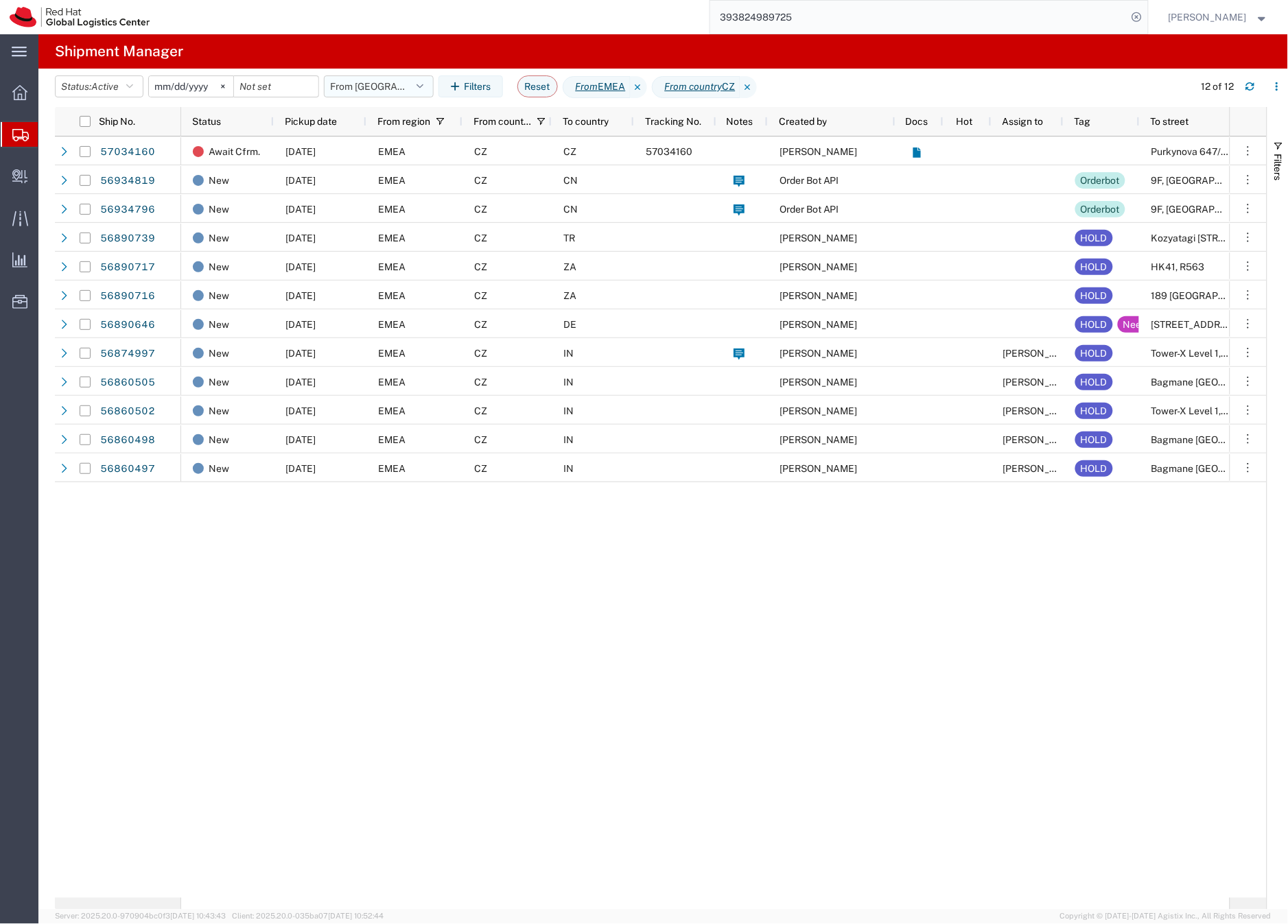
click at [359, 87] on button "From [GEOGRAPHIC_DATA]" at bounding box center [378, 85] width 110 height 22
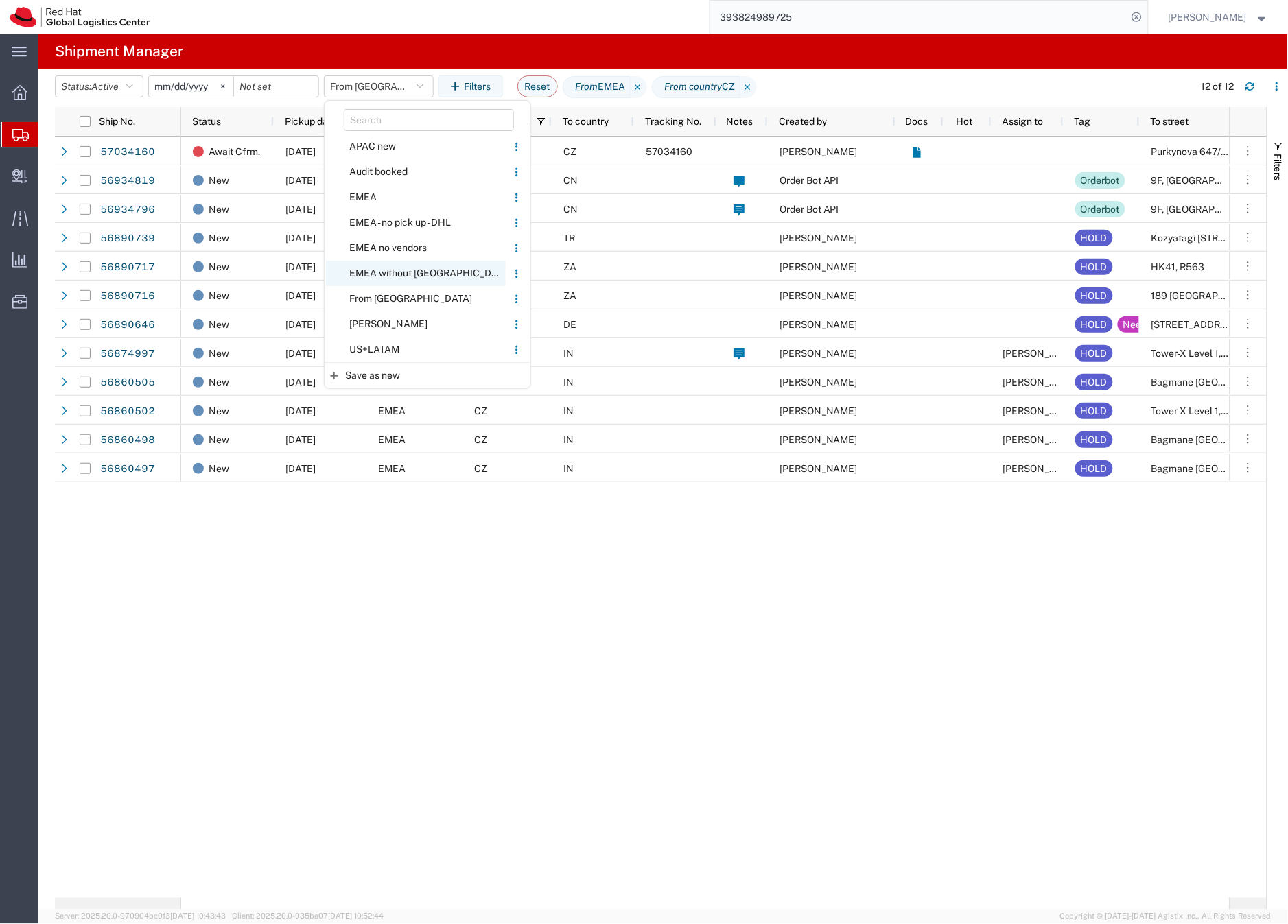
click at [388, 272] on span "EMEA without [GEOGRAPHIC_DATA]" at bounding box center [416, 273] width 180 height 25
type input "[DATE]"
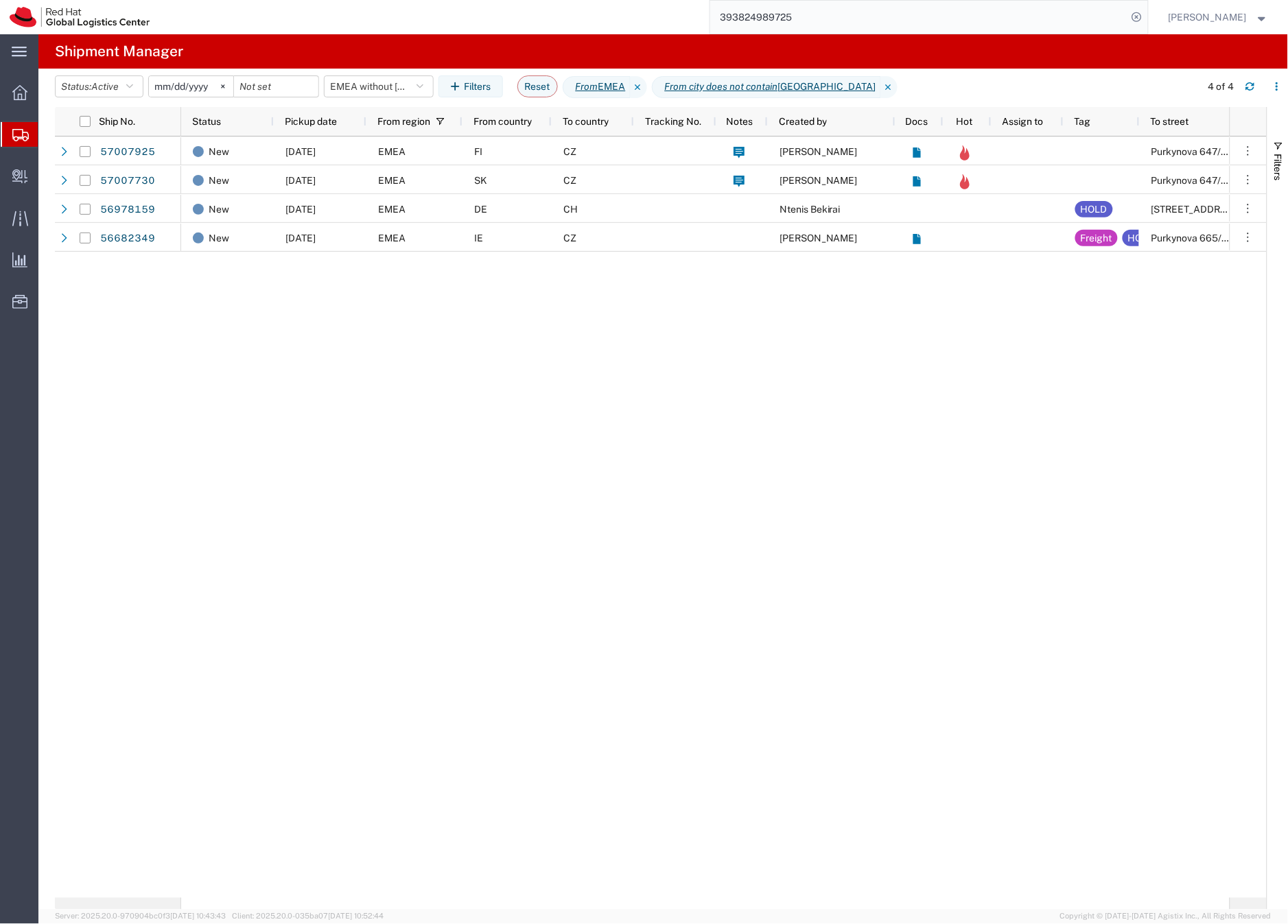
click at [792, 22] on input "393824989725" at bounding box center [918, 17] width 417 height 33
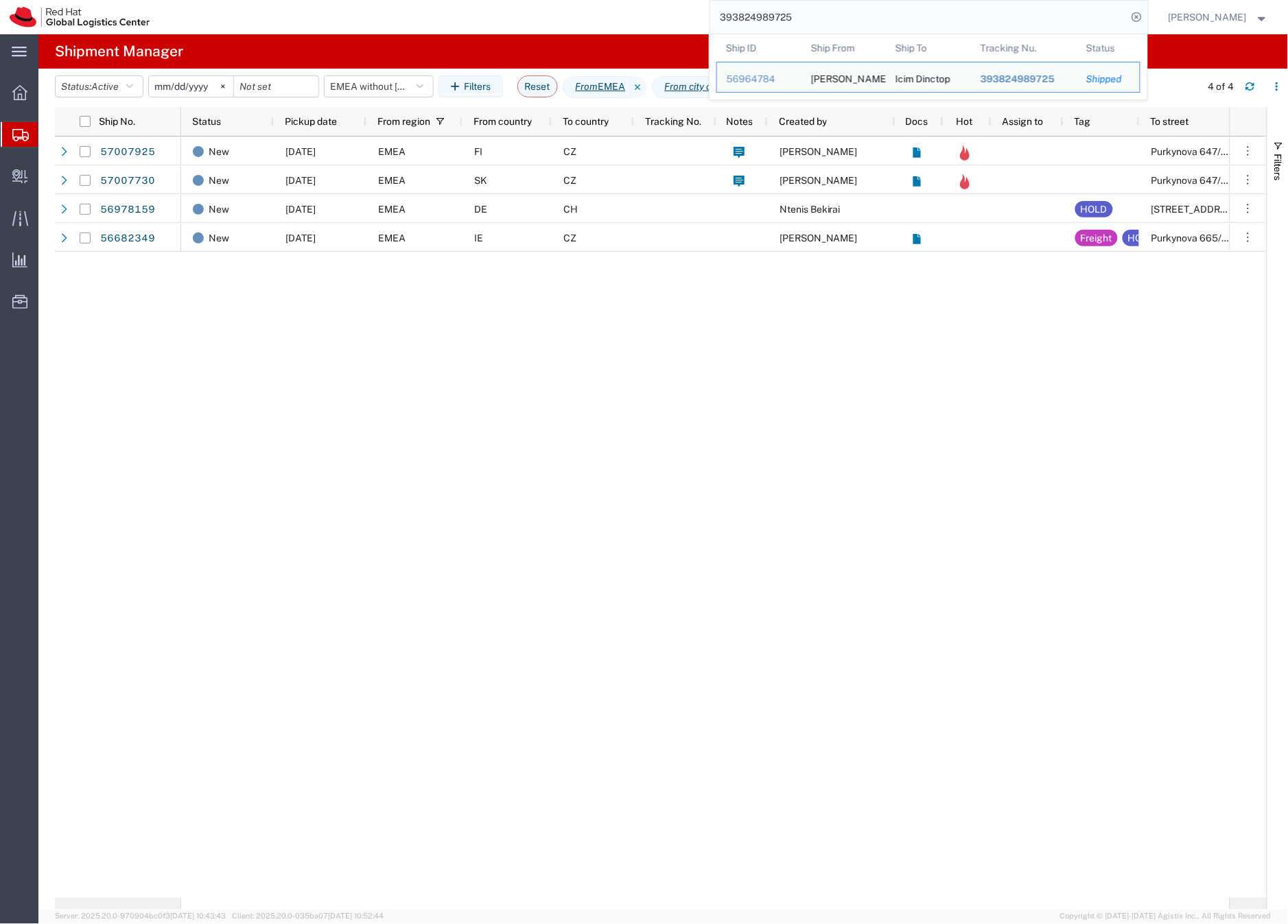
paste input "444503053"
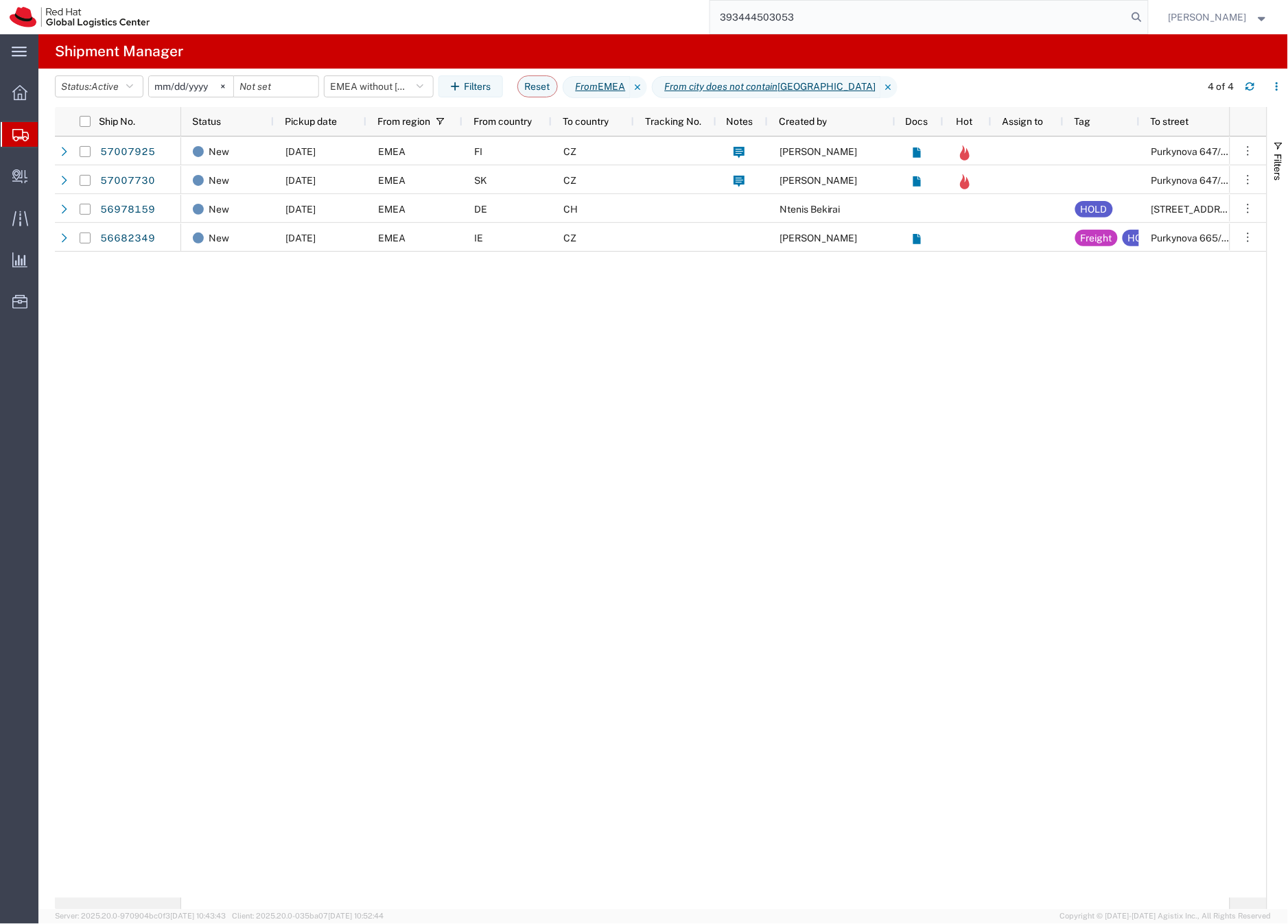
type input "393444503053"
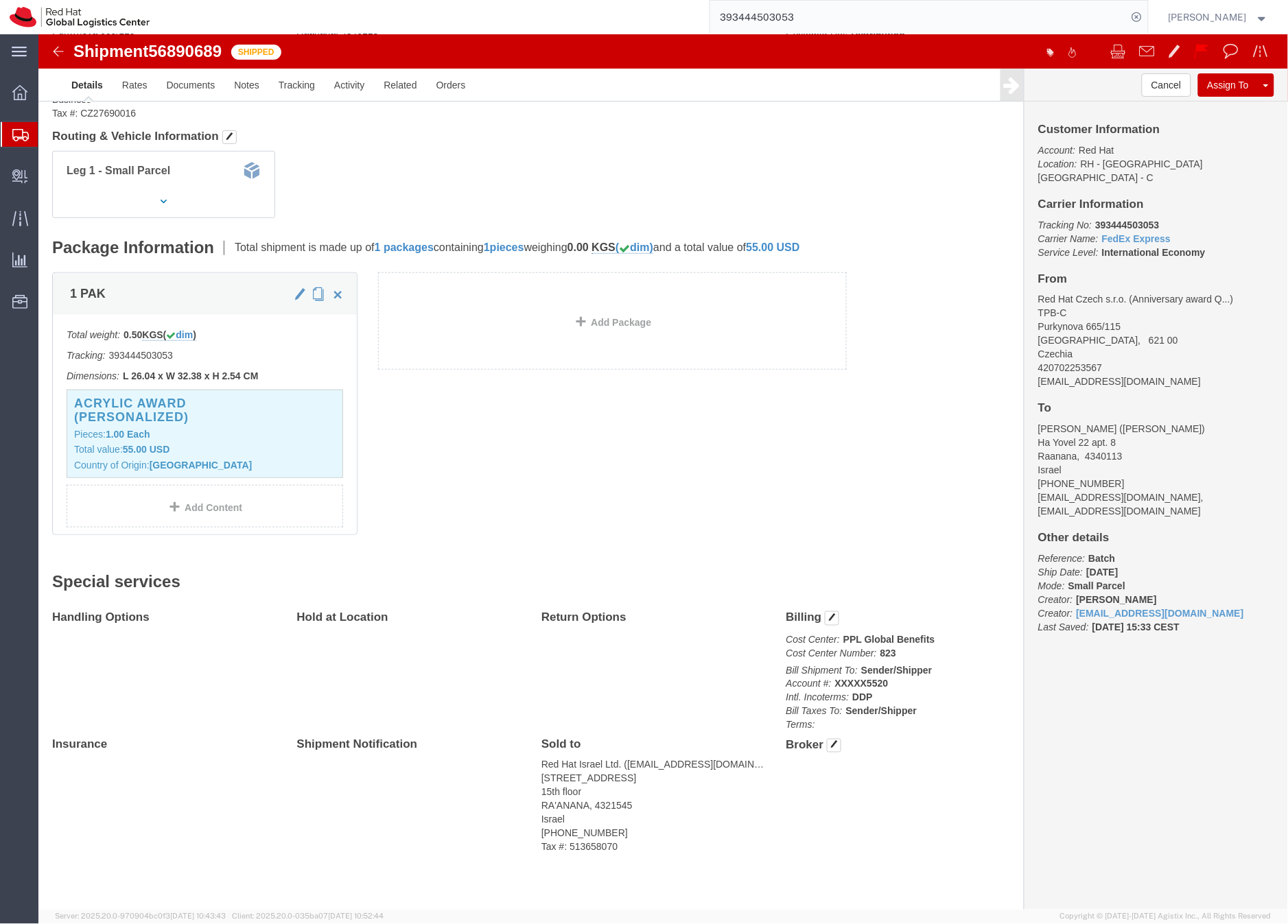
scroll to position [174, 0]
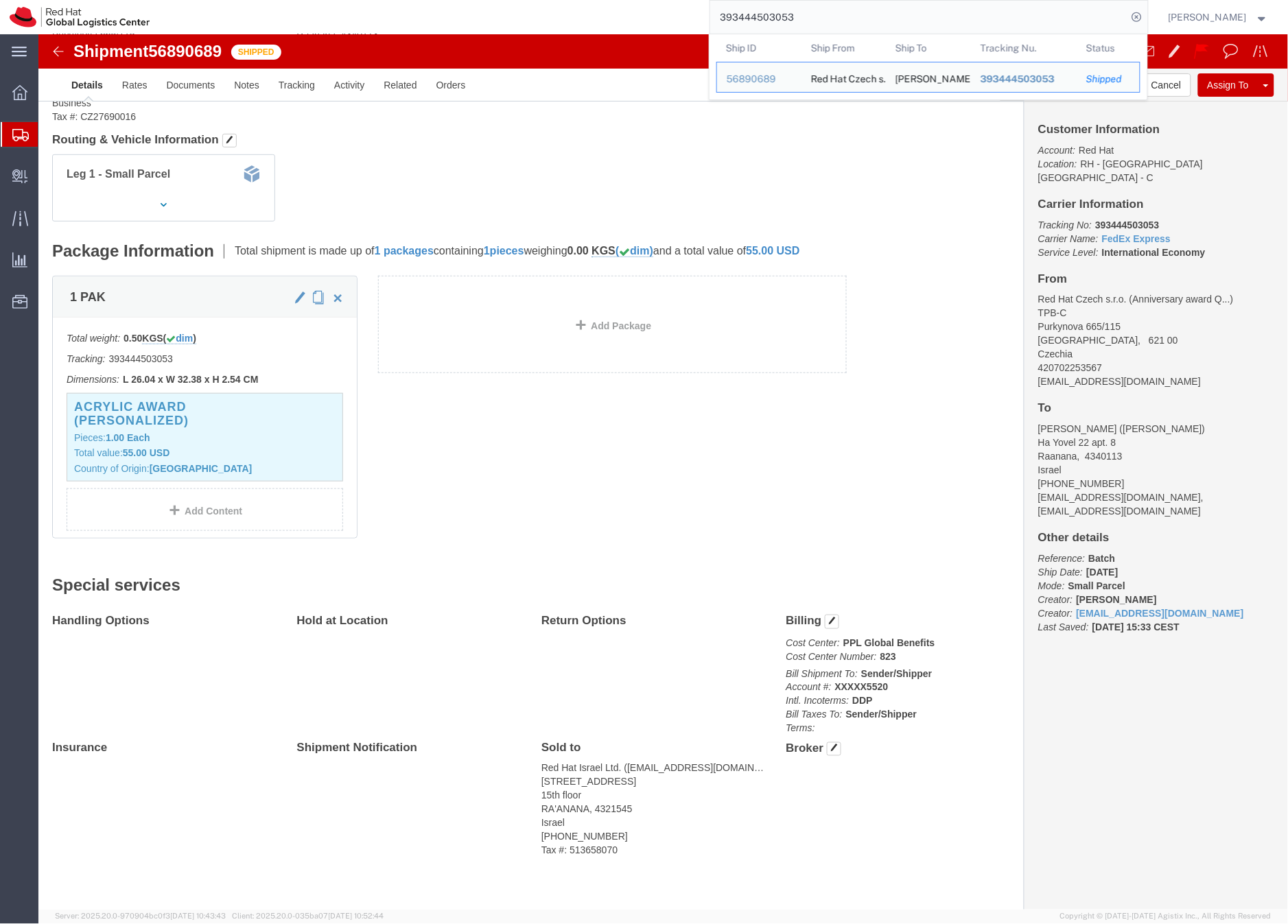
click b "393444503053"
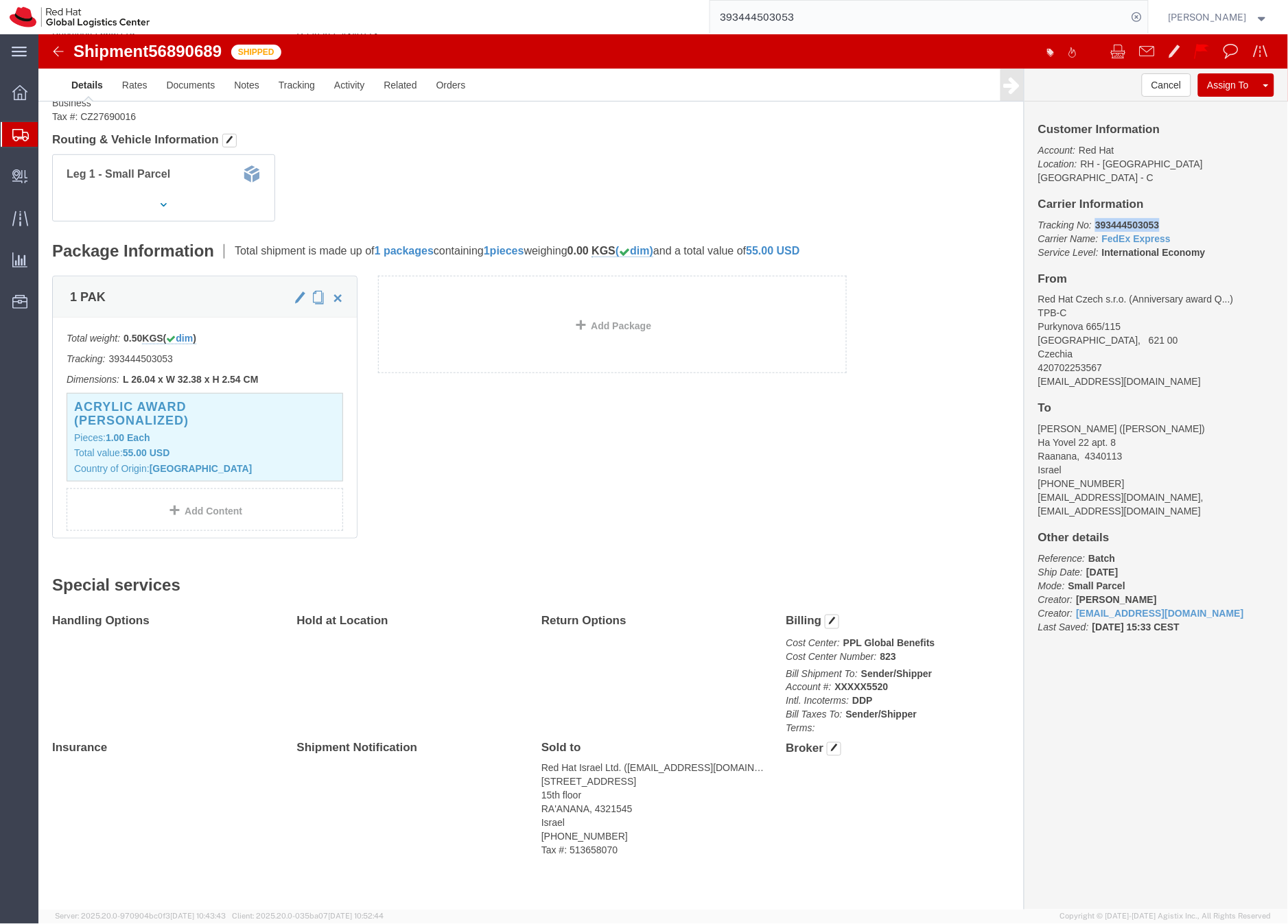
click b "393444503053"
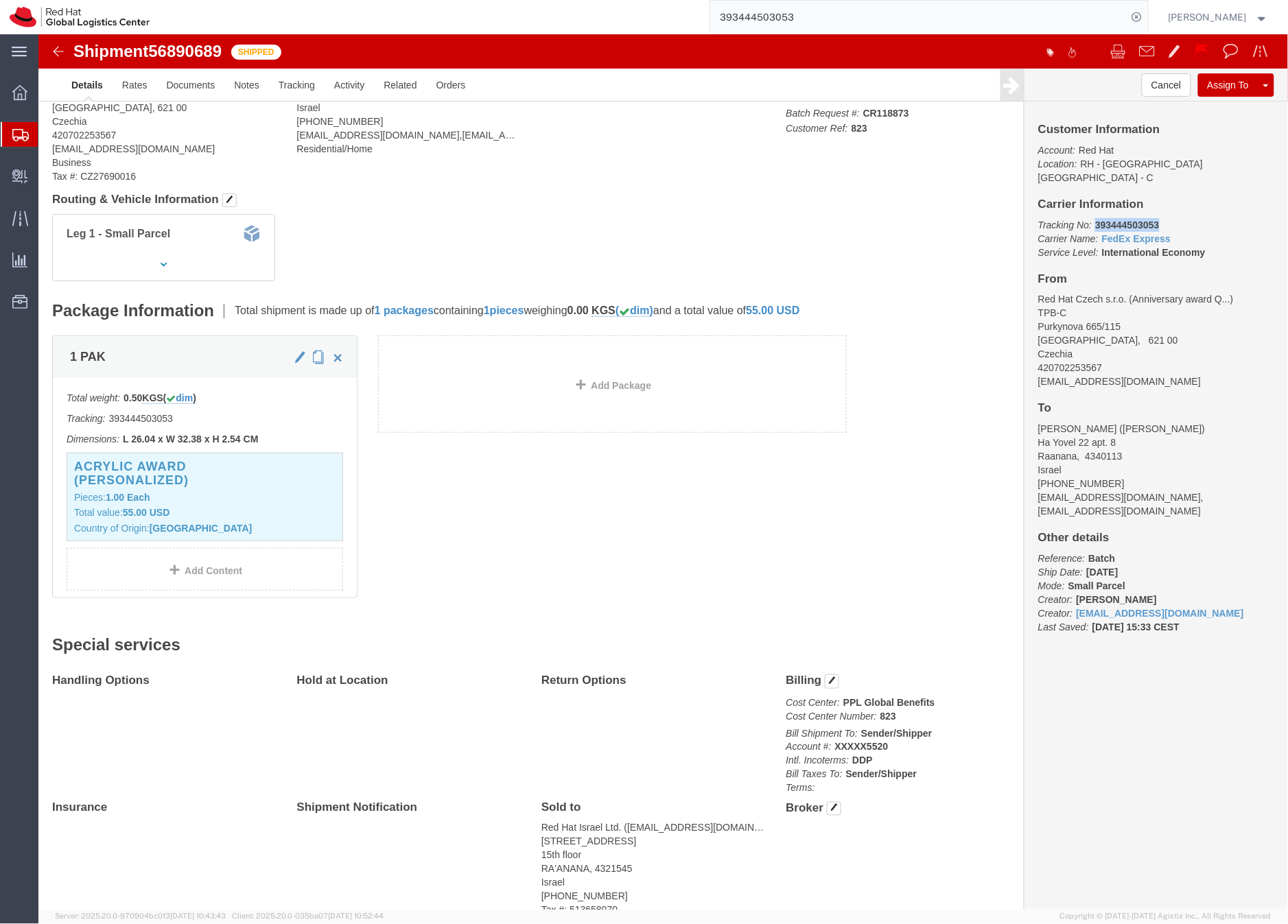
scroll to position [0, 0]
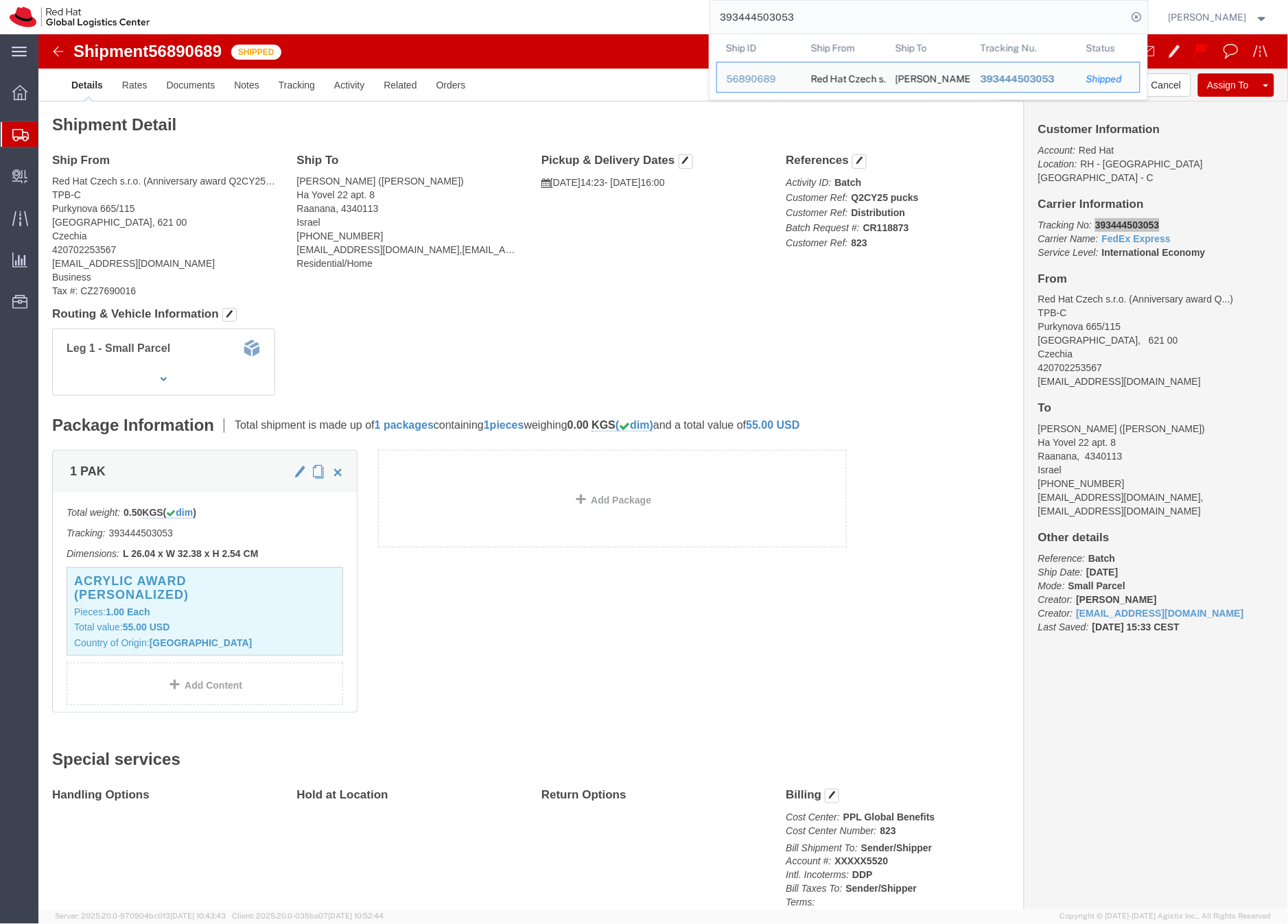
click at [781, 19] on input "393444503053" at bounding box center [918, 17] width 417 height 33
